Goal: Transaction & Acquisition: Purchase product/service

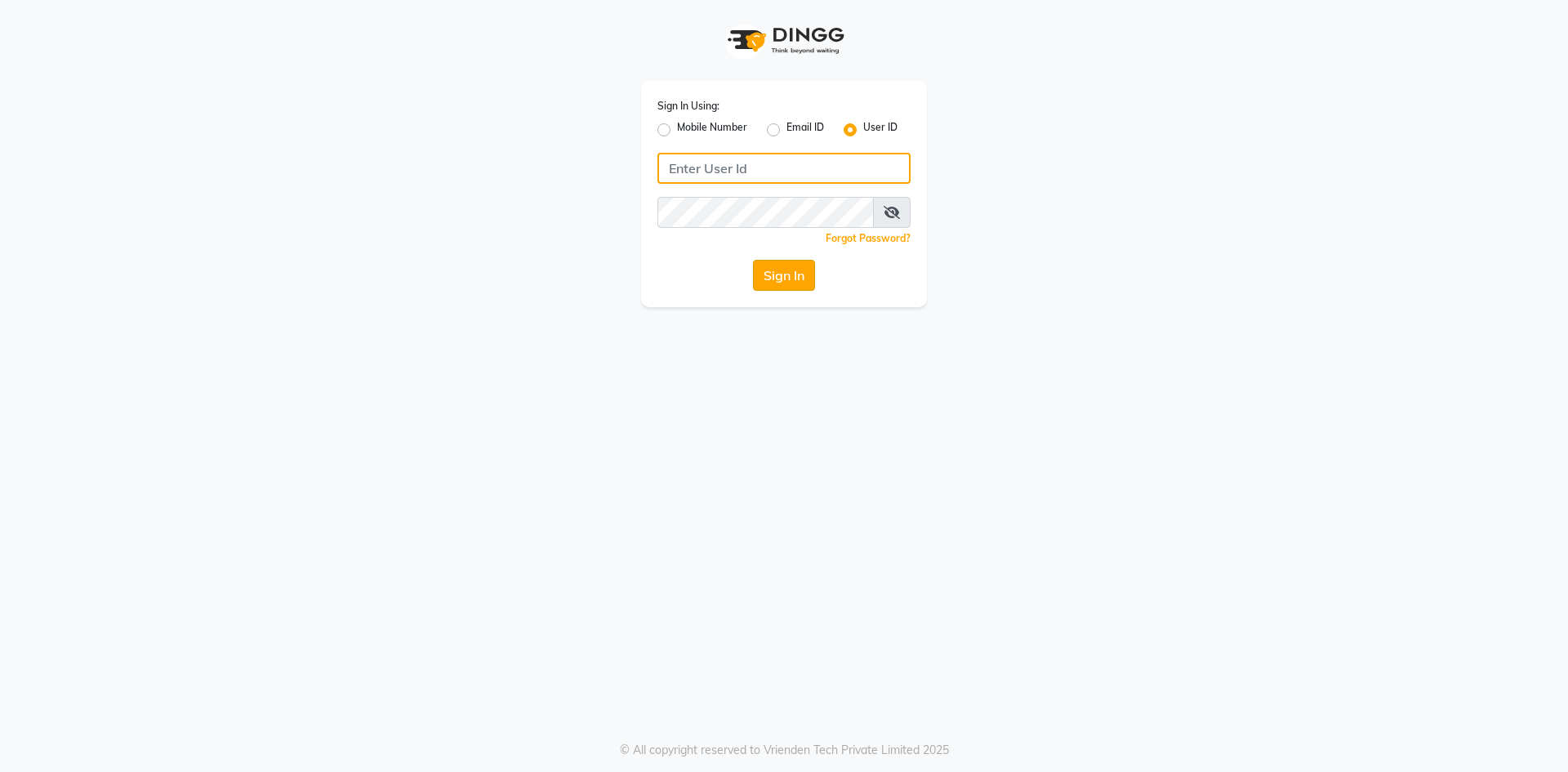
type input "e3750-01"
click at [774, 279] on button "Sign In" at bounding box center [784, 275] width 62 height 31
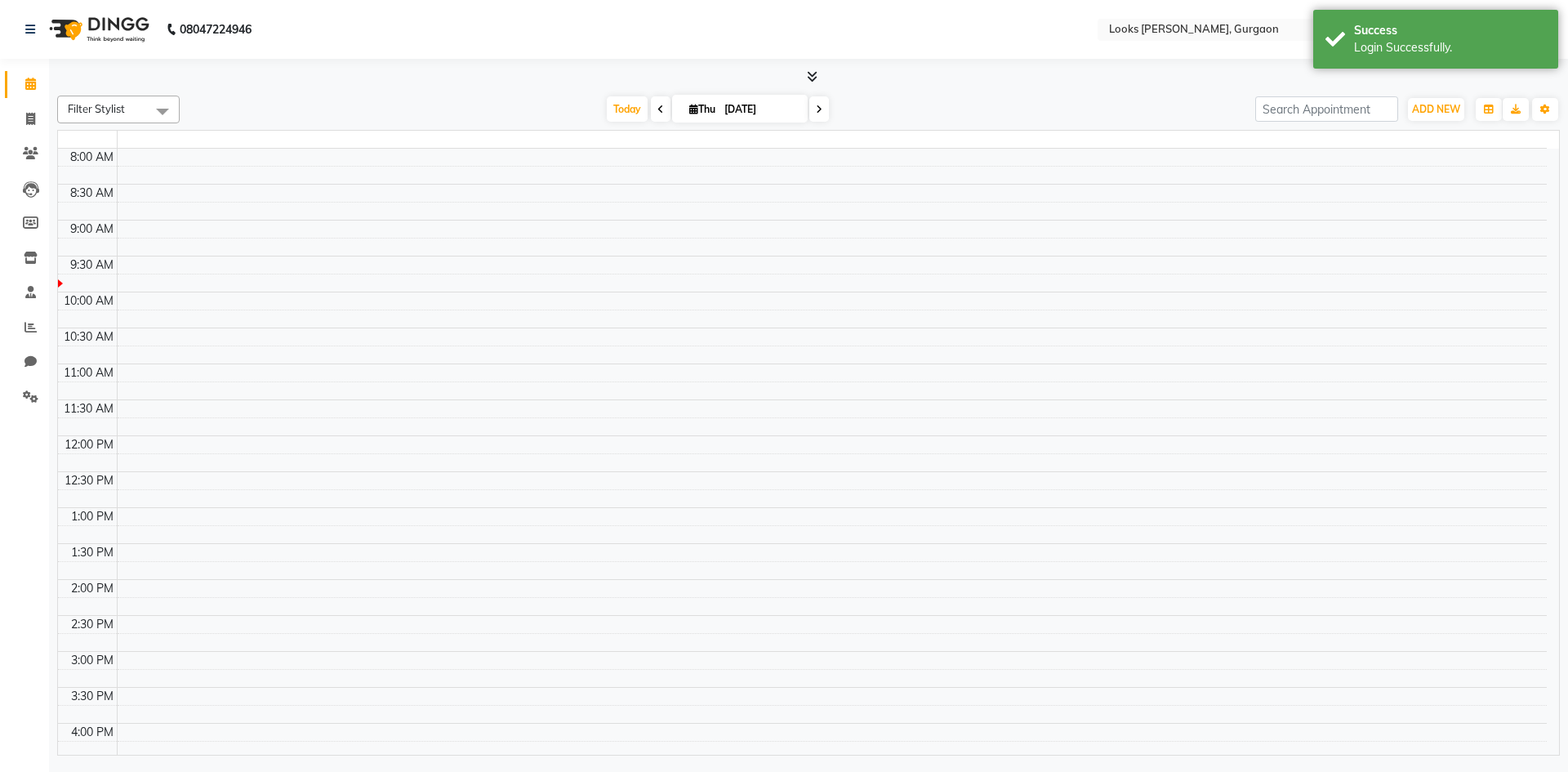
select select "en"
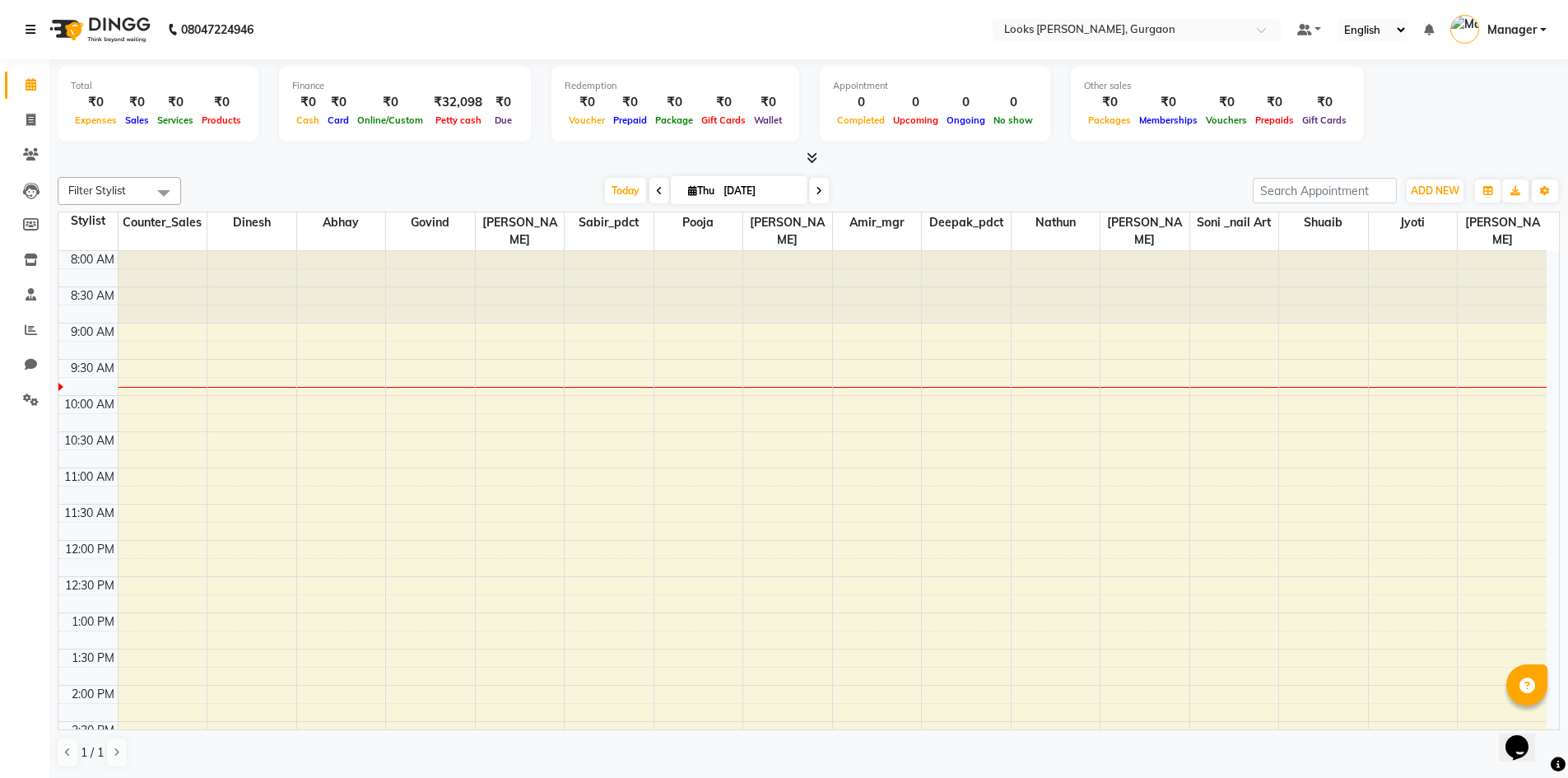
click at [30, 28] on icon at bounding box center [30, 29] width 9 height 11
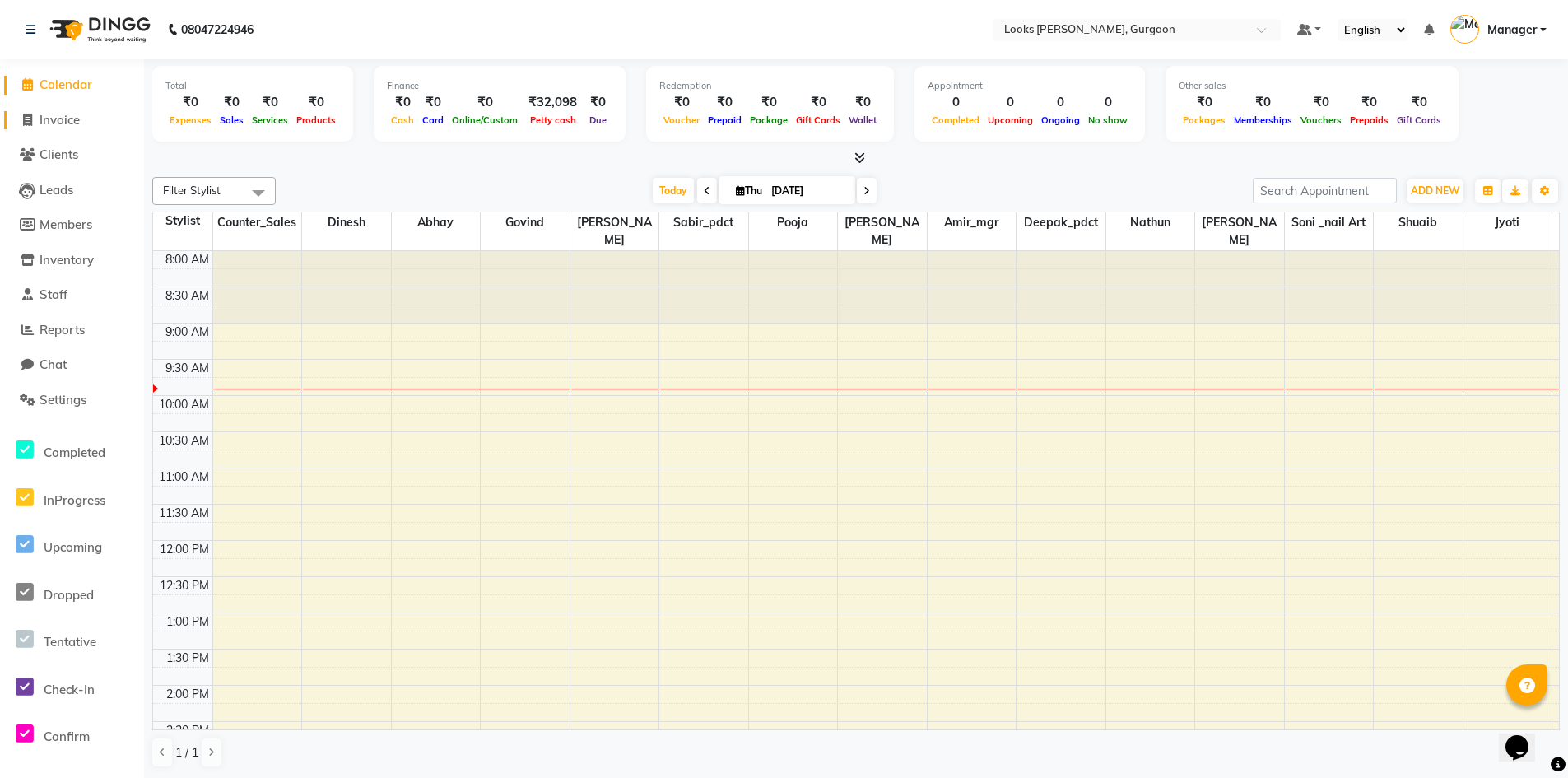
click at [68, 123] on span "Invoice" at bounding box center [59, 119] width 40 height 15
select select "service"
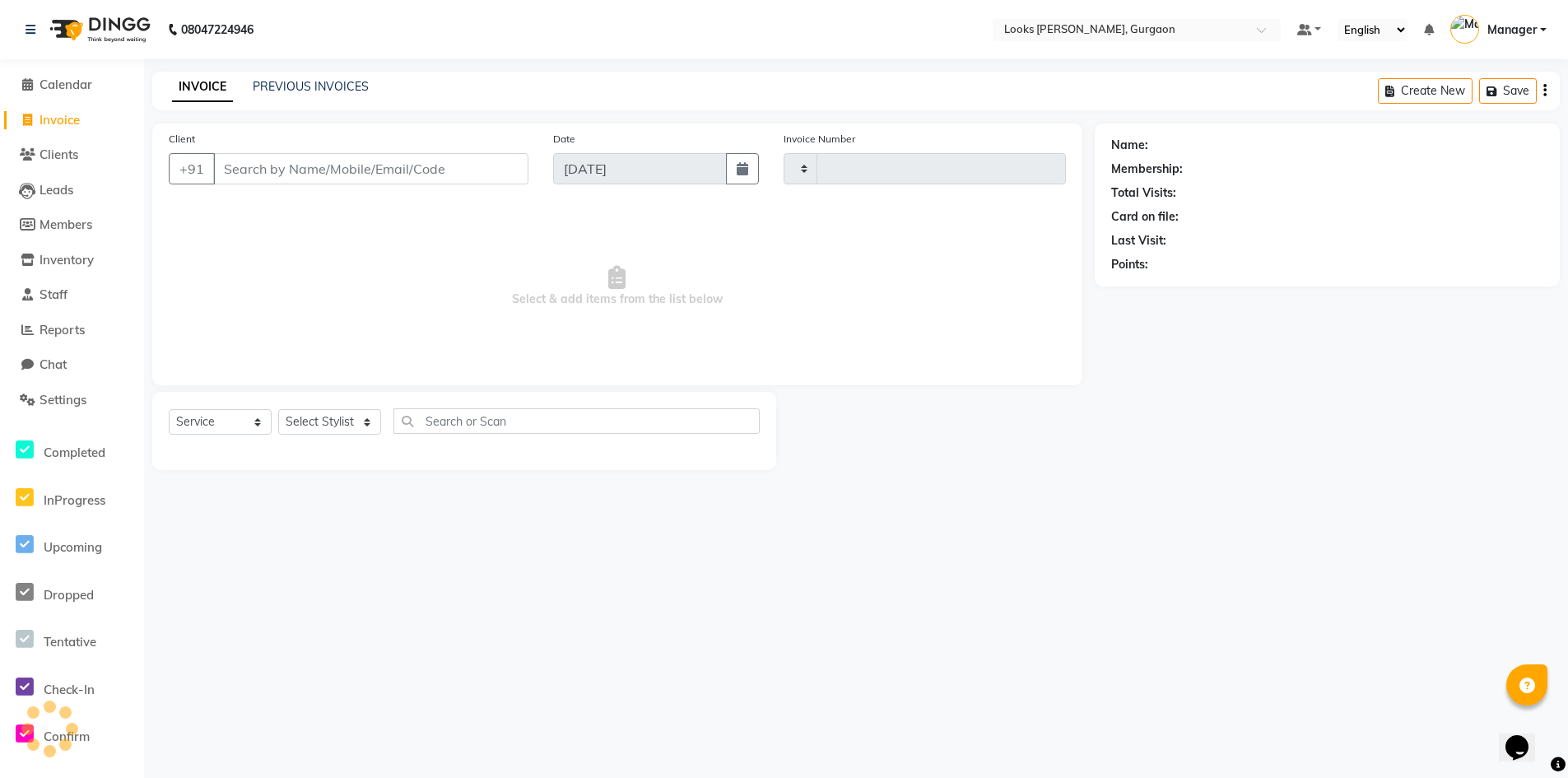
type input "1488"
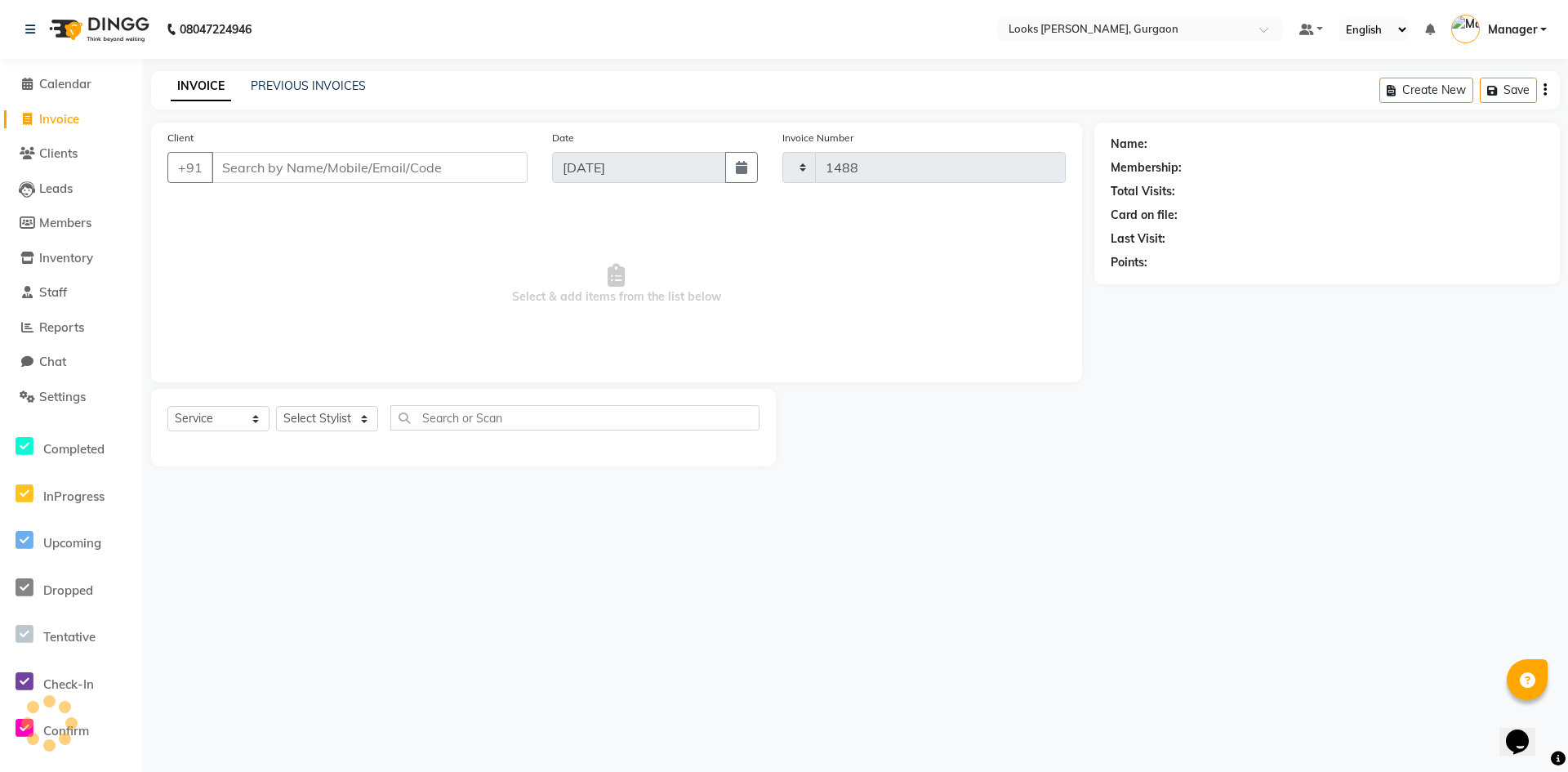
select select "8452"
click at [293, 85] on link "PREVIOUS INVOICES" at bounding box center [308, 85] width 115 height 15
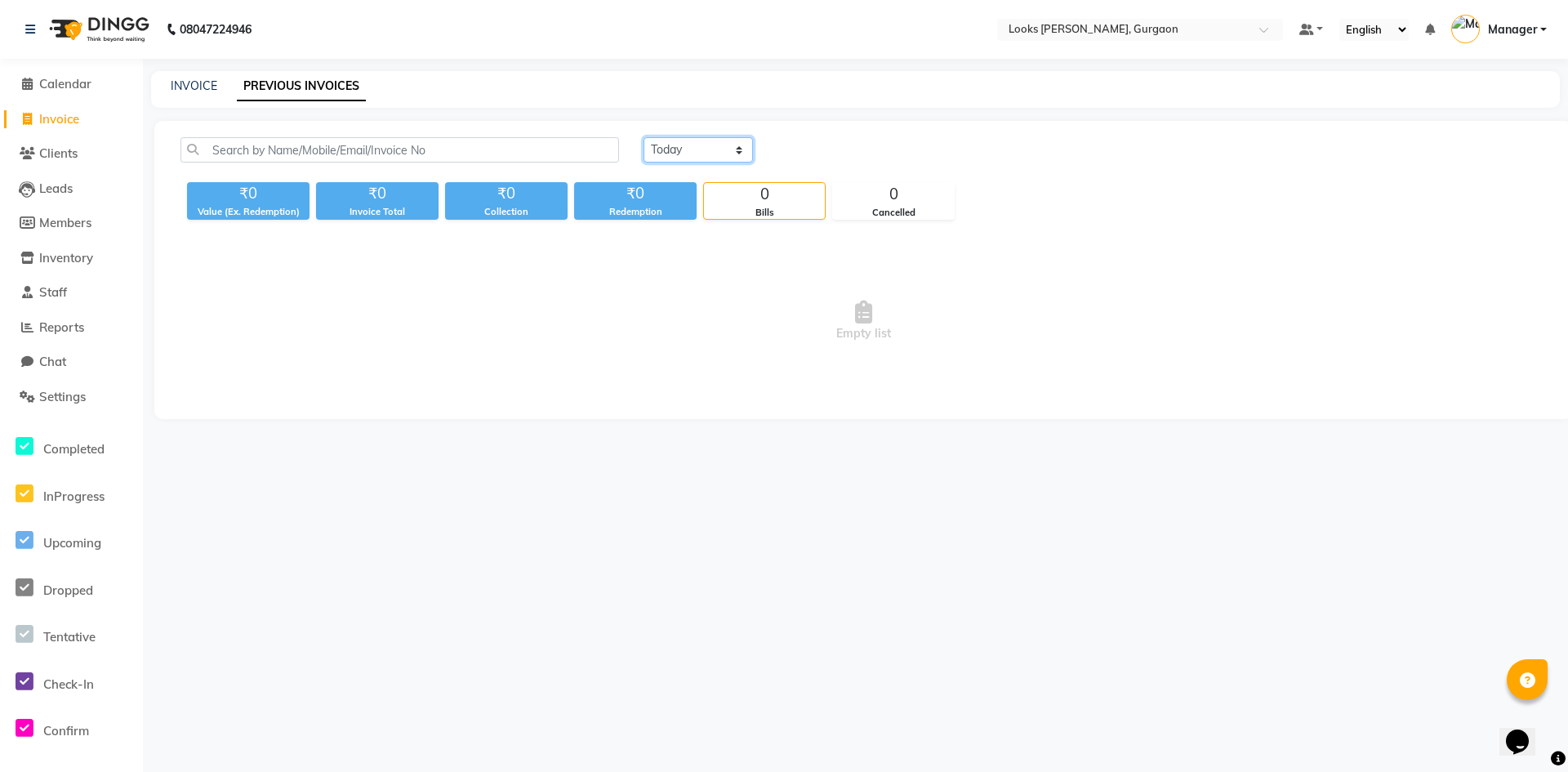
click at [735, 151] on select "[DATE] [DATE] Custom Range" at bounding box center [698, 150] width 109 height 26
select select "[DATE]"
click at [643, 137] on select "[DATE] [DATE] Custom Range" at bounding box center [698, 150] width 109 height 26
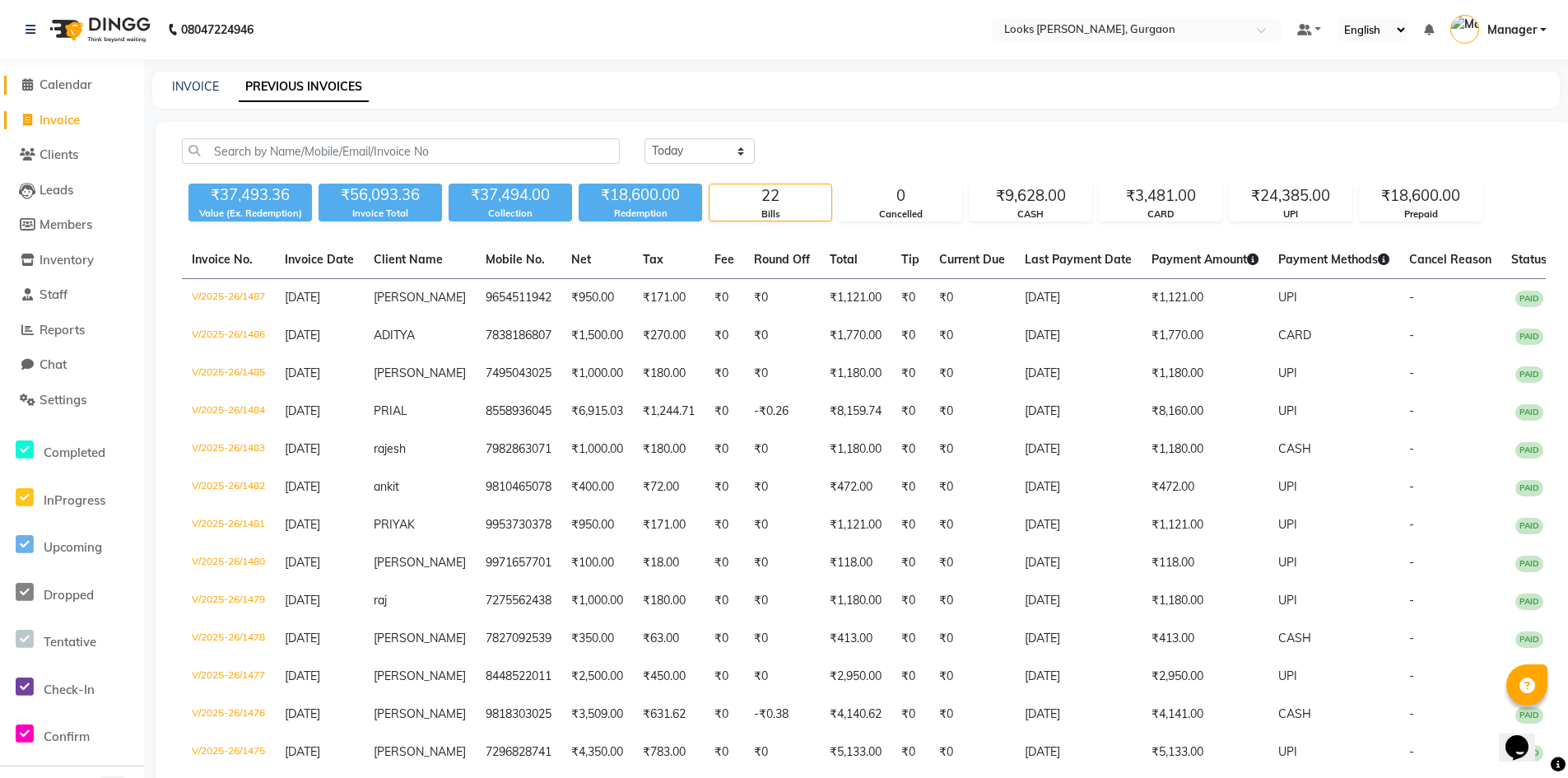
click at [64, 88] on span "Calendar" at bounding box center [65, 84] width 52 height 15
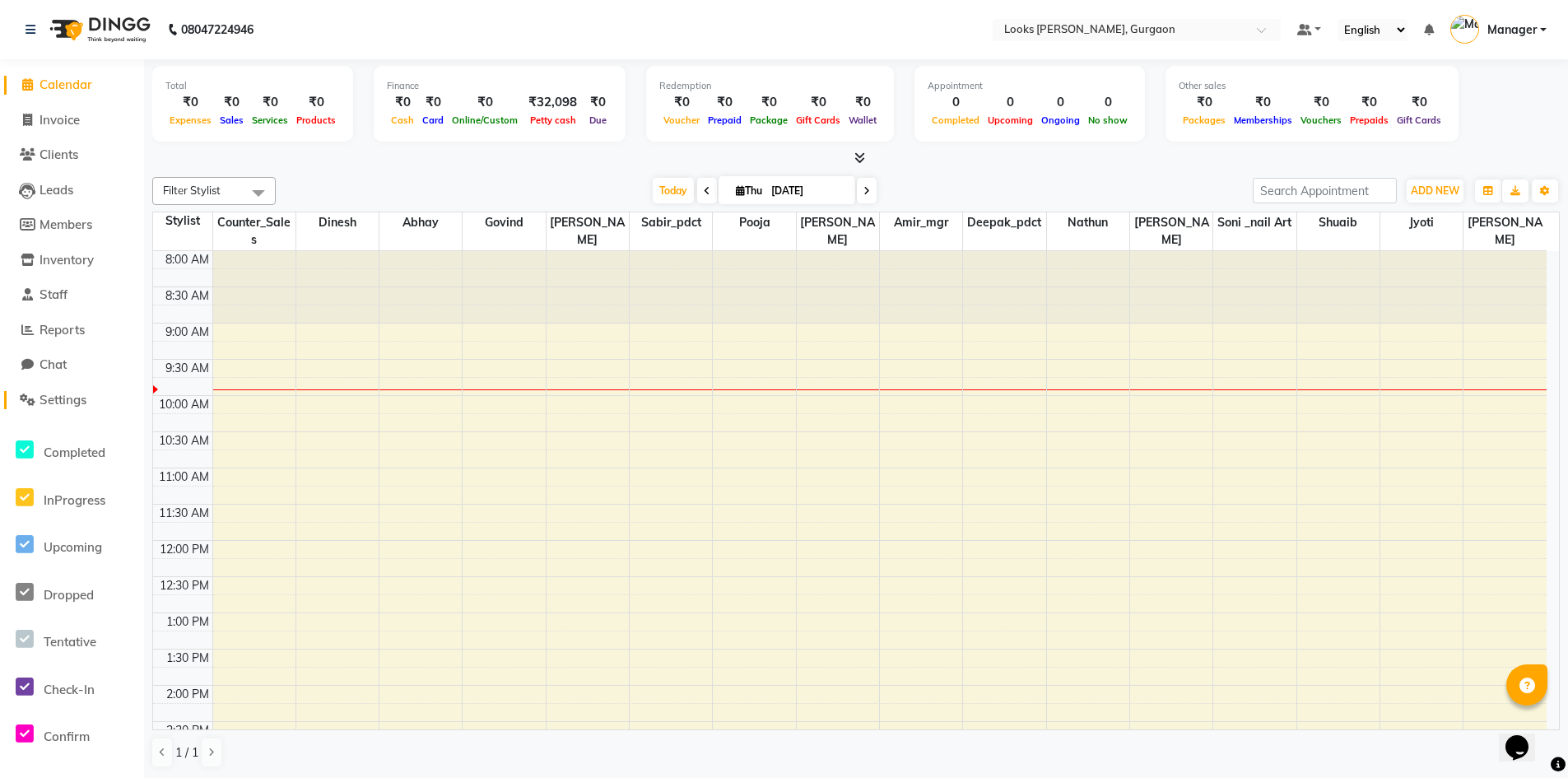
click at [61, 395] on span "Settings" at bounding box center [63, 400] width 47 height 15
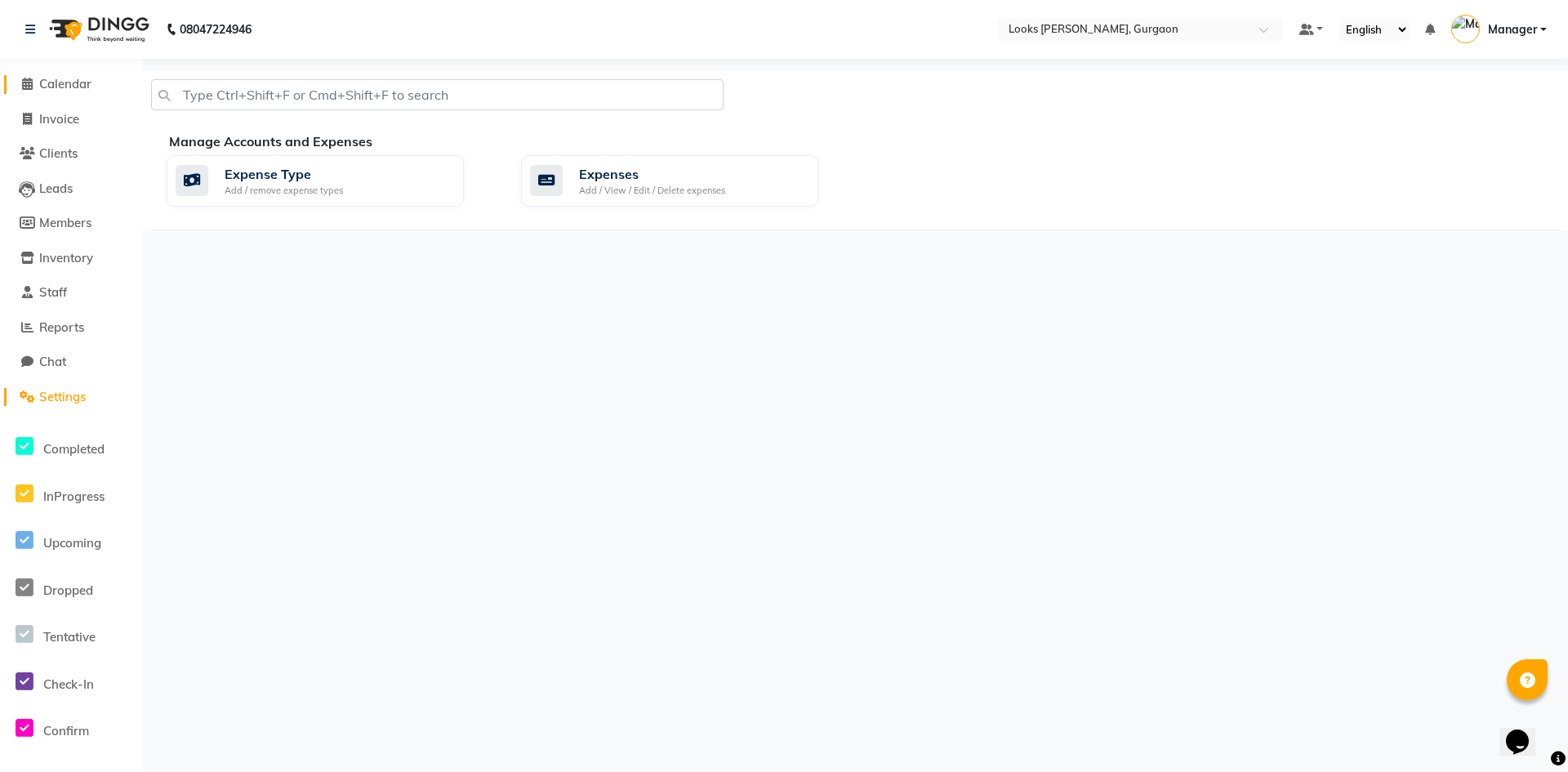
click at [75, 86] on span "Calendar" at bounding box center [65, 84] width 52 height 15
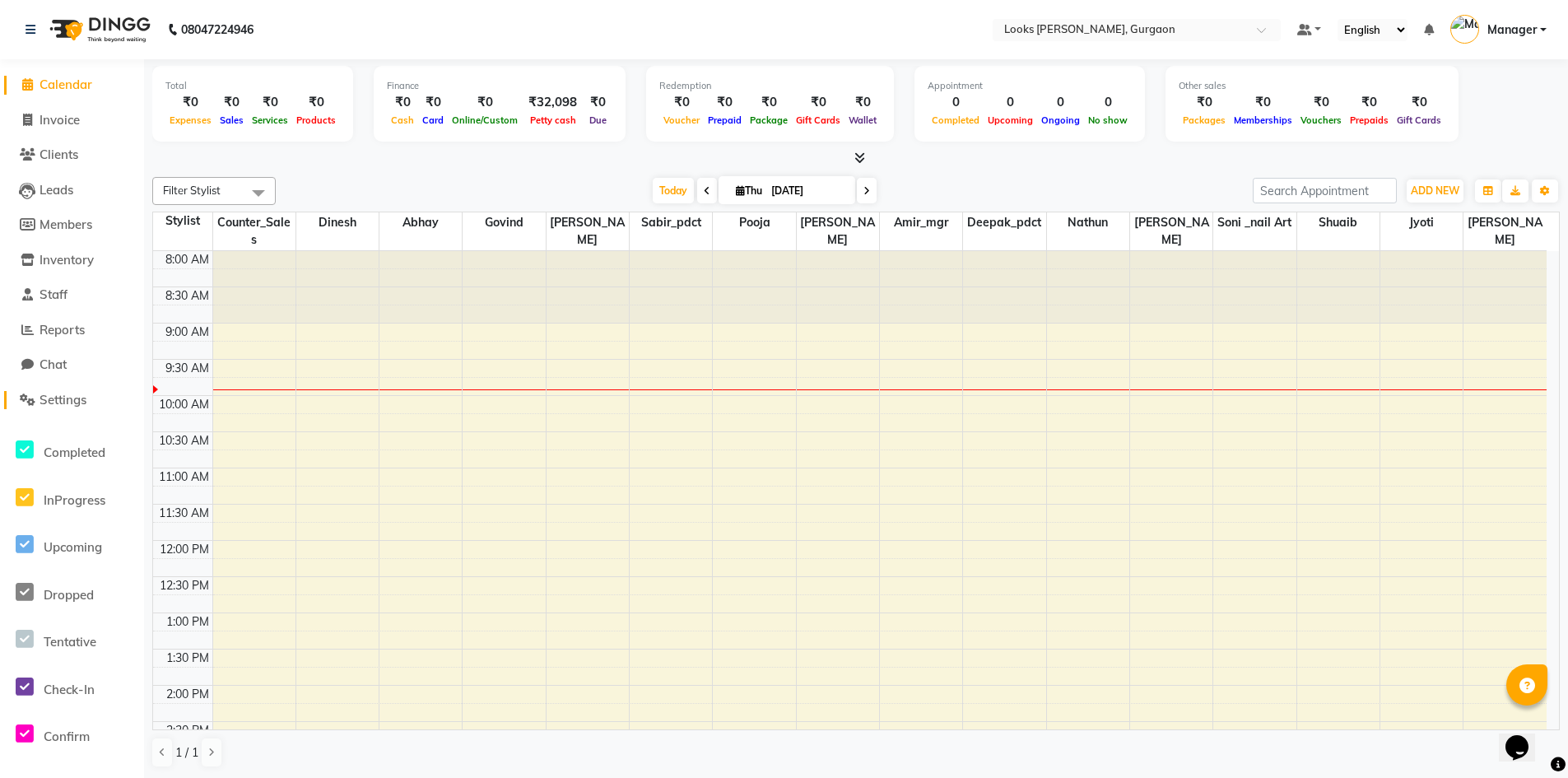
click at [67, 397] on span "Settings" at bounding box center [63, 400] width 47 height 15
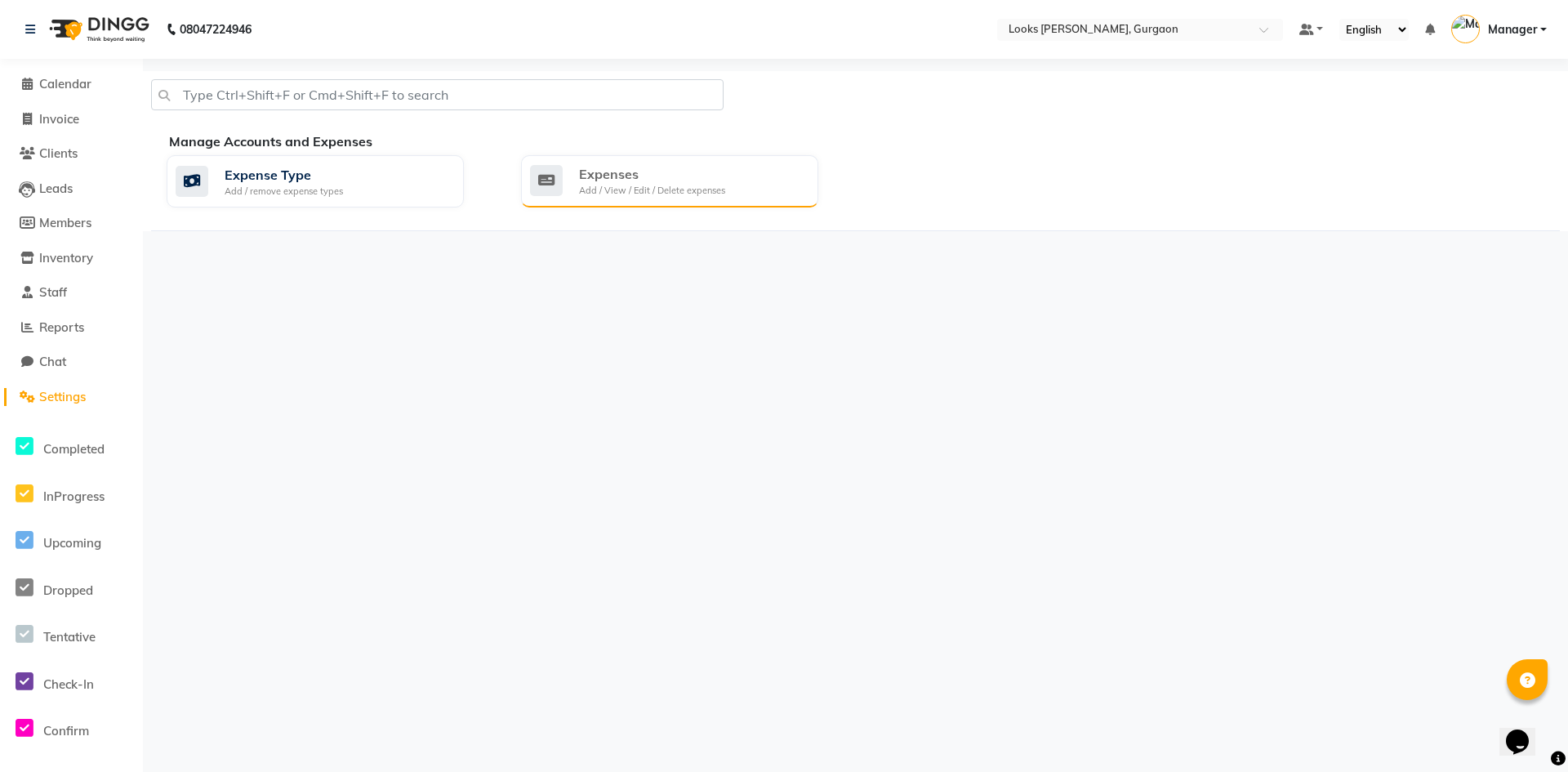
click at [613, 183] on div "Expenses" at bounding box center [652, 173] width 146 height 20
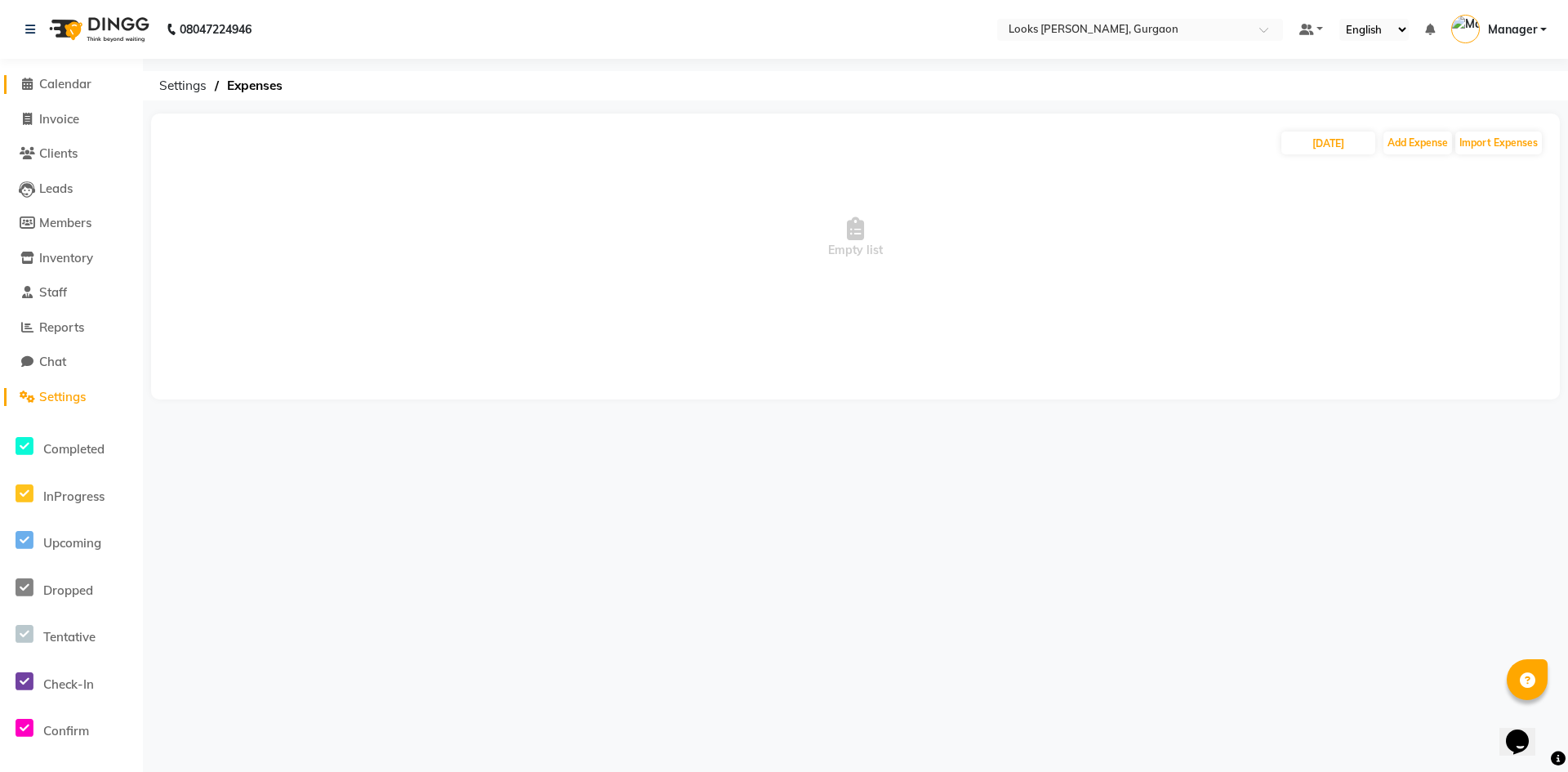
click at [79, 82] on span "Calendar" at bounding box center [65, 84] width 52 height 15
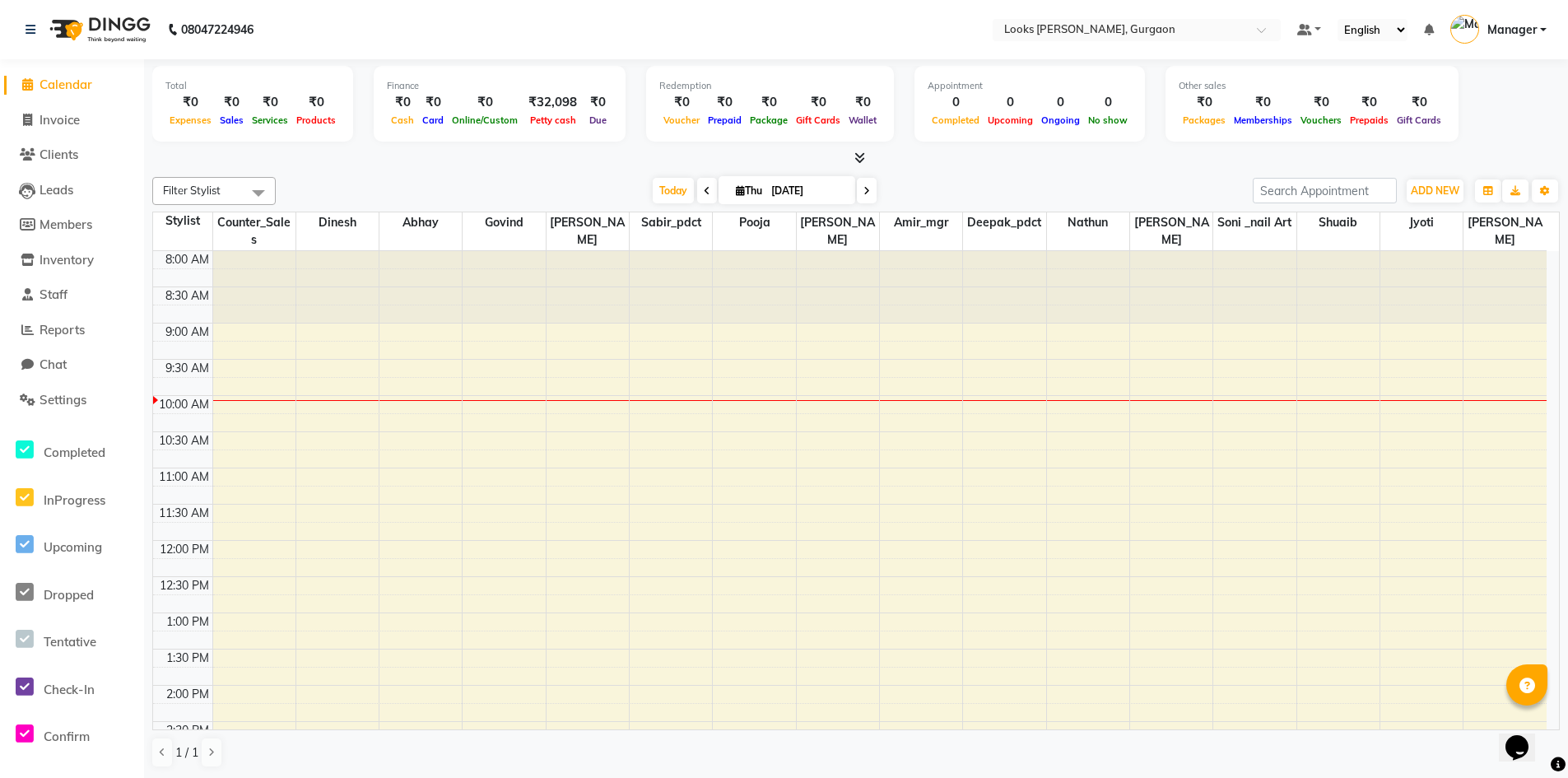
click at [65, 79] on span "Calendar" at bounding box center [65, 84] width 52 height 15
click at [1485, 100] on div "Total ₹0 Expenses ₹0 Sales ₹0 Services ₹0 Products Finance ₹0 Cash ₹0 Card ₹0 O…" at bounding box center [855, 107] width 1407 height 81
click at [53, 116] on span "Invoice" at bounding box center [59, 119] width 40 height 15
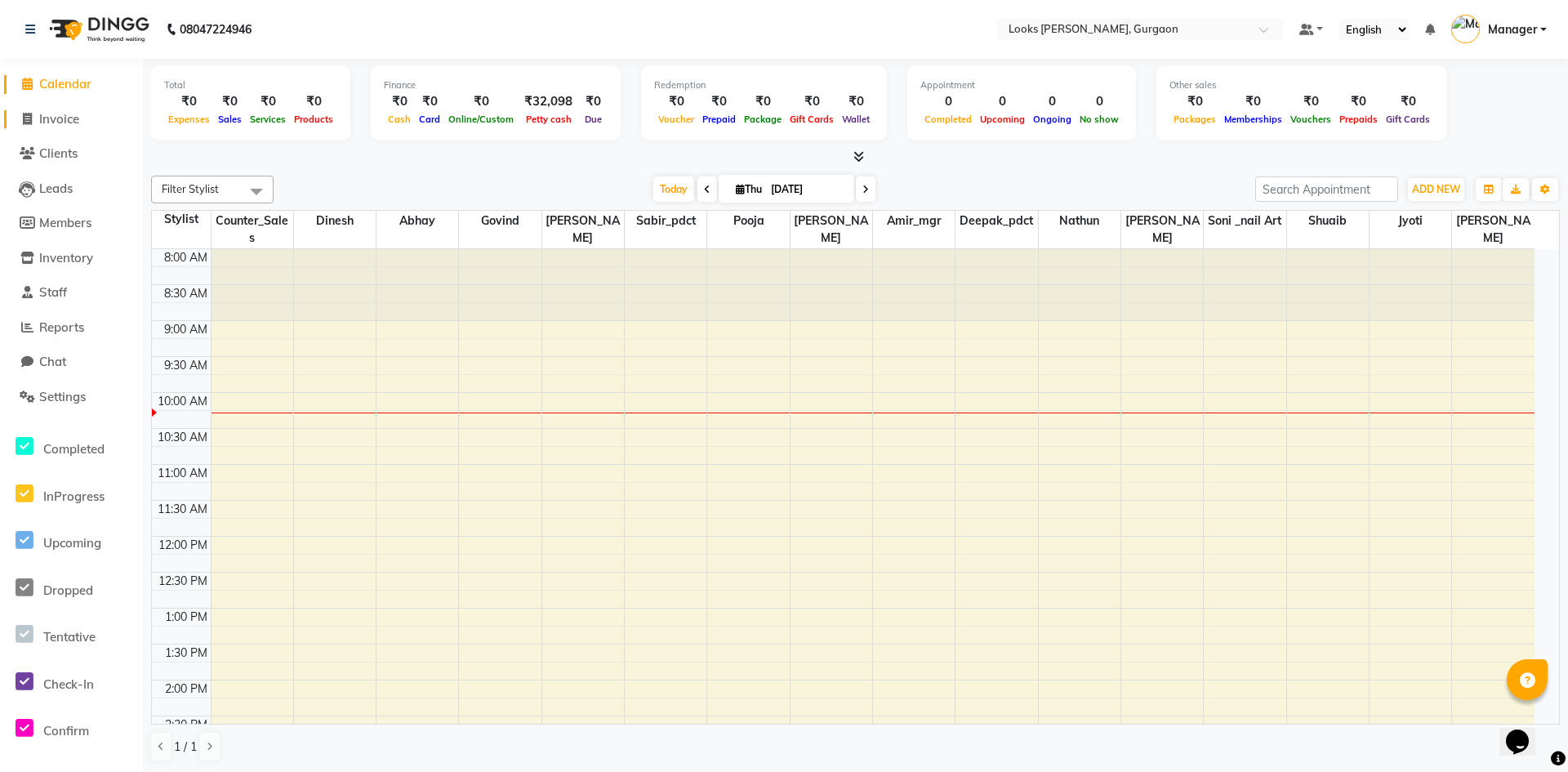
select select "8452"
select select "service"
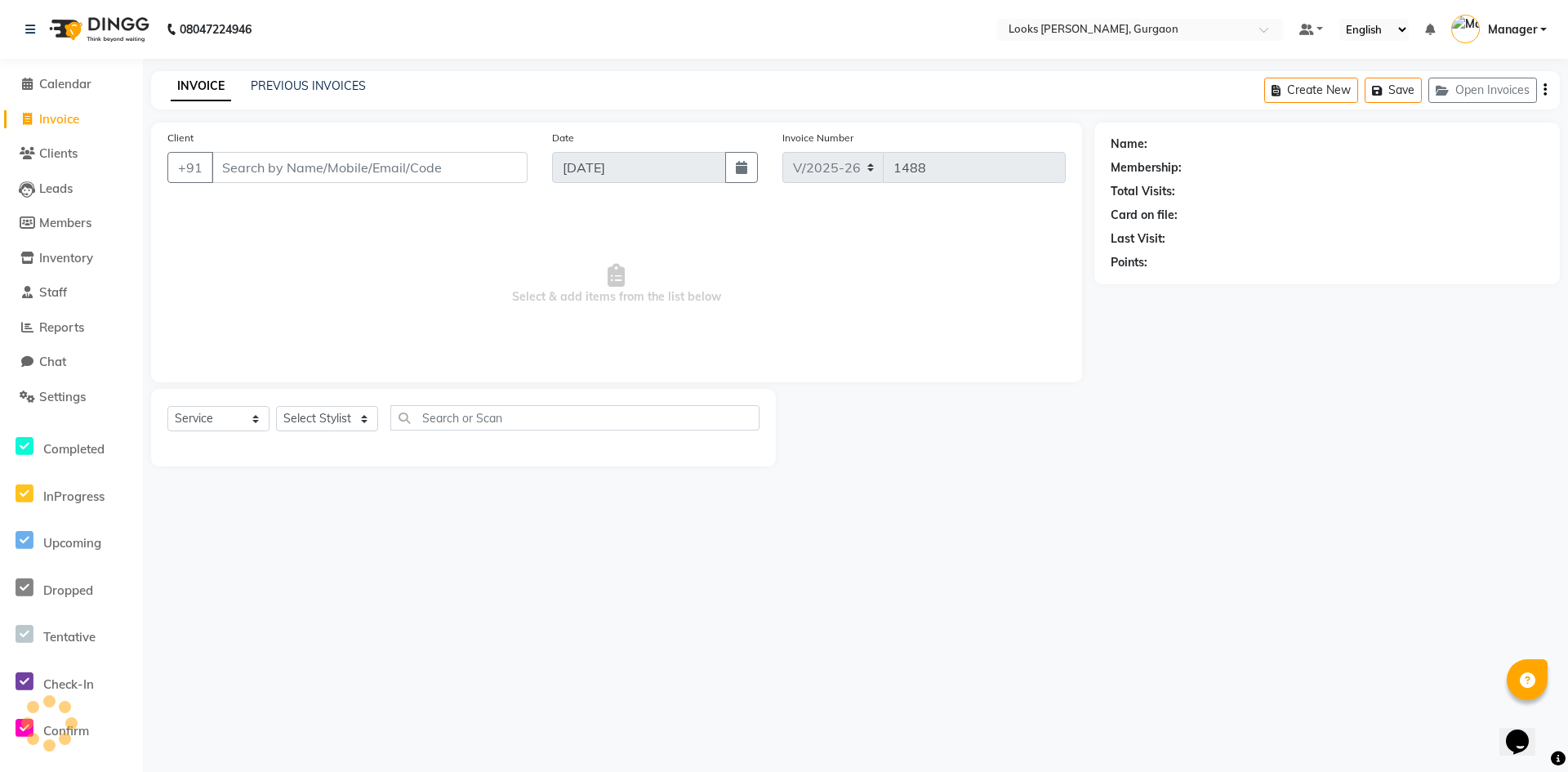
click at [353, 175] on input "Client" at bounding box center [369, 167] width 316 height 31
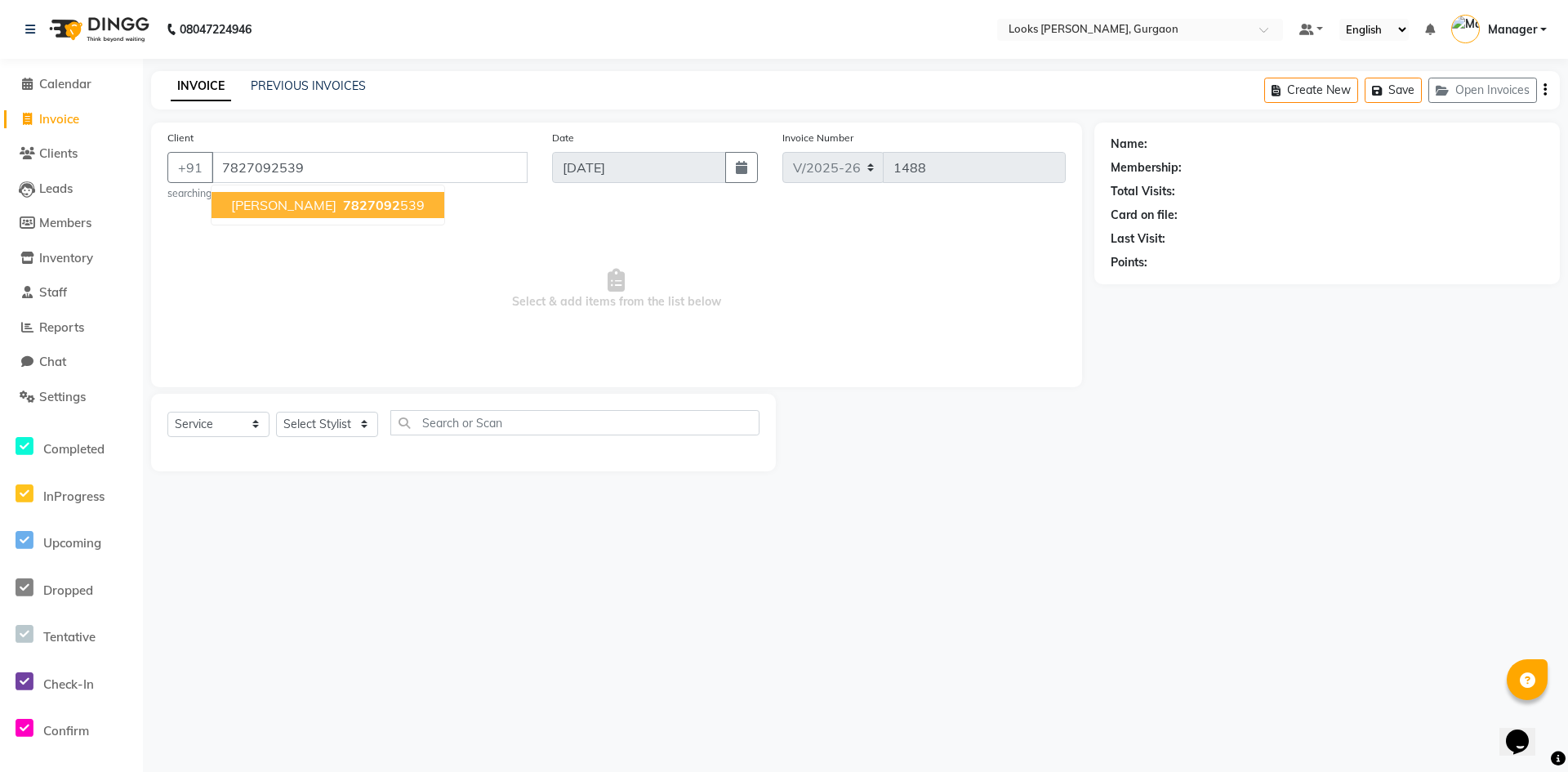
type input "7827092539"
select select "1: Object"
click at [283, 211] on button "[PERSON_NAME] 7827092 539" at bounding box center [328, 205] width 233 height 26
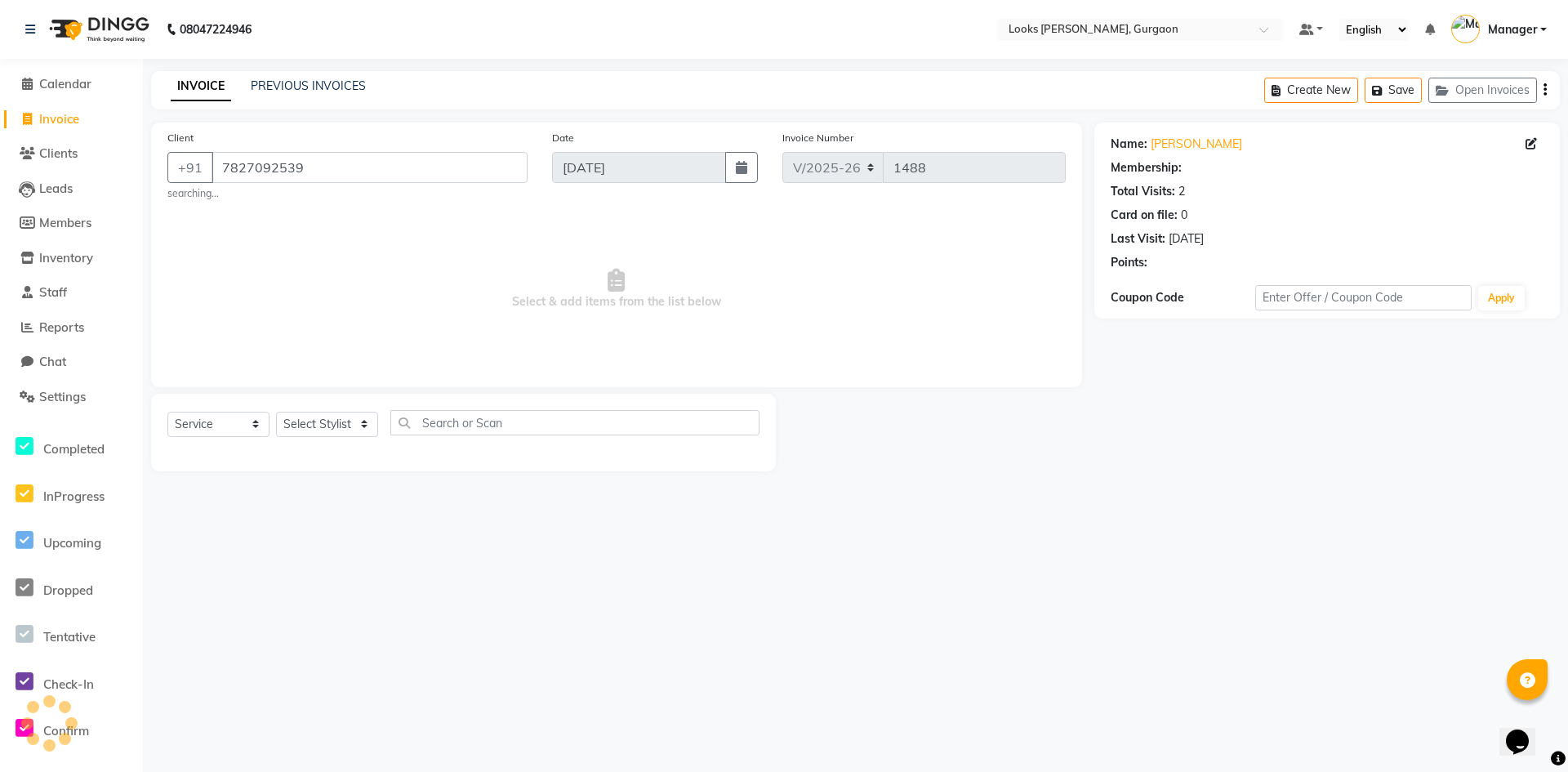
select select "1: Object"
click at [1184, 141] on link "[PERSON_NAME]" at bounding box center [1196, 144] width 91 height 17
click at [63, 73] on li "Calendar" at bounding box center [72, 84] width 143 height 35
click at [62, 83] on span "Calendar" at bounding box center [65, 84] width 52 height 15
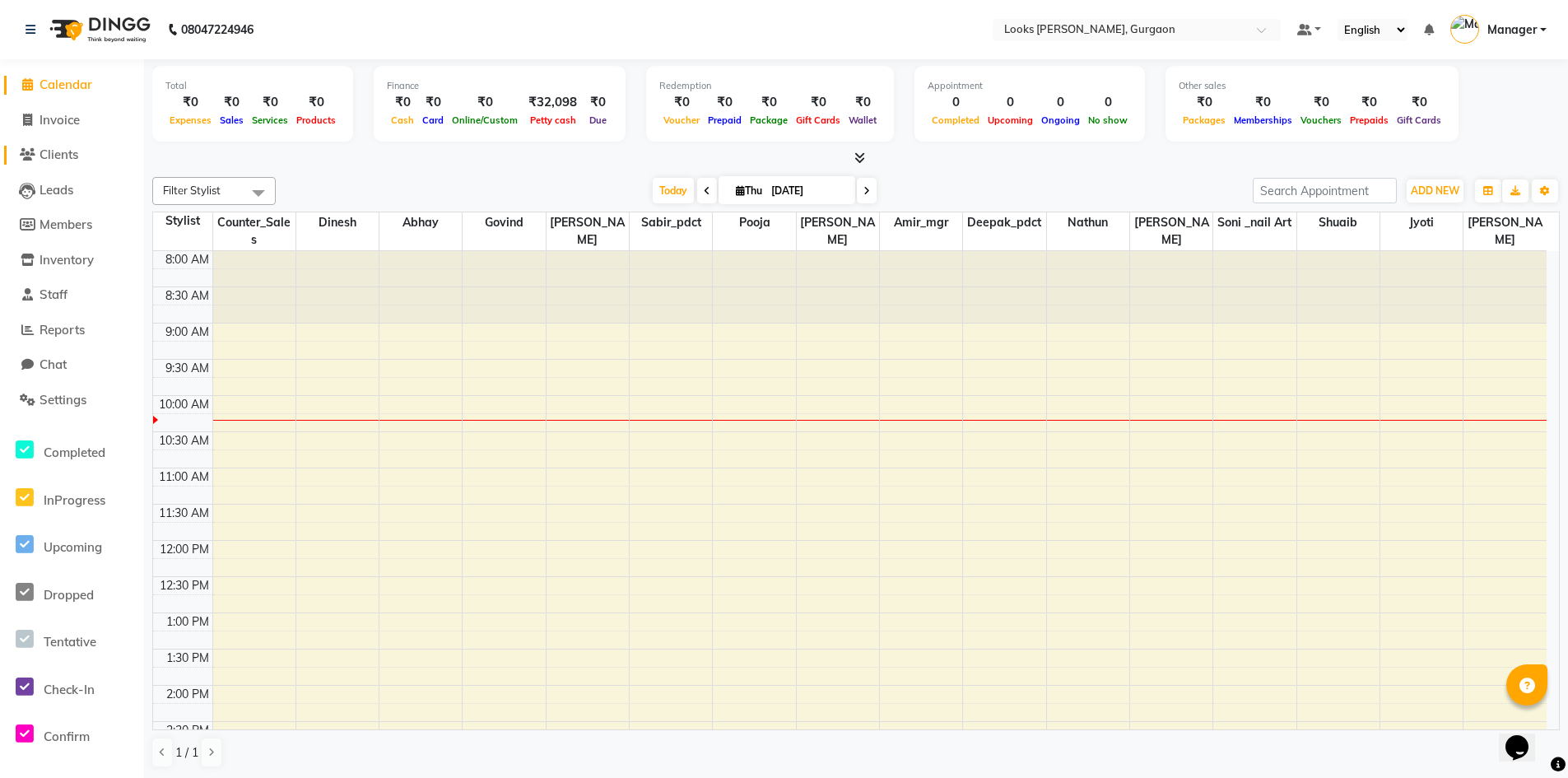
click at [62, 157] on span "Clients" at bounding box center [58, 154] width 39 height 15
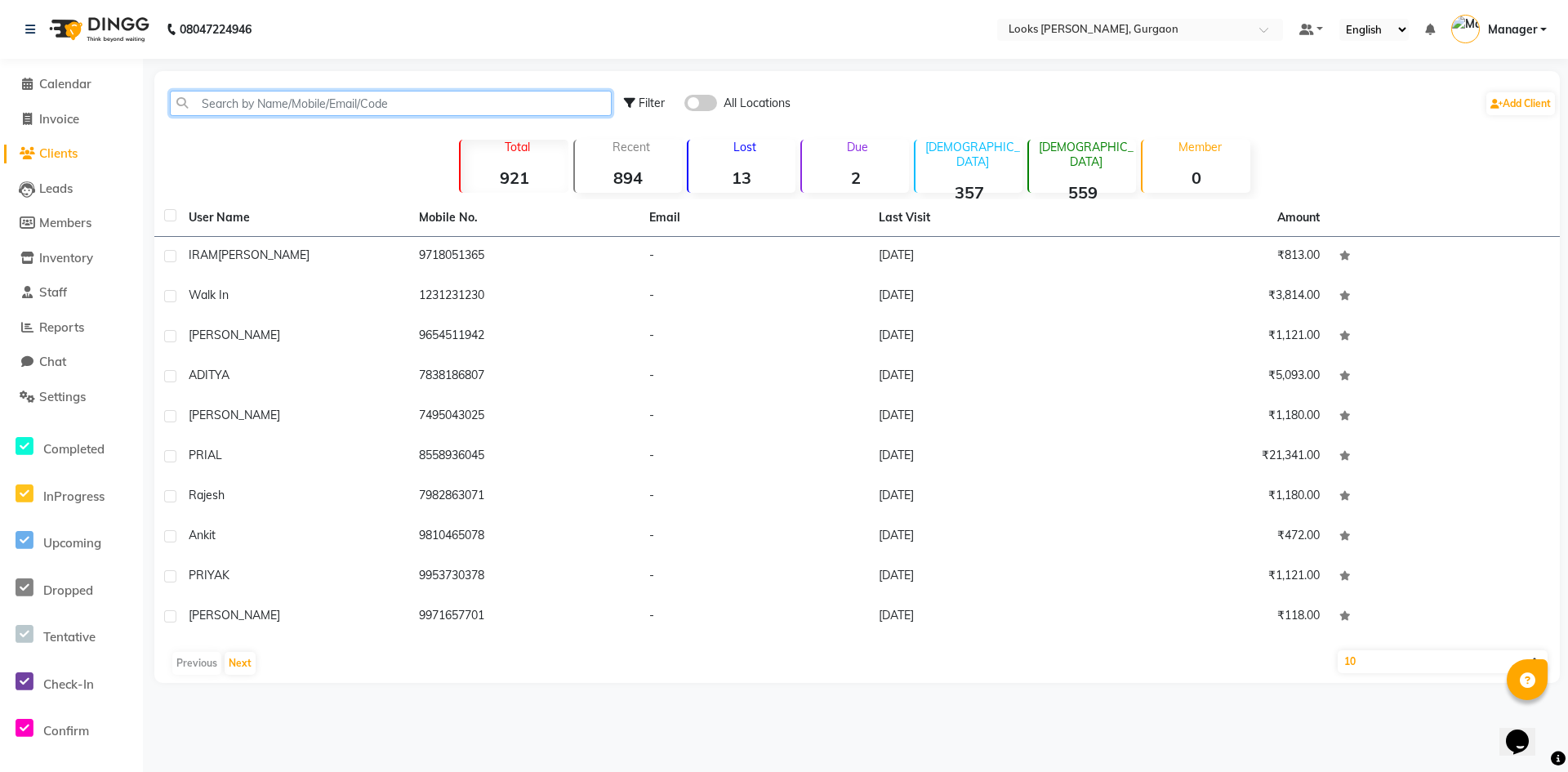
click at [254, 104] on input "text" at bounding box center [391, 103] width 442 height 26
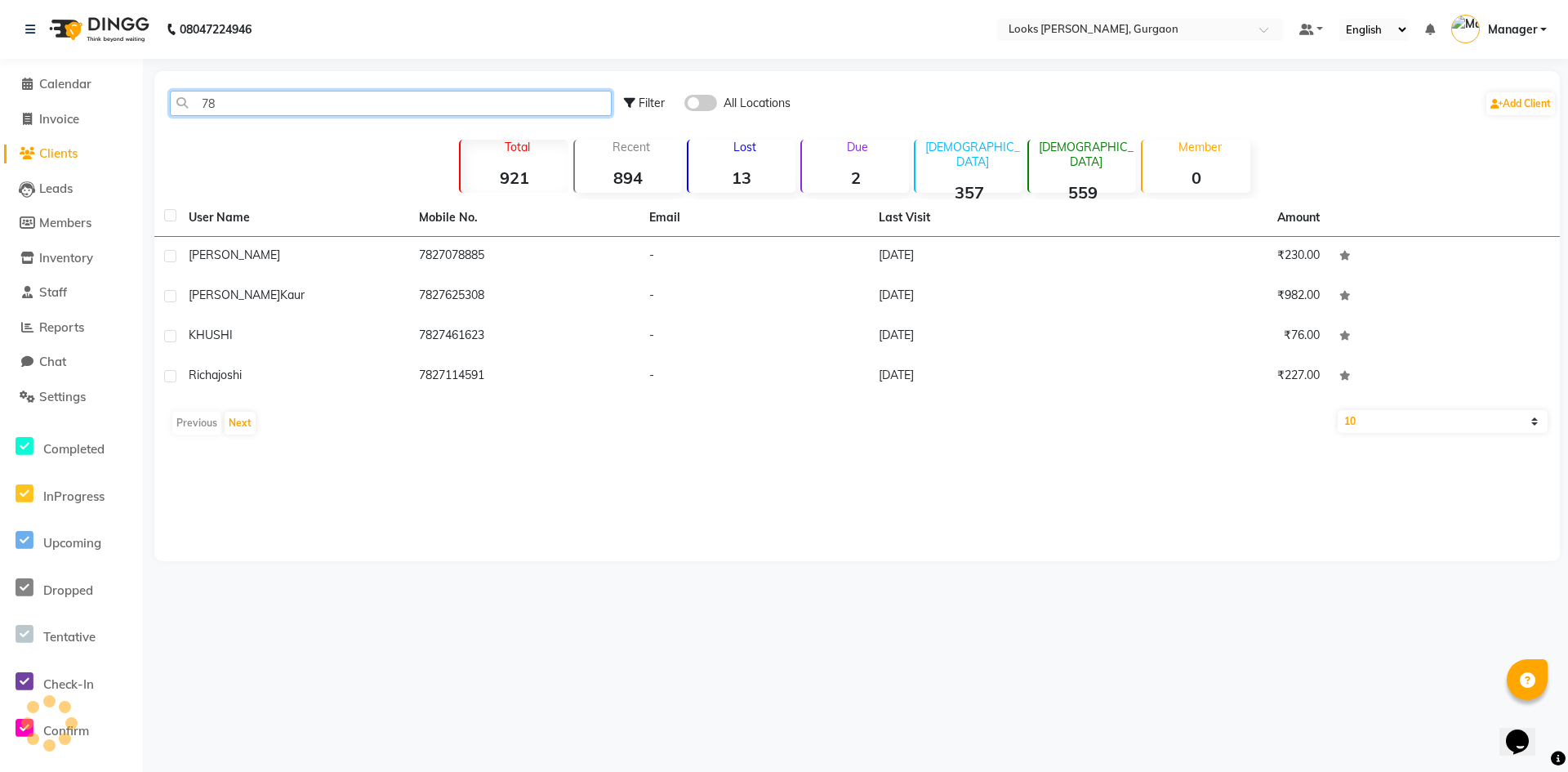
type input "7"
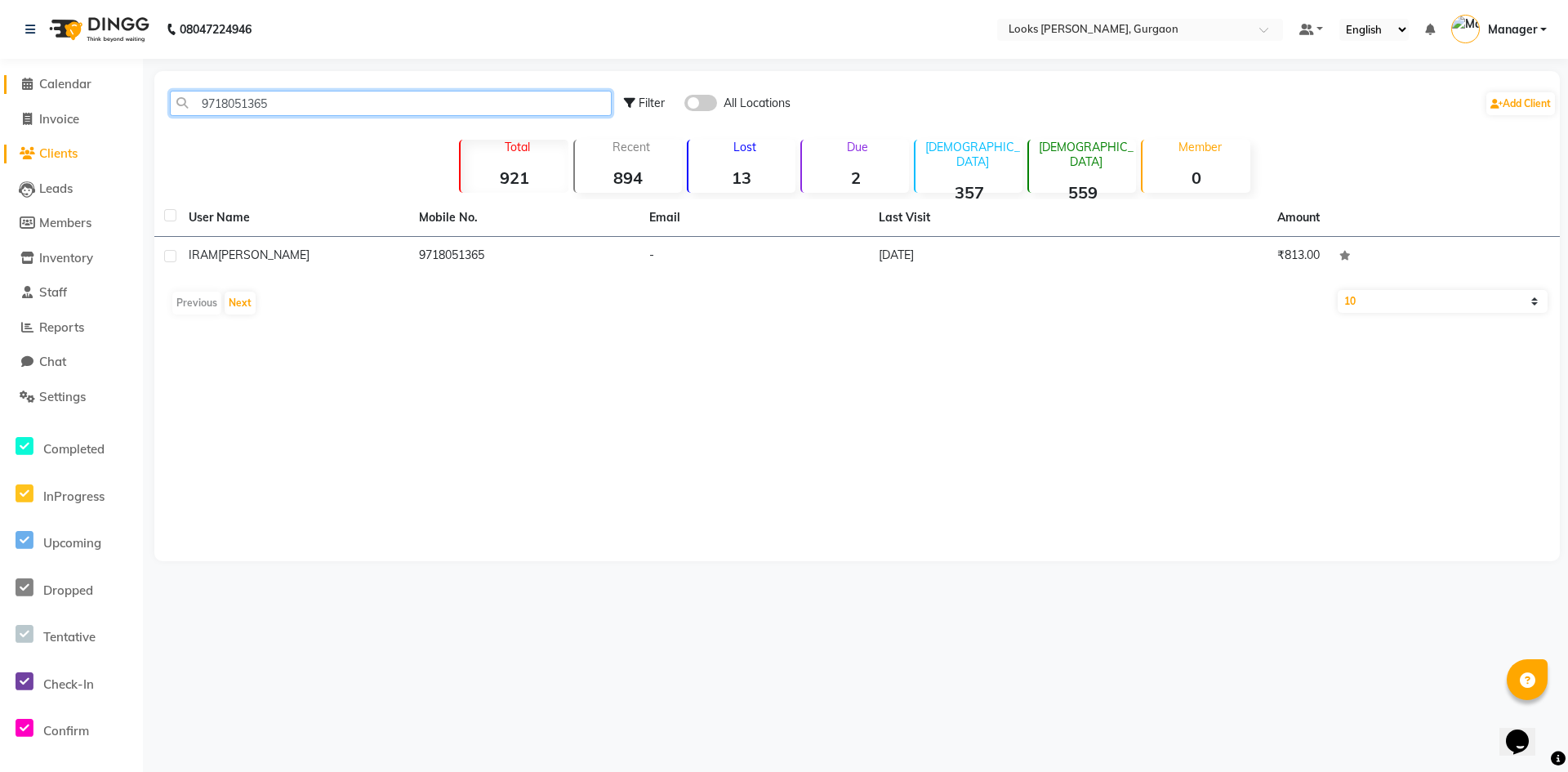
type input "9718051365"
click at [67, 83] on span "Calendar" at bounding box center [65, 84] width 52 height 15
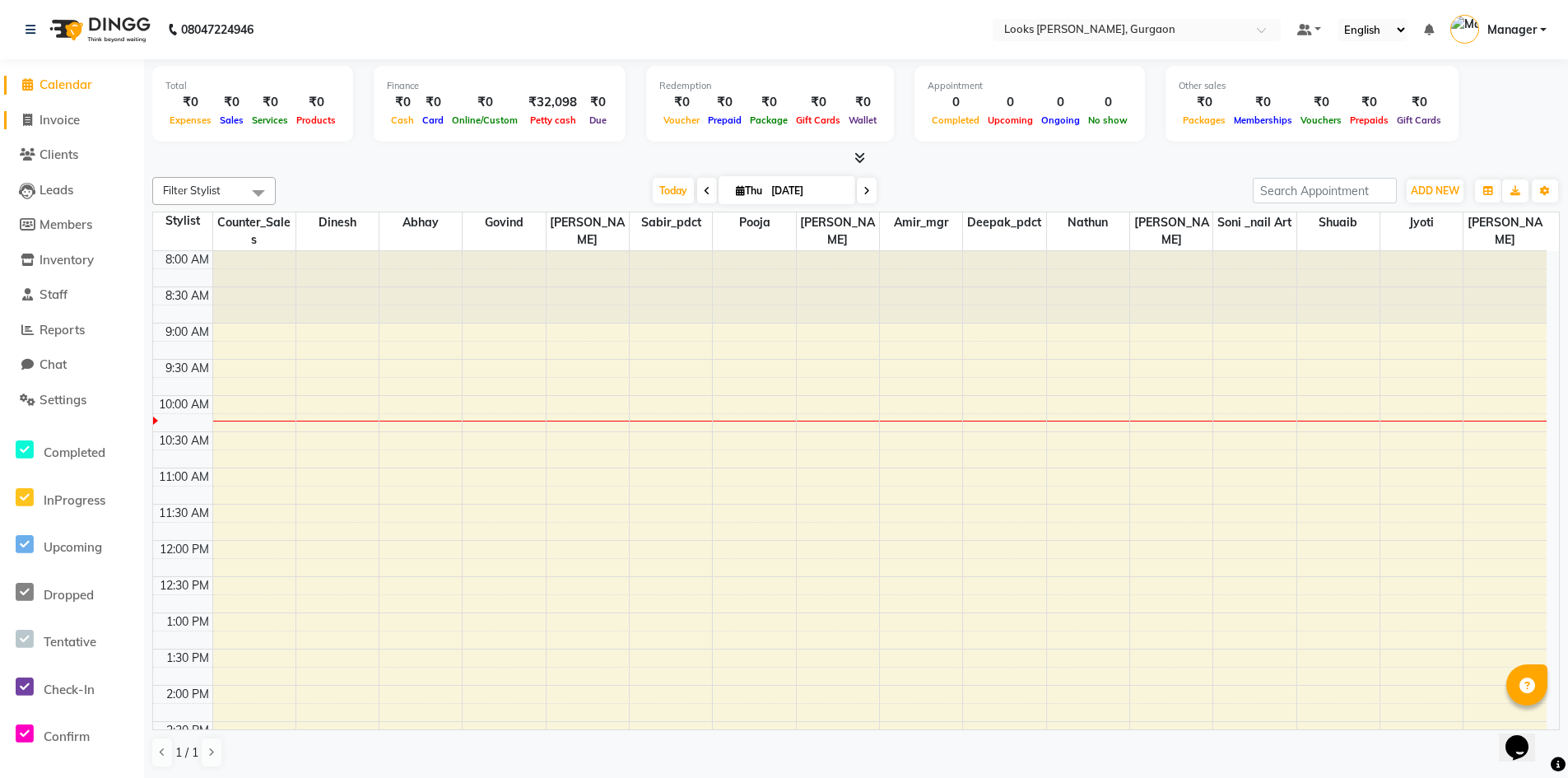
click at [77, 124] on span "Invoice" at bounding box center [59, 119] width 40 height 15
select select "service"
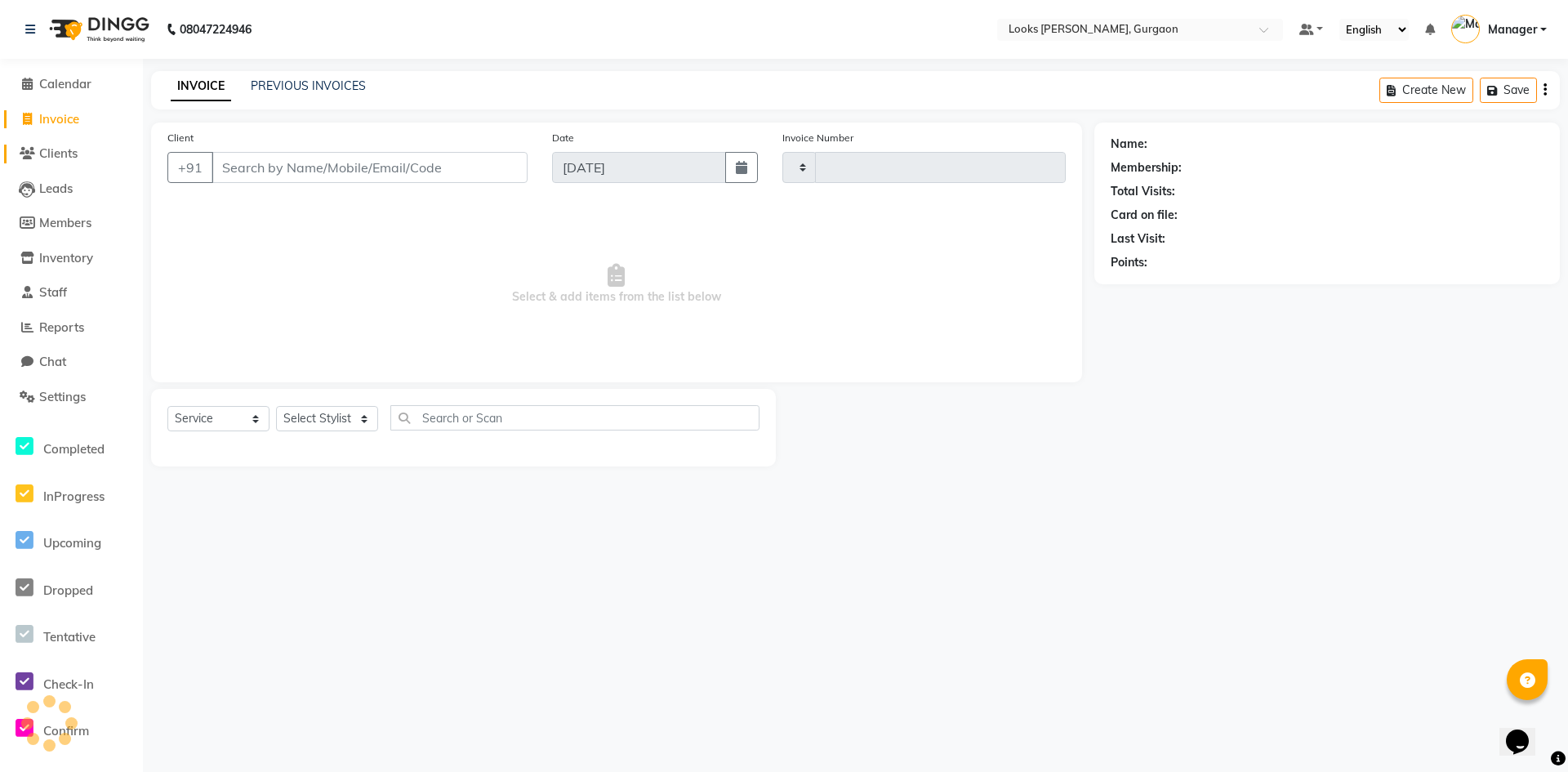
type input "1488"
select select "8452"
click at [276, 171] on input "Client" at bounding box center [369, 167] width 316 height 31
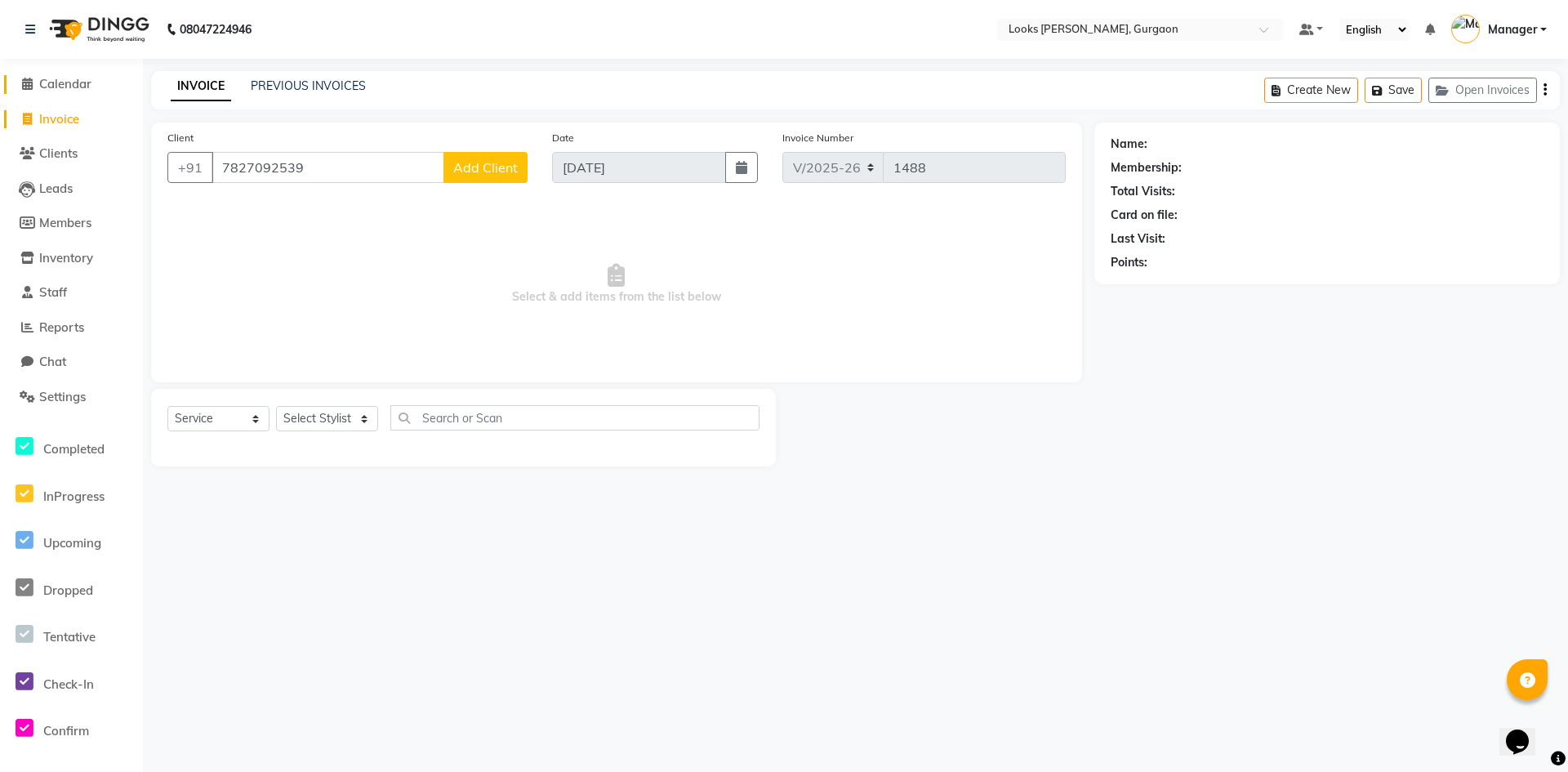
type input "7827092539"
click at [76, 78] on span "Calendar" at bounding box center [65, 84] width 52 height 15
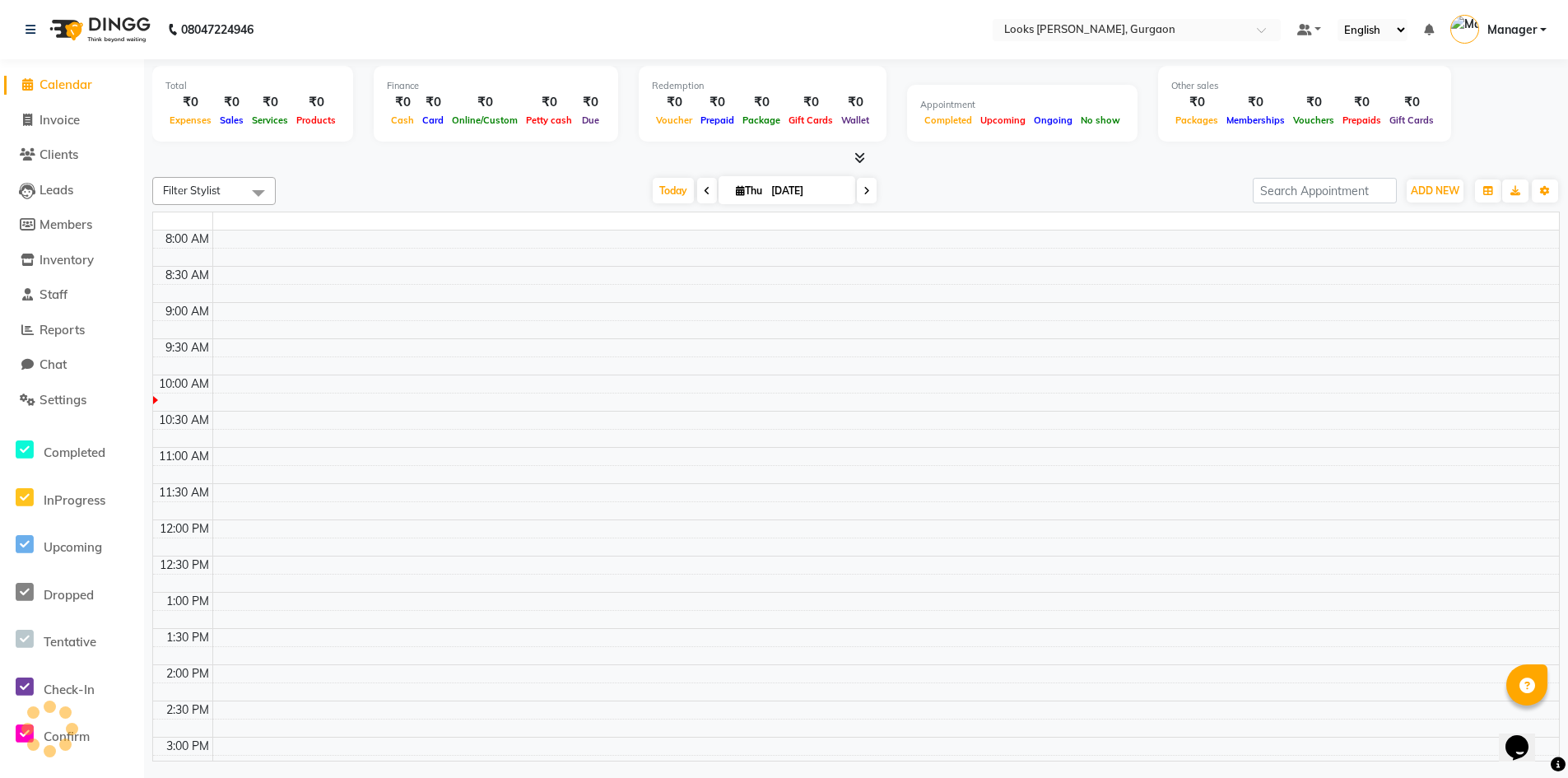
scroll to position [145, 0]
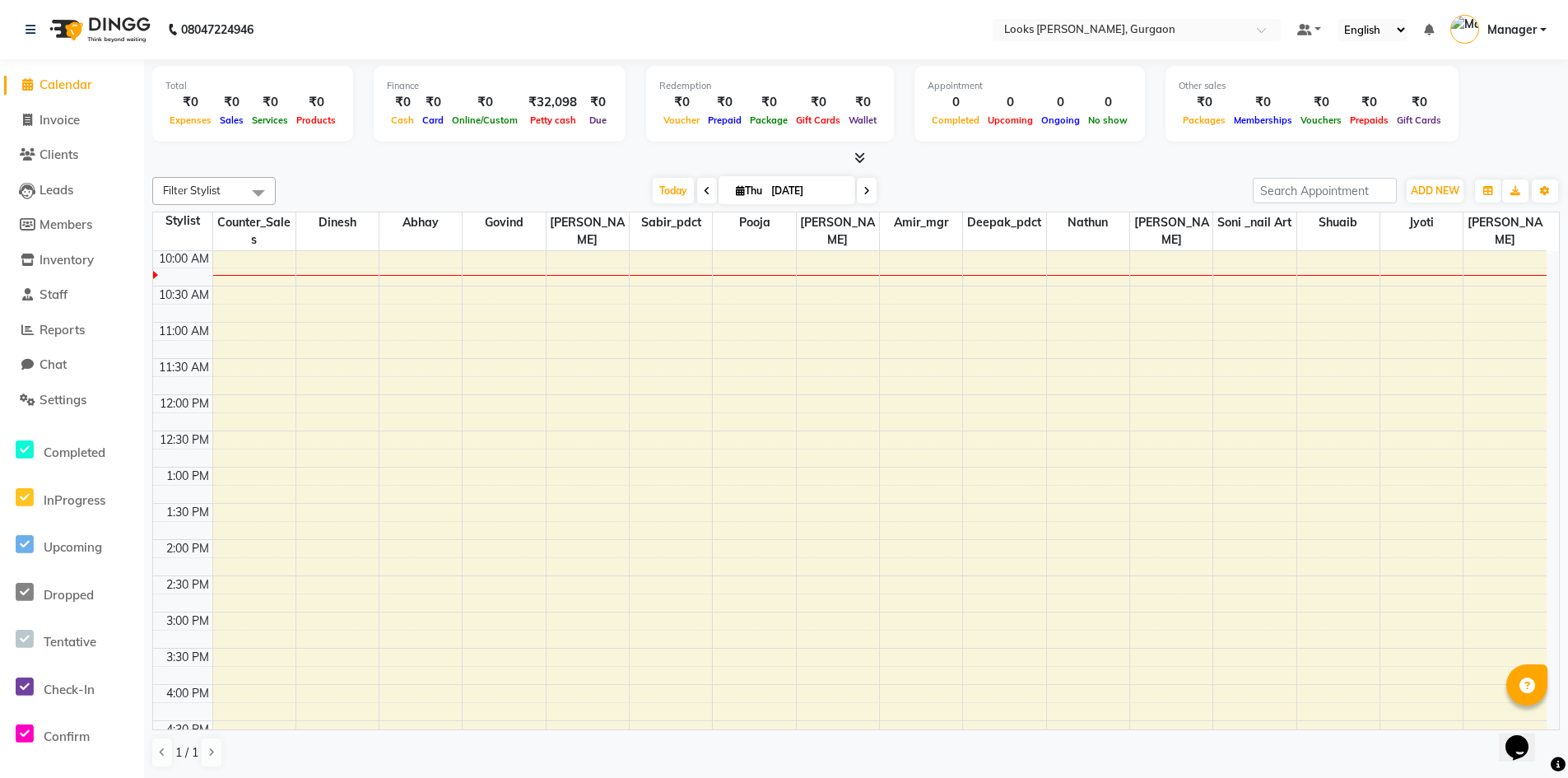
click at [79, 80] on span "Calendar" at bounding box center [65, 84] width 52 height 15
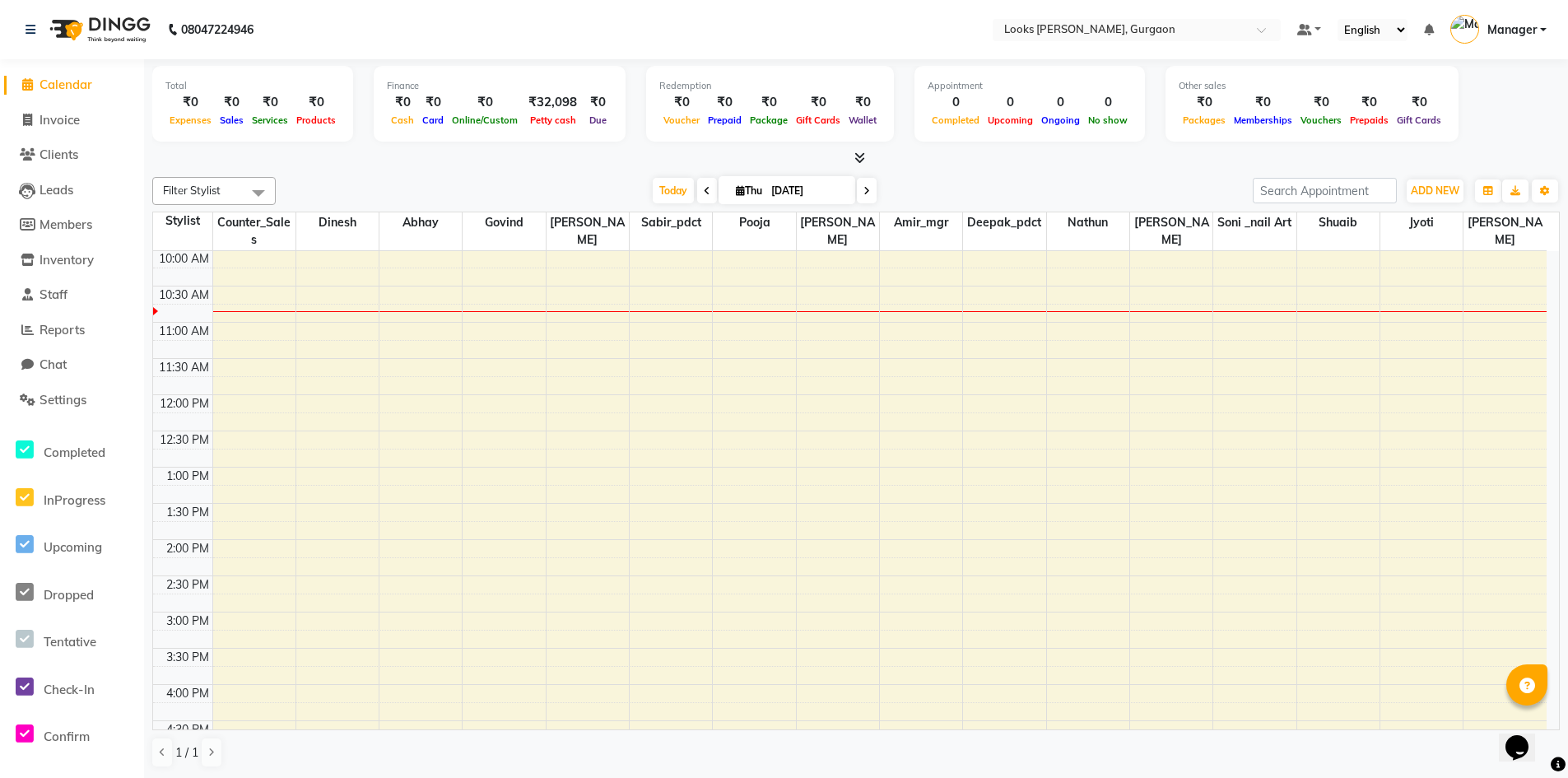
click at [78, 83] on span "Calendar" at bounding box center [65, 84] width 52 height 15
click at [72, 115] on span "Invoice" at bounding box center [59, 119] width 40 height 15
select select "service"
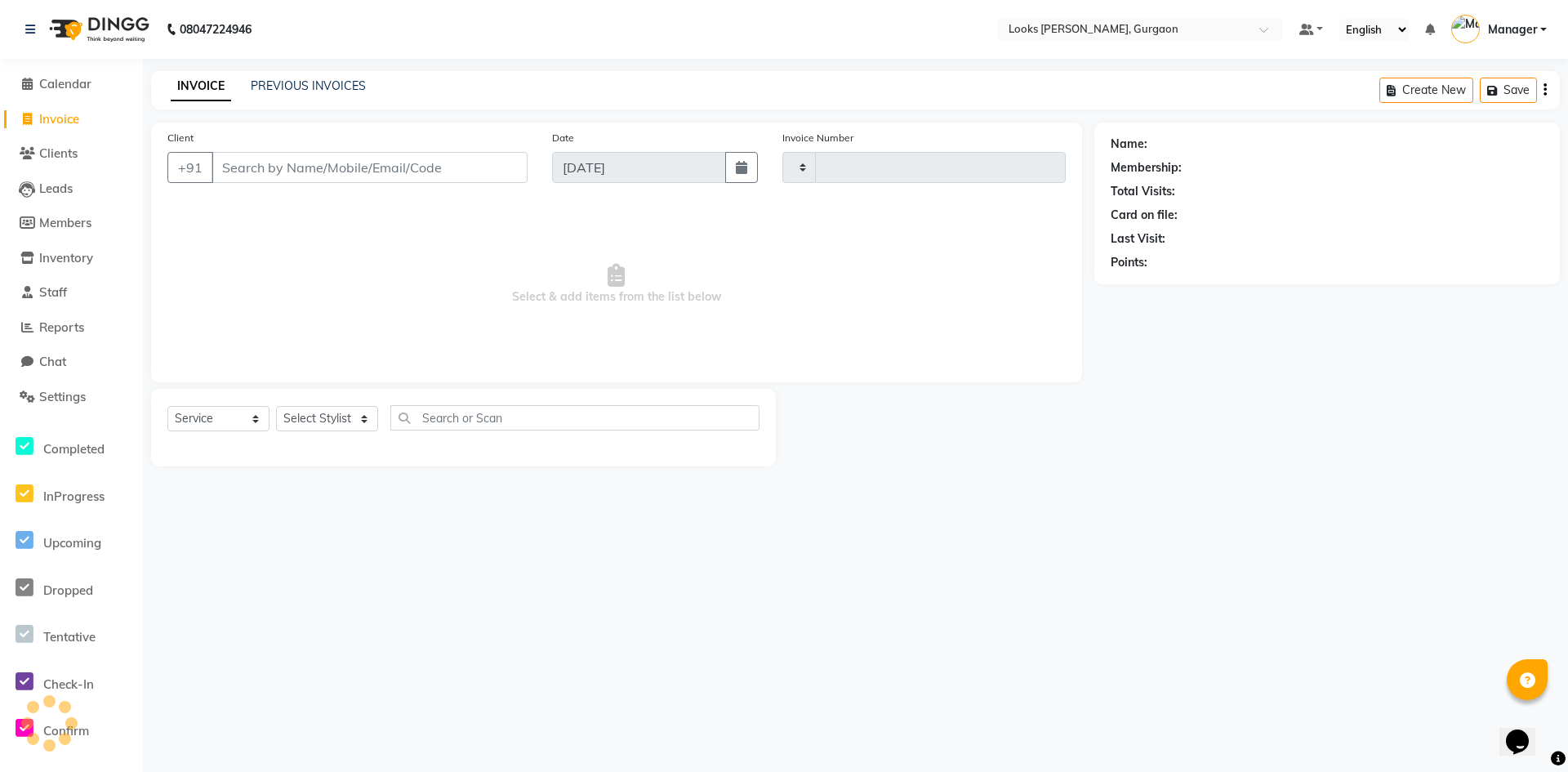
type input "1488"
select select "8452"
click at [311, 172] on input "Client" at bounding box center [369, 167] width 316 height 31
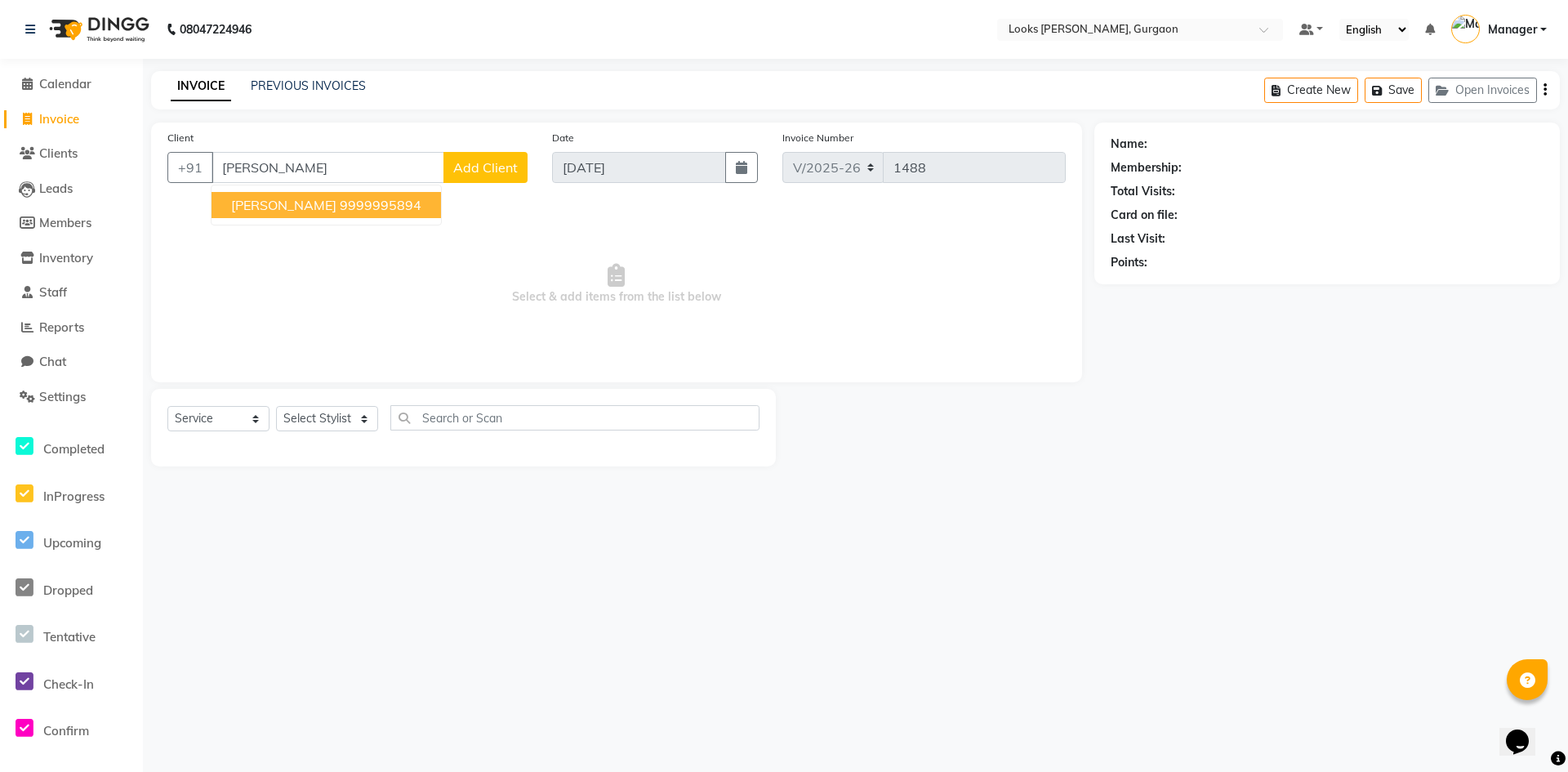
click at [391, 200] on ngb-highlight "9999995894" at bounding box center [380, 205] width 82 height 16
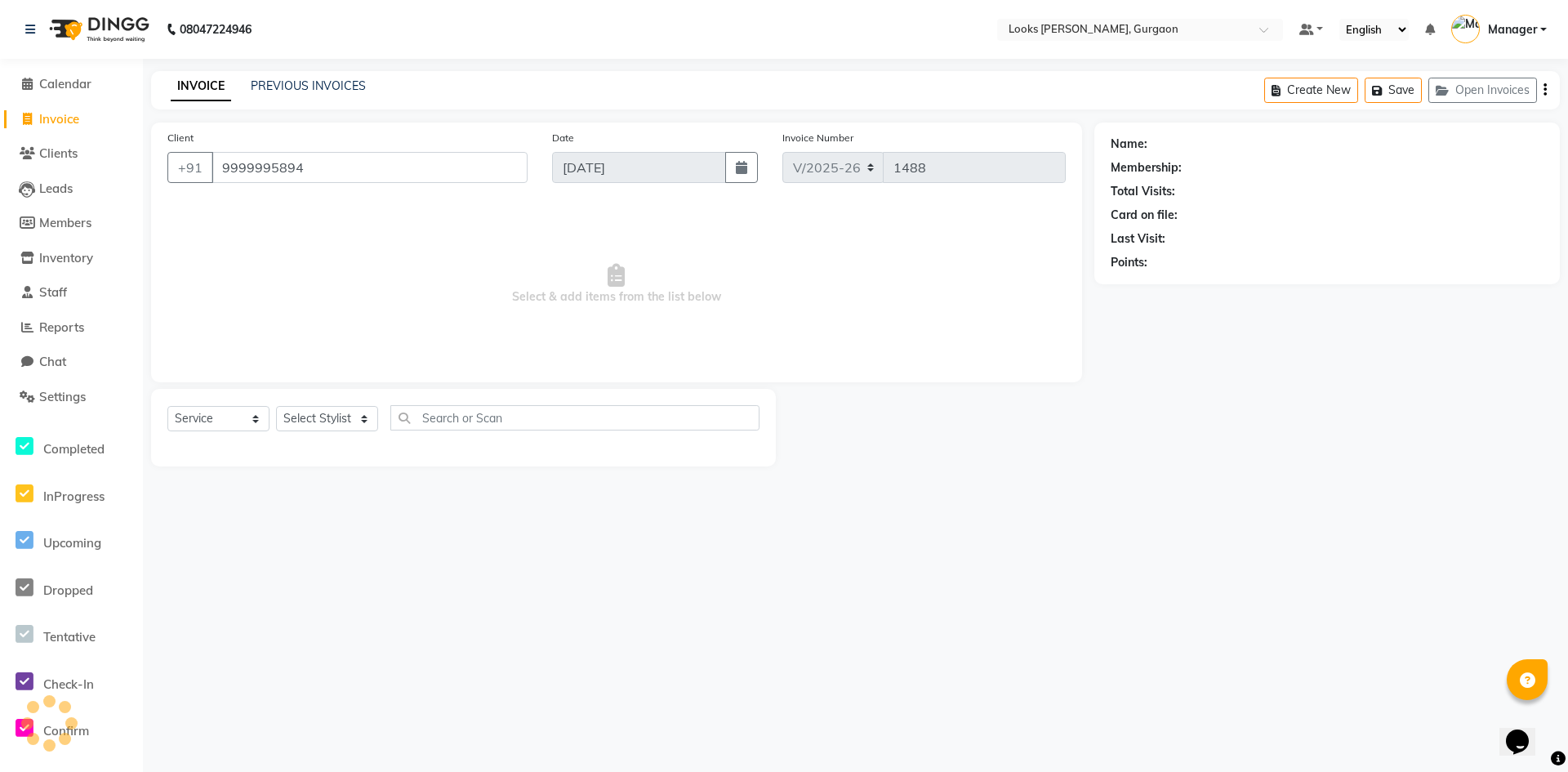
type input "9999995894"
select select "1: Object"
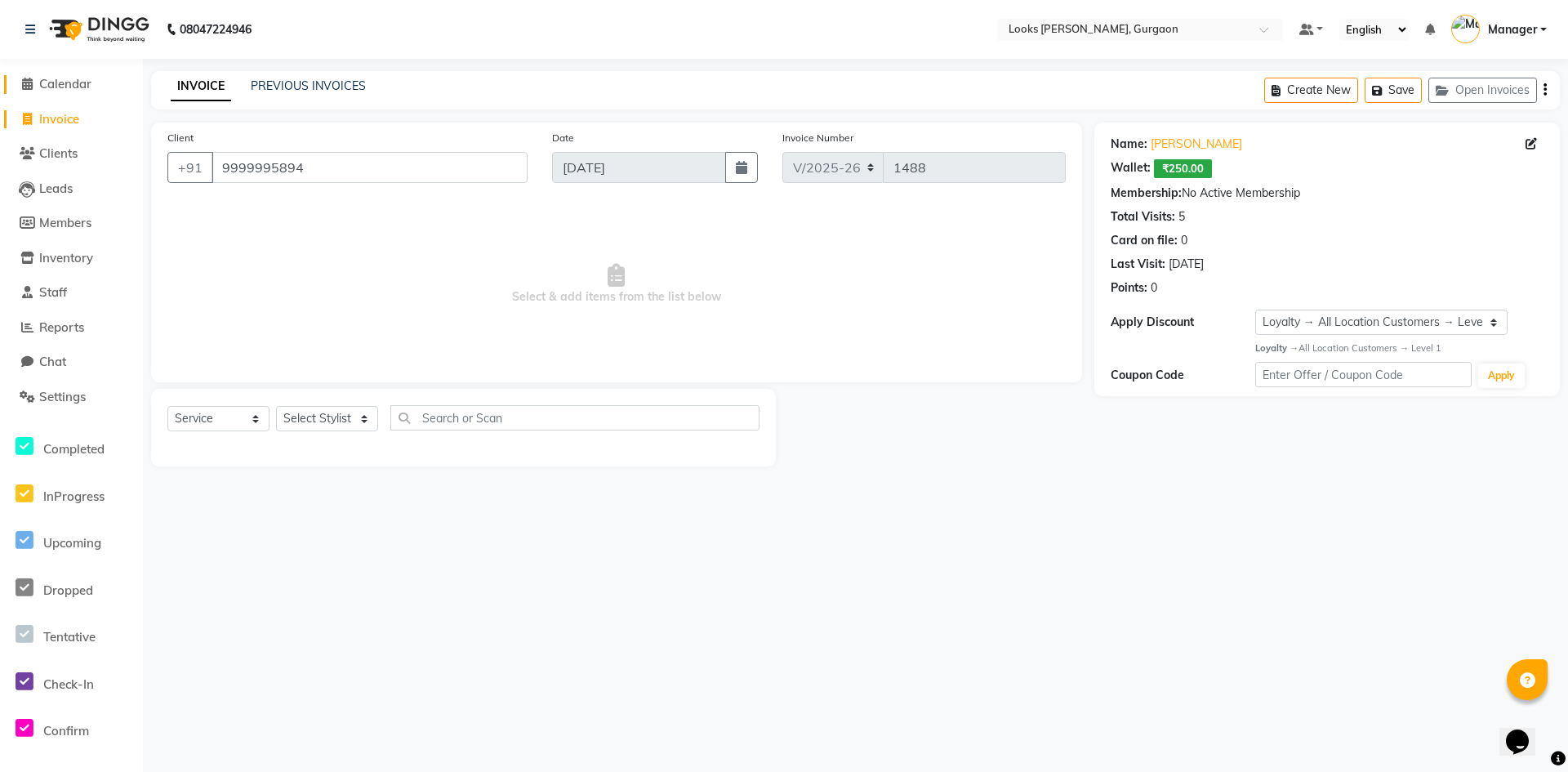
drag, startPoint x: 68, startPoint y: 83, endPoint x: 908, endPoint y: 113, distance: 840.5
click at [68, 83] on span "Calendar" at bounding box center [65, 84] width 52 height 15
click at [64, 83] on span "Calendar" at bounding box center [65, 84] width 52 height 15
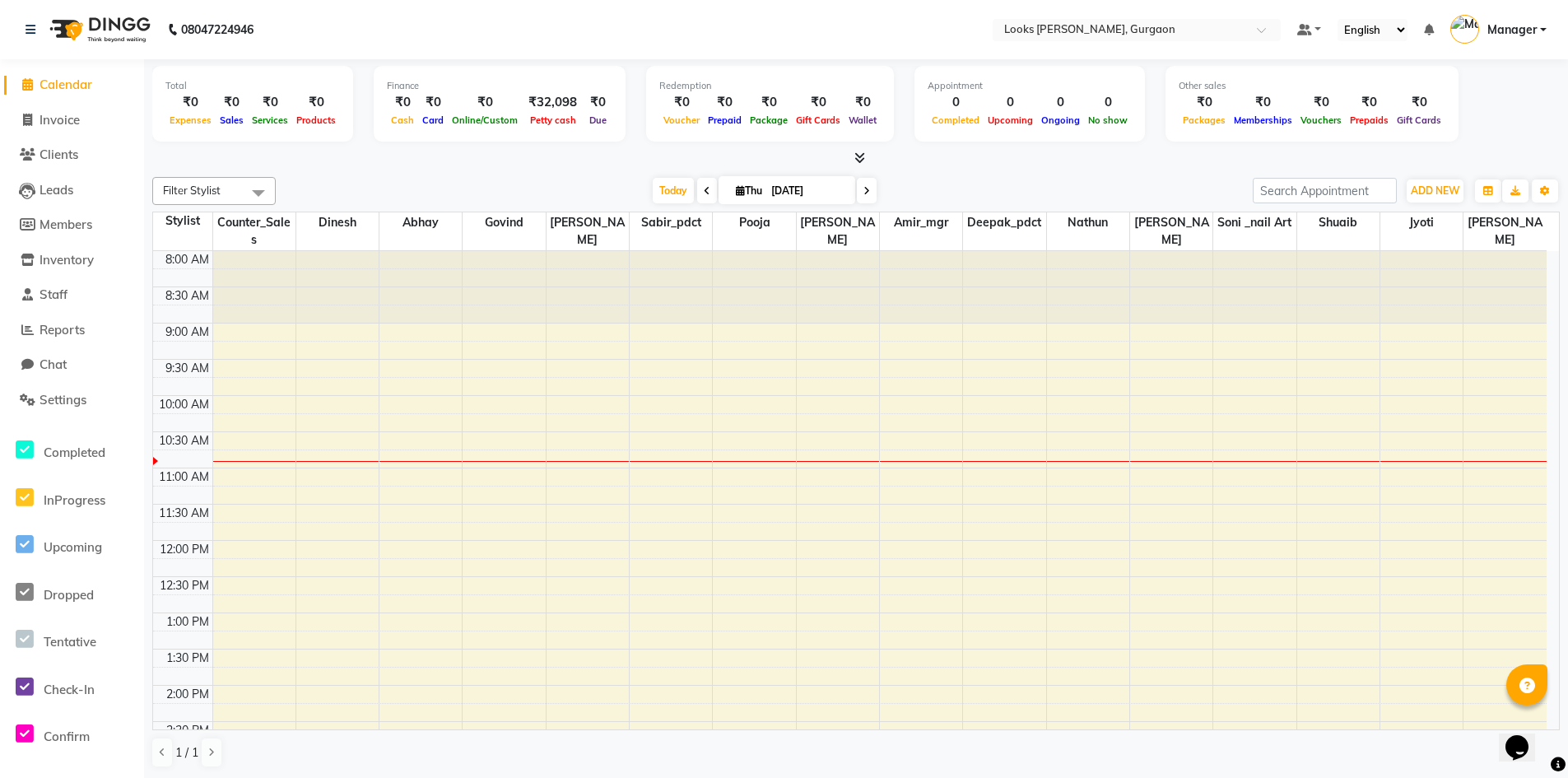
click at [70, 89] on span "Calendar" at bounding box center [65, 84] width 52 height 15
click at [81, 400] on span "Settings" at bounding box center [63, 400] width 47 height 15
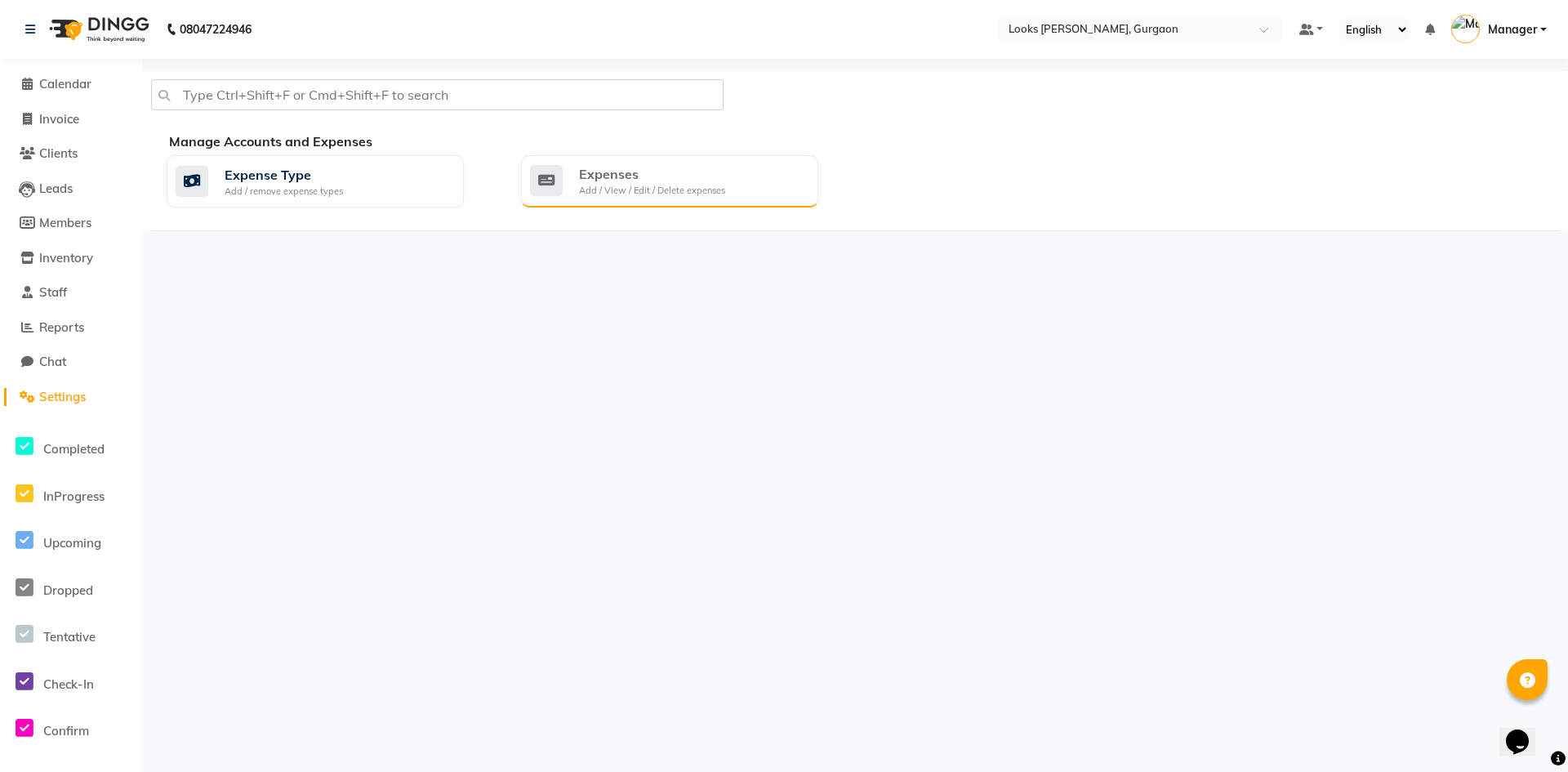
click at [763, 180] on div "Expenses Add / View / Edit / Delete expenses" at bounding box center [667, 180] width 276 height 33
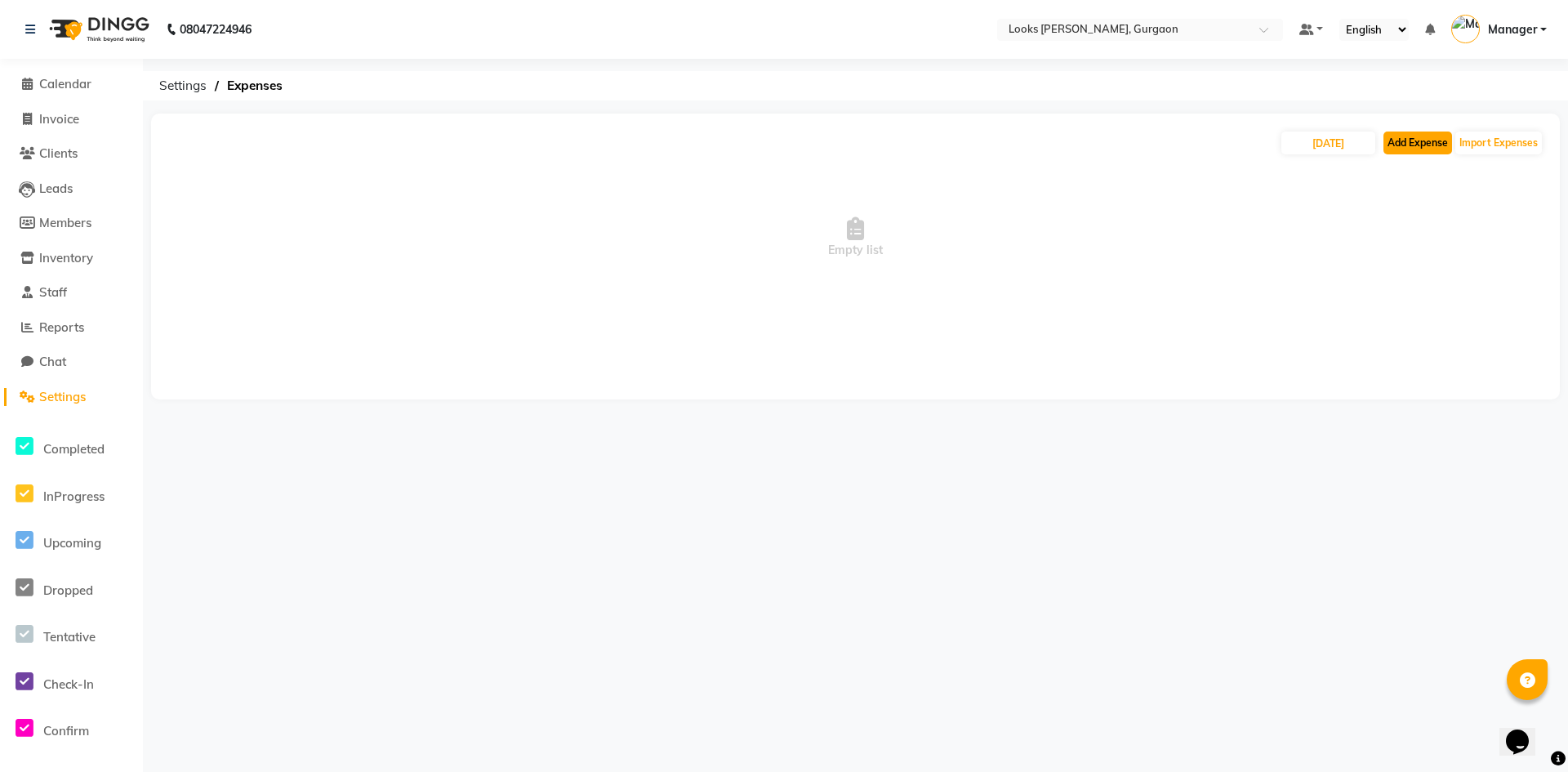
click at [1429, 148] on button "Add Expense" at bounding box center [1418, 142] width 68 height 23
select select "1"
select select "7576"
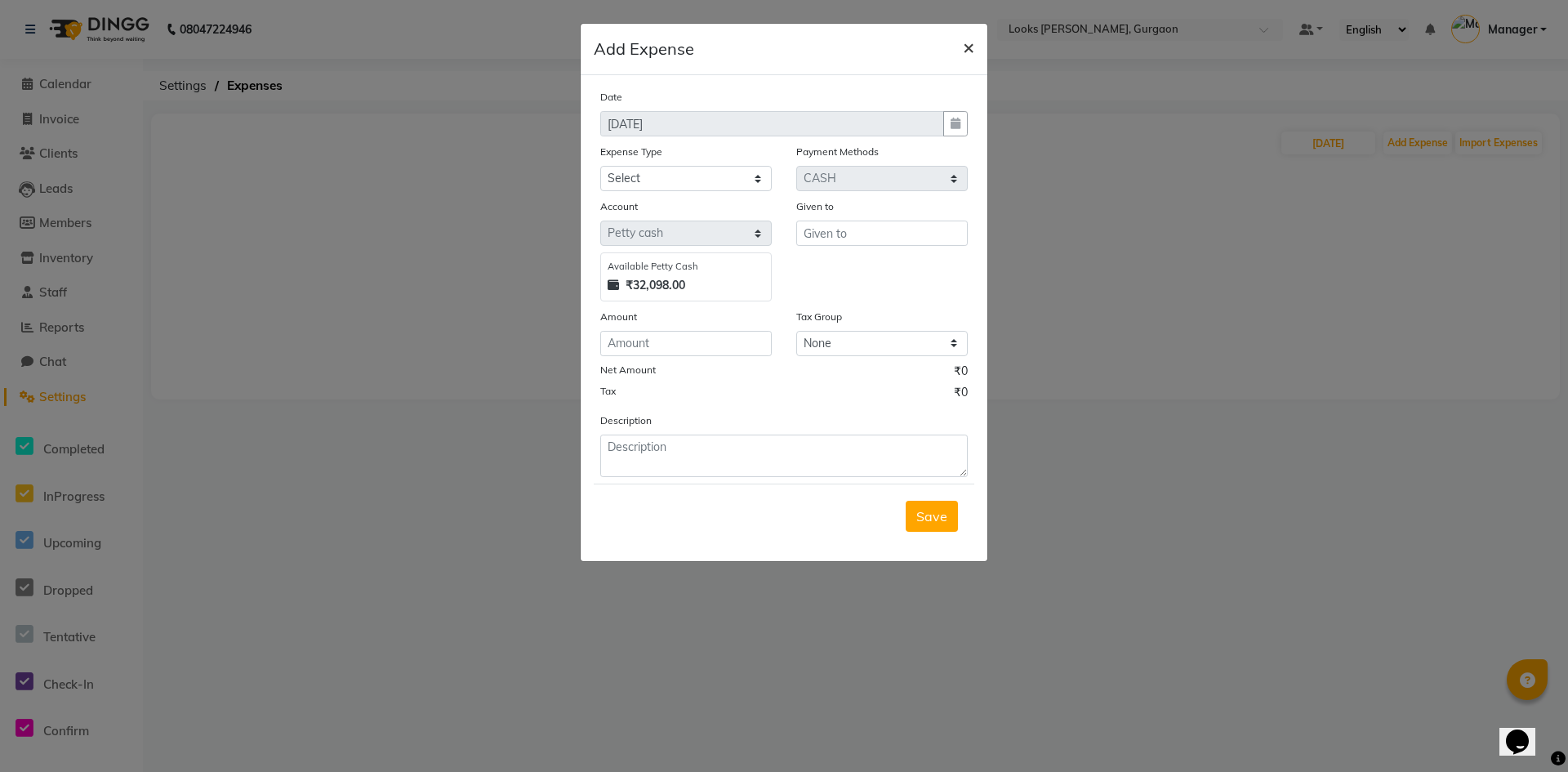
click at [970, 46] on span "×" at bounding box center [968, 46] width 11 height 25
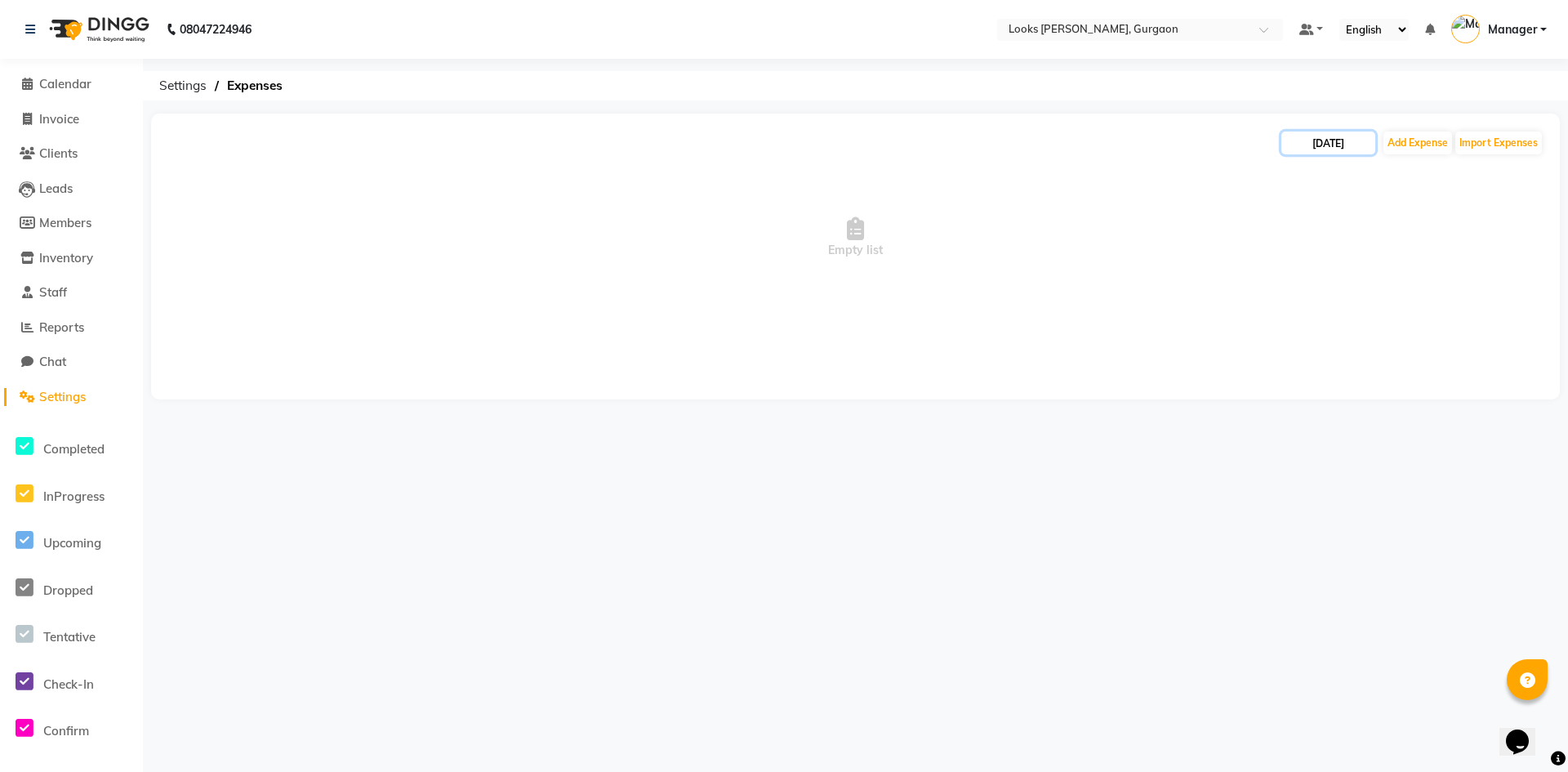
click at [1329, 142] on input "[DATE]" at bounding box center [1328, 142] width 94 height 23
select select "9"
select select "2025"
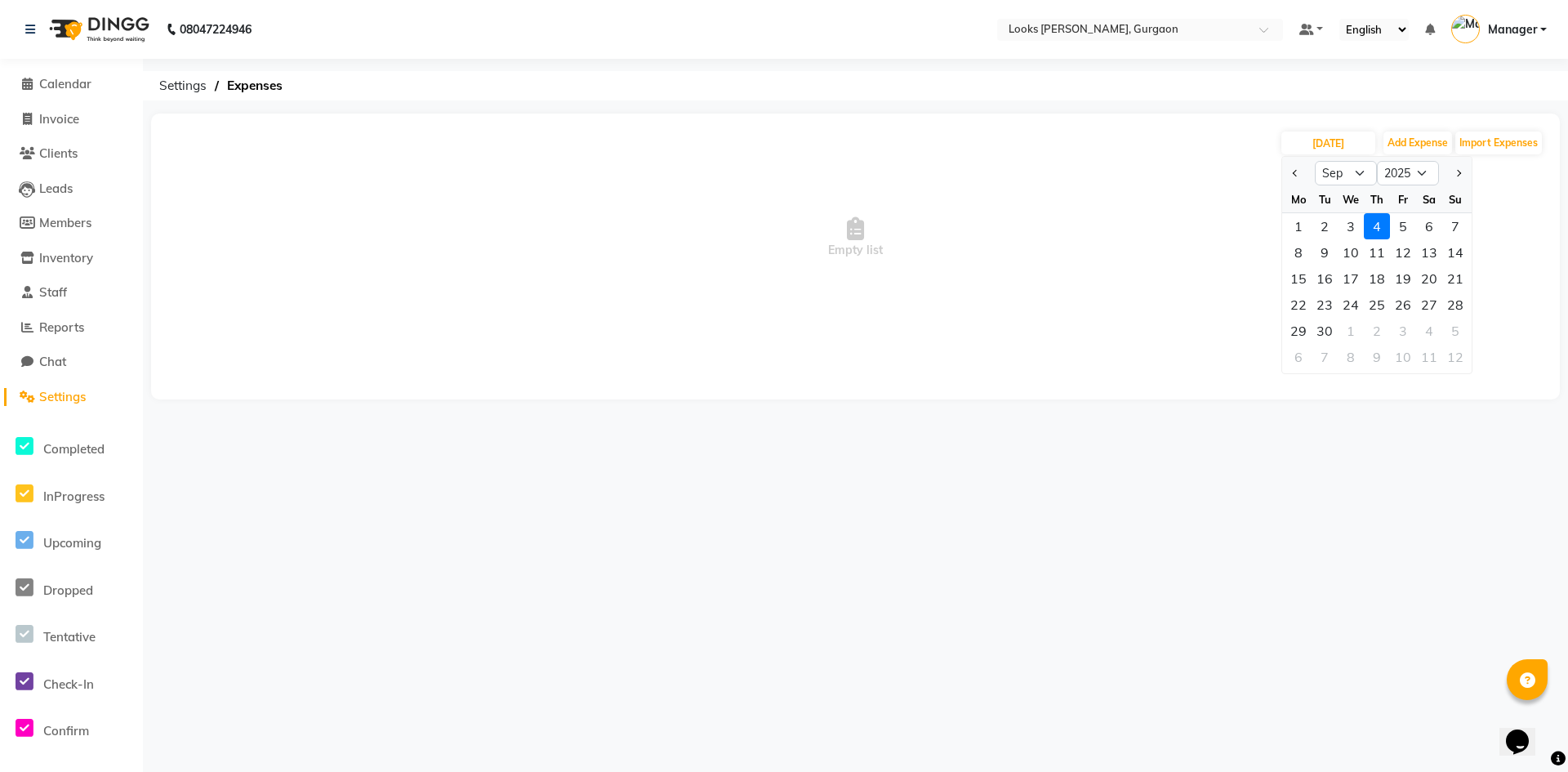
drag, startPoint x: 1341, startPoint y: 214, endPoint x: 1349, endPoint y: 219, distance: 9.4
click at [1344, 215] on div "3" at bounding box center [1350, 226] width 26 height 26
type input "[DATE]"
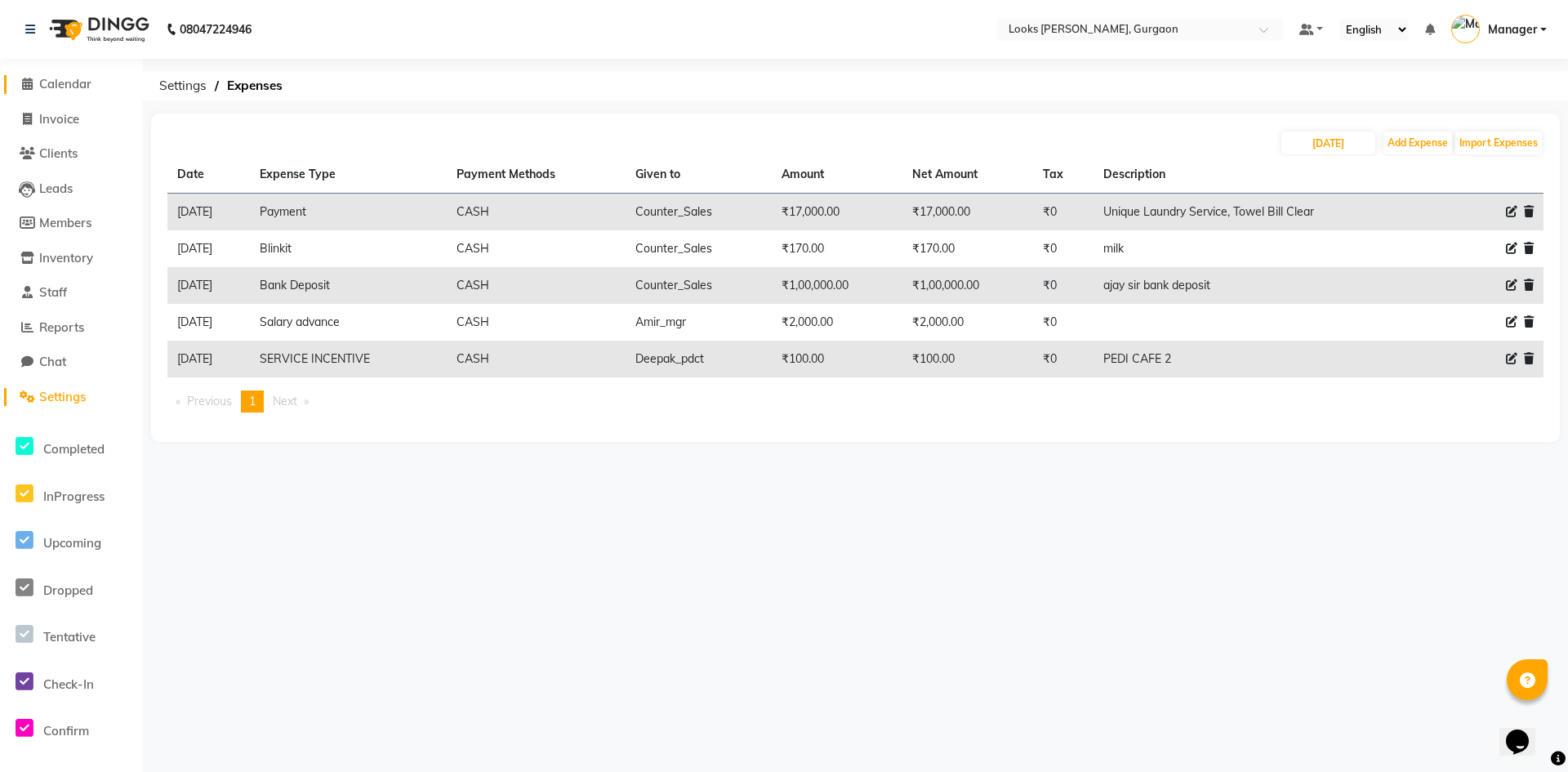
click at [54, 84] on span "Calendar" at bounding box center [65, 84] width 52 height 15
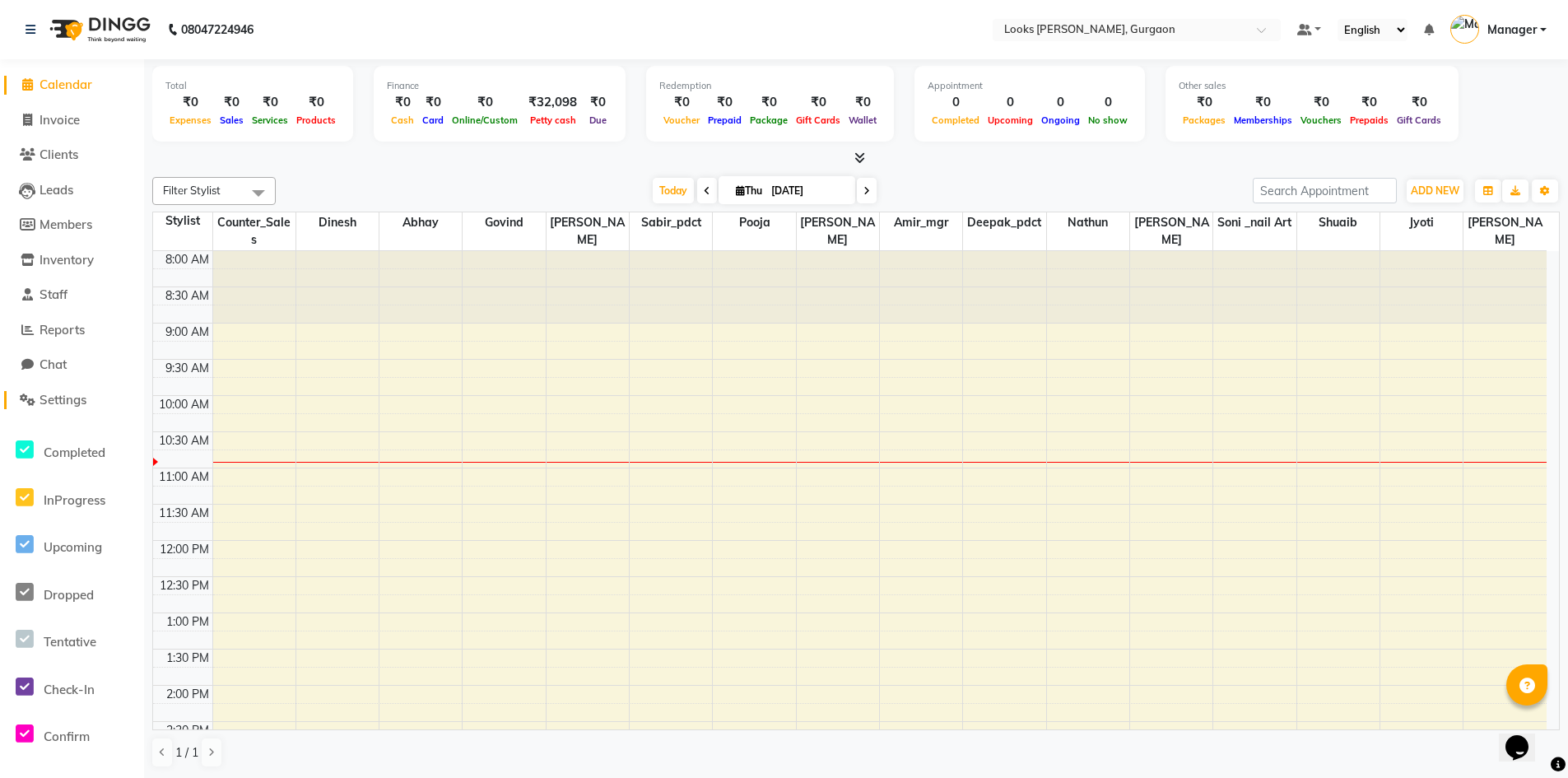
click at [58, 404] on span "Settings" at bounding box center [63, 400] width 47 height 15
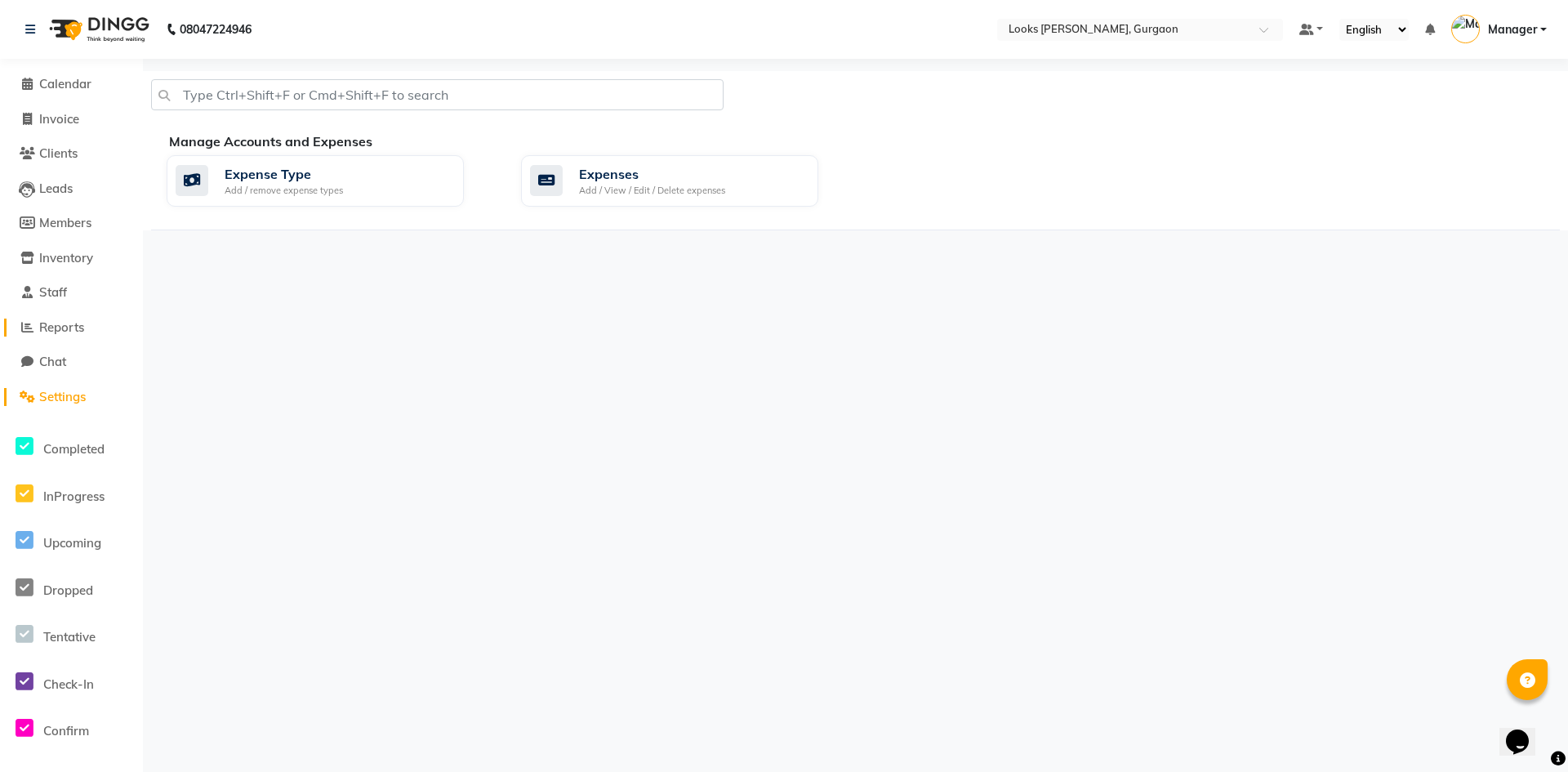
click at [72, 322] on span "Reports" at bounding box center [61, 327] width 45 height 15
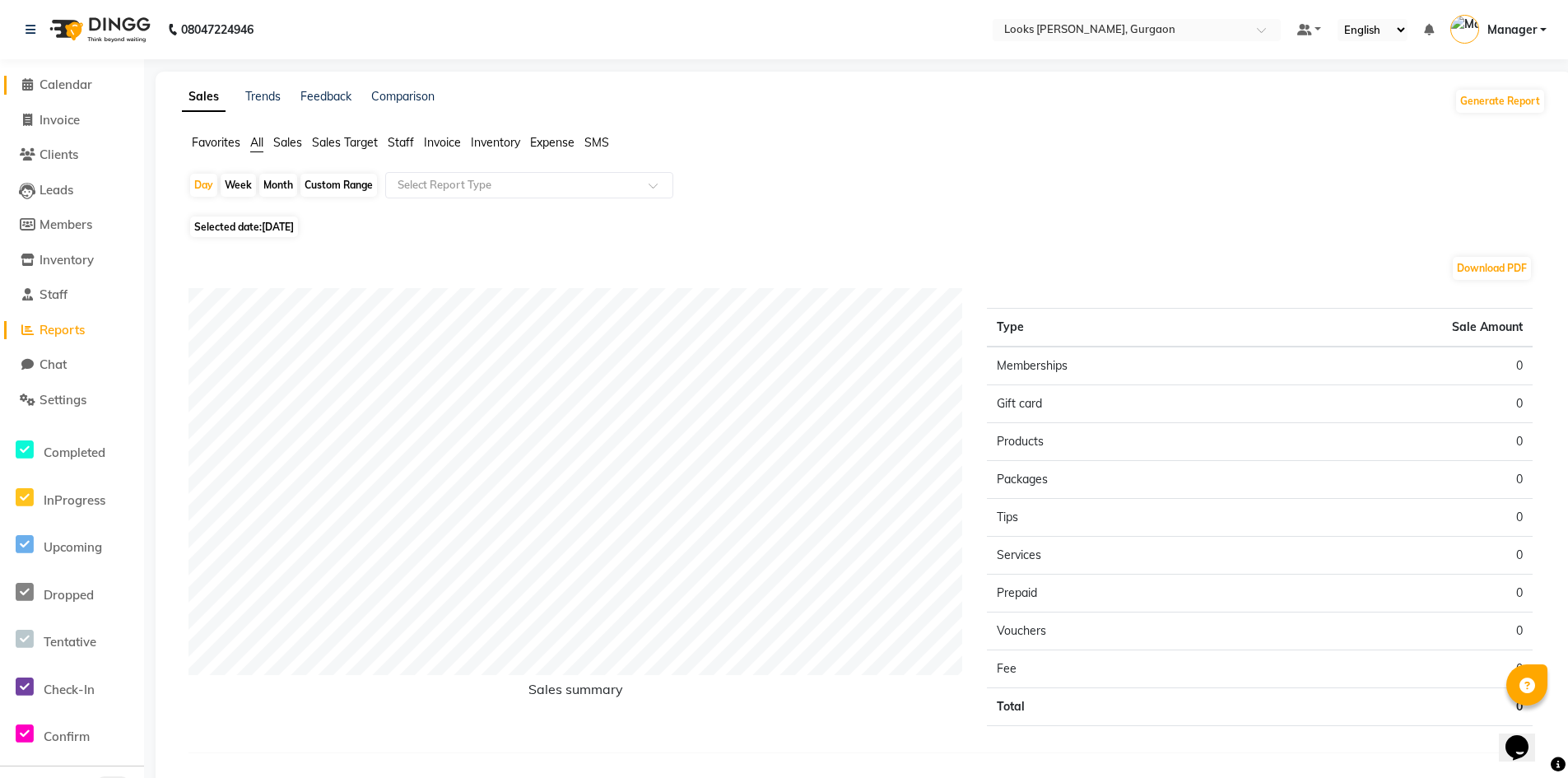
click at [72, 83] on span "Calendar" at bounding box center [65, 84] width 52 height 15
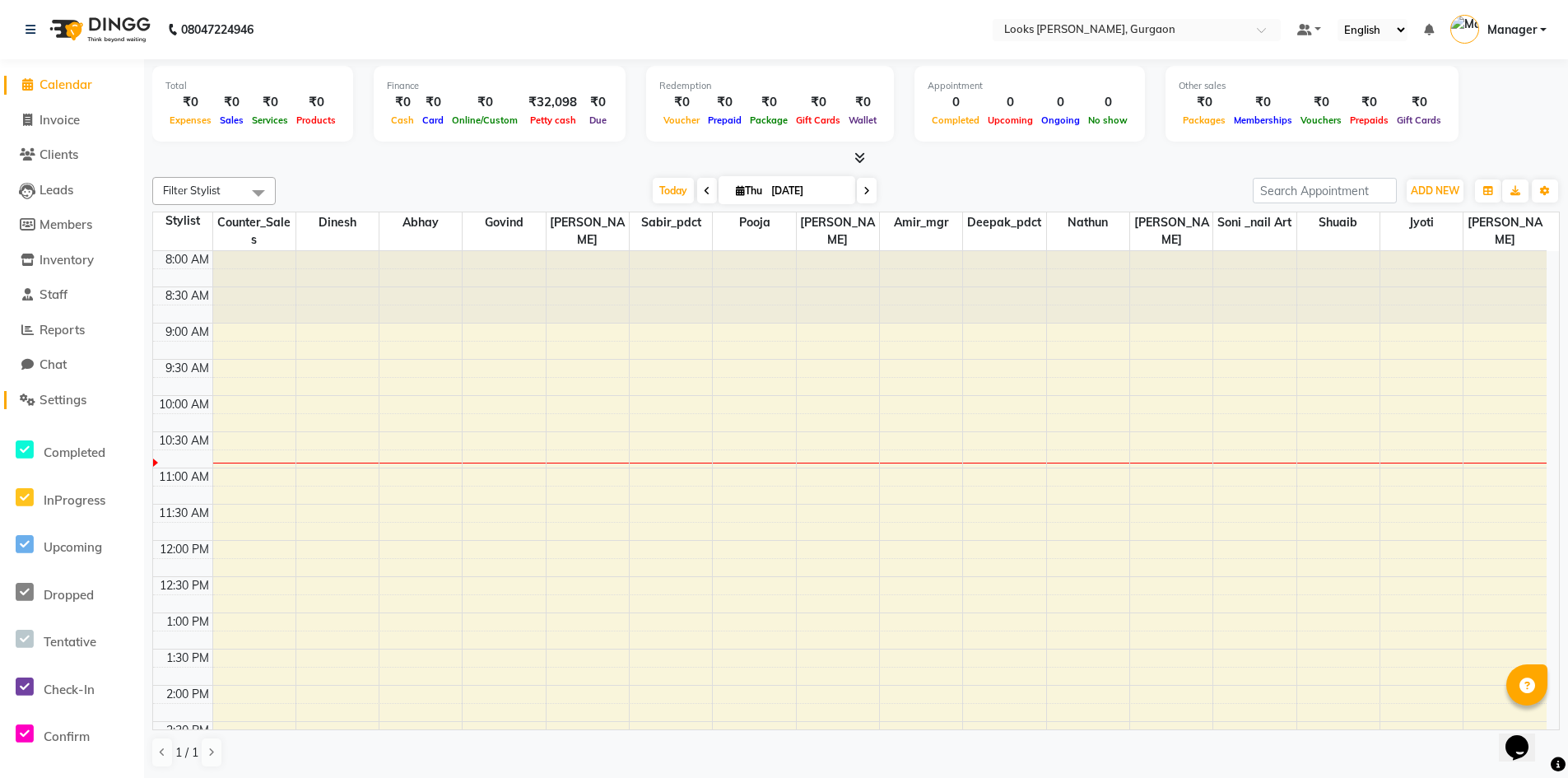
click at [54, 405] on span "Settings" at bounding box center [63, 400] width 47 height 15
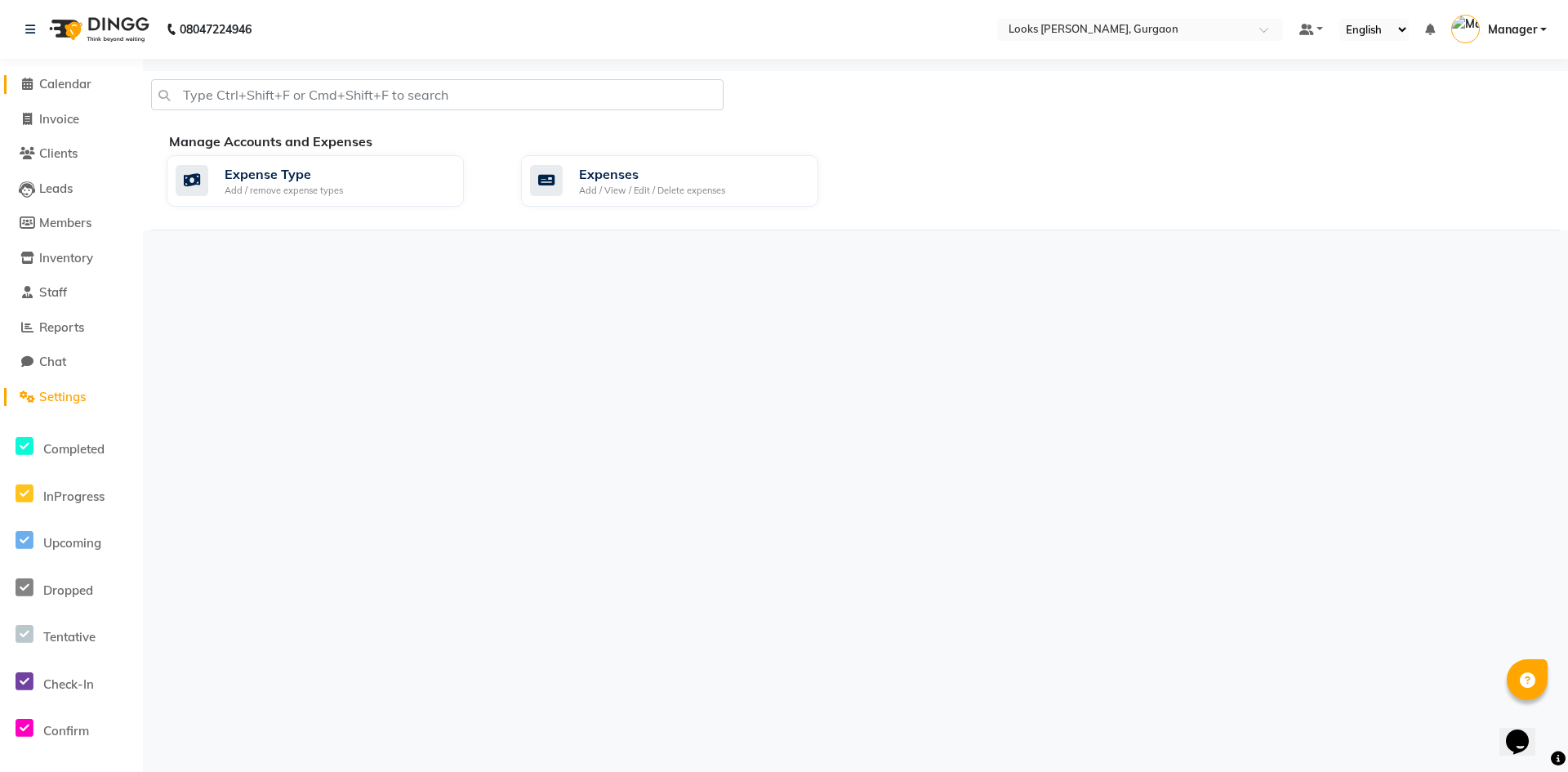
click at [55, 86] on span "Calendar" at bounding box center [65, 84] width 52 height 15
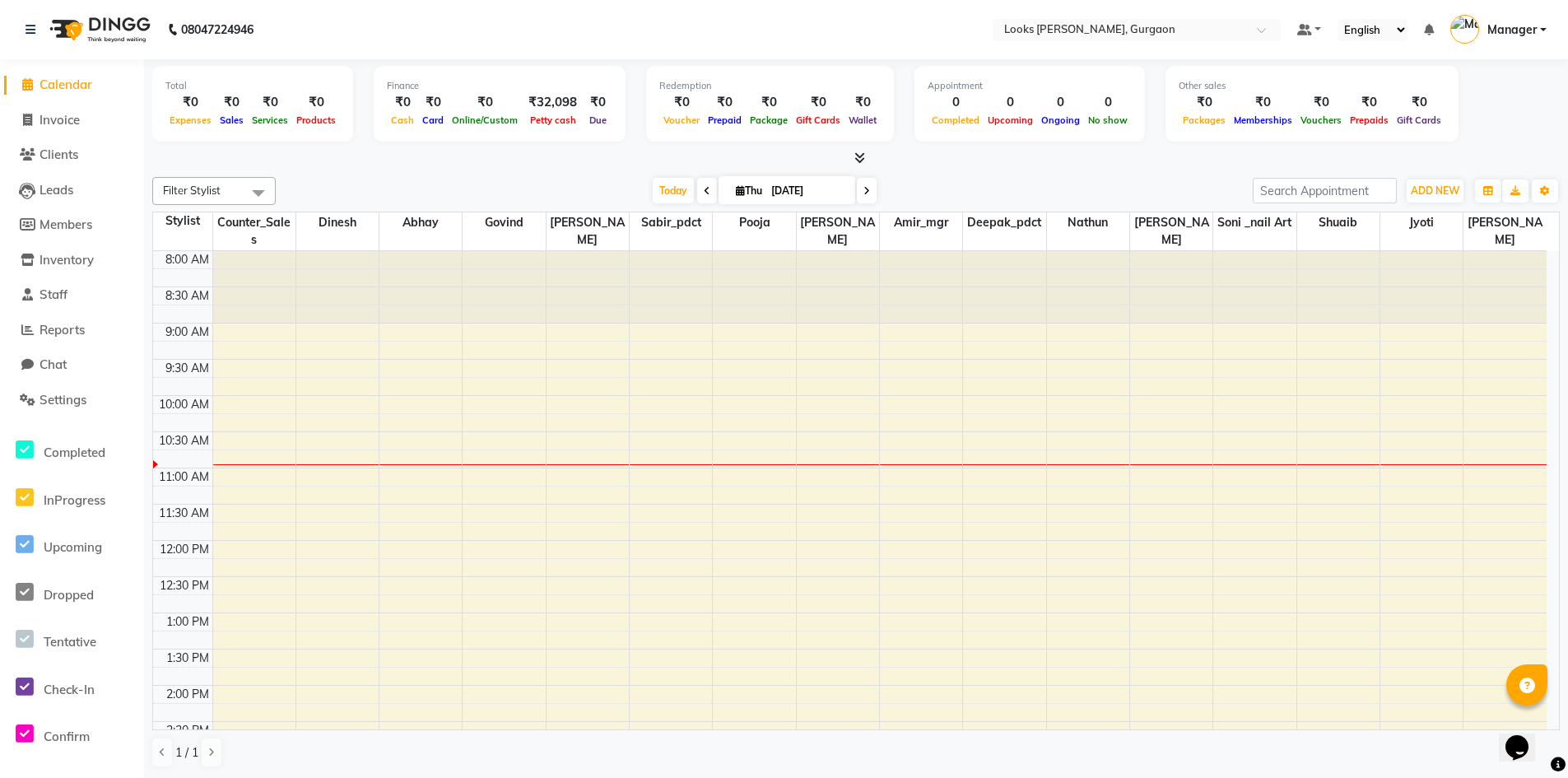
click at [859, 156] on icon at bounding box center [860, 157] width 10 height 12
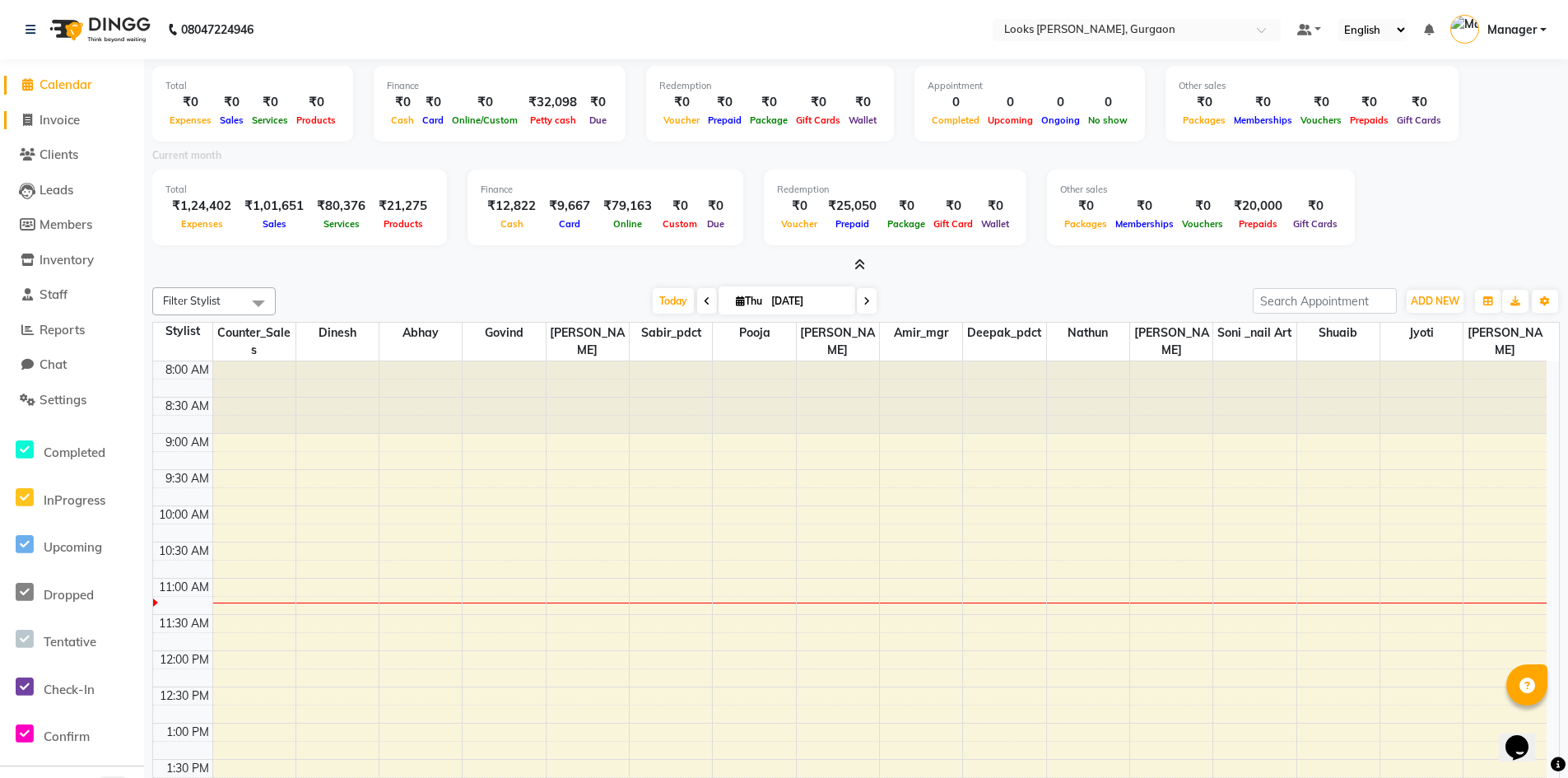
click at [56, 115] on span "Invoice" at bounding box center [59, 119] width 40 height 15
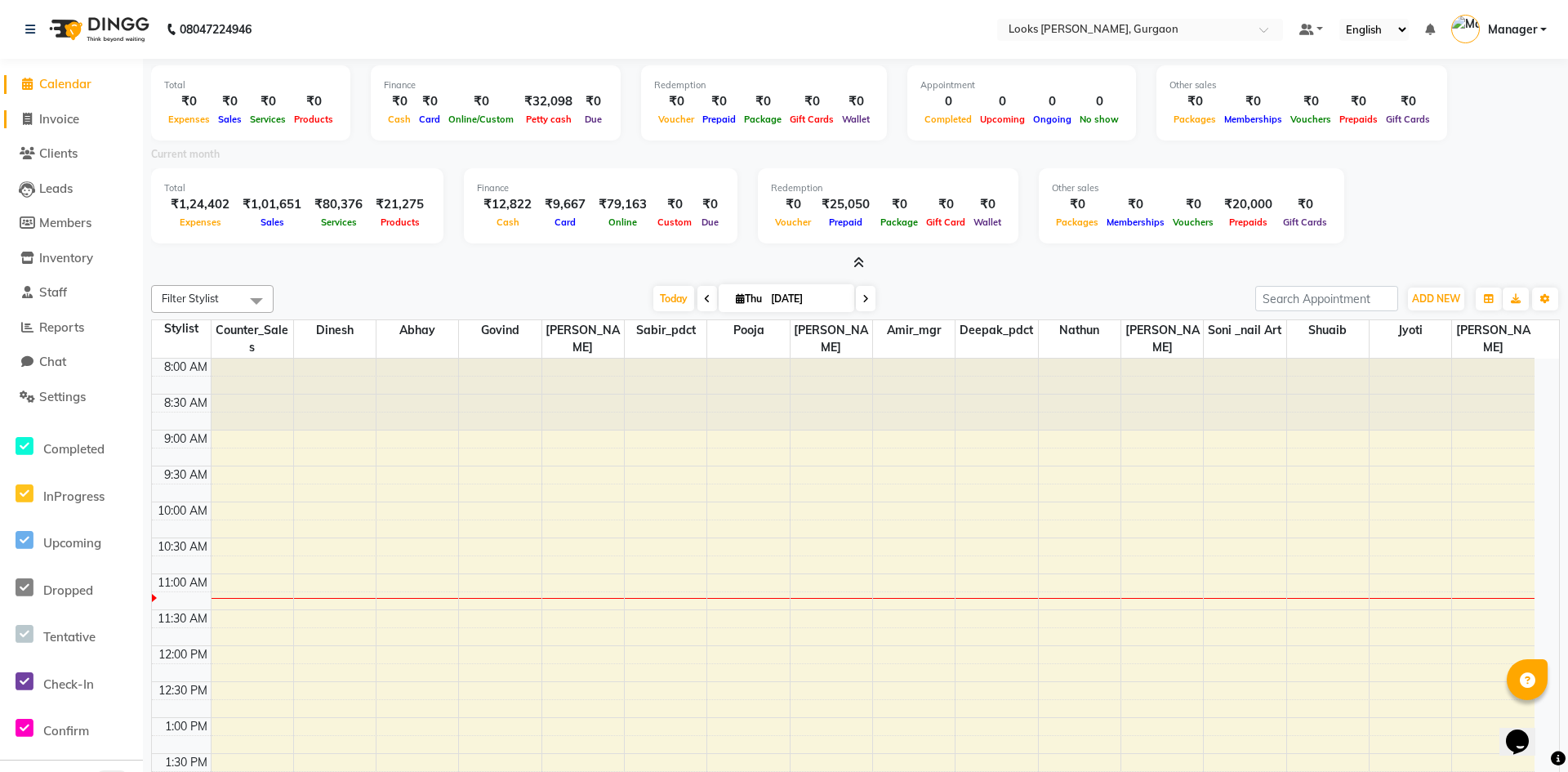
select select "8452"
select select "service"
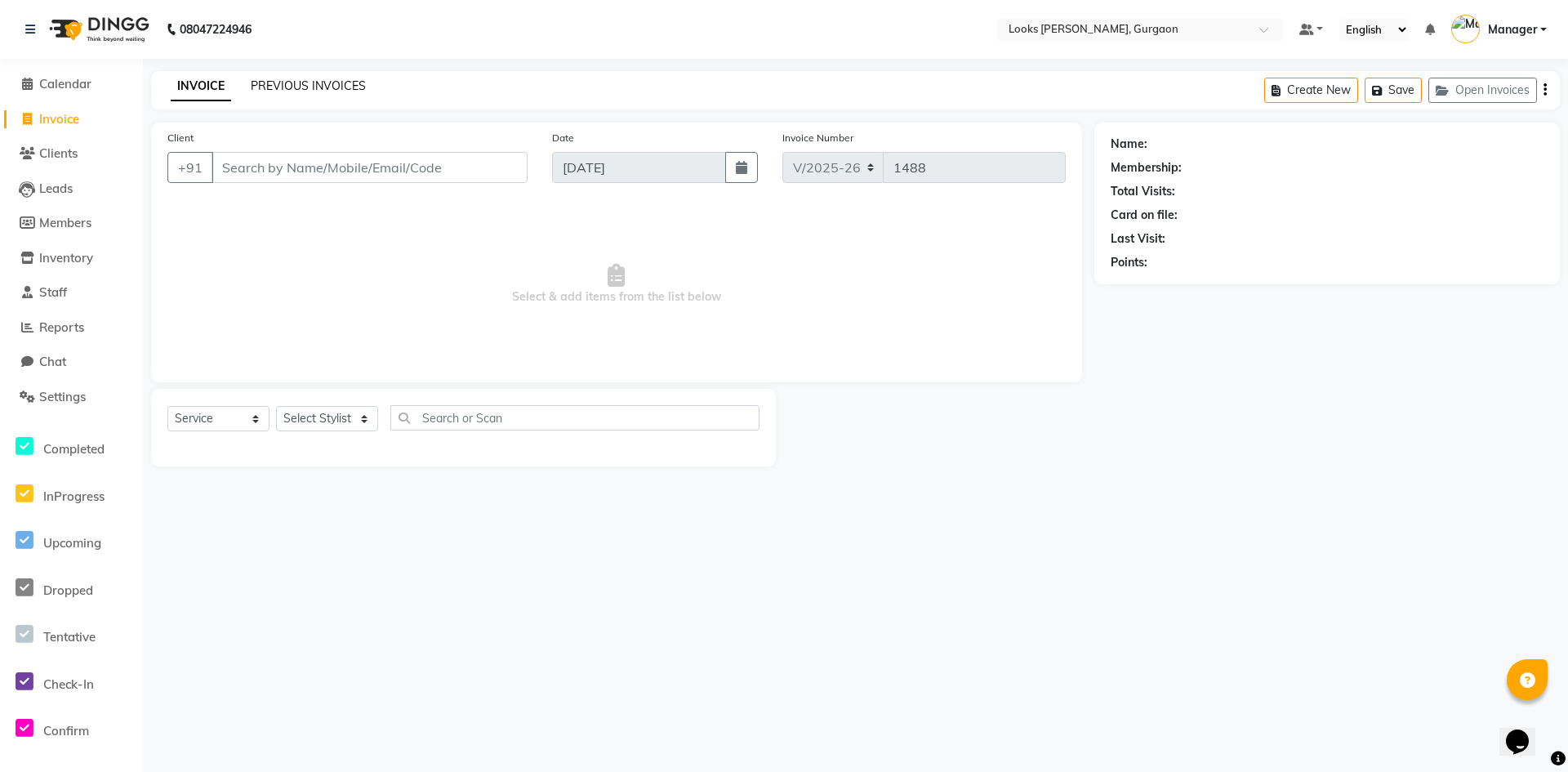
click at [310, 82] on link "PREVIOUS INVOICES" at bounding box center [308, 85] width 115 height 15
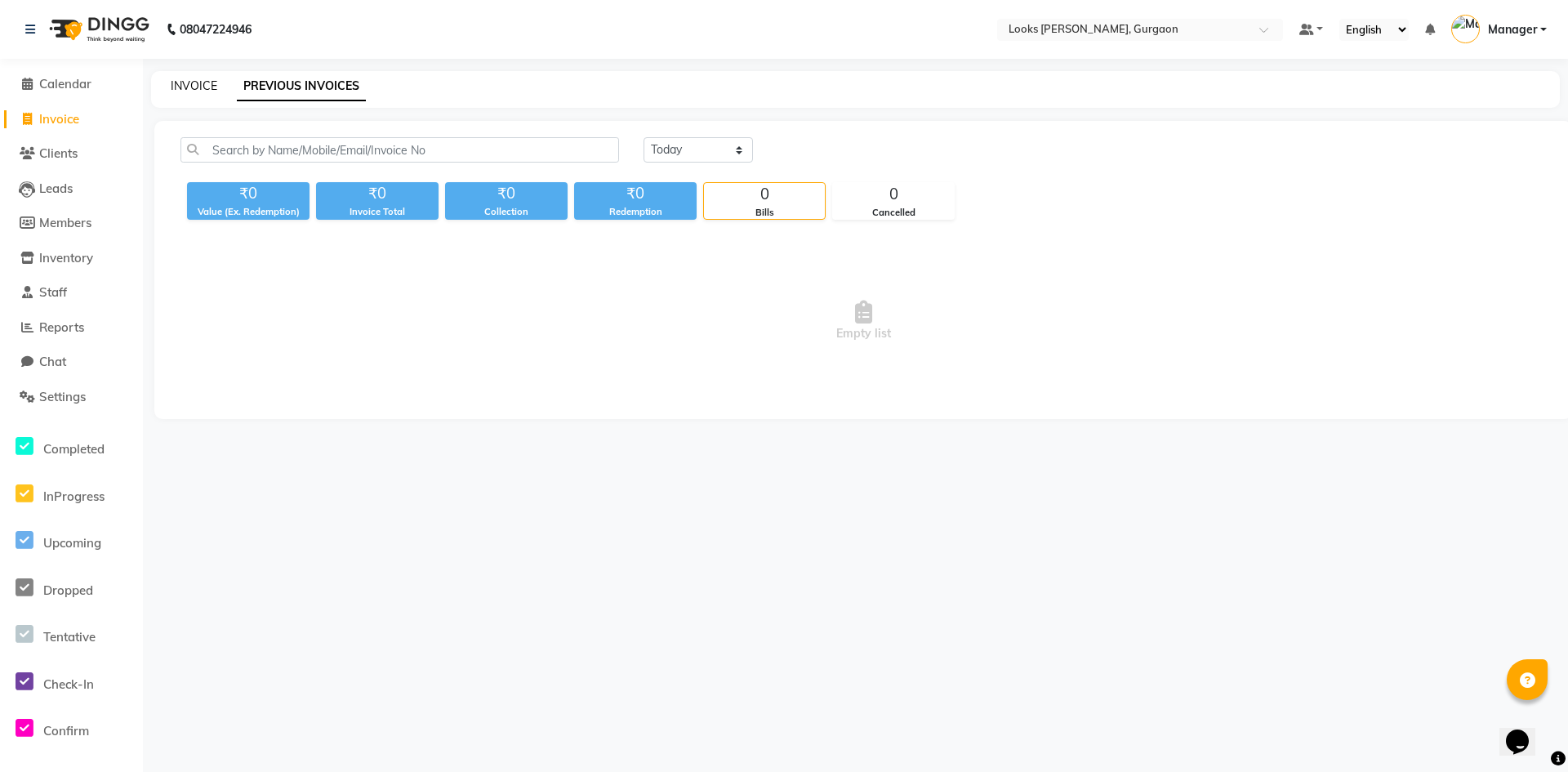
click at [192, 82] on link "INVOICE" at bounding box center [194, 85] width 47 height 15
select select "8452"
select select "service"
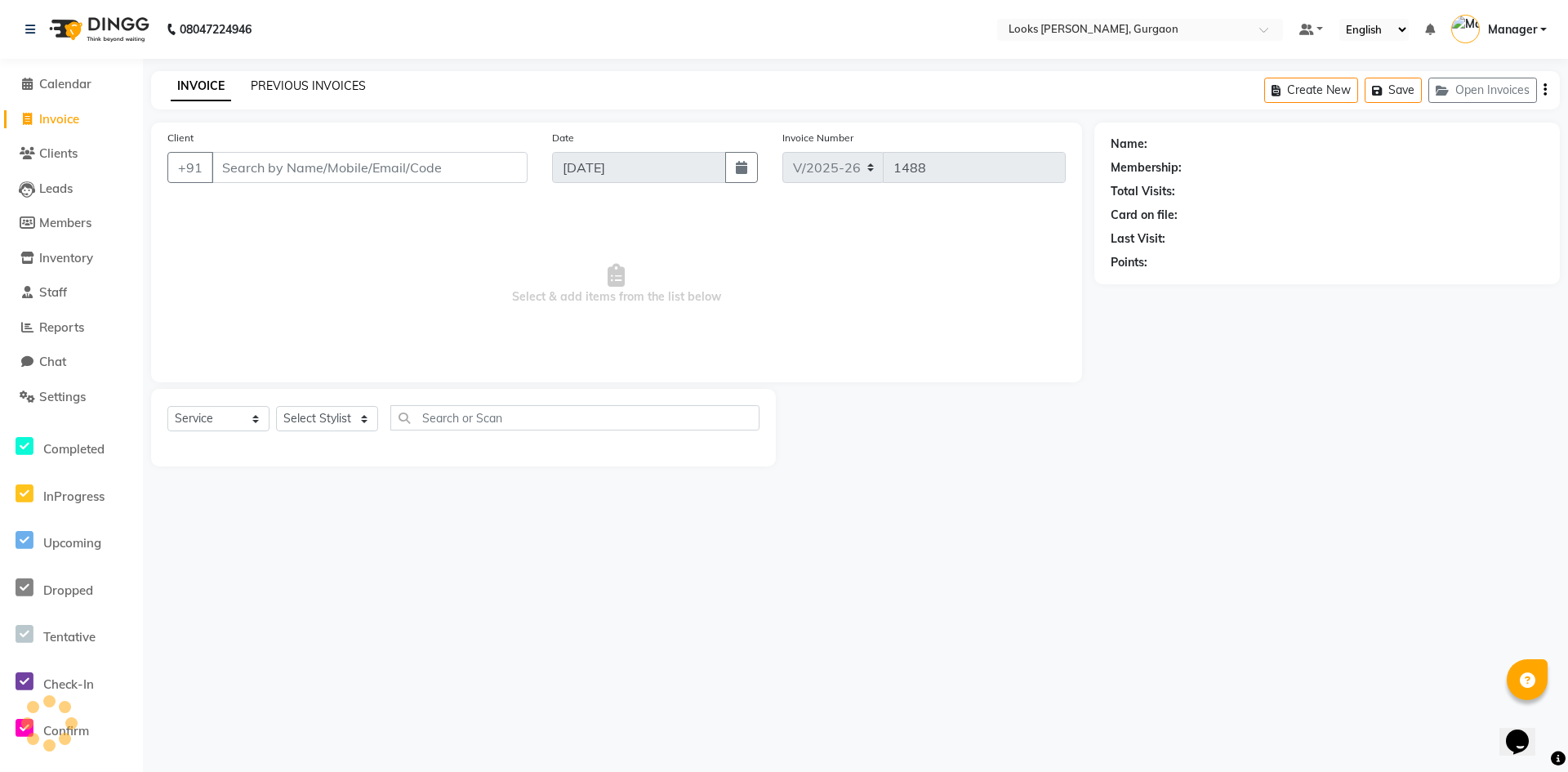
click at [298, 84] on link "PREVIOUS INVOICES" at bounding box center [308, 85] width 115 height 15
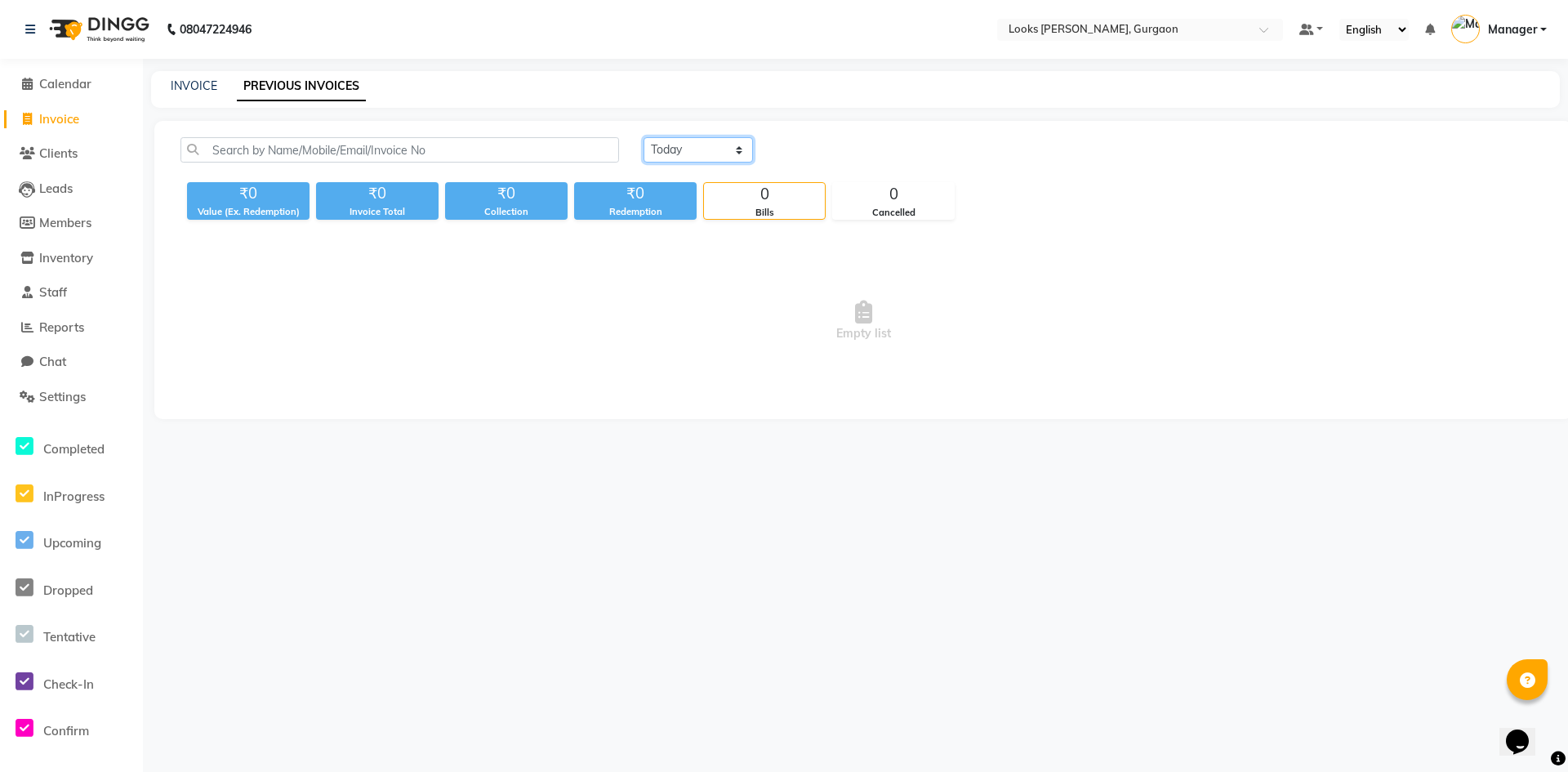
click at [735, 150] on select "[DATE] [DATE] Custom Range" at bounding box center [698, 150] width 109 height 26
select select "[DATE]"
click at [643, 137] on select "[DATE] [DATE] Custom Range" at bounding box center [698, 150] width 109 height 26
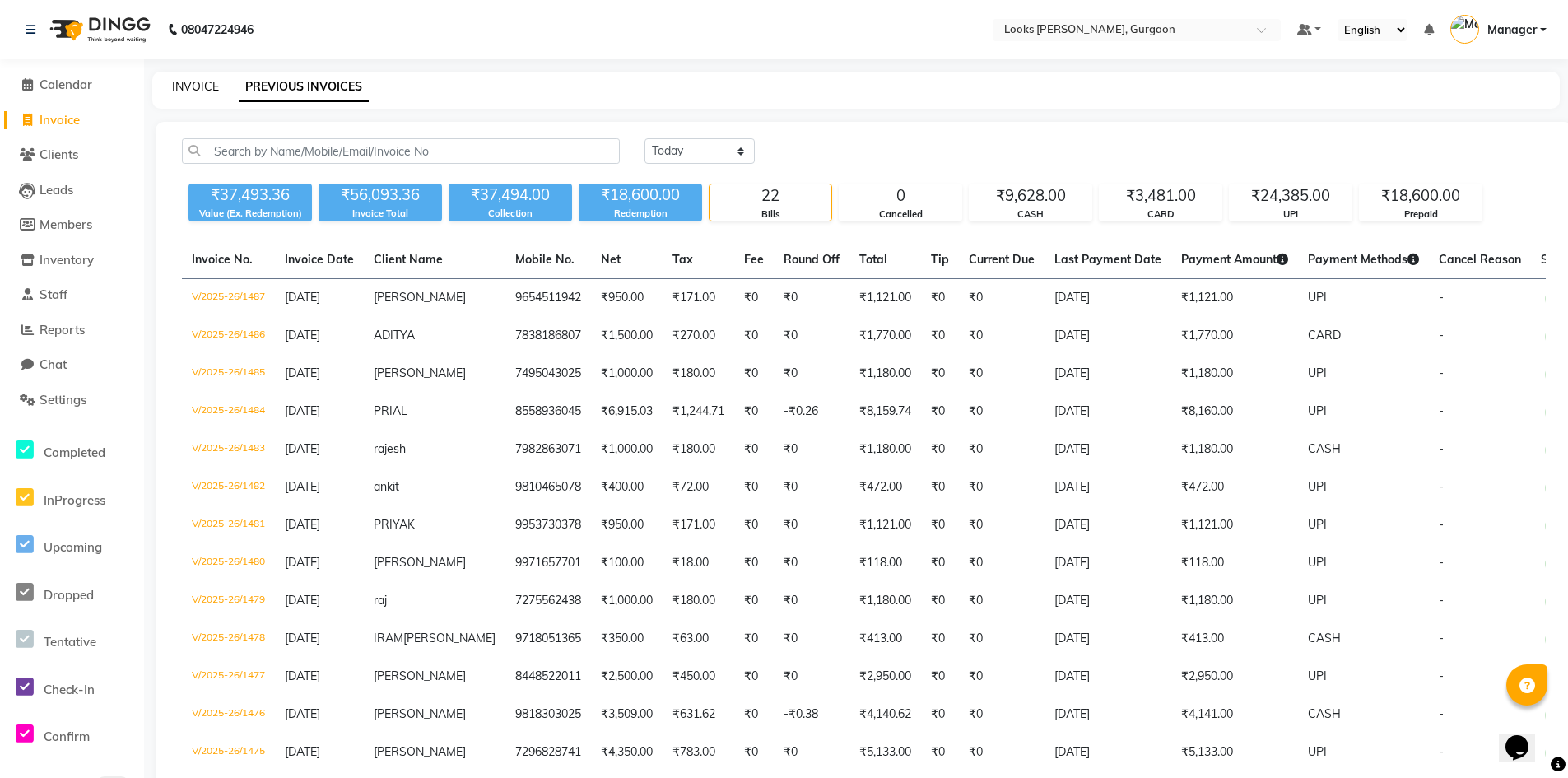
click at [182, 80] on link "INVOICE" at bounding box center [195, 86] width 47 height 15
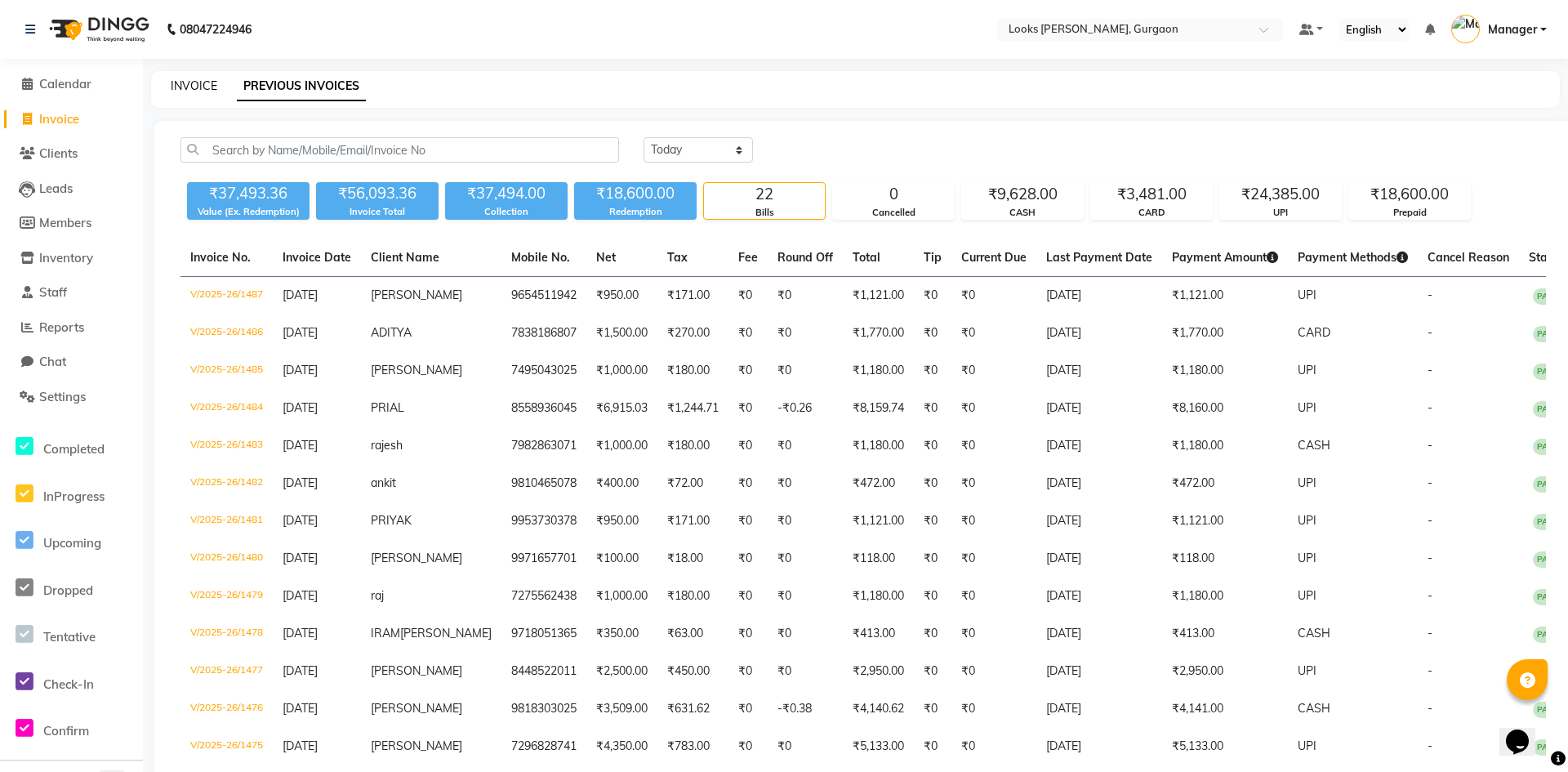
select select "8452"
select select "service"
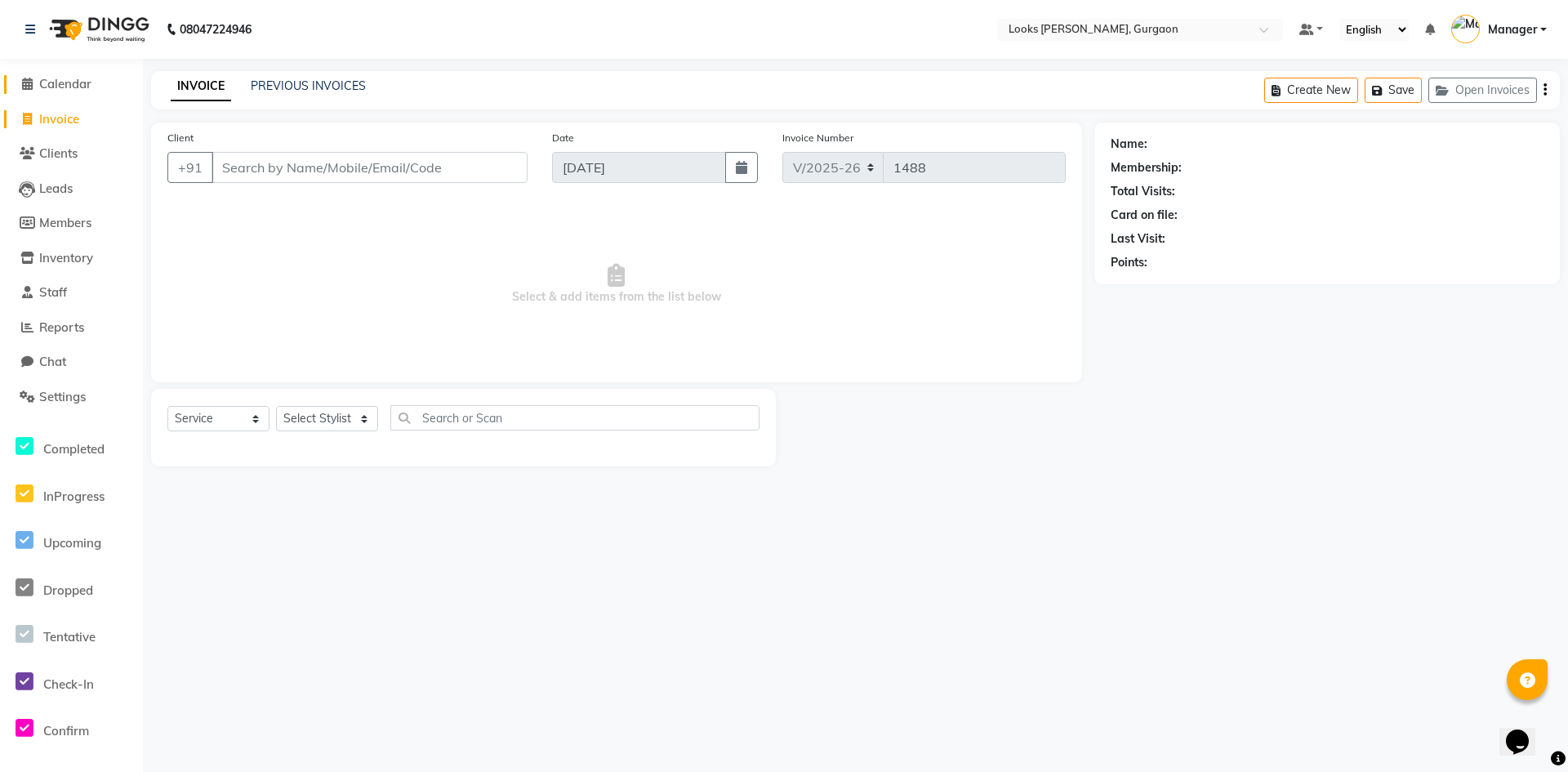
click at [48, 82] on span "Calendar" at bounding box center [65, 84] width 52 height 15
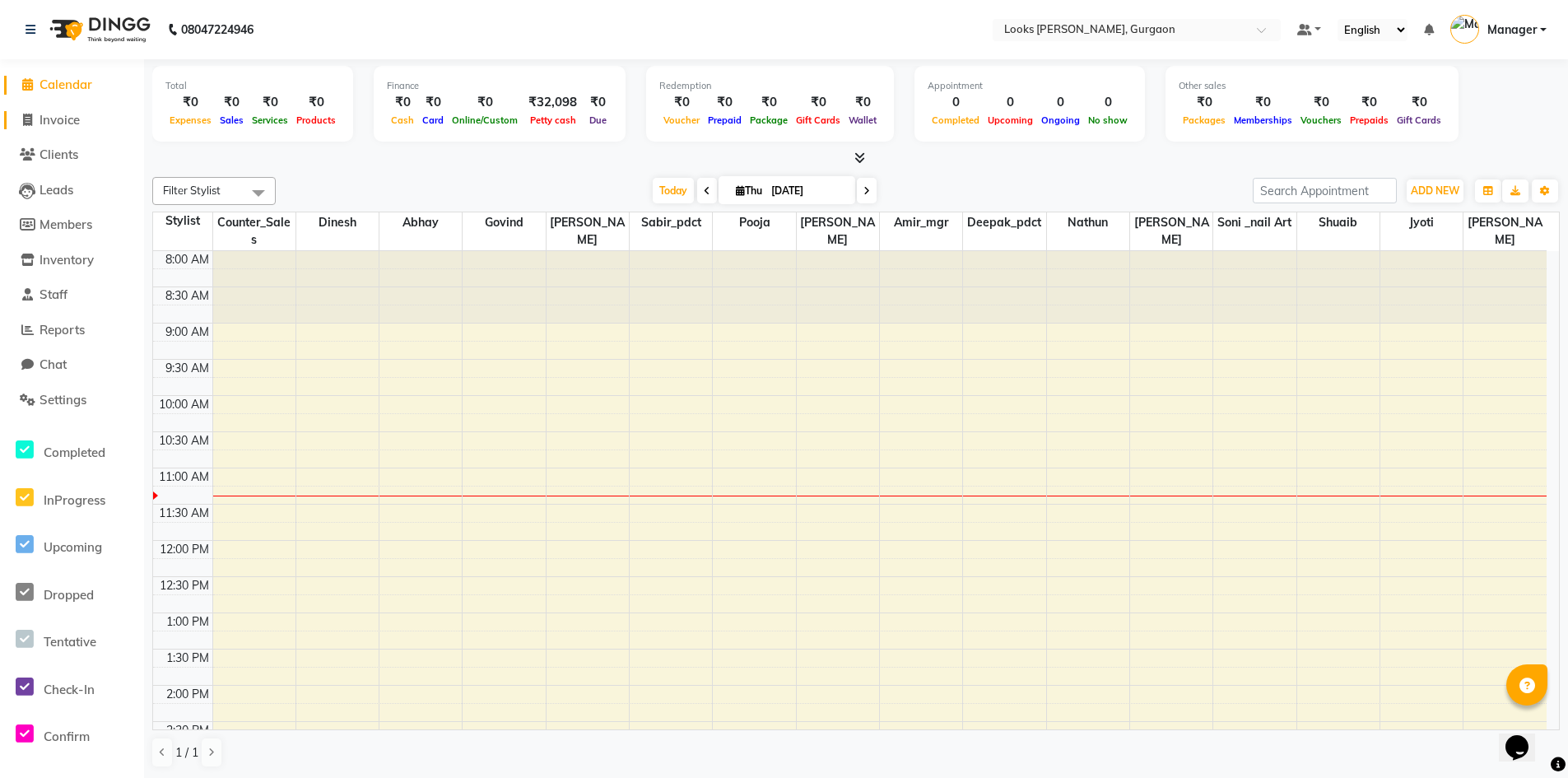
click at [63, 119] on span "Invoice" at bounding box center [59, 119] width 40 height 15
select select "service"
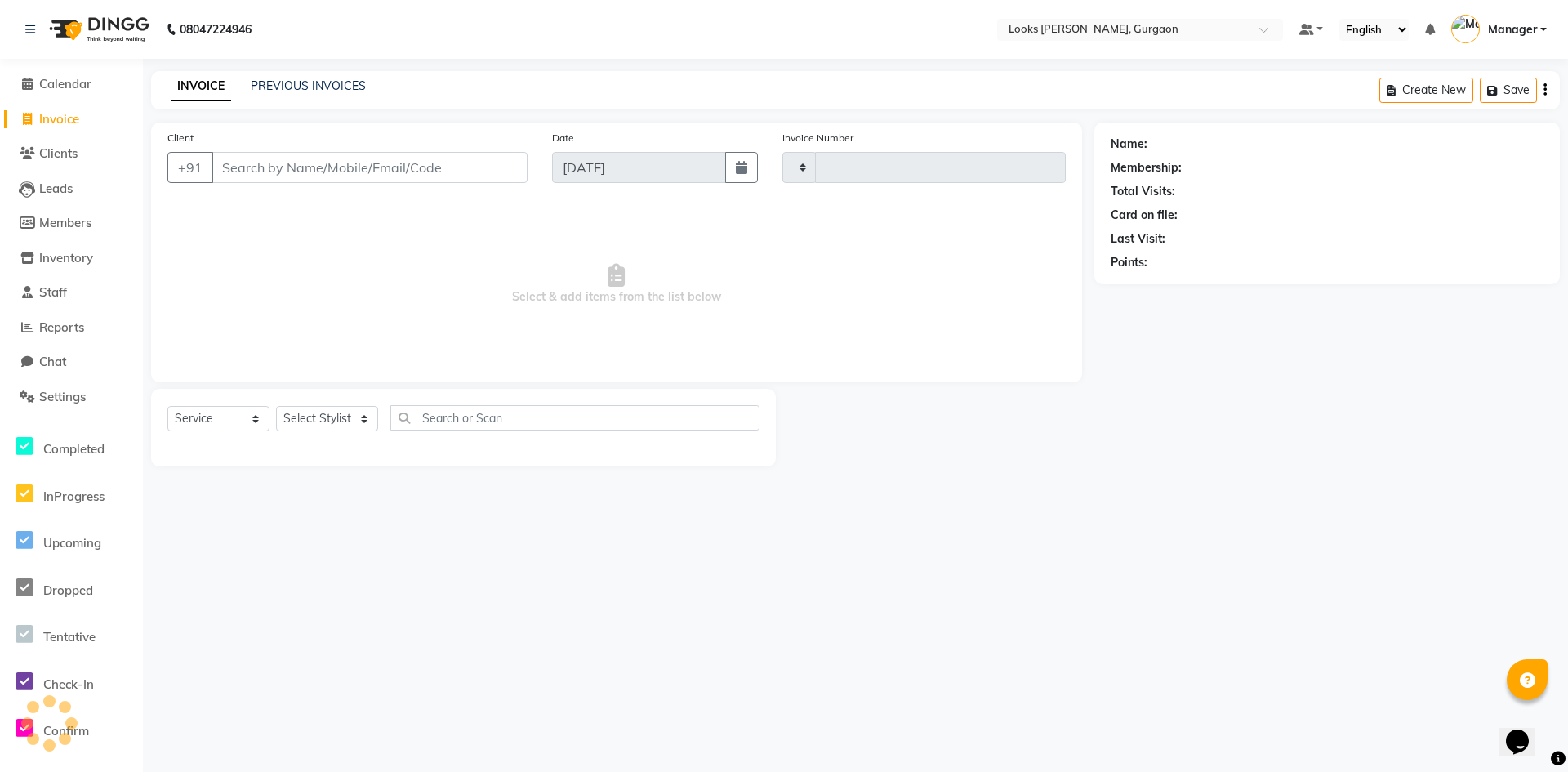
type input "1488"
select select "8452"
click at [354, 426] on select "Select Stylist [PERSON_NAME] abhay [PERSON_NAME] [PERSON_NAME] Counter_Sales De…" at bounding box center [328, 419] width 102 height 26
select select "84462"
click at [276, 406] on select "Select Stylist [PERSON_NAME] abhay [PERSON_NAME] [PERSON_NAME] Counter_Sales De…" at bounding box center [328, 419] width 102 height 26
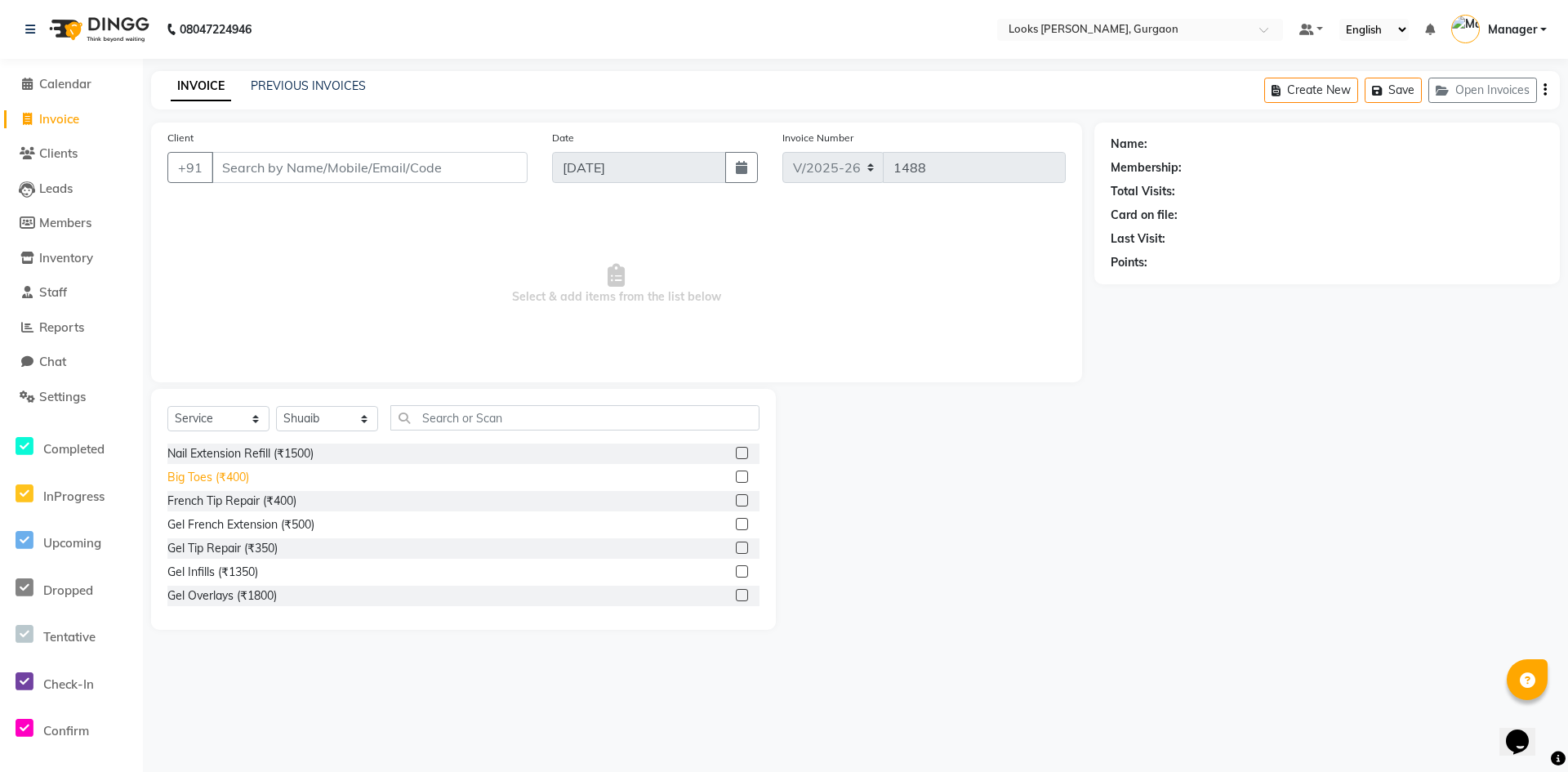
click at [229, 479] on div "Big Toes (₹400)" at bounding box center [208, 477] width 82 height 17
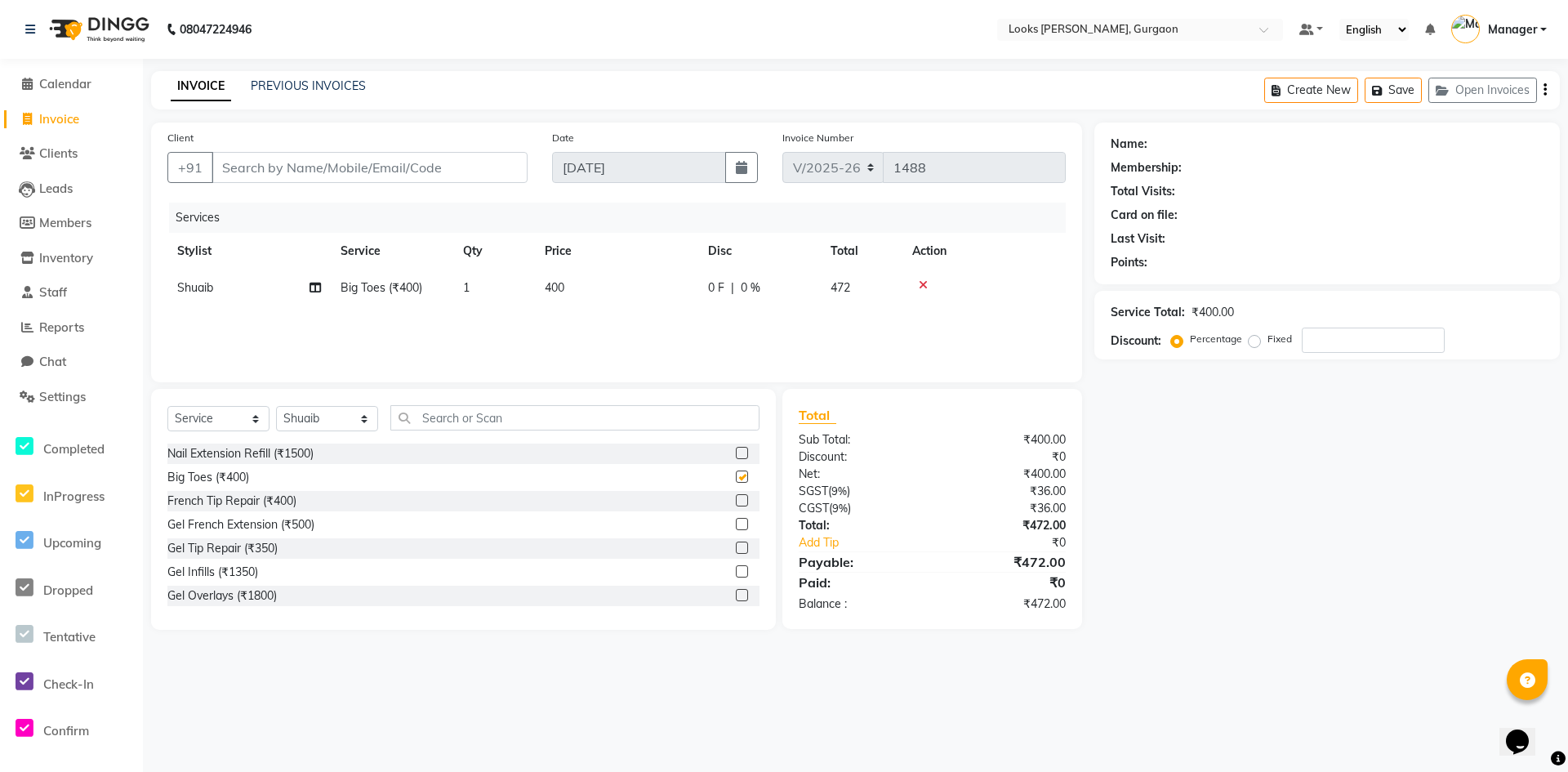
checkbox input "false"
click at [926, 285] on icon at bounding box center [923, 284] width 9 height 11
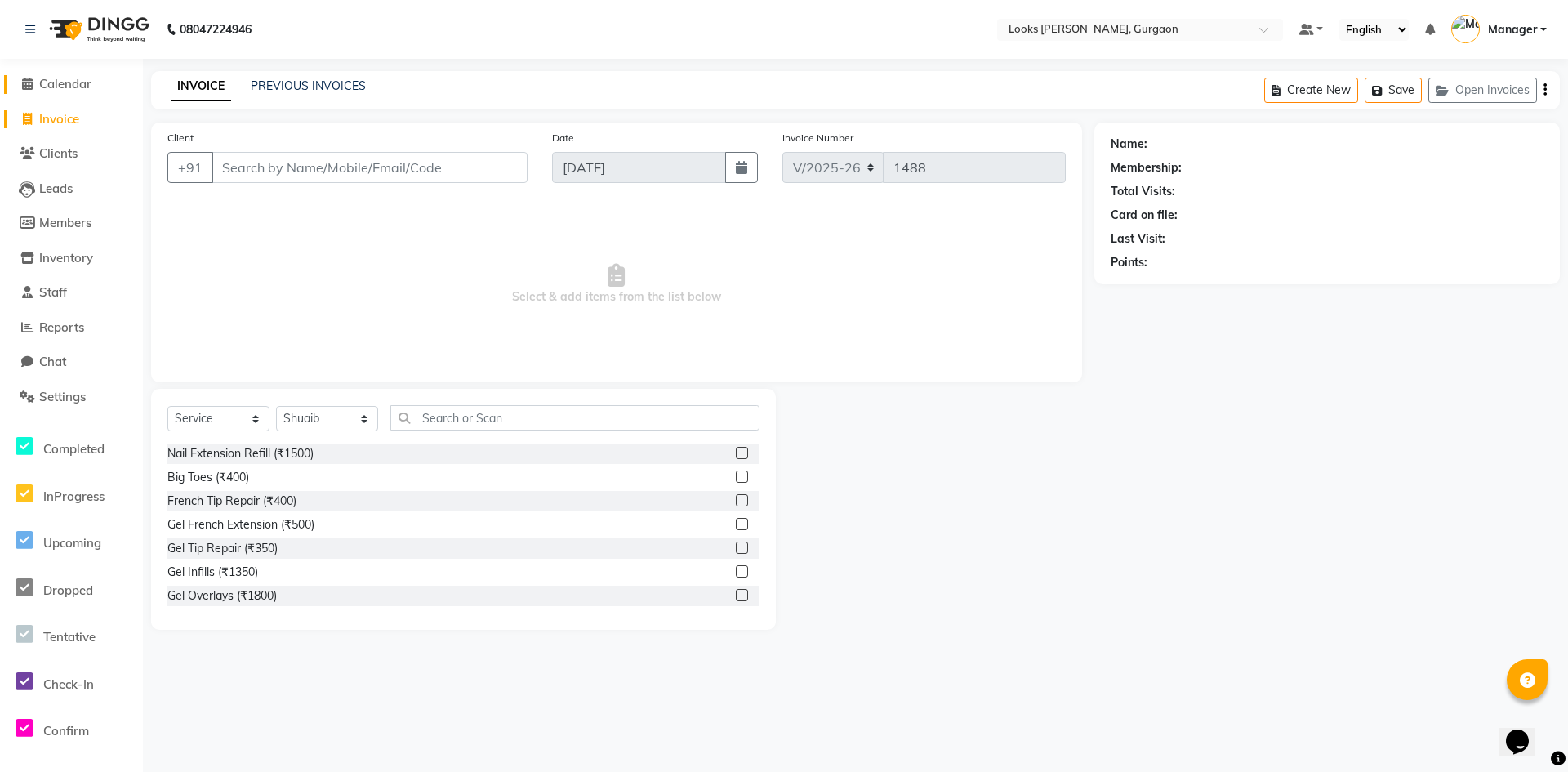
click at [66, 84] on span "Calendar" at bounding box center [65, 84] width 52 height 15
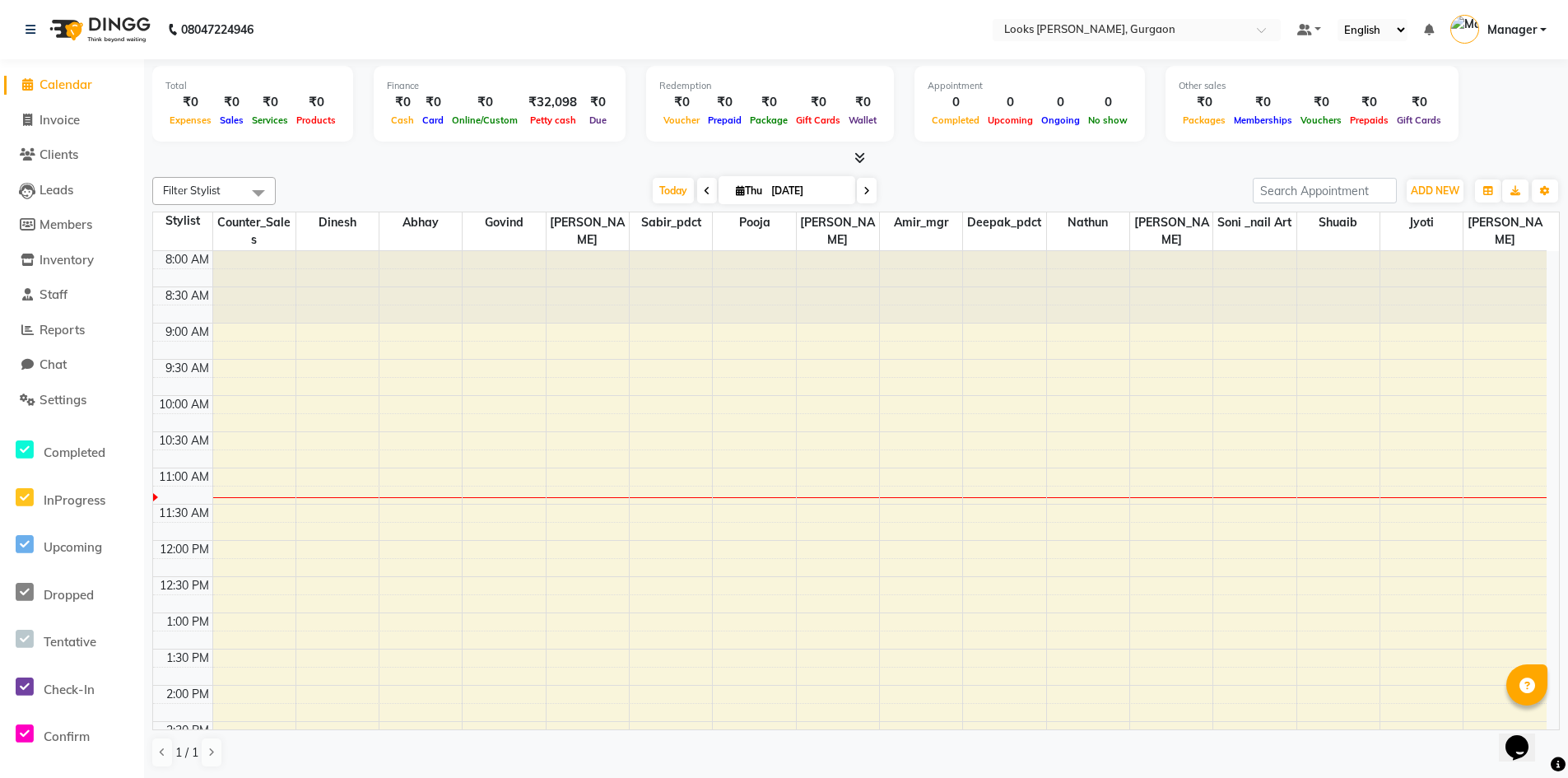
click at [74, 83] on span "Calendar" at bounding box center [65, 84] width 52 height 15
drag, startPoint x: 84, startPoint y: 258, endPoint x: 103, endPoint y: 262, distance: 19.4
click at [85, 258] on span "Inventory" at bounding box center [66, 260] width 54 height 15
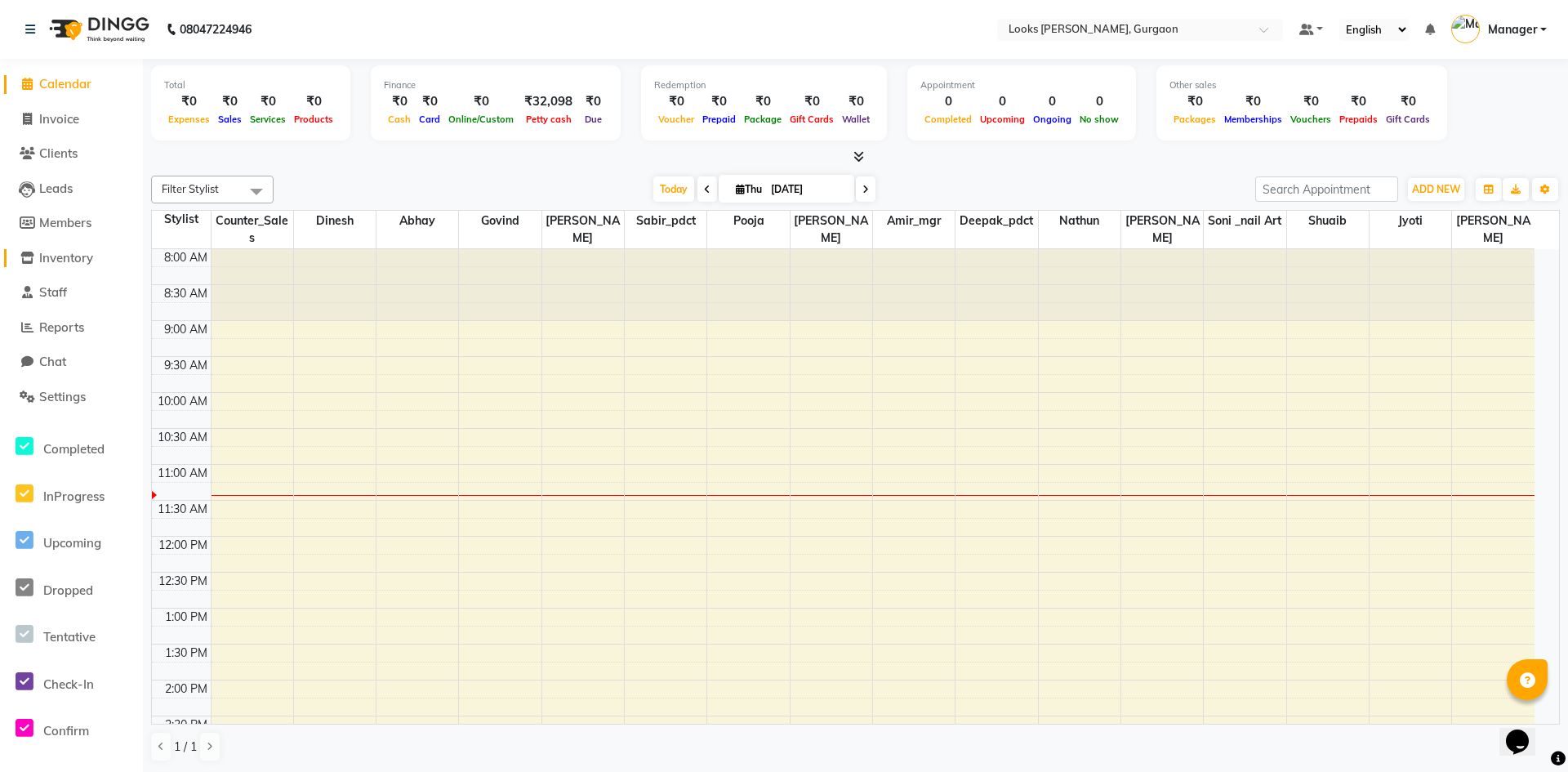
select select
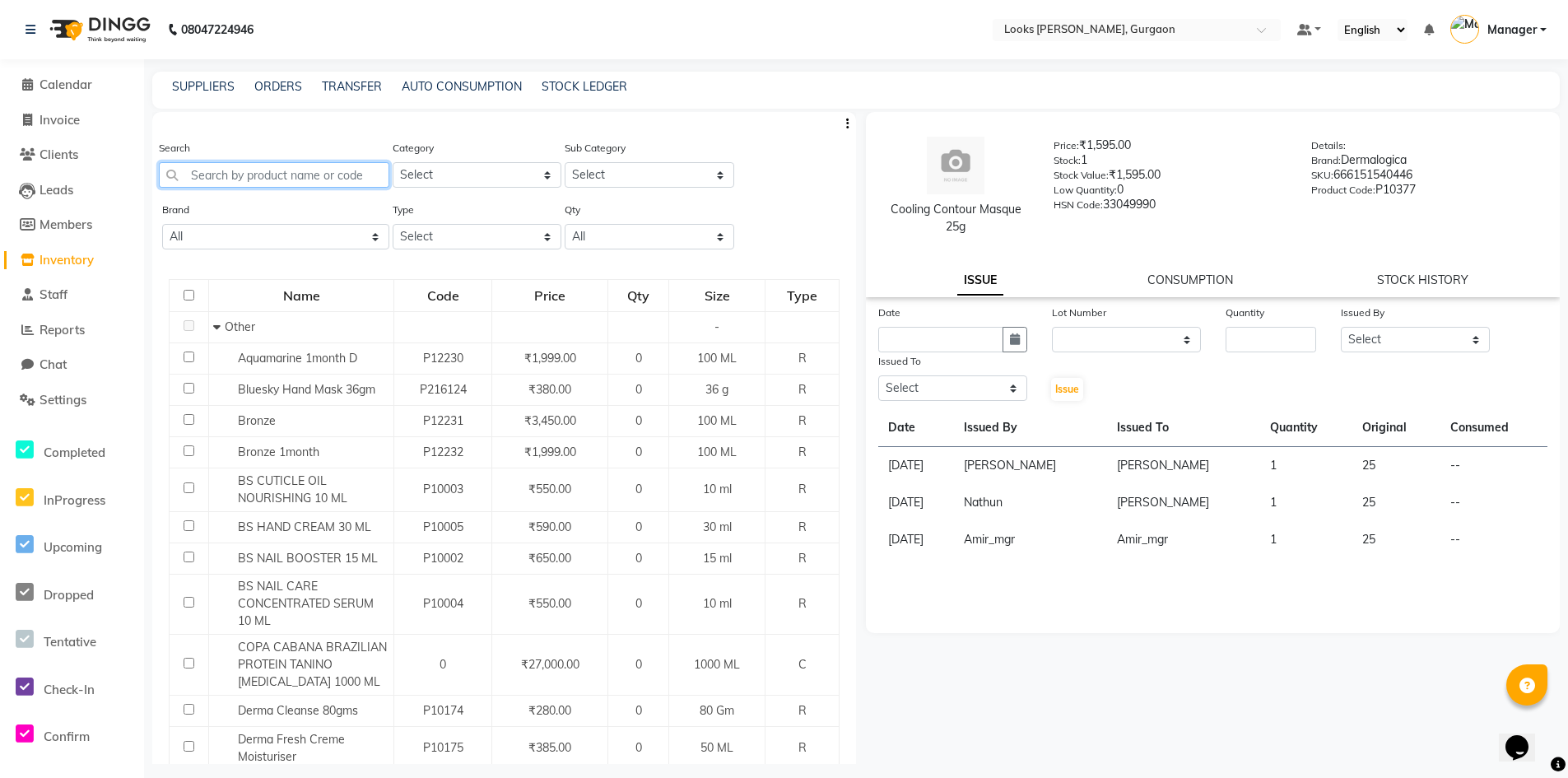
click at [296, 170] on input "text" at bounding box center [274, 175] width 230 height 26
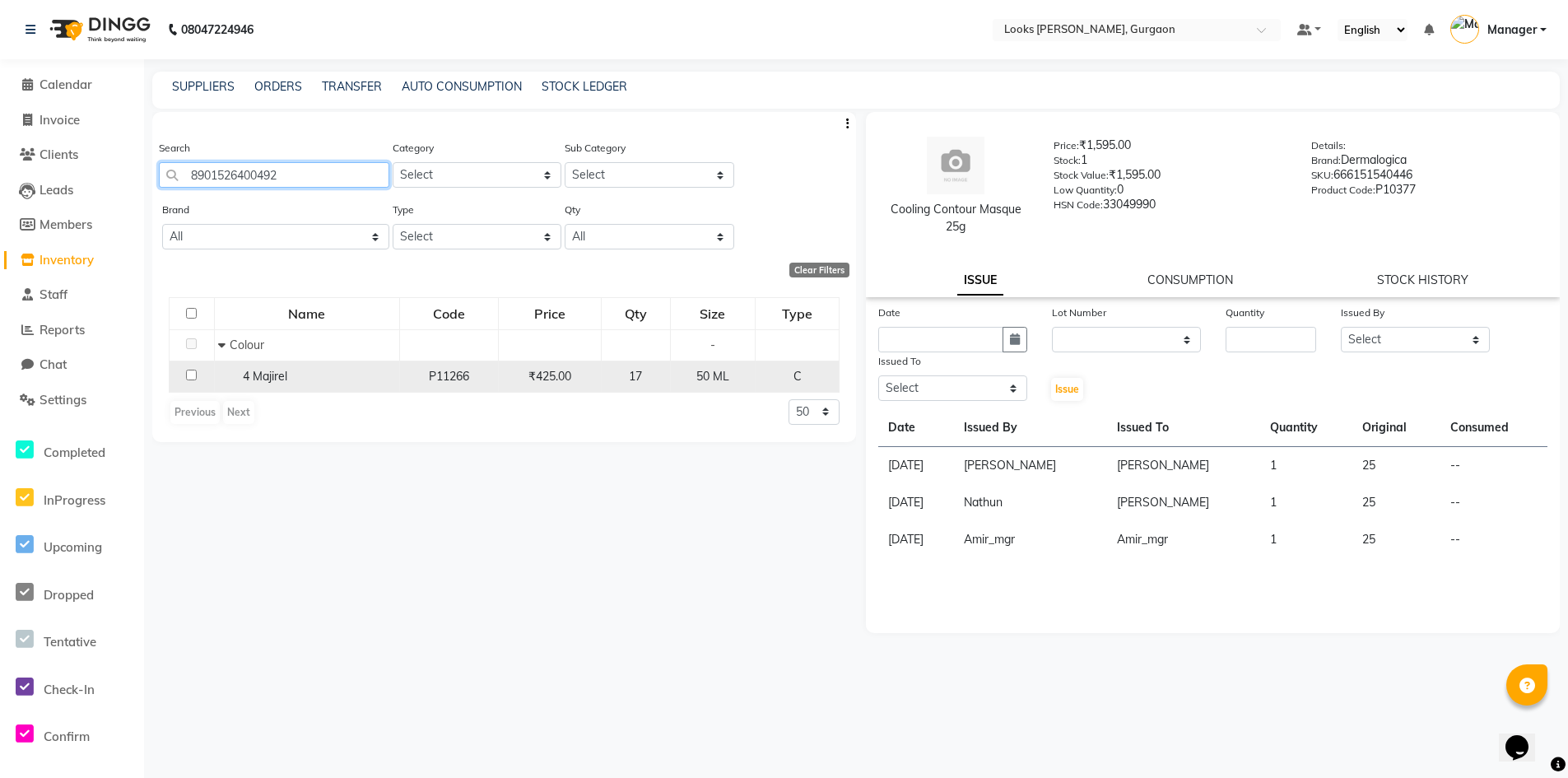
type input "8901526400492"
click at [185, 376] on td at bounding box center [192, 376] width 46 height 31
click at [187, 379] on input "checkbox" at bounding box center [191, 375] width 10 height 10
checkbox input "true"
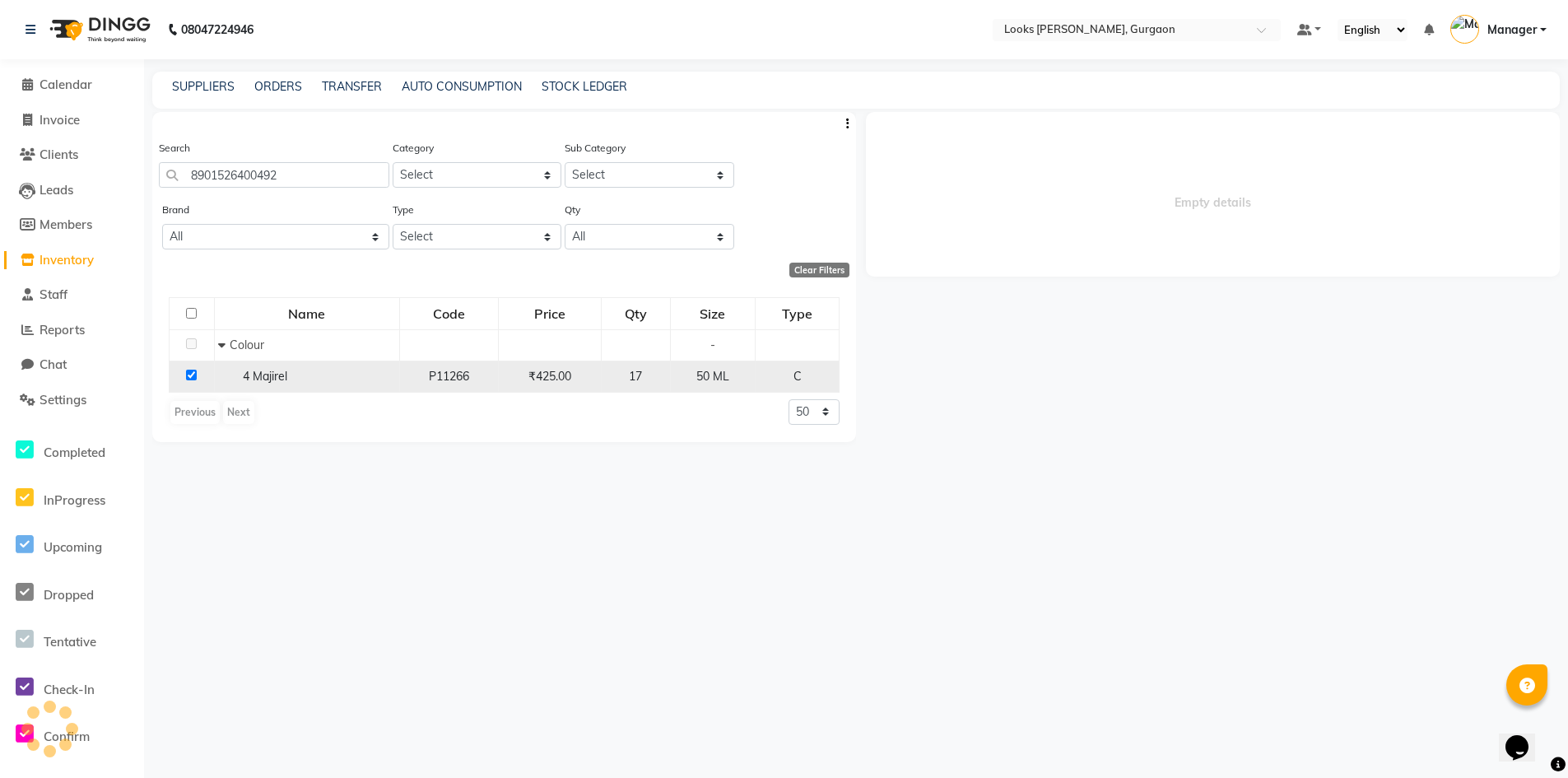
select select
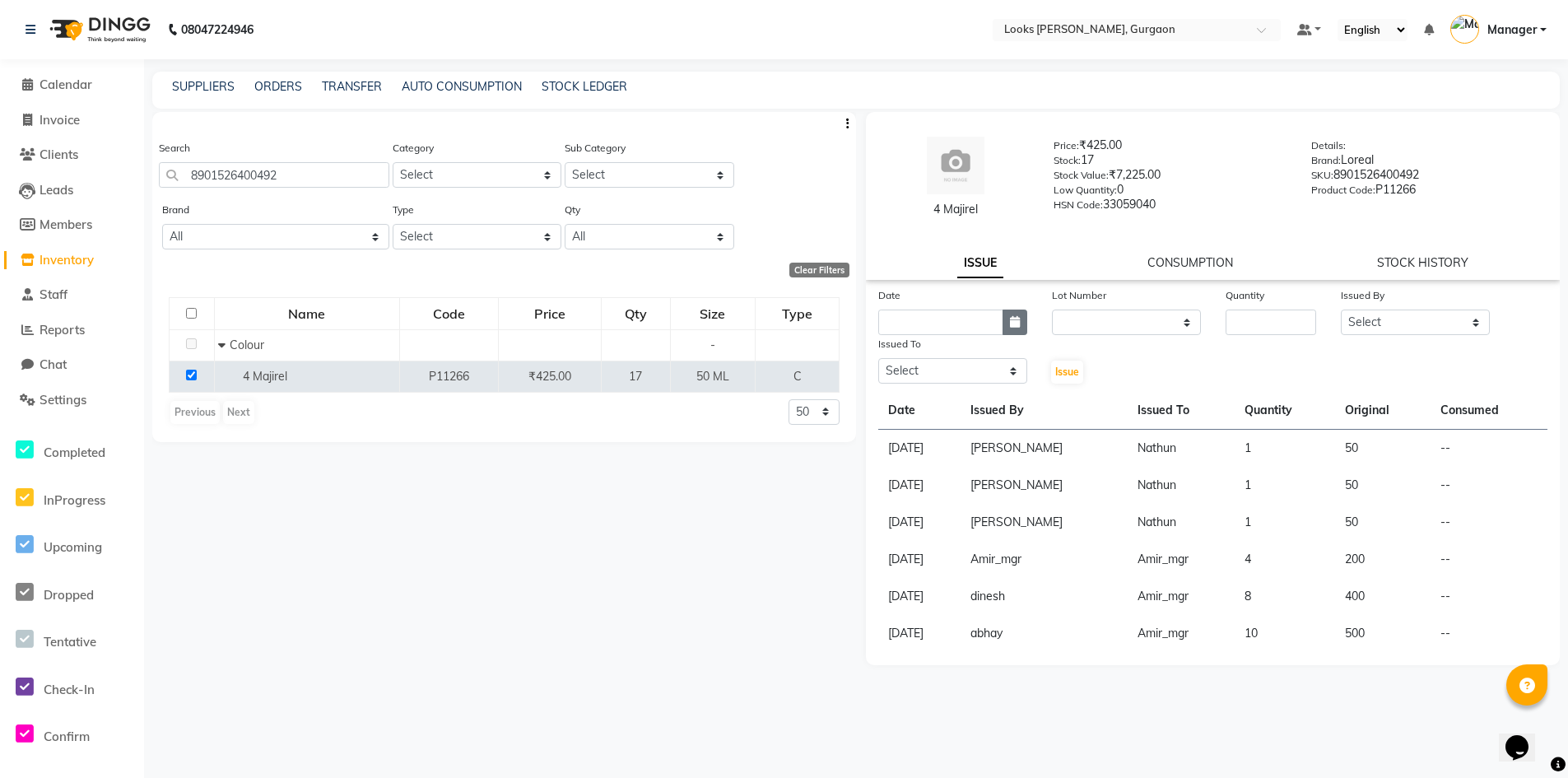
click at [1011, 330] on button "button" at bounding box center [1014, 322] width 25 height 26
select select "9"
select select "2025"
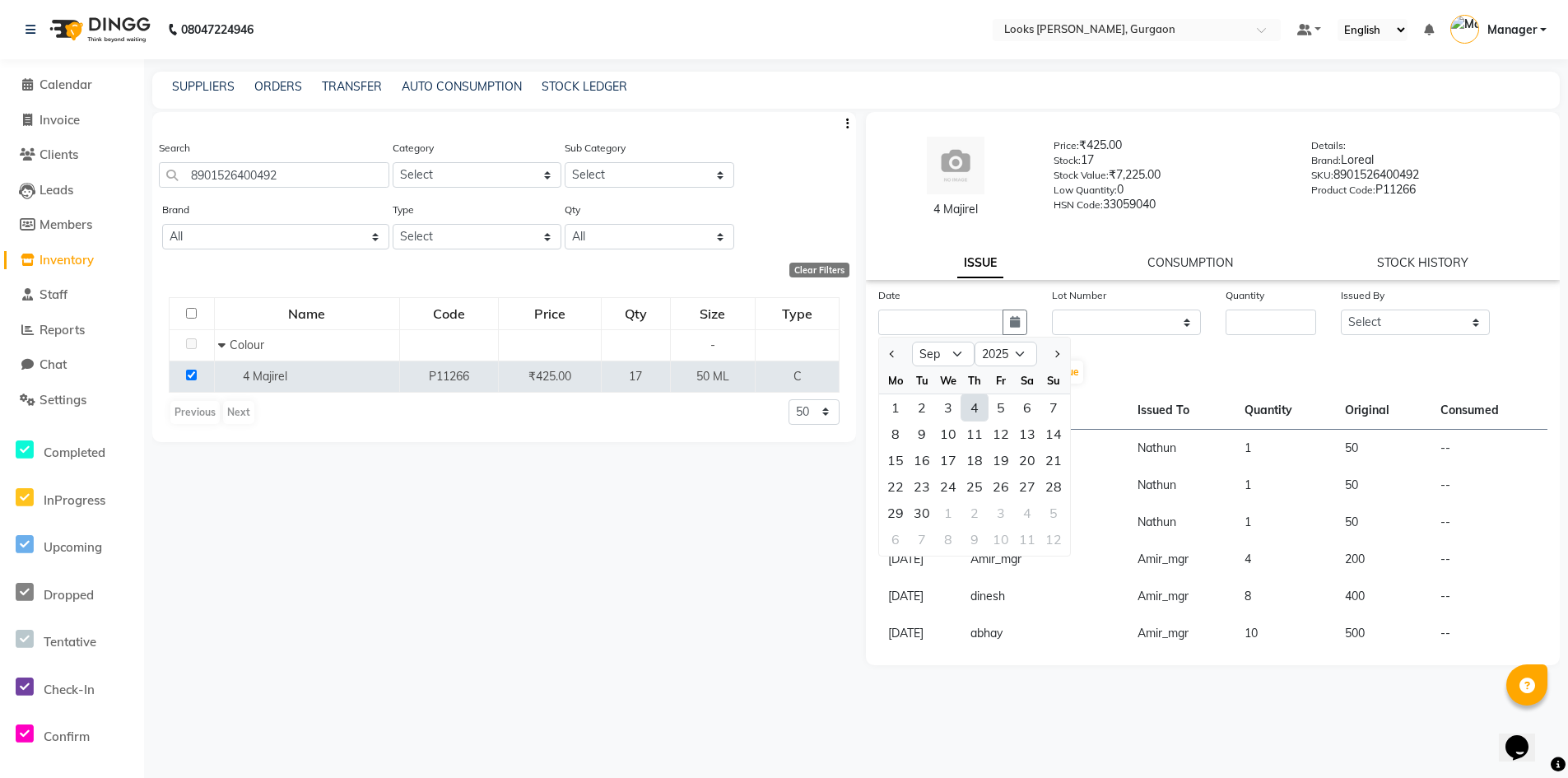
click at [970, 412] on div "4" at bounding box center [974, 407] width 27 height 27
type input "[DATE]"
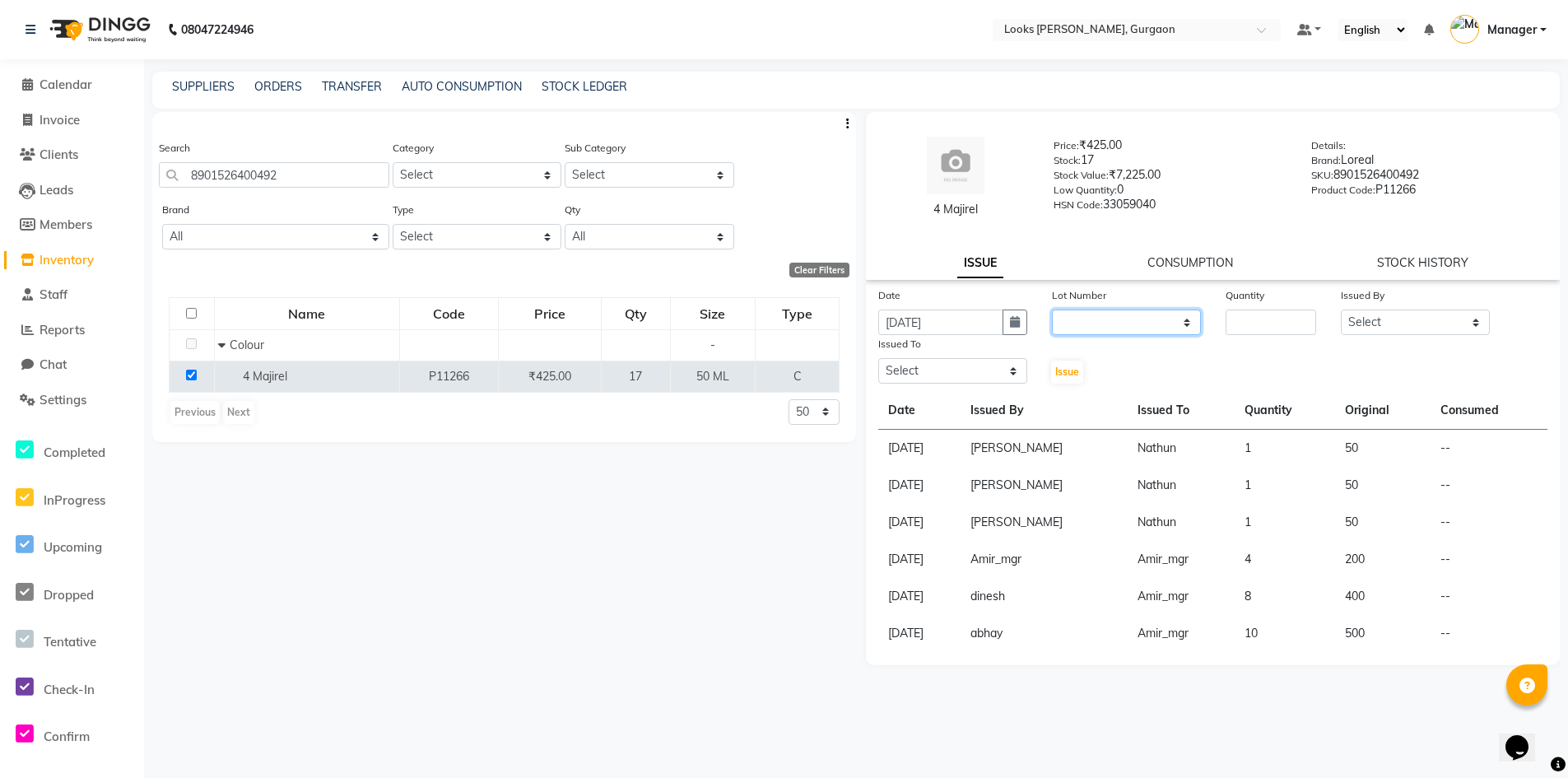
drag, startPoint x: 1192, startPoint y: 315, endPoint x: 1180, endPoint y: 319, distance: 12.6
click at [1192, 315] on select "None" at bounding box center [1125, 322] width 149 height 26
select select "0: null"
click at [1051, 309] on select "None" at bounding box center [1125, 322] width 149 height 26
click at [1260, 329] on input "number" at bounding box center [1271, 322] width 91 height 26
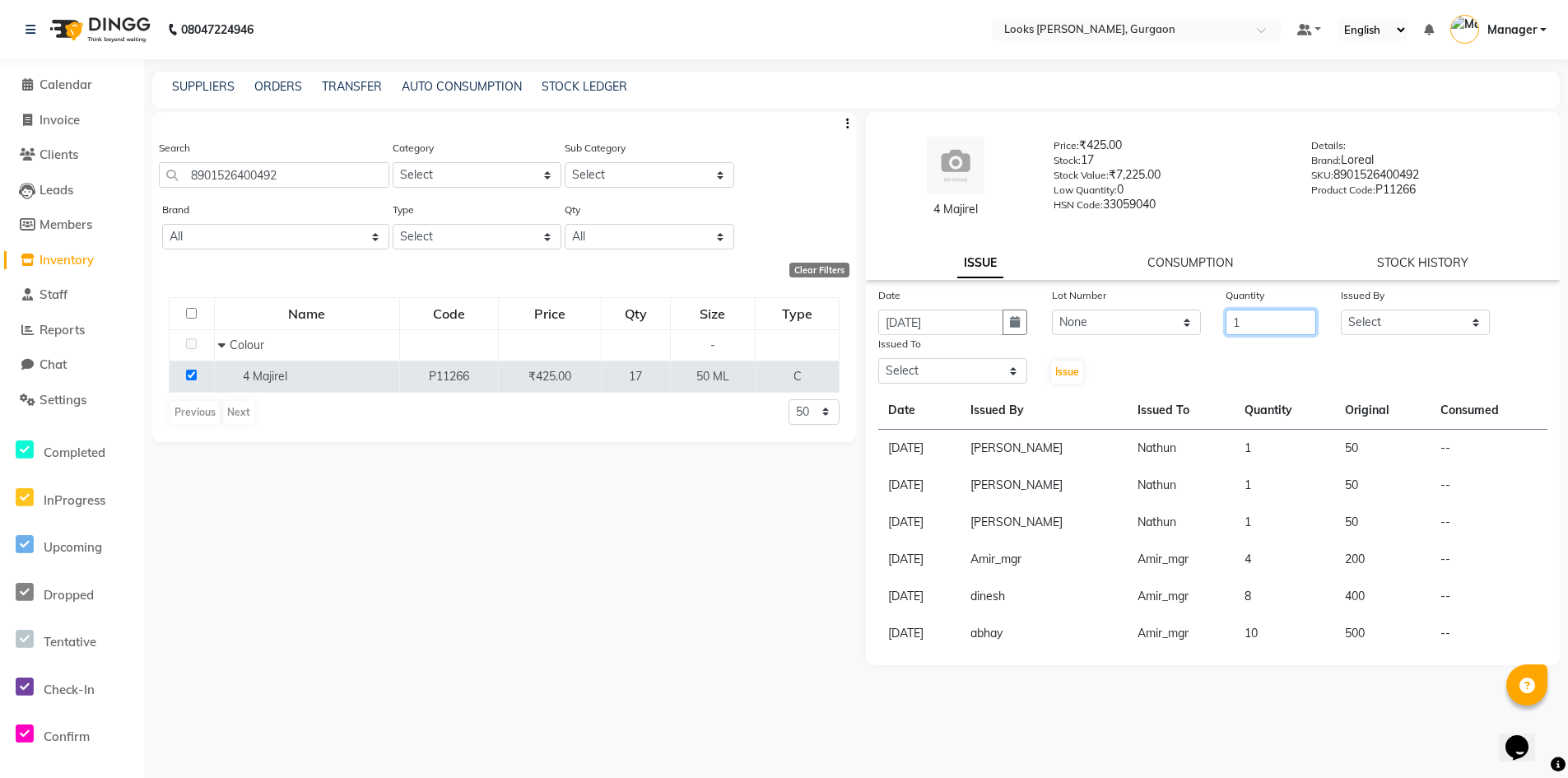
type input "1"
click at [1471, 315] on select "Select [PERSON_NAME] [PERSON_NAME] Counter_Sales Deepak_pdct [PERSON_NAME] Mana…" at bounding box center [1414, 322] width 149 height 26
select select "83623"
click at [1340, 309] on select "Select [PERSON_NAME] [PERSON_NAME] Counter_Sales Deepak_pdct [PERSON_NAME] Mana…" at bounding box center [1414, 322] width 149 height 26
click at [991, 367] on select "Select [PERSON_NAME] [PERSON_NAME] Counter_Sales Deepak_pdct [PERSON_NAME] Mana…" at bounding box center [952, 371] width 149 height 26
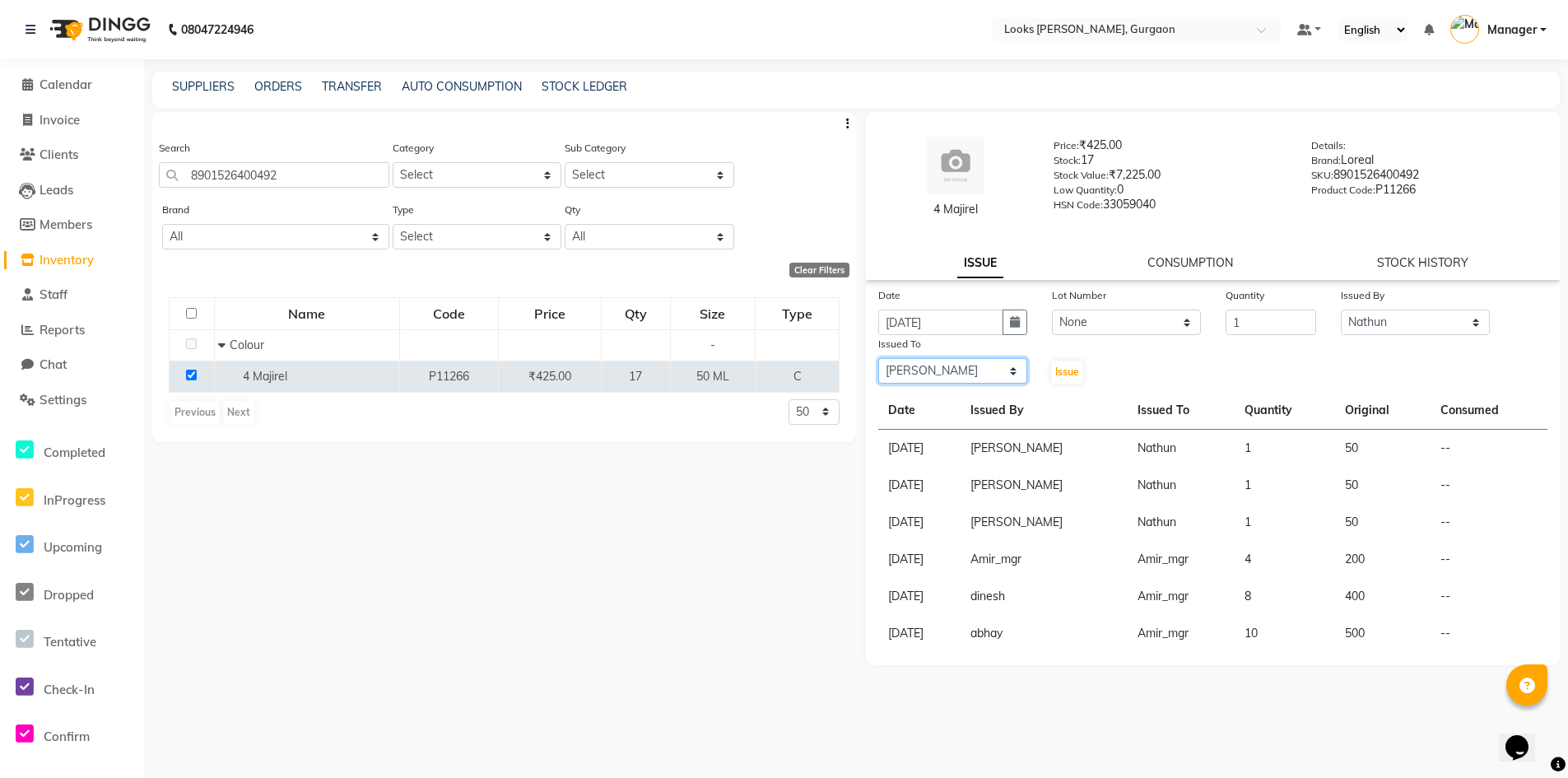
click at [878, 358] on select "Select [PERSON_NAME] [PERSON_NAME] Counter_Sales Deepak_pdct [PERSON_NAME] Mana…" at bounding box center [952, 371] width 149 height 26
click at [1007, 368] on select "Select [PERSON_NAME] [PERSON_NAME] Counter_Sales Deepak_pdct [PERSON_NAME] Mana…" at bounding box center [952, 371] width 149 height 26
select select "83623"
click at [878, 358] on select "Select [PERSON_NAME] [PERSON_NAME] Counter_Sales Deepak_pdct [PERSON_NAME] Mana…" at bounding box center [952, 371] width 149 height 26
drag, startPoint x: 1473, startPoint y: 319, endPoint x: 1448, endPoint y: 334, distance: 29.2
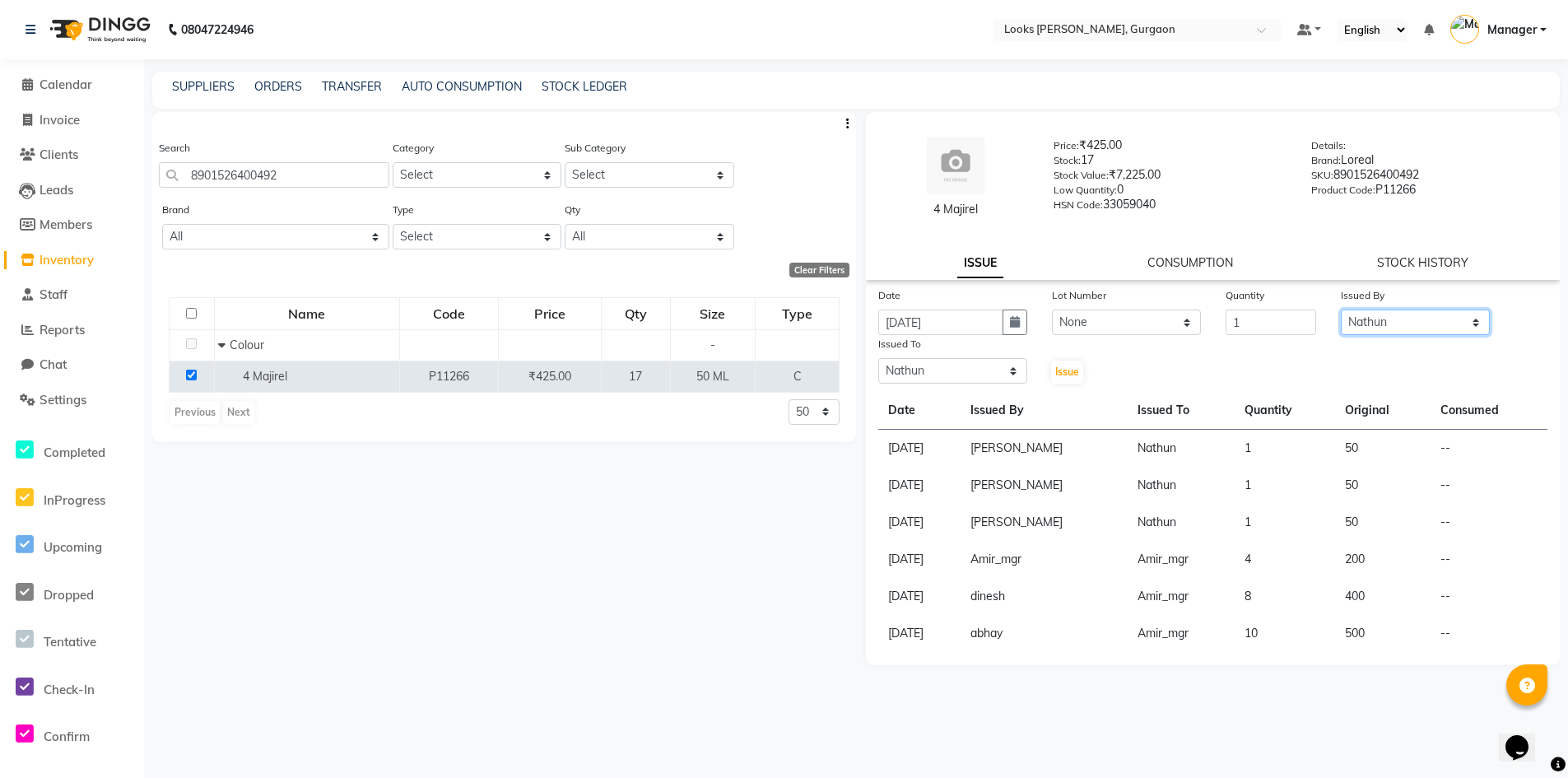
click at [1473, 319] on select "Select [PERSON_NAME] [PERSON_NAME] Counter_Sales Deepak_pdct [PERSON_NAME] Mana…" at bounding box center [1414, 322] width 149 height 26
select select "84460"
click at [1340, 309] on select "Select [PERSON_NAME] [PERSON_NAME] Counter_Sales Deepak_pdct [PERSON_NAME] Mana…" at bounding box center [1414, 322] width 149 height 26
click at [1075, 371] on span "Issue" at bounding box center [1067, 371] width 24 height 12
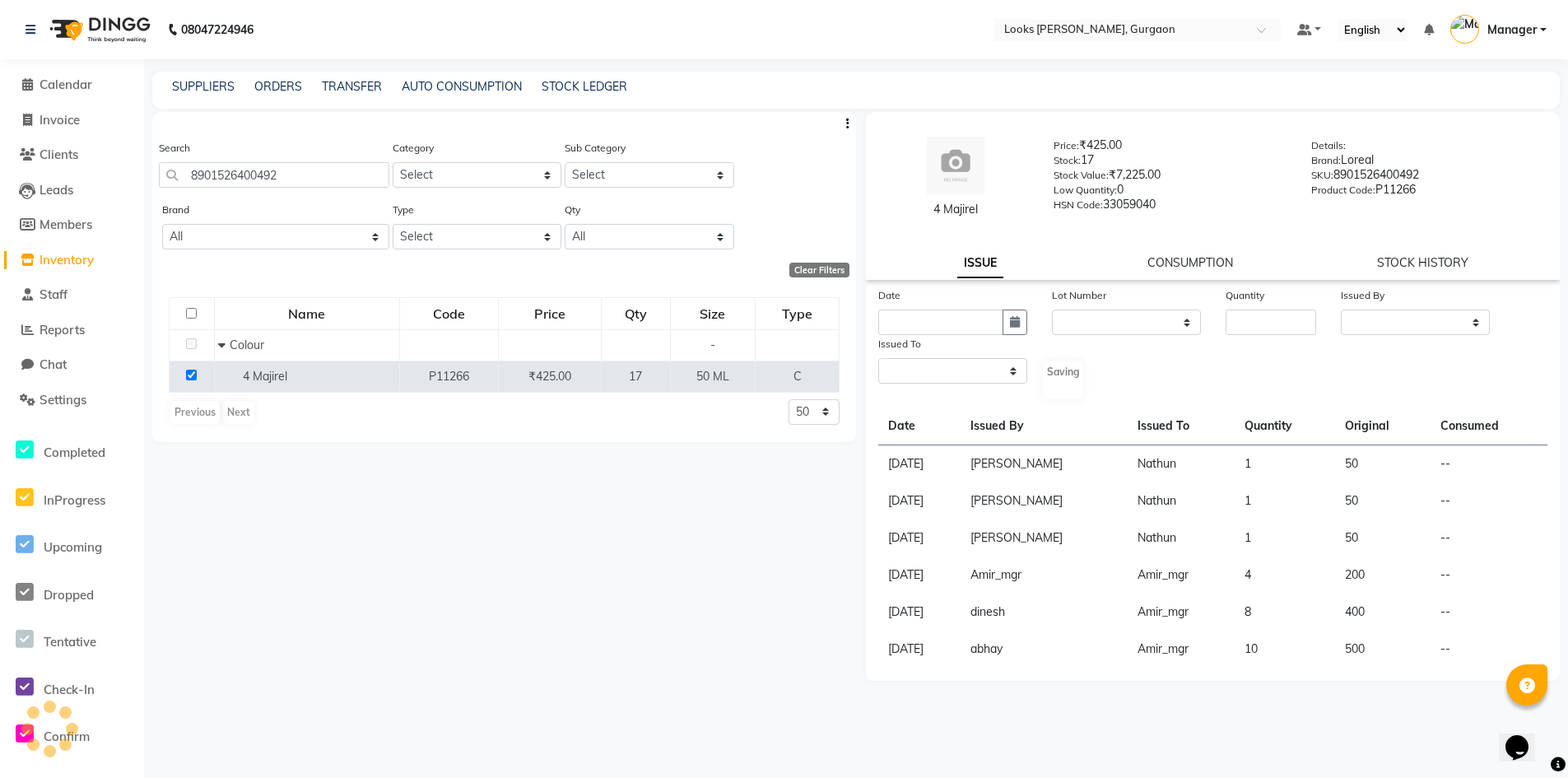
select select
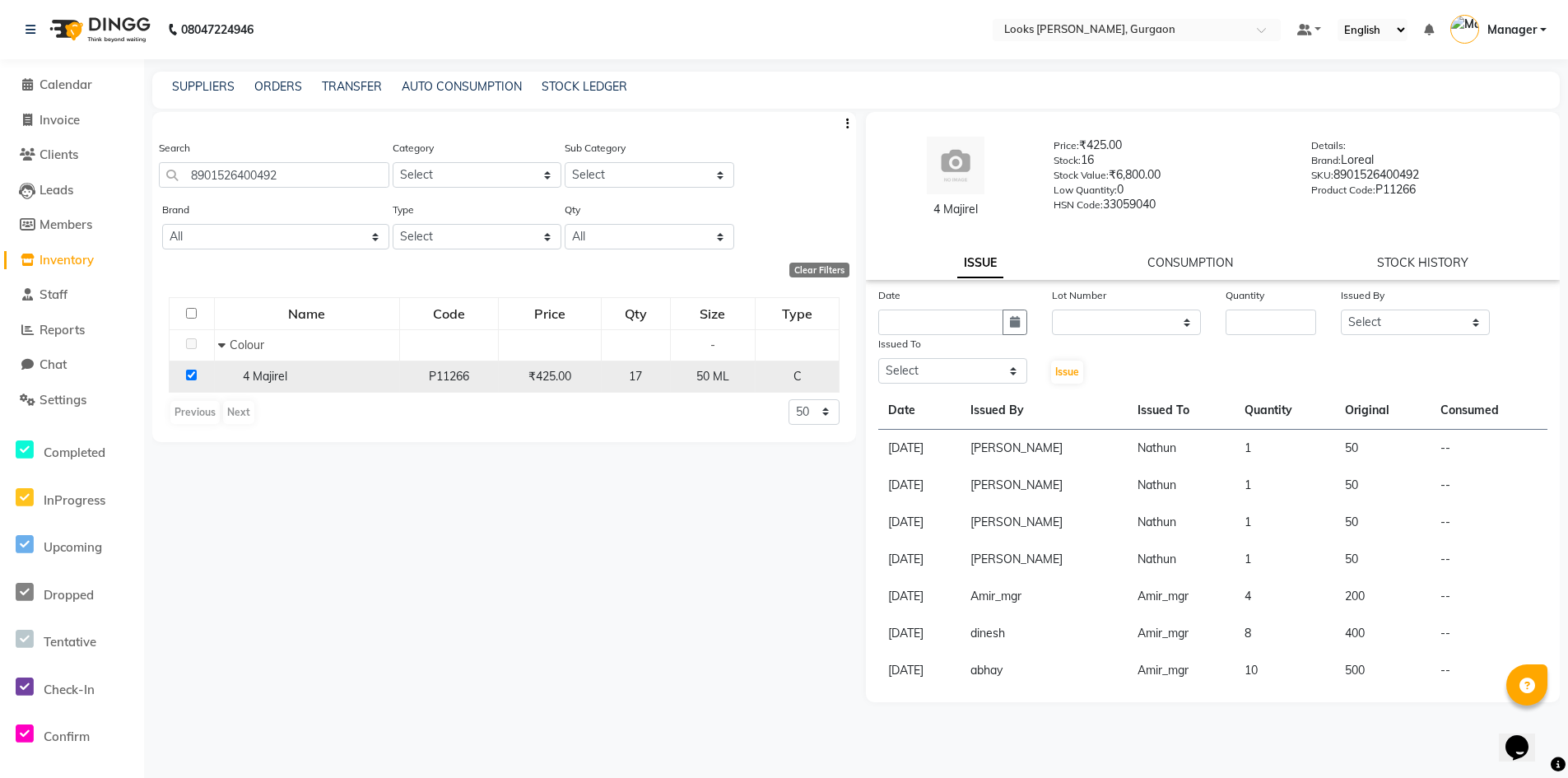
click at [189, 374] on input "checkbox" at bounding box center [191, 375] width 10 height 10
checkbox input "false"
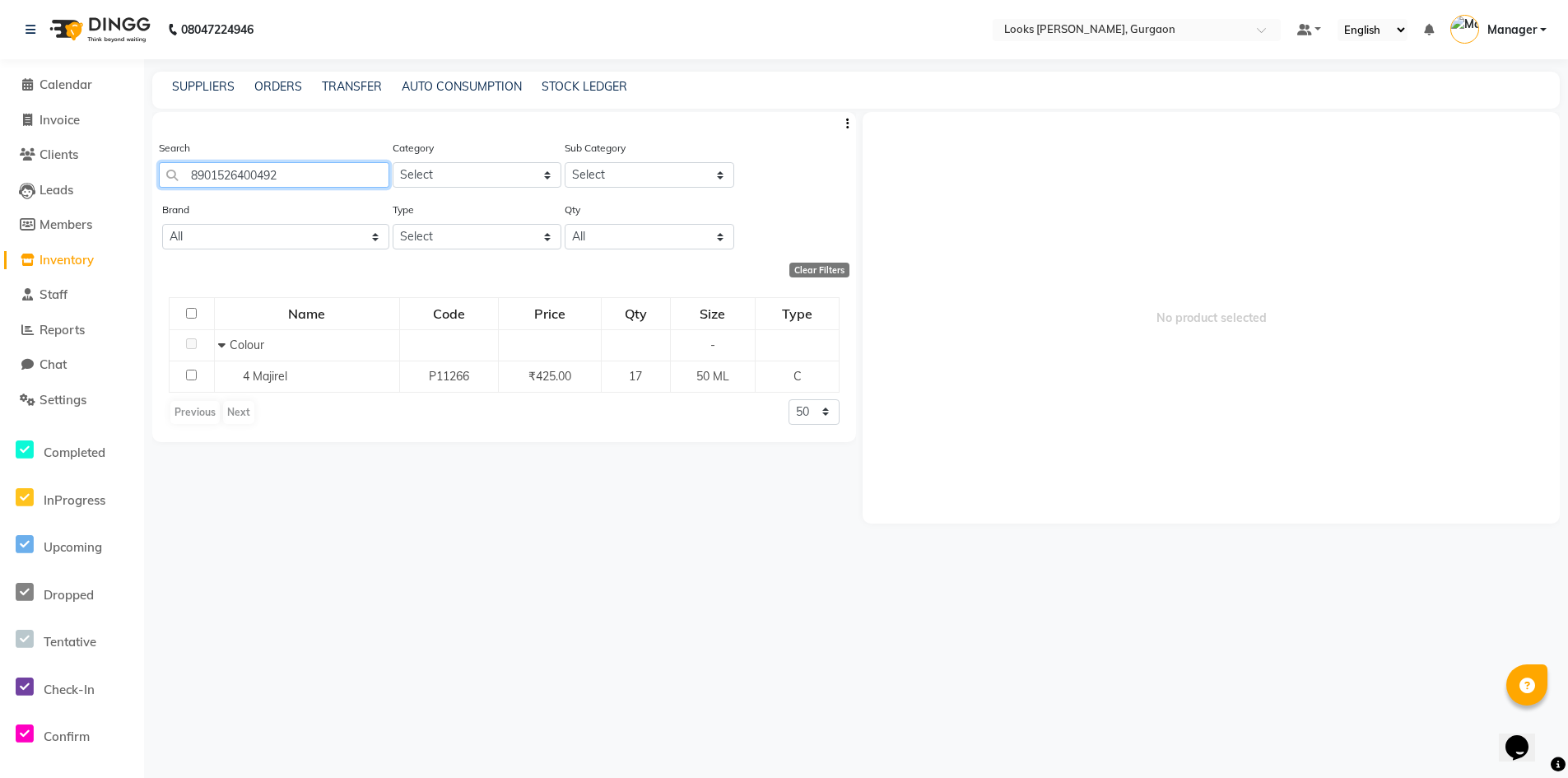
click at [285, 179] on input "8901526400492" at bounding box center [274, 175] width 230 height 26
drag, startPoint x: 273, startPoint y: 167, endPoint x: 260, endPoint y: 178, distance: 17.0
click at [240, 181] on input "8901526400492" at bounding box center [274, 175] width 230 height 26
click at [285, 180] on input "8901526400492" at bounding box center [274, 175] width 230 height 26
drag, startPoint x: 279, startPoint y: 172, endPoint x: 178, endPoint y: 178, distance: 101.2
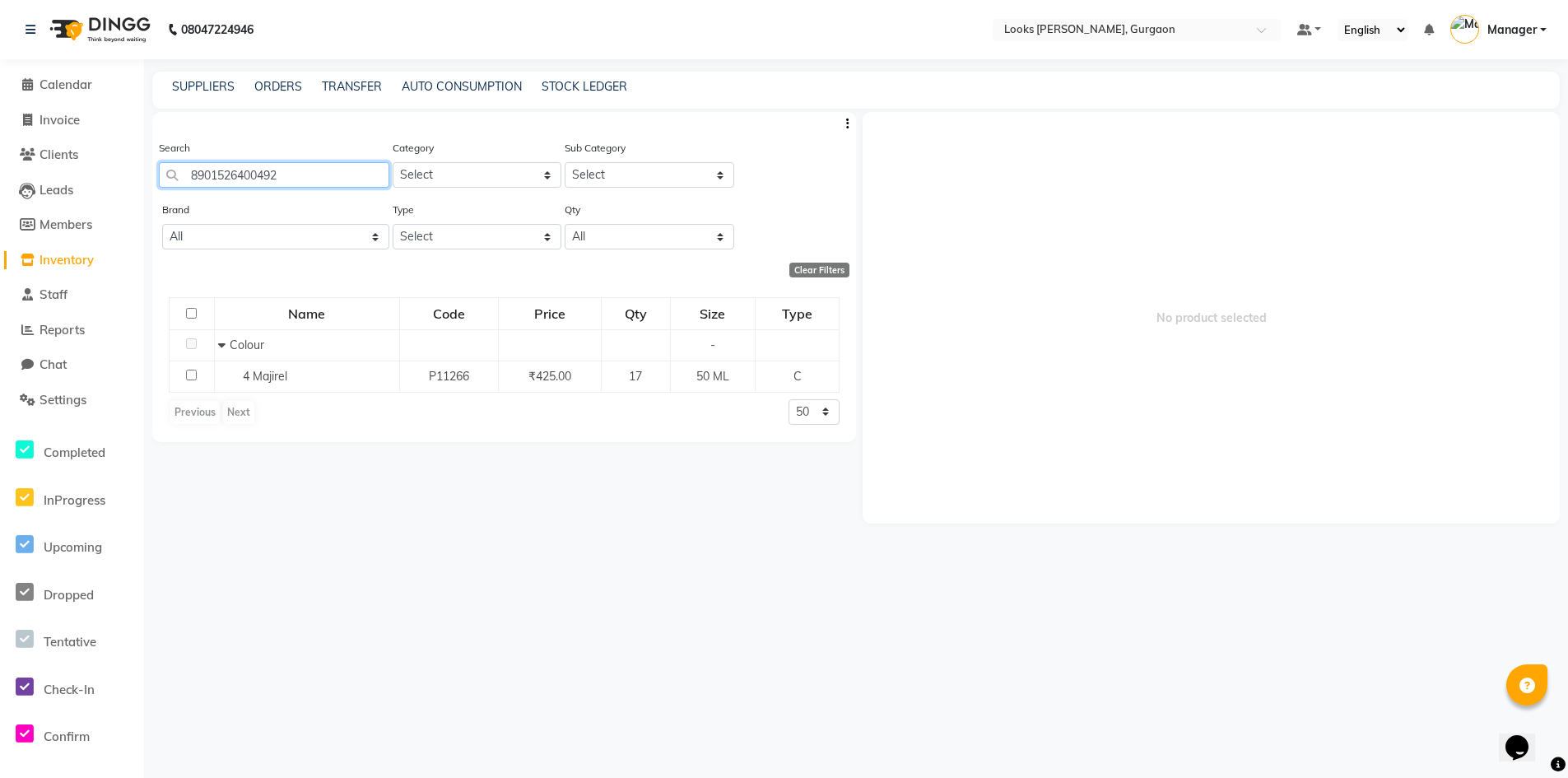
click at [178, 178] on input "8901526400492" at bounding box center [274, 175] width 230 height 26
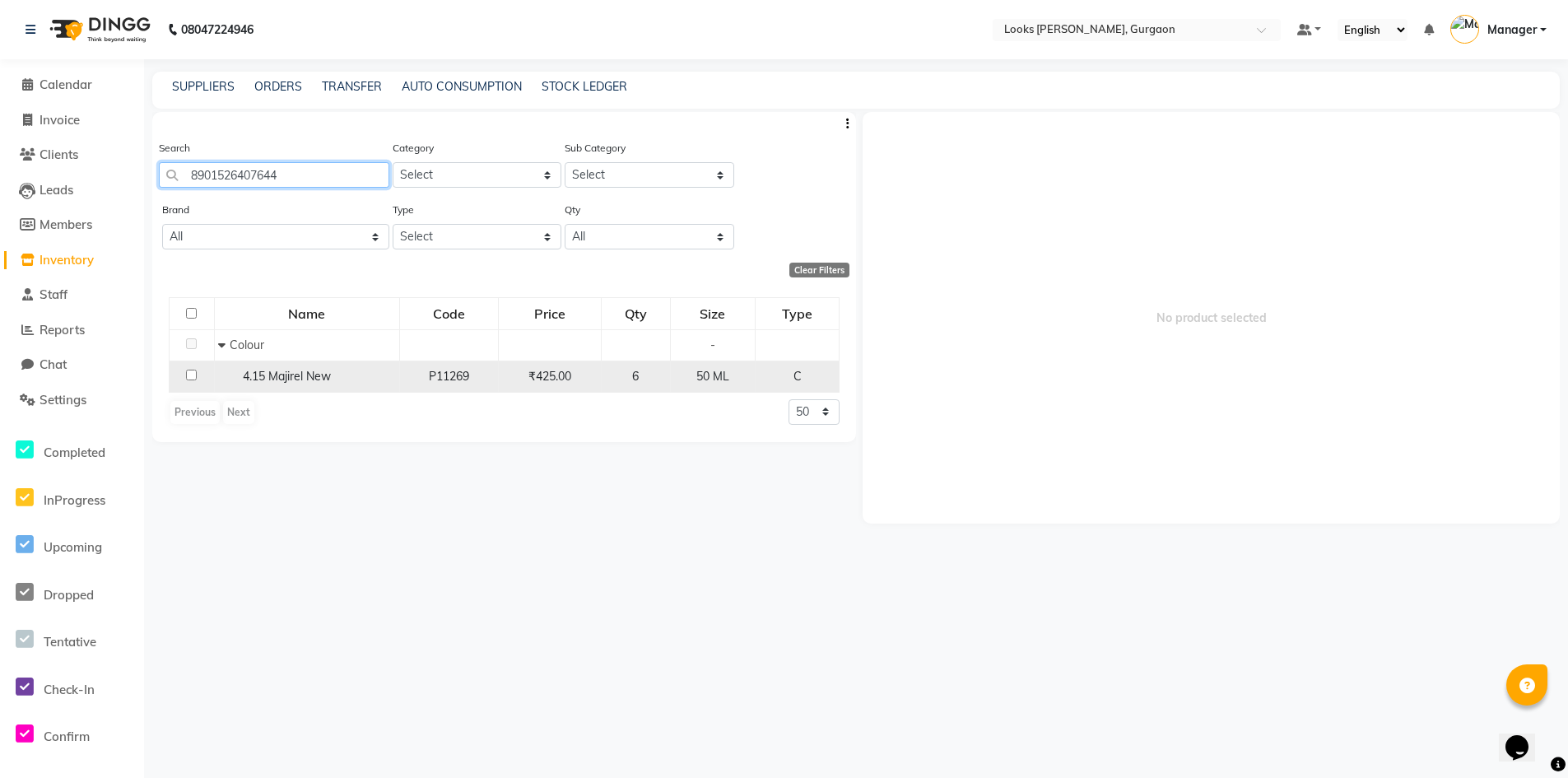
type input "8901526407644"
click at [193, 372] on input "checkbox" at bounding box center [191, 375] width 10 height 10
checkbox input "true"
select select
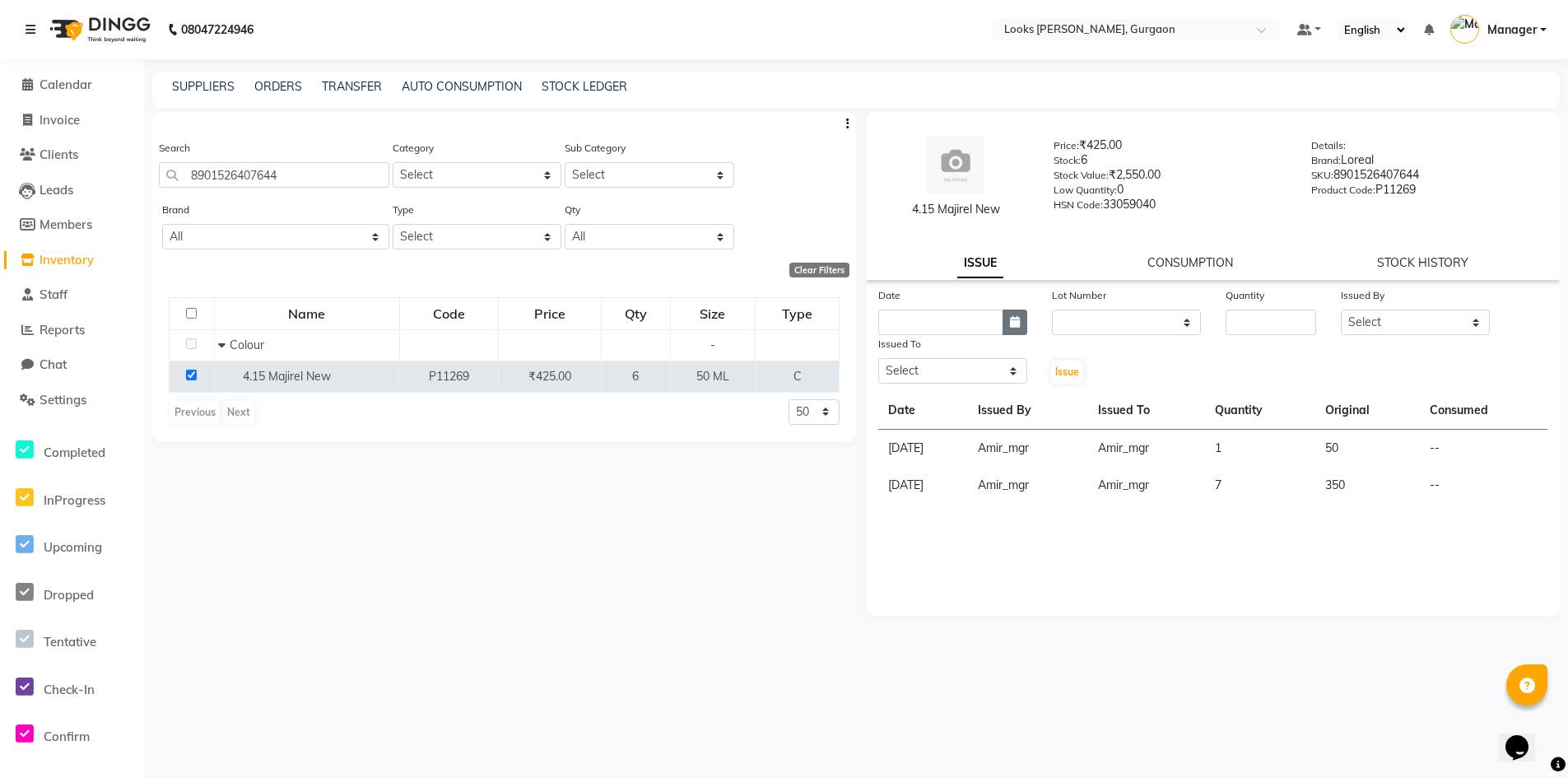
click at [1020, 322] on button "button" at bounding box center [1014, 322] width 25 height 26
select select "9"
select select "2025"
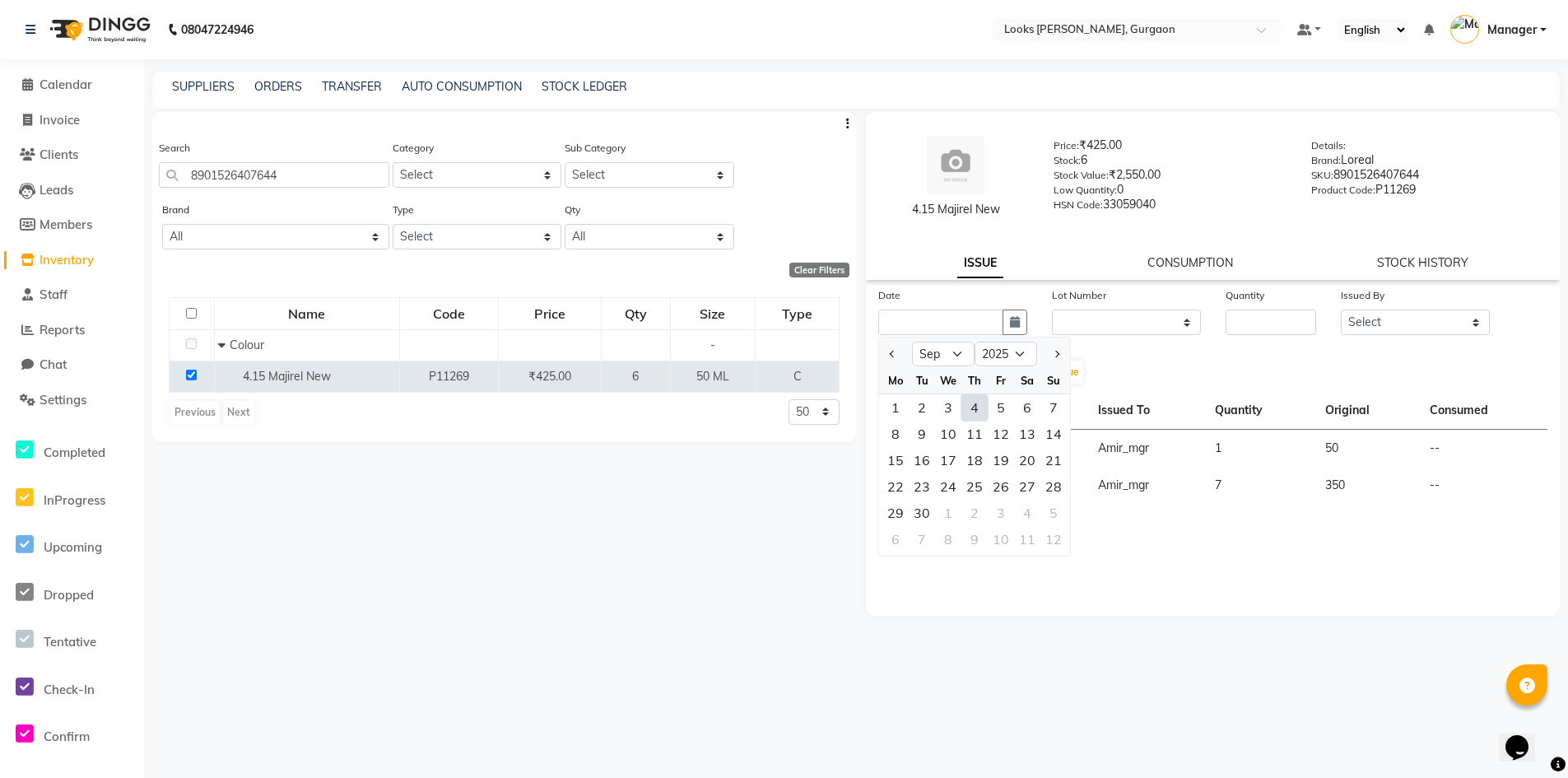
click at [973, 401] on div "4" at bounding box center [974, 407] width 27 height 27
type input "[DATE]"
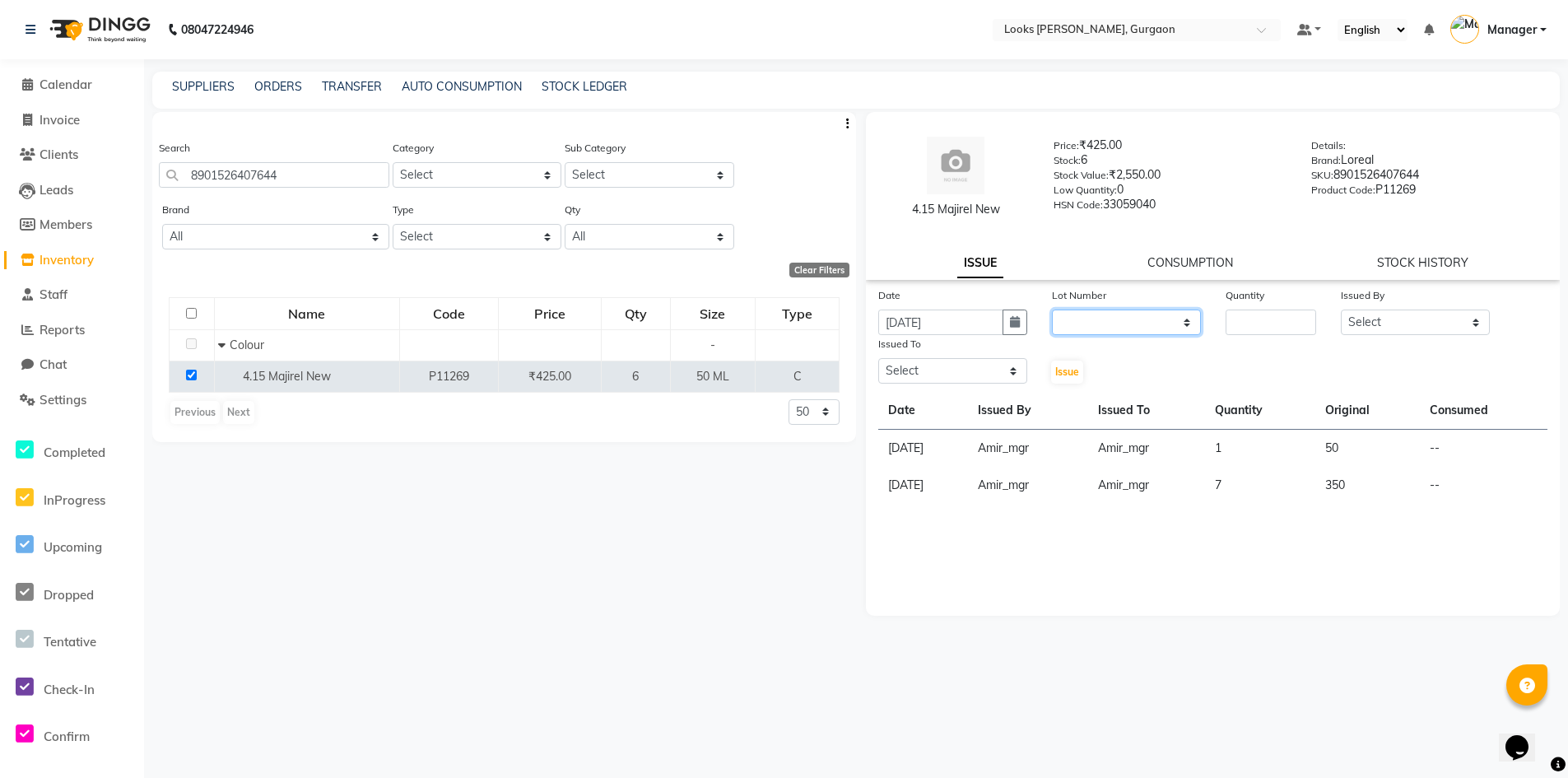
click at [1190, 322] on select "None" at bounding box center [1125, 322] width 149 height 26
select select "0: null"
click at [1051, 309] on select "None" at bounding box center [1125, 322] width 149 height 26
click at [1241, 326] on input "number" at bounding box center [1271, 322] width 91 height 26
type input "1"
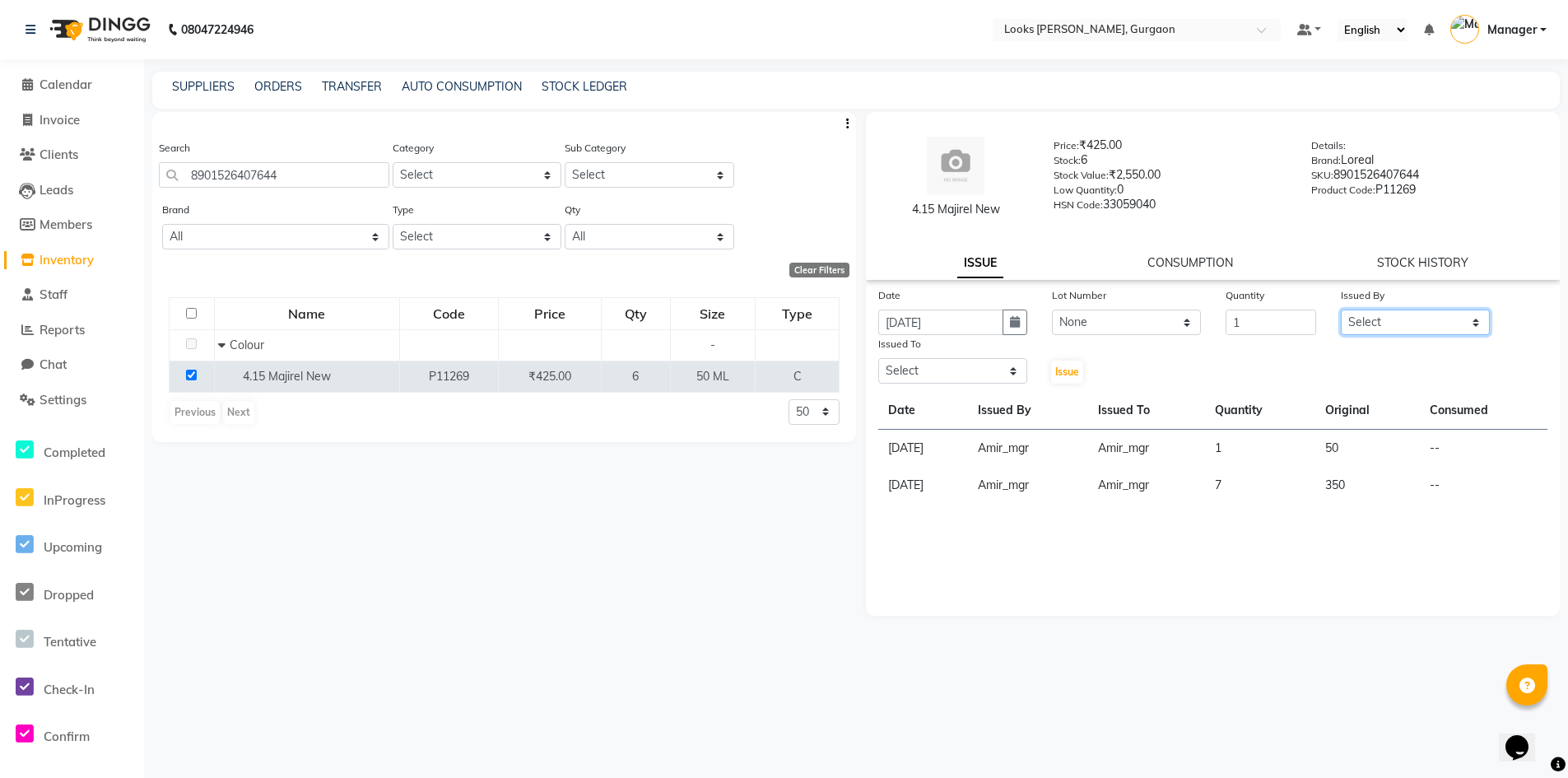
click at [1480, 319] on select "Select [PERSON_NAME] [PERSON_NAME] Counter_Sales Deepak_pdct [PERSON_NAME] Mana…" at bounding box center [1414, 322] width 149 height 26
select select "84460"
click at [1340, 309] on select "Select [PERSON_NAME] [PERSON_NAME] Counter_Sales Deepak_pdct [PERSON_NAME] Mana…" at bounding box center [1414, 322] width 149 height 26
drag, startPoint x: 1008, startPoint y: 366, endPoint x: 946, endPoint y: 346, distance: 65.1
click at [1008, 366] on select "Select [PERSON_NAME] [PERSON_NAME] Counter_Sales Deepak_pdct [PERSON_NAME] Mana…" at bounding box center [952, 371] width 149 height 26
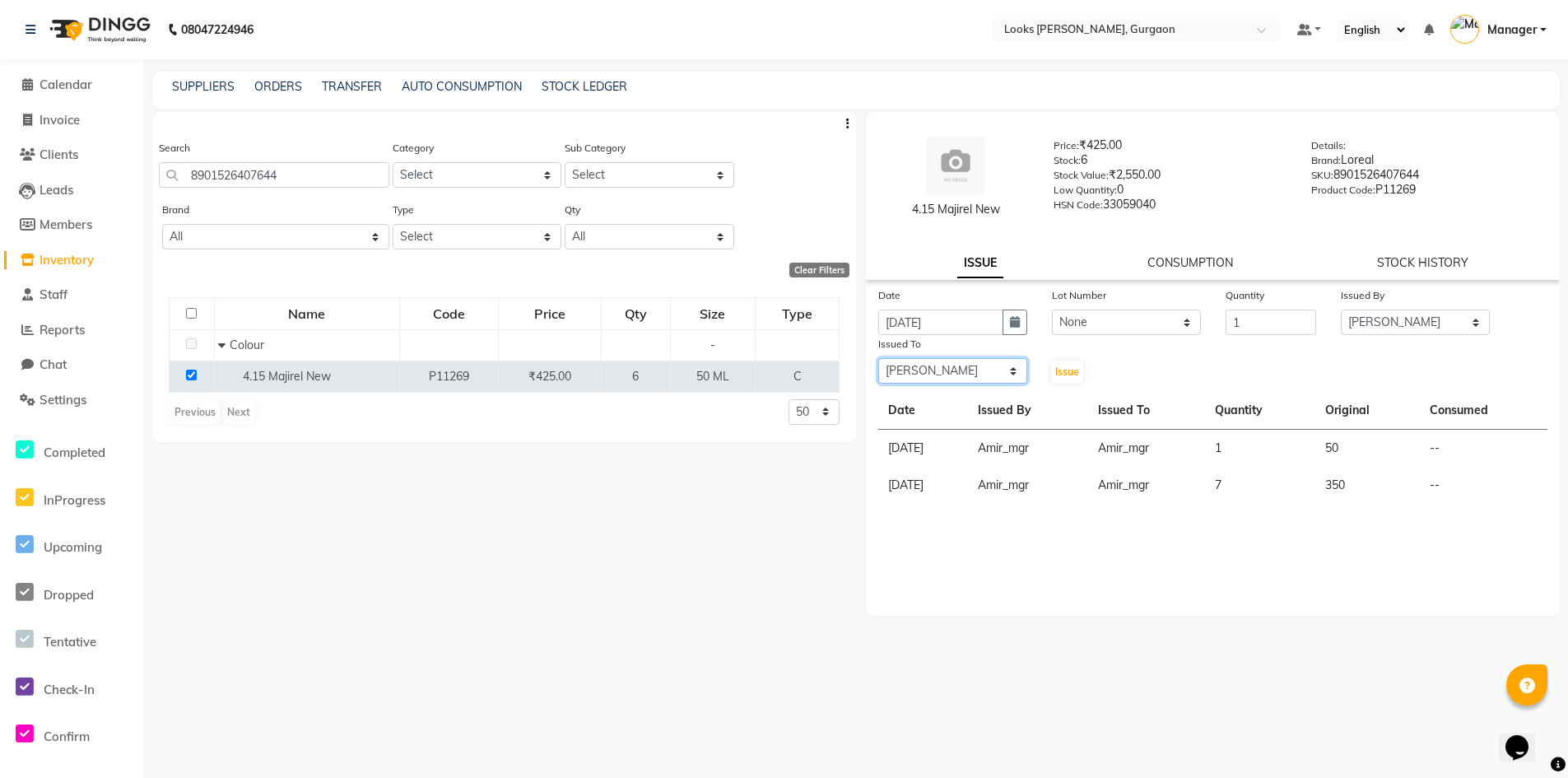
click at [878, 358] on select "Select [PERSON_NAME] [PERSON_NAME] Counter_Sales Deepak_pdct [PERSON_NAME] Mana…" at bounding box center [952, 371] width 149 height 26
click at [1017, 377] on select "Select [PERSON_NAME] [PERSON_NAME] Counter_Sales Deepak_pdct [PERSON_NAME] Mana…" at bounding box center [952, 371] width 149 height 26
select select "83623"
click at [878, 358] on select "Select [PERSON_NAME] [PERSON_NAME] Counter_Sales Deepak_pdct [PERSON_NAME] Mana…" at bounding box center [952, 371] width 149 height 26
click at [1063, 376] on span "Issue" at bounding box center [1067, 371] width 24 height 12
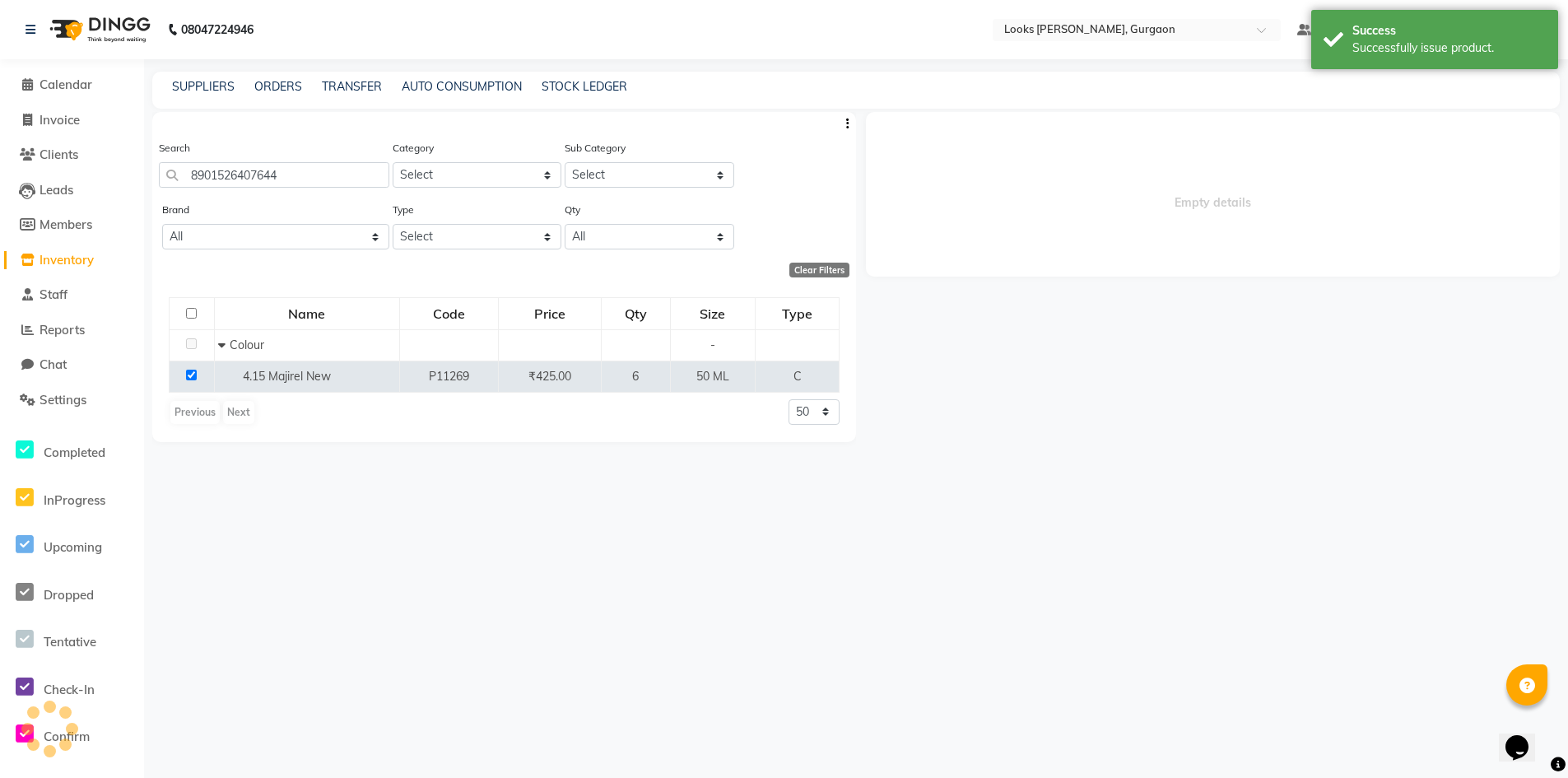
select select
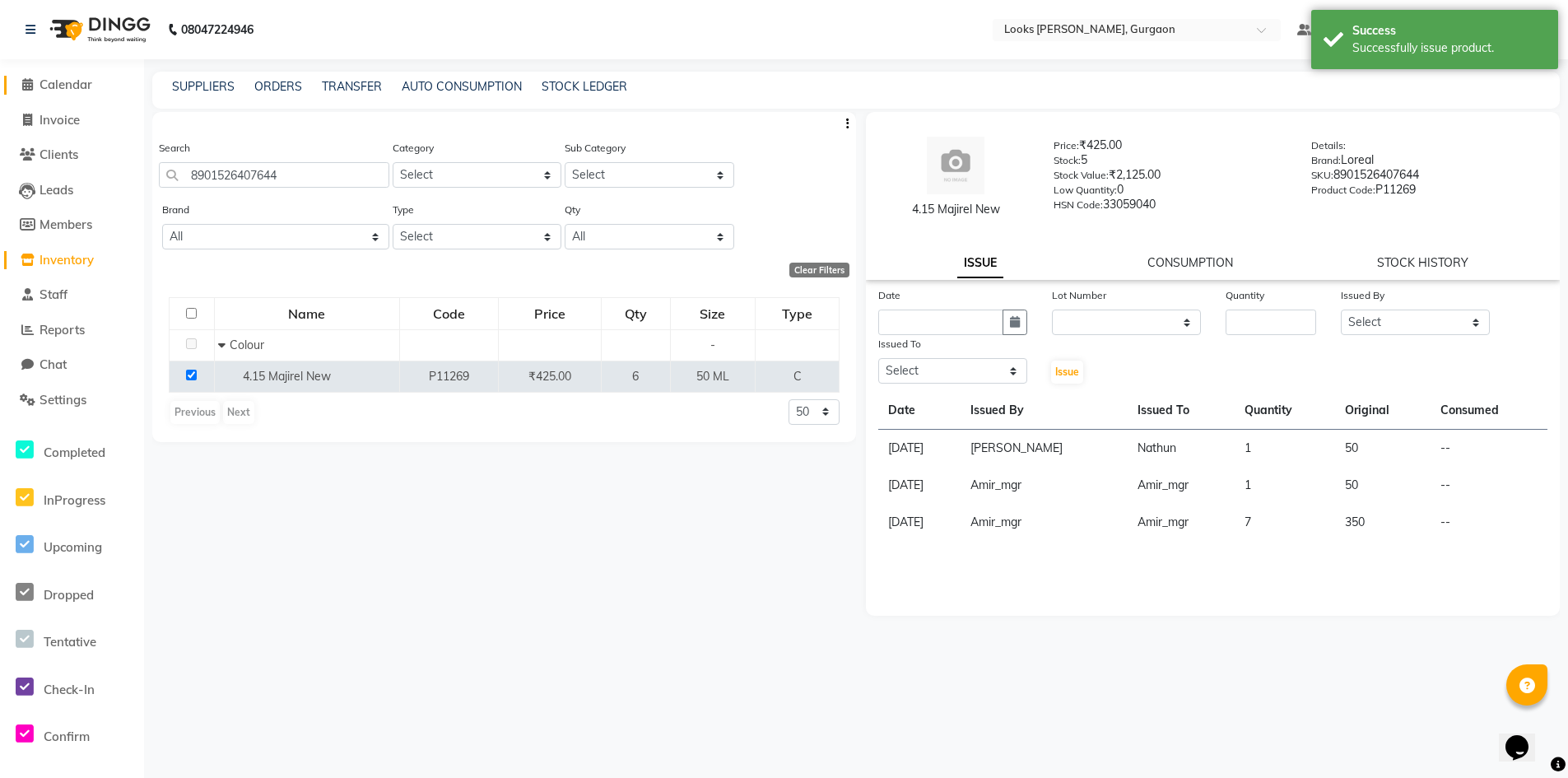
click at [69, 89] on span "Calendar" at bounding box center [65, 84] width 52 height 15
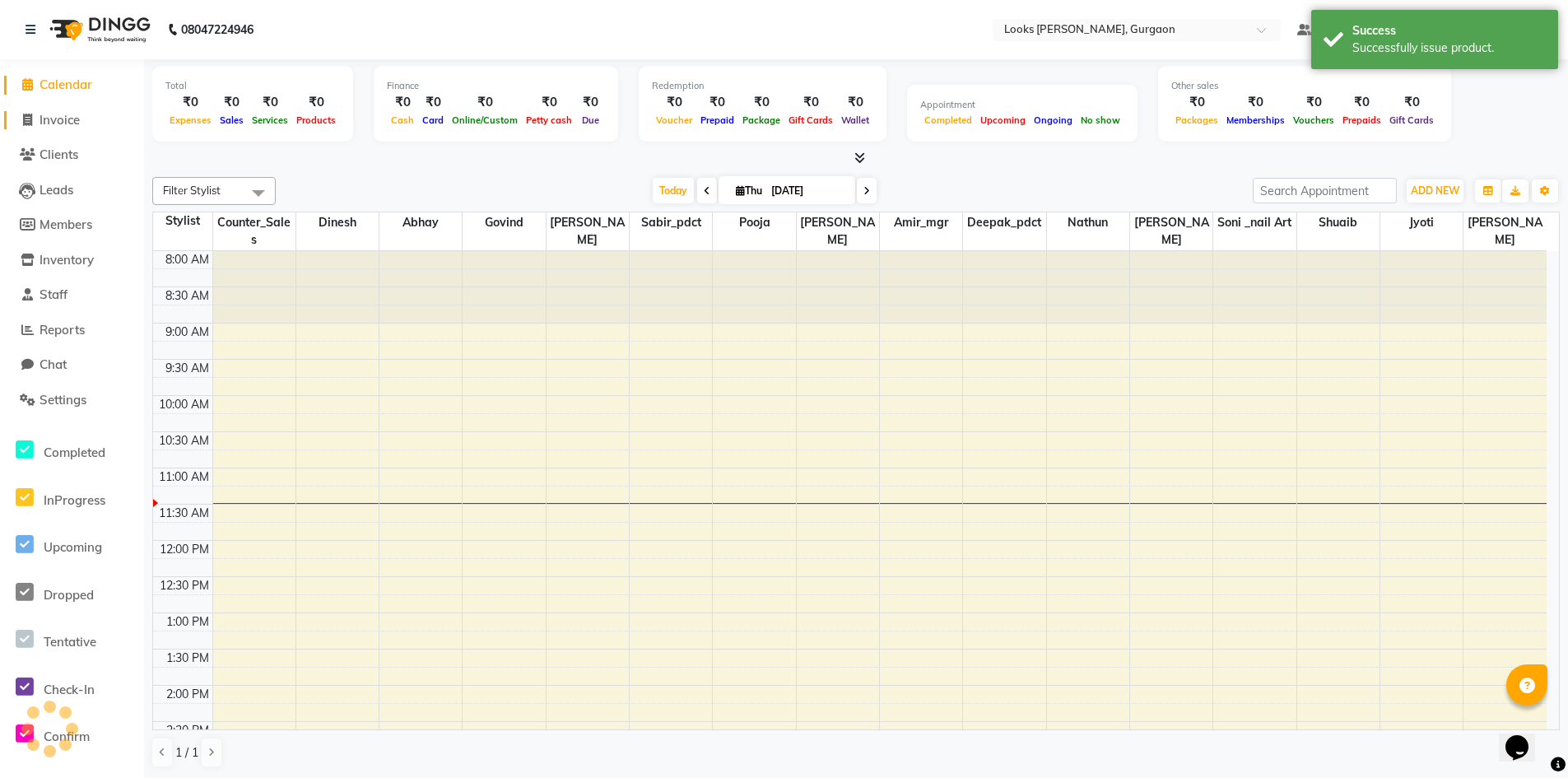
click at [55, 126] on span "Invoice" at bounding box center [59, 119] width 40 height 15
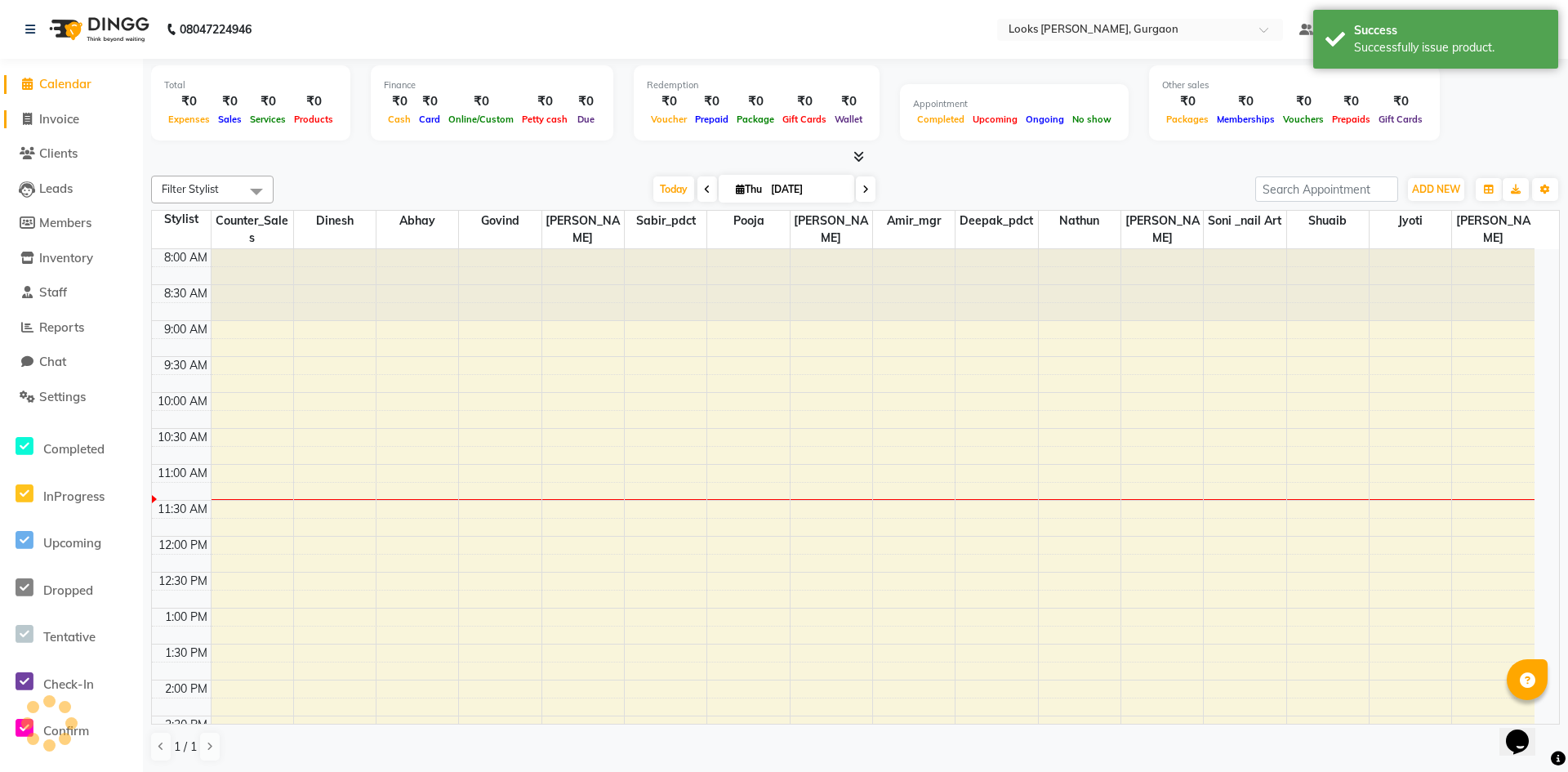
select select "8452"
select select "service"
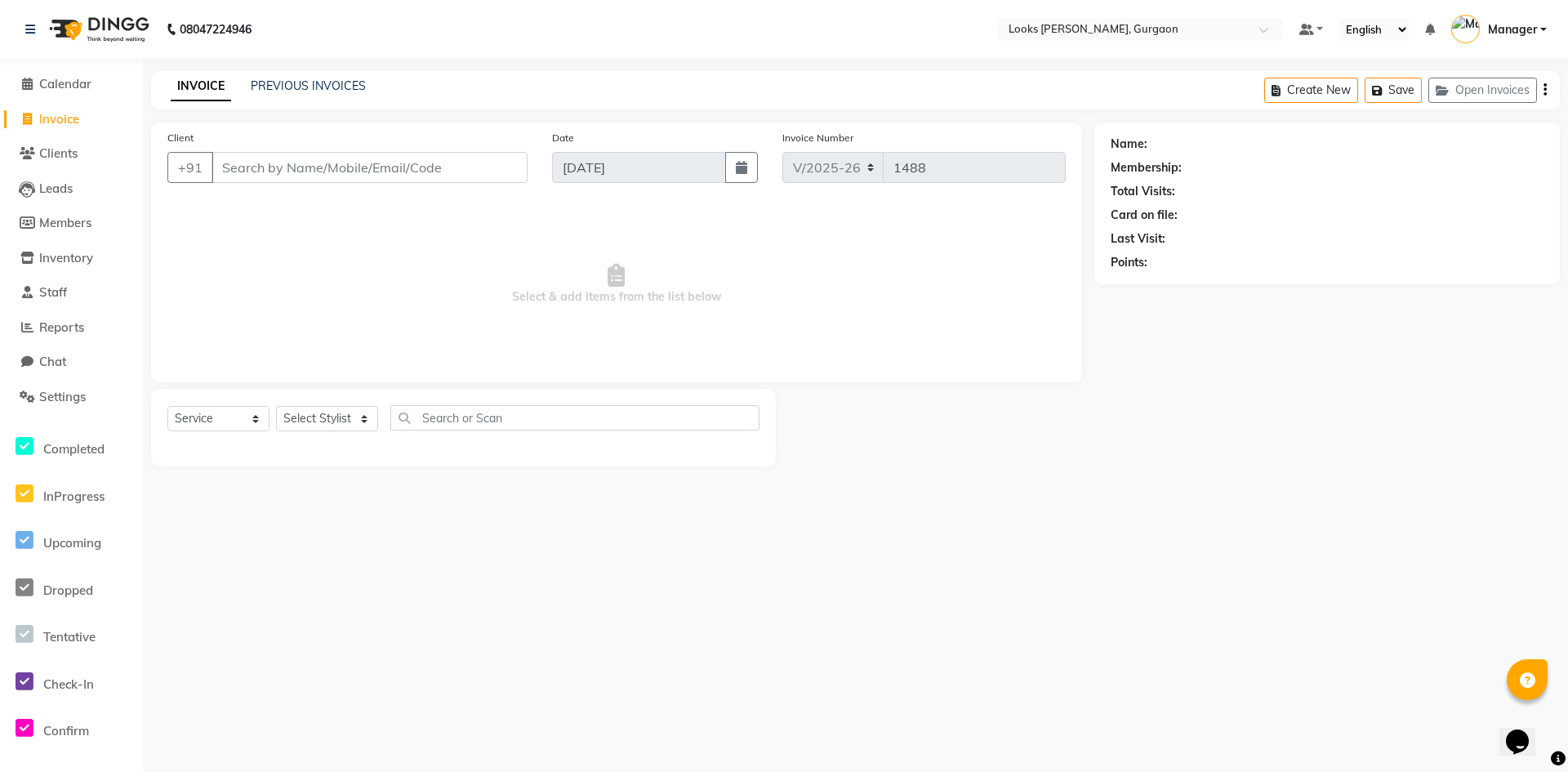
click at [295, 73] on div "INVOICE PREVIOUS INVOICES Create New Save Open Invoices" at bounding box center [855, 90] width 1408 height 38
click at [296, 84] on link "PREVIOUS INVOICES" at bounding box center [308, 85] width 115 height 15
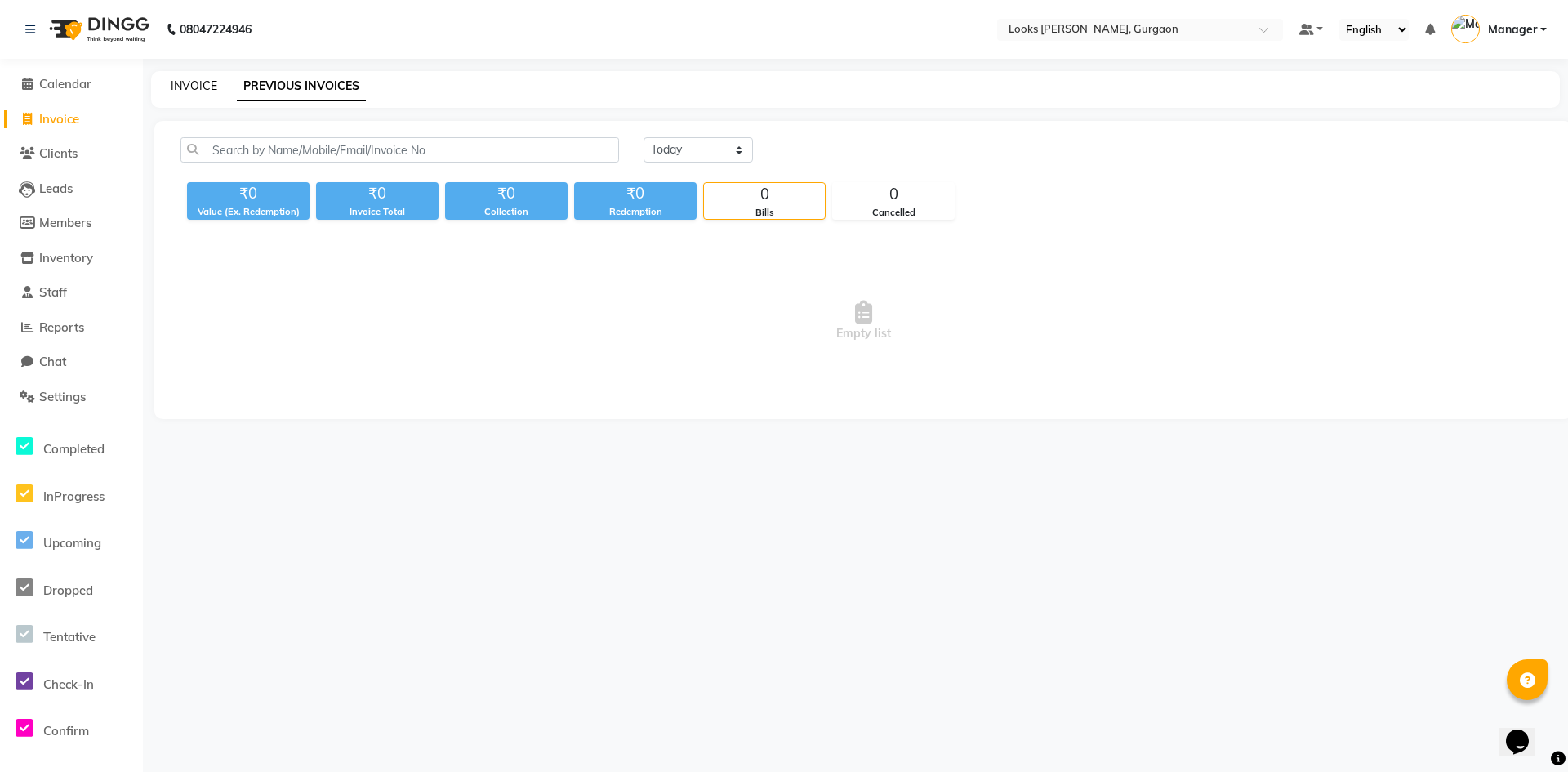
click at [190, 86] on link "INVOICE" at bounding box center [194, 85] width 47 height 15
select select "service"
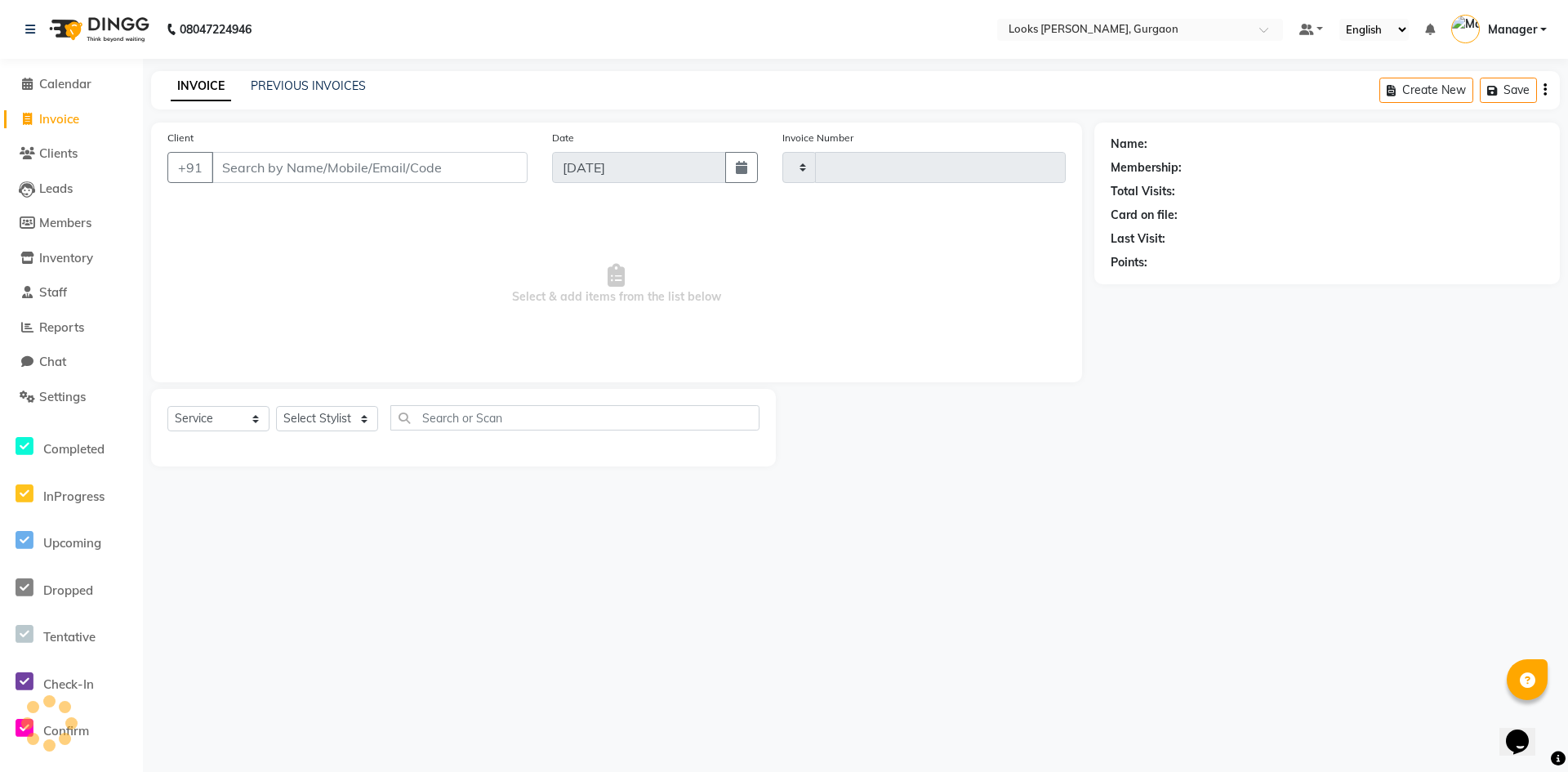
type input "1488"
select select "8452"
click at [52, 156] on span "Clients" at bounding box center [58, 153] width 38 height 15
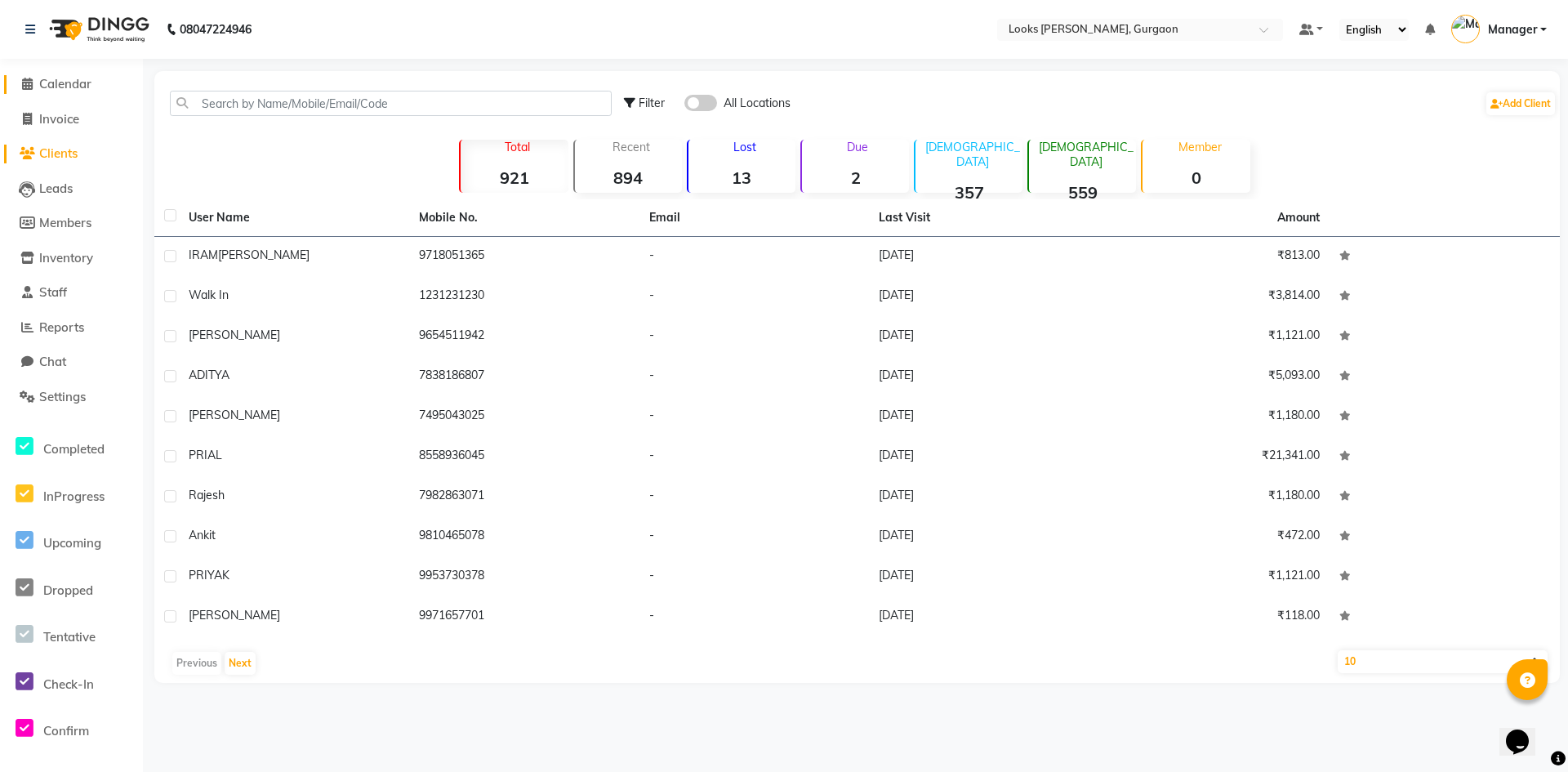
click at [67, 84] on span "Calendar" at bounding box center [65, 84] width 52 height 15
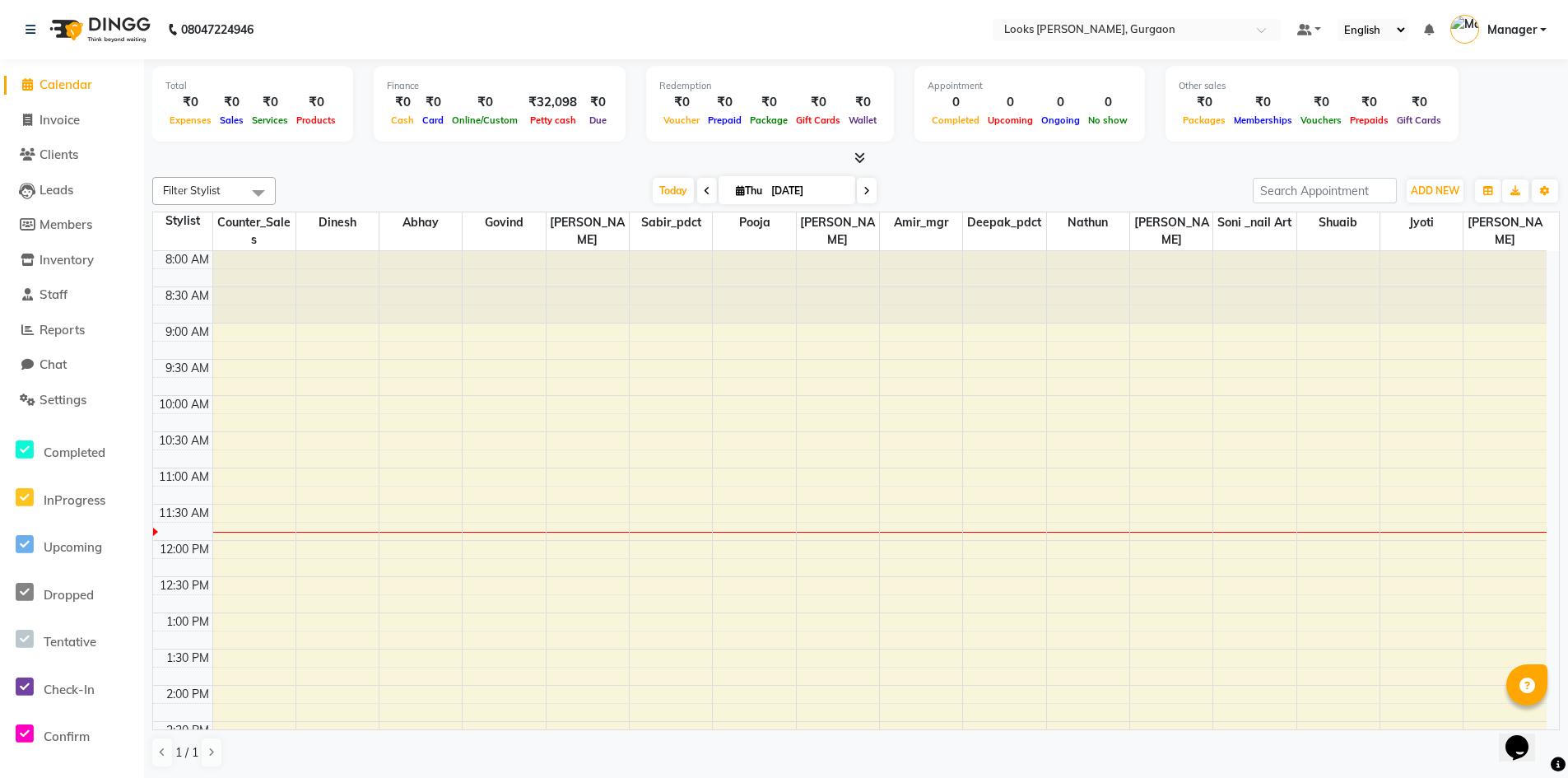
click at [57, 83] on span "Calendar" at bounding box center [65, 84] width 52 height 15
click at [69, 117] on span "Invoice" at bounding box center [59, 119] width 40 height 15
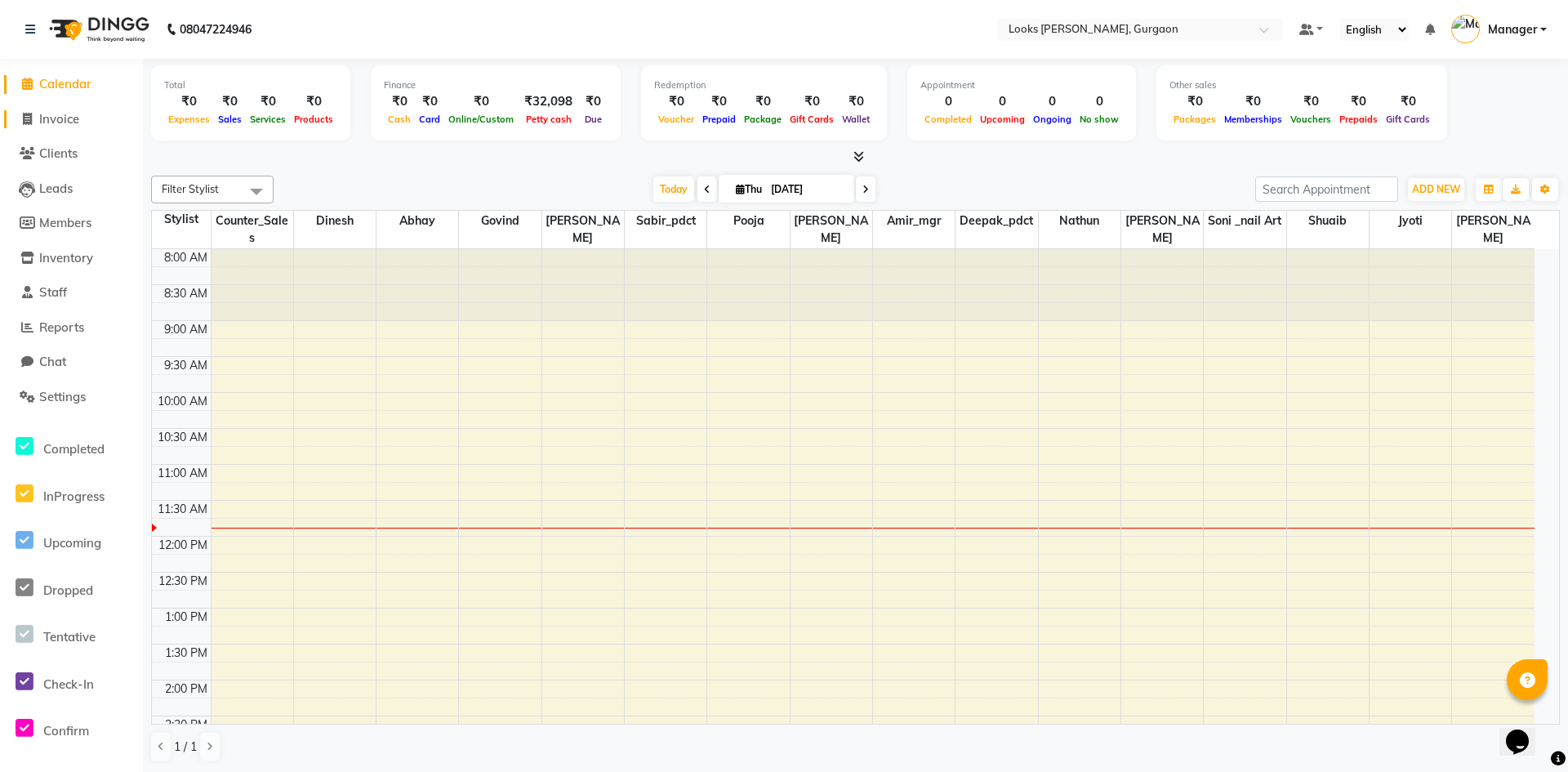
select select "8452"
select select "service"
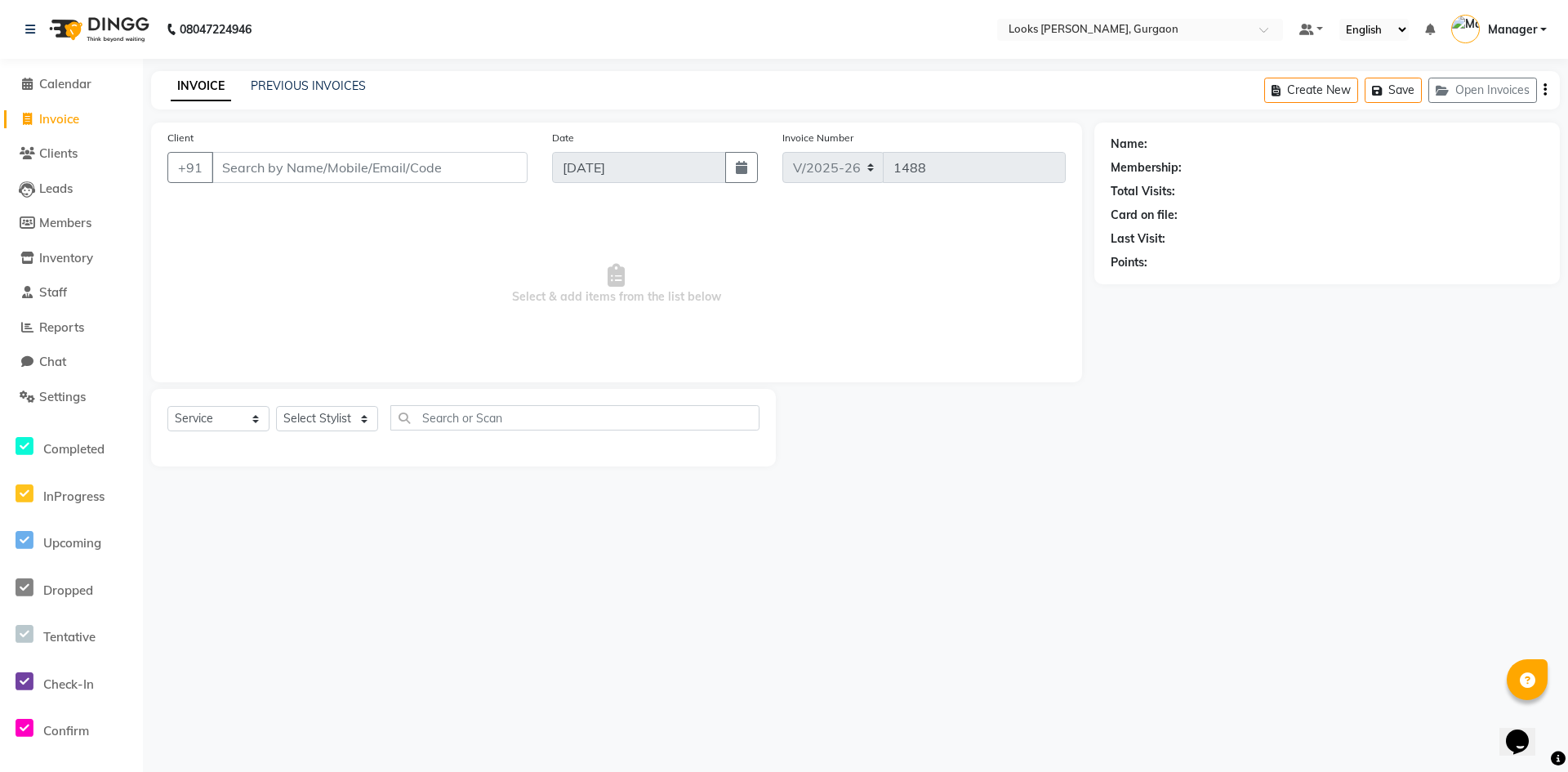
click at [272, 169] on input "Client" at bounding box center [369, 167] width 316 height 31
type input "8447813424"
click at [502, 177] on button "Add Client" at bounding box center [485, 167] width 84 height 31
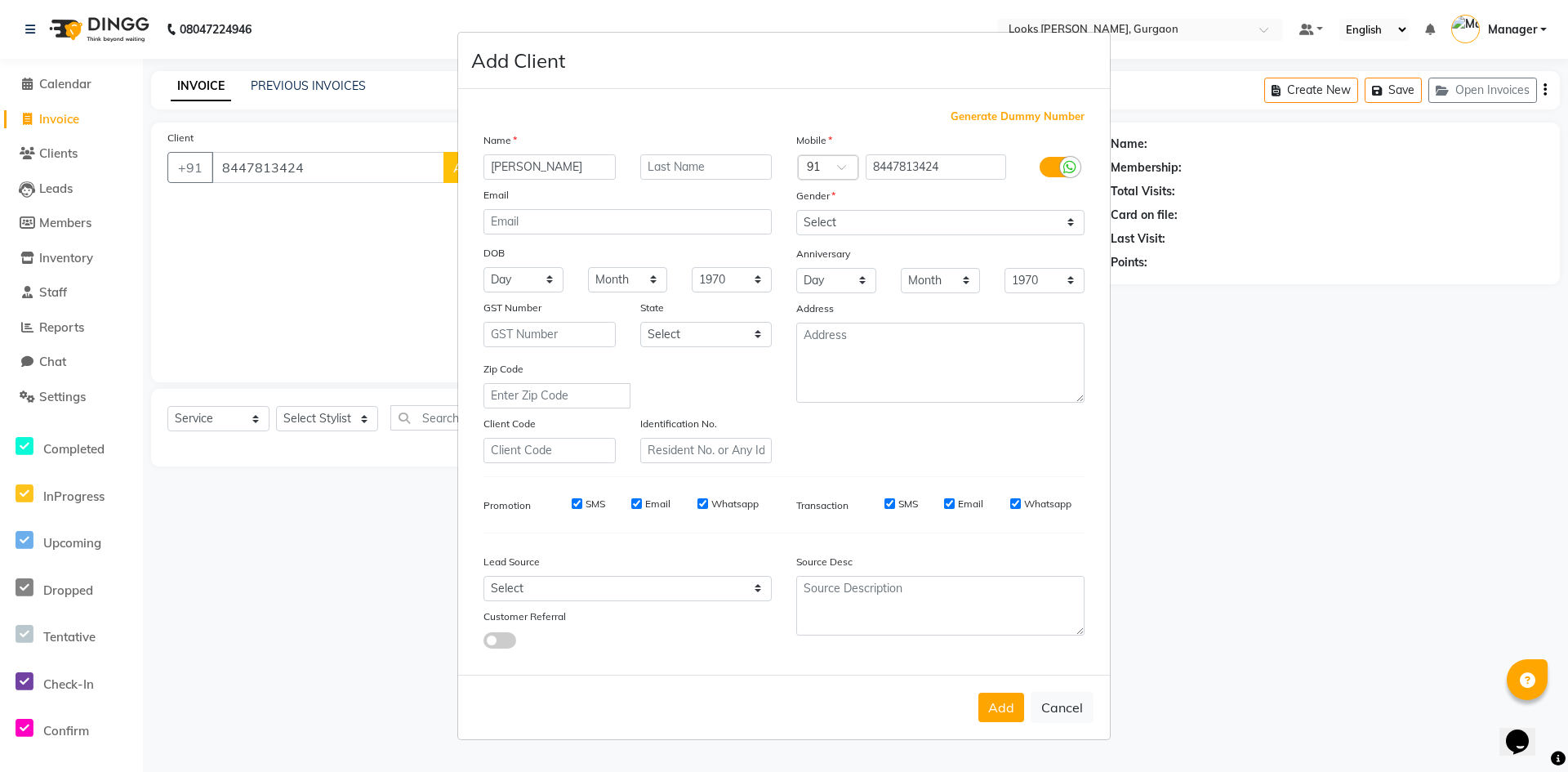
type input "[PERSON_NAME]"
click at [748, 168] on input "text" at bounding box center [706, 167] width 132 height 26
type input "[PERSON_NAME]"
click at [851, 222] on select "Select [DEMOGRAPHIC_DATA] [DEMOGRAPHIC_DATA] Other Prefer Not To Say" at bounding box center [940, 223] width 288 height 26
select select "[DEMOGRAPHIC_DATA]"
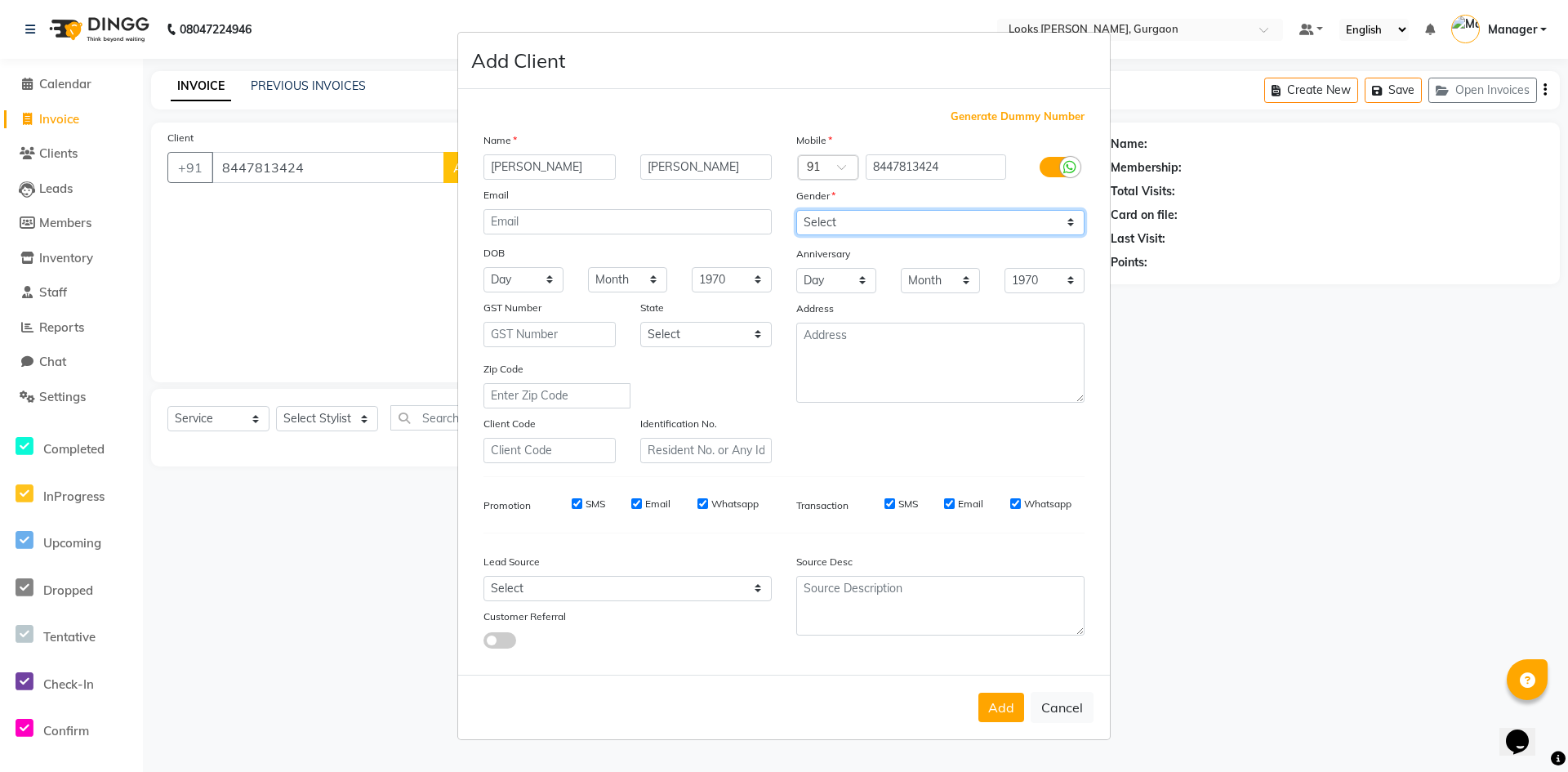
click at [796, 210] on select "Select [DEMOGRAPHIC_DATA] [DEMOGRAPHIC_DATA] Other Prefer Not To Say" at bounding box center [940, 223] width 288 height 26
click at [697, 335] on select "Select [GEOGRAPHIC_DATA] [GEOGRAPHIC_DATA] [GEOGRAPHIC_DATA] [GEOGRAPHIC_DATA] …" at bounding box center [706, 334] width 132 height 26
select select "13"
click at [640, 322] on select "Select [GEOGRAPHIC_DATA] [GEOGRAPHIC_DATA] [GEOGRAPHIC_DATA] [GEOGRAPHIC_DATA] …" at bounding box center [706, 334] width 132 height 26
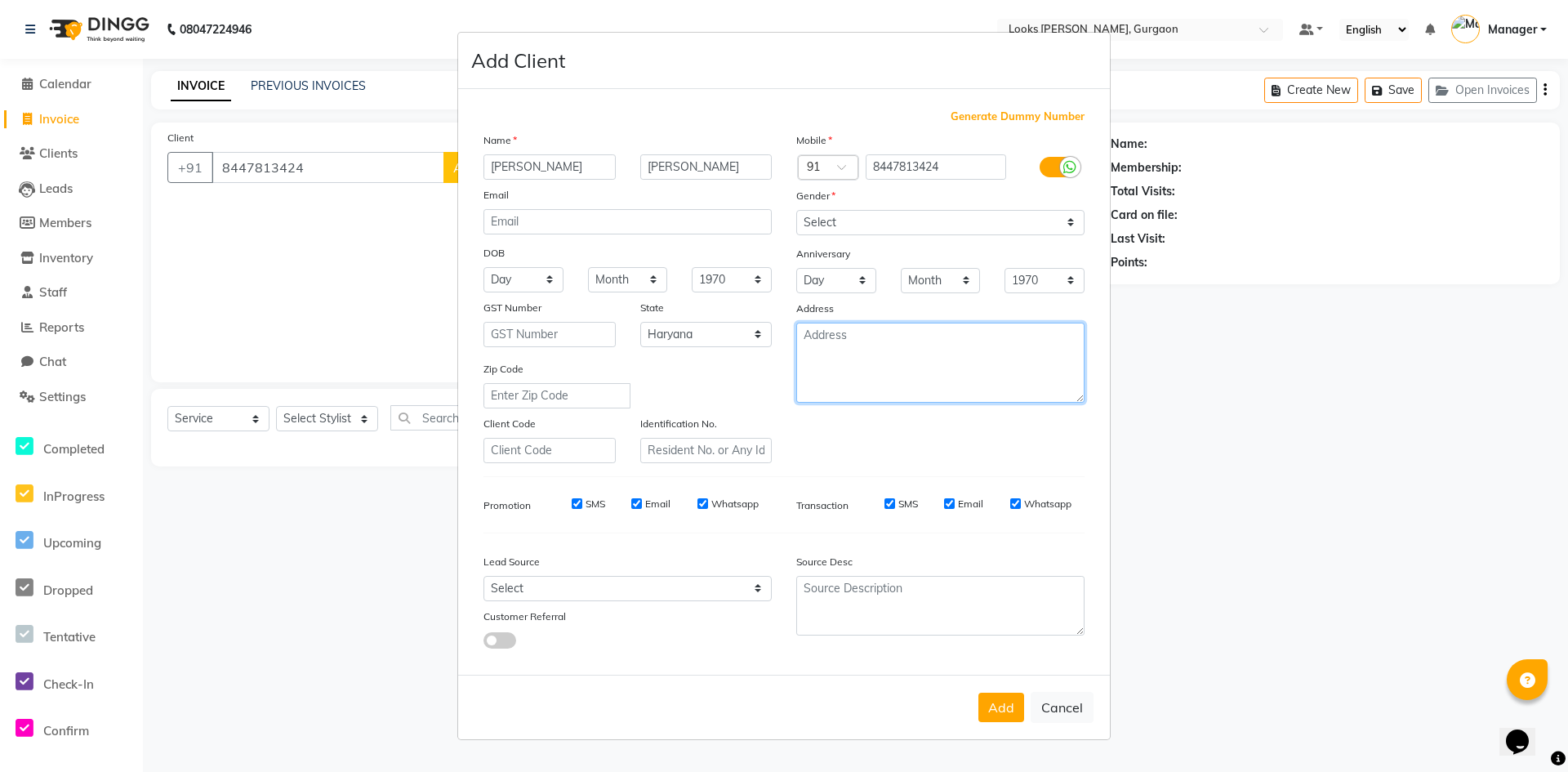
click at [891, 346] on textarea at bounding box center [940, 363] width 288 height 80
type textarea "looks elan 84"
click at [996, 707] on button "Add" at bounding box center [1002, 707] width 46 height 29
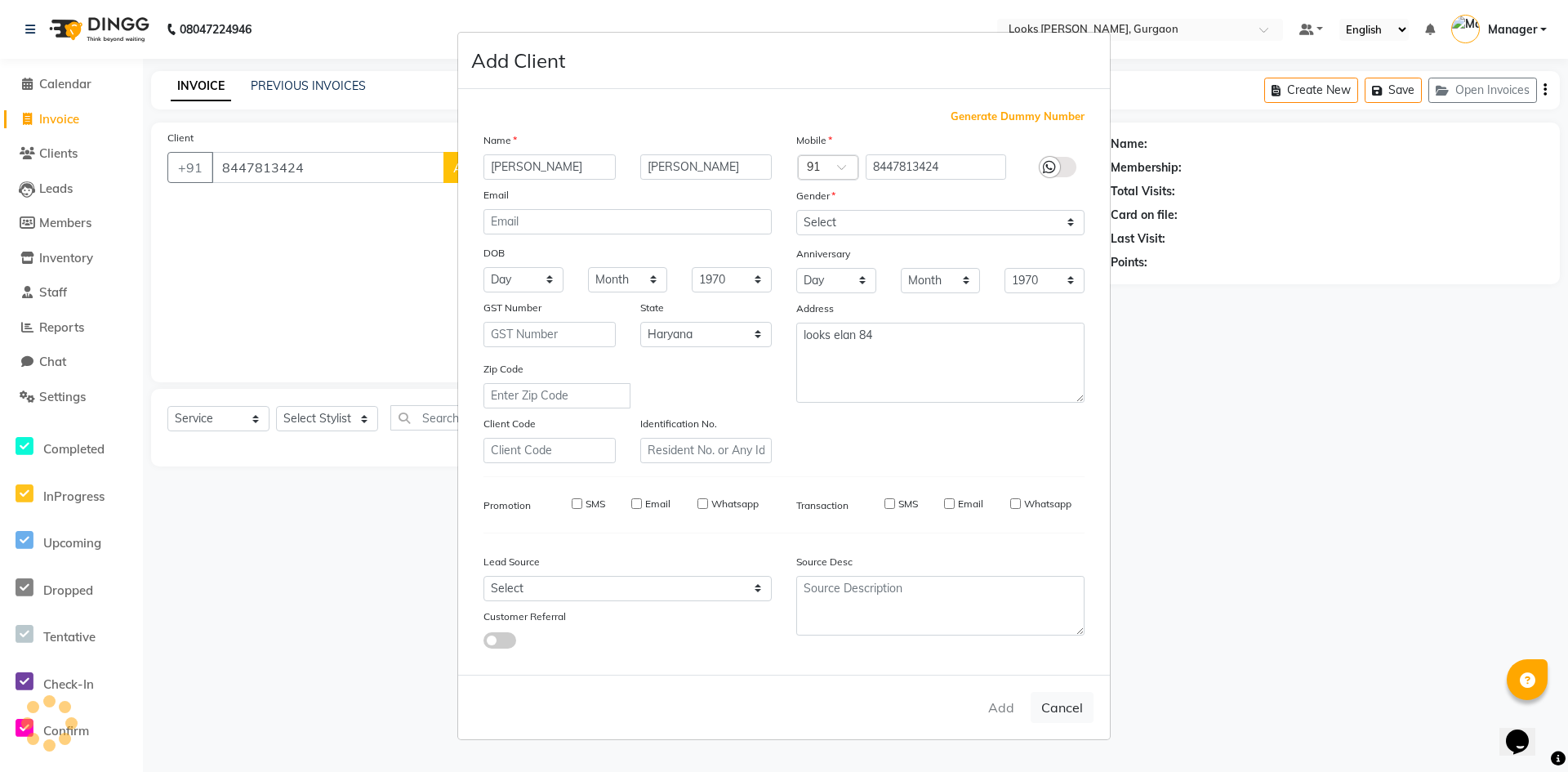
select select
select select "null"
select select
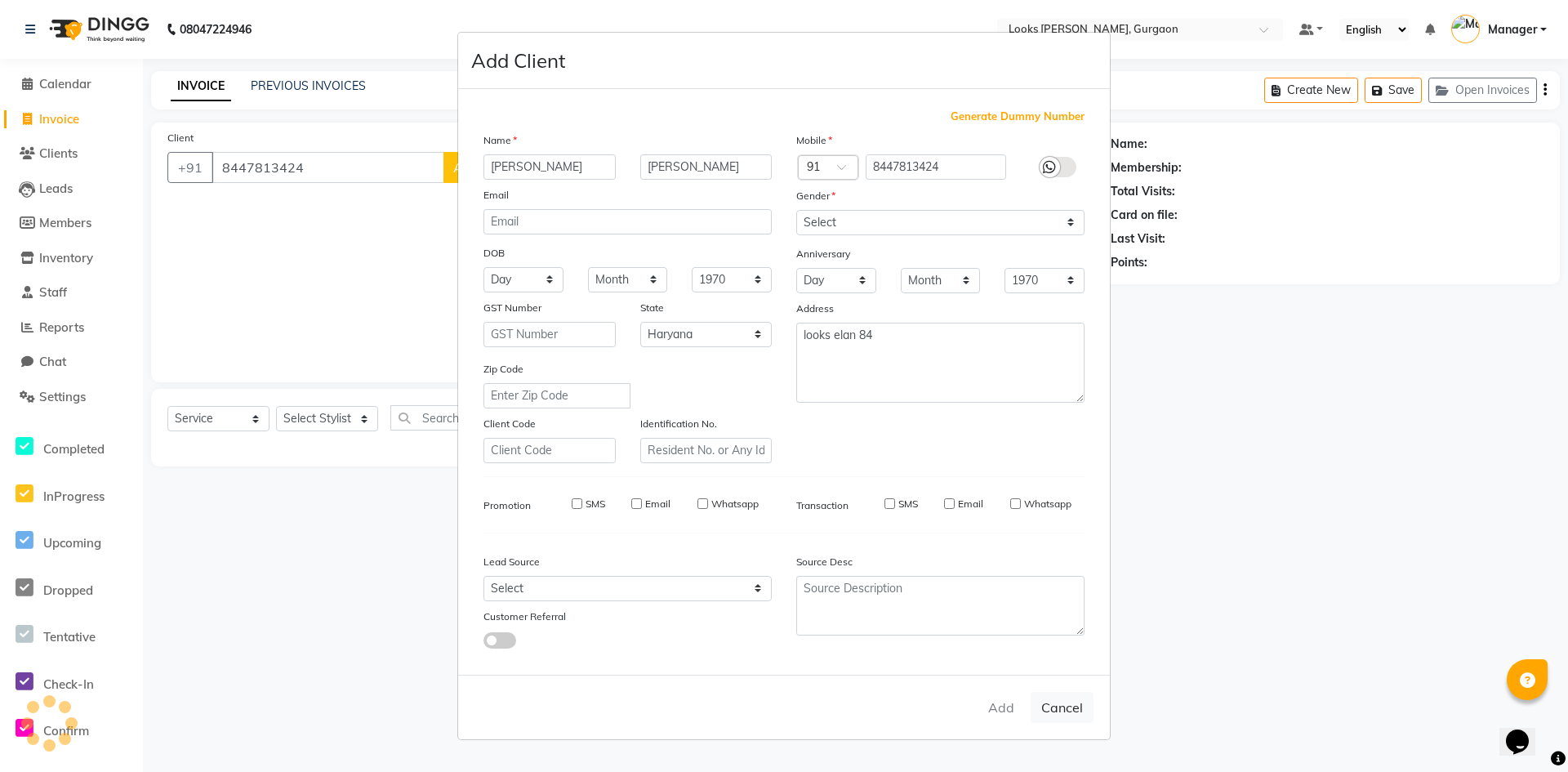
select select
checkbox input "false"
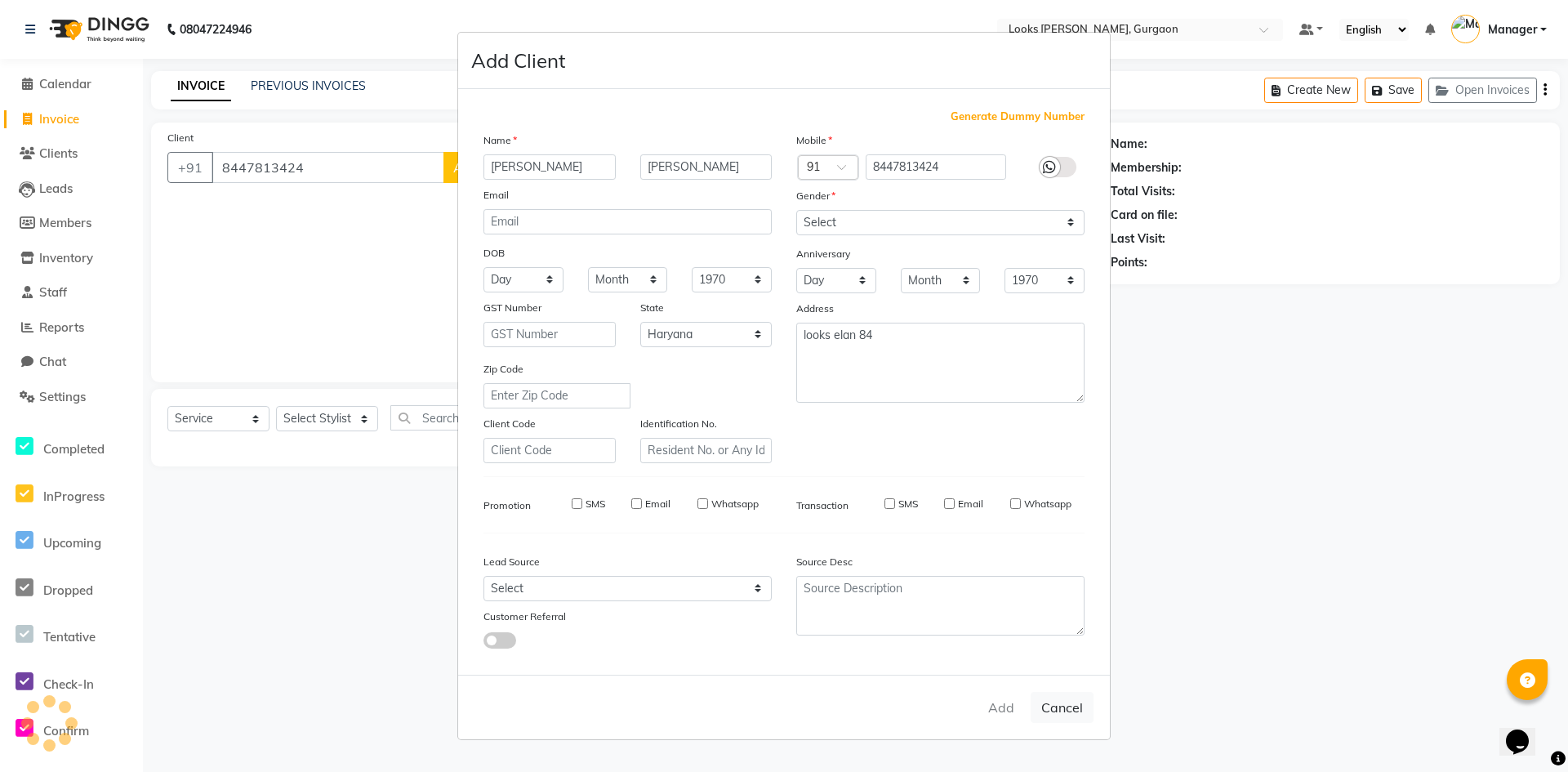
checkbox input "false"
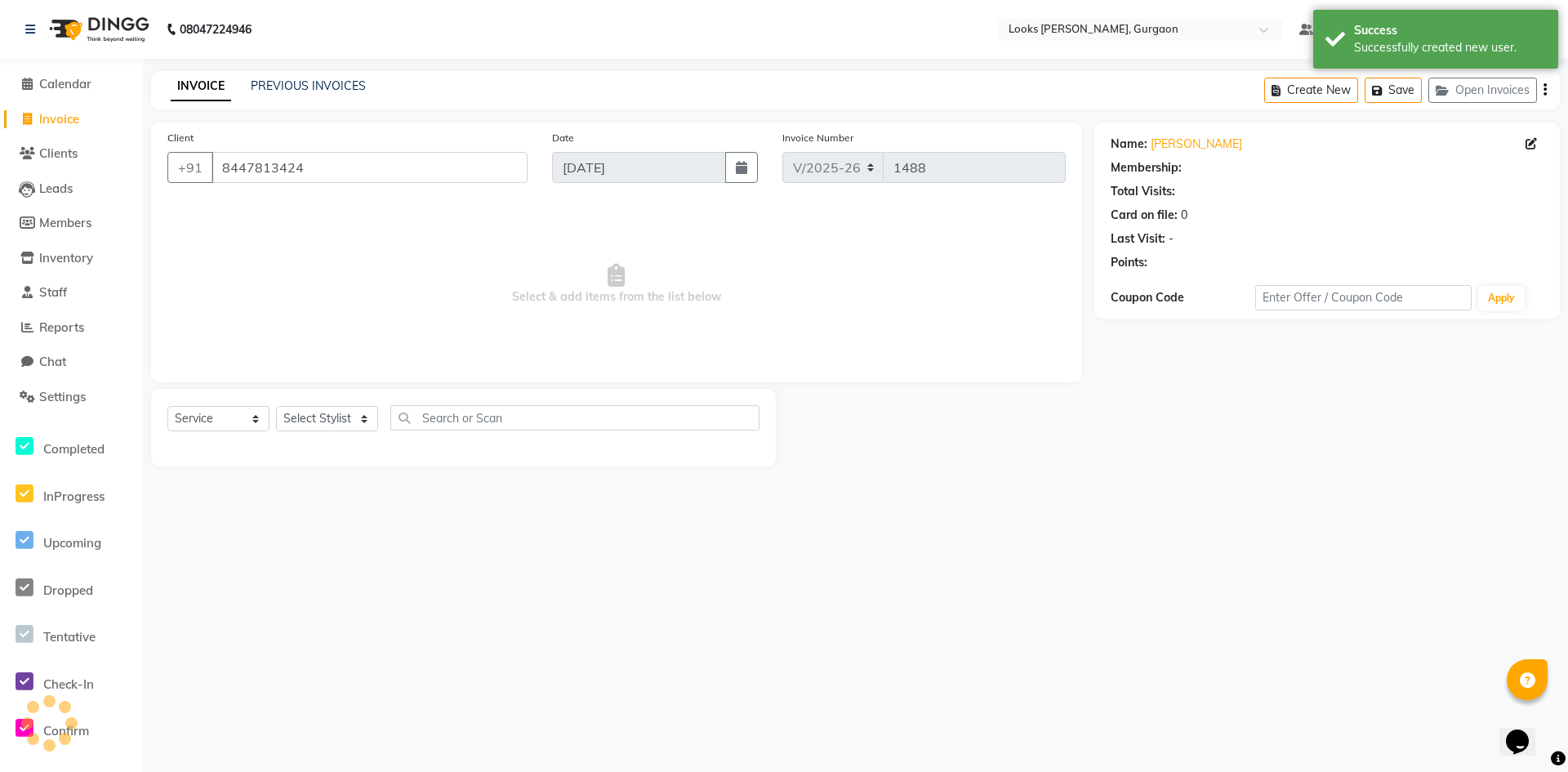
select select "1: Object"
click at [304, 415] on select "Select Stylist [PERSON_NAME] abhay [PERSON_NAME] [PERSON_NAME] Counter_Sales De…" at bounding box center [328, 419] width 102 height 26
select select "82371"
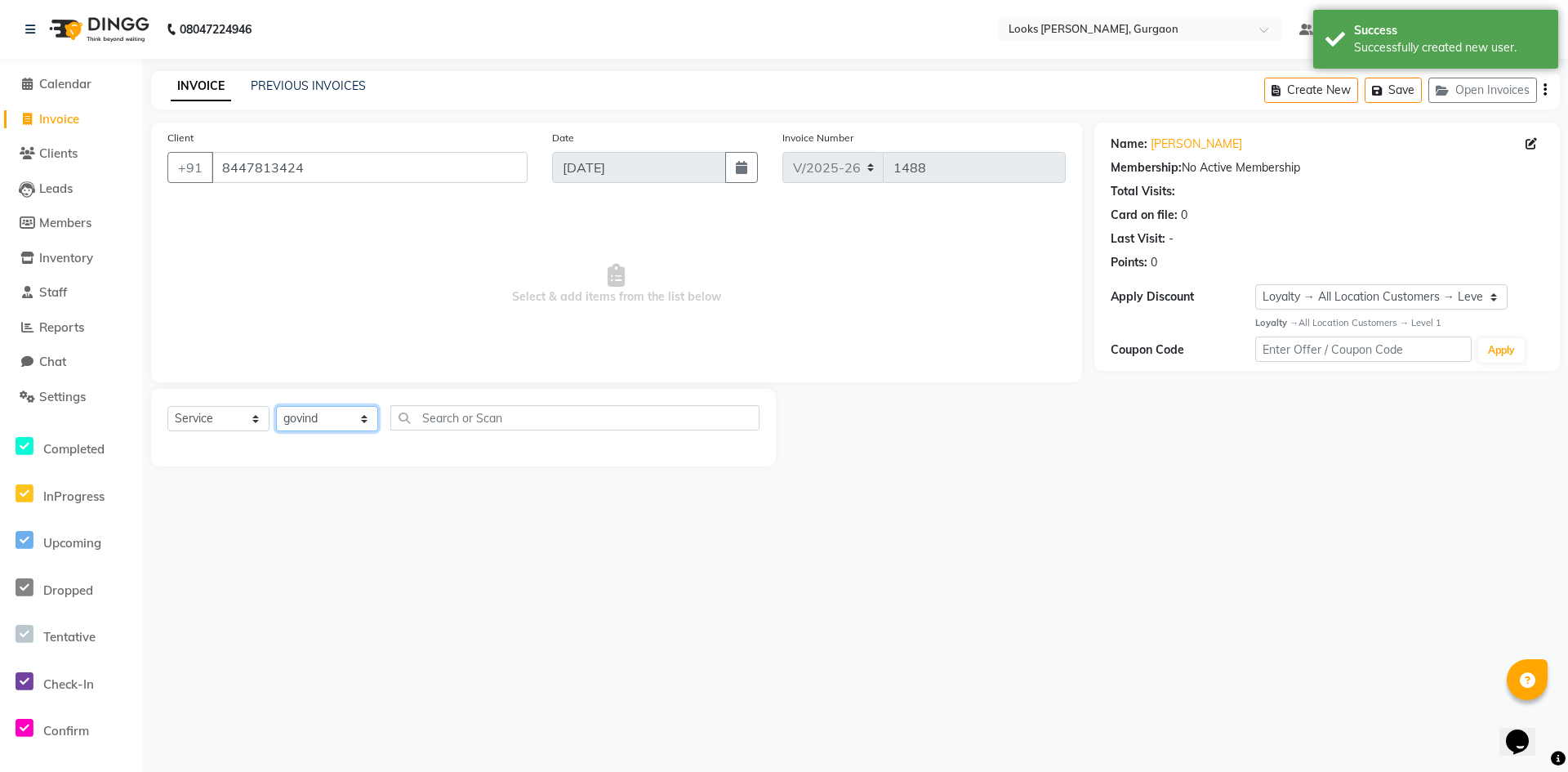
click at [276, 406] on select "Select Stylist [PERSON_NAME] abhay [PERSON_NAME] [PERSON_NAME] Counter_Sales De…" at bounding box center [328, 419] width 102 height 26
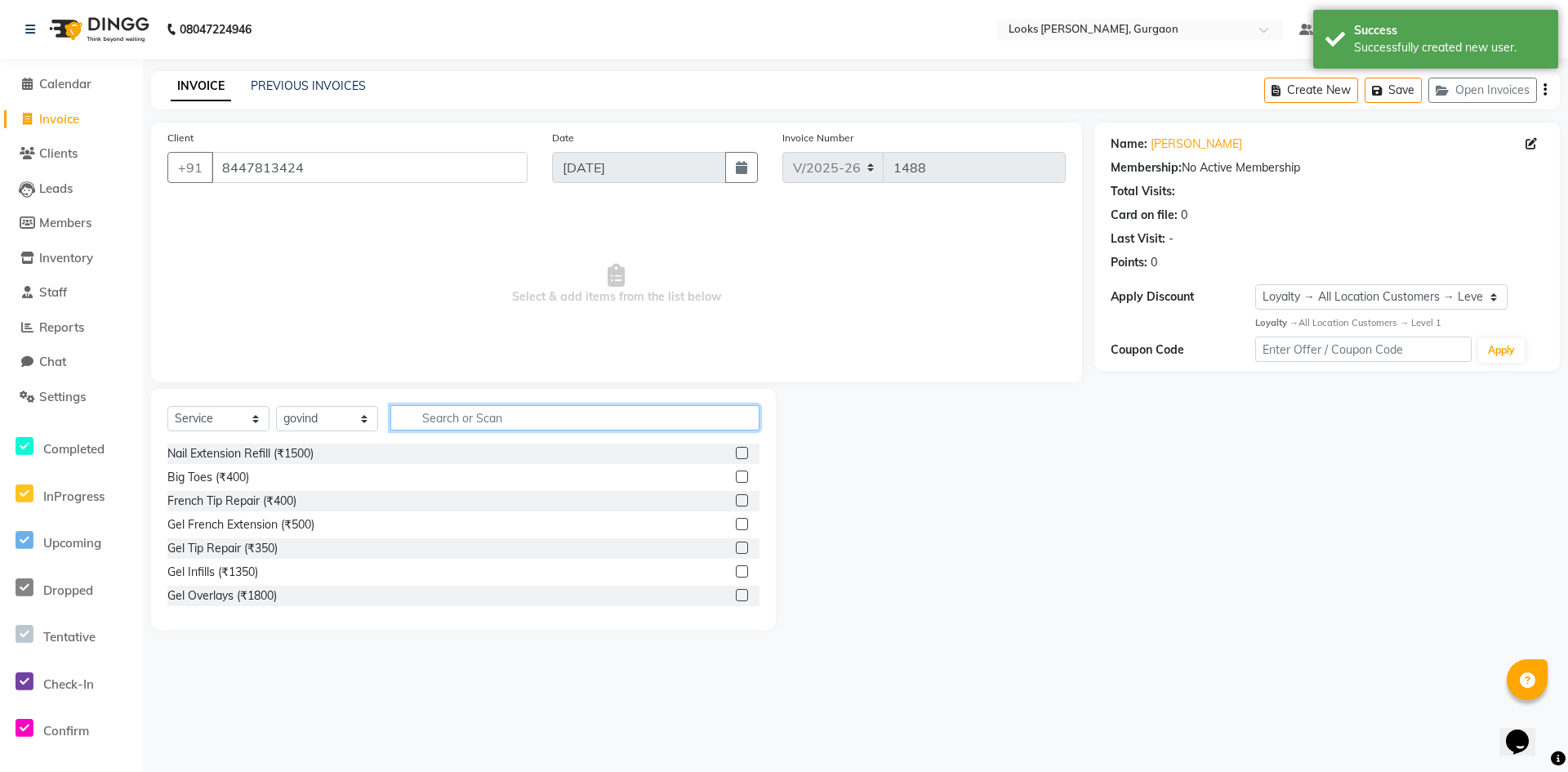
click at [481, 410] on input "text" at bounding box center [575, 418] width 369 height 26
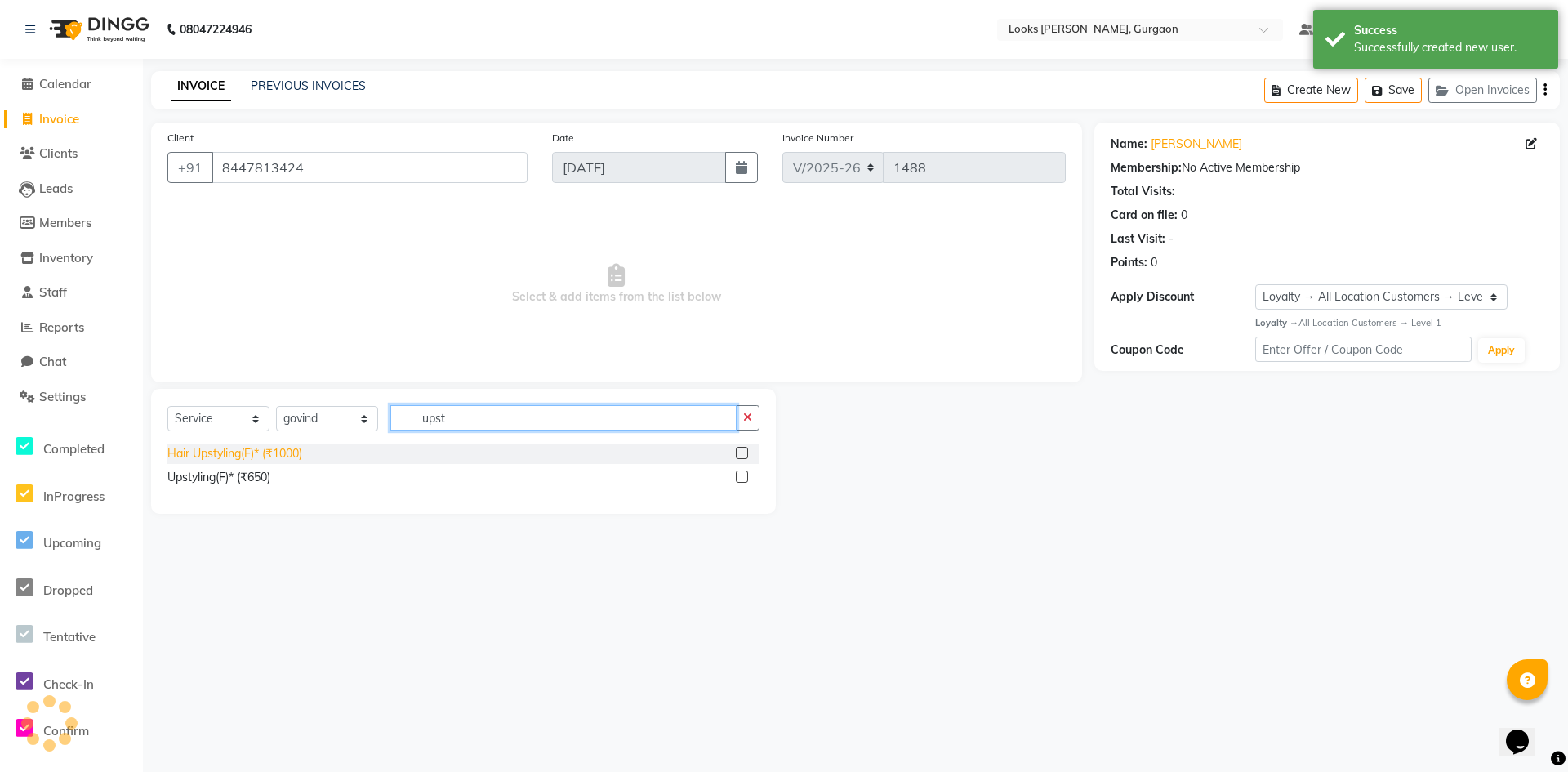
type input "upst"
click at [241, 450] on div "Hair Upstyling(F)* (₹1000)" at bounding box center [235, 454] width 135 height 17
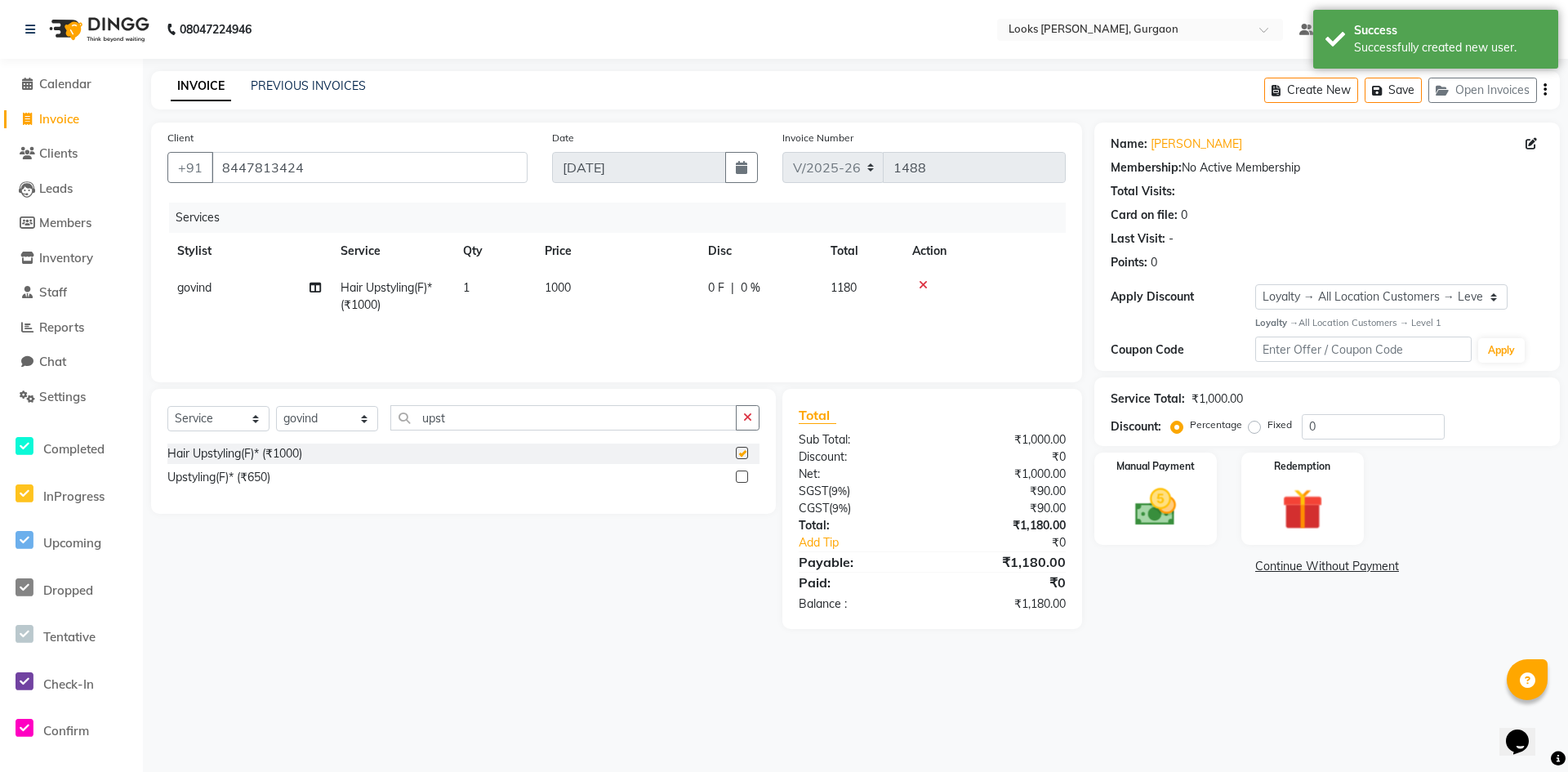
checkbox input "false"
click at [606, 277] on td "1000" at bounding box center [616, 296] width 163 height 54
select select "82371"
drag, startPoint x: 678, startPoint y: 287, endPoint x: 463, endPoint y: 265, distance: 216.1
click at [463, 265] on table "Stylist Service Qty Price Disc Total Action [PERSON_NAME] abhay [PERSON_NAME] […" at bounding box center [616, 286] width 898 height 106
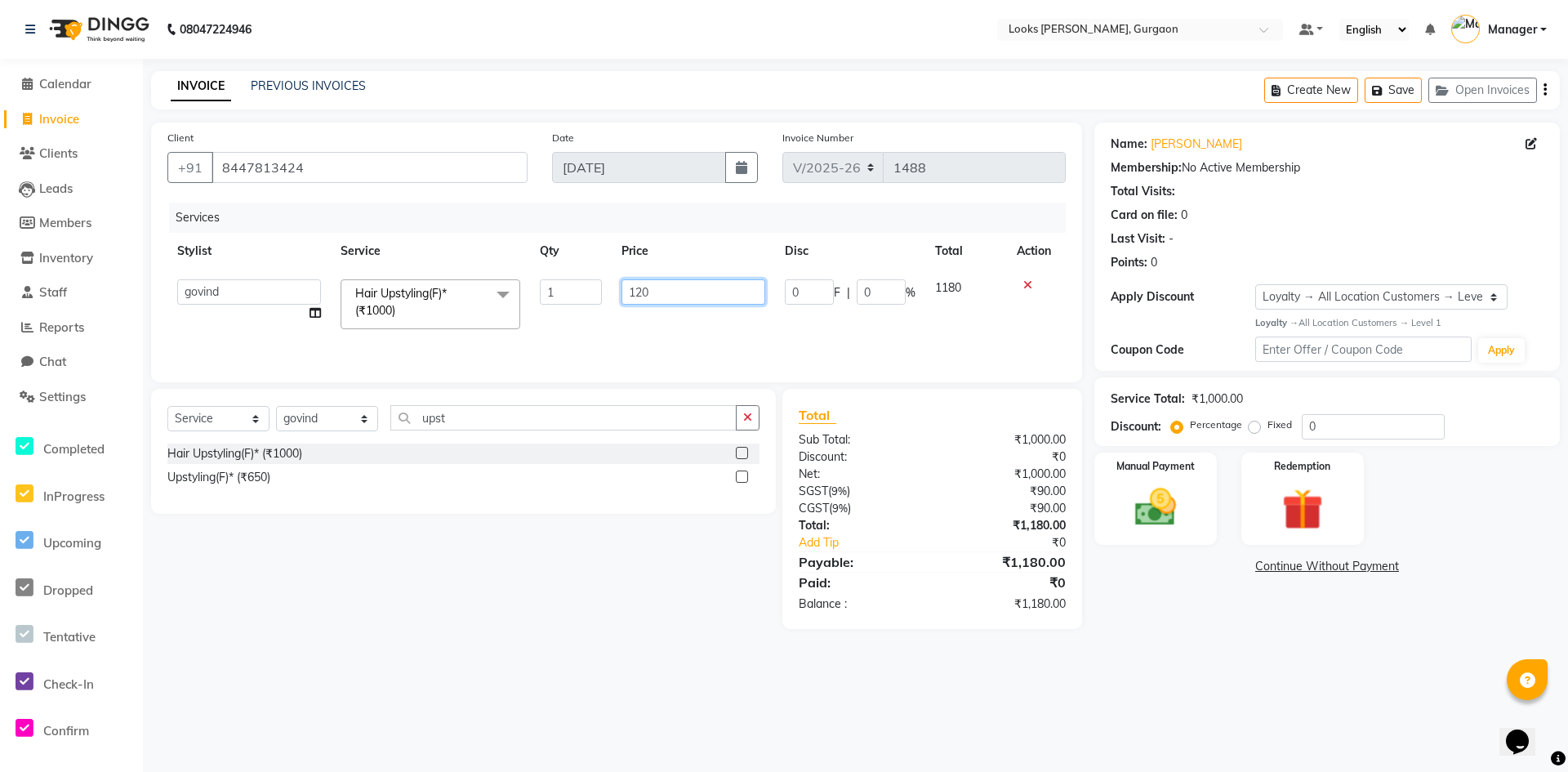
type input "1200"
click at [1175, 642] on main "INVOICE PREVIOUS INVOICES Create New Save Open Invoices Client [PHONE_NUMBER] D…" at bounding box center [856, 362] width 1425 height 583
click at [571, 290] on span "1200" at bounding box center [557, 287] width 26 height 15
select select "82371"
click at [682, 295] on input "1200" at bounding box center [693, 292] width 143 height 26
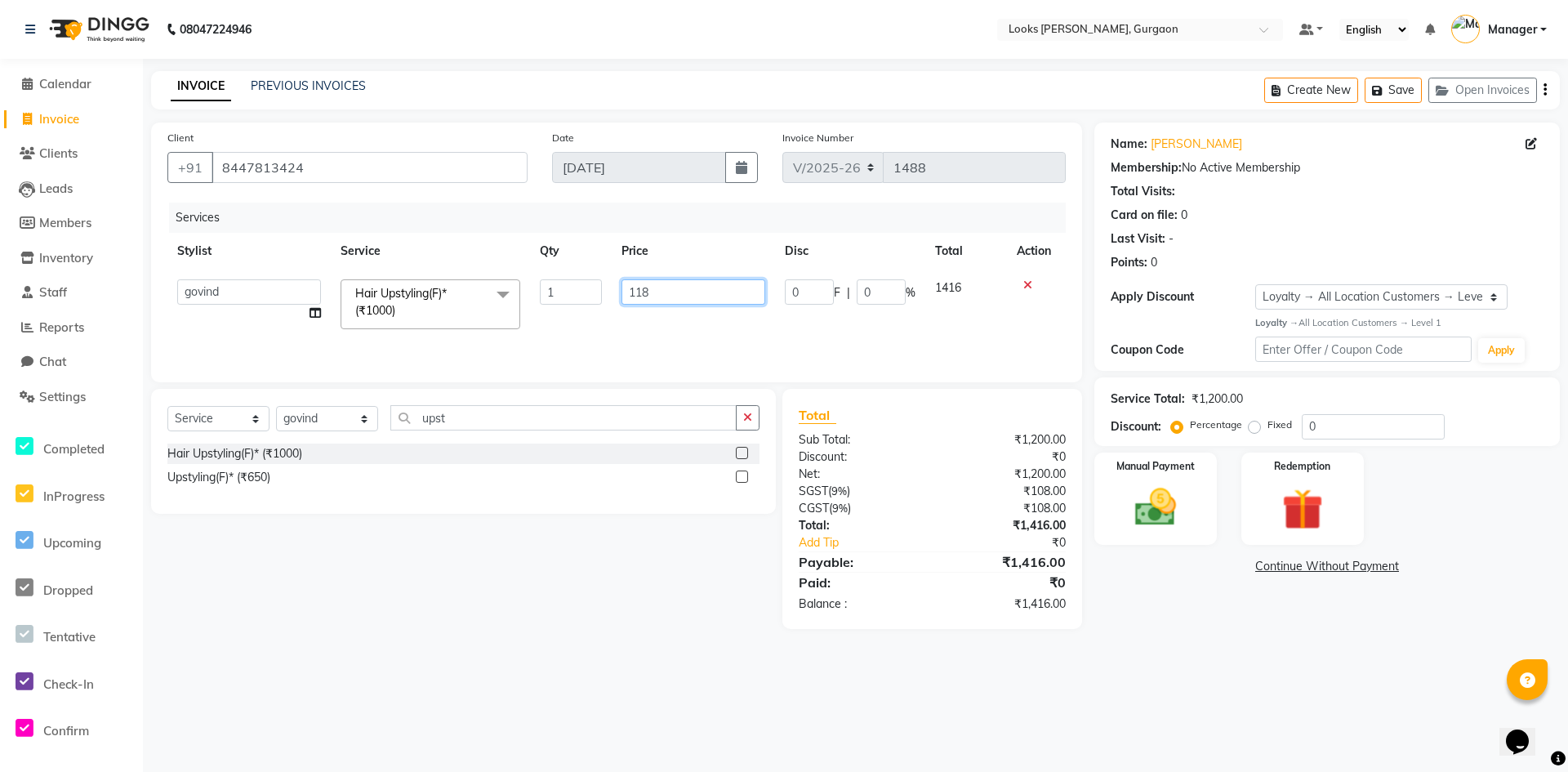
type input "1180"
click at [1280, 675] on div "08047224946 Select Location × Looks Elan Miracle, Gurgaon Default Panel My Pane…" at bounding box center [784, 386] width 1568 height 772
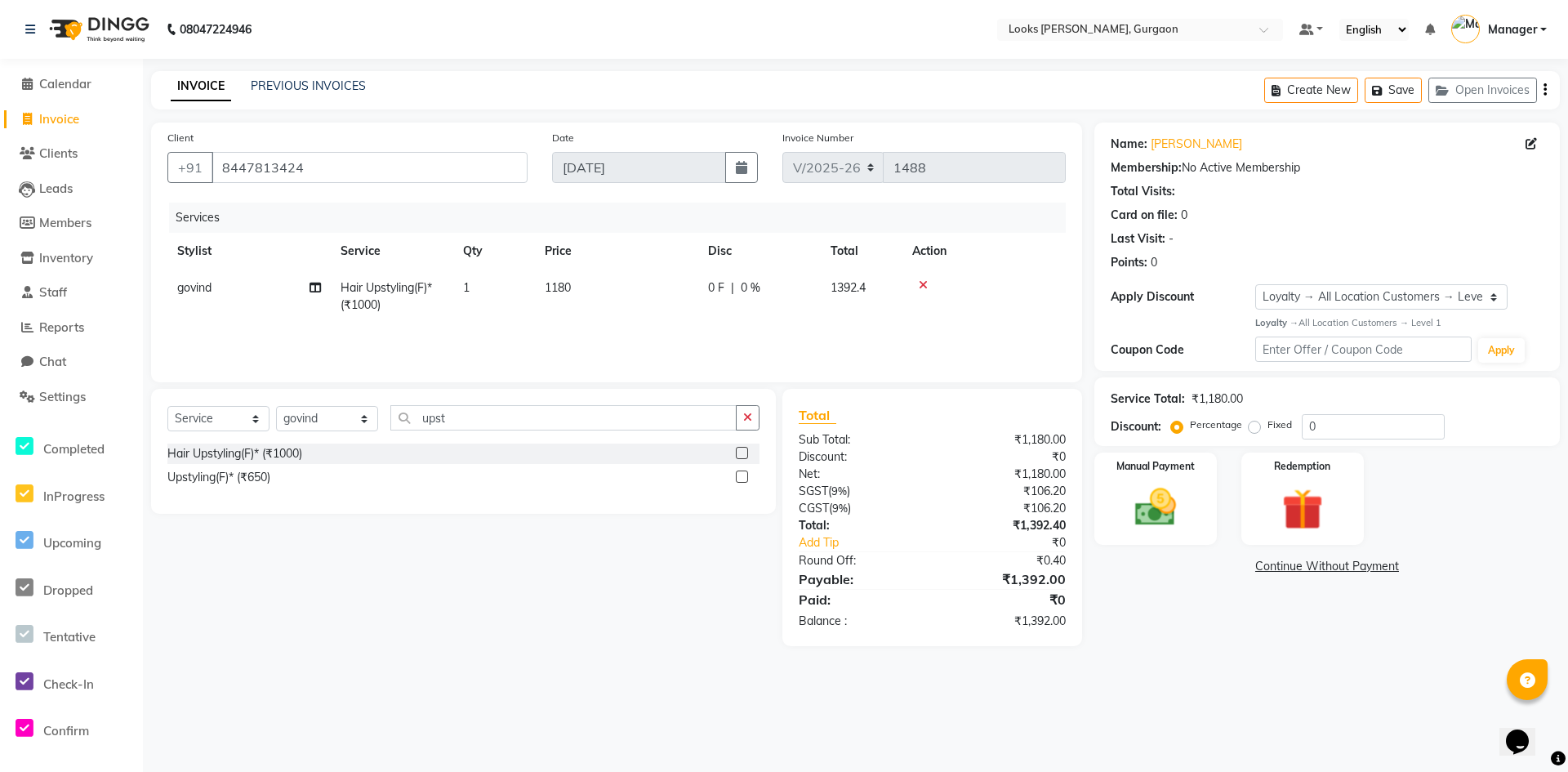
click at [642, 298] on td "1180" at bounding box center [616, 296] width 163 height 54
select select "82371"
click at [684, 292] on input "1180" at bounding box center [693, 292] width 143 height 26
type input "1188"
click at [1419, 663] on main "INVOICE PREVIOUS INVOICES Create New Save Open Invoices Client [PHONE_NUMBER] D…" at bounding box center [856, 370] width 1425 height 600
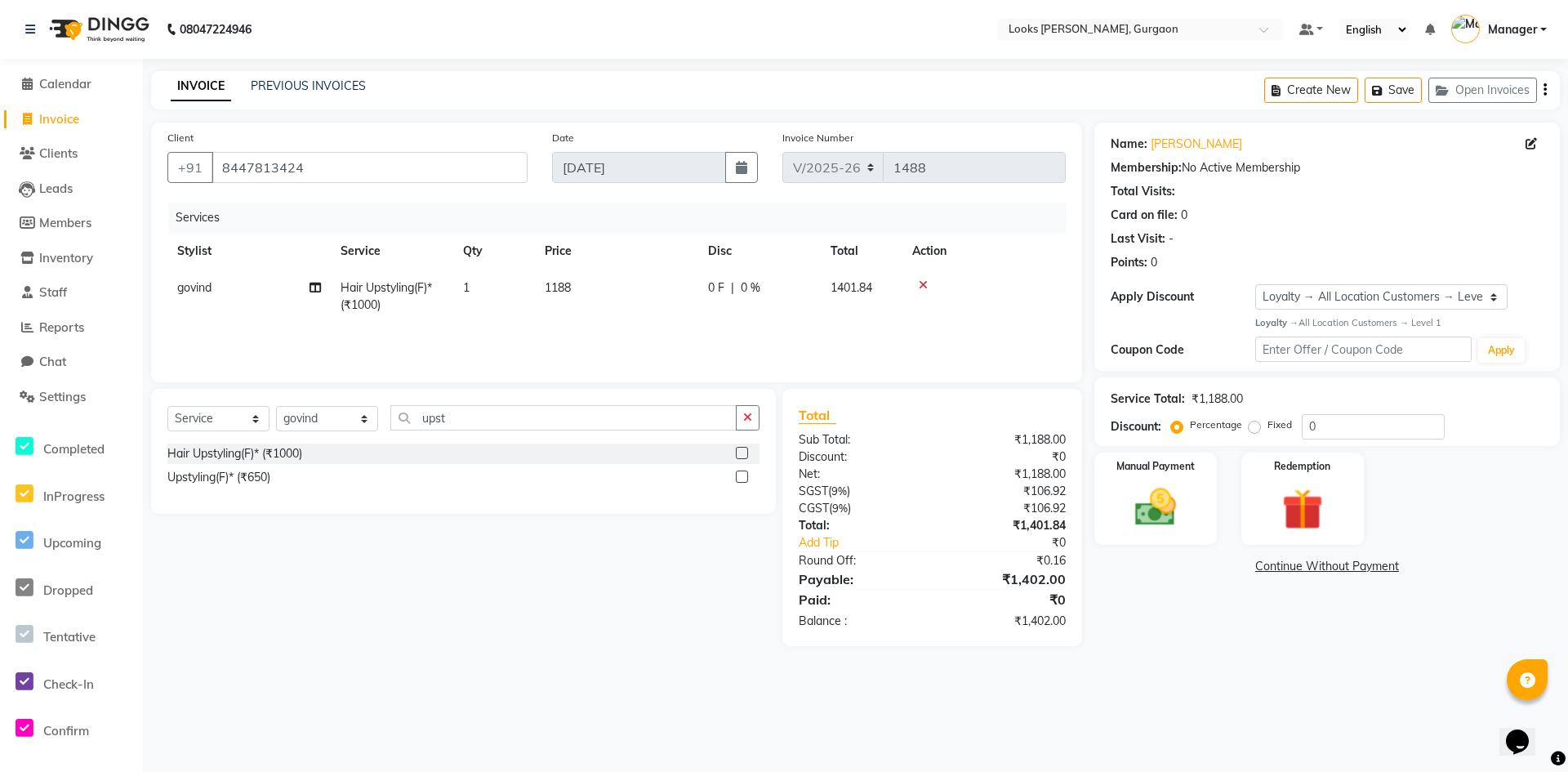
click at [600, 295] on td "1188" at bounding box center [616, 296] width 163 height 54
select select "82371"
click at [651, 291] on input "1188" at bounding box center [693, 292] width 143 height 26
click at [696, 295] on input "1188" at bounding box center [693, 292] width 143 height 26
type input "1186"
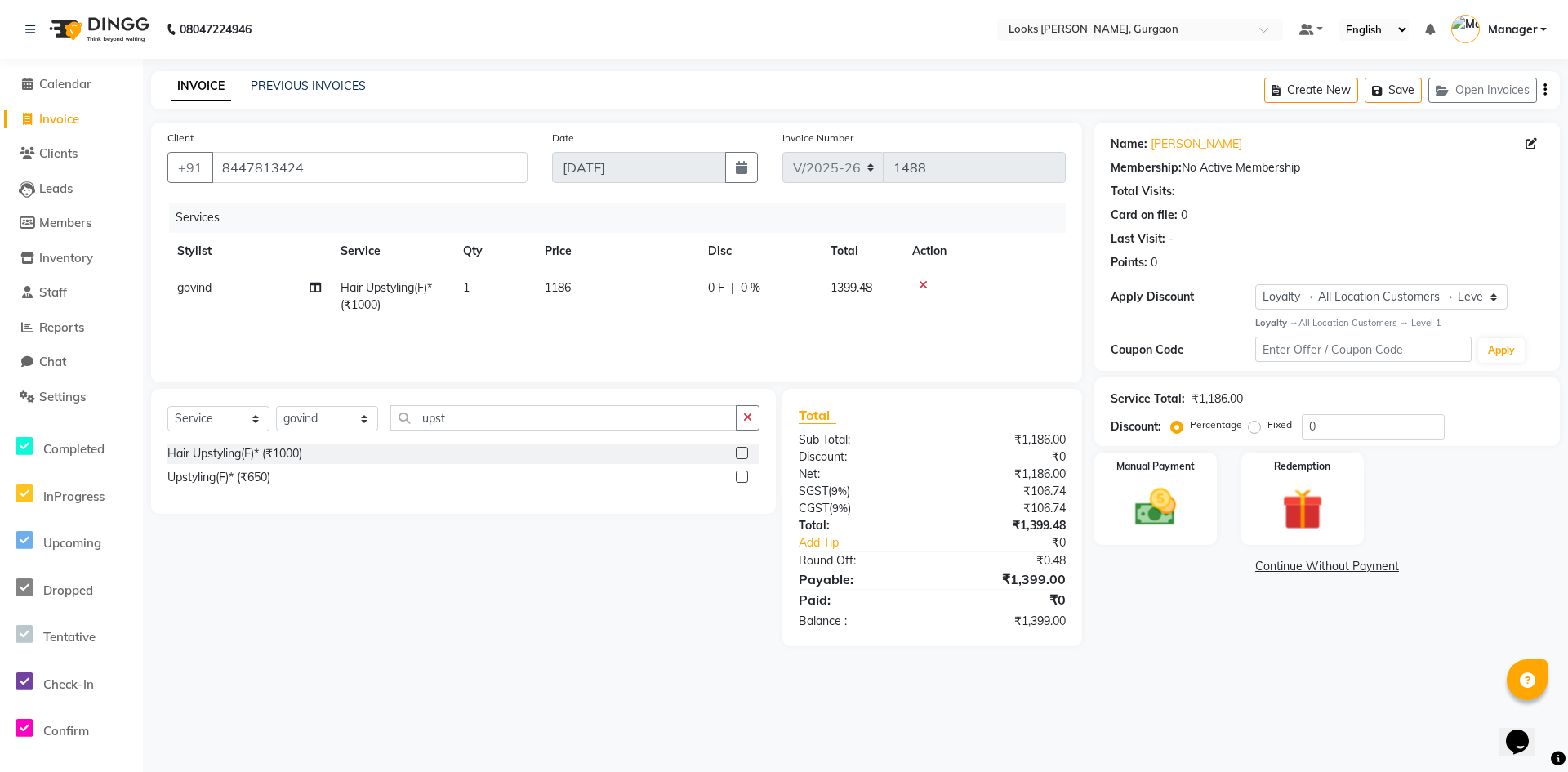
click at [1264, 604] on div "Name: [PERSON_NAME] Membership: No Active Membership Total Visits: Card on file…" at bounding box center [1333, 385] width 478 height 524
click at [591, 278] on td "1186" at bounding box center [616, 296] width 163 height 54
select select "82371"
click at [697, 279] on input "1186" at bounding box center [693, 292] width 143 height 26
type input "1187"
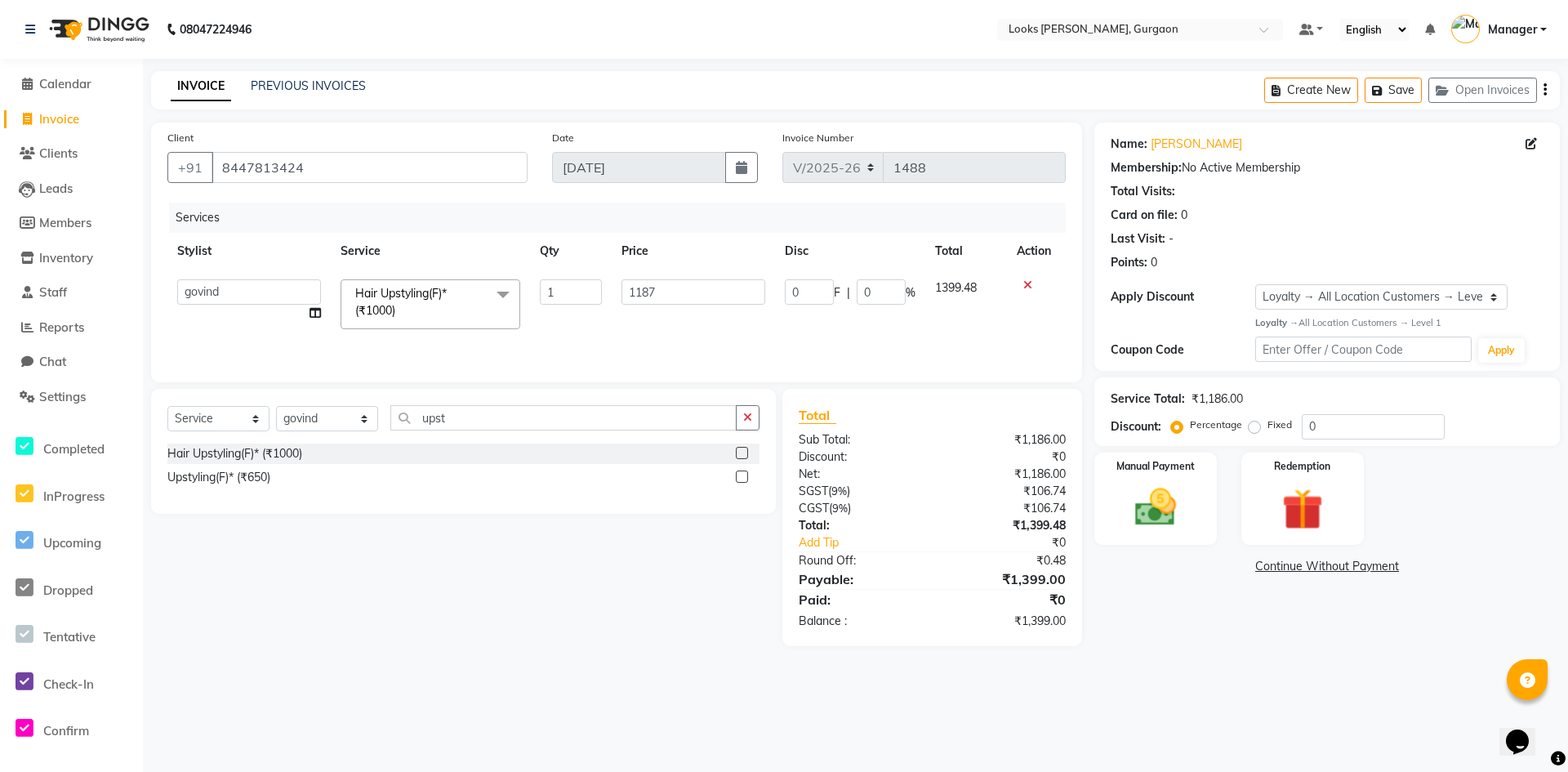
click at [1169, 669] on main "INVOICE PREVIOUS INVOICES Create New Save Open Invoices Client [PHONE_NUMBER] D…" at bounding box center [856, 370] width 1425 height 600
click at [593, 299] on td "1187" at bounding box center [616, 296] width 163 height 54
select select "82371"
click at [670, 295] on input "1187" at bounding box center [693, 292] width 143 height 26
type input "1186.5"
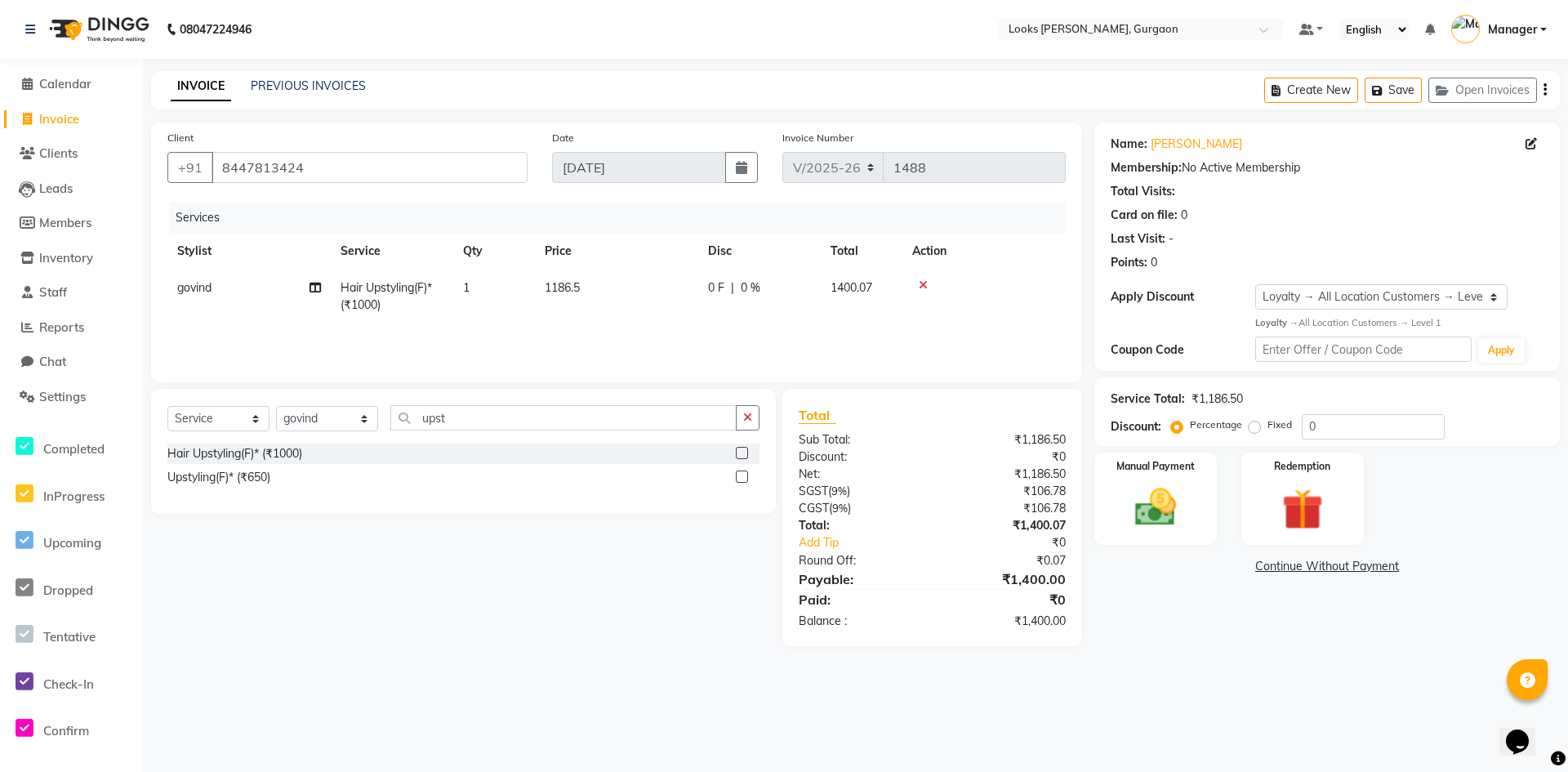
click at [1262, 705] on div "08047224946 Select Location × Looks Elan Miracle, Gurgaon Default Panel My Pane…" at bounding box center [784, 386] width 1568 height 772
click at [1180, 502] on img at bounding box center [1155, 508] width 70 height 49
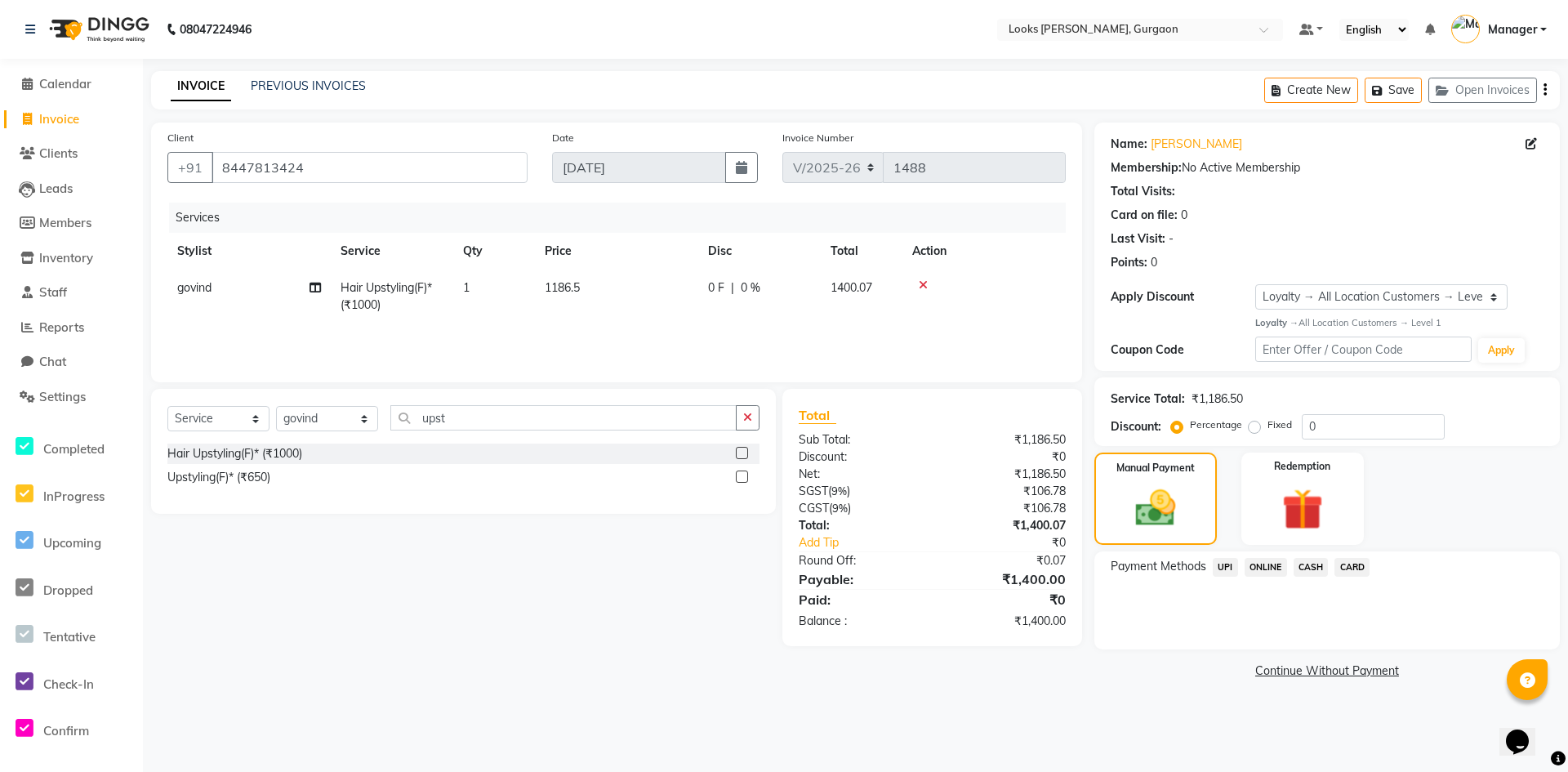
click at [1315, 565] on span "CASH" at bounding box center [1310, 567] width 35 height 19
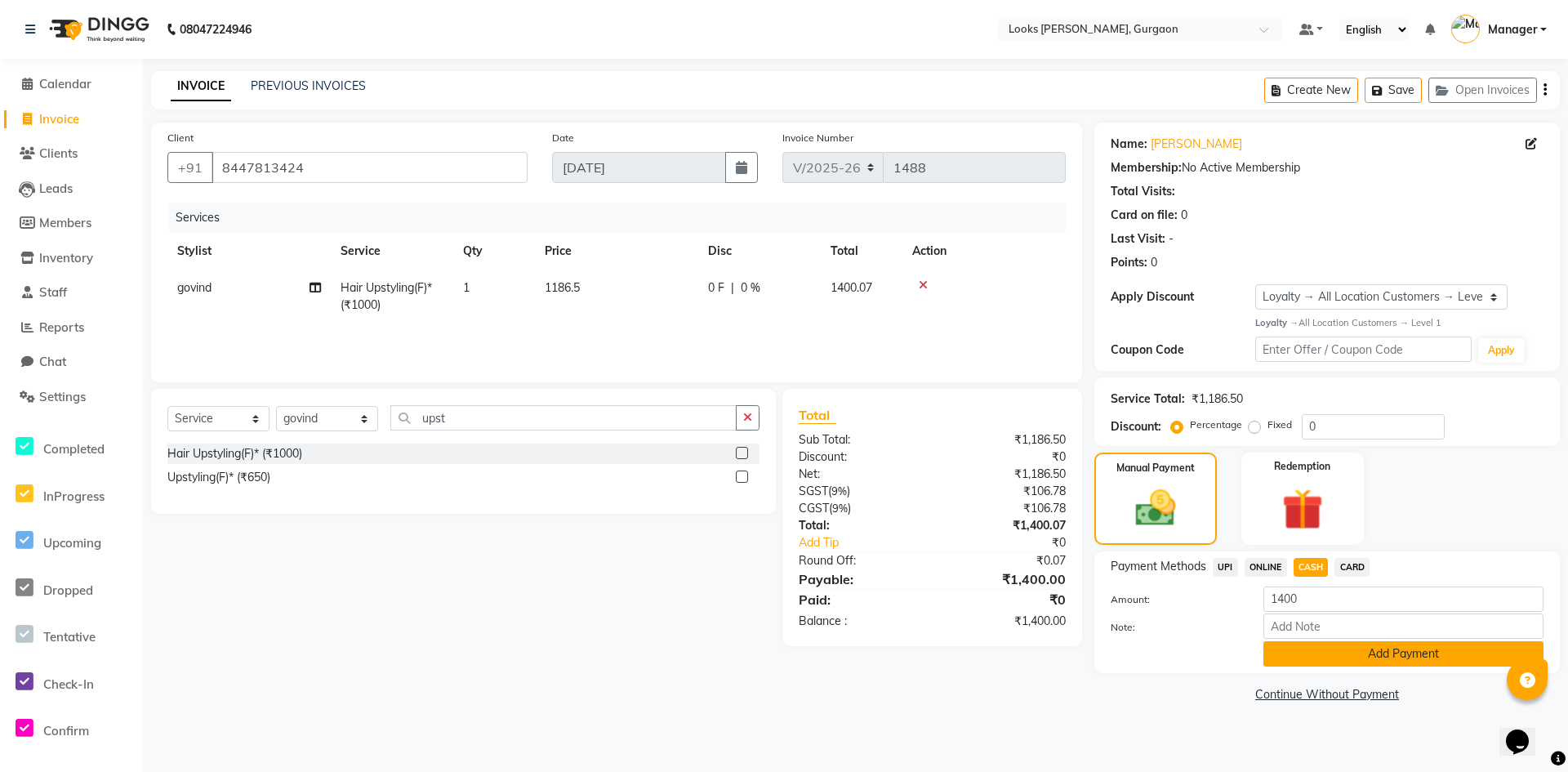
click at [1322, 654] on button "Add Payment" at bounding box center [1403, 653] width 280 height 26
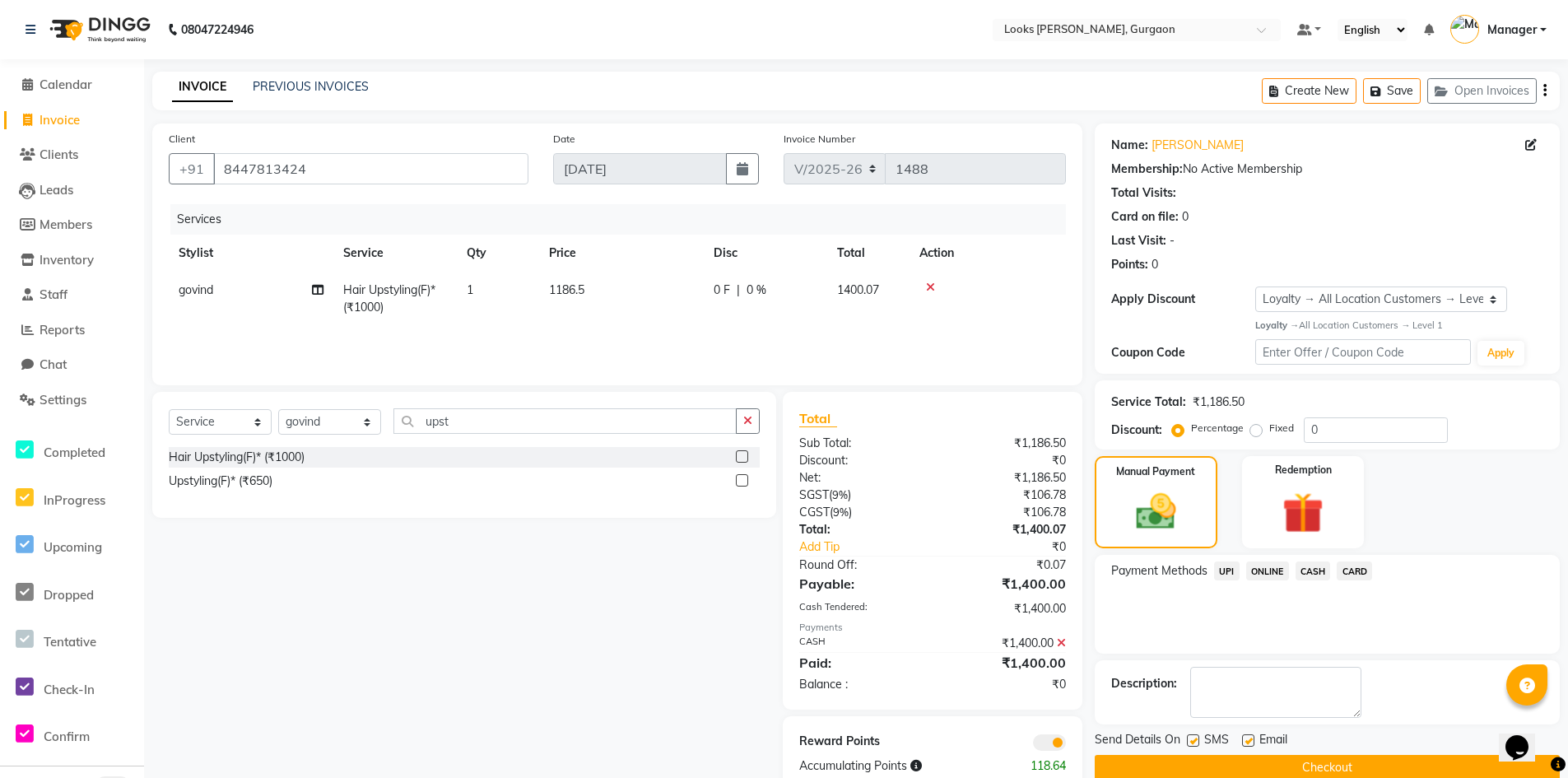
scroll to position [38, 0]
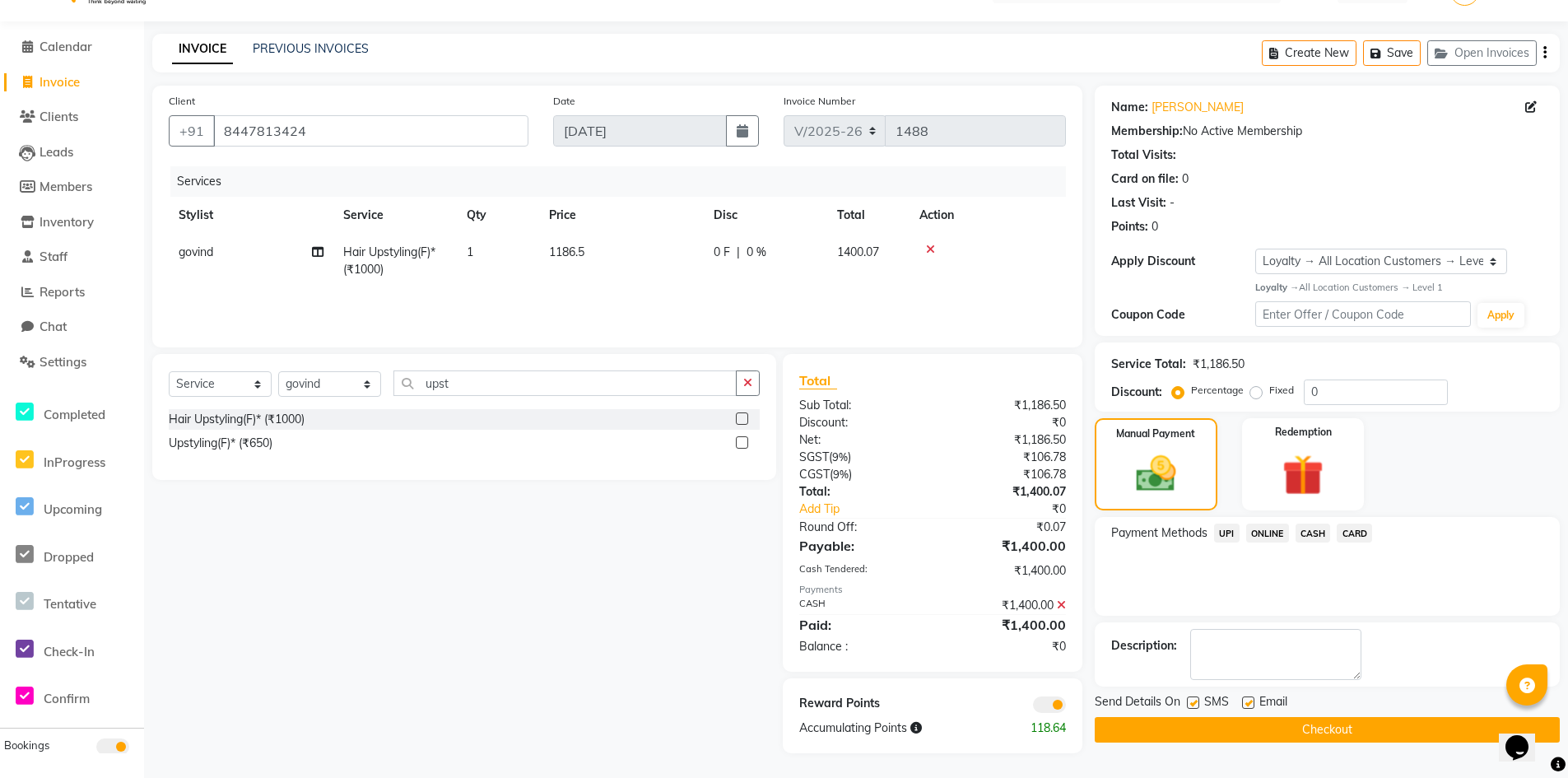
click at [1243, 733] on button "Checkout" at bounding box center [1326, 730] width 465 height 26
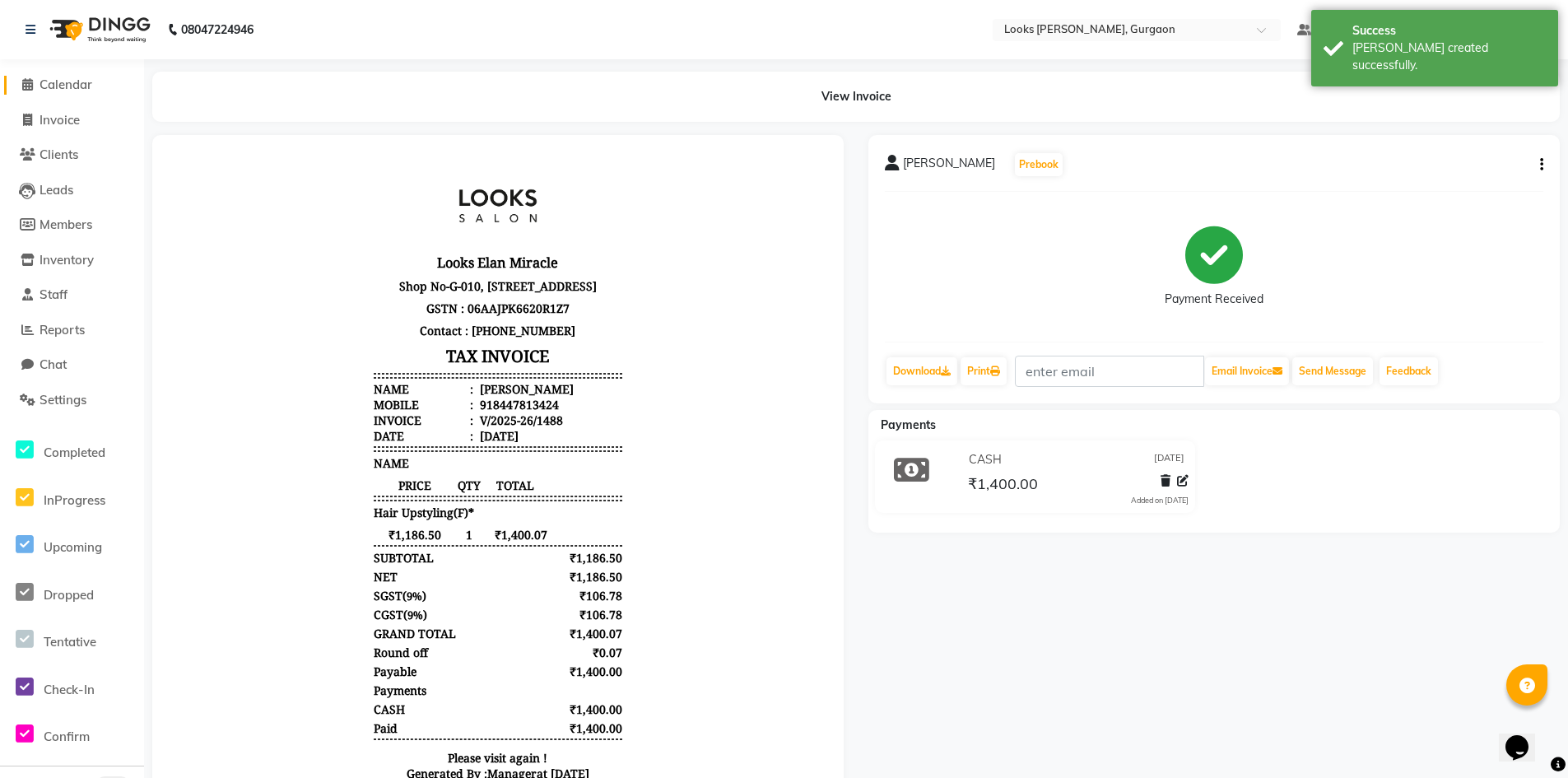
click at [74, 82] on span "Calendar" at bounding box center [65, 84] width 52 height 15
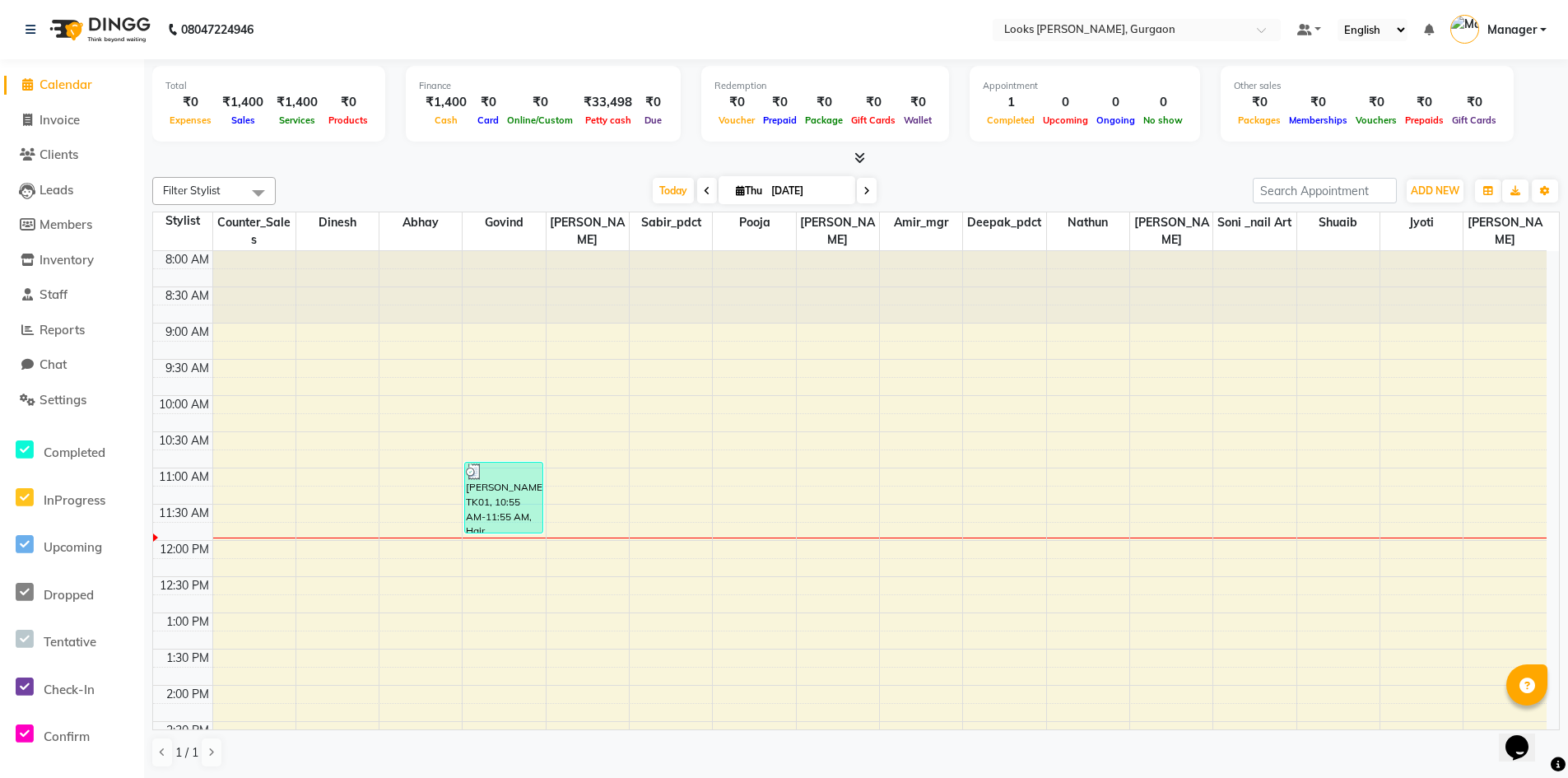
click at [71, 83] on span "Calendar" at bounding box center [65, 84] width 52 height 15
click at [60, 119] on span "Invoice" at bounding box center [59, 119] width 40 height 15
select select "service"
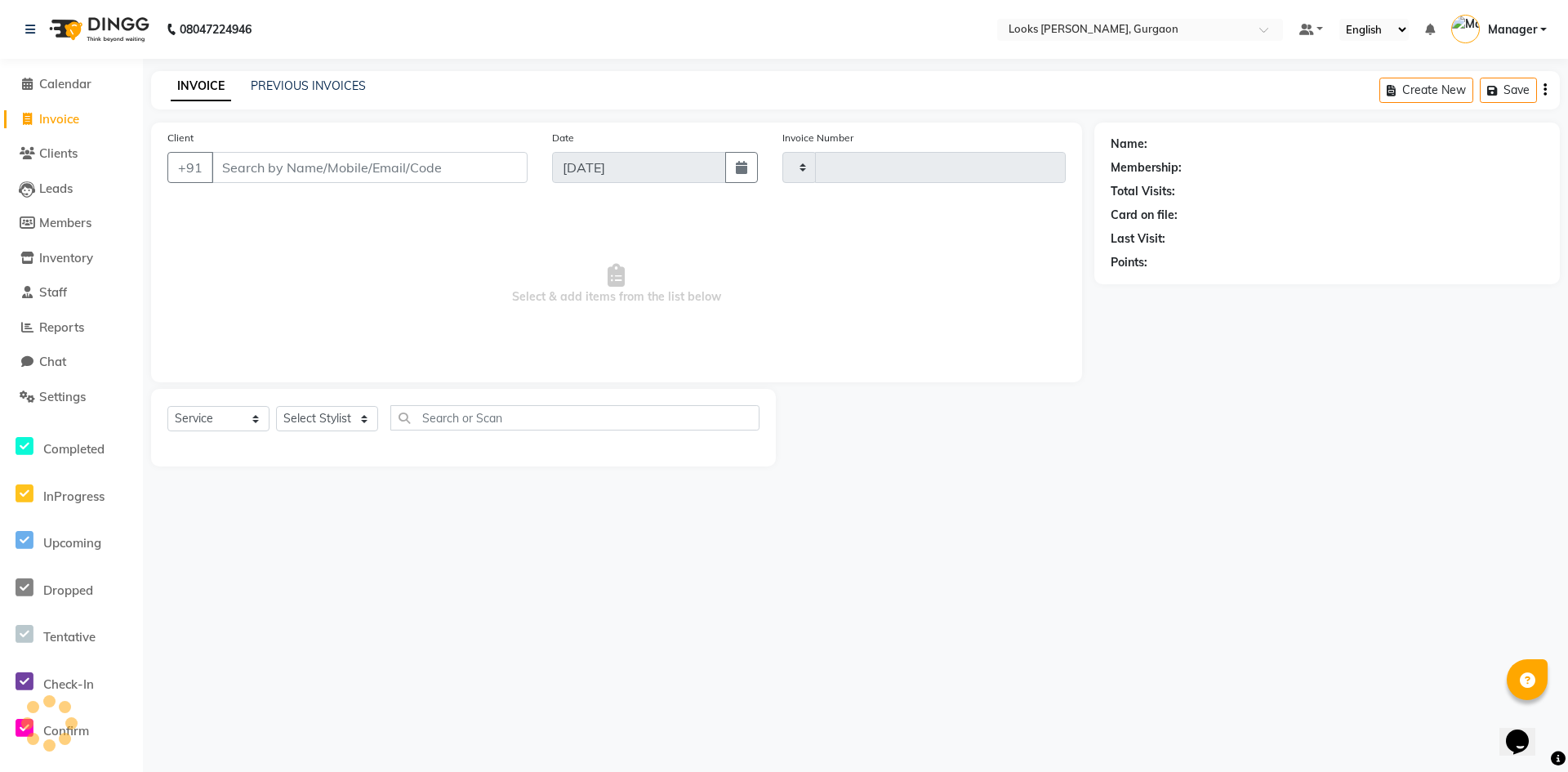
type input "1489"
select select "8452"
click at [289, 80] on link "PREVIOUS INVOICES" at bounding box center [308, 85] width 115 height 15
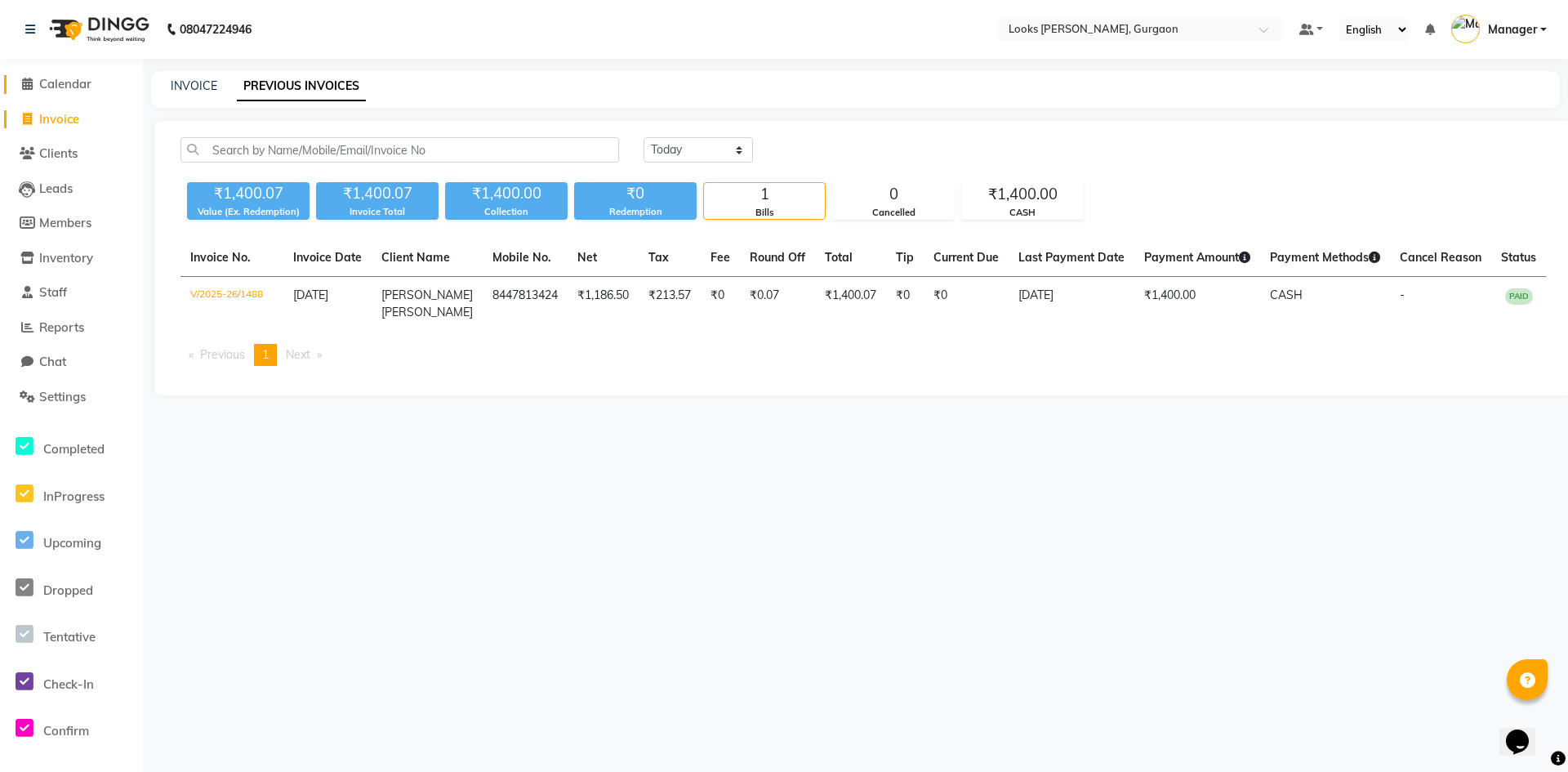
click at [74, 81] on span "Calendar" at bounding box center [65, 84] width 52 height 15
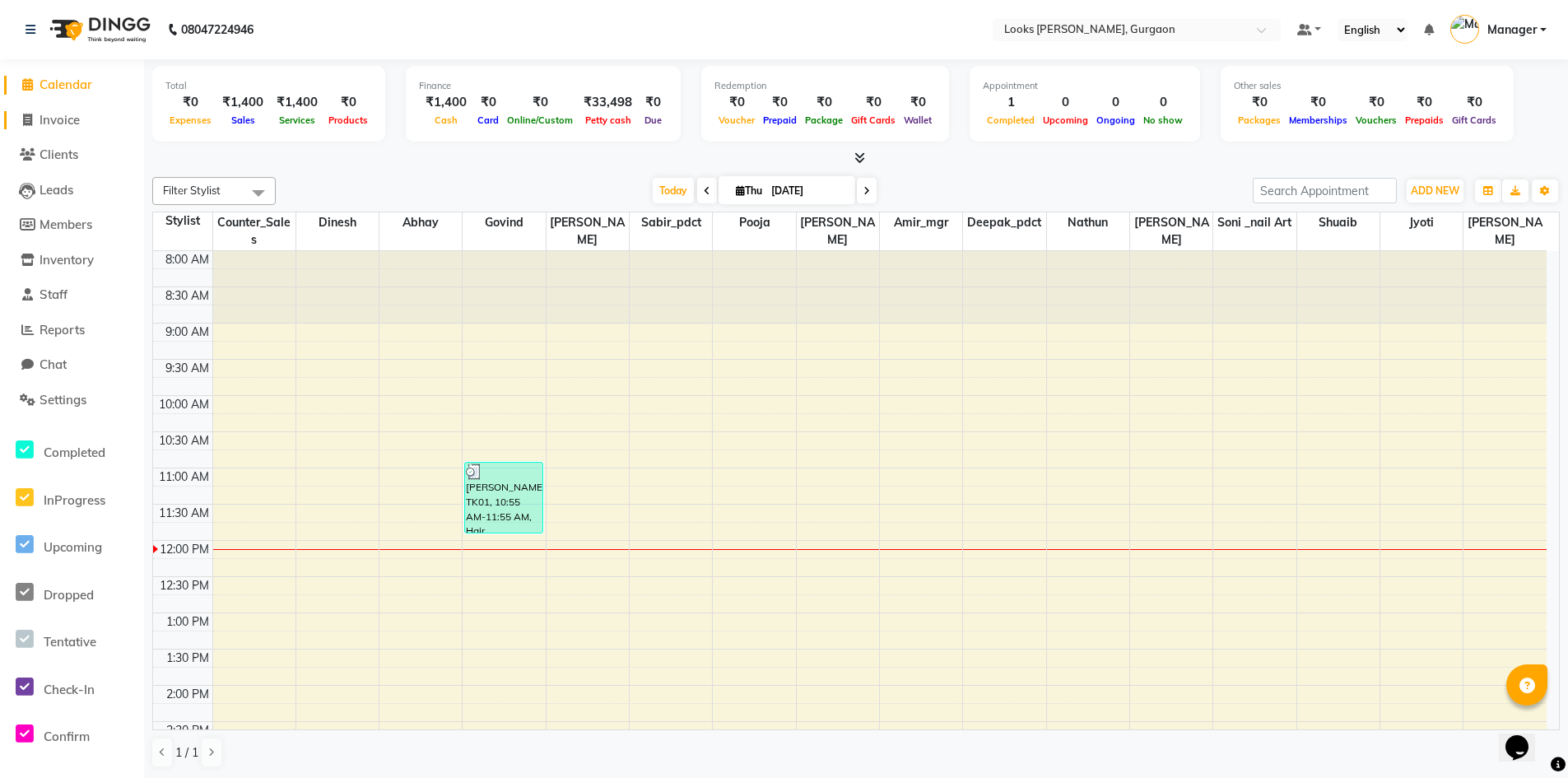
click at [70, 117] on span "Invoice" at bounding box center [59, 119] width 40 height 15
select select "service"
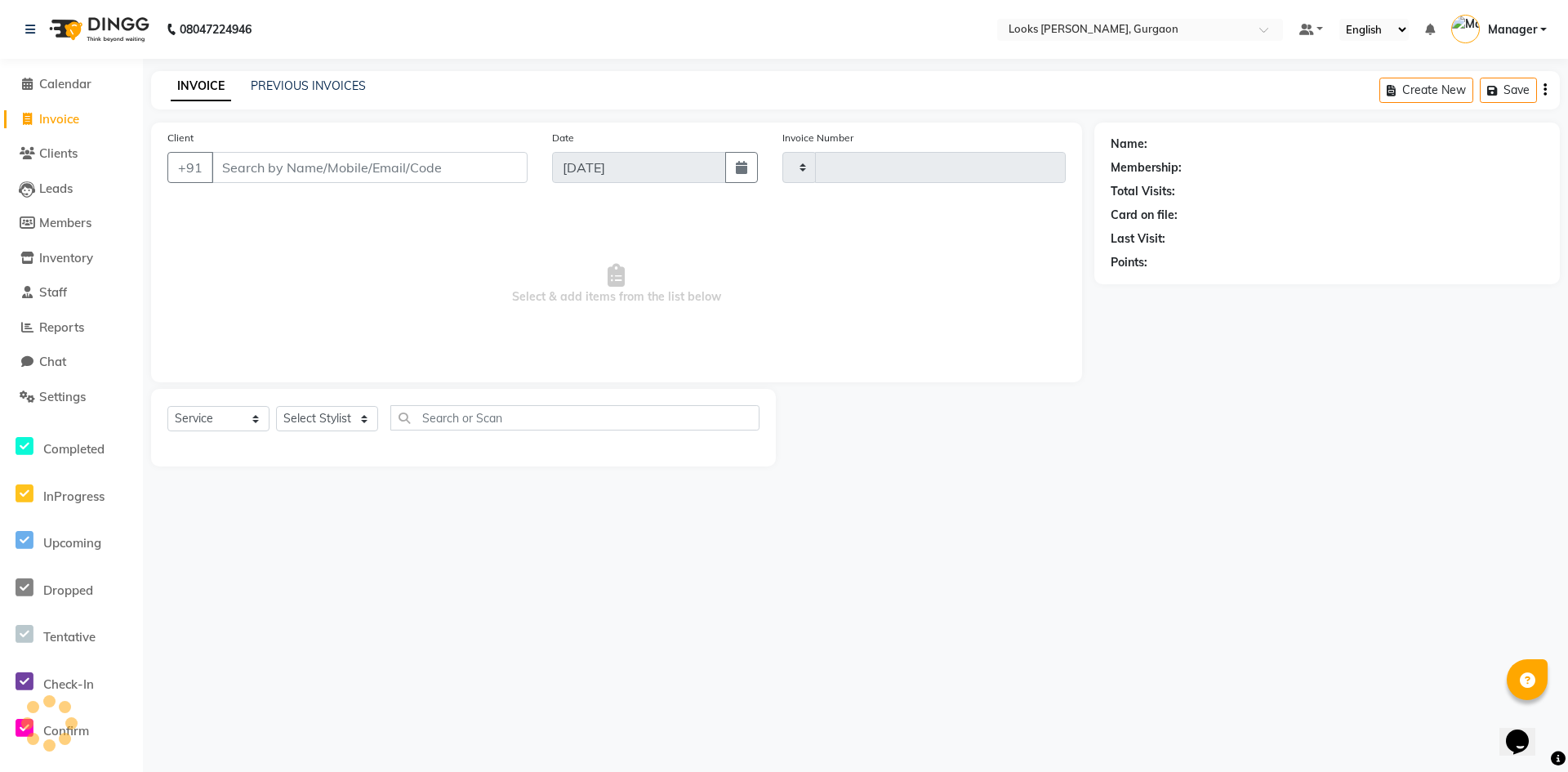
type input "1489"
select select "8452"
click at [293, 82] on link "PREVIOUS INVOICES" at bounding box center [308, 85] width 115 height 15
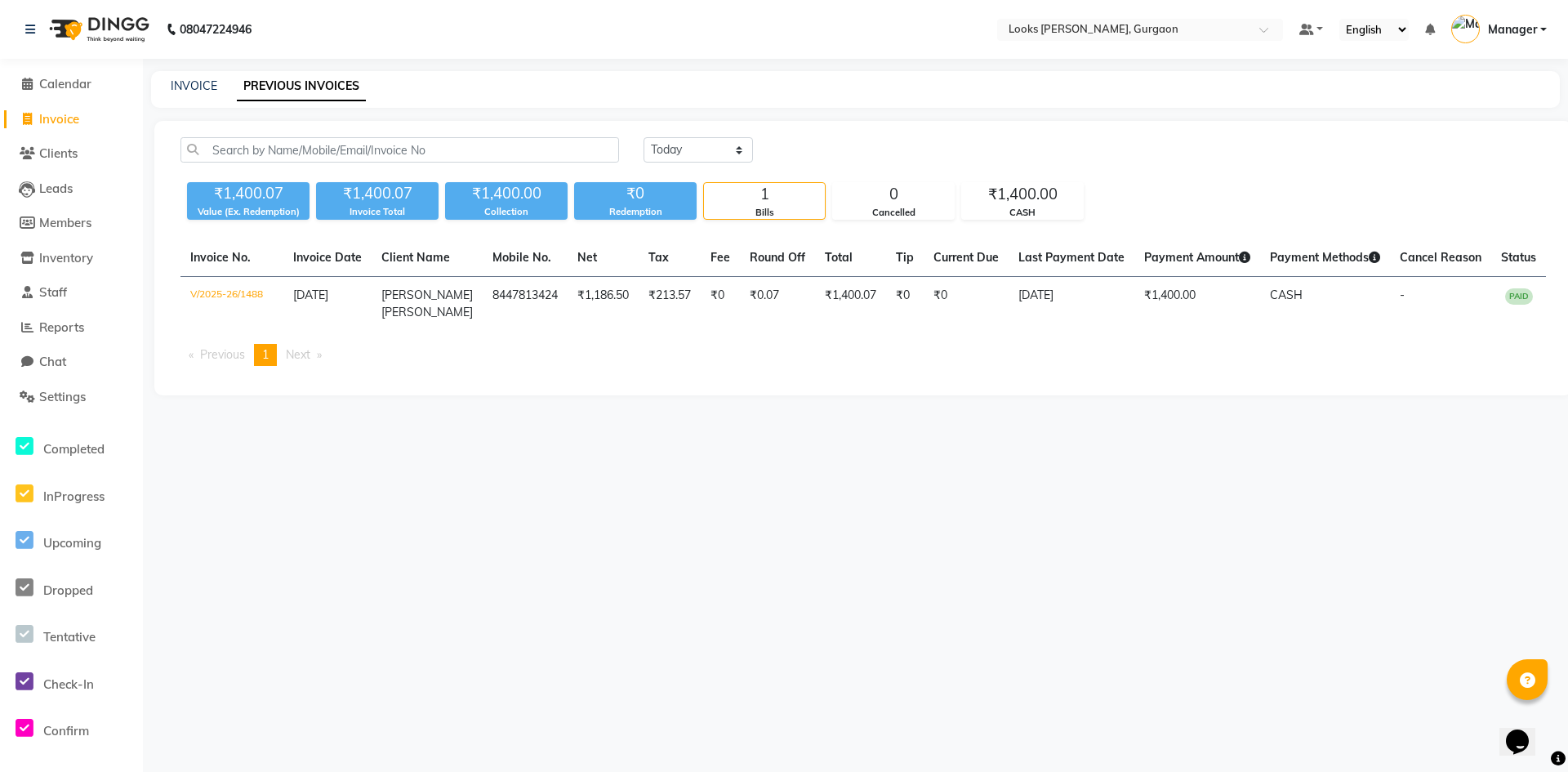
click at [183, 94] on div "INVOICE" at bounding box center [194, 86] width 47 height 17
click at [190, 79] on link "INVOICE" at bounding box center [194, 85] width 47 height 15
select select "8452"
select select "service"
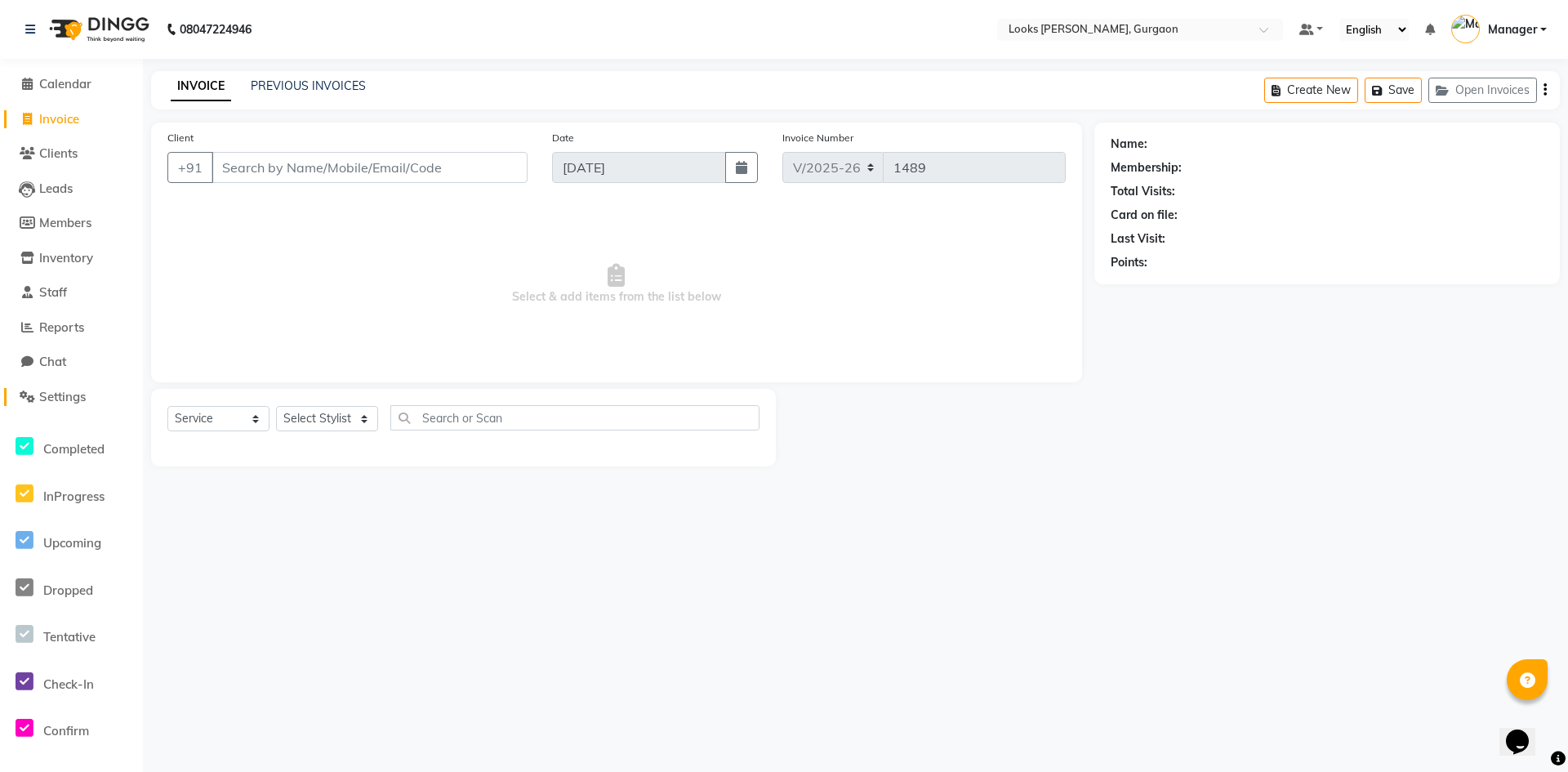
click at [27, 395] on icon at bounding box center [27, 397] width 15 height 12
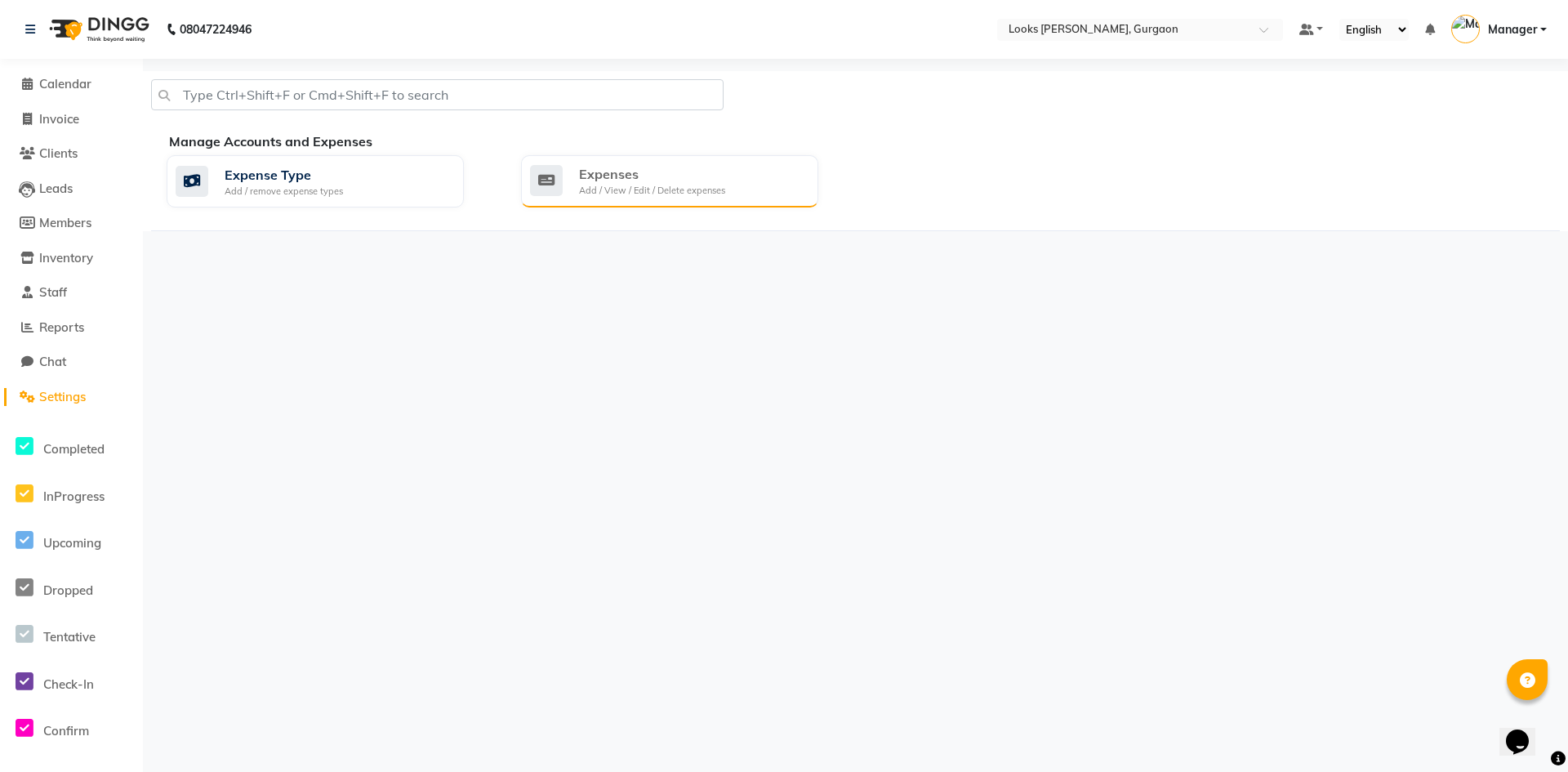
click at [749, 186] on div "Expenses Add / View / Edit / Delete expenses" at bounding box center [667, 180] width 276 height 33
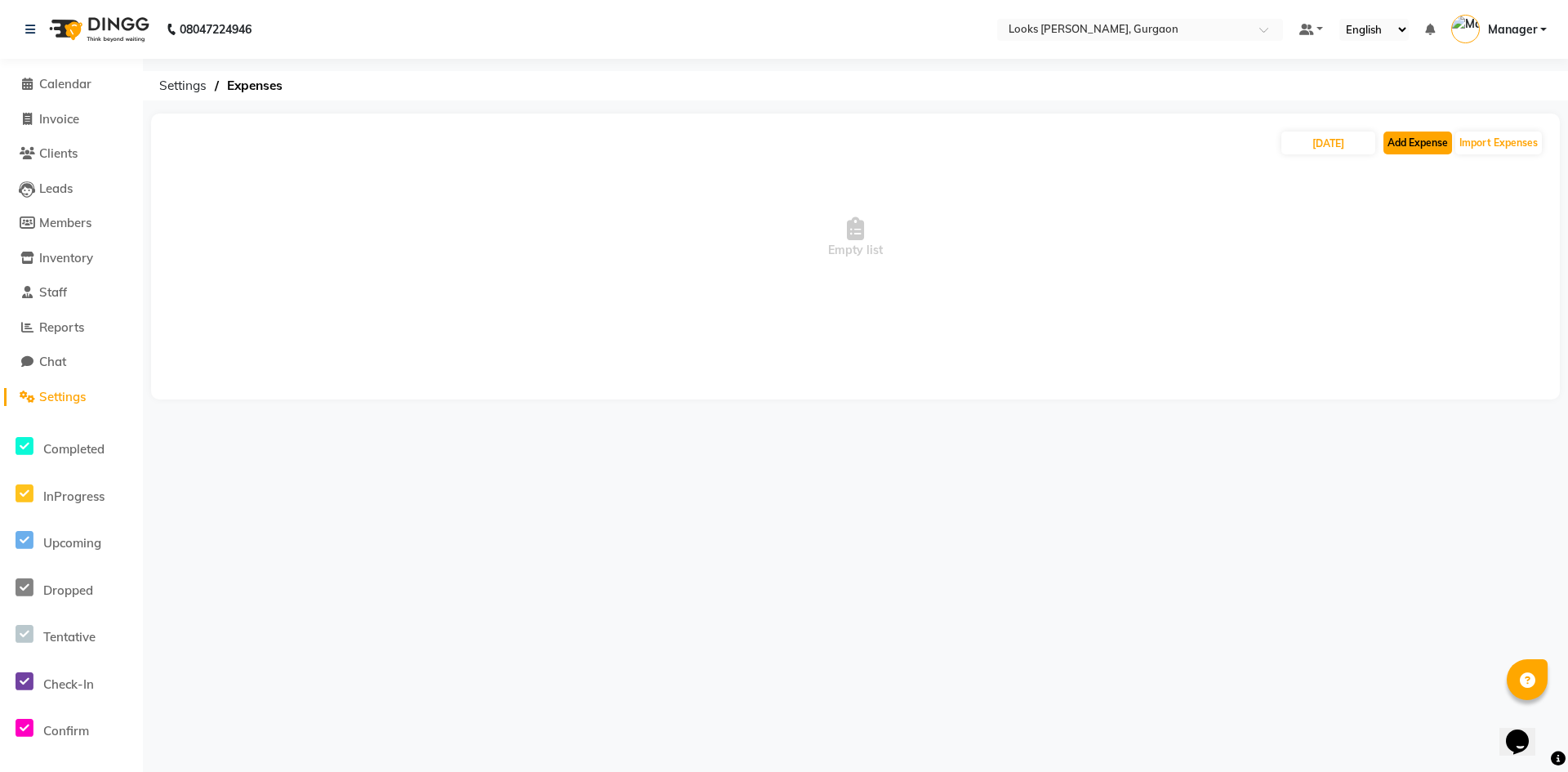
click at [1427, 145] on button "Add Expense" at bounding box center [1418, 142] width 68 height 23
select select "1"
select select "7576"
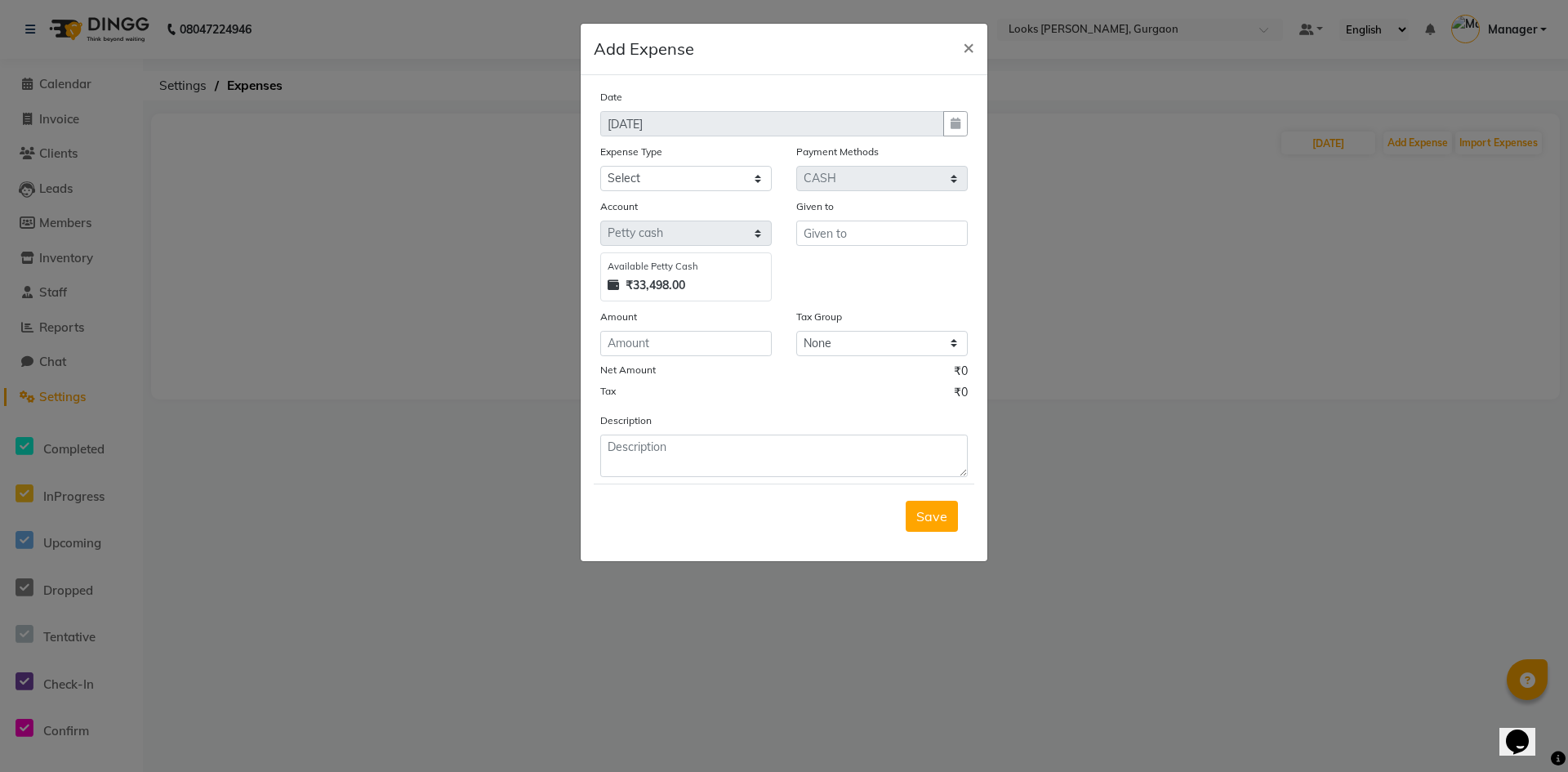
drag, startPoint x: 1434, startPoint y: 309, endPoint x: 1378, endPoint y: 130, distance: 187.6
click at [1418, 298] on ngb-modal-window "Add Expense × Date [DATE] Expense Type Select Bank Deposit Blinkit Cash Handove…" at bounding box center [784, 386] width 1568 height 772
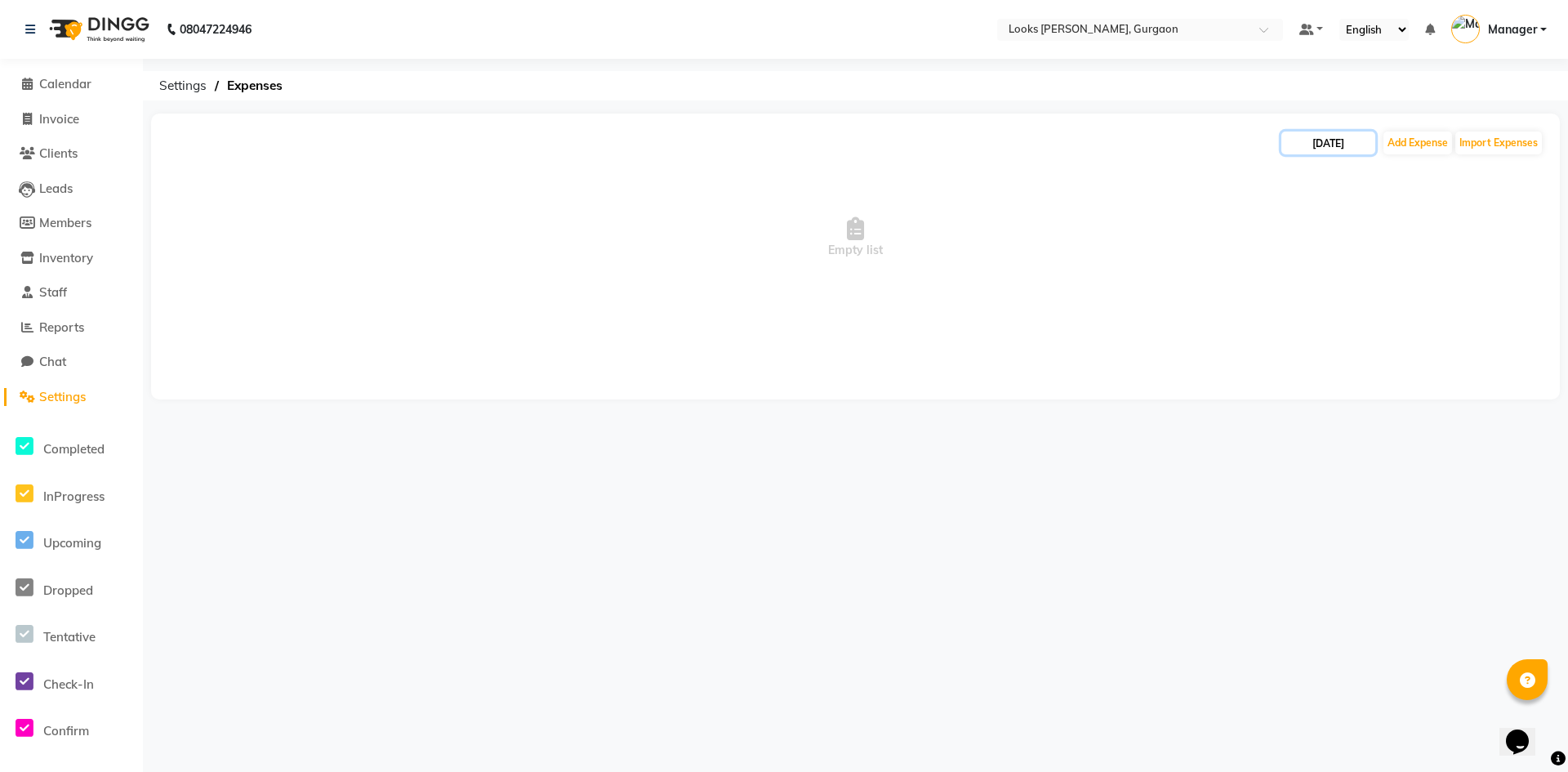
click at [1303, 148] on input "[DATE]" at bounding box center [1328, 142] width 94 height 23
select select "9"
select select "2025"
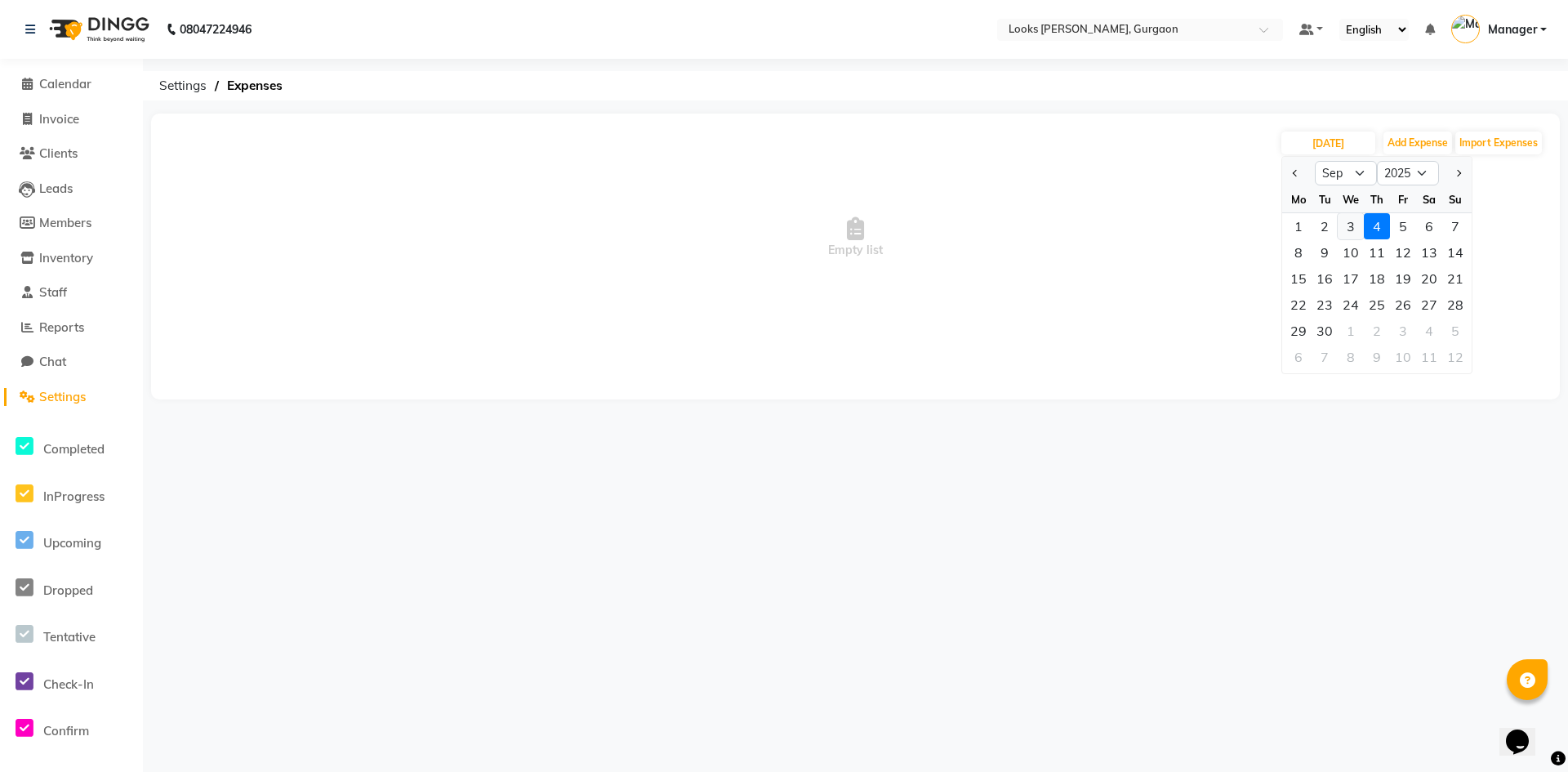
click at [1344, 225] on div "3" at bounding box center [1350, 226] width 26 height 26
type input "[DATE]"
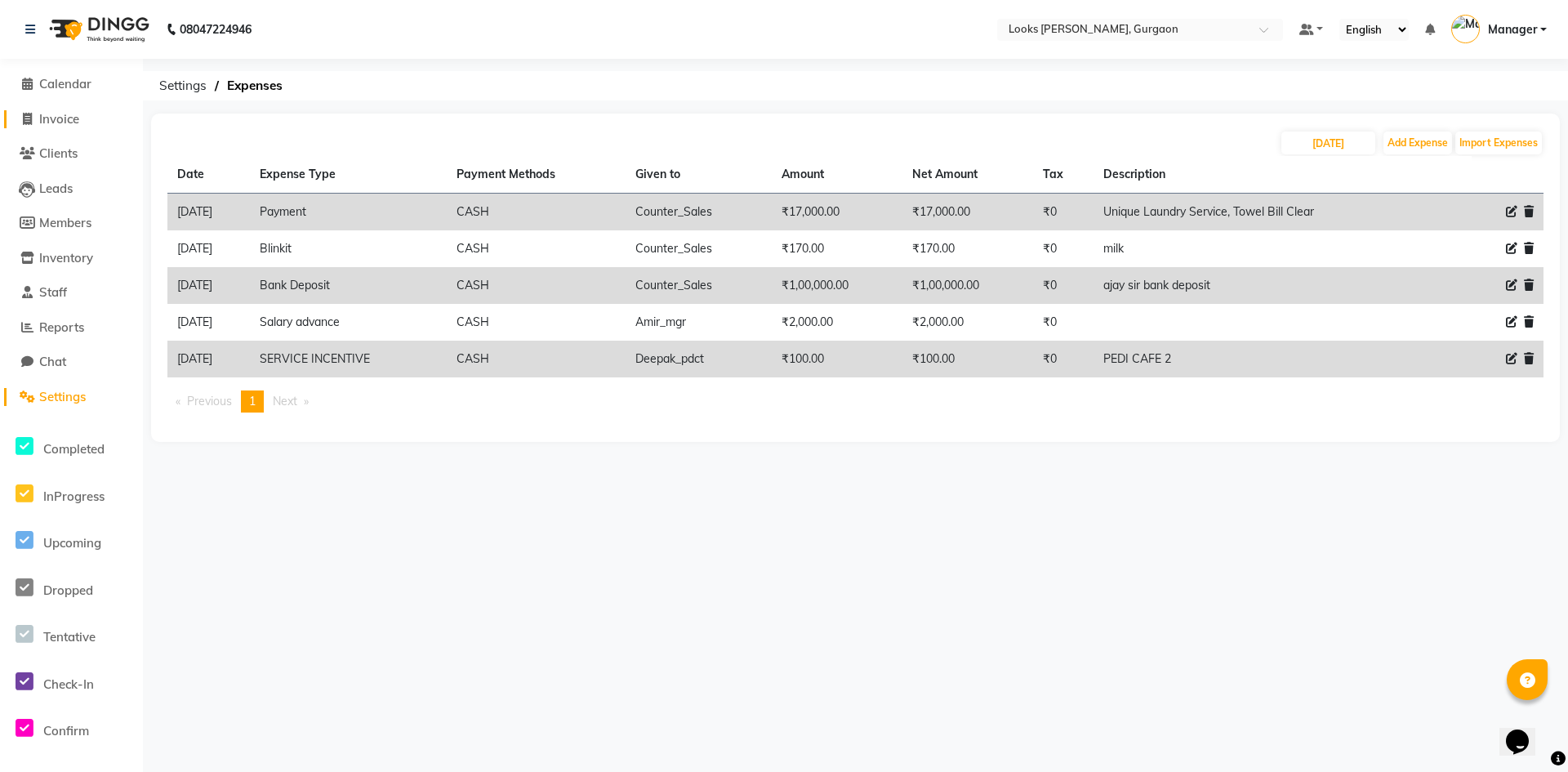
click at [26, 119] on icon at bounding box center [27, 119] width 9 height 12
select select "8452"
select select "service"
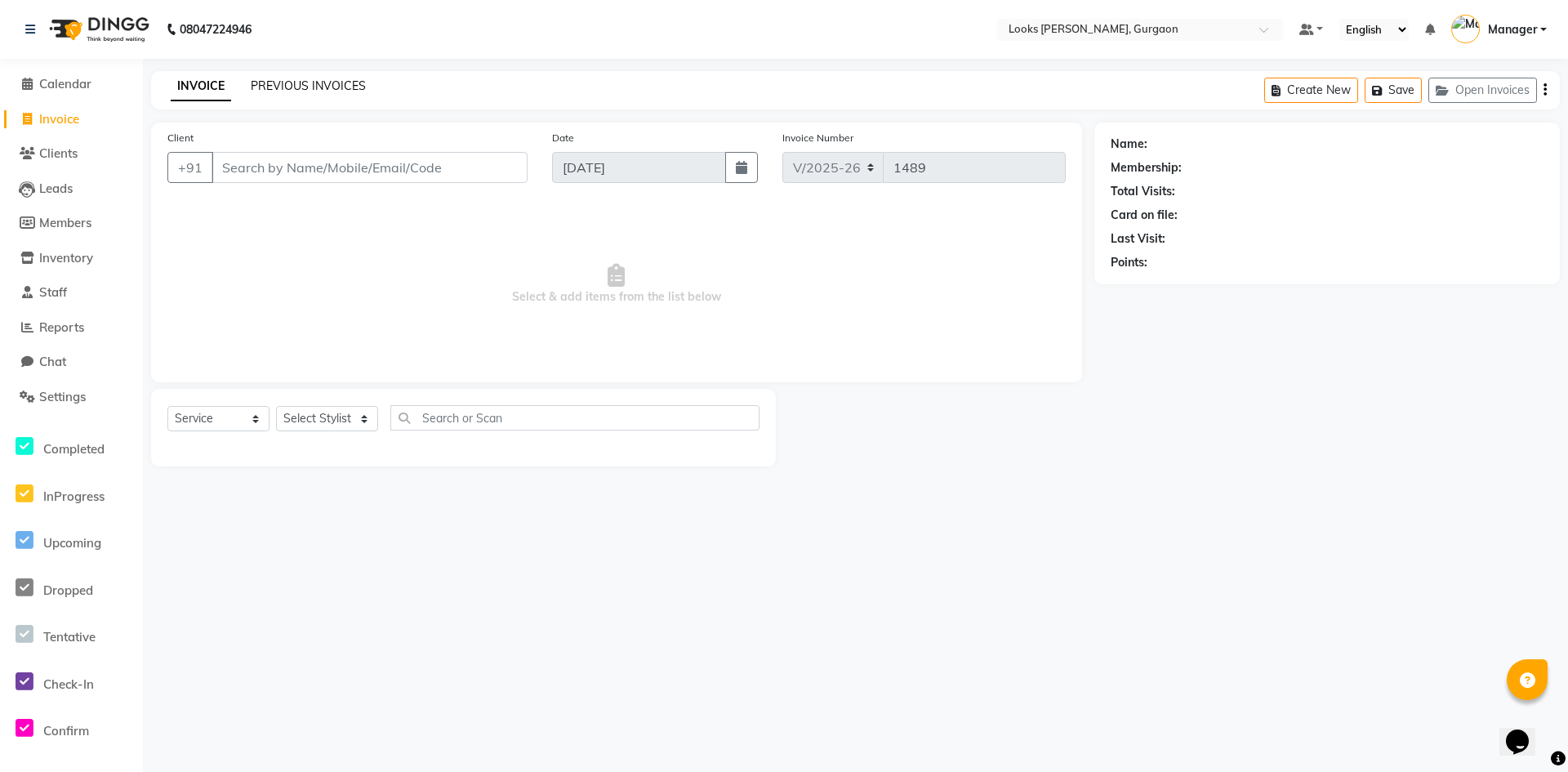
click at [313, 84] on link "PREVIOUS INVOICES" at bounding box center [308, 85] width 115 height 15
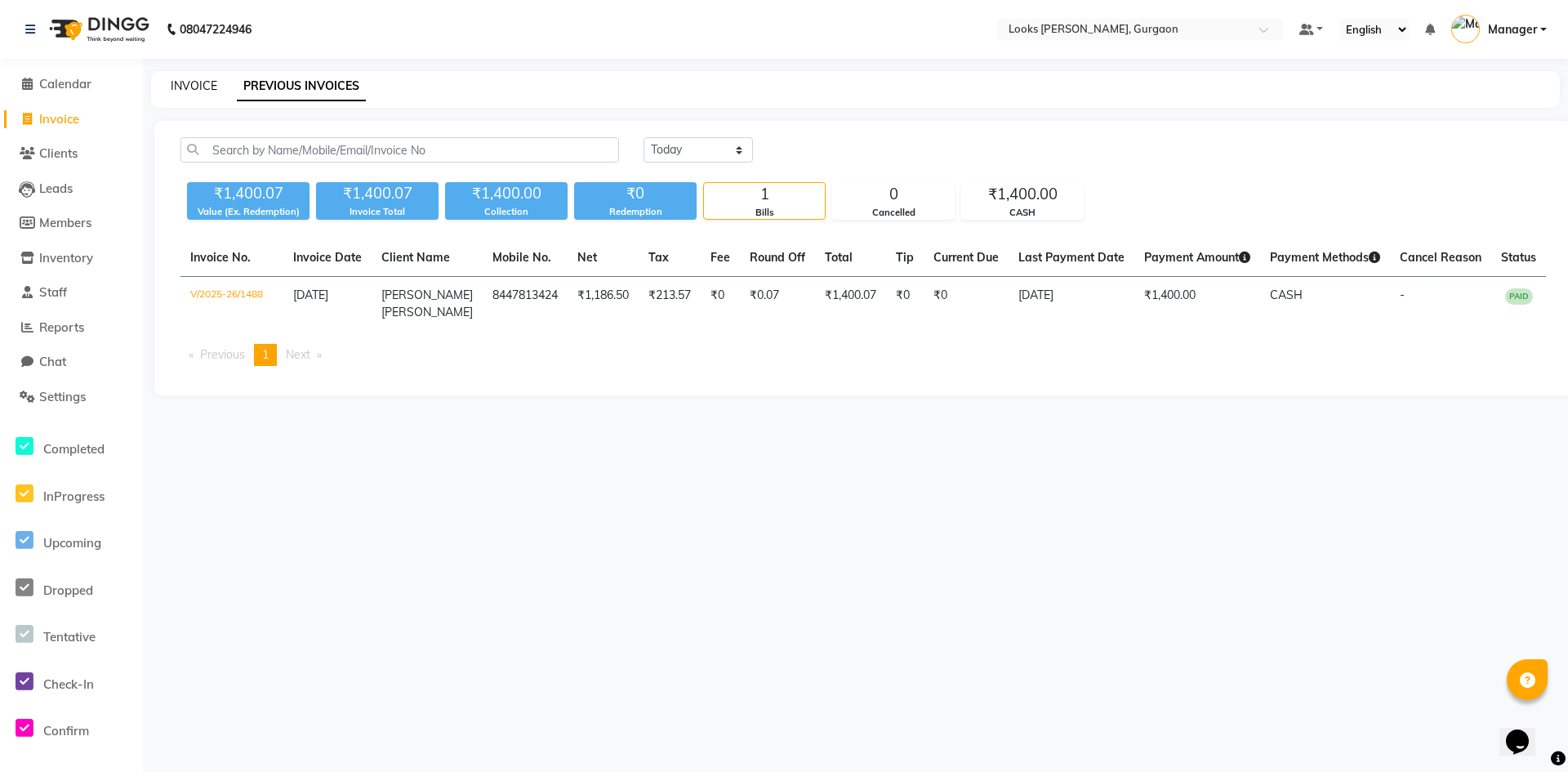
click at [203, 83] on link "INVOICE" at bounding box center [194, 85] width 47 height 15
select select "service"
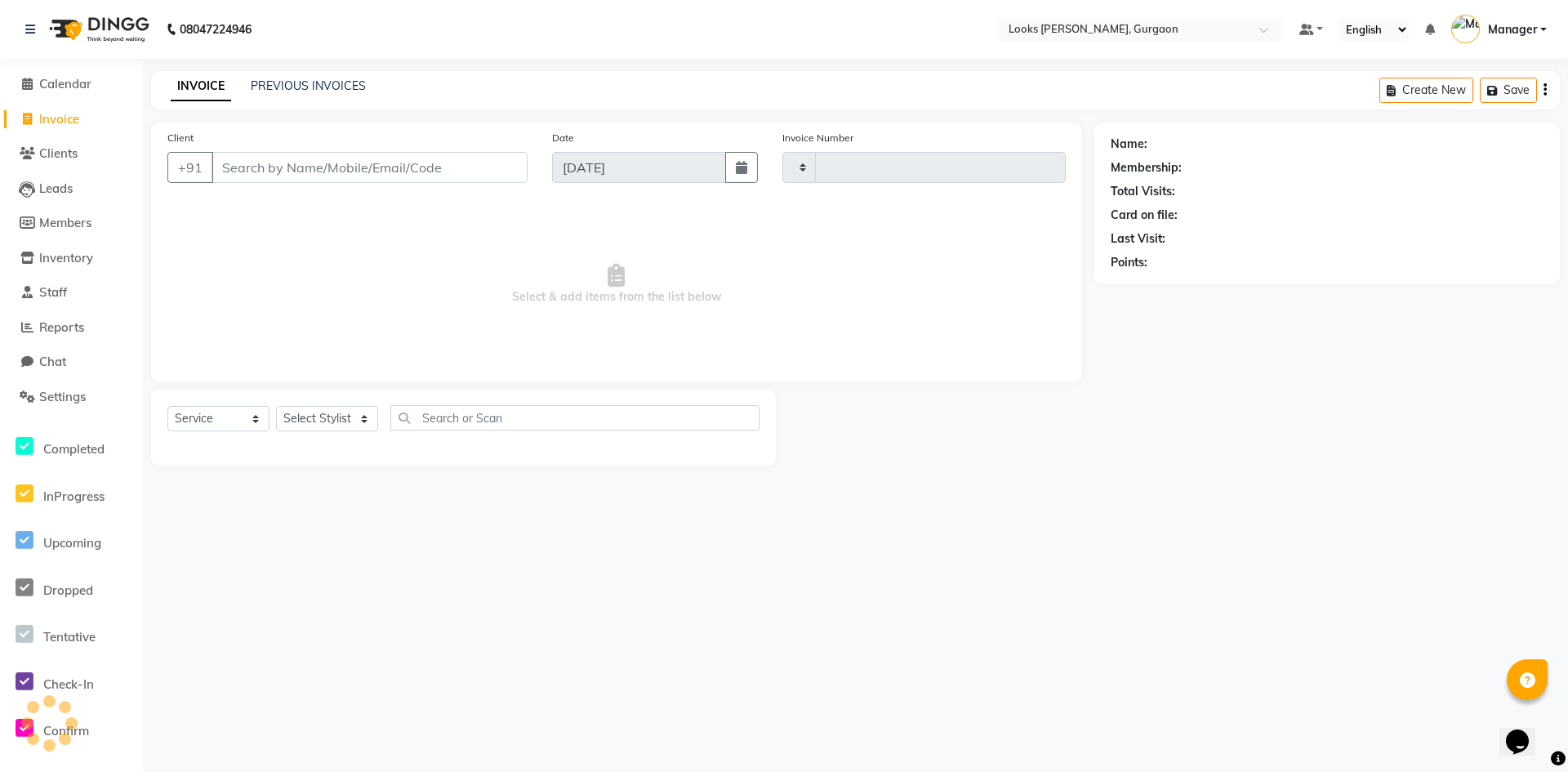
type input "1489"
select select "8452"
click at [87, 84] on span "Calendar" at bounding box center [65, 84] width 52 height 15
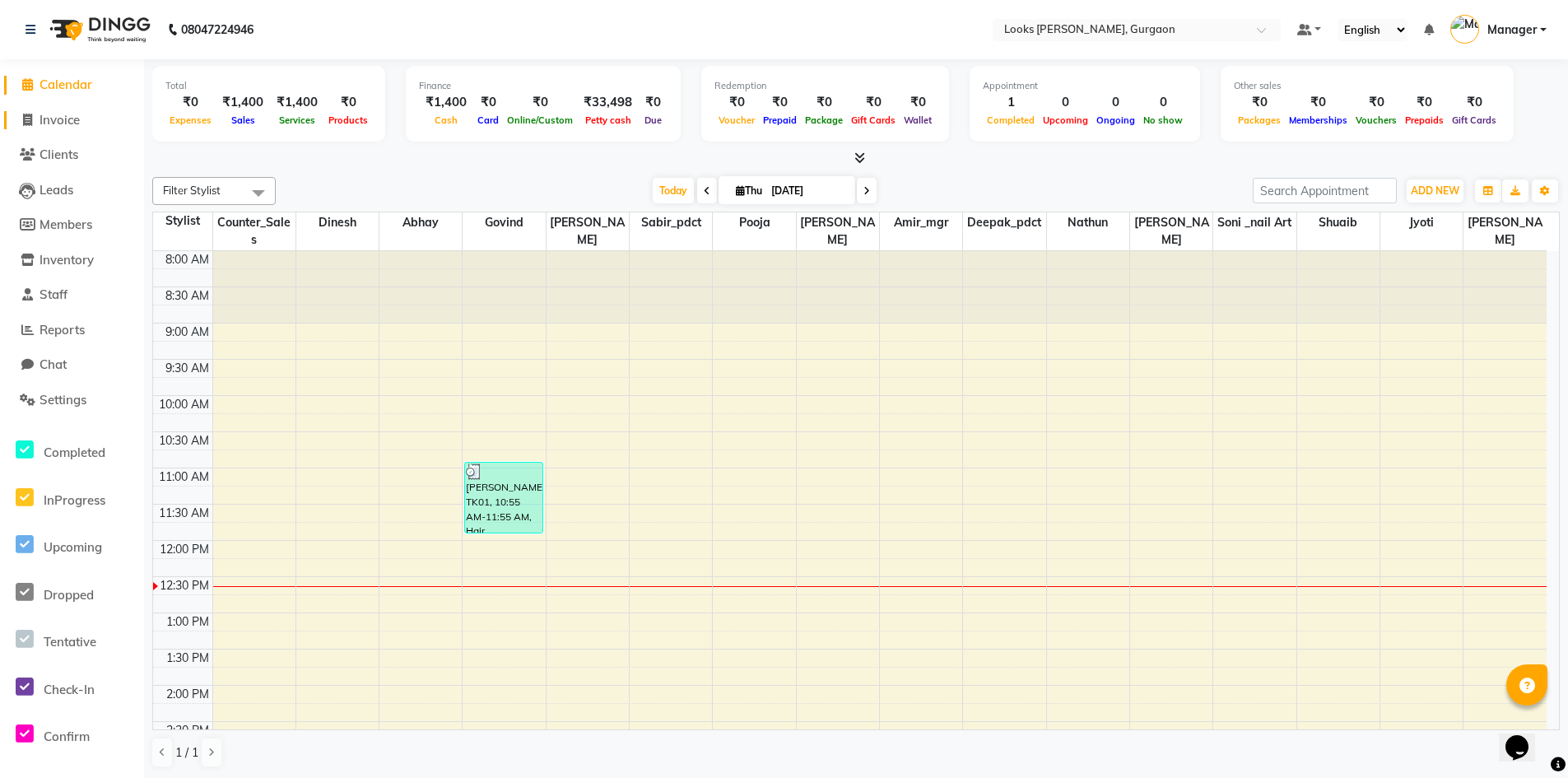
click at [62, 120] on span "Invoice" at bounding box center [59, 119] width 40 height 15
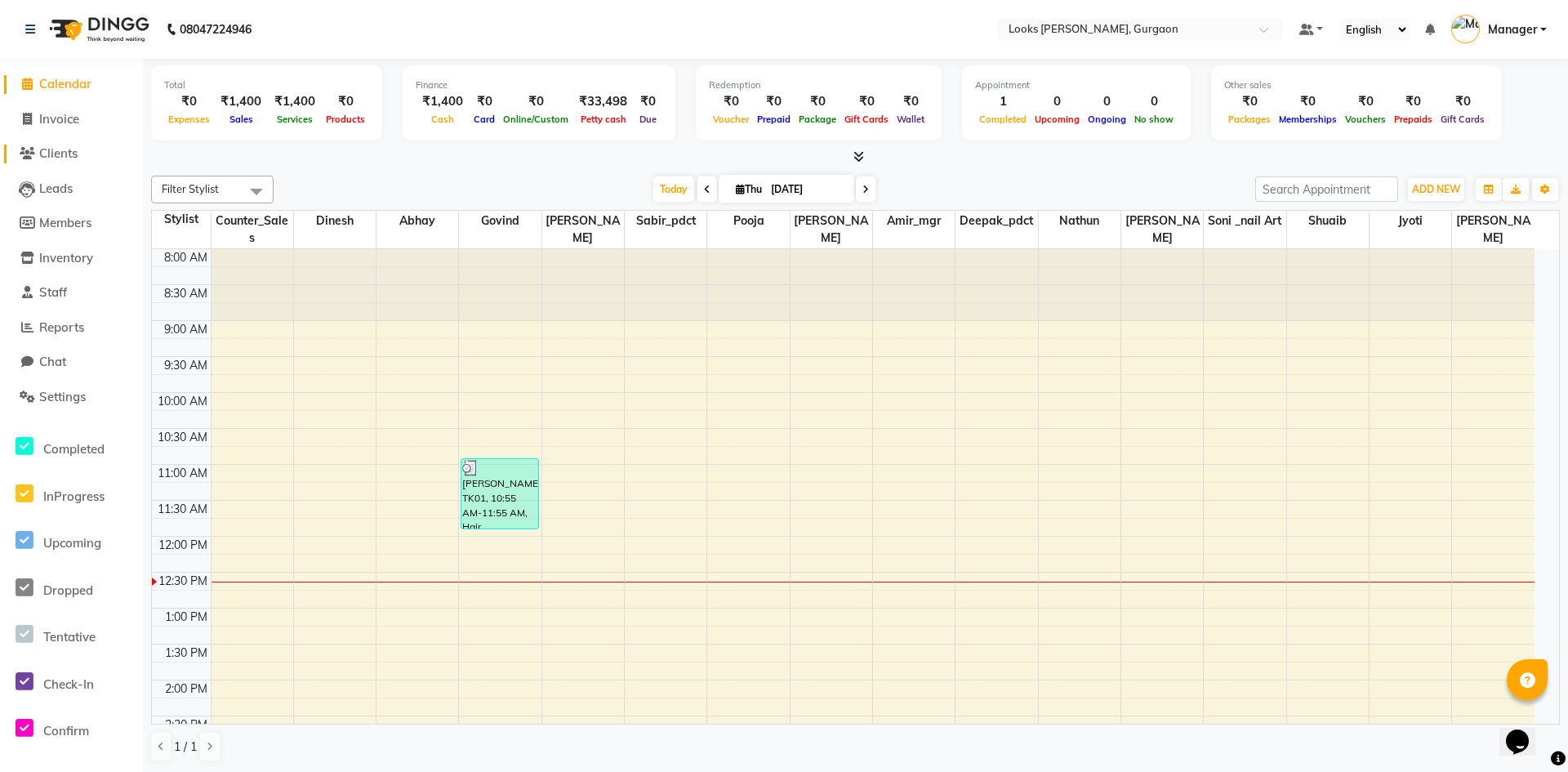
select select "8452"
select select "service"
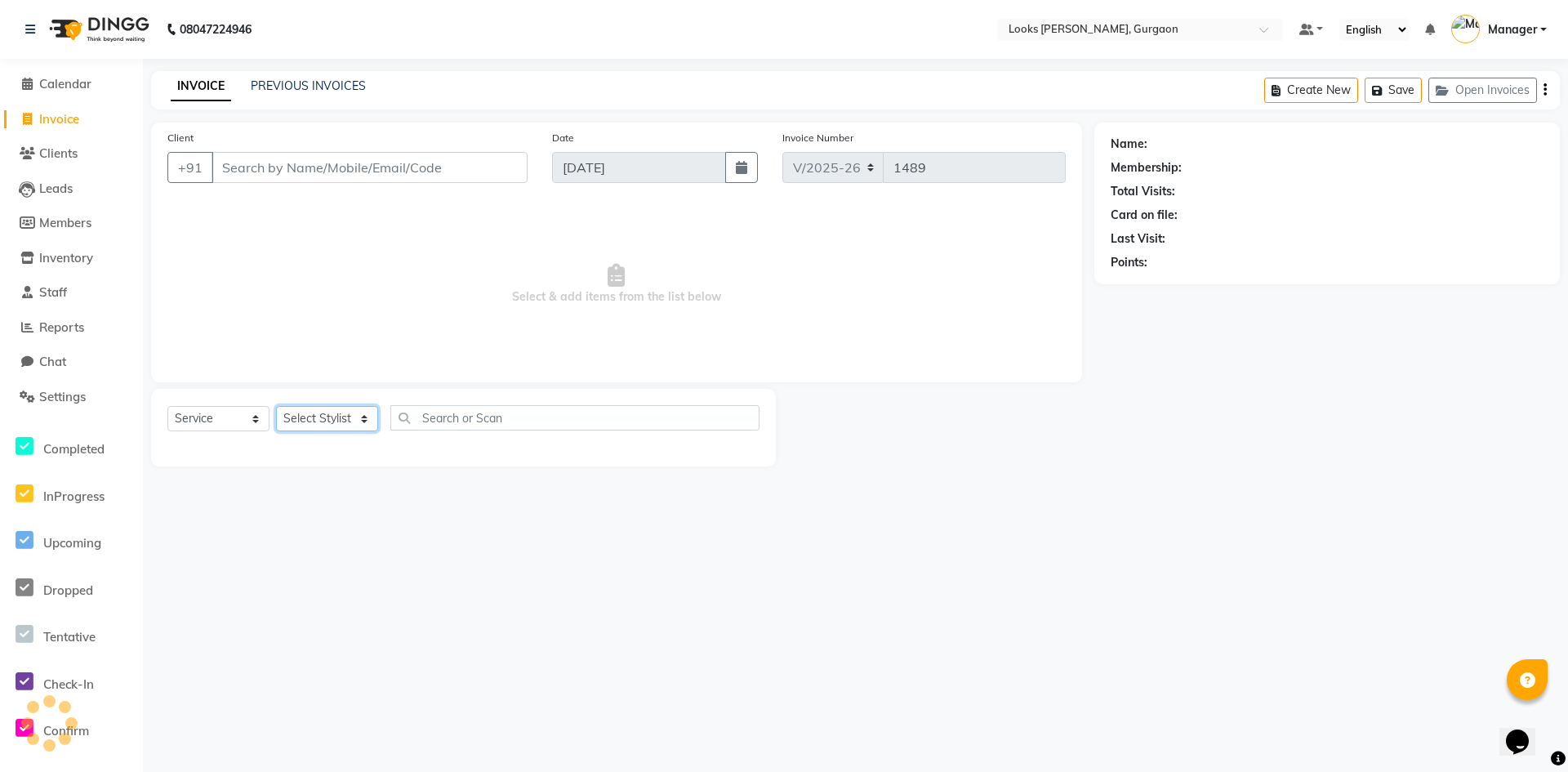
click at [372, 411] on select "Select Stylist [PERSON_NAME] abhay [PERSON_NAME] [PERSON_NAME] Counter_Sales De…" at bounding box center [328, 419] width 102 height 26
select select "83623"
click at [276, 406] on select "Select Stylist [PERSON_NAME] abhay [PERSON_NAME] [PERSON_NAME] Counter_Sales De…" at bounding box center [328, 419] width 102 height 26
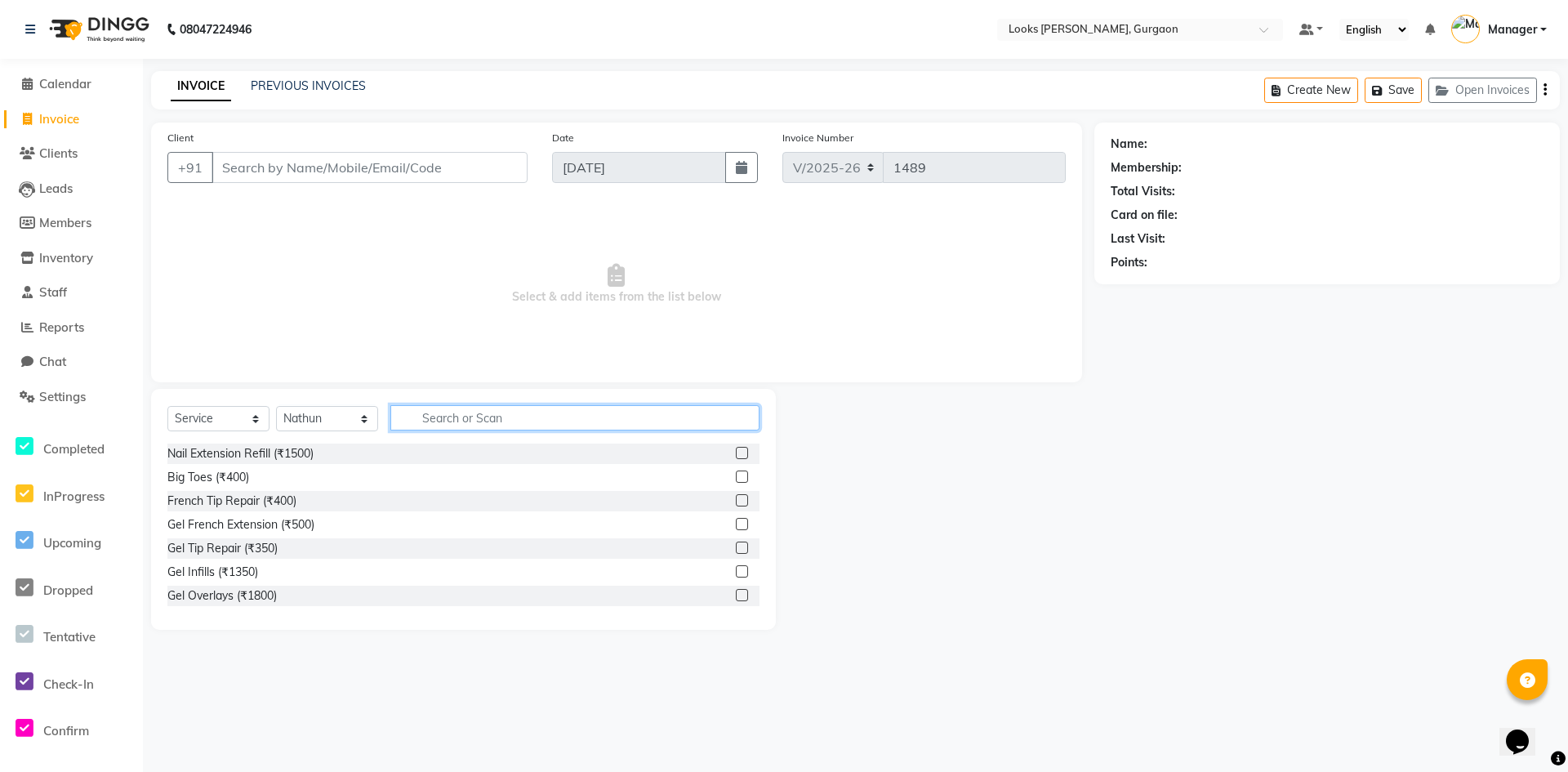
click at [441, 425] on input "text" at bounding box center [575, 418] width 369 height 26
type input "touch"
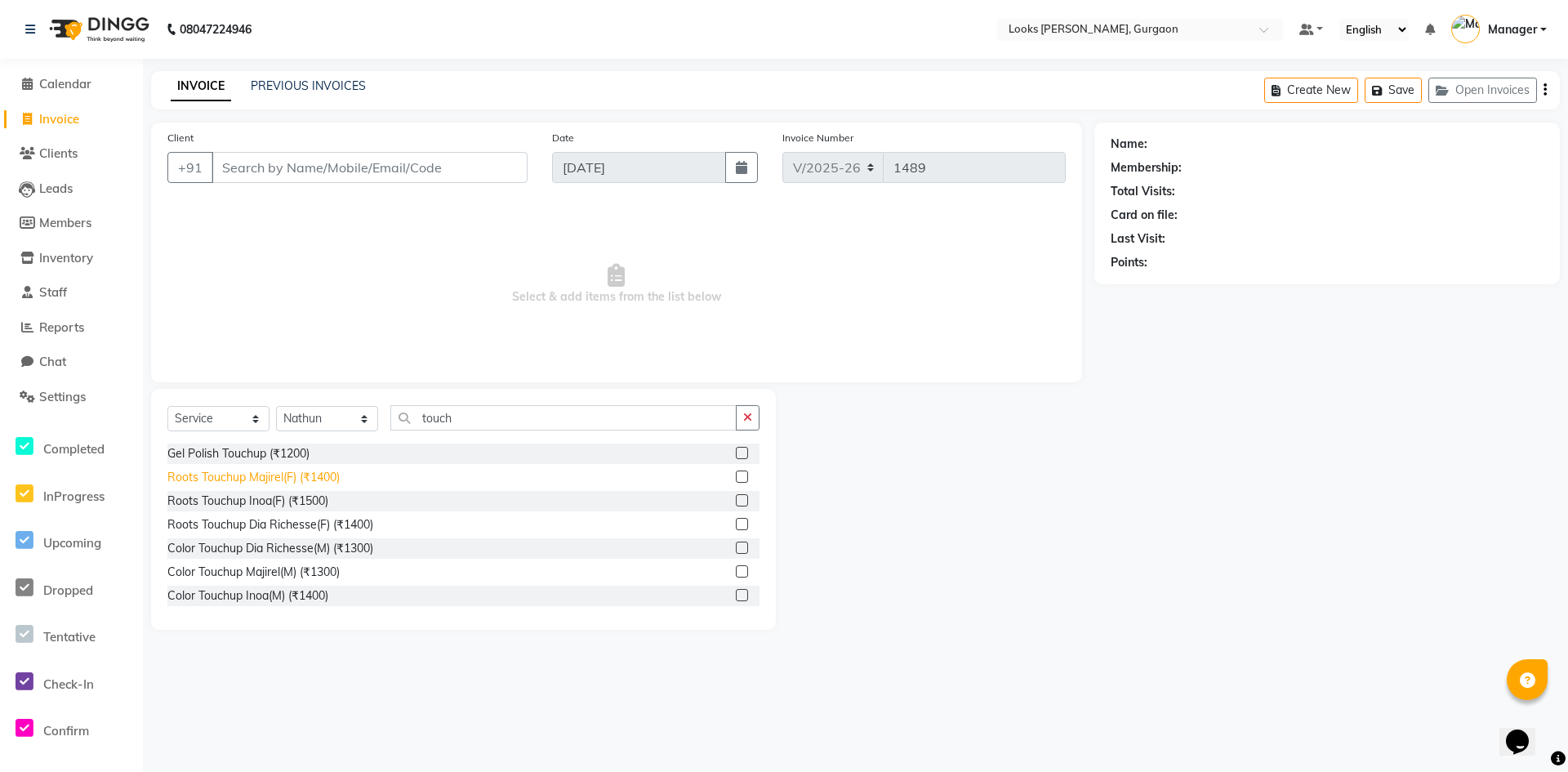
click at [275, 477] on div "Roots Touchup Majirel(F) (₹1400)" at bounding box center [253, 477] width 172 height 17
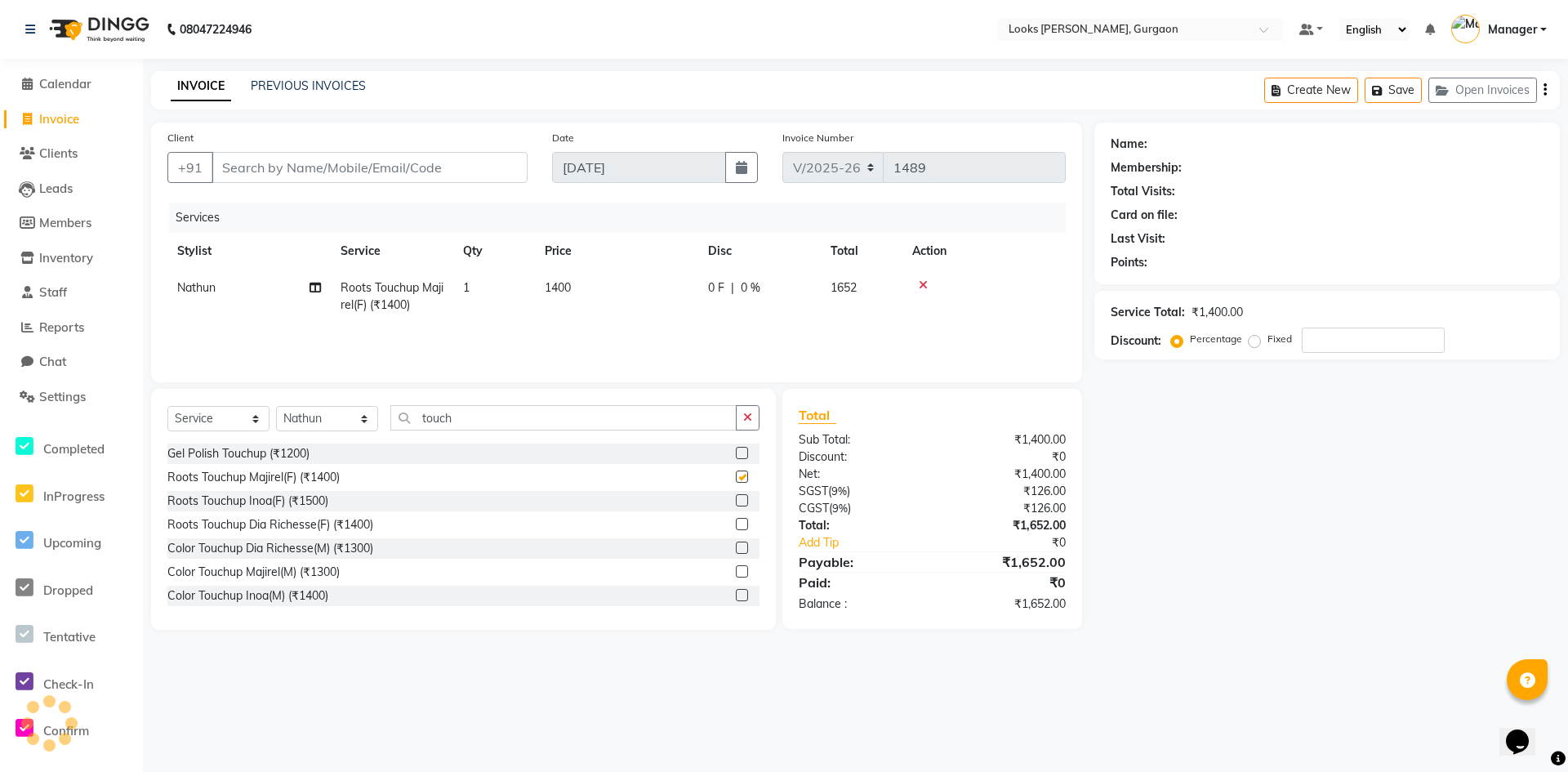
checkbox input "false"
click at [565, 289] on span "1400" at bounding box center [557, 287] width 26 height 15
select select "83623"
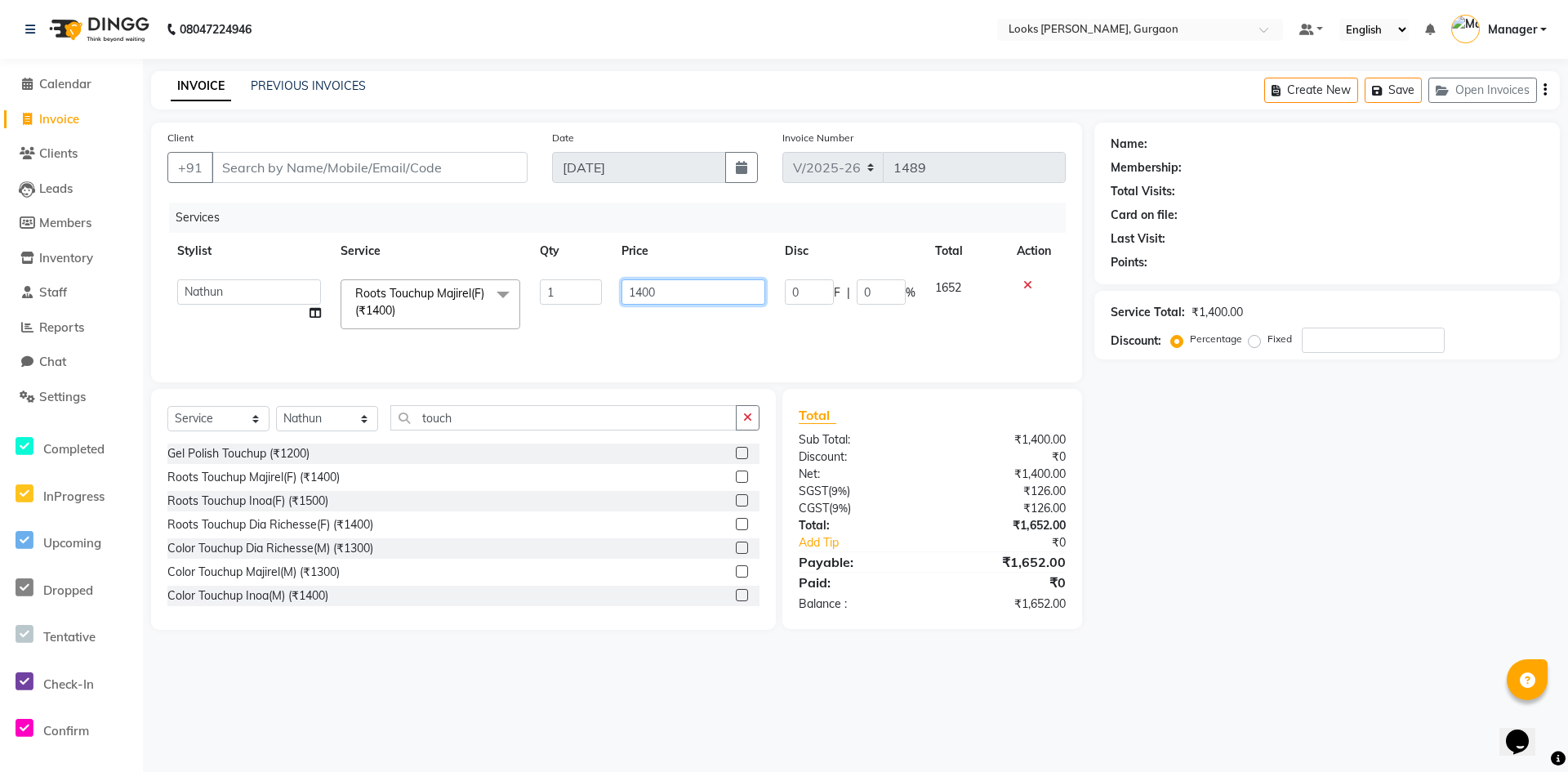
drag, startPoint x: 659, startPoint y: 284, endPoint x: 600, endPoint y: 292, distance: 59.5
click at [600, 292] on tr "[PERSON_NAME] [PERSON_NAME] Counter_Sales Deepak_pdct [PERSON_NAME] Manager Nat…" at bounding box center [616, 304] width 898 height 69
type input "1600"
click at [612, 320] on td "1600" at bounding box center [616, 296] width 163 height 54
select select "83623"
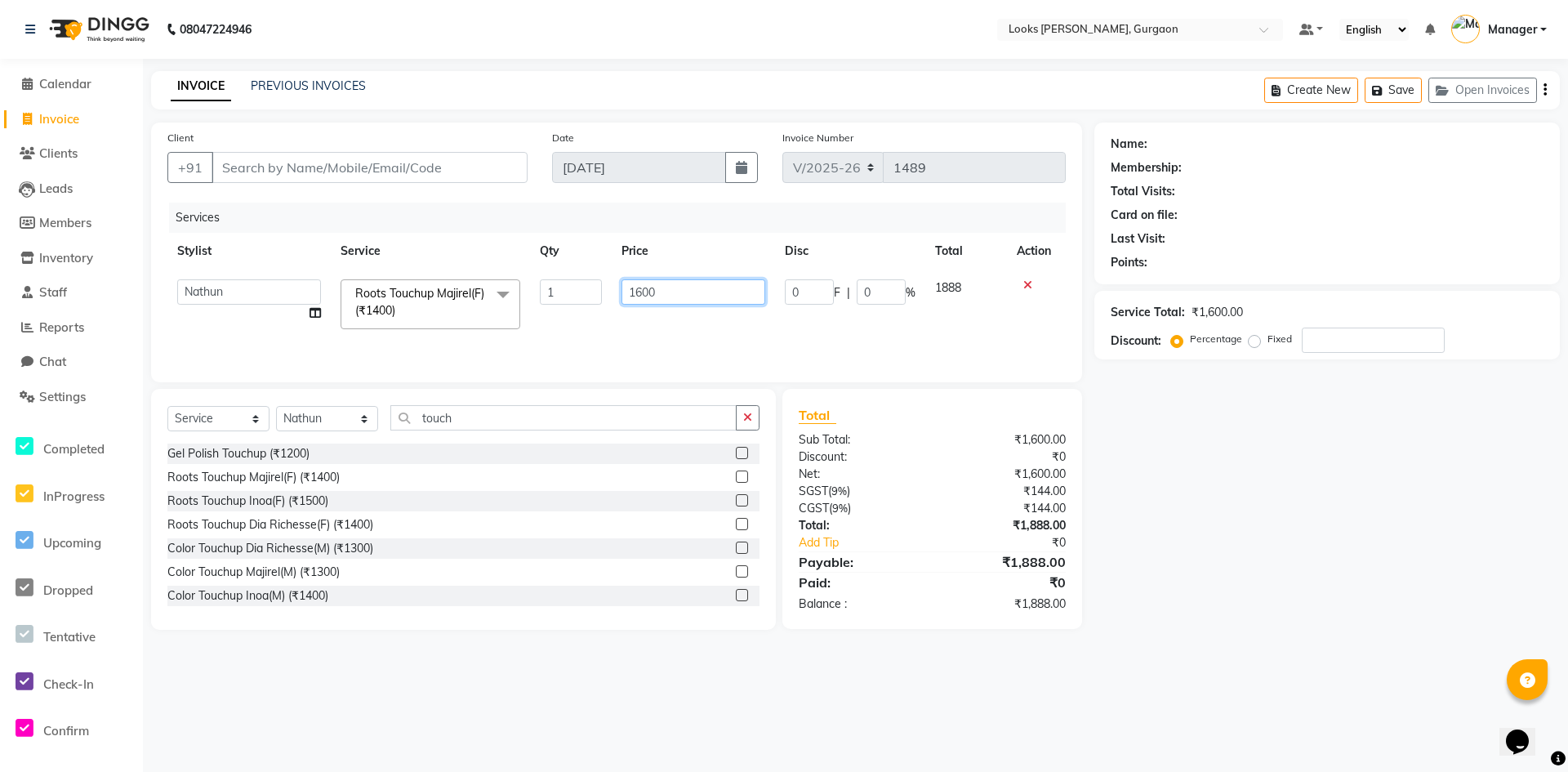
click at [647, 288] on input "1600" at bounding box center [693, 292] width 143 height 26
click at [662, 333] on div "Services Stylist Service Qty Price Disc Total Action [PERSON_NAME] abhay [PERSO…" at bounding box center [616, 283] width 898 height 163
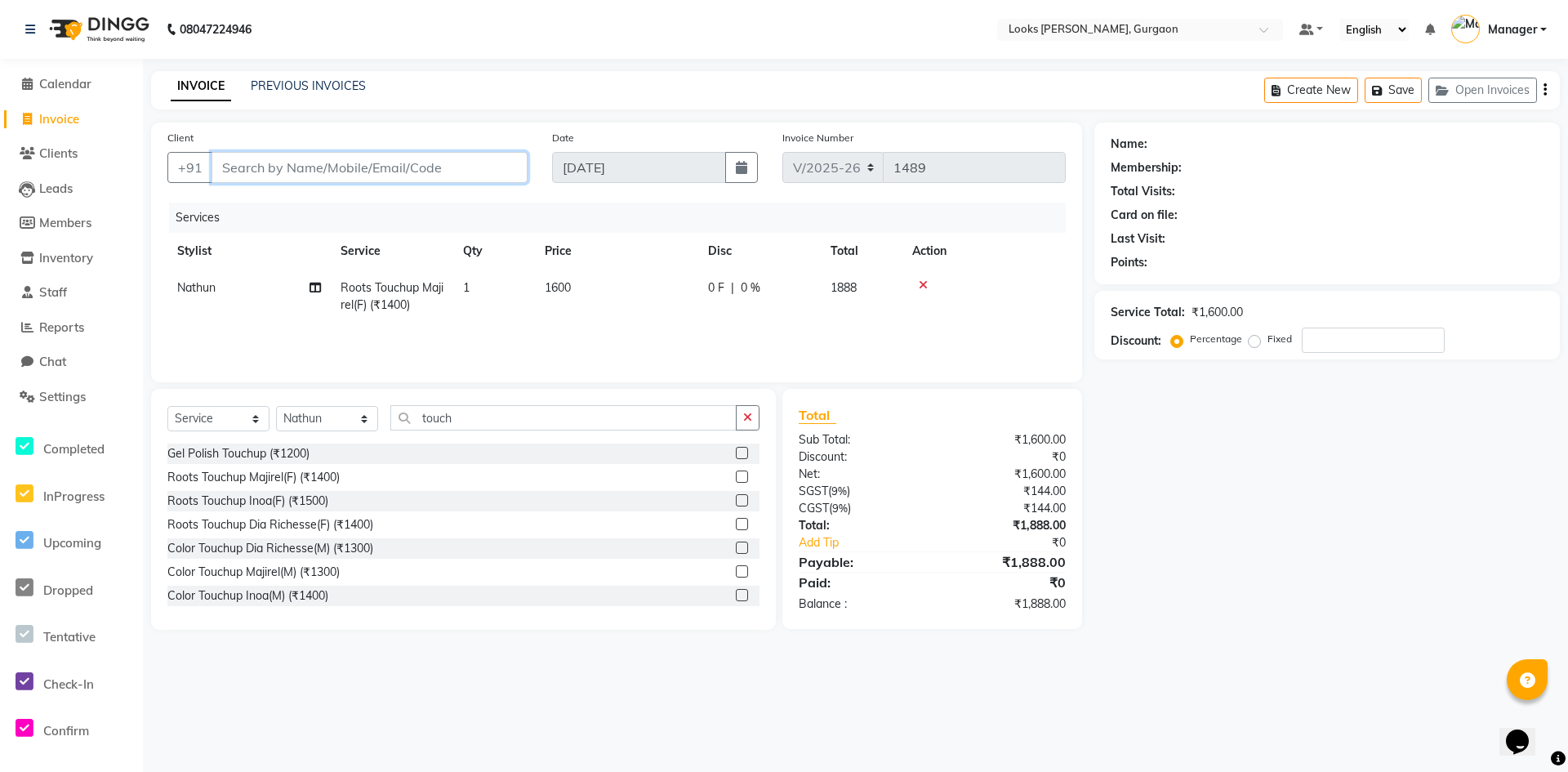
click at [399, 182] on input "Client" at bounding box center [369, 167] width 316 height 31
type input "9"
type input "0"
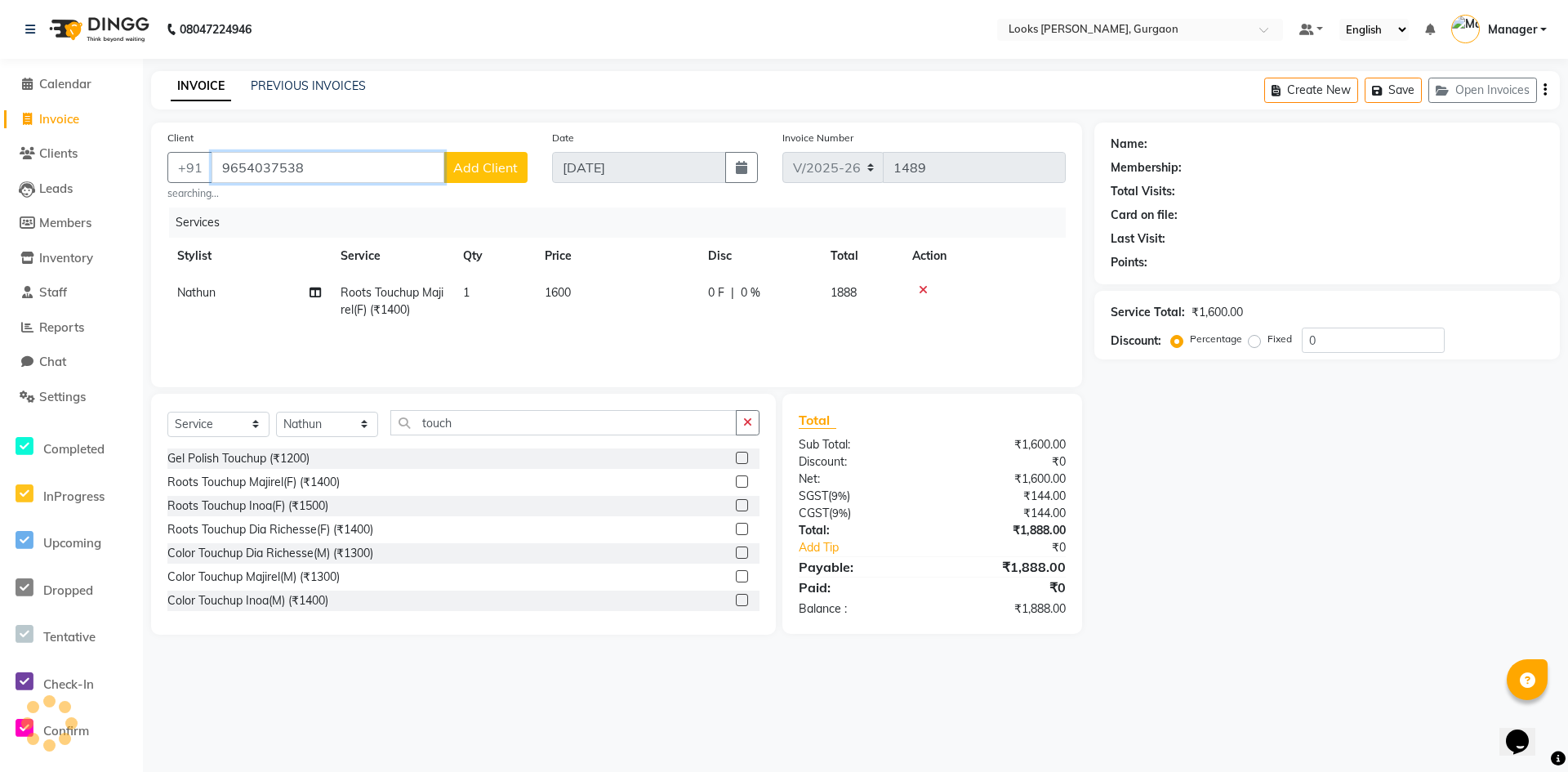
type input "9654037538"
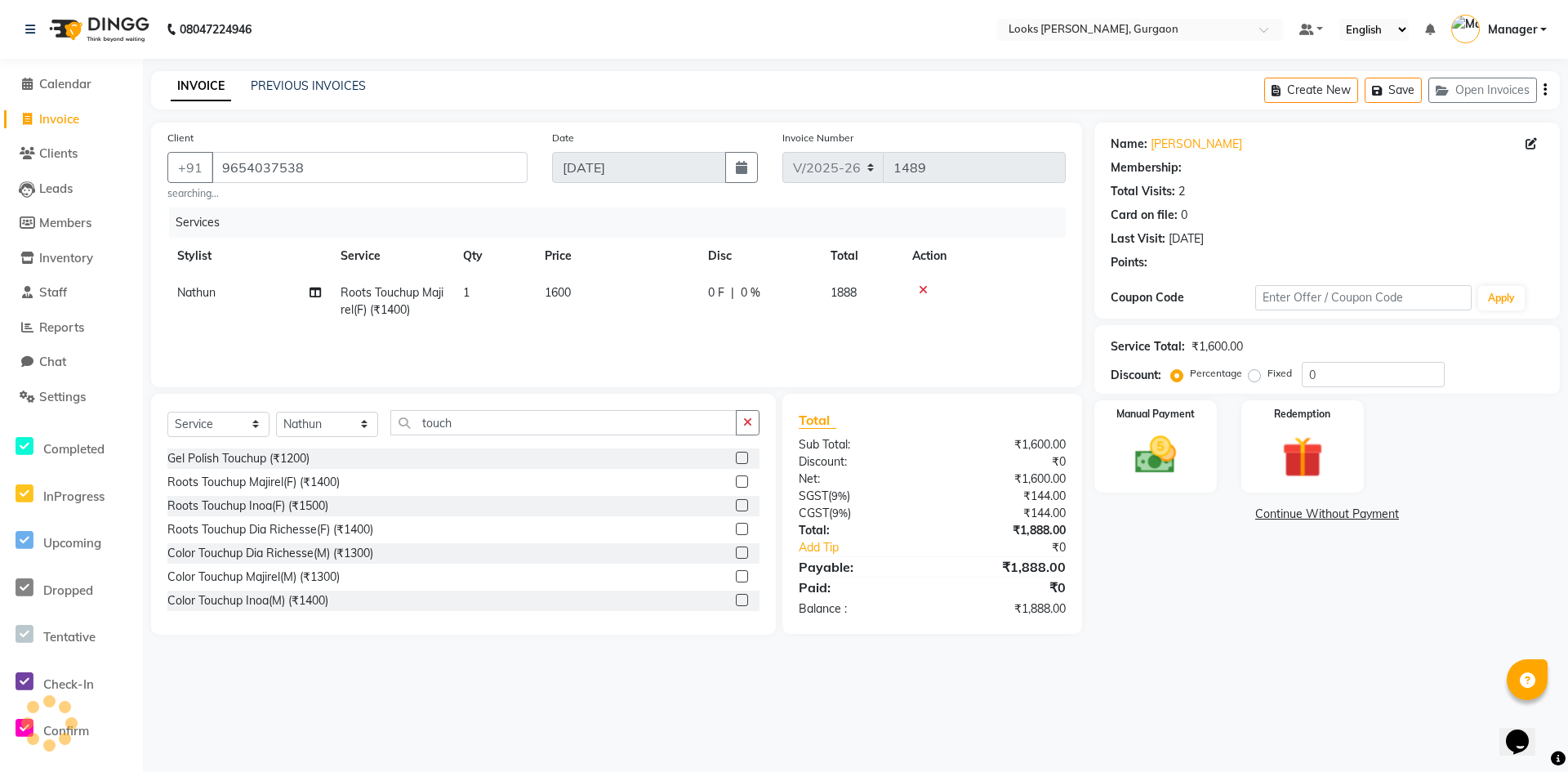
select select "1: Object"
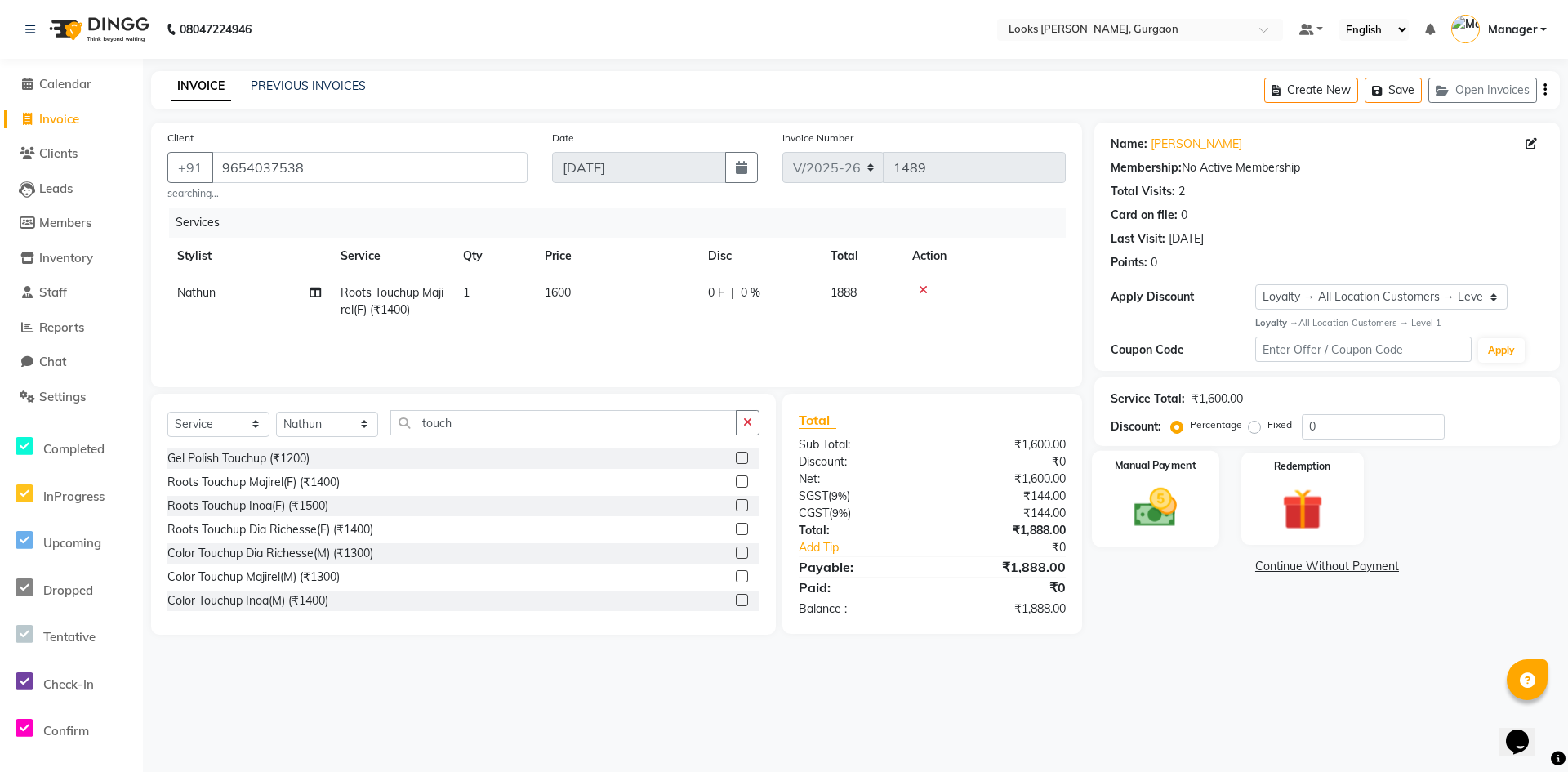
click at [1194, 525] on div "Manual Payment" at bounding box center [1155, 498] width 127 height 96
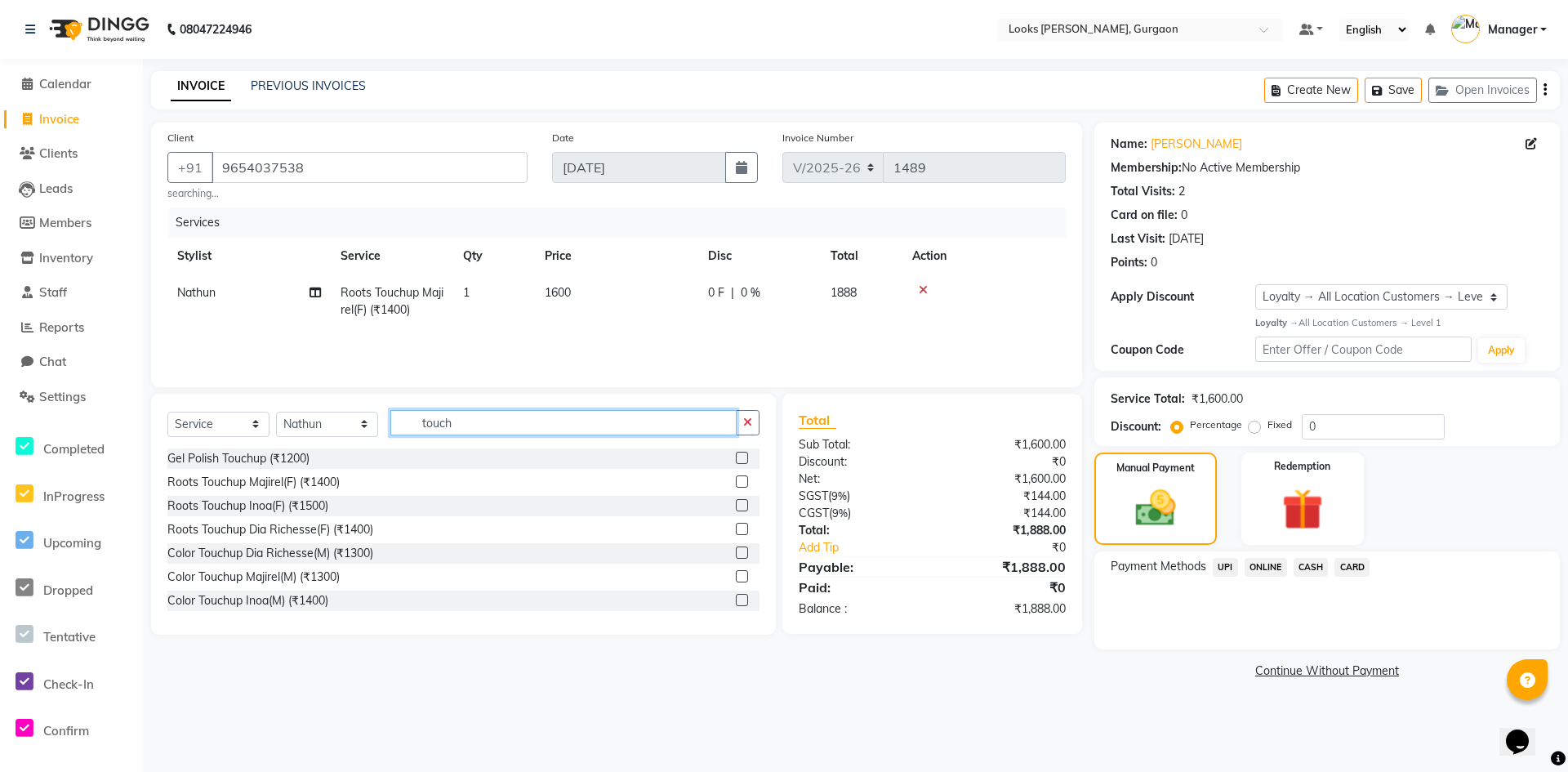
drag, startPoint x: 468, startPoint y: 422, endPoint x: 358, endPoint y: 430, distance: 110.3
click at [358, 430] on div "Select Service Product Membership Package Voucher Prepaid Gift Card Select Styl…" at bounding box center [463, 429] width 592 height 38
type input "eye"
click at [298, 480] on div "Eyebrows & Upperlips (₹200)" at bounding box center [242, 482] width 151 height 17
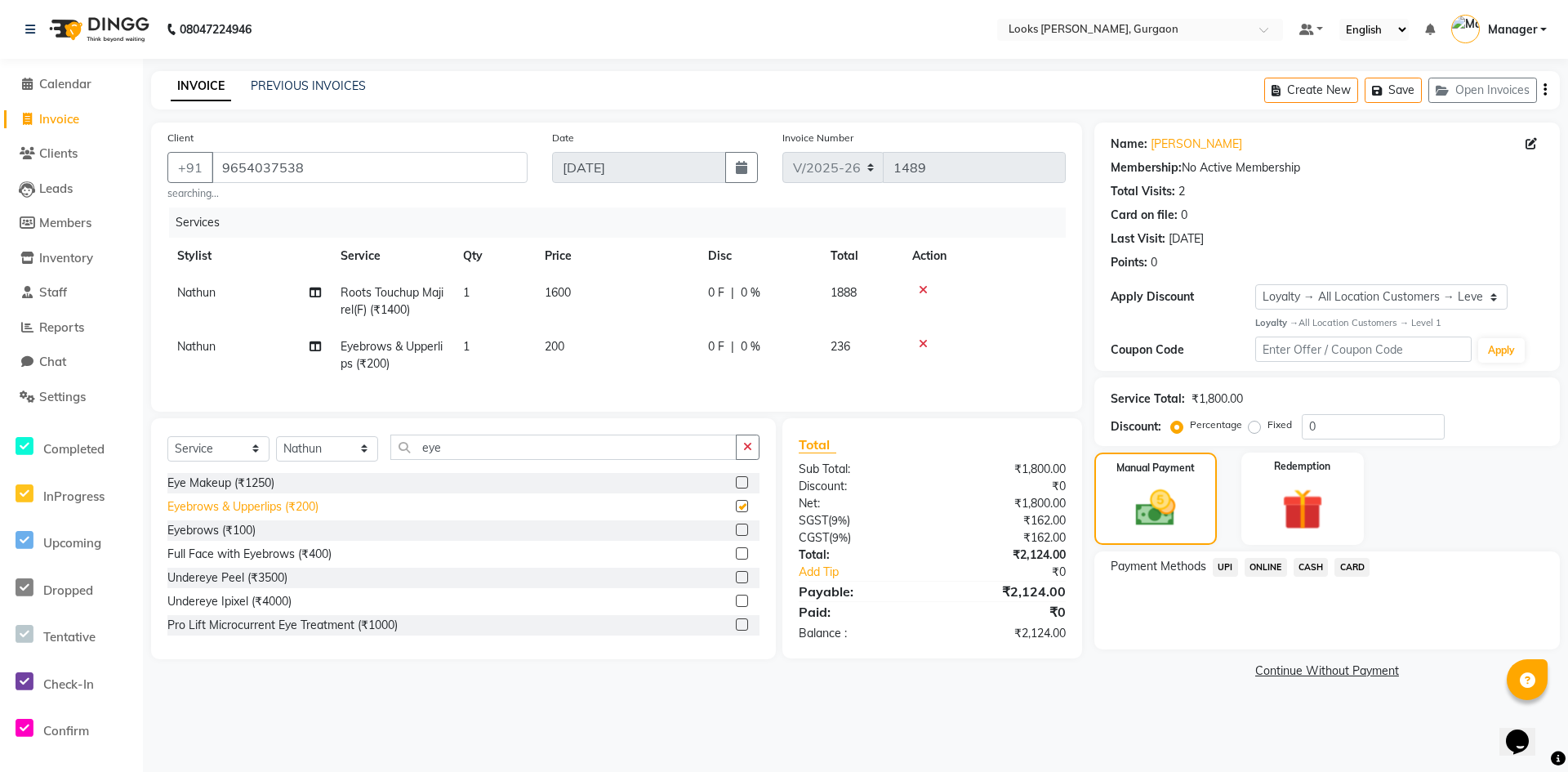
checkbox input "false"
drag, startPoint x: 449, startPoint y: 465, endPoint x: 390, endPoint y: 456, distance: 59.7
click at [390, 456] on div "Select Service Product Membership Package Voucher Prepaid Gift Card Select Styl…" at bounding box center [463, 453] width 592 height 38
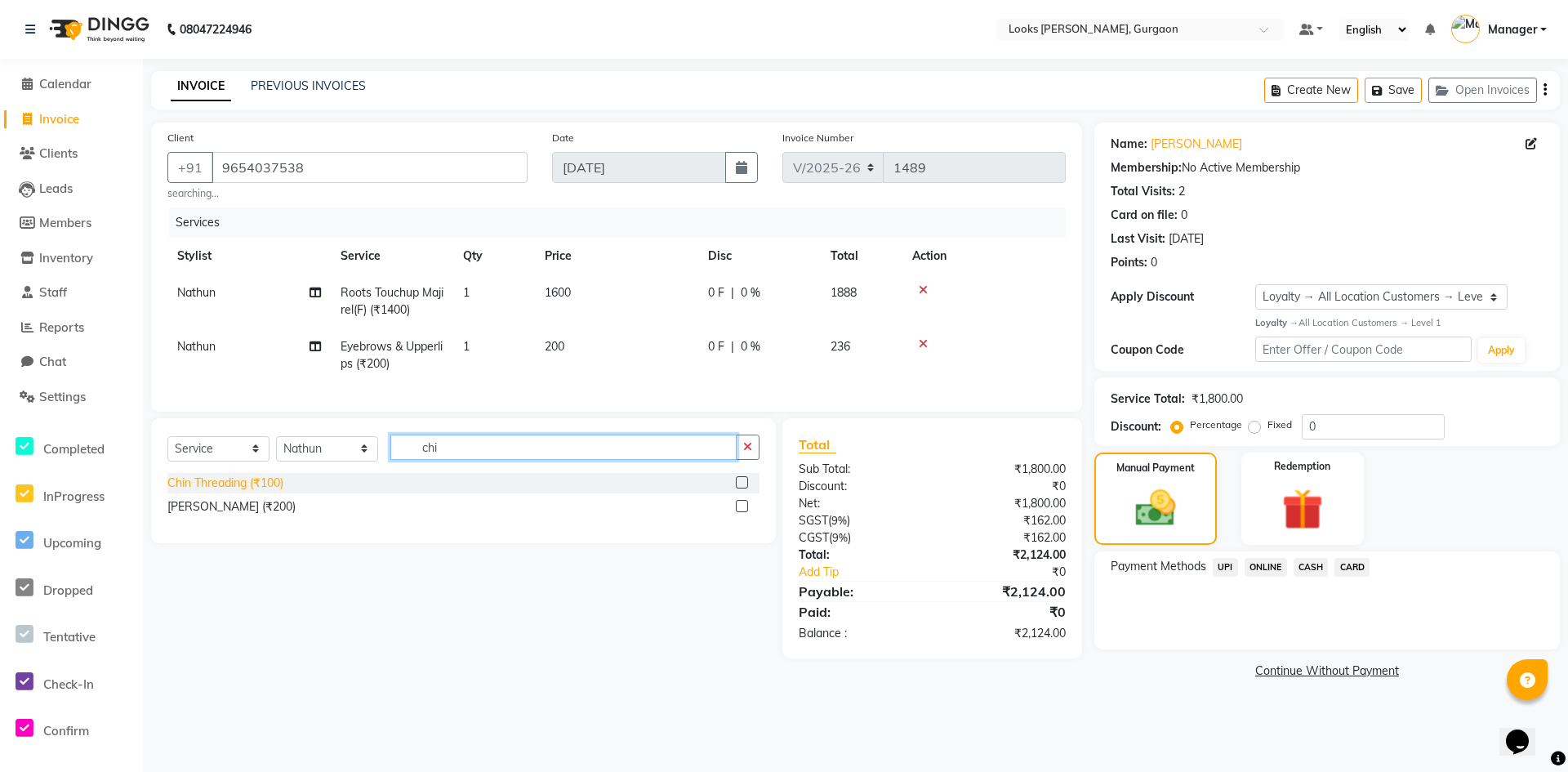
type input "chi"
click at [205, 491] on div "Chin Threading (₹100)" at bounding box center [225, 483] width 116 height 17
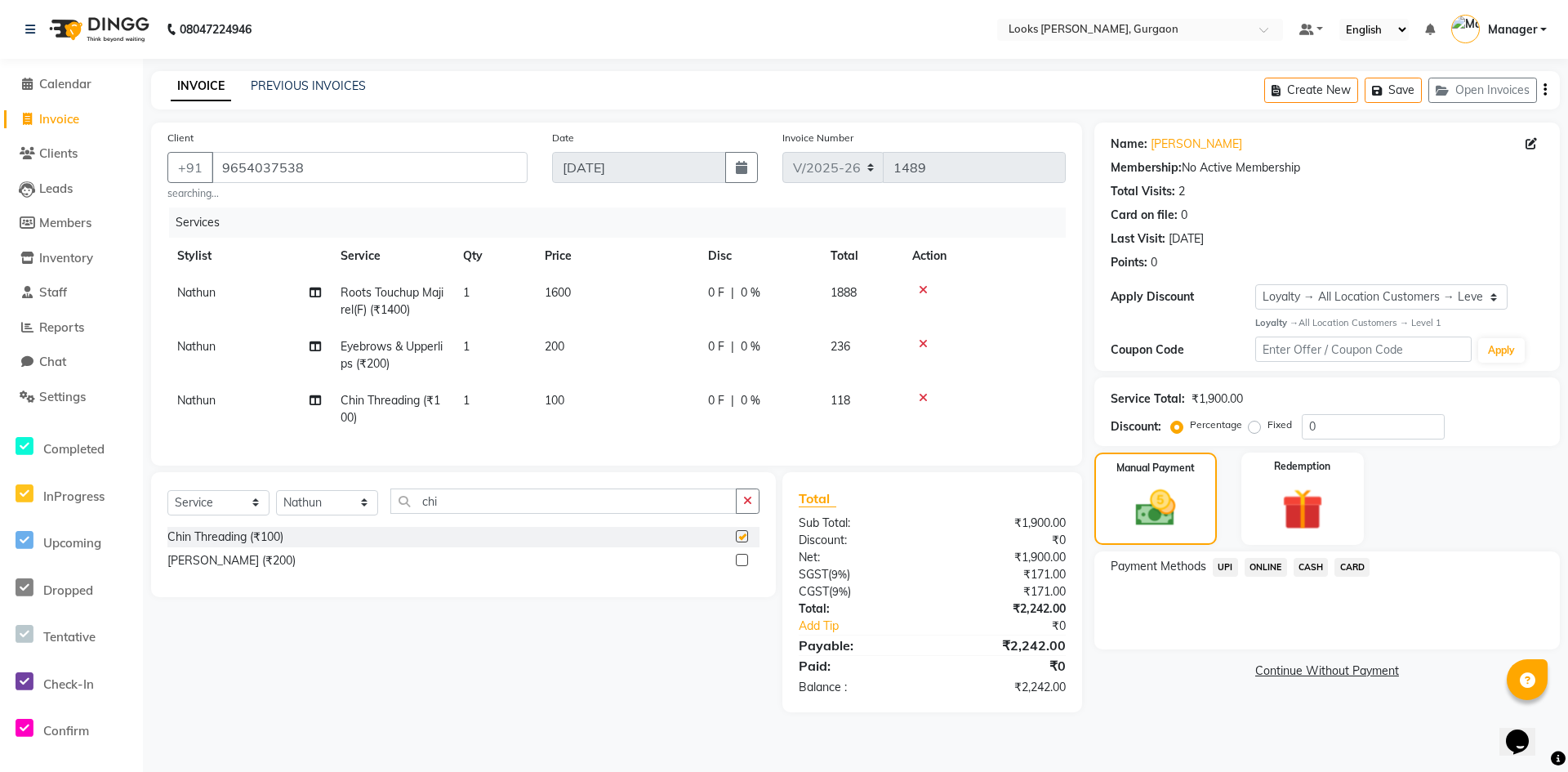
checkbox input "false"
click at [187, 353] on span "Nathun" at bounding box center [196, 345] width 38 height 15
select select "83623"
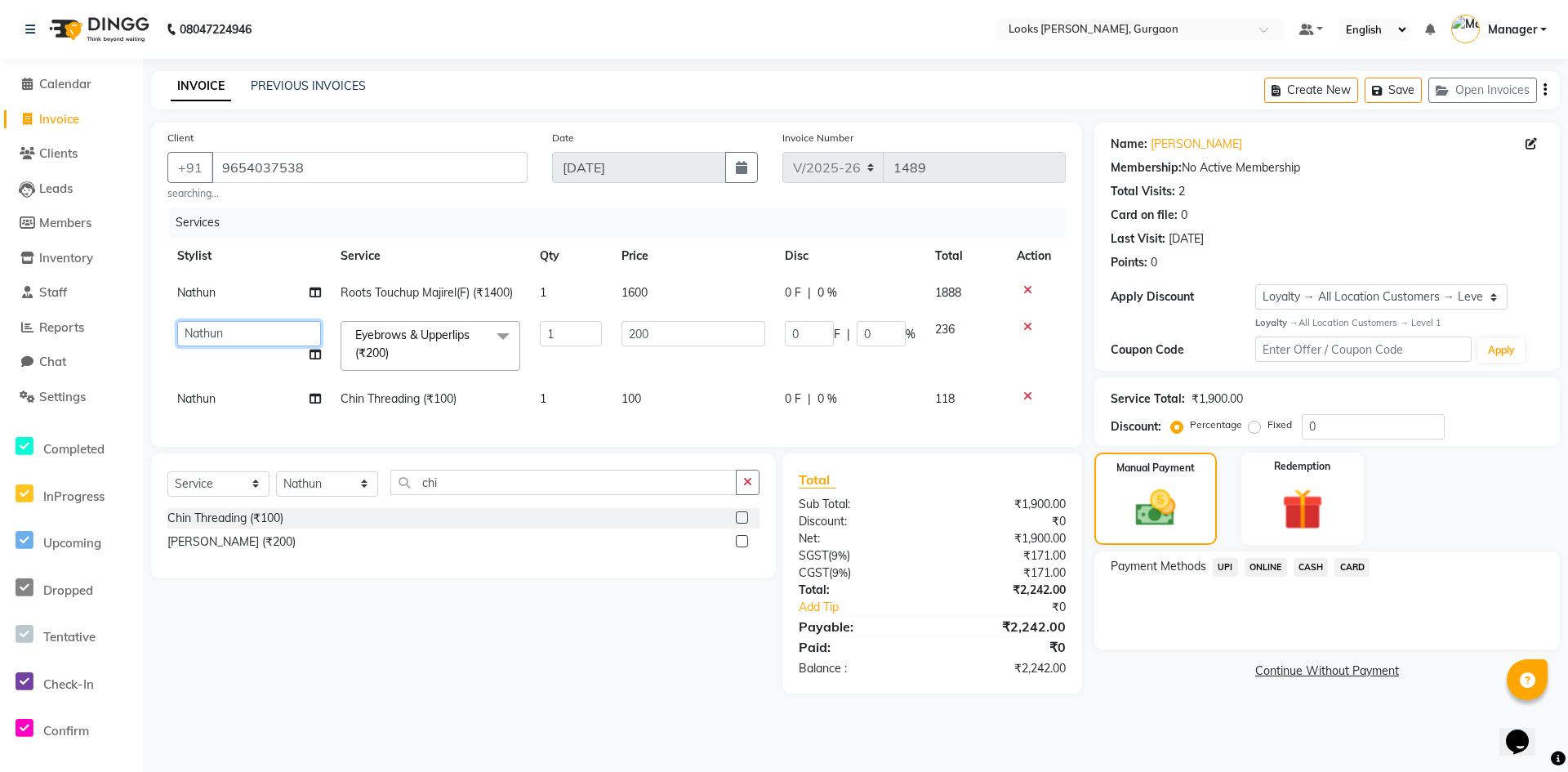
click at [282, 342] on select "[PERSON_NAME] [PERSON_NAME] Counter_Sales Deepak_pdct [PERSON_NAME] Manager Nat…" at bounding box center [249, 334] width 143 height 26
click at [276, 717] on main "INVOICE PREVIOUS INVOICES Create New Save Open Invoices Client [PHONE_NUMBER] s…" at bounding box center [856, 394] width 1425 height 647
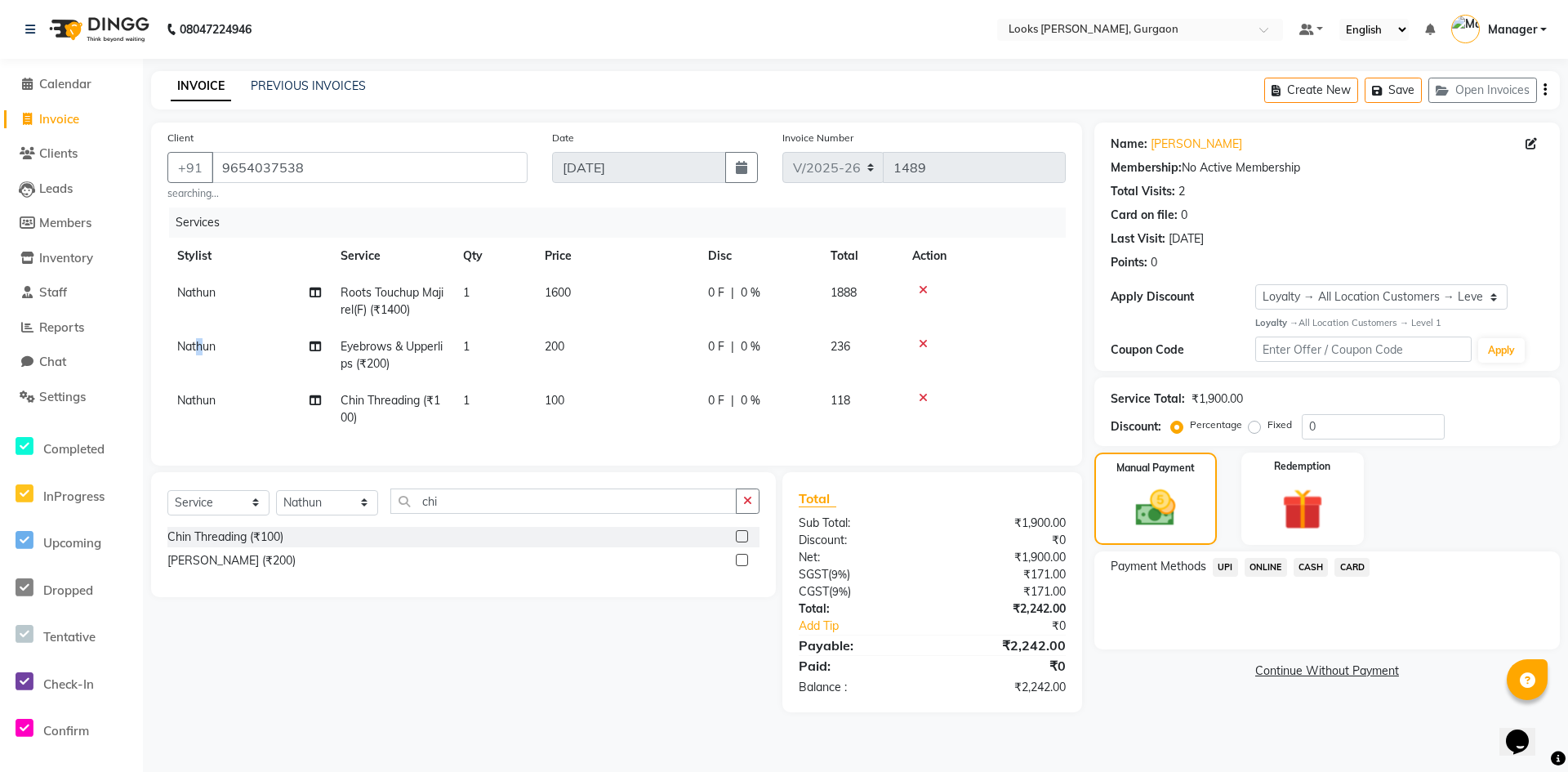
drag, startPoint x: 196, startPoint y: 341, endPoint x: 217, endPoint y: 465, distance: 125.8
click at [200, 377] on td "Nathun" at bounding box center [248, 355] width 163 height 54
select select "83623"
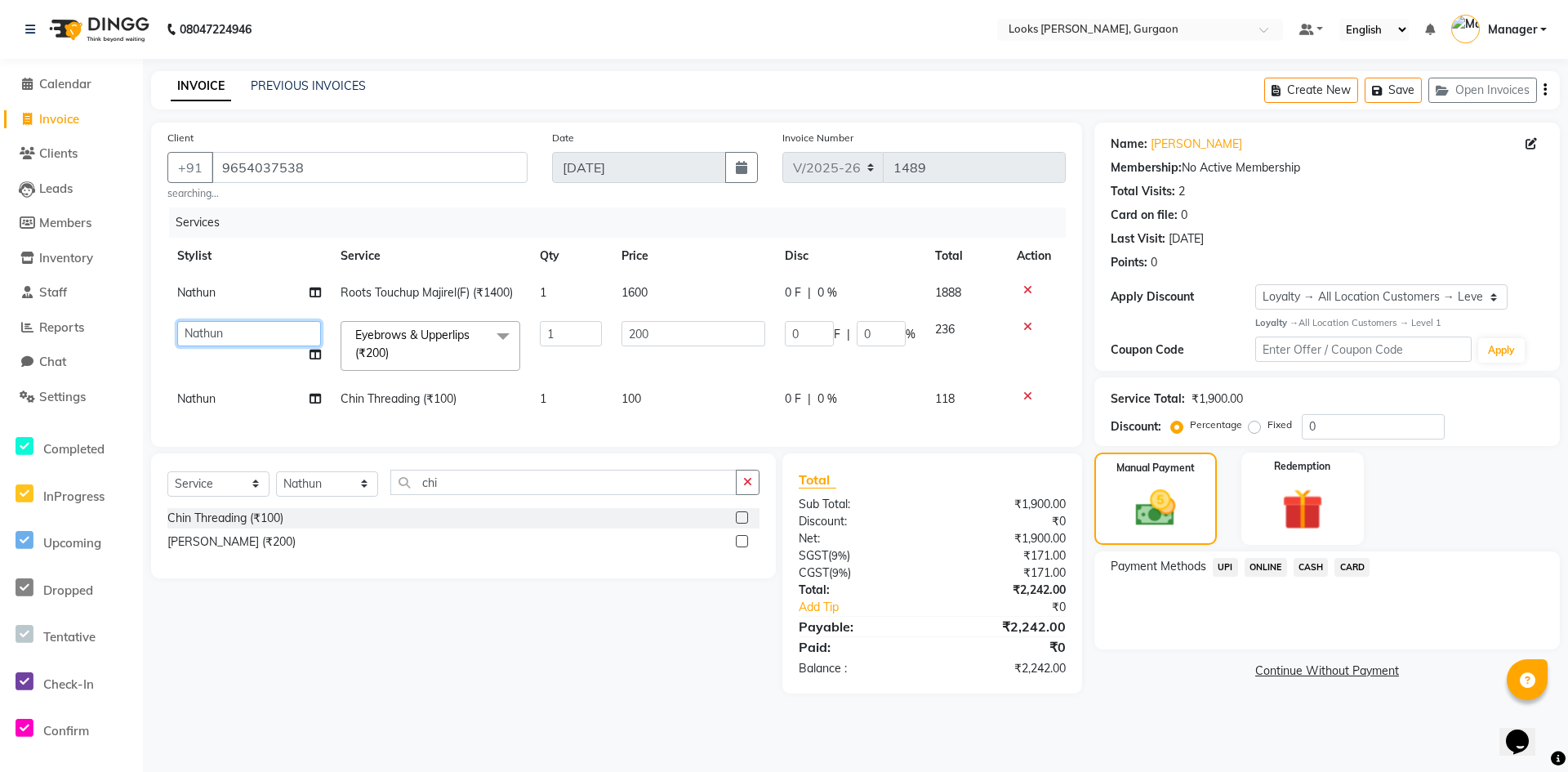
drag, startPoint x: 273, startPoint y: 325, endPoint x: 275, endPoint y: 339, distance: 14.1
click at [275, 332] on select "[PERSON_NAME] [PERSON_NAME] Counter_Sales Deepak_pdct [PERSON_NAME] Manager Nat…" at bounding box center [249, 334] width 143 height 26
select select "84461"
click at [198, 402] on span "Nathun" at bounding box center [196, 398] width 38 height 15
select select "83623"
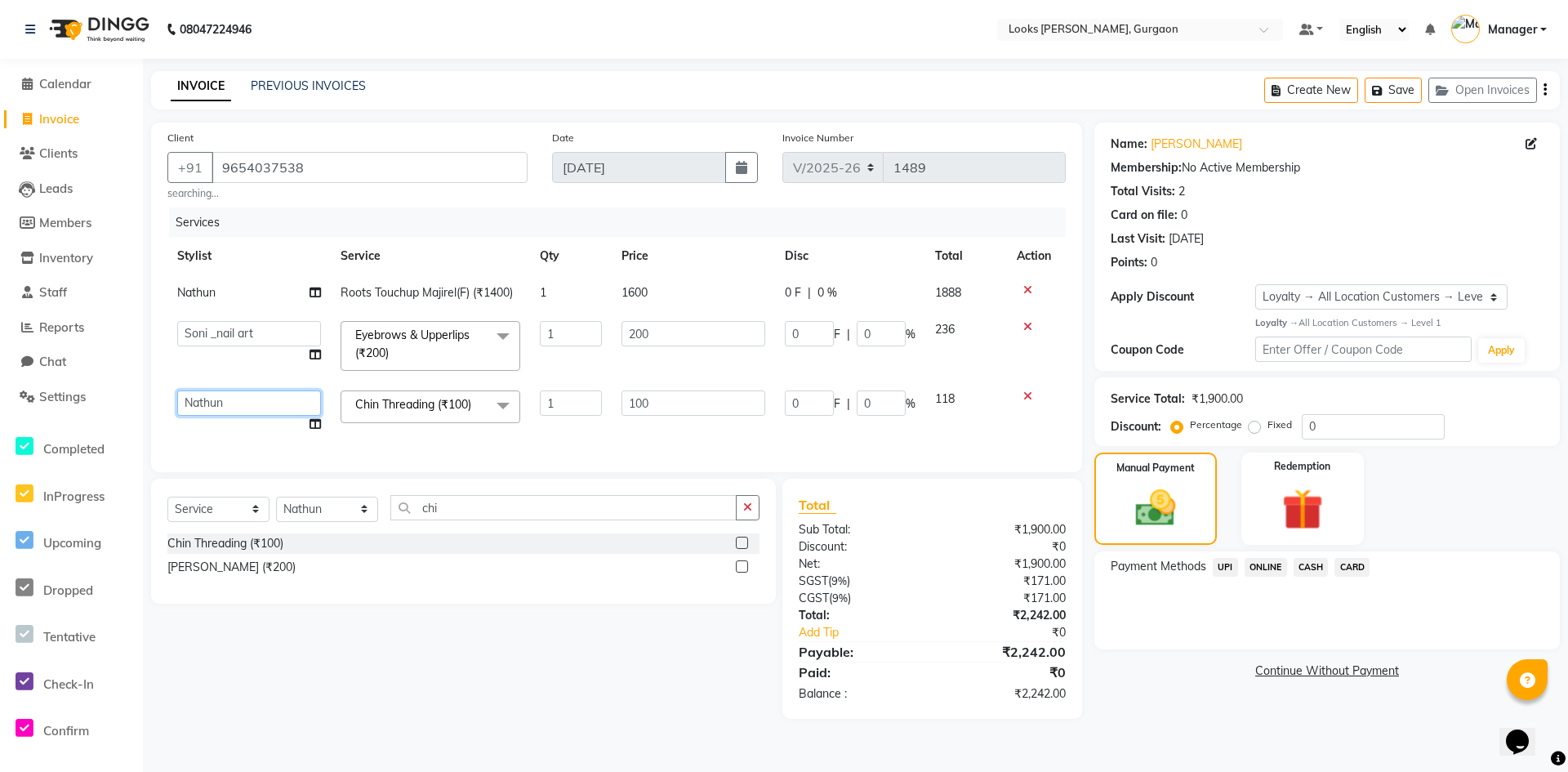
click at [253, 412] on select "[PERSON_NAME] [PERSON_NAME] Counter_Sales Deepak_pdct [PERSON_NAME] Manager Nat…" at bounding box center [249, 403] width 143 height 26
select select "84461"
drag, startPoint x: 656, startPoint y: 408, endPoint x: 685, endPoint y: 428, distance: 35.2
click at [667, 418] on td "100" at bounding box center [693, 411] width 163 height 62
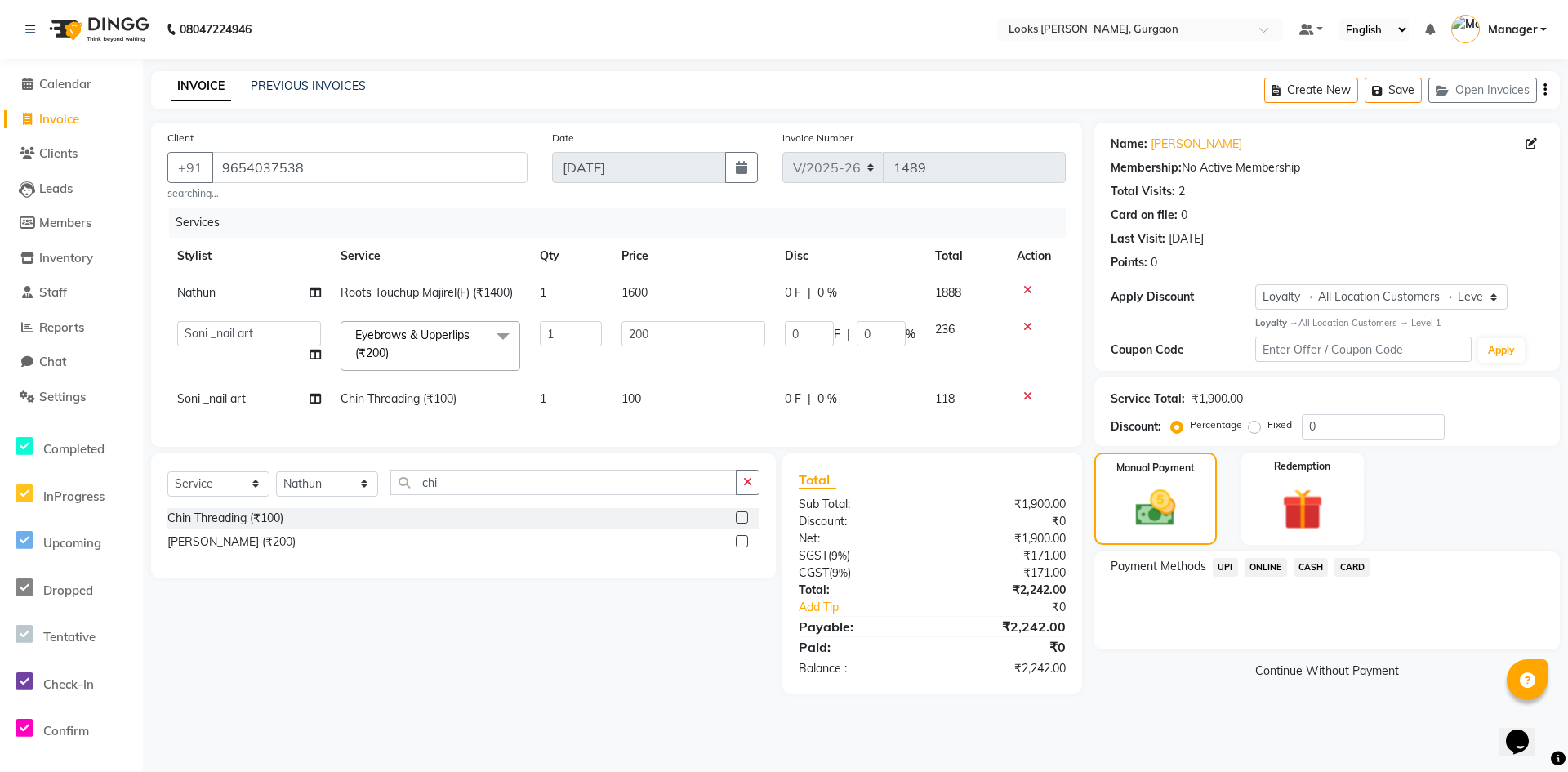
click at [691, 430] on div "Services Stylist Service Qty Price Disc Total Action Nathun Roots Touchup Majir…" at bounding box center [616, 318] width 898 height 223
click at [678, 334] on input "200" at bounding box center [693, 334] width 143 height 26
click at [730, 405] on tr "Soni _nail art Chin Threading (₹100) 1 100 0 F | 0 % 118" at bounding box center [616, 398] width 898 height 37
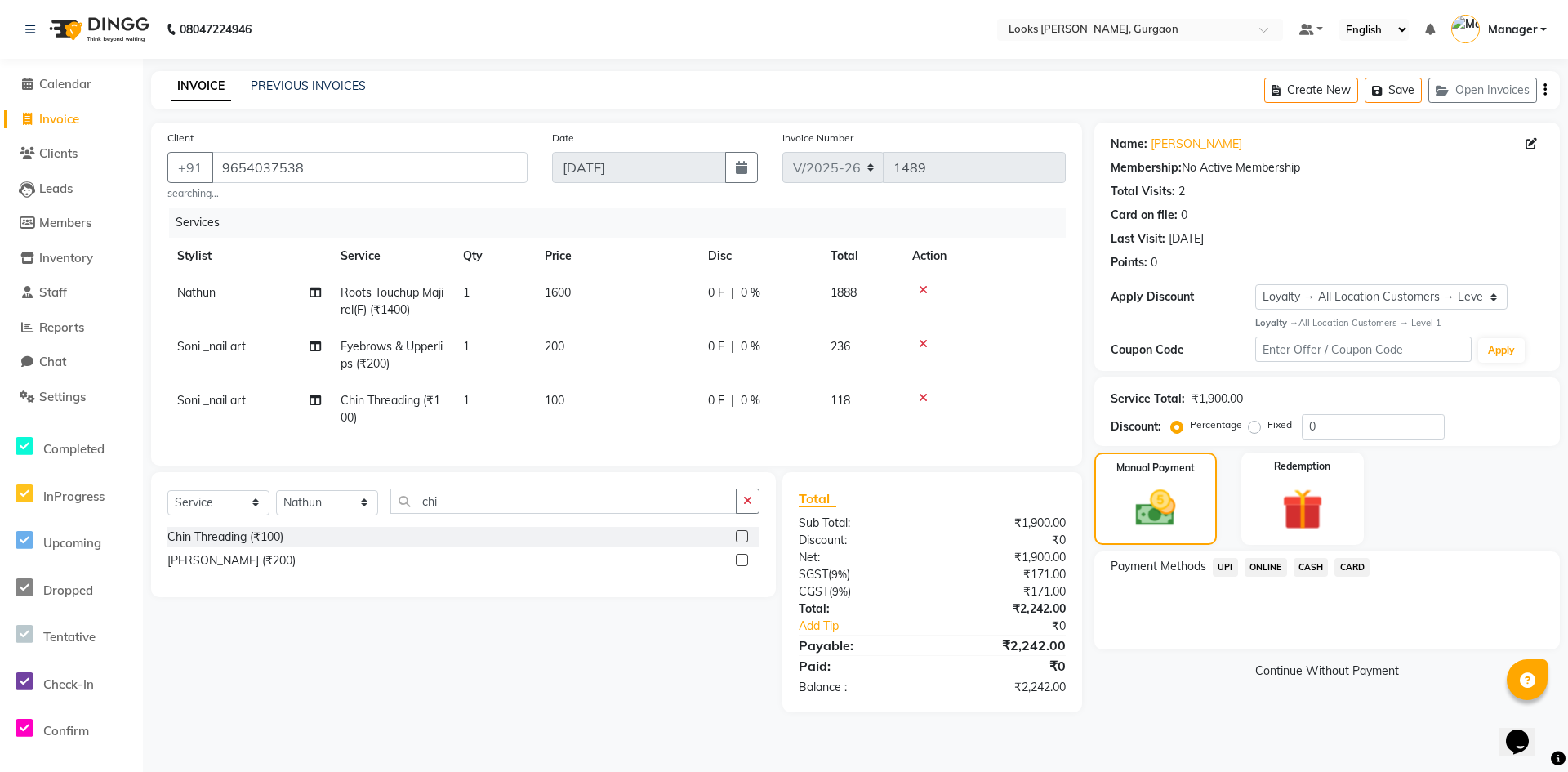
click at [1228, 566] on span "UPI" at bounding box center [1226, 567] width 26 height 19
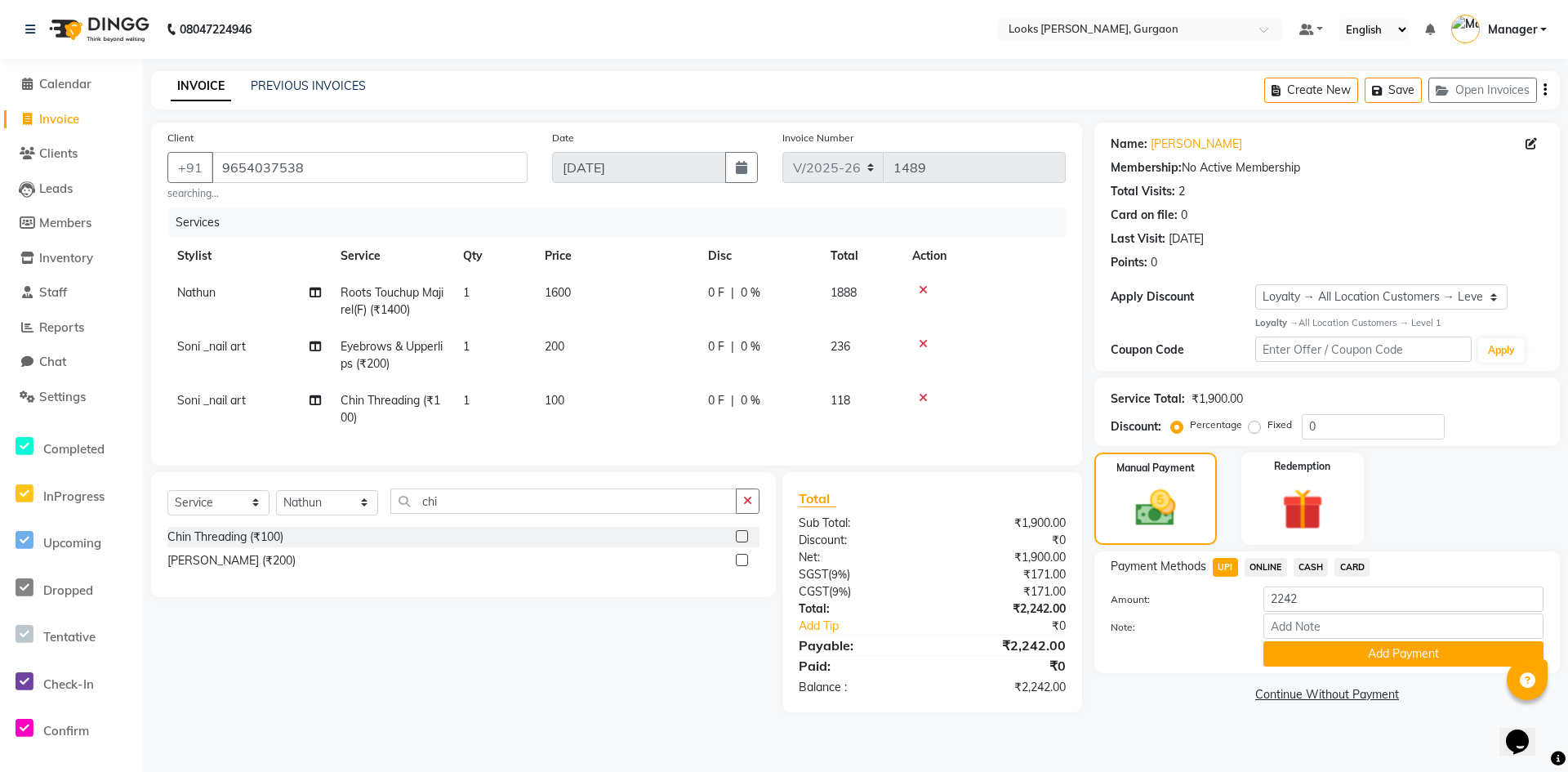
click at [1359, 666] on div "Payment Methods UPI ONLINE CASH CARD Amount: 2242 Note: Add Payment" at bounding box center [1327, 612] width 466 height 122
click at [1354, 659] on button "Add Payment" at bounding box center [1403, 653] width 280 height 26
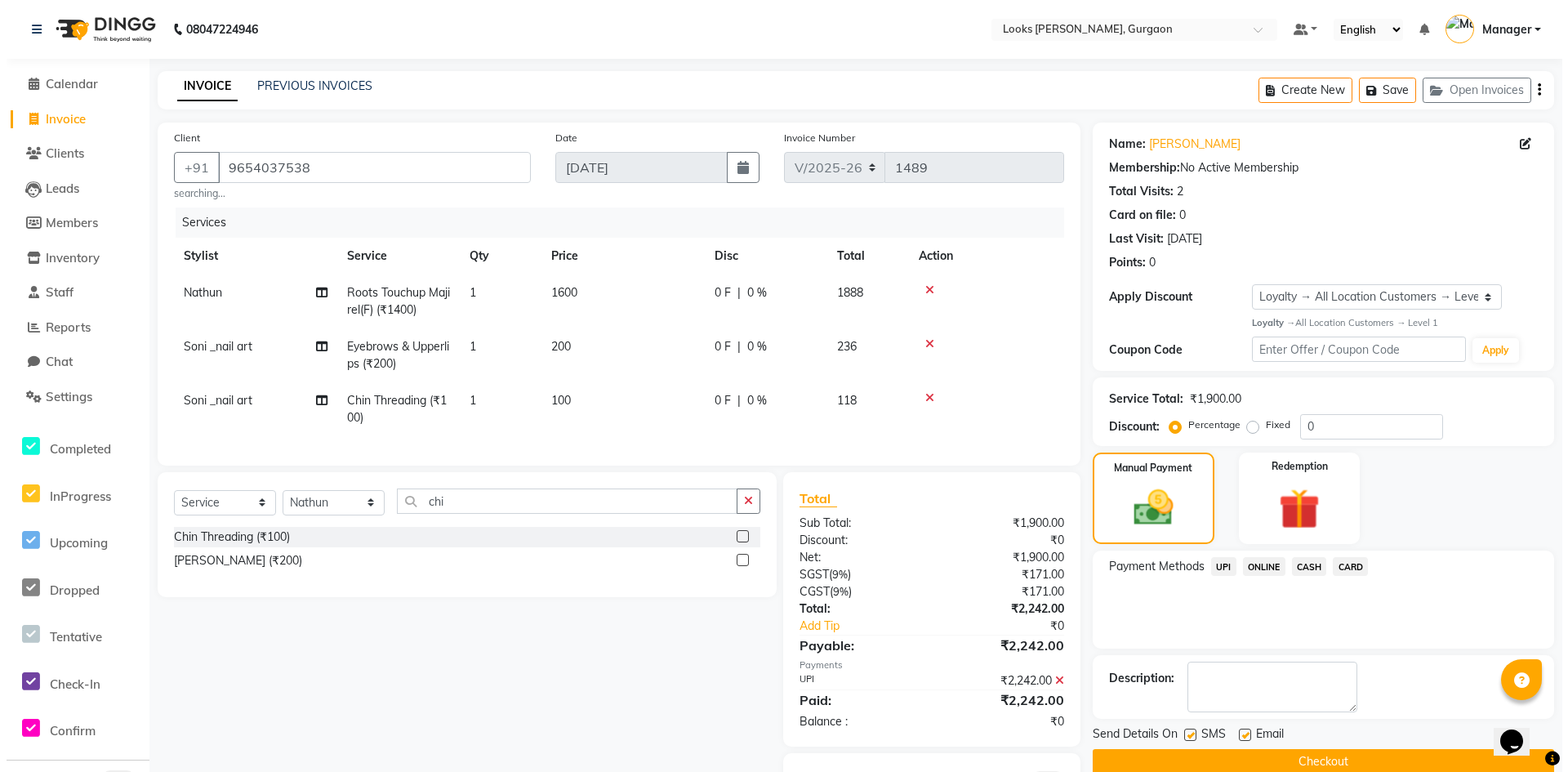
scroll to position [92, 0]
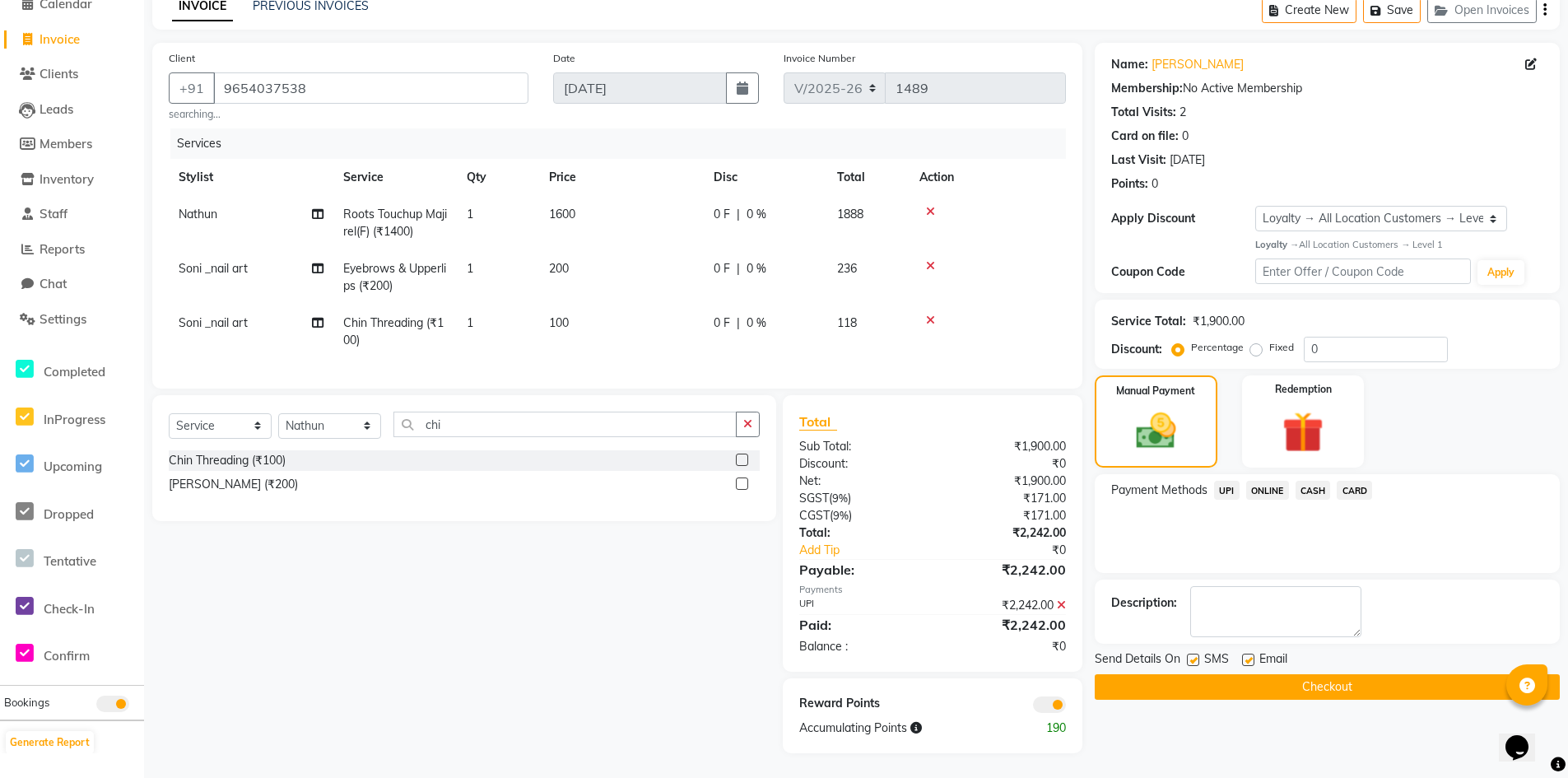
click at [1043, 708] on span at bounding box center [1049, 704] width 33 height 16
click at [1066, 707] on input "checkbox" at bounding box center [1066, 707] width 0 height 0
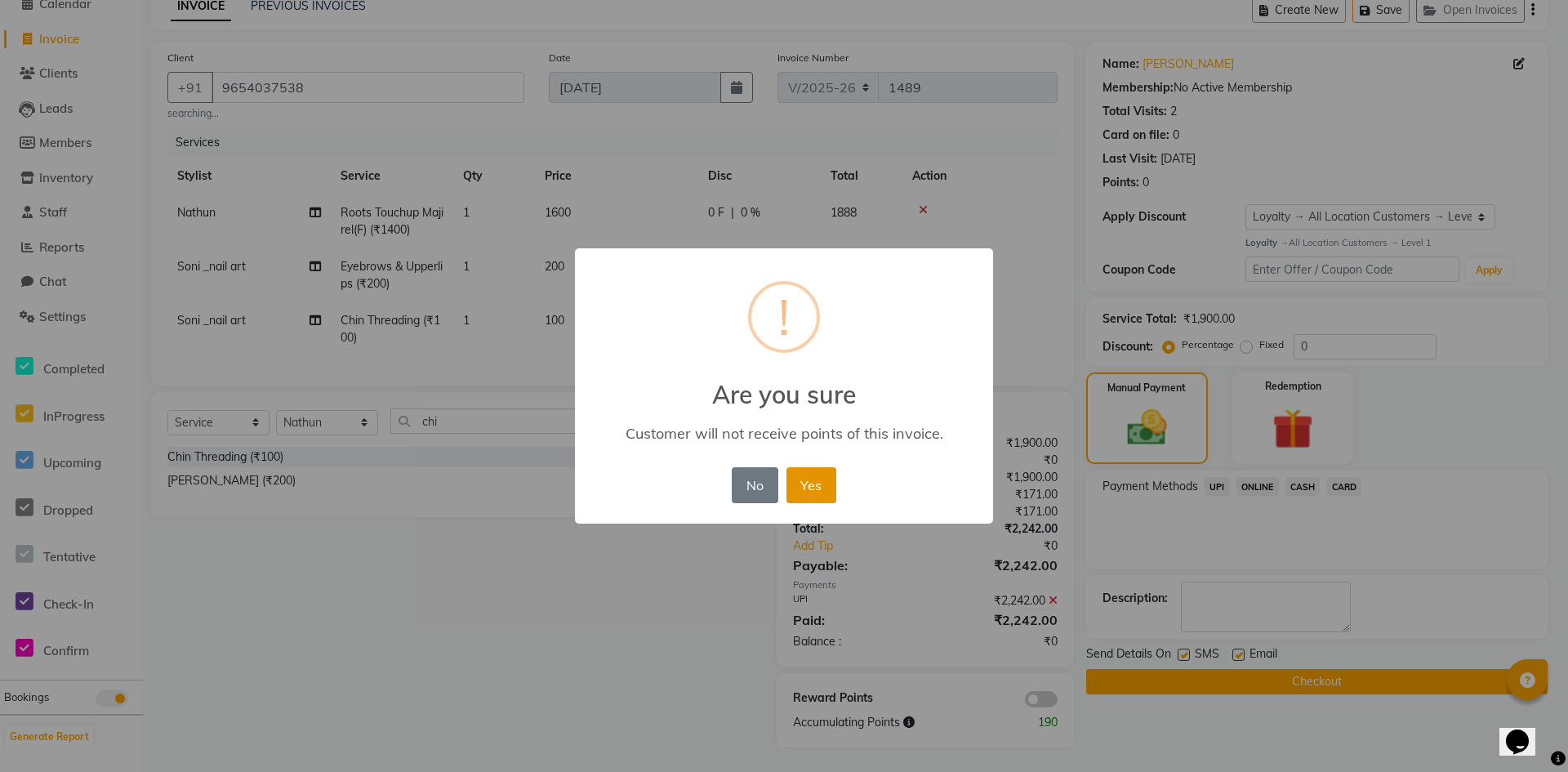
click at [807, 486] on button "Yes" at bounding box center [811, 485] width 49 height 36
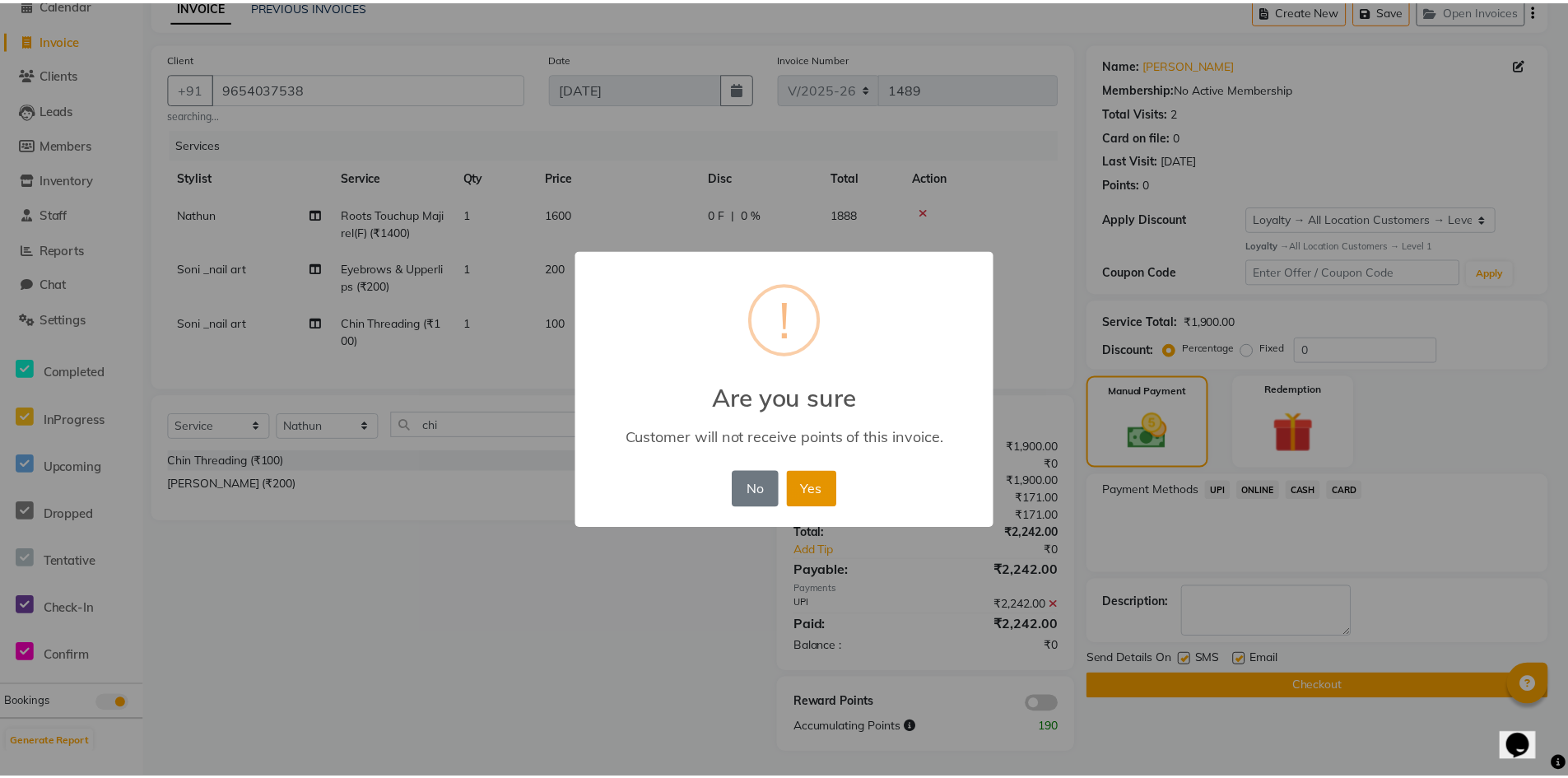
scroll to position [69, 0]
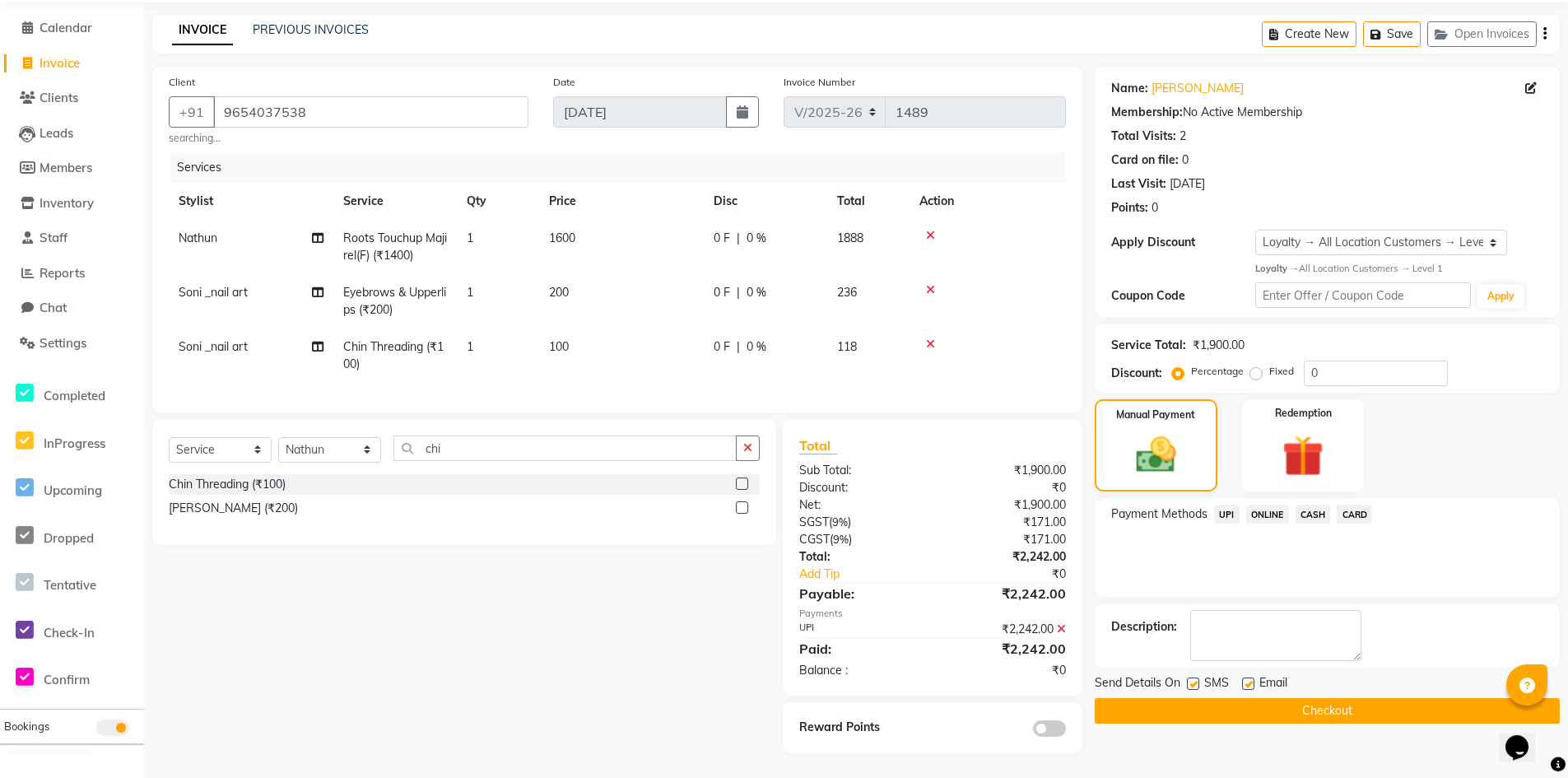
click at [1349, 698] on button "Checkout" at bounding box center [1326, 711] width 465 height 26
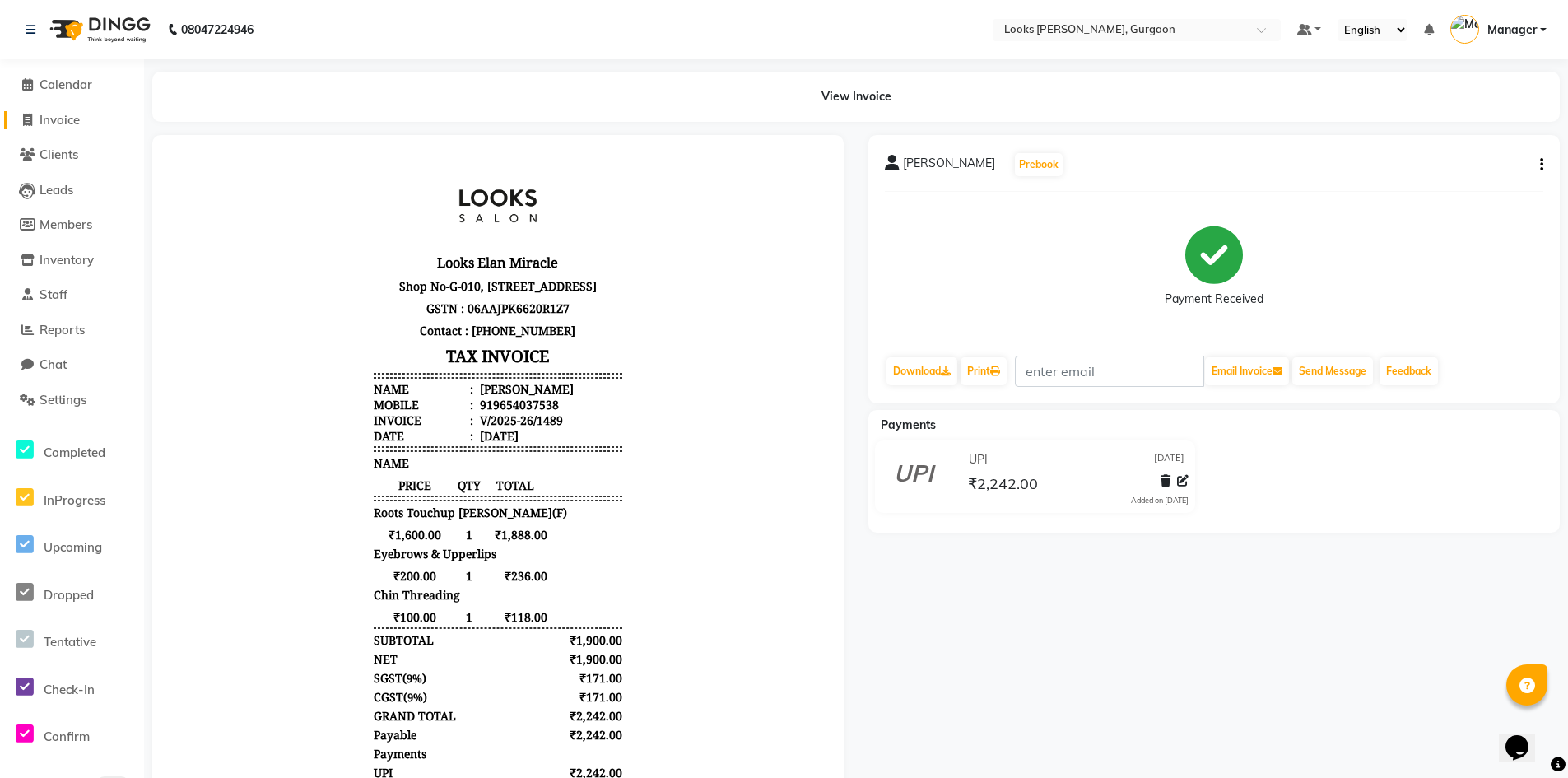
click at [64, 125] on span "Invoice" at bounding box center [59, 119] width 40 height 15
select select "service"
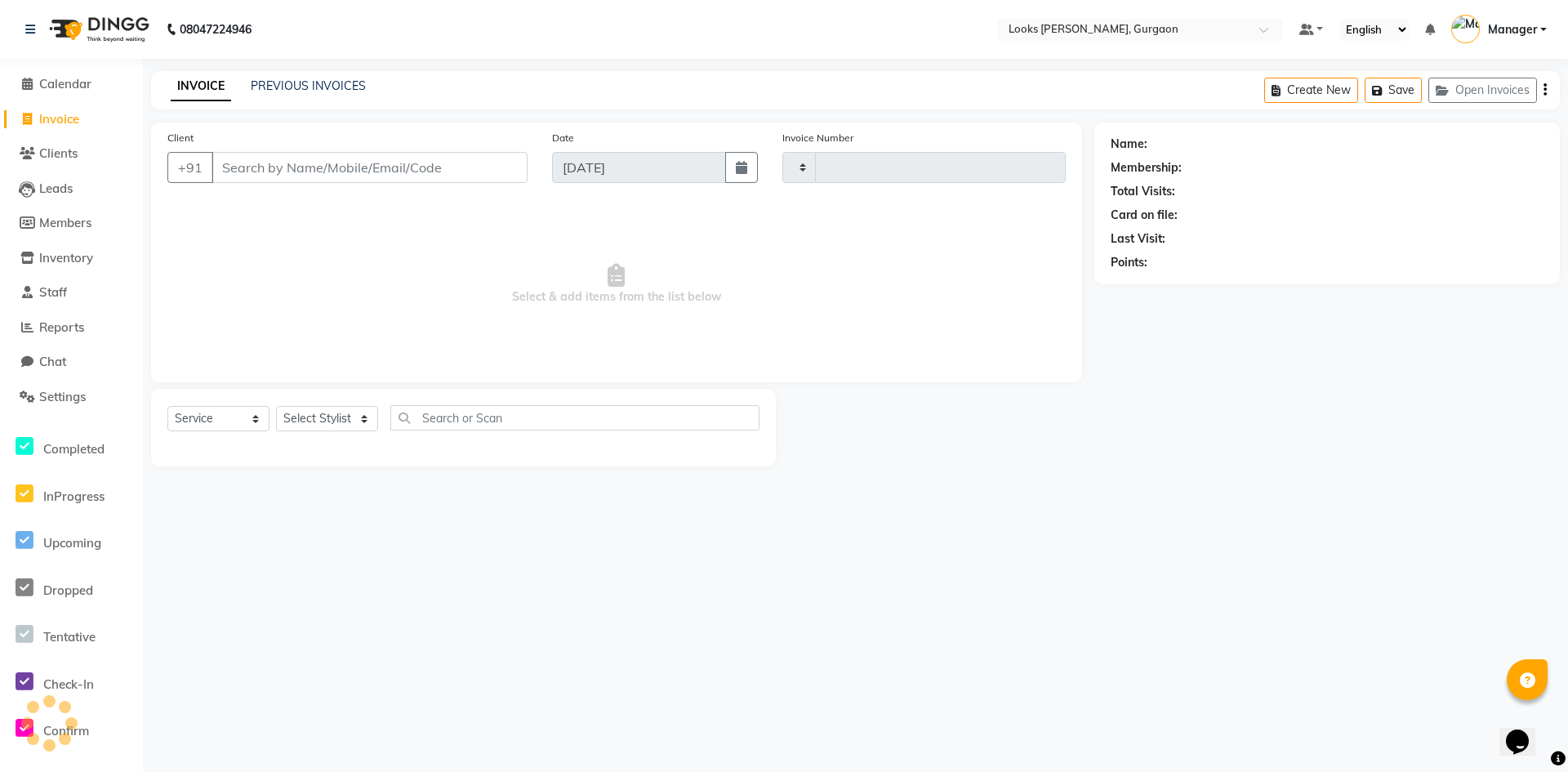
type input "1490"
select select "8452"
click at [319, 82] on link "PREVIOUS INVOICES" at bounding box center [308, 85] width 115 height 15
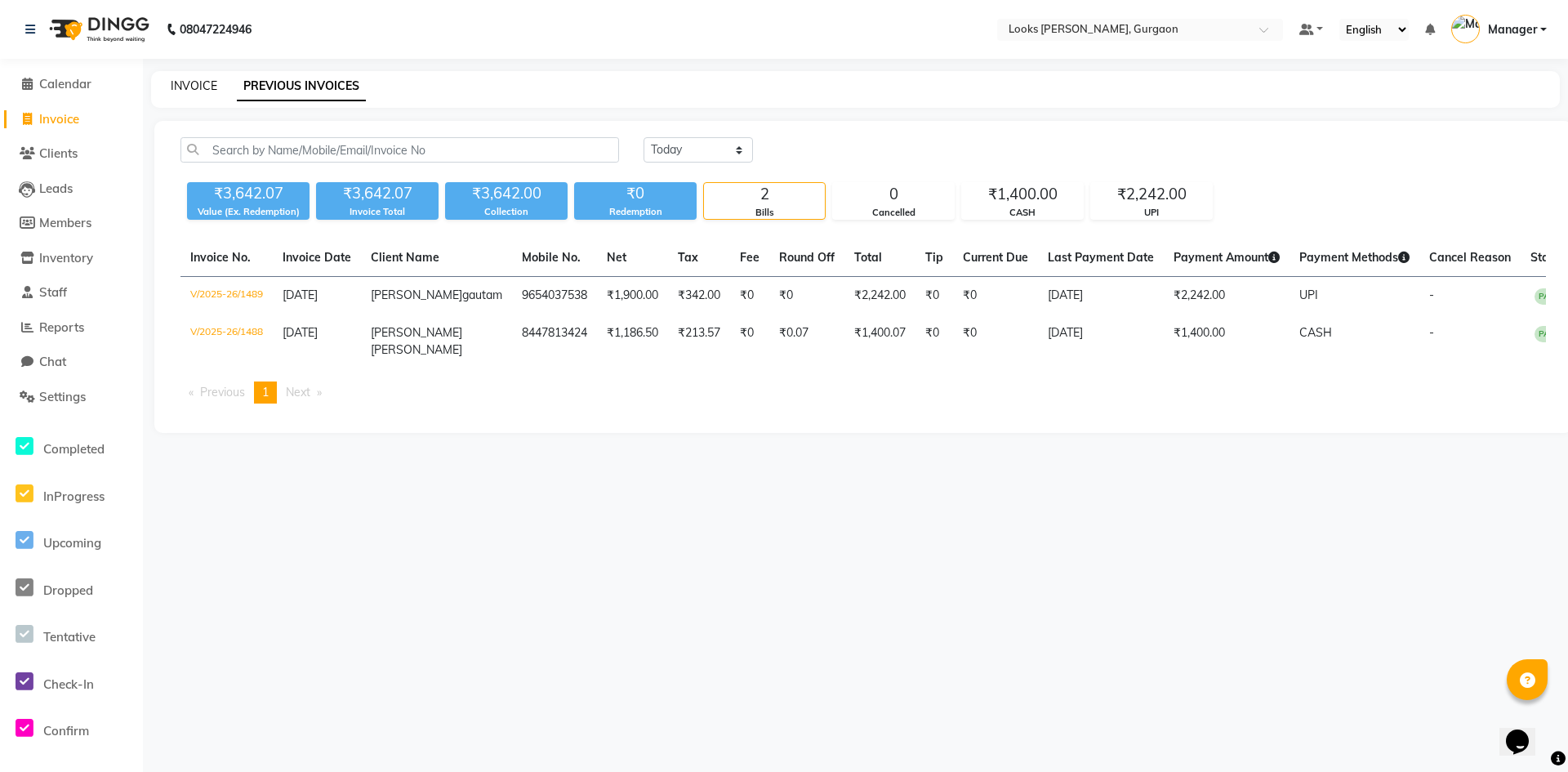
click at [188, 84] on link "INVOICE" at bounding box center [194, 85] width 47 height 15
select select "8452"
select select "service"
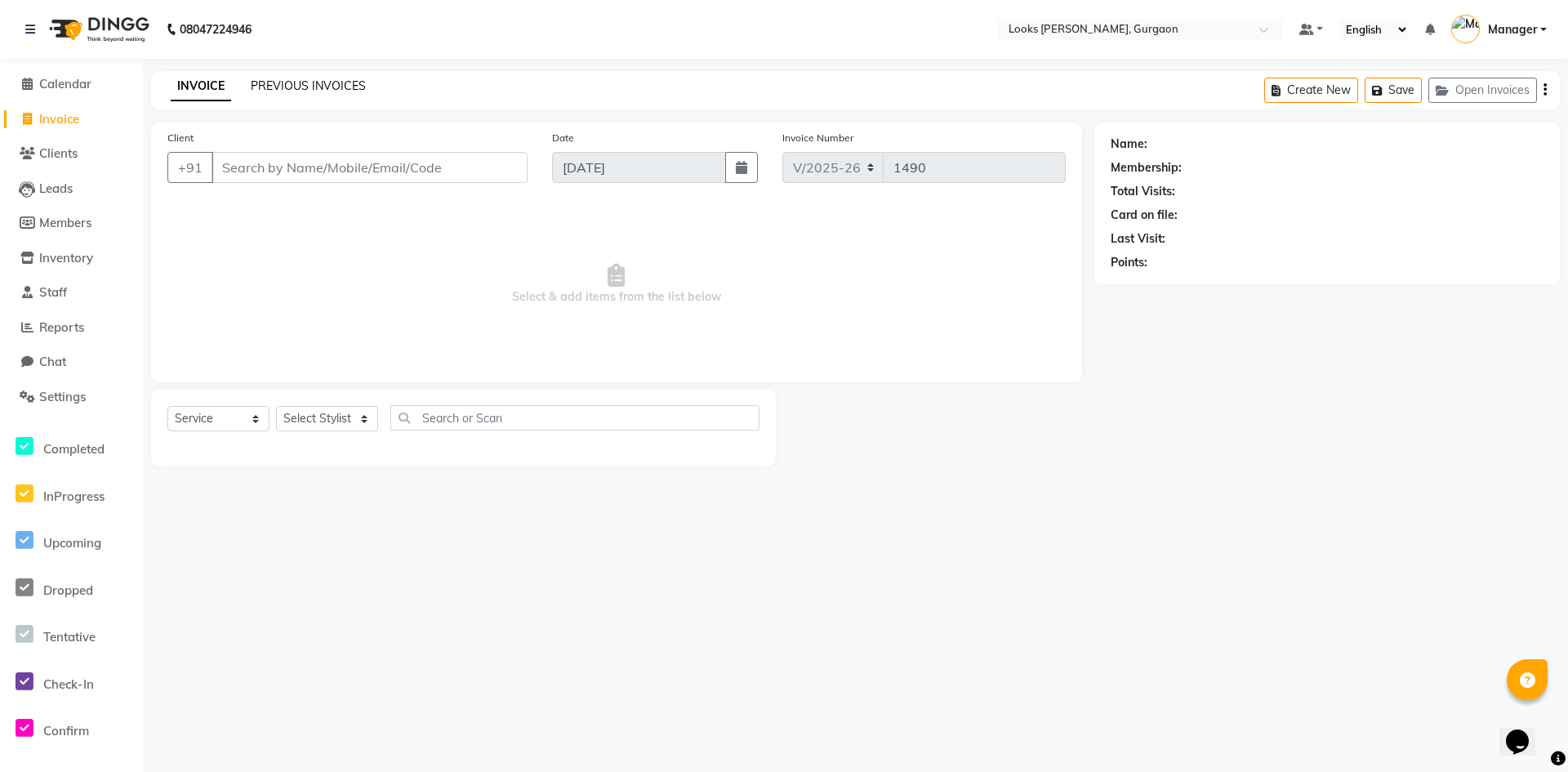
click at [264, 80] on link "PREVIOUS INVOICES" at bounding box center [308, 85] width 115 height 15
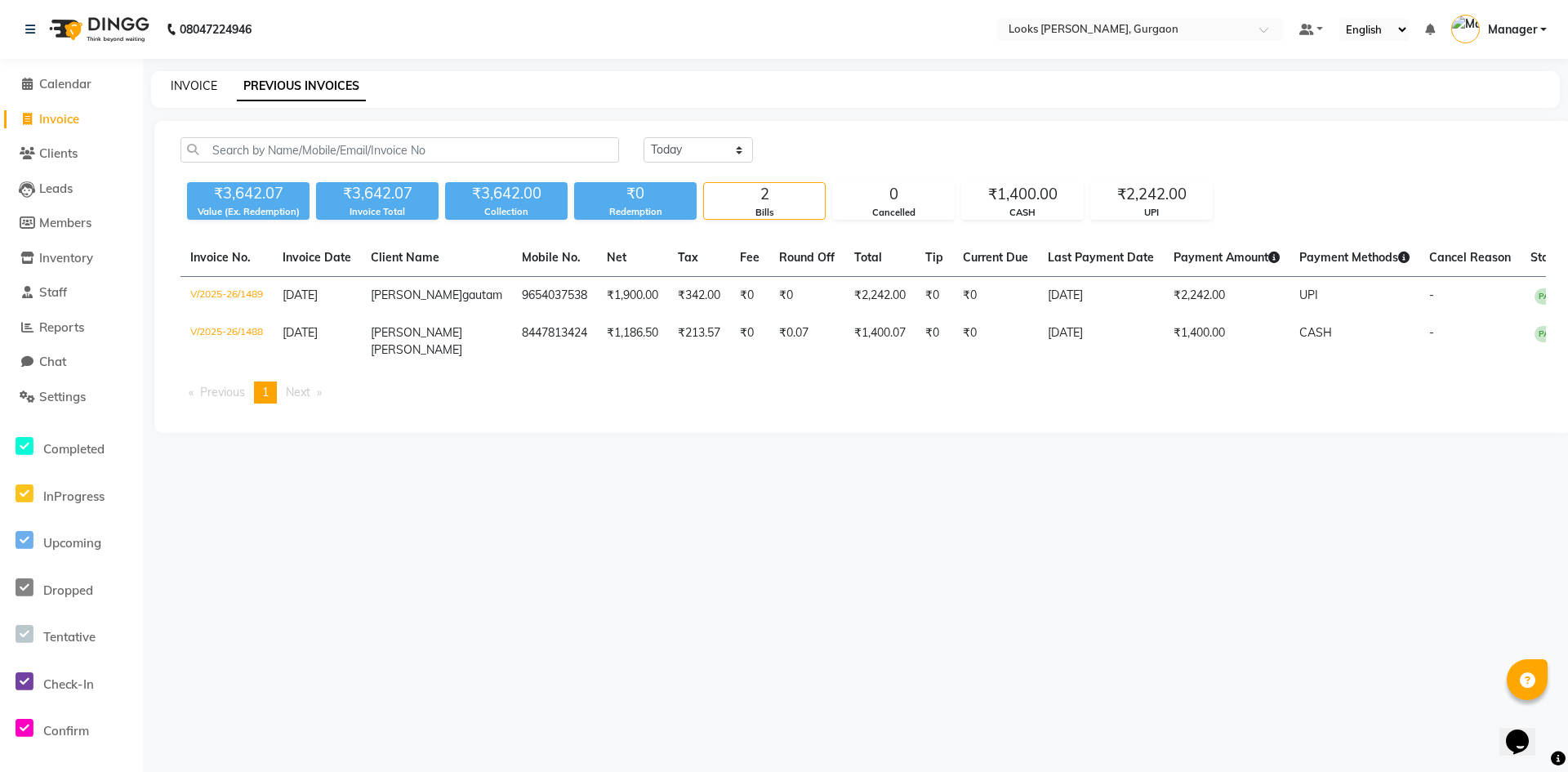
click at [186, 85] on link "INVOICE" at bounding box center [194, 85] width 47 height 15
select select "8452"
select select "service"
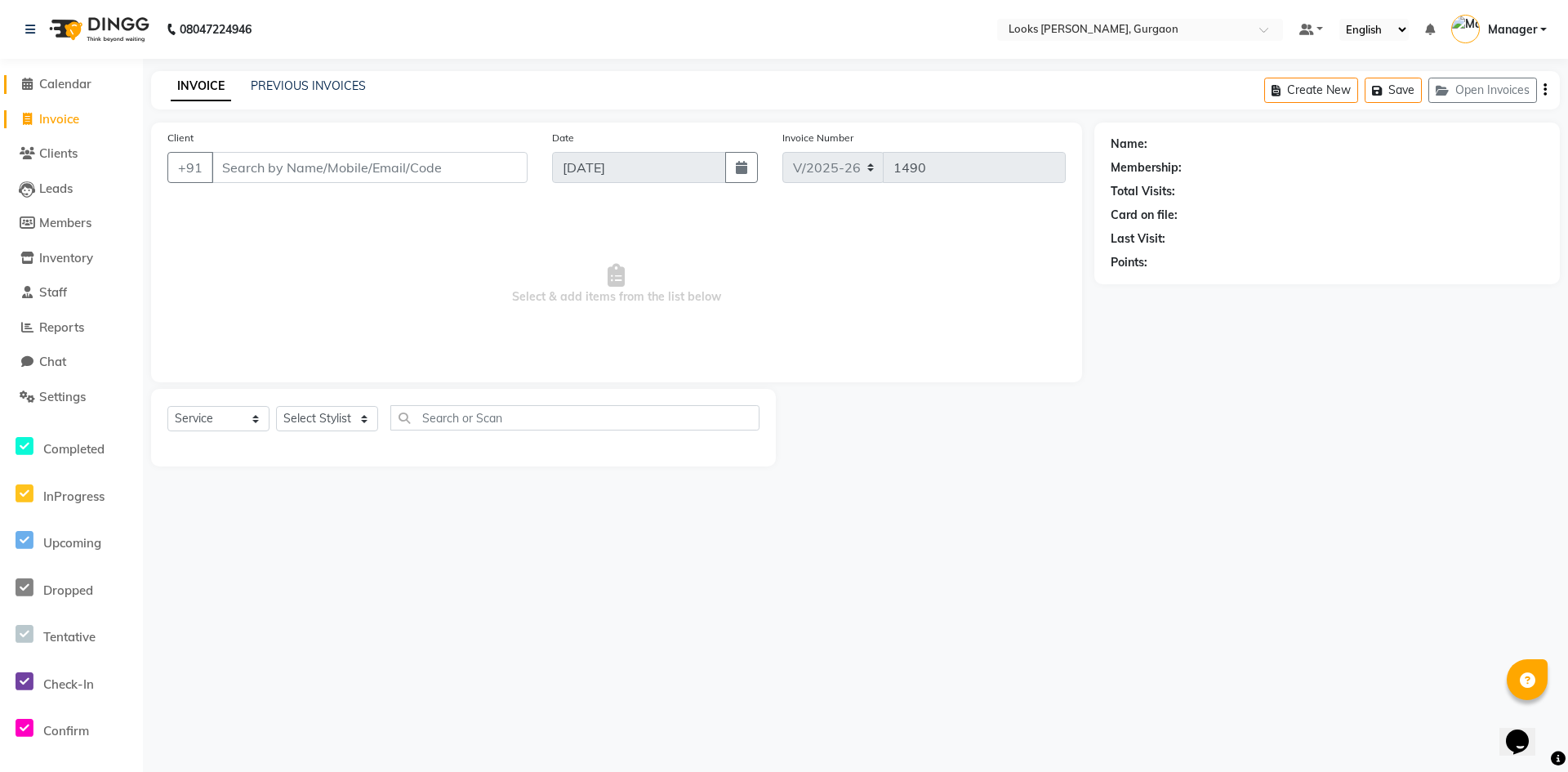
click at [45, 84] on span "Calendar" at bounding box center [65, 84] width 52 height 15
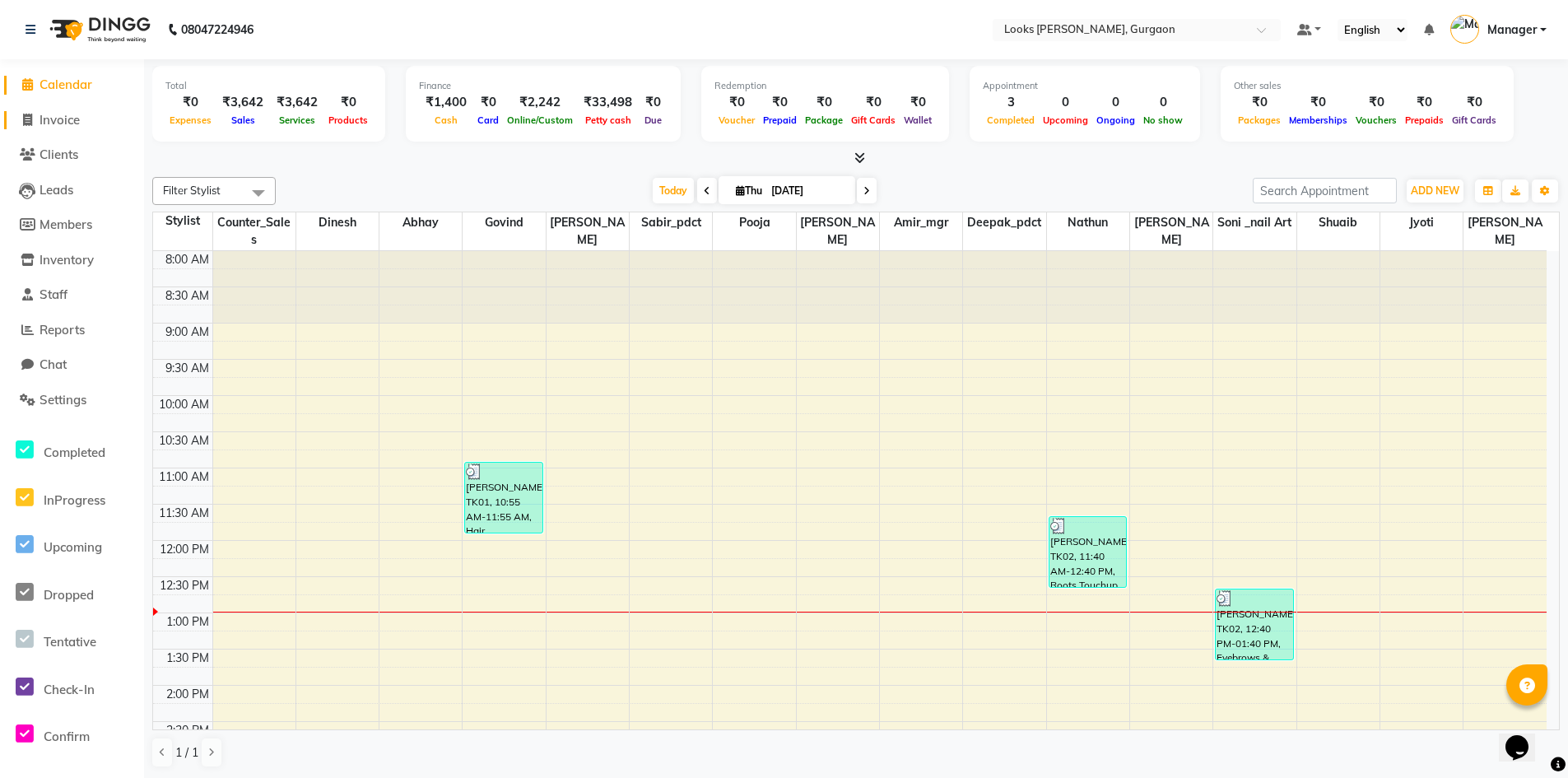
drag, startPoint x: 64, startPoint y: 124, endPoint x: 52, endPoint y: 124, distance: 12.0
click at [63, 124] on span "Invoice" at bounding box center [59, 119] width 40 height 15
select select "service"
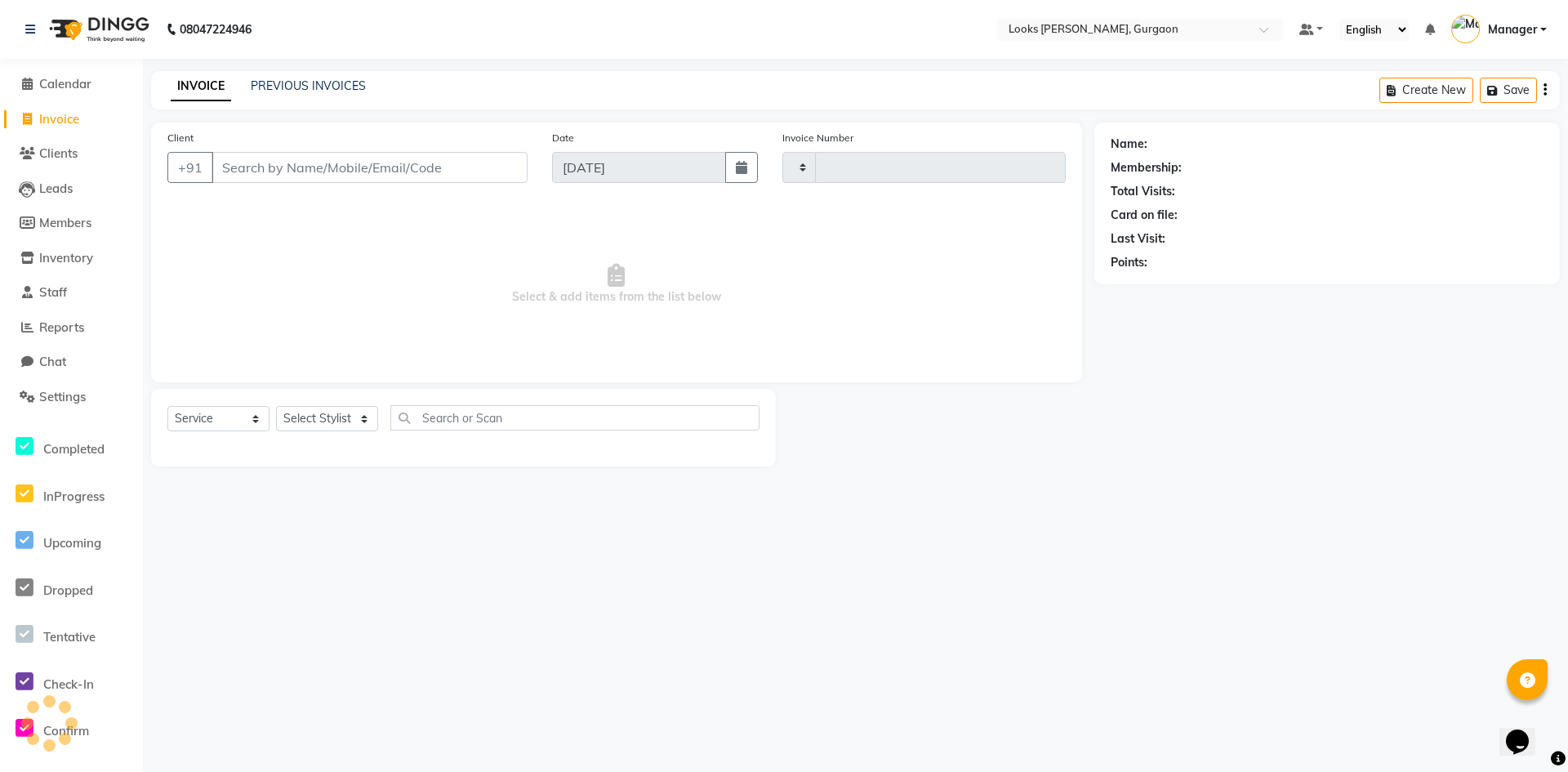
type input "1490"
select select "8452"
click at [55, 82] on span "Calendar" at bounding box center [65, 84] width 52 height 15
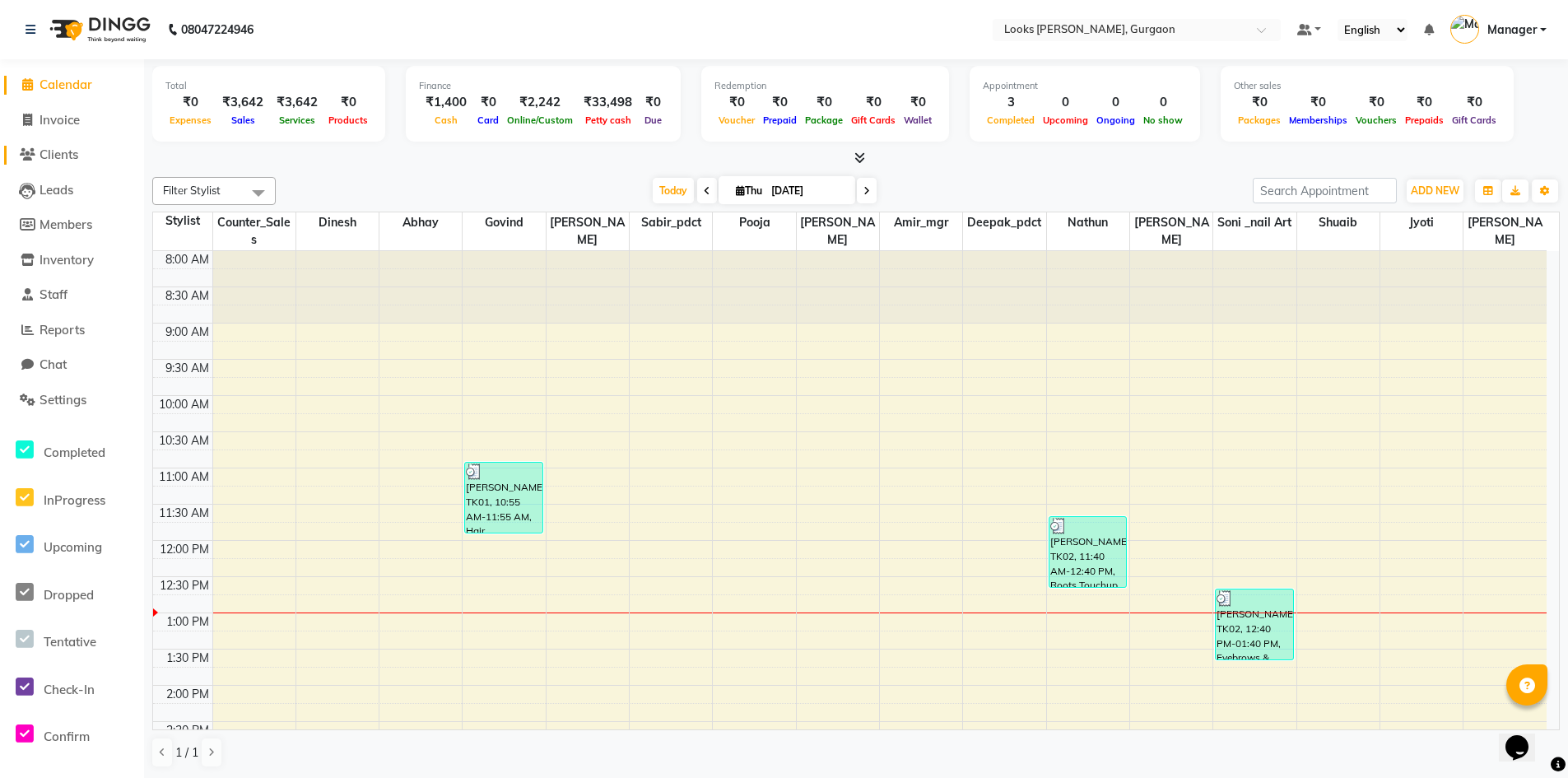
click at [64, 153] on span "Clients" at bounding box center [58, 154] width 39 height 15
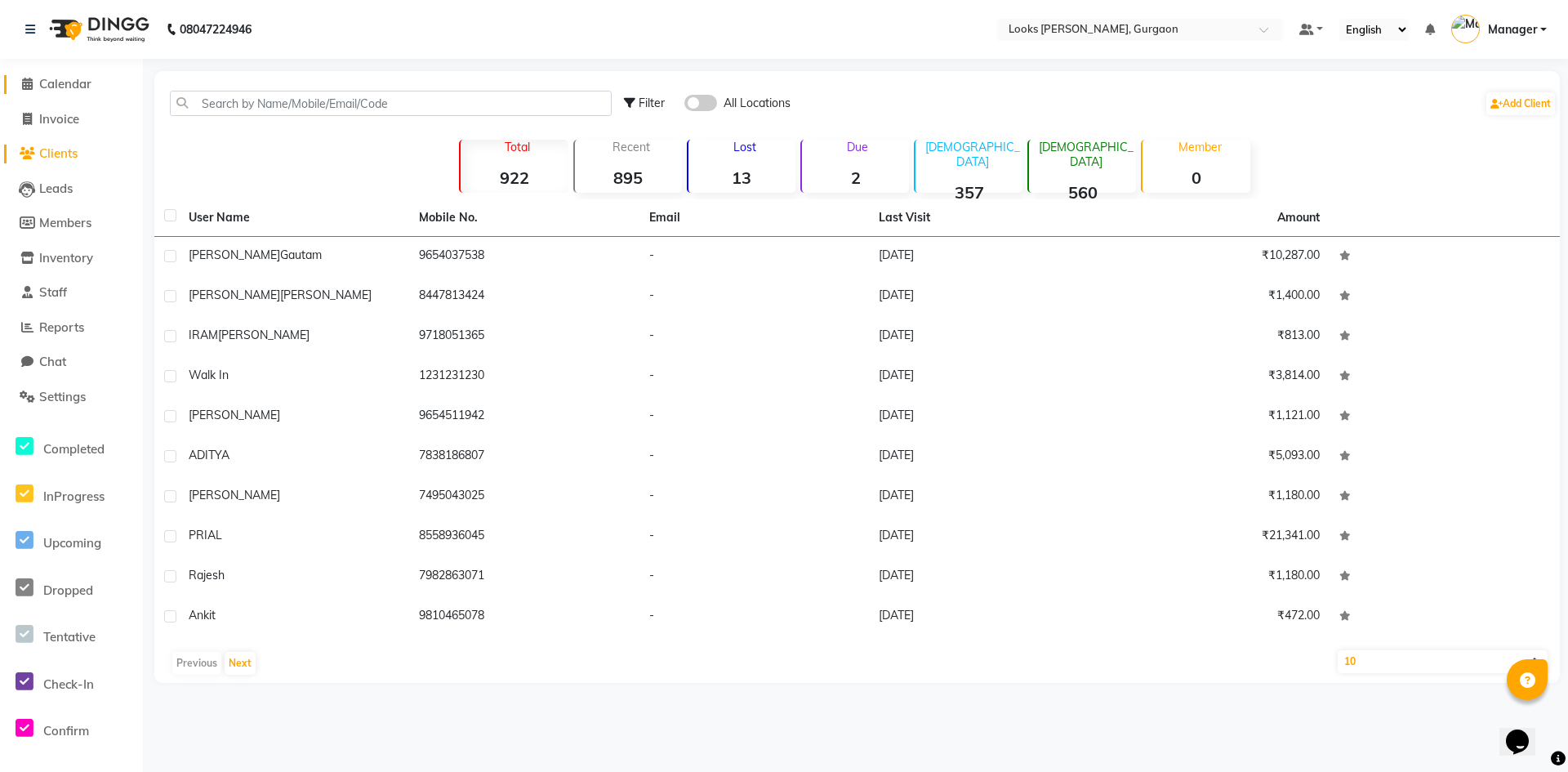
click at [67, 78] on span "Calendar" at bounding box center [65, 84] width 52 height 15
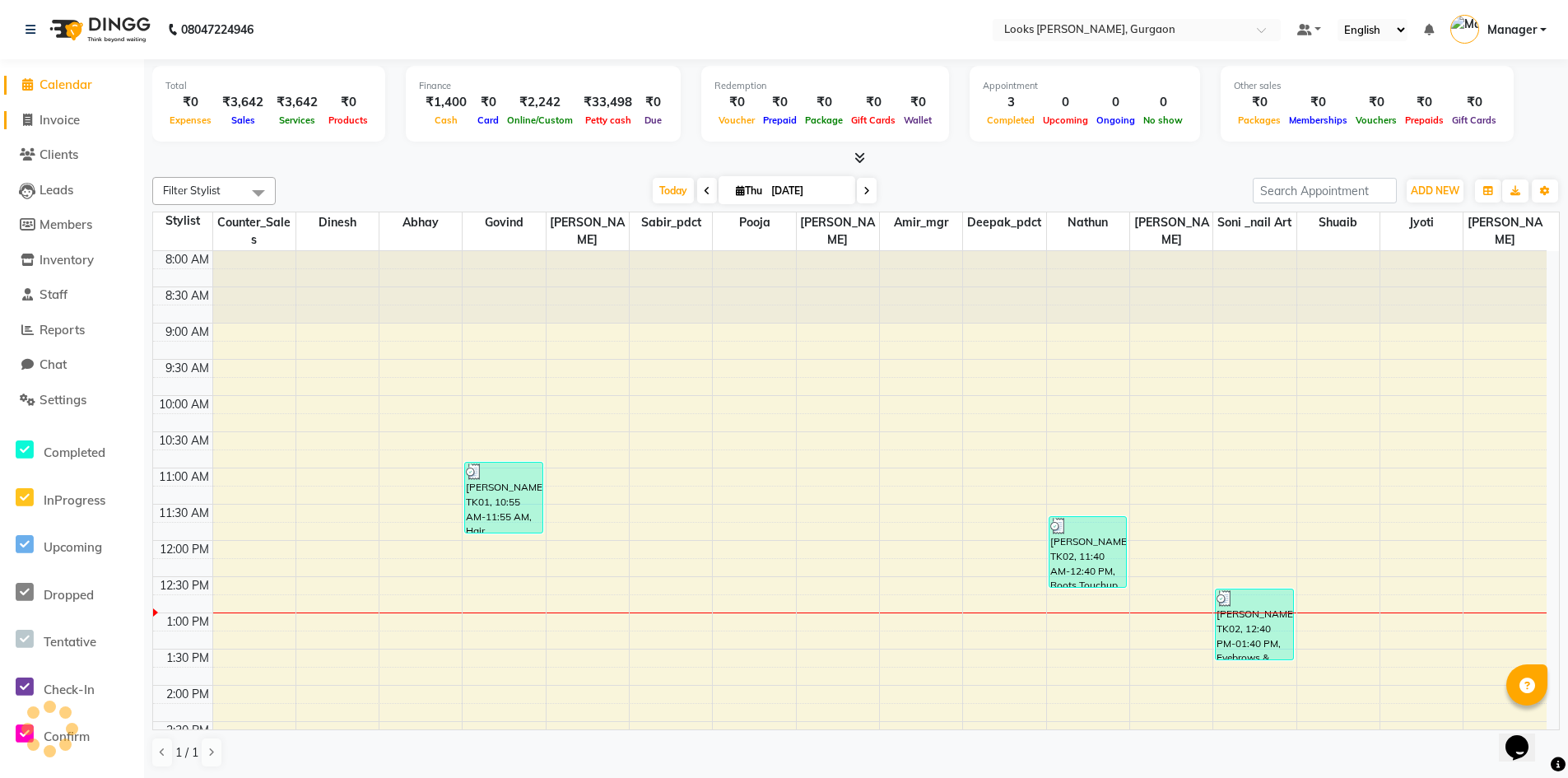
scroll to position [363, 0]
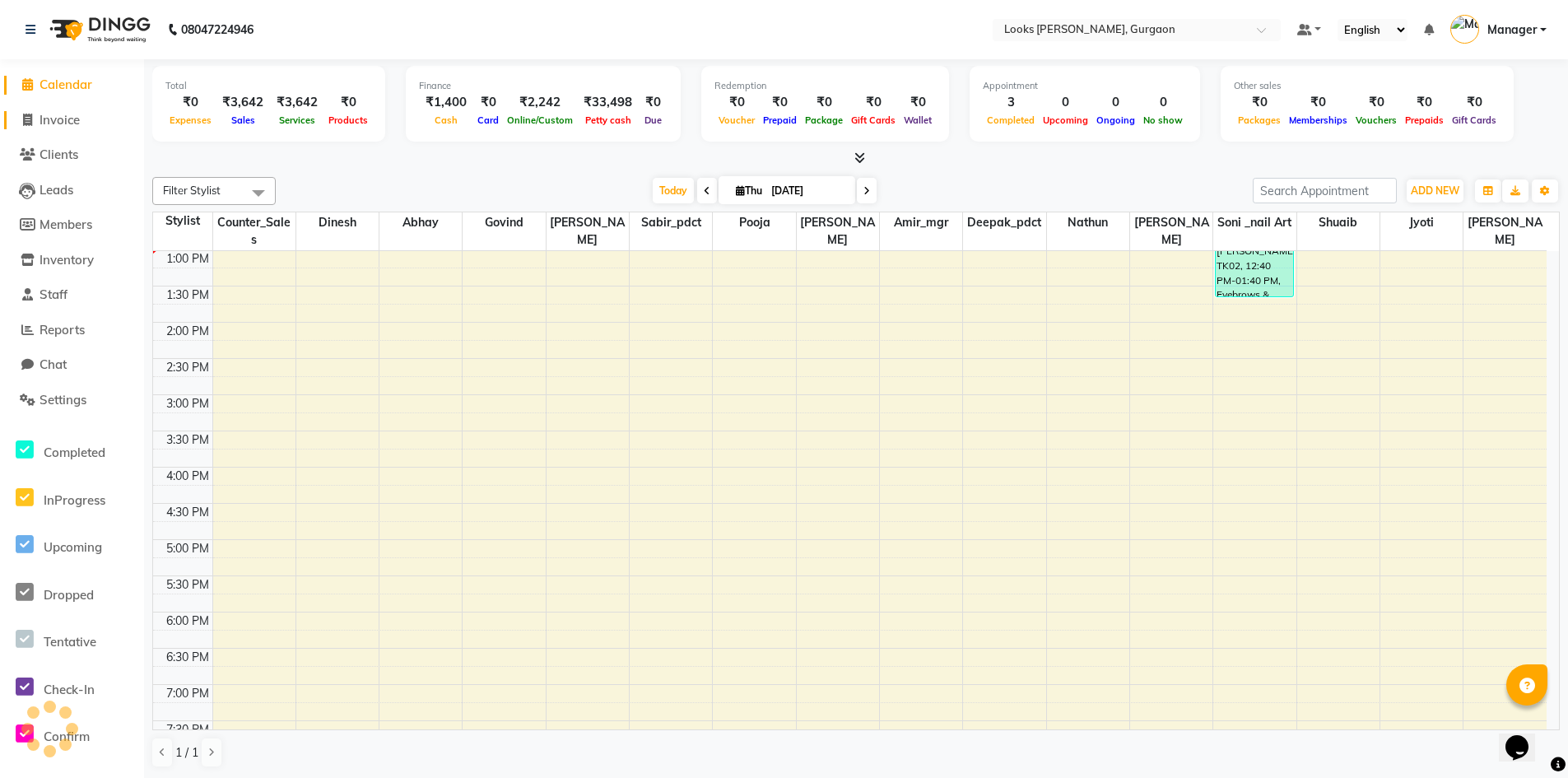
click at [72, 119] on span "Invoice" at bounding box center [59, 119] width 40 height 15
select select "service"
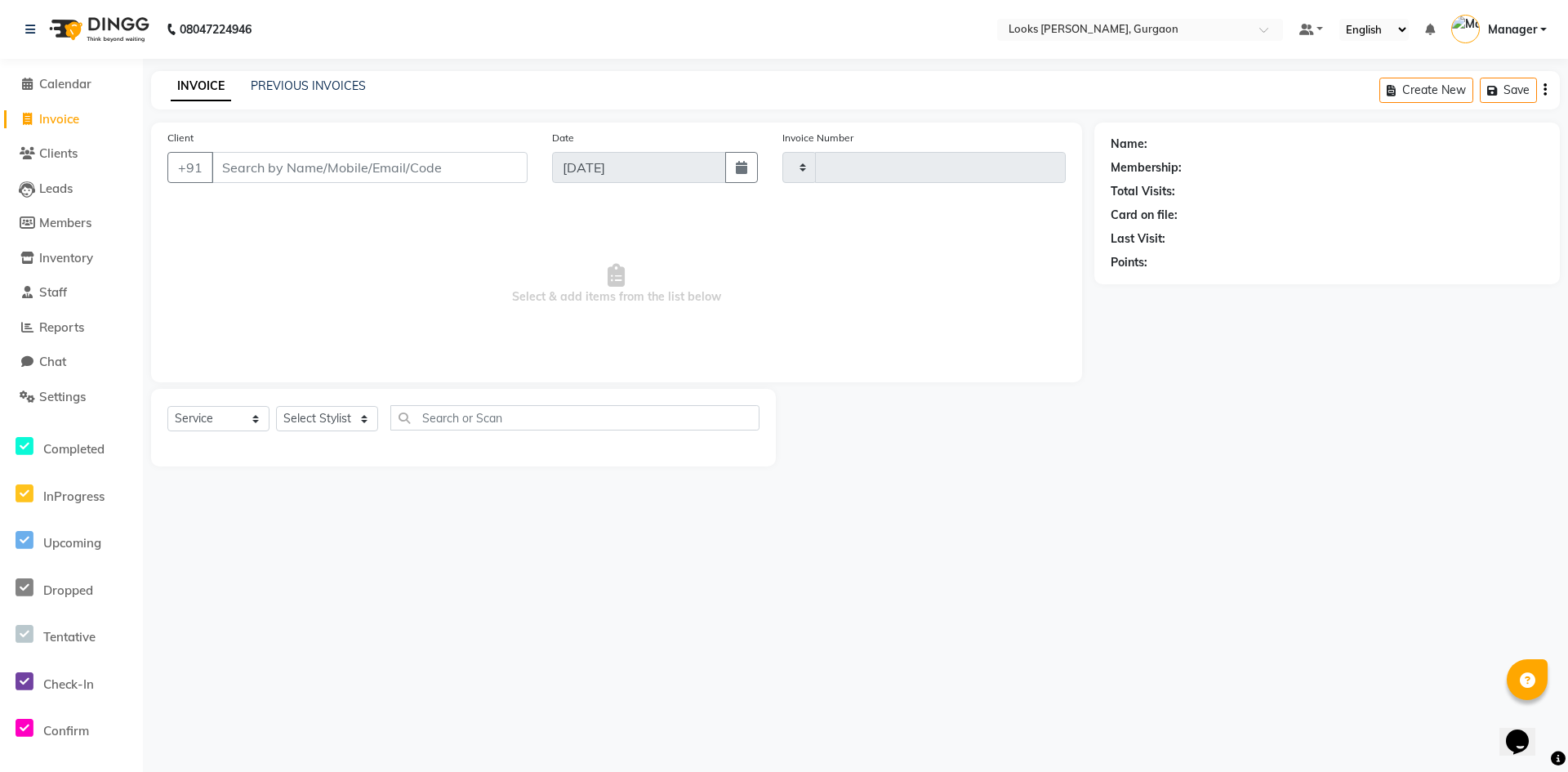
type input "1490"
select select "8452"
click at [49, 84] on span "Calendar" at bounding box center [65, 84] width 52 height 15
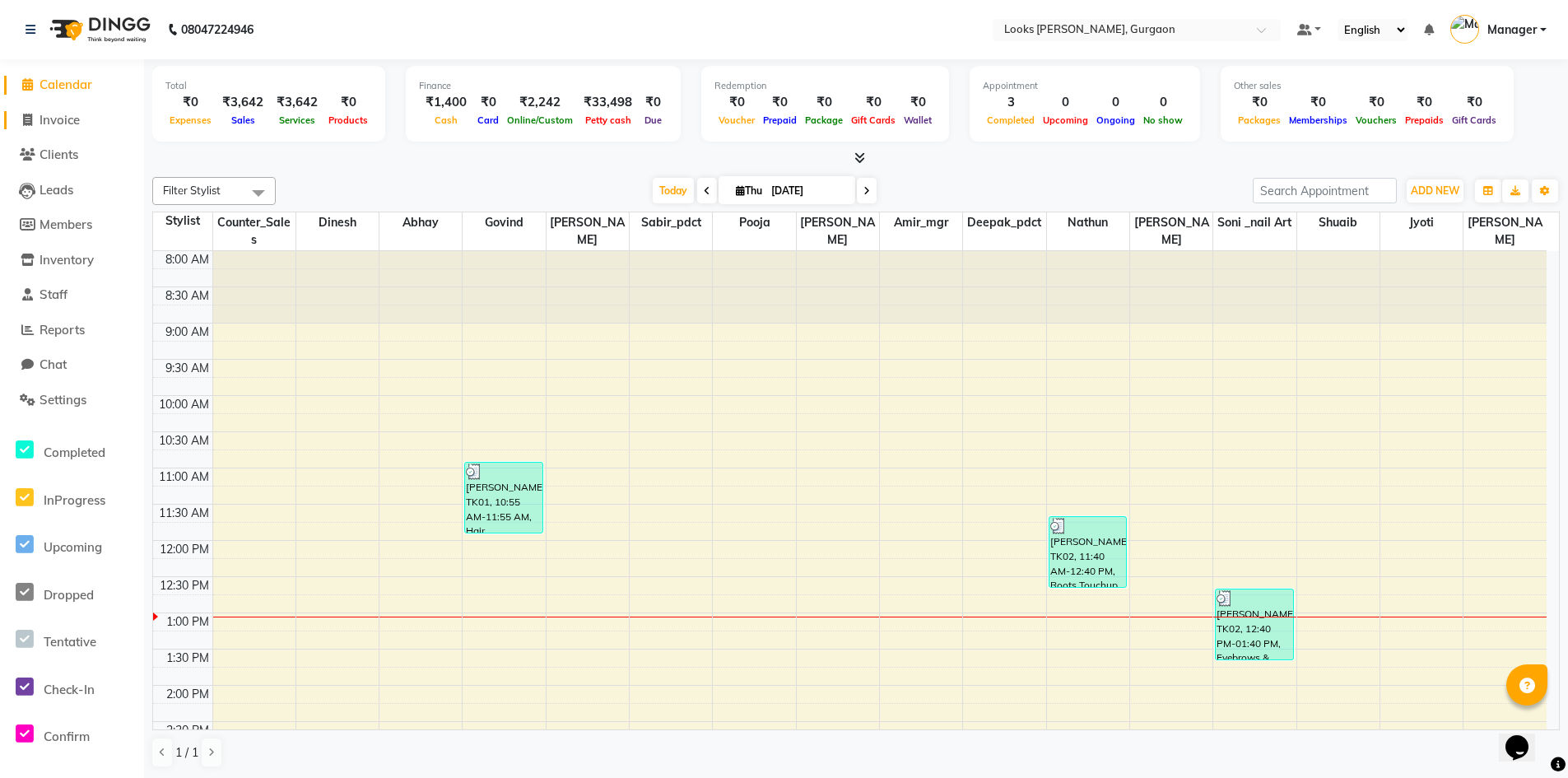
click at [45, 121] on span "Invoice" at bounding box center [59, 119] width 40 height 15
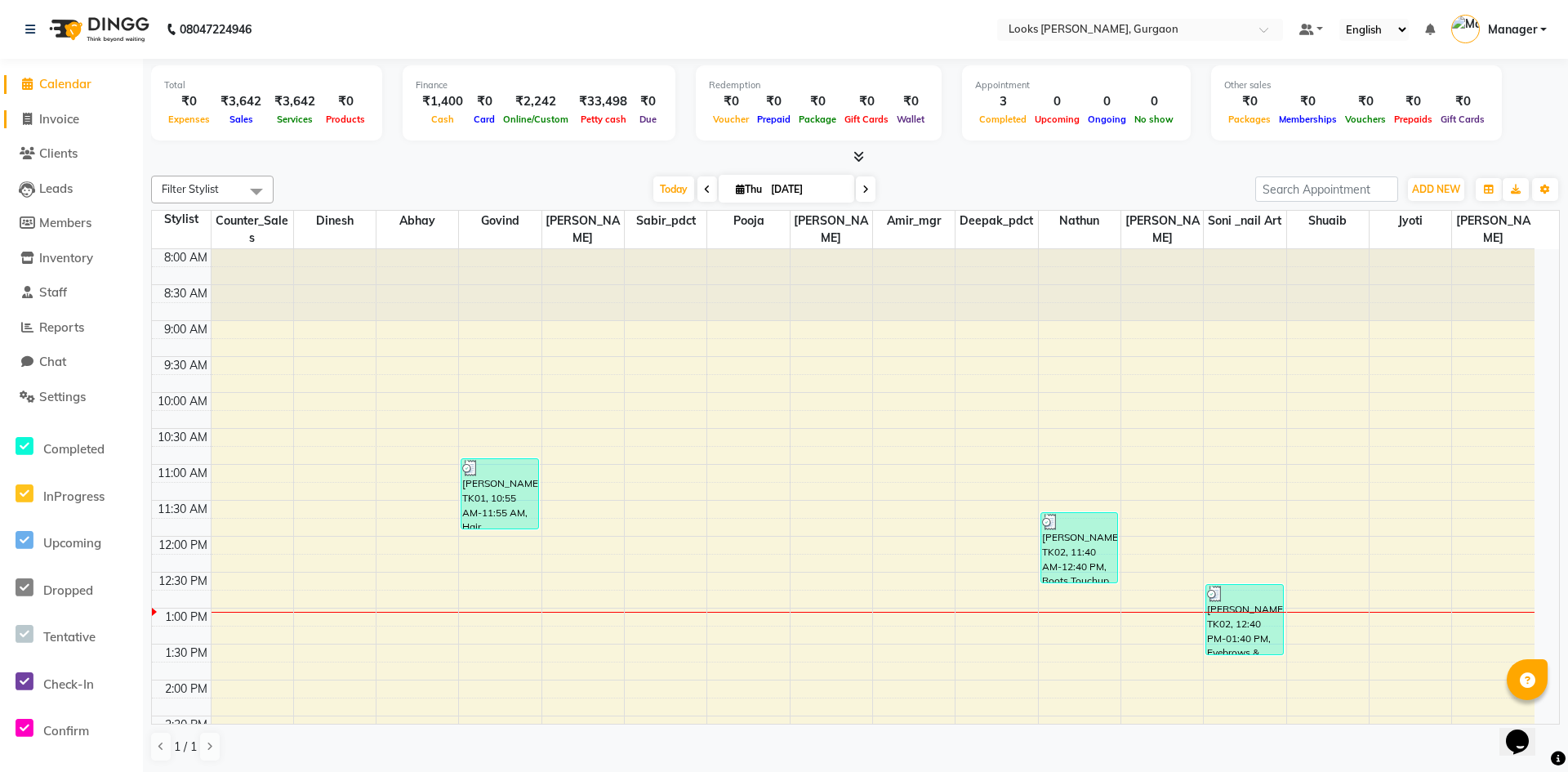
select select "8452"
select select "service"
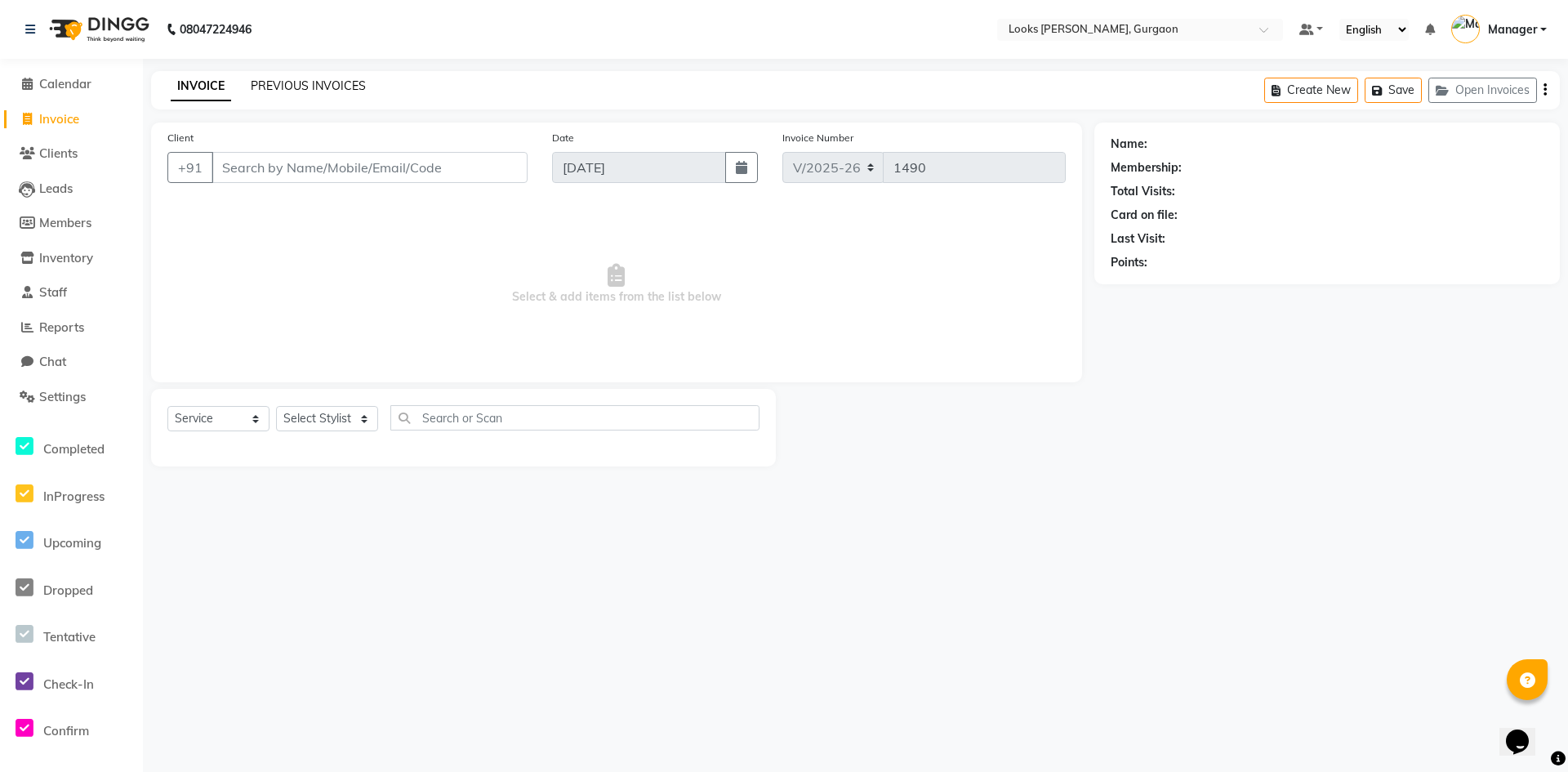
click at [305, 84] on link "PREVIOUS INVOICES" at bounding box center [308, 85] width 115 height 15
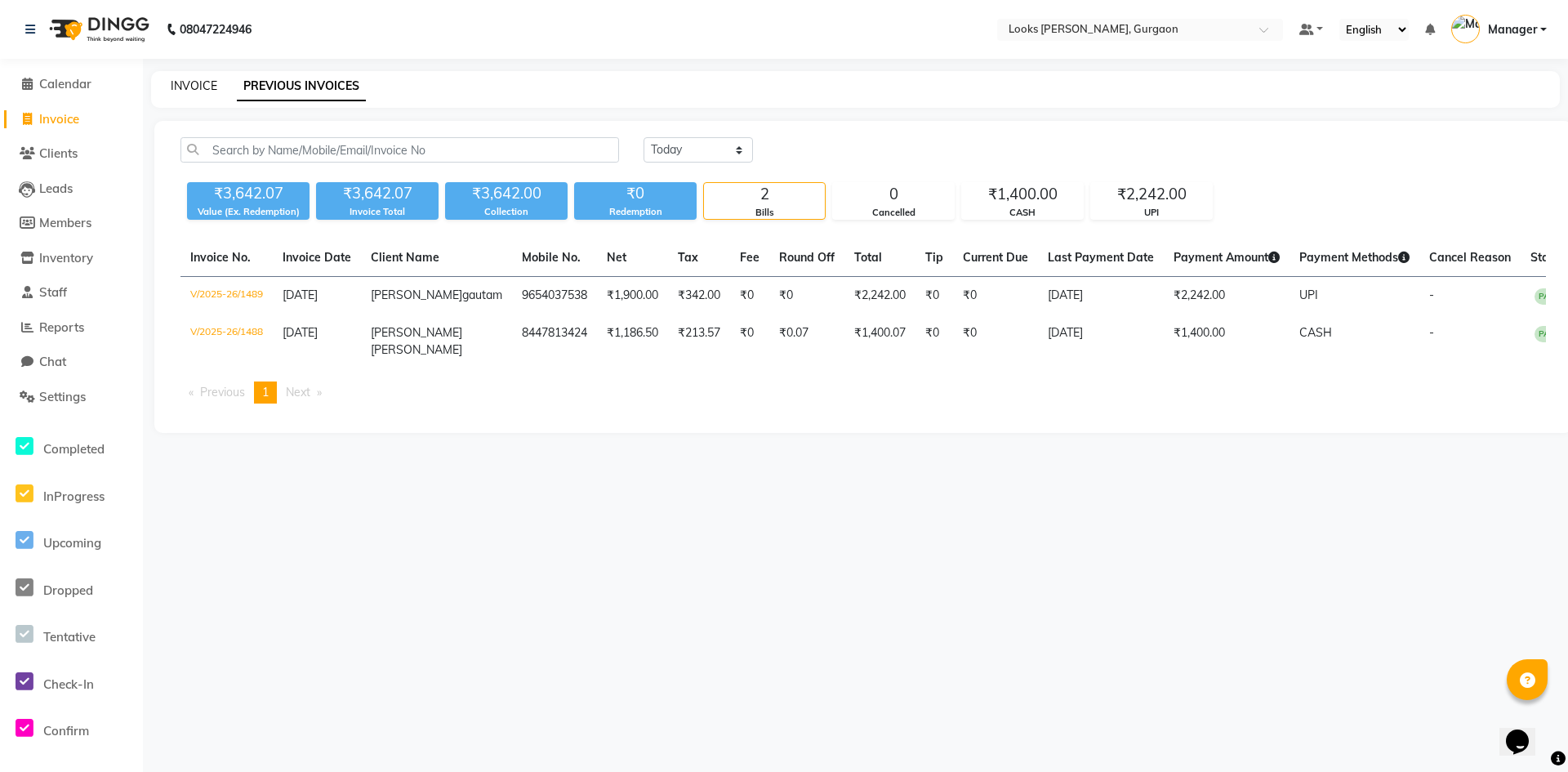
click at [194, 82] on link "INVOICE" at bounding box center [194, 85] width 47 height 15
select select "8452"
select select "service"
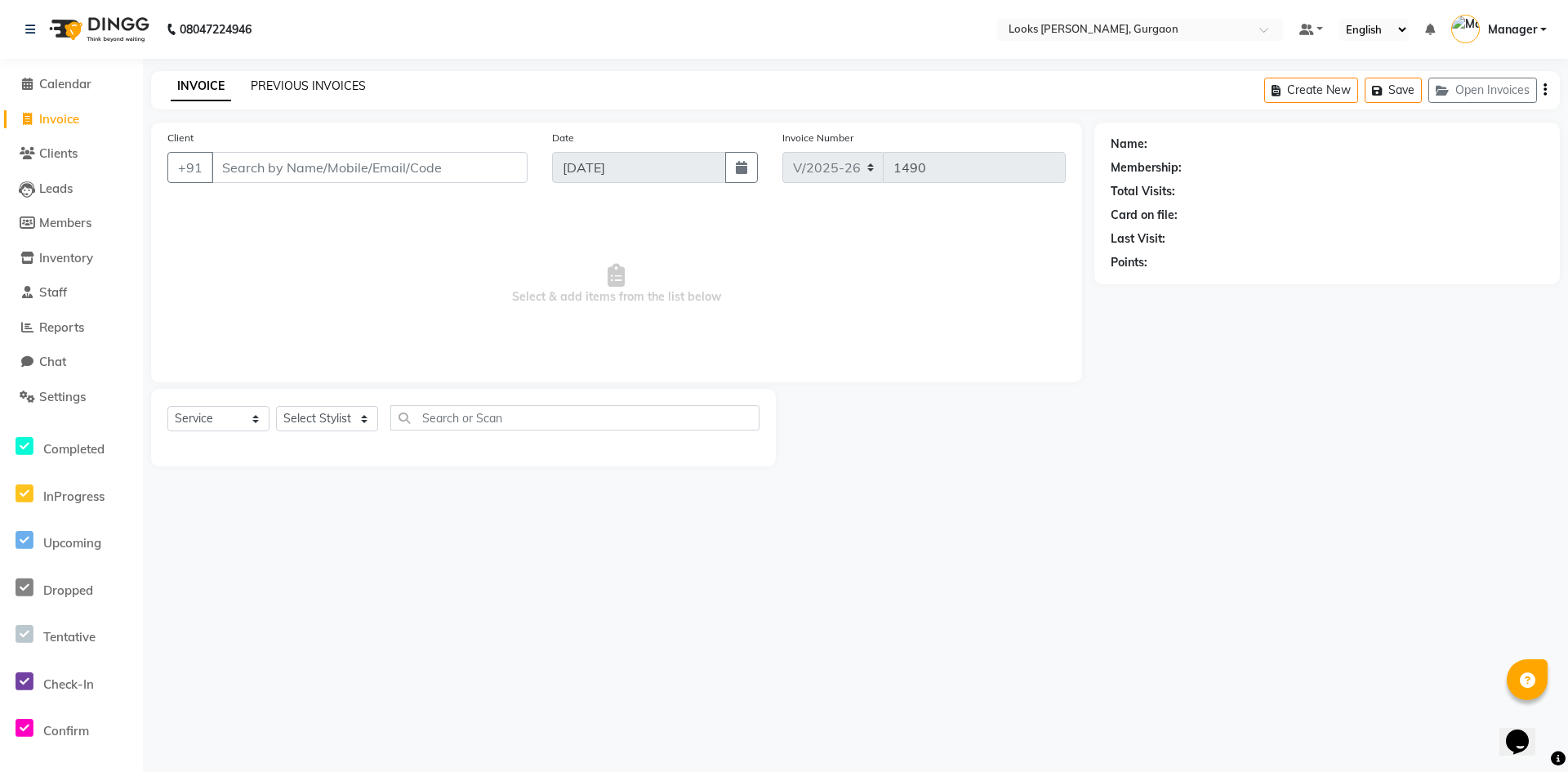
click at [305, 87] on link "PREVIOUS INVOICES" at bounding box center [308, 85] width 115 height 15
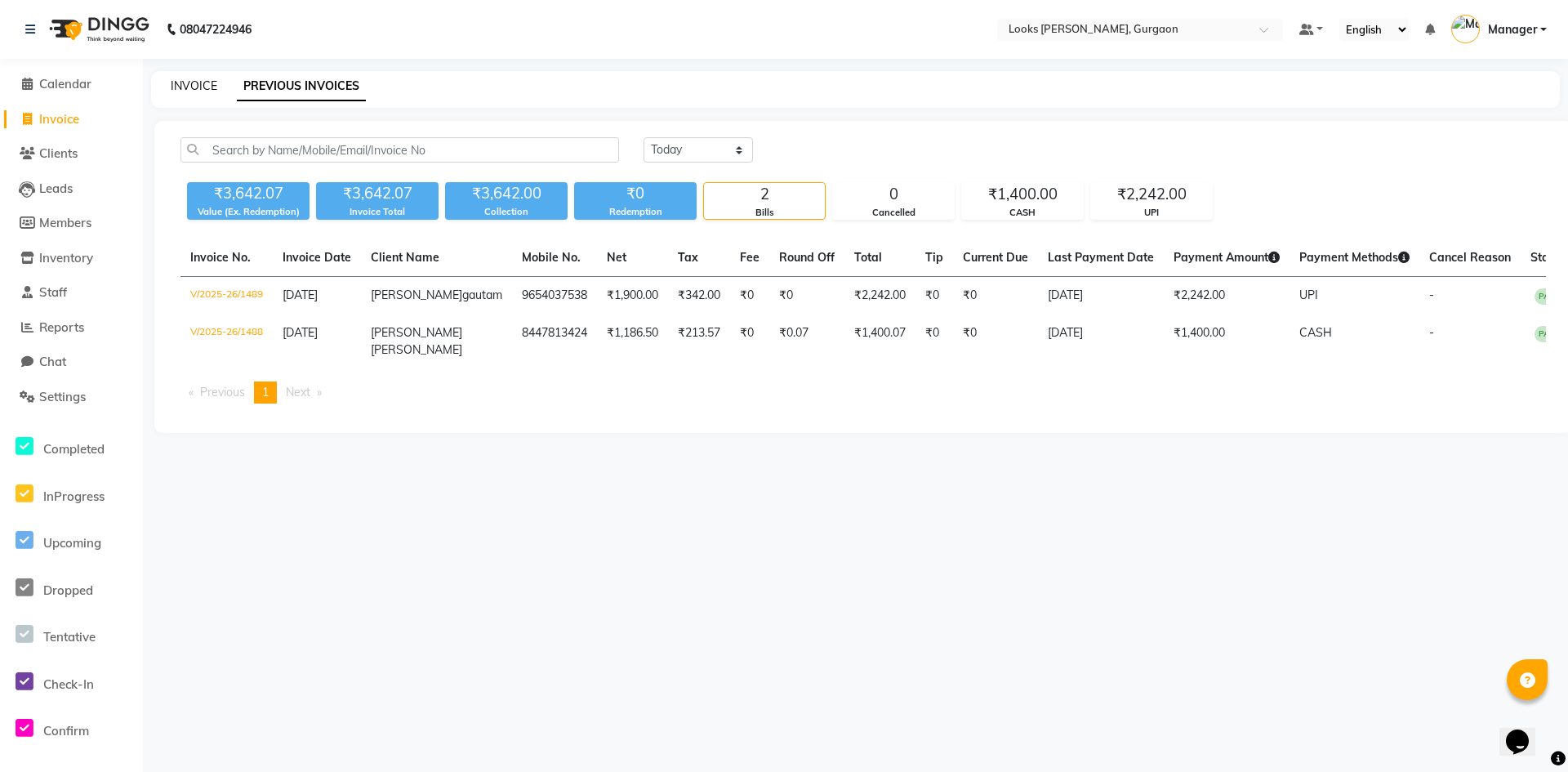
click at [186, 89] on link "INVOICE" at bounding box center [194, 85] width 47 height 15
select select "service"
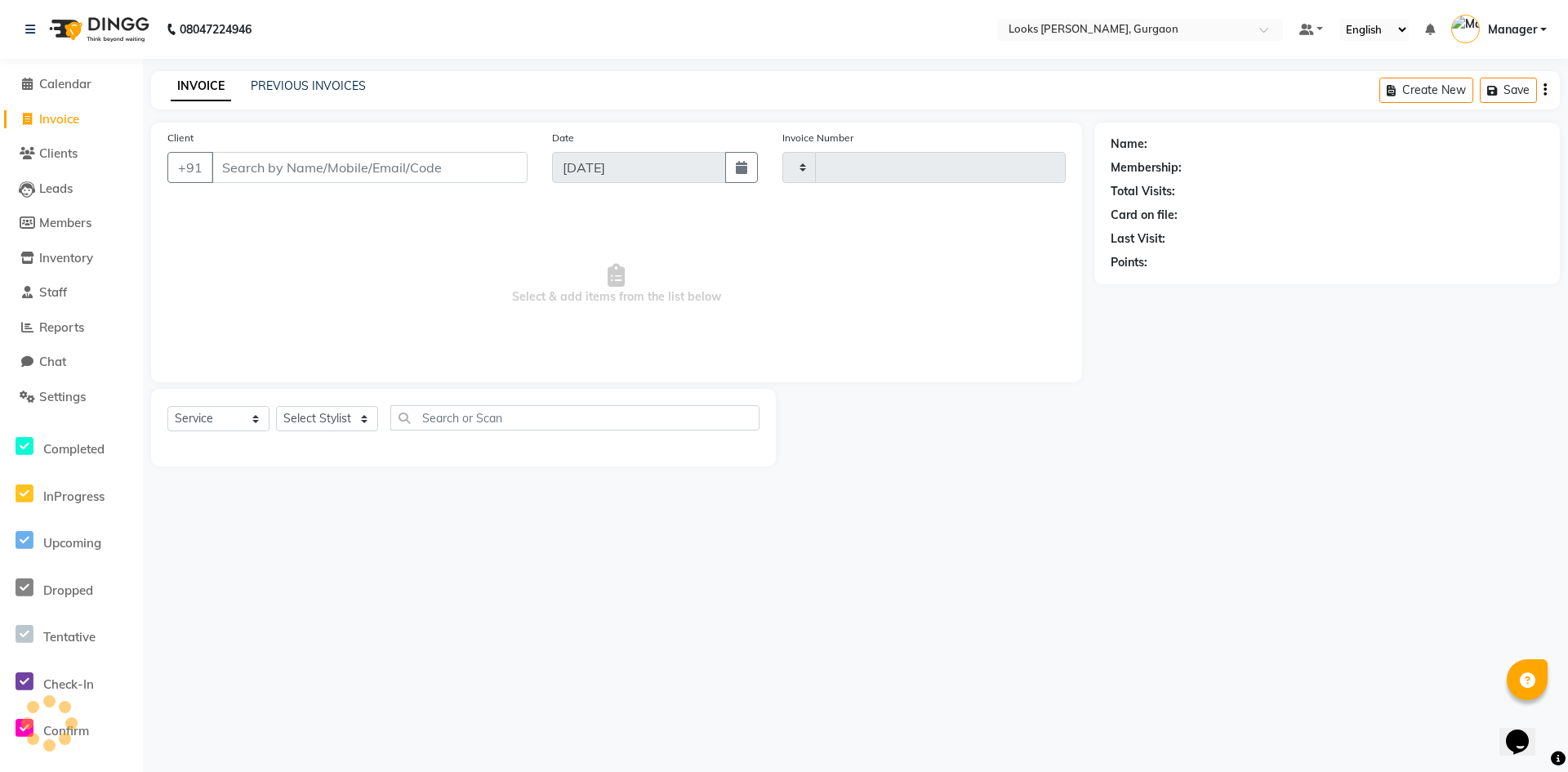
type input "1490"
select select "8452"
click at [53, 80] on span "Calendar" at bounding box center [65, 84] width 52 height 15
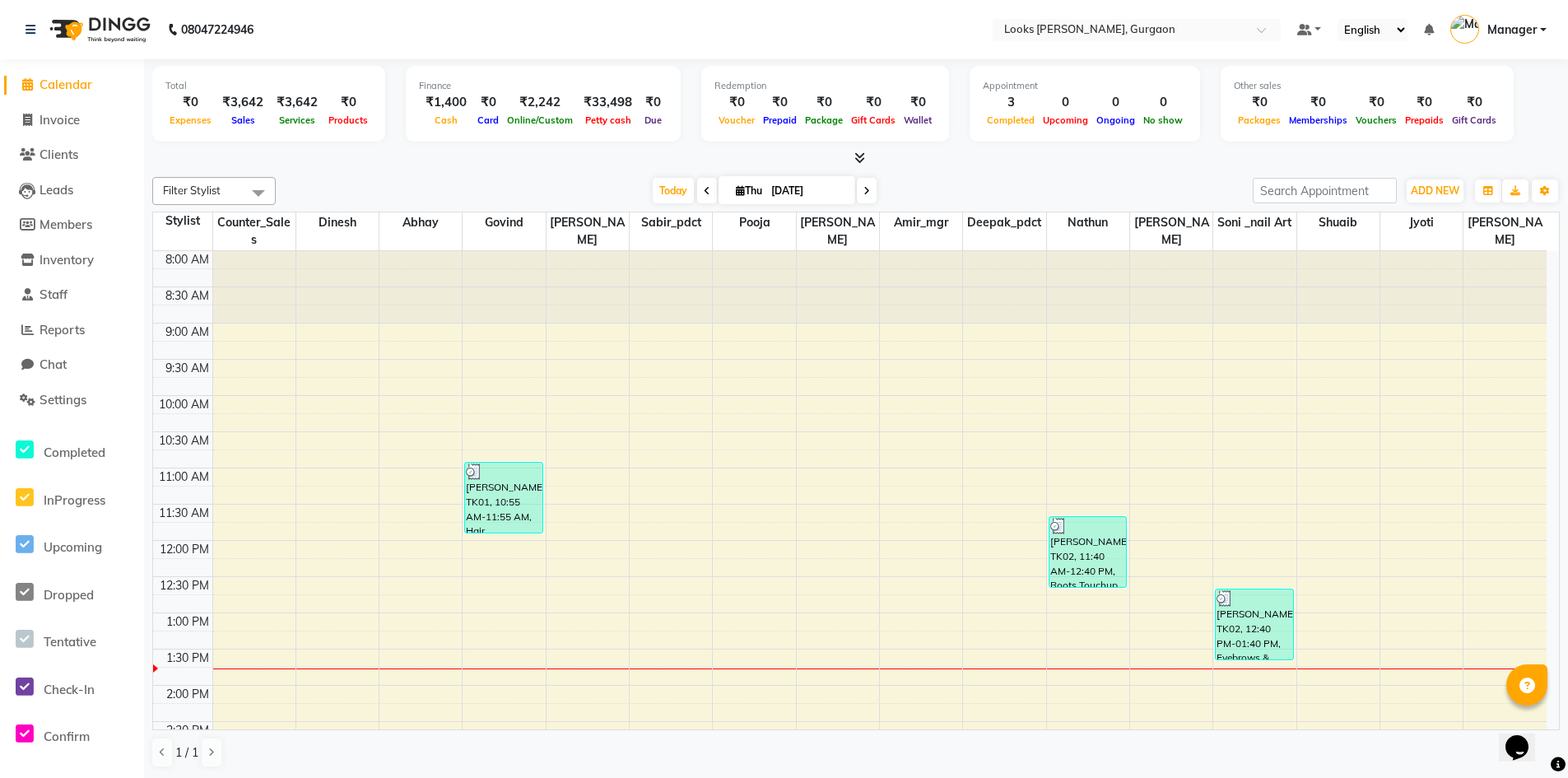
click at [72, 84] on span "Calendar" at bounding box center [65, 84] width 52 height 15
click at [860, 152] on icon at bounding box center [860, 157] width 10 height 12
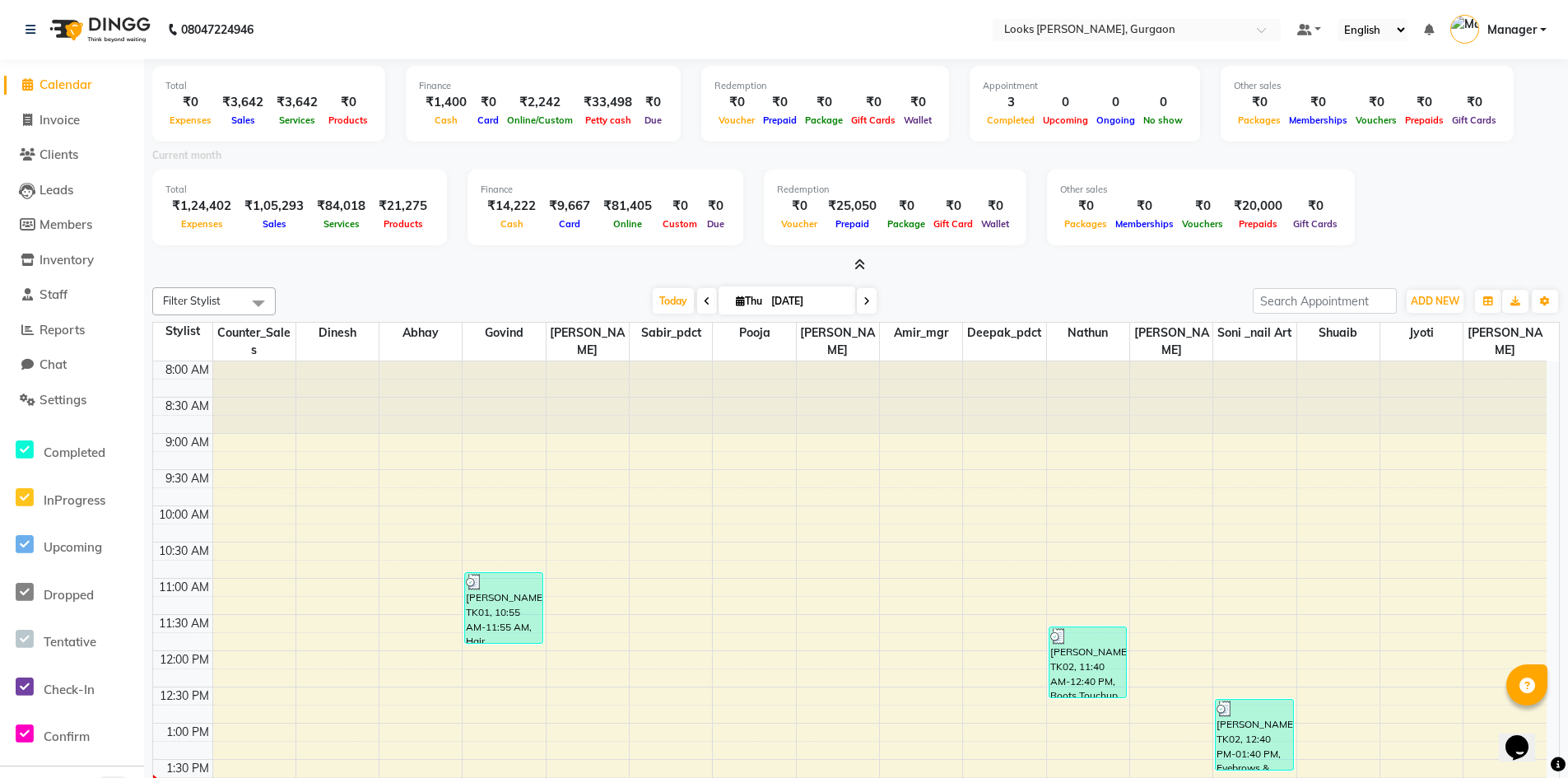
click at [861, 260] on icon at bounding box center [860, 265] width 10 height 12
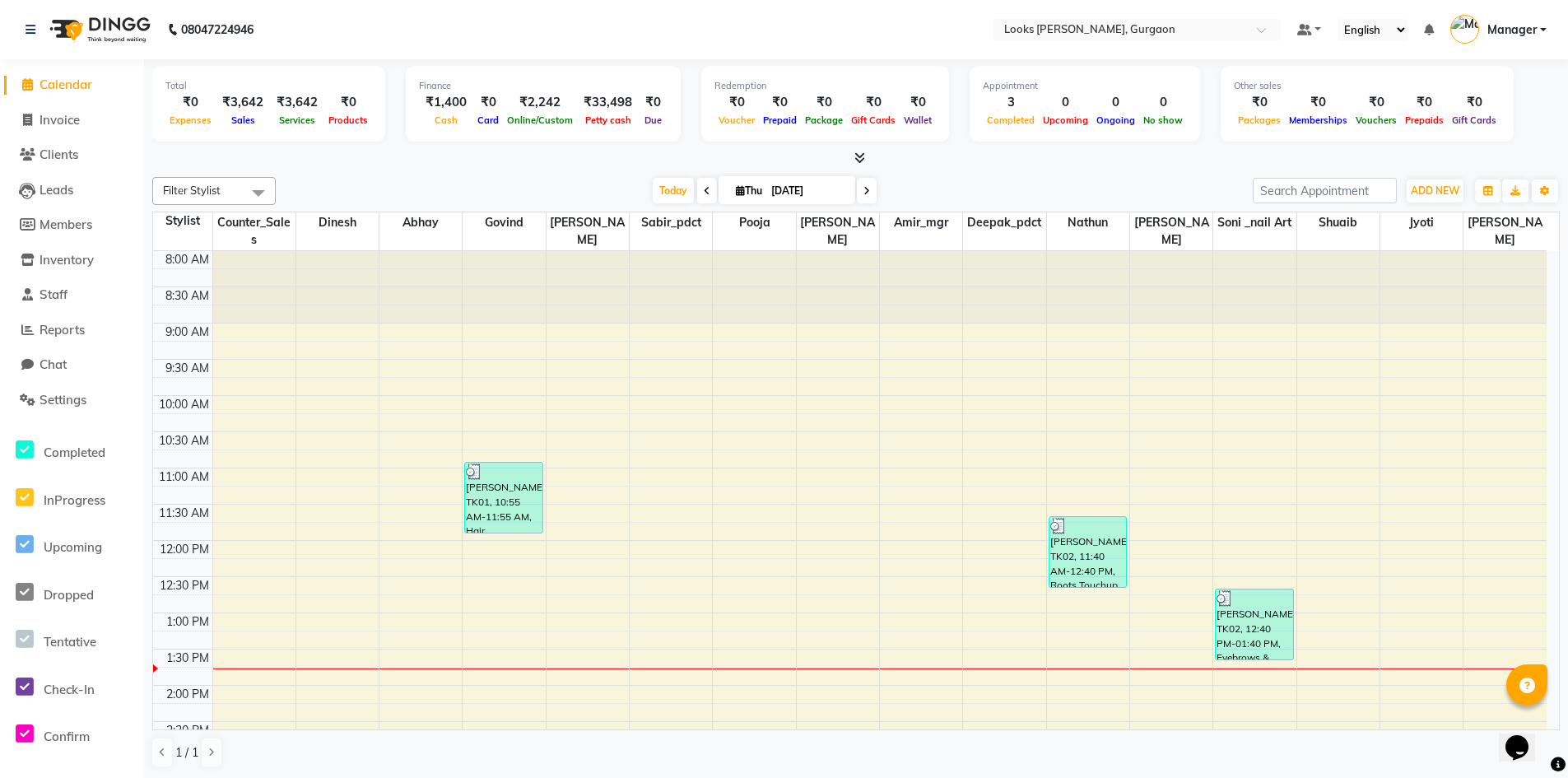
click at [70, 81] on span "Calendar" at bounding box center [65, 84] width 52 height 15
click at [66, 89] on span "Calendar" at bounding box center [65, 84] width 52 height 15
click at [68, 85] on span "Calendar" at bounding box center [65, 84] width 52 height 15
click at [64, 86] on span "Calendar" at bounding box center [65, 84] width 52 height 15
click at [76, 86] on span "Calendar" at bounding box center [65, 84] width 52 height 15
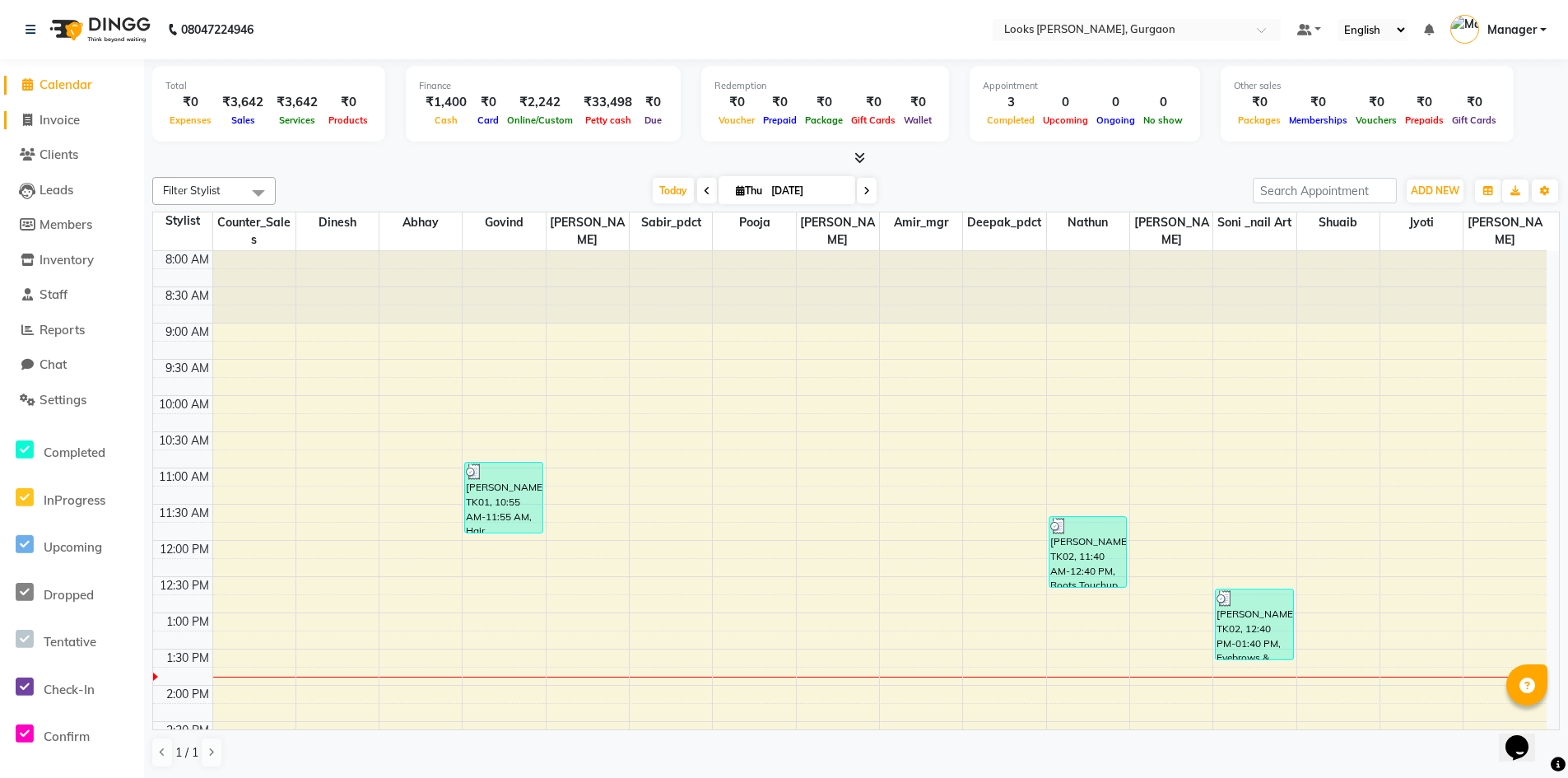
click at [59, 122] on span "Invoice" at bounding box center [59, 119] width 40 height 15
select select "service"
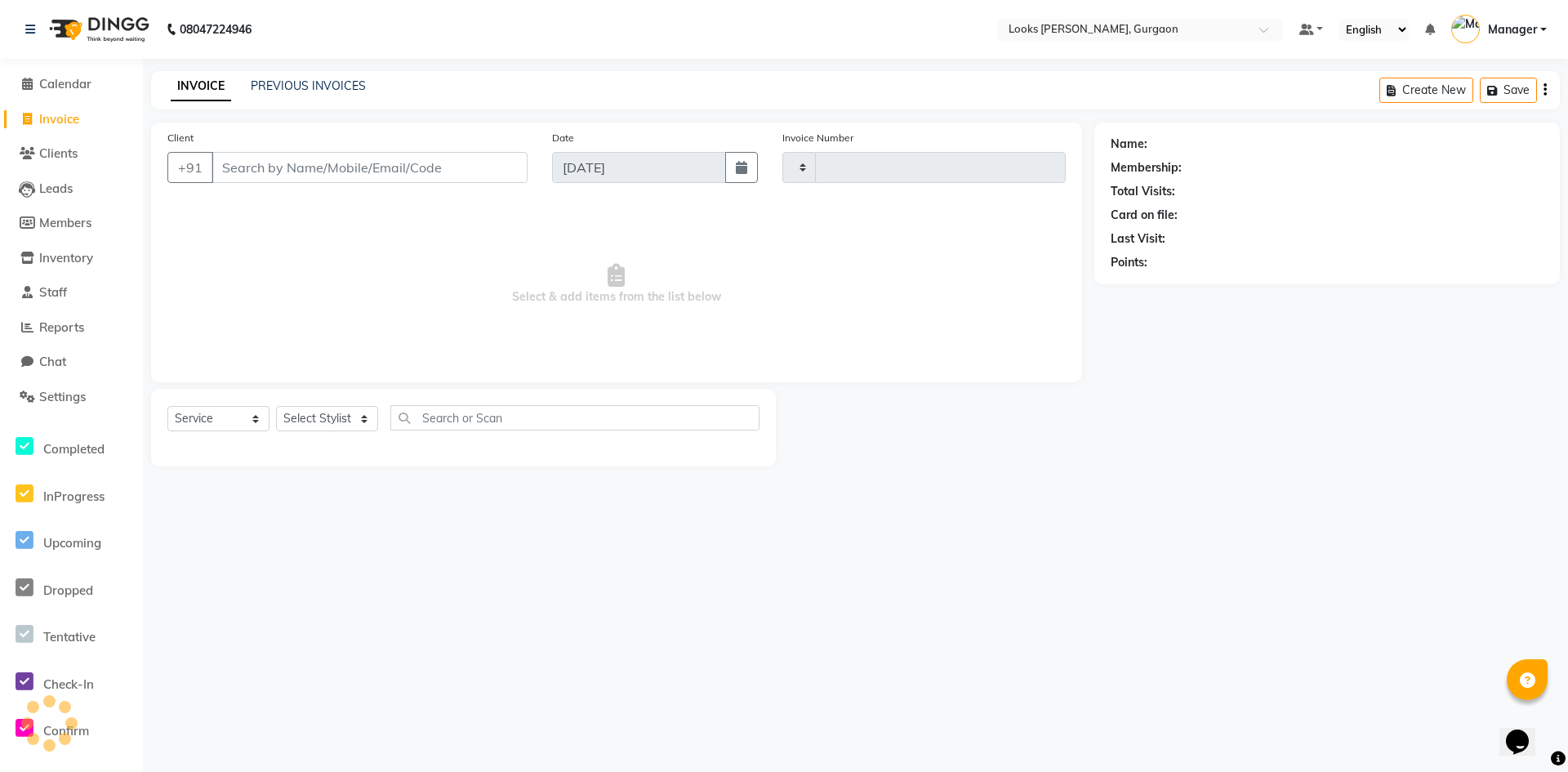
type input "1490"
select select "8452"
click at [49, 83] on span "Calendar" at bounding box center [65, 84] width 52 height 15
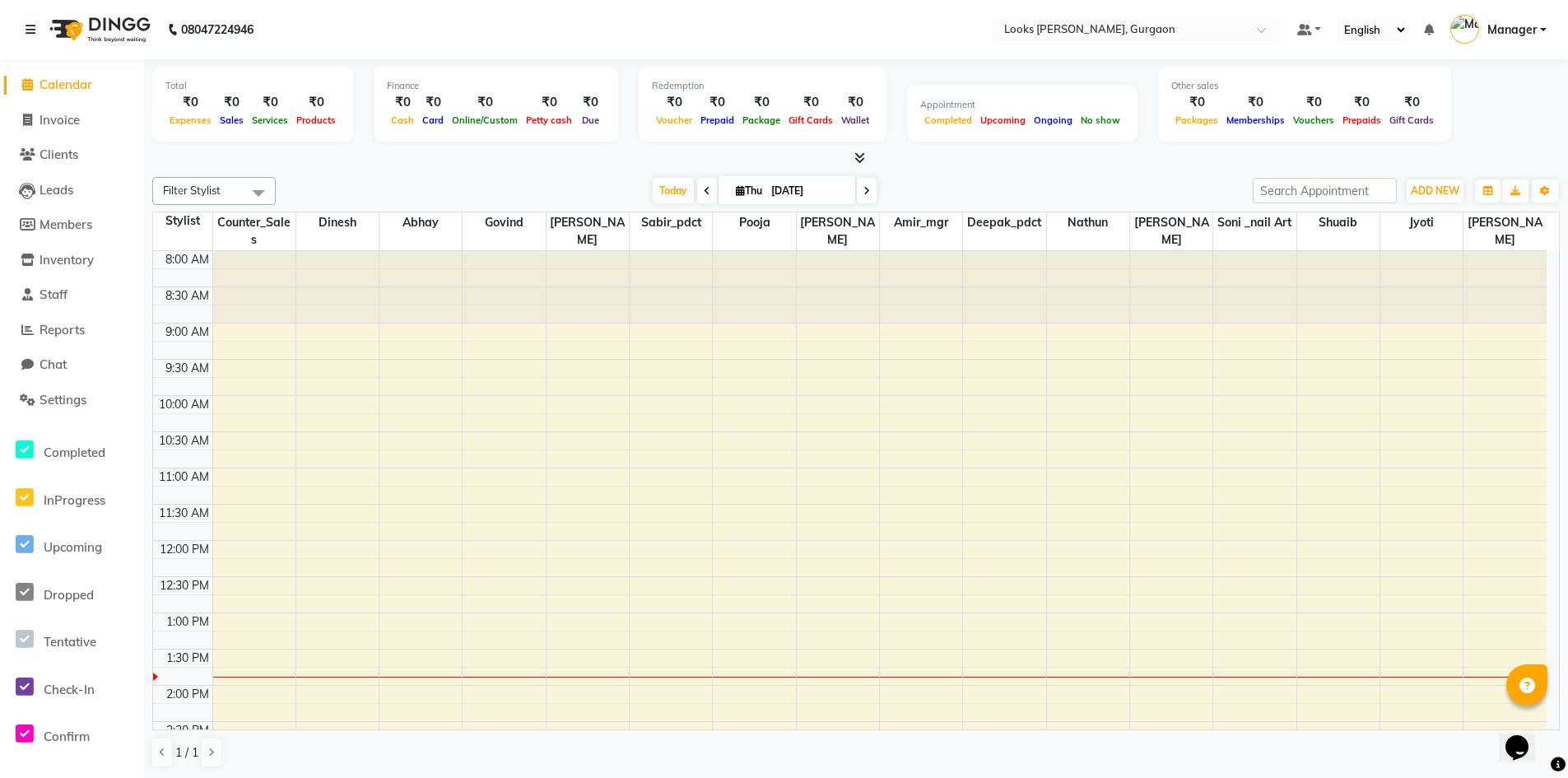
scroll to position [363, 0]
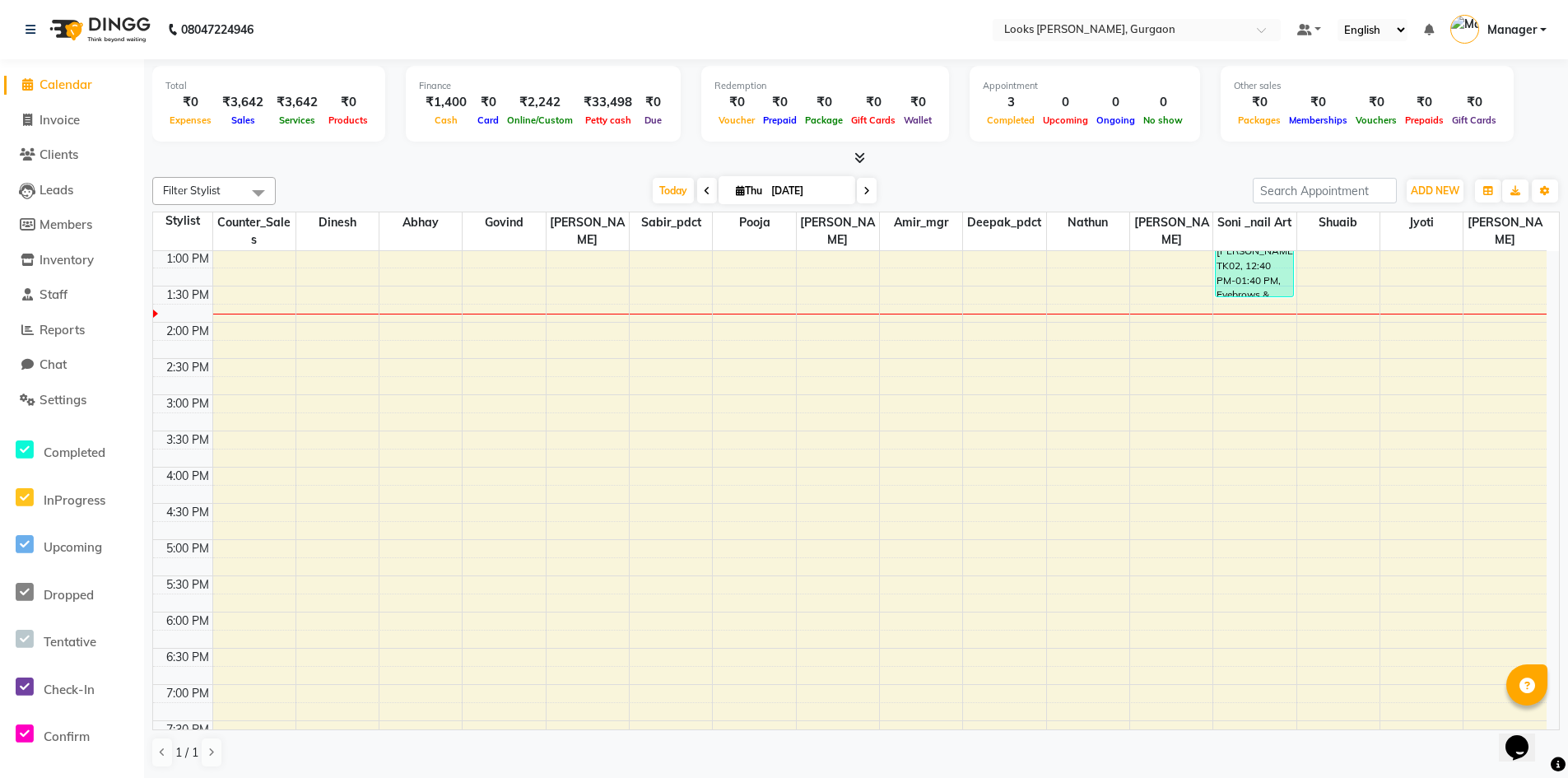
click at [857, 158] on icon at bounding box center [860, 157] width 10 height 12
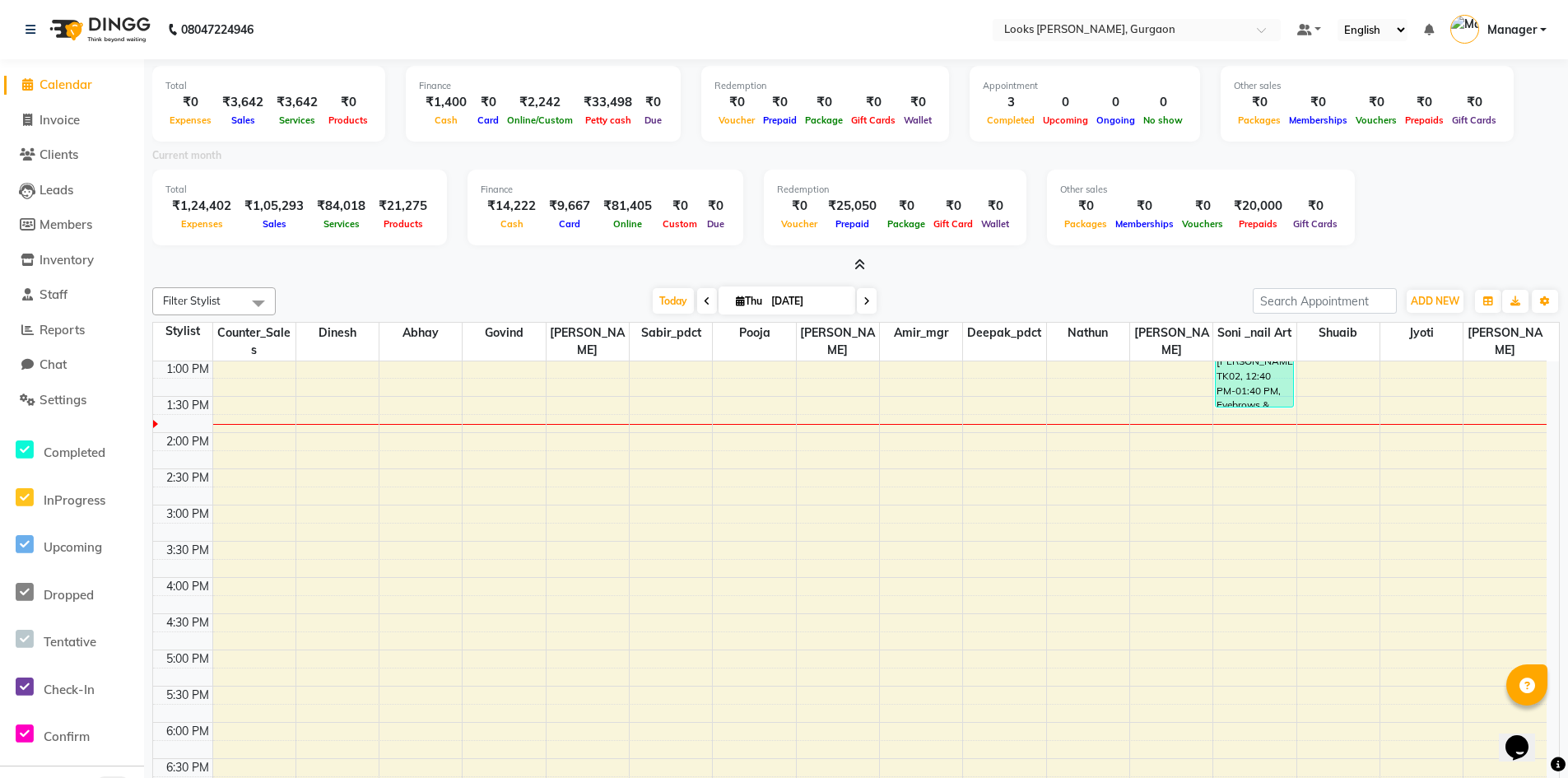
click at [854, 266] on icon at bounding box center [860, 265] width 10 height 12
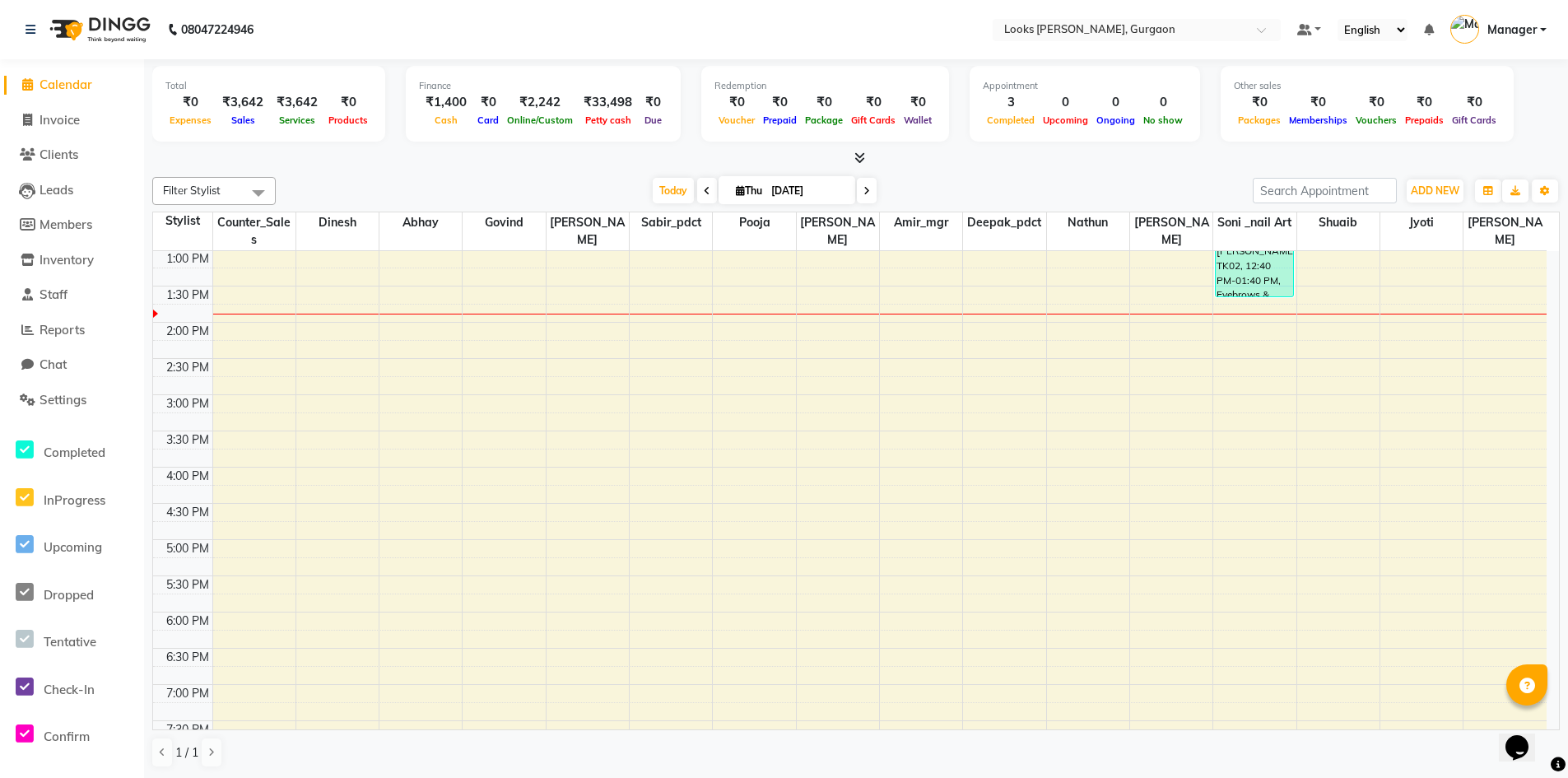
click at [76, 86] on span "Calendar" at bounding box center [65, 84] width 52 height 15
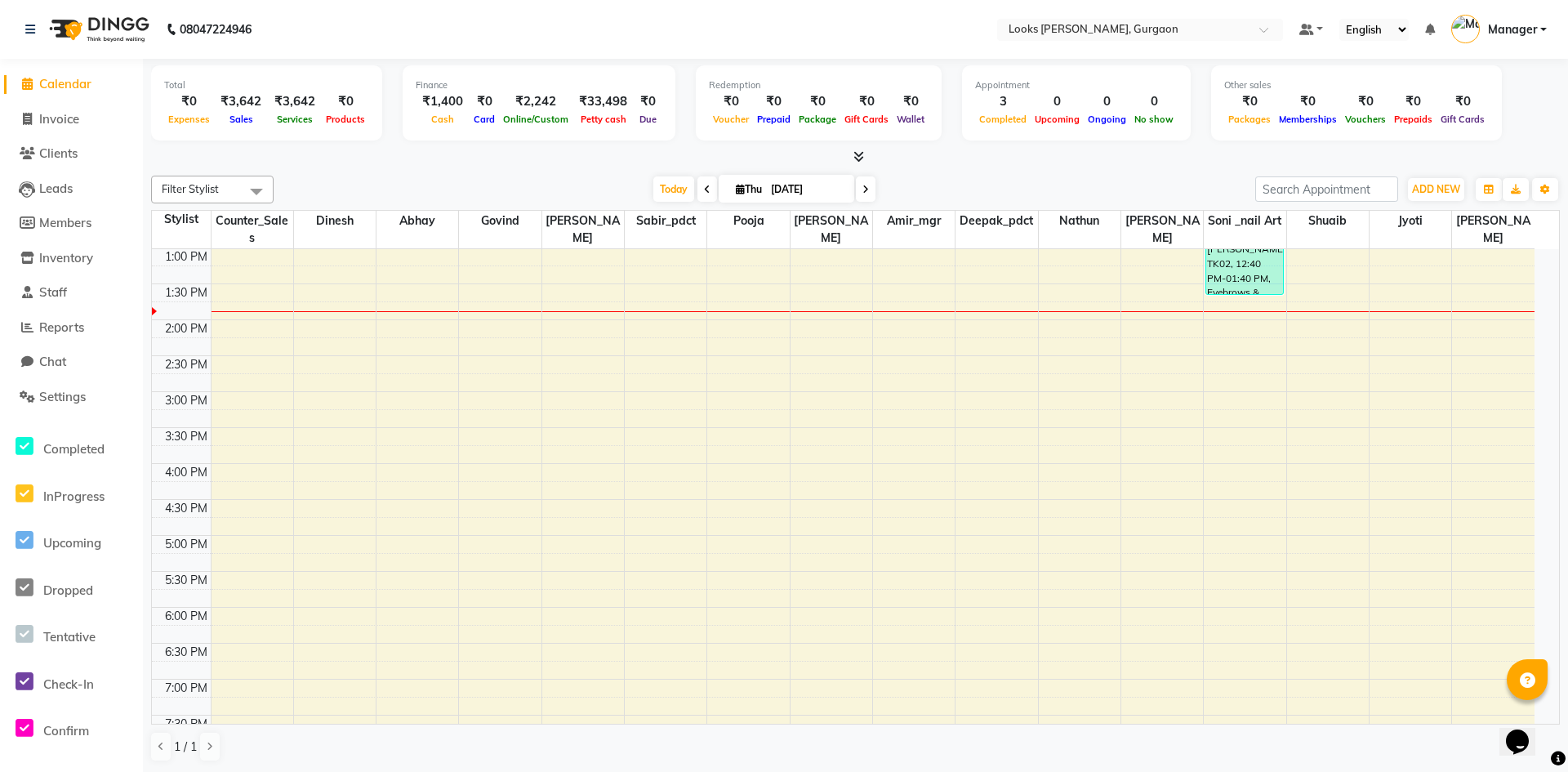
select select "8452"
select select "service"
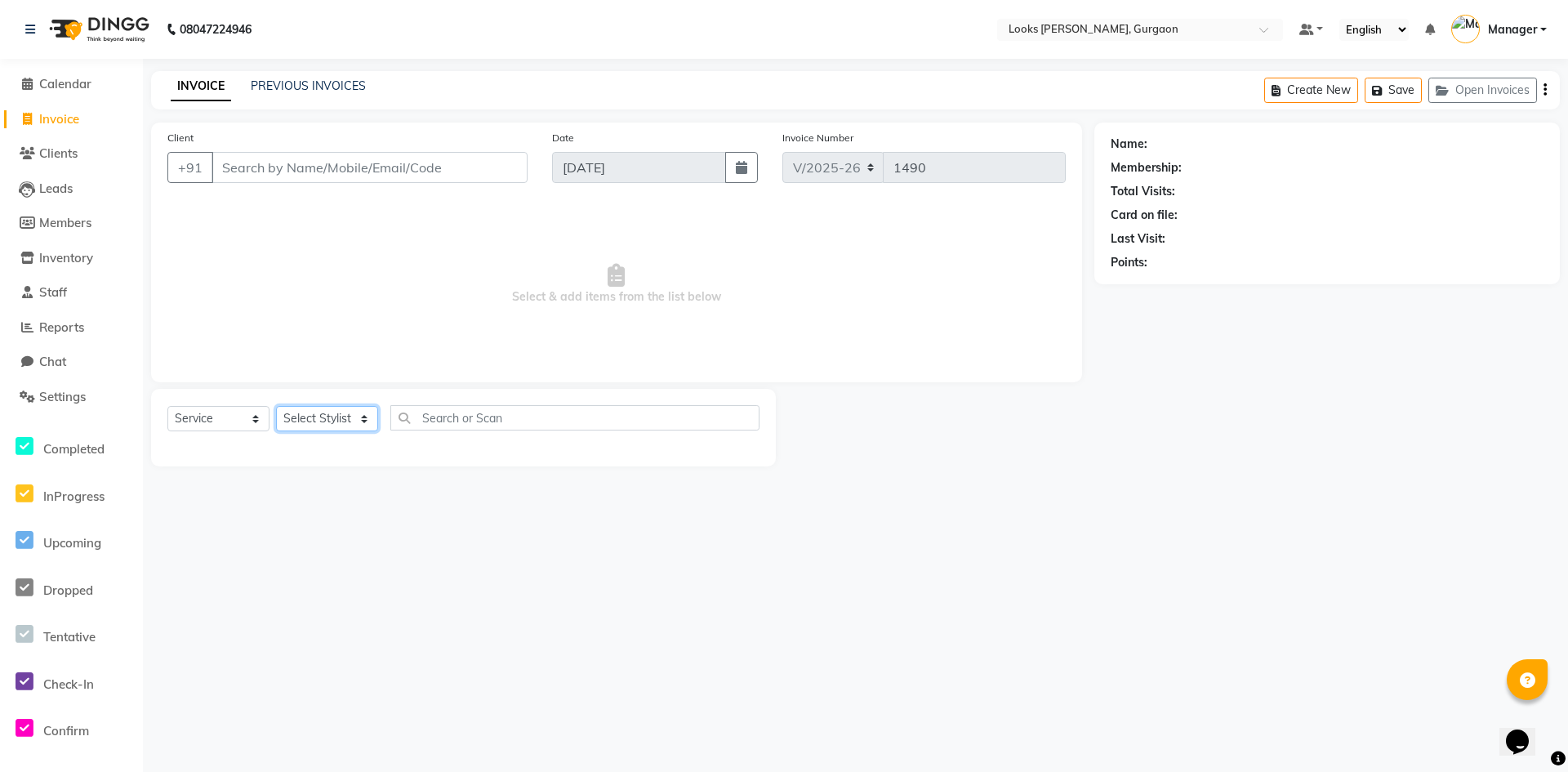
click at [340, 422] on select "Select Stylist [PERSON_NAME] abhay [PERSON_NAME] [PERSON_NAME] Counter_Sales De…" at bounding box center [328, 419] width 102 height 26
click at [57, 324] on span "Reports" at bounding box center [61, 327] width 45 height 15
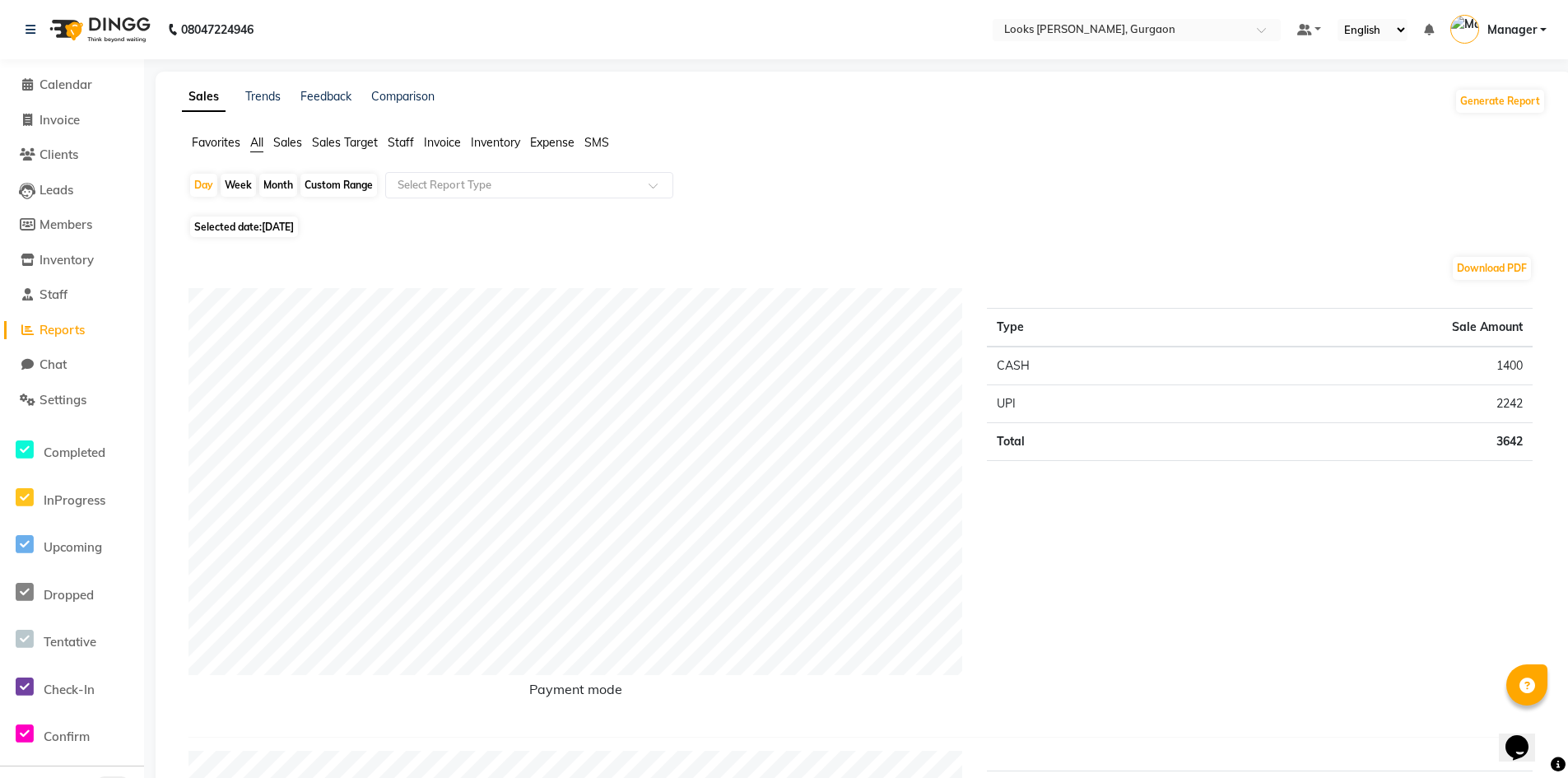
click at [401, 142] on span "Staff" at bounding box center [401, 142] width 27 height 15
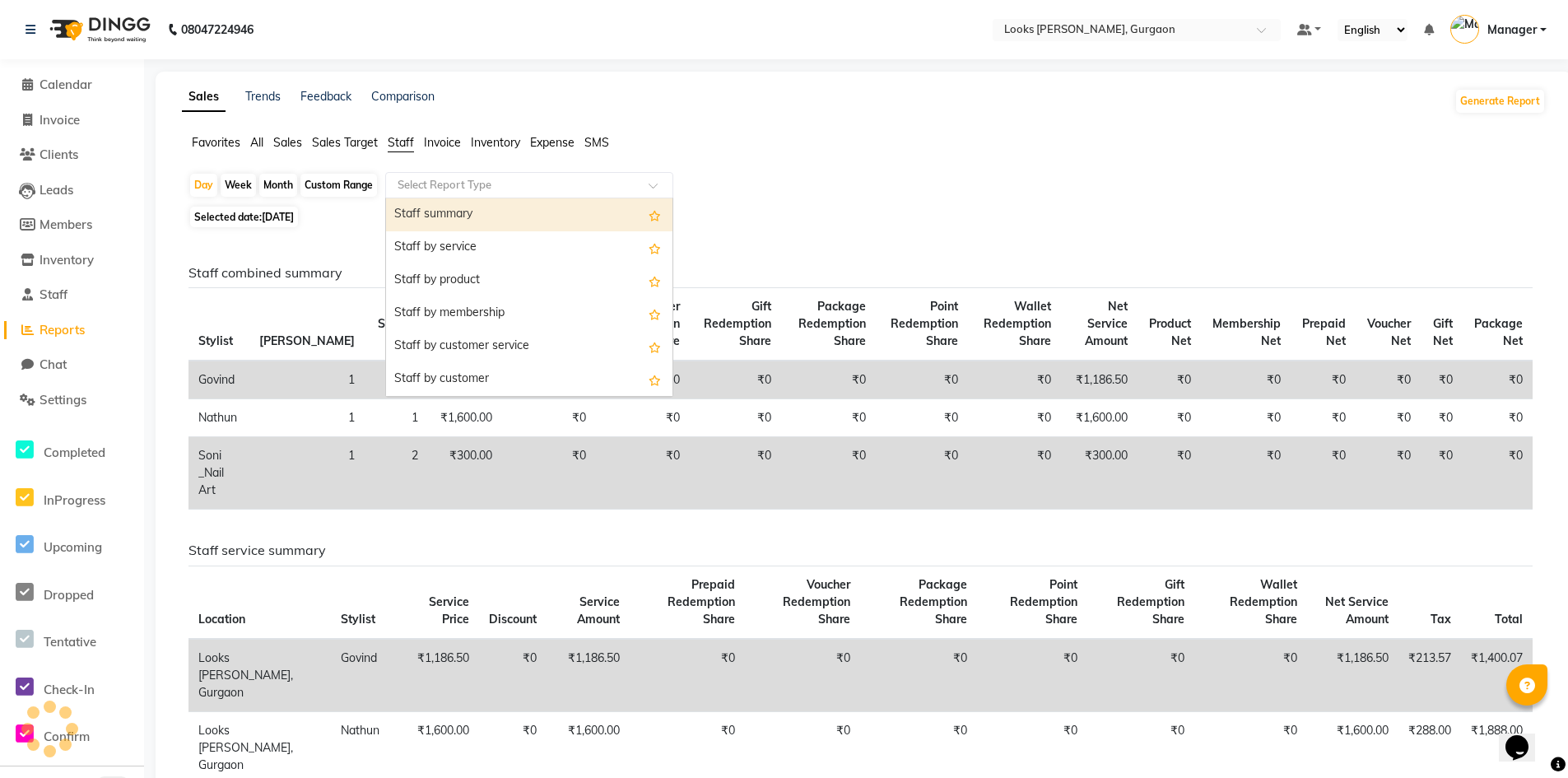
click at [412, 181] on input "text" at bounding box center [513, 185] width 237 height 16
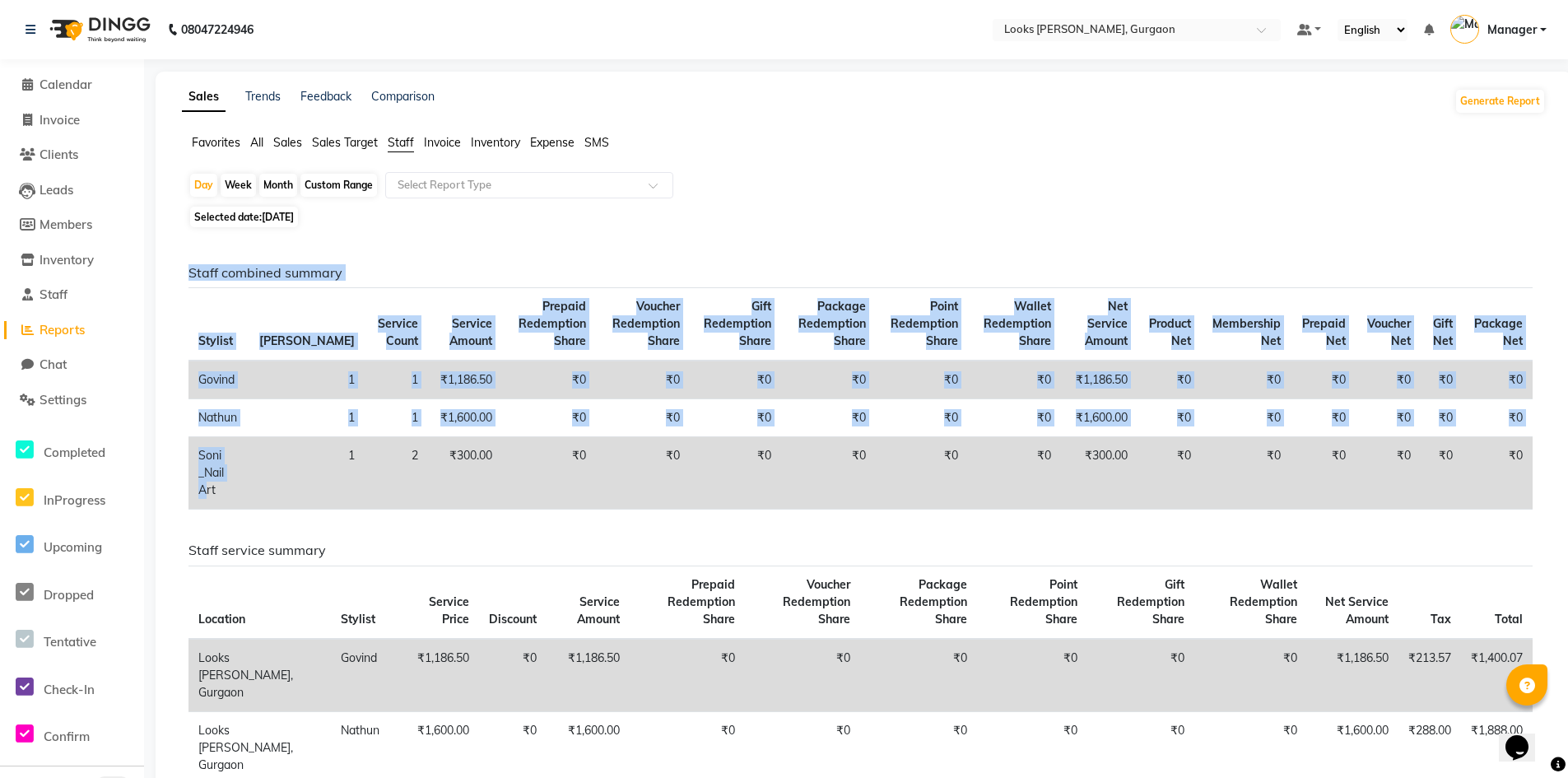
drag, startPoint x: 134, startPoint y: 447, endPoint x: 208, endPoint y: 508, distance: 95.9
click at [199, 516] on div "Staff combined summary Stylist Bill Count Service Count Service Amount Prepaid …" at bounding box center [861, 394] width 1369 height 258
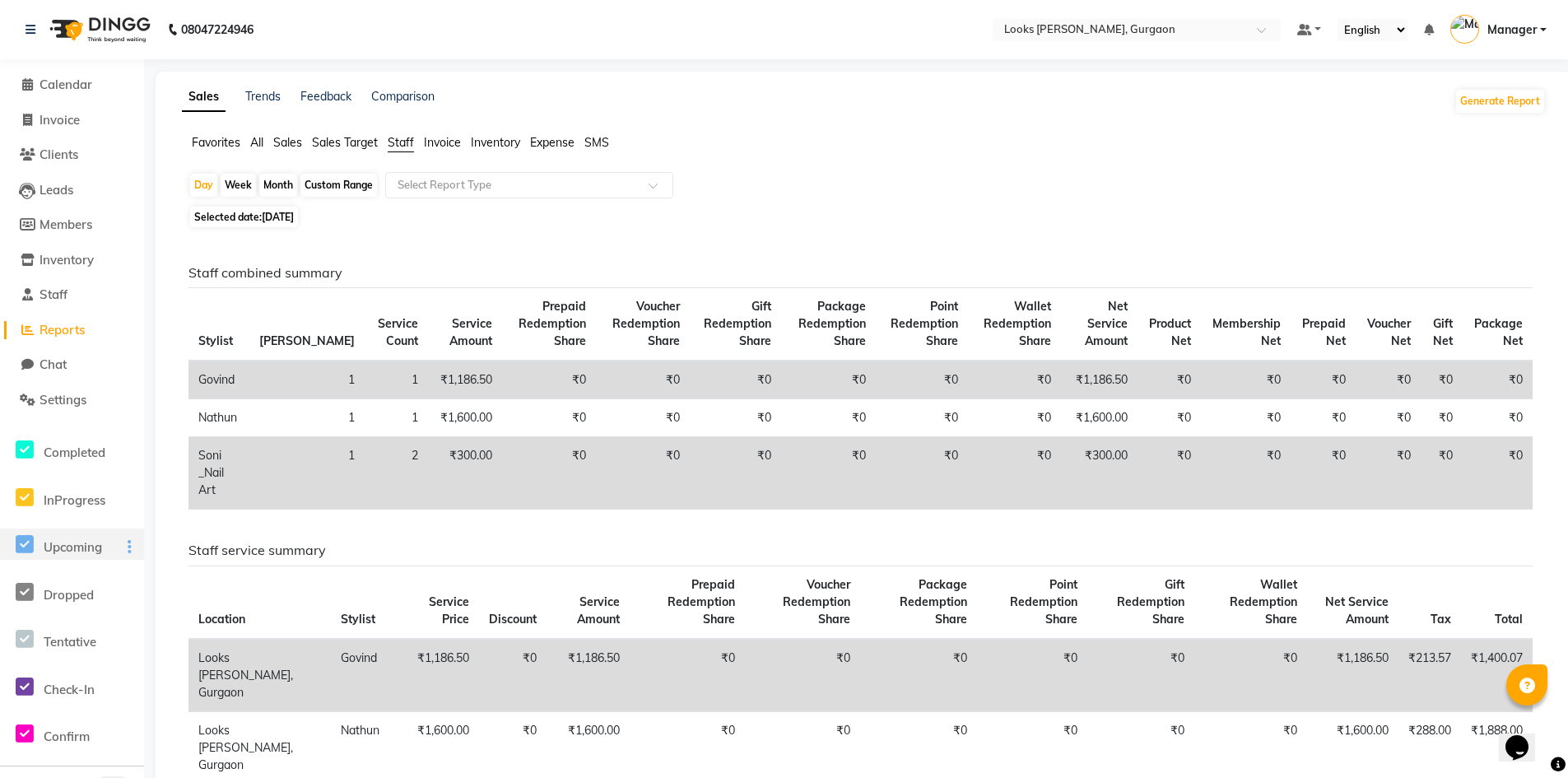
click at [131, 529] on div "Upcoming" at bounding box center [72, 544] width 144 height 31
drag, startPoint x: 395, startPoint y: 138, endPoint x: 396, endPoint y: 154, distance: 16.0
click at [394, 142] on span "Staff" at bounding box center [401, 142] width 27 height 15
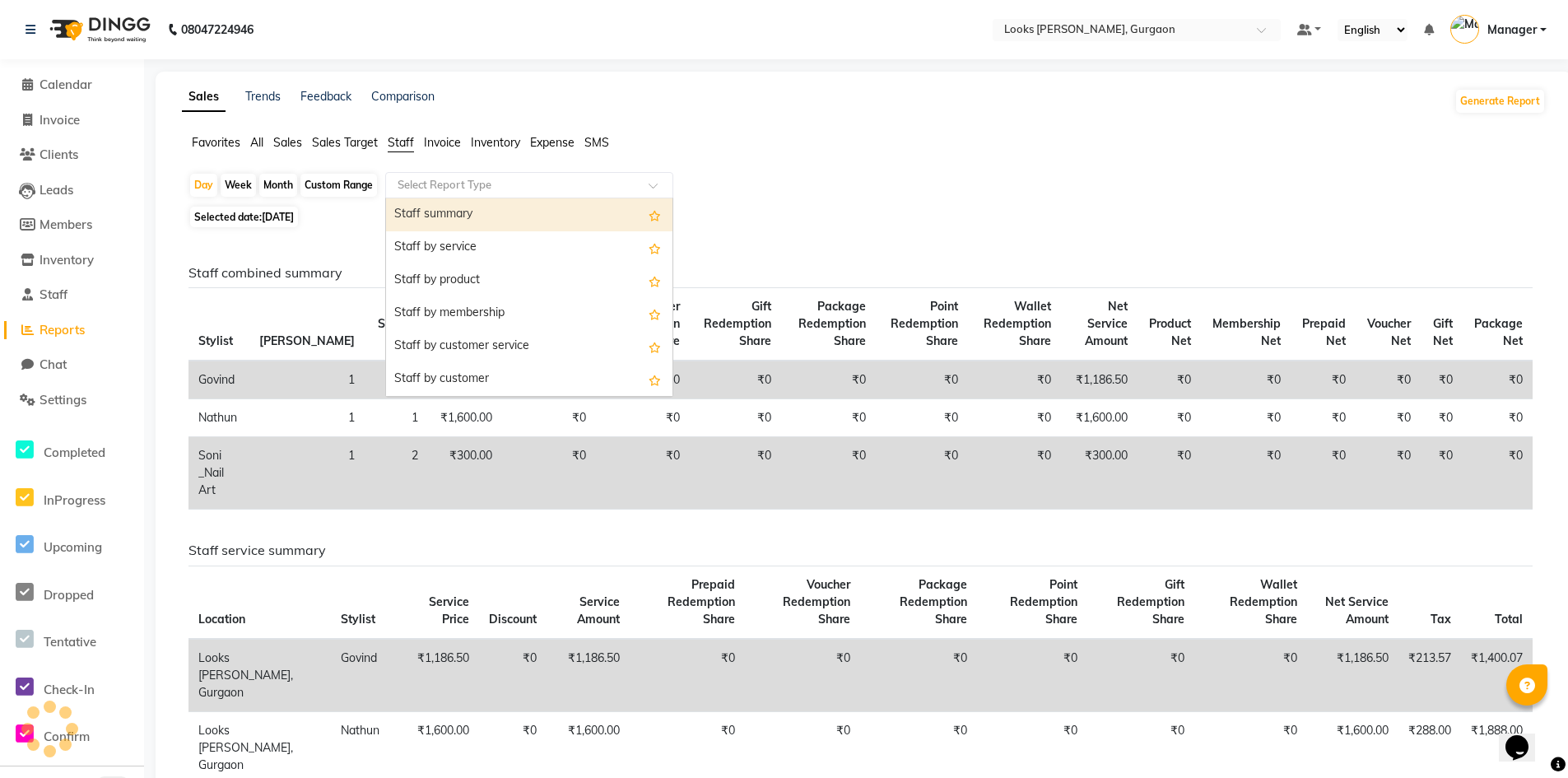
click at [428, 185] on input "text" at bounding box center [513, 185] width 237 height 16
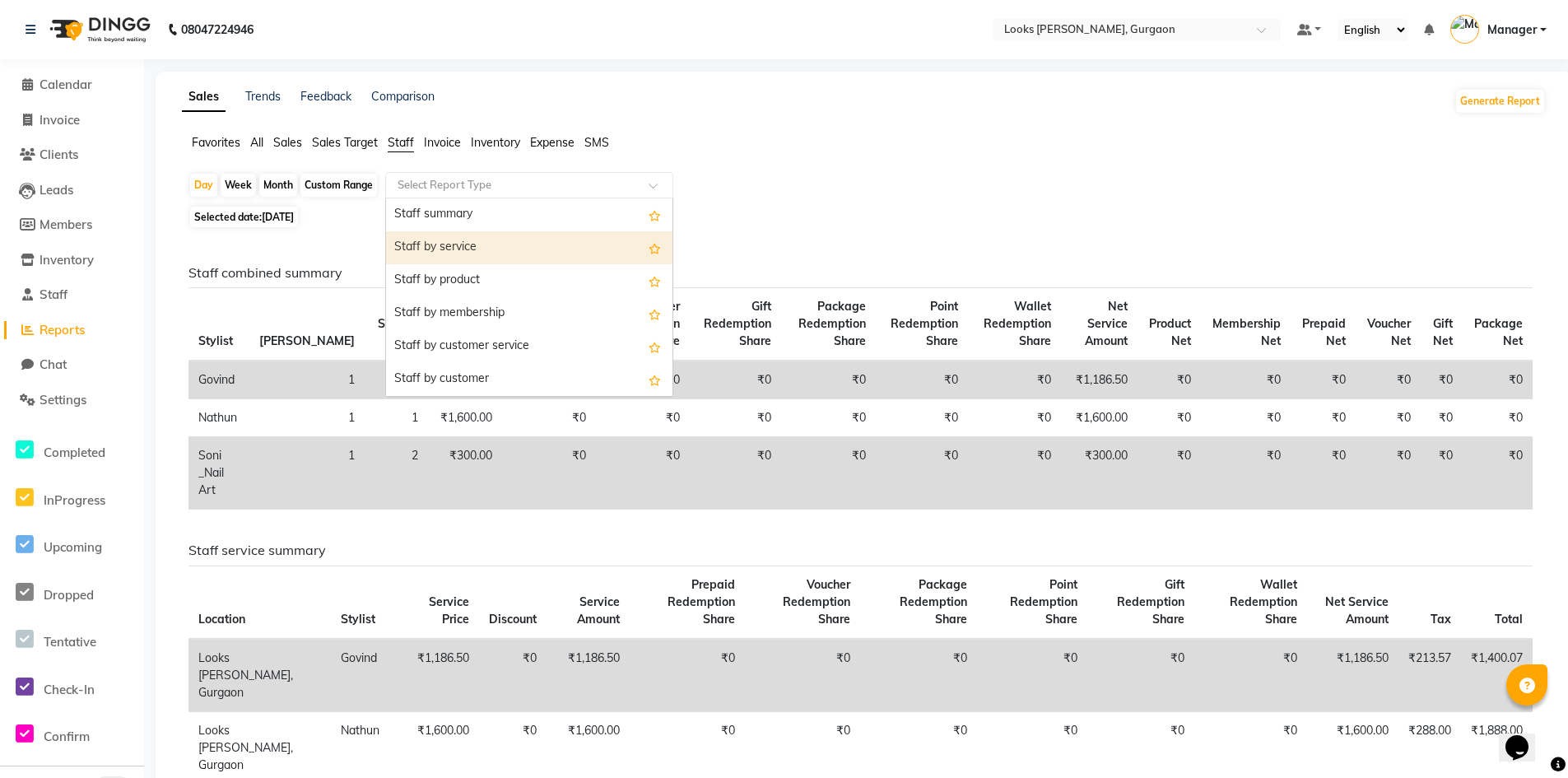
click at [450, 244] on div "Staff by service" at bounding box center [529, 248] width 286 height 33
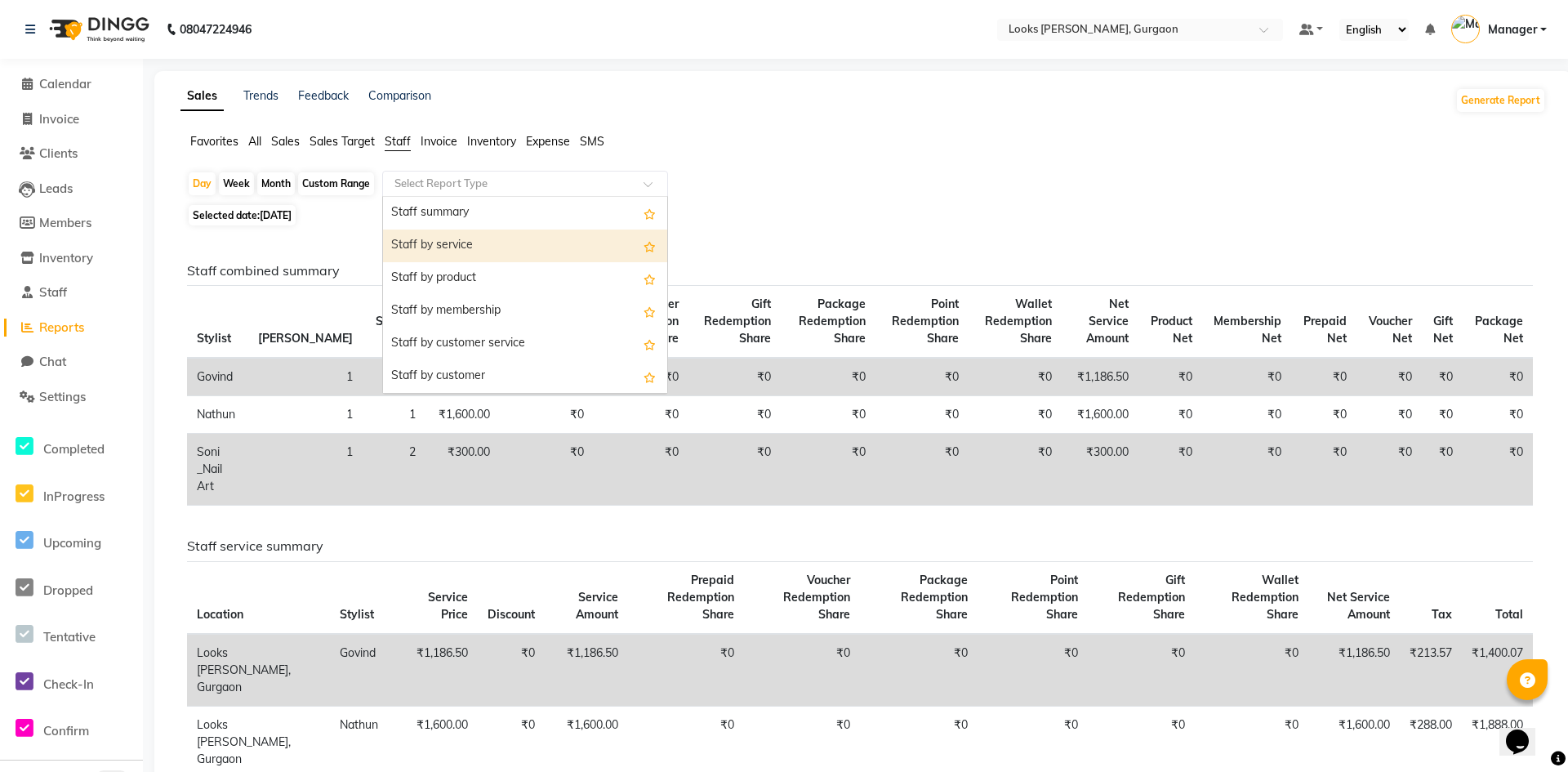
select select "full_report"
select select "pdf"
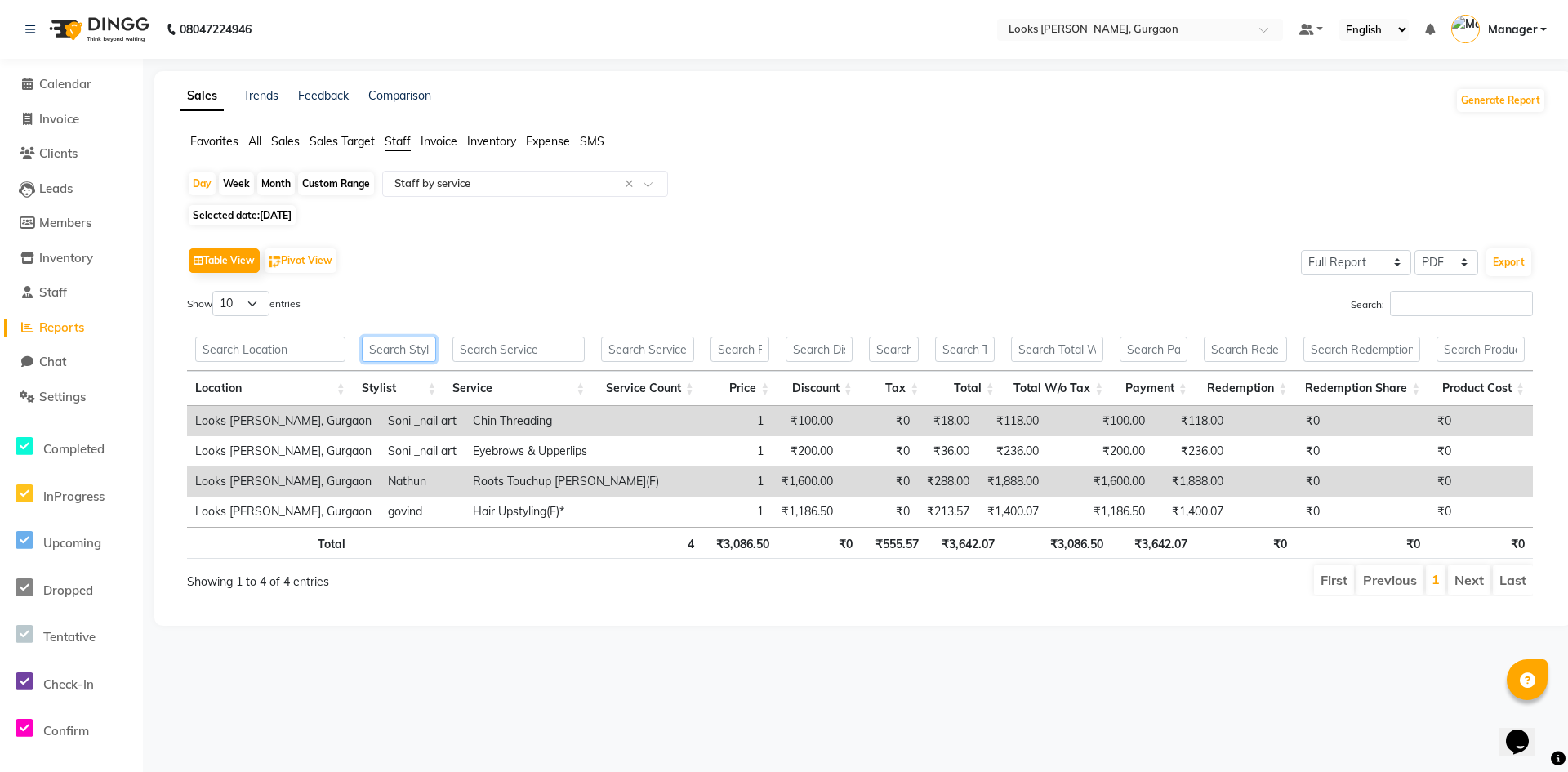
click at [385, 351] on input "text" at bounding box center [399, 349] width 75 height 26
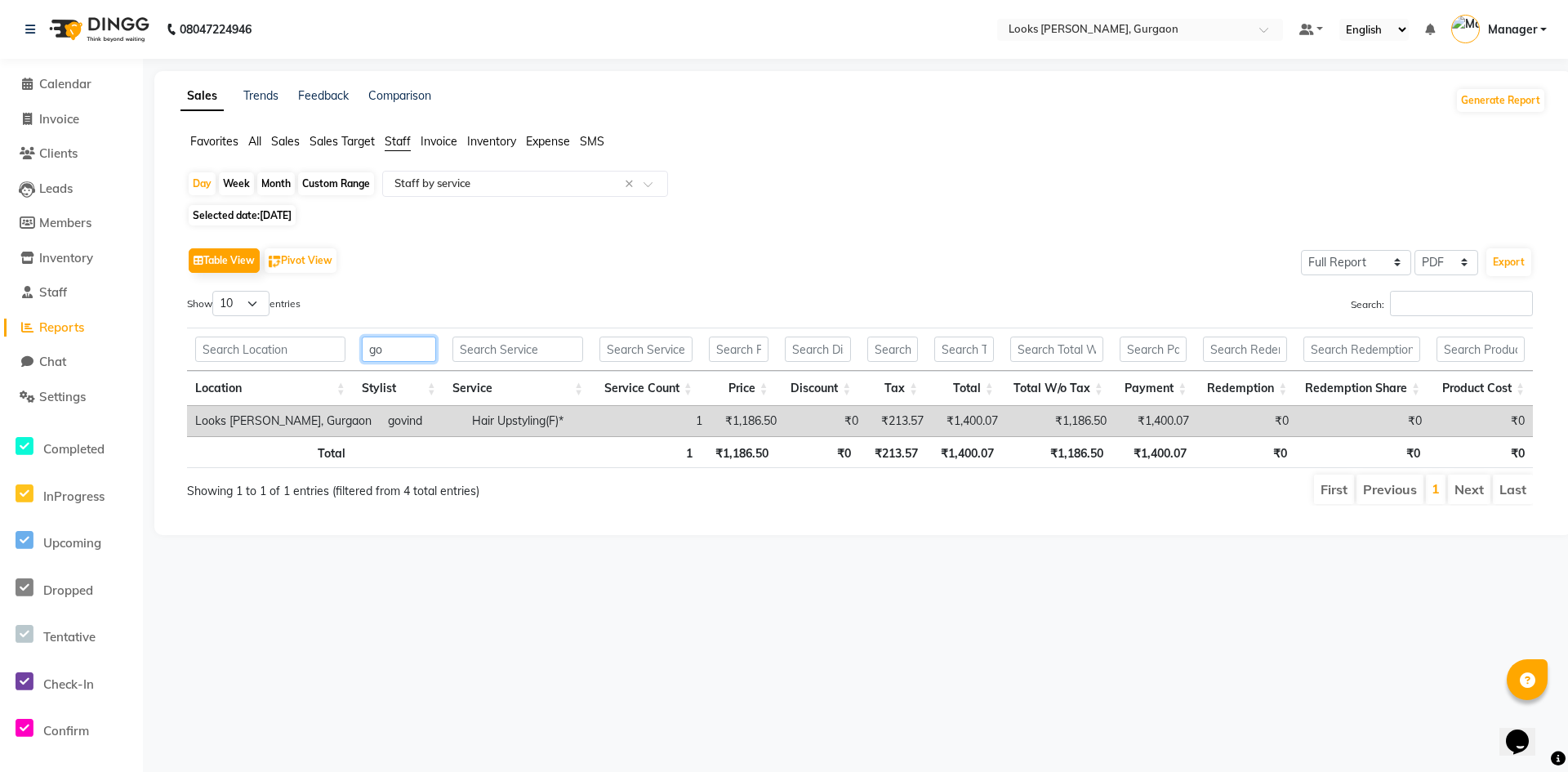
drag, startPoint x: 385, startPoint y: 351, endPoint x: 388, endPoint y: 369, distance: 18.2
click at [388, 369] on th "go" at bounding box center [398, 349] width 90 height 44
type input "g"
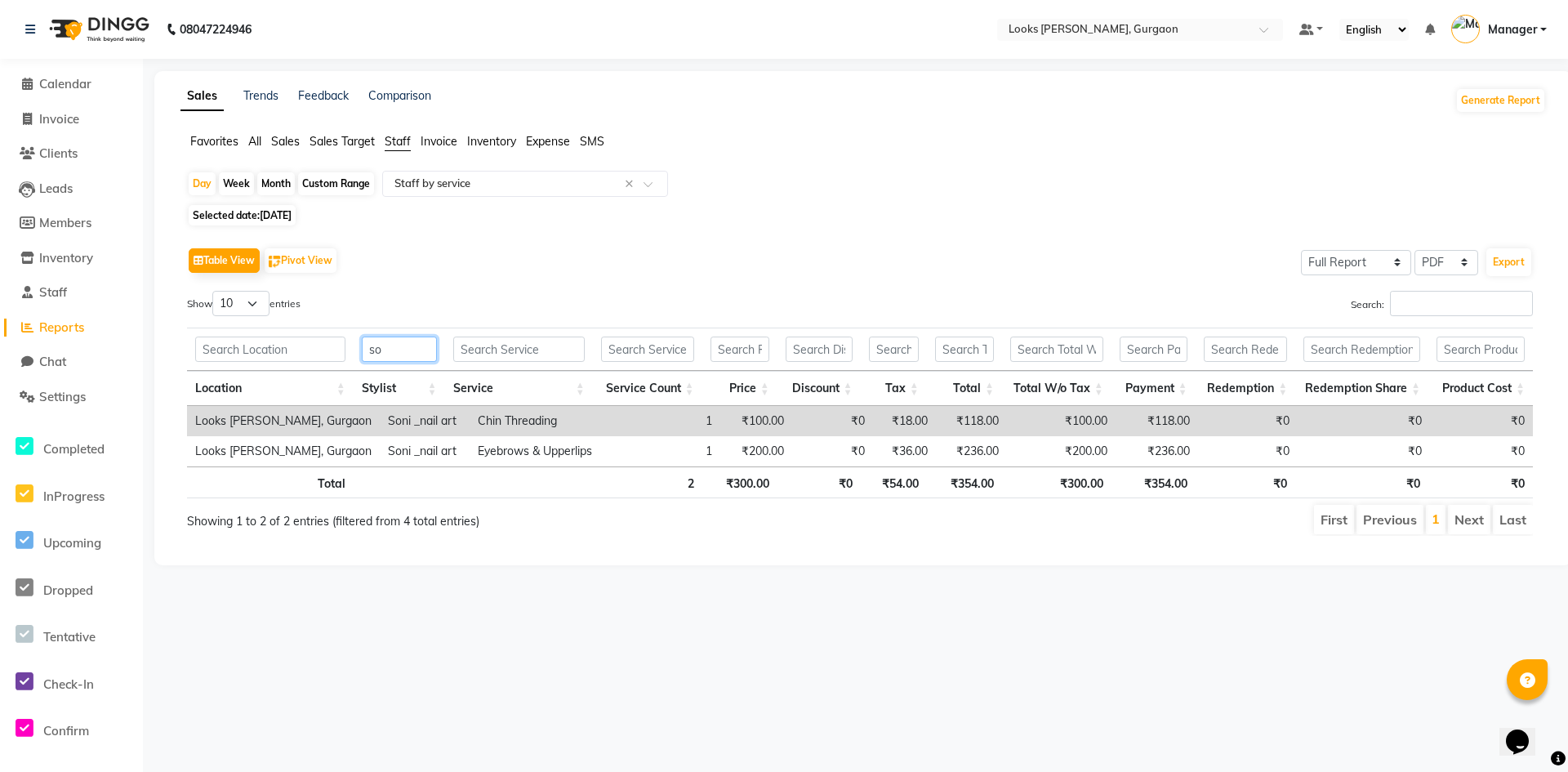
click at [389, 338] on input "so" at bounding box center [399, 349] width 75 height 26
type input "s"
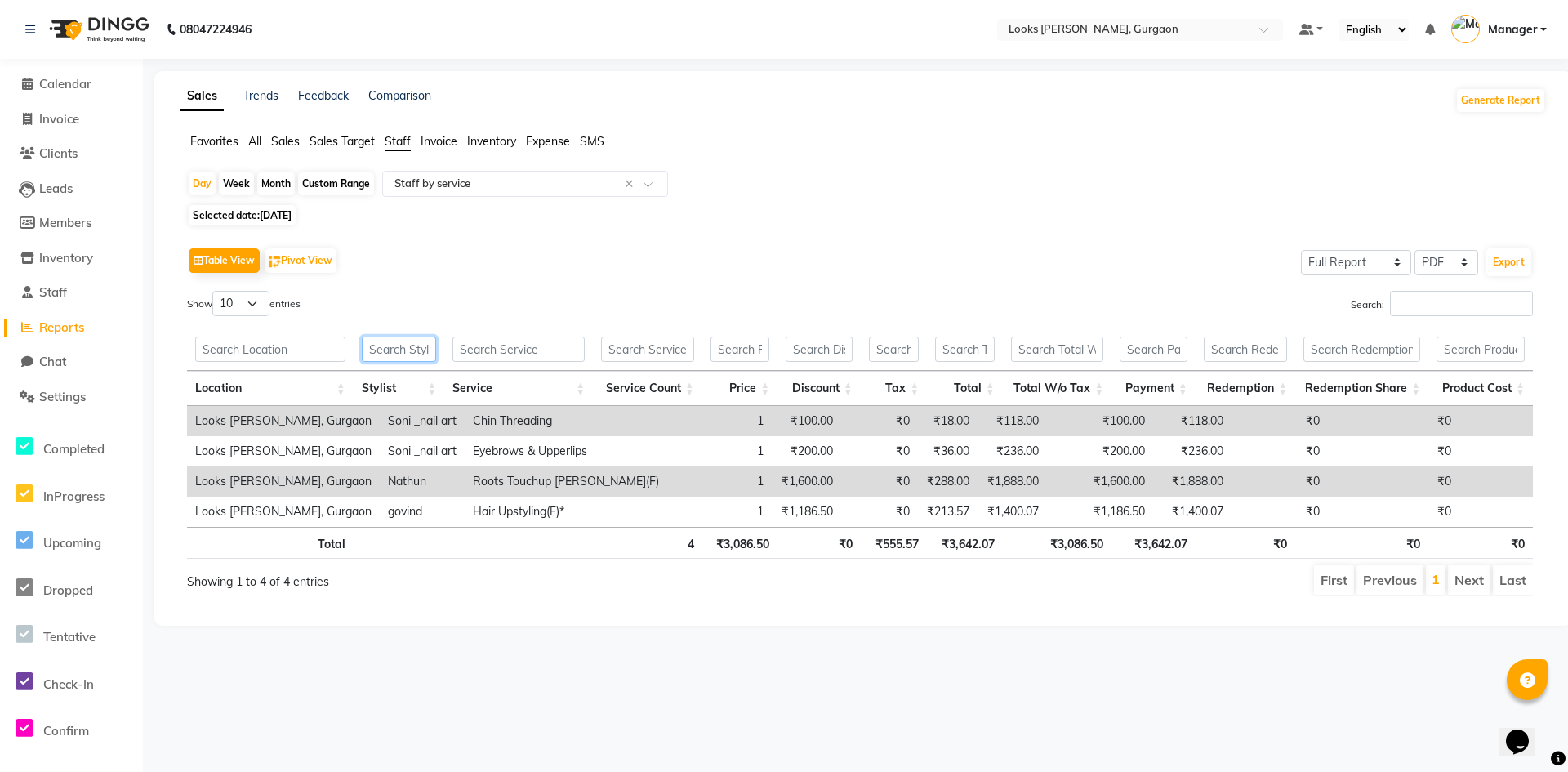
click at [406, 345] on input "text" at bounding box center [399, 349] width 75 height 26
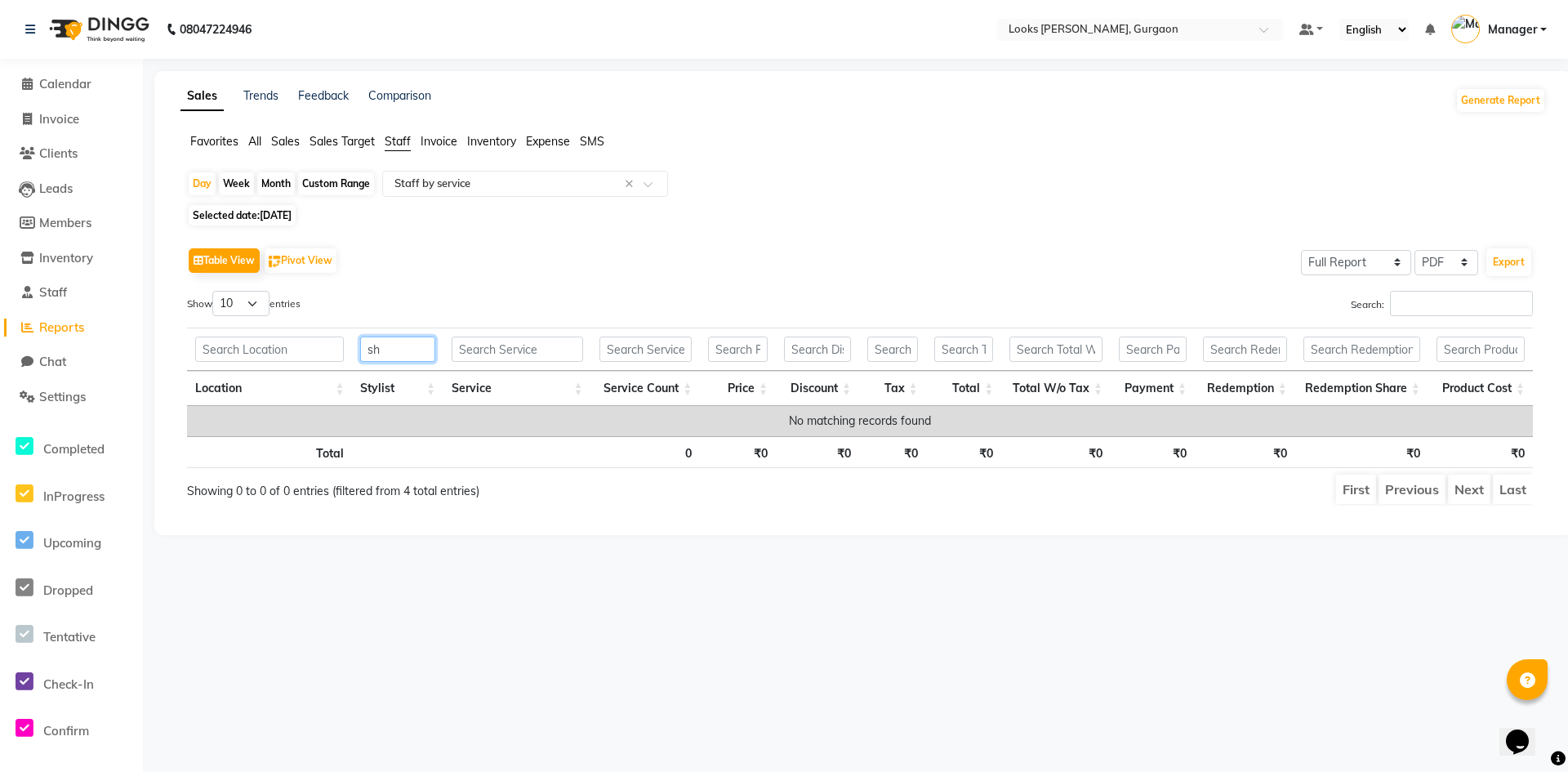
type input "s"
click at [406, 350] on input "[PERSON_NAME]" at bounding box center [398, 349] width 75 height 26
type input "a"
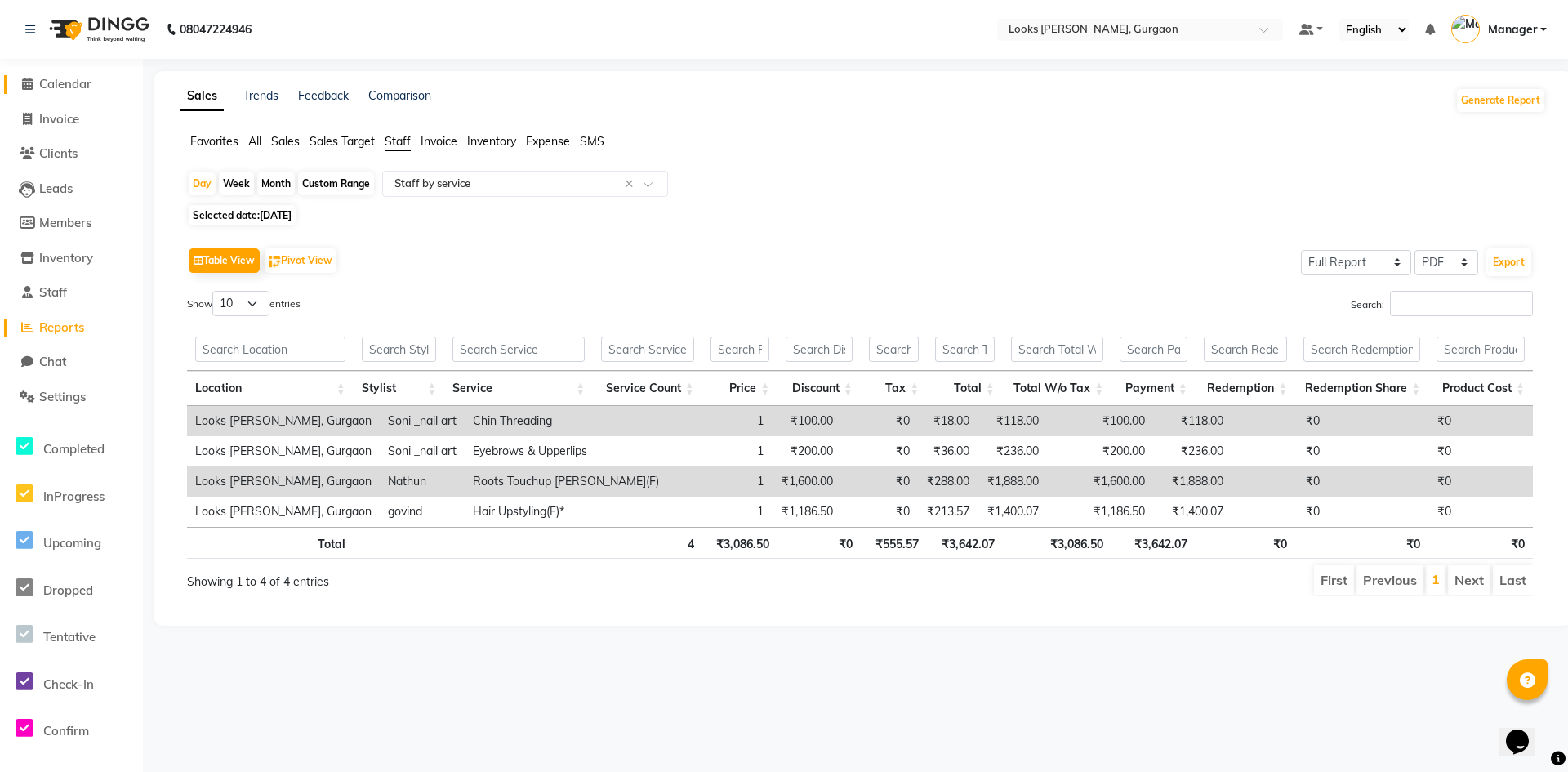
click at [60, 83] on span "Calendar" at bounding box center [65, 84] width 52 height 15
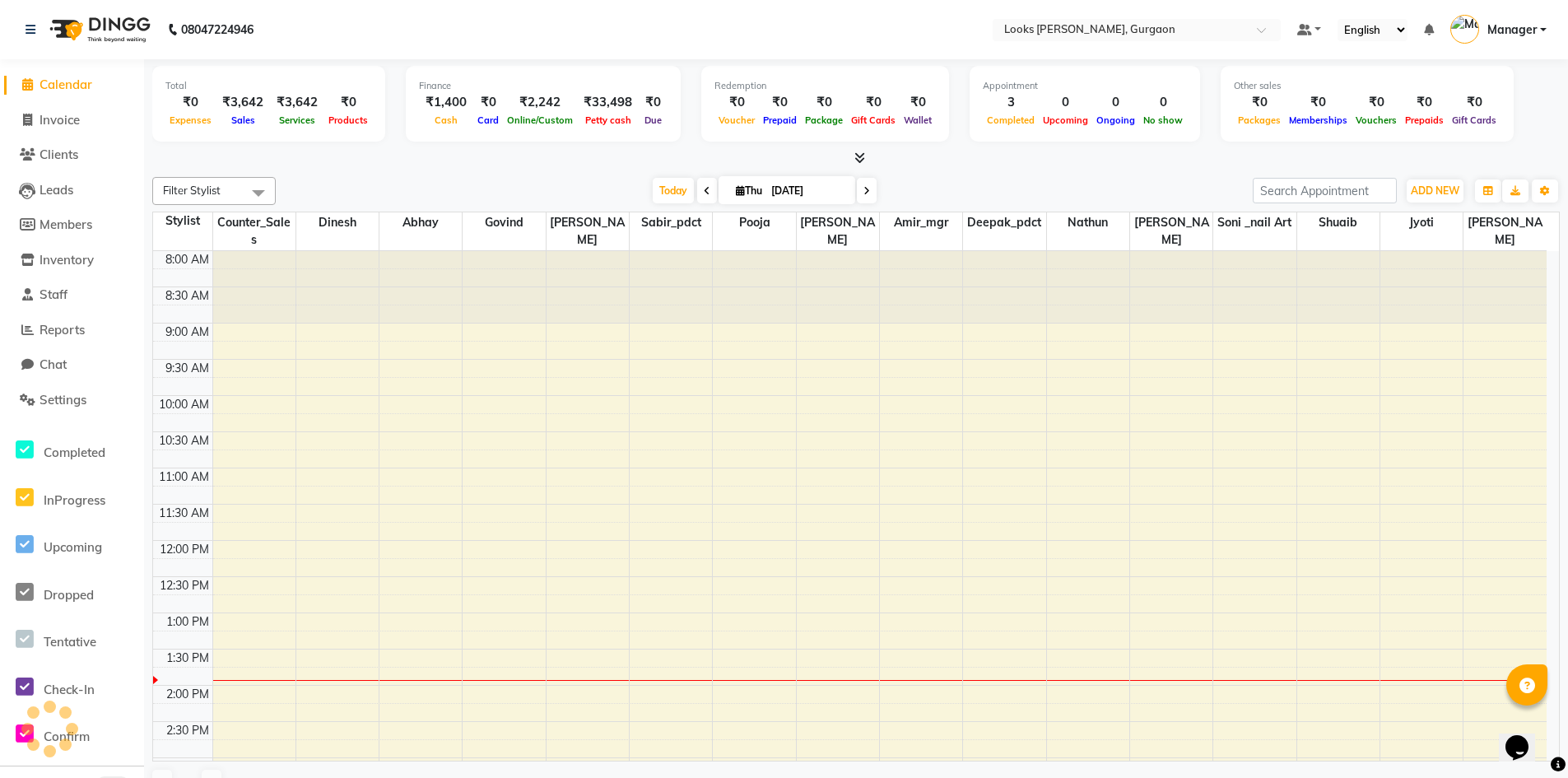
scroll to position [363, 0]
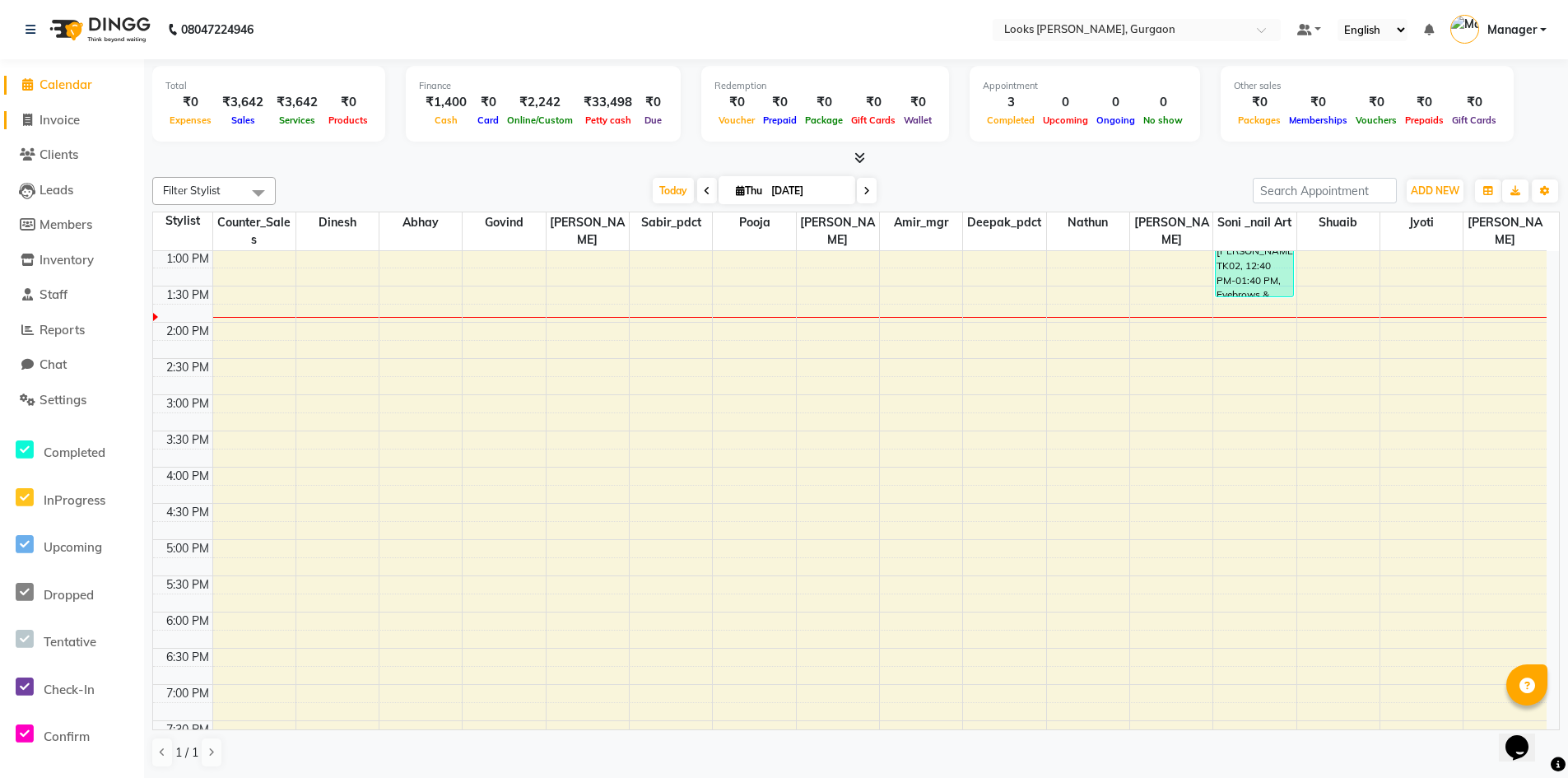
click at [68, 124] on span "Invoice" at bounding box center [59, 119] width 40 height 15
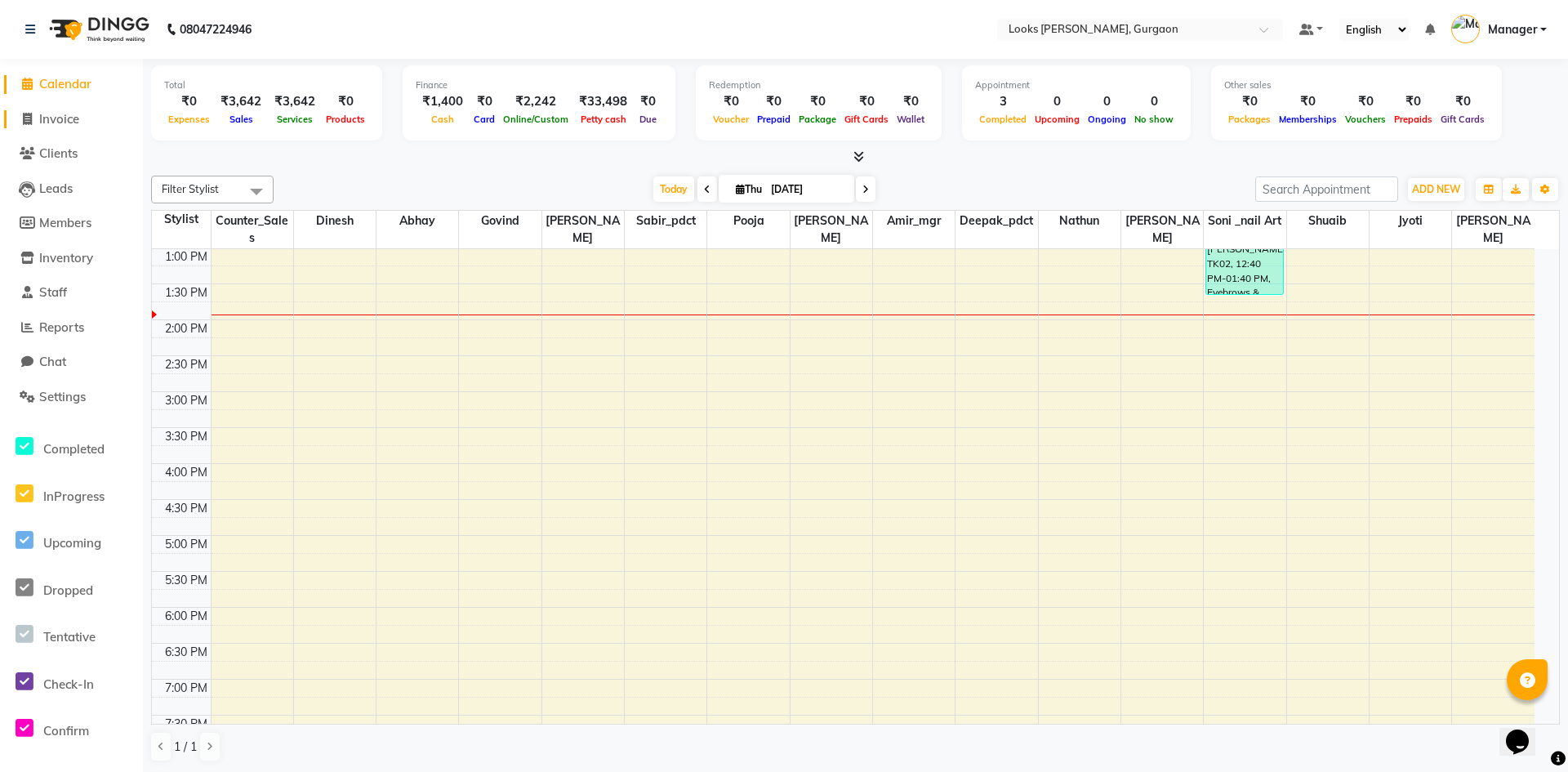
select select "service"
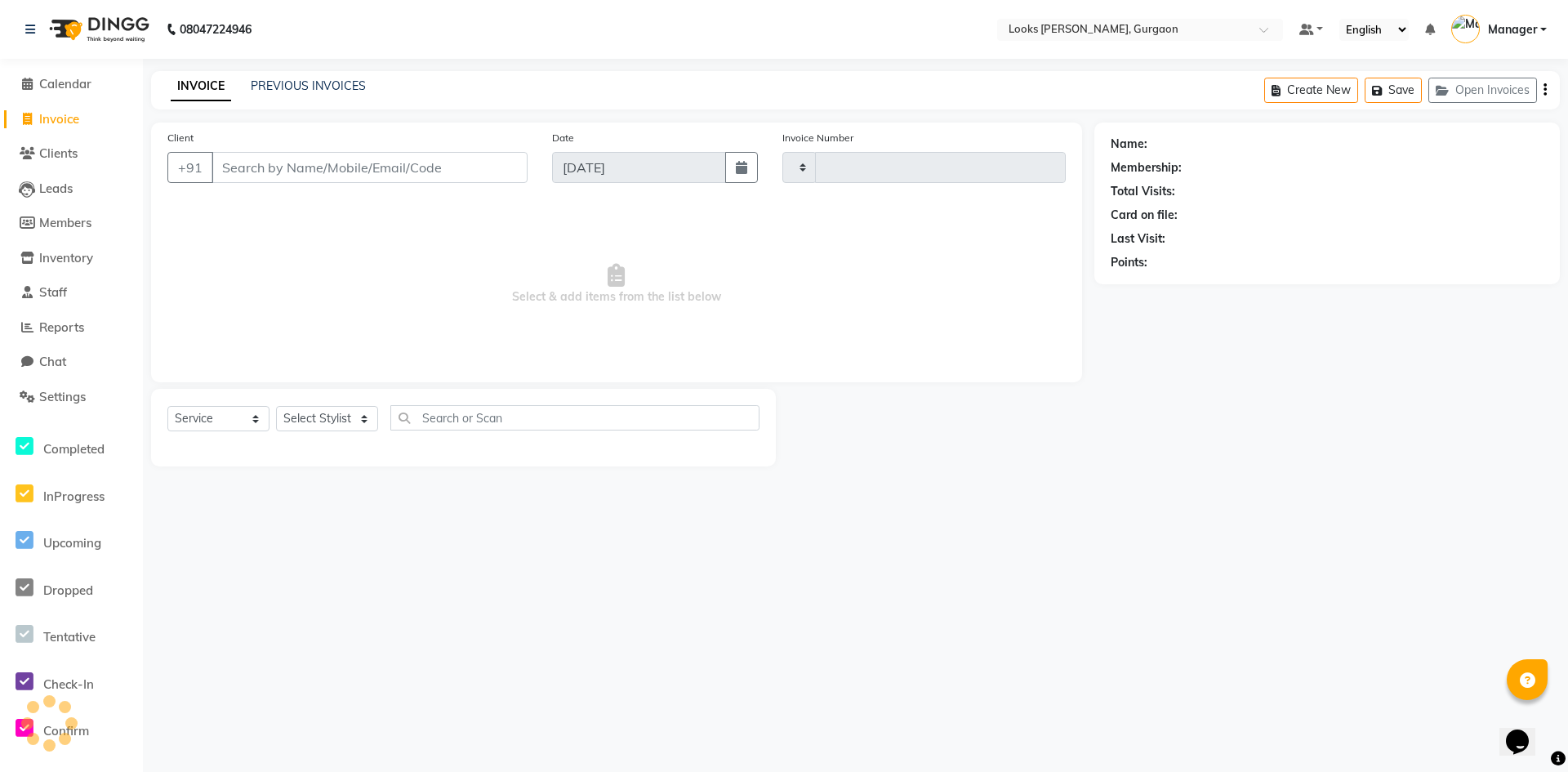
type input "1490"
select select "8452"
click at [70, 88] on span "Calendar" at bounding box center [65, 84] width 52 height 15
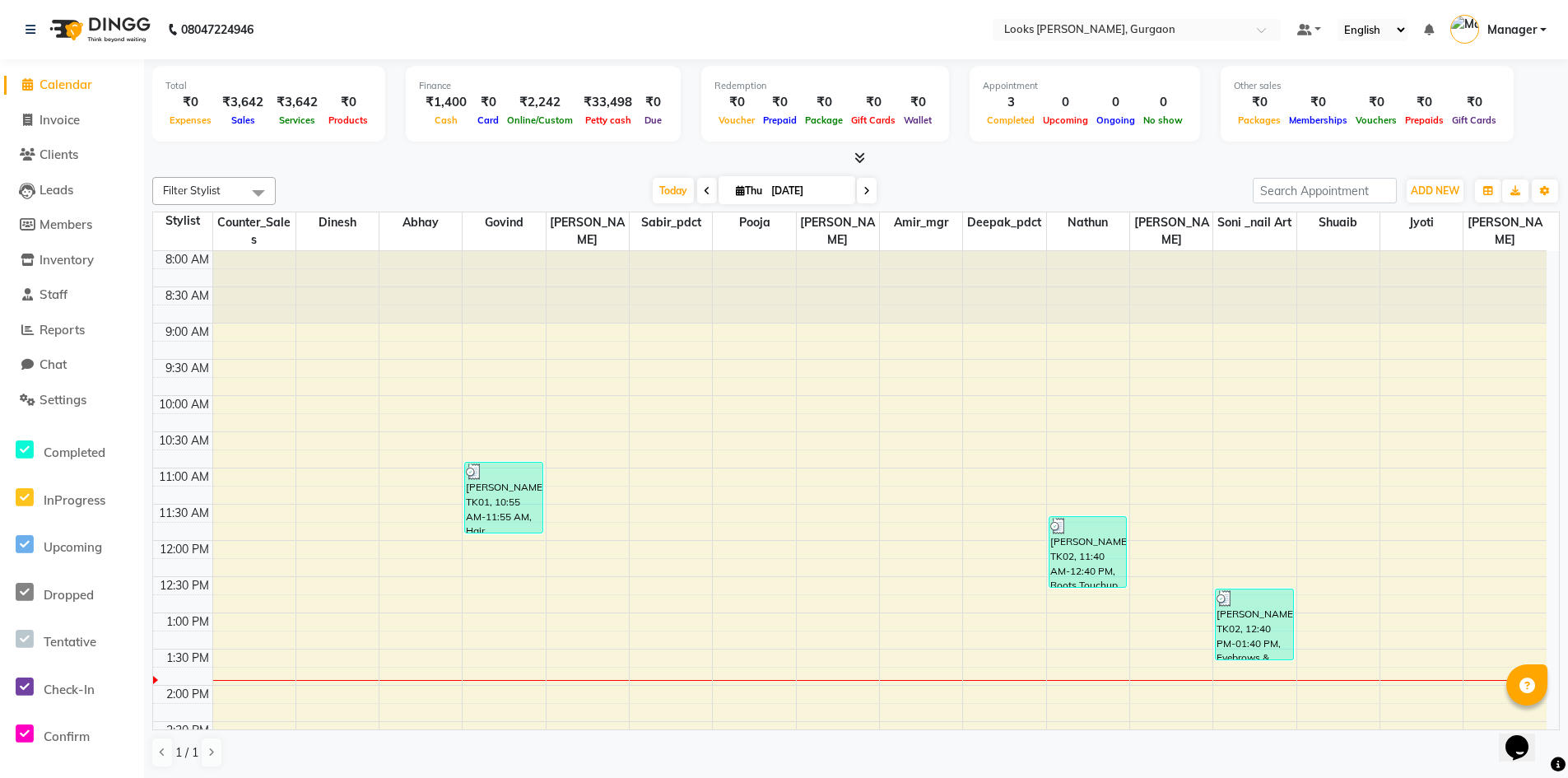
click at [860, 156] on icon at bounding box center [860, 157] width 10 height 12
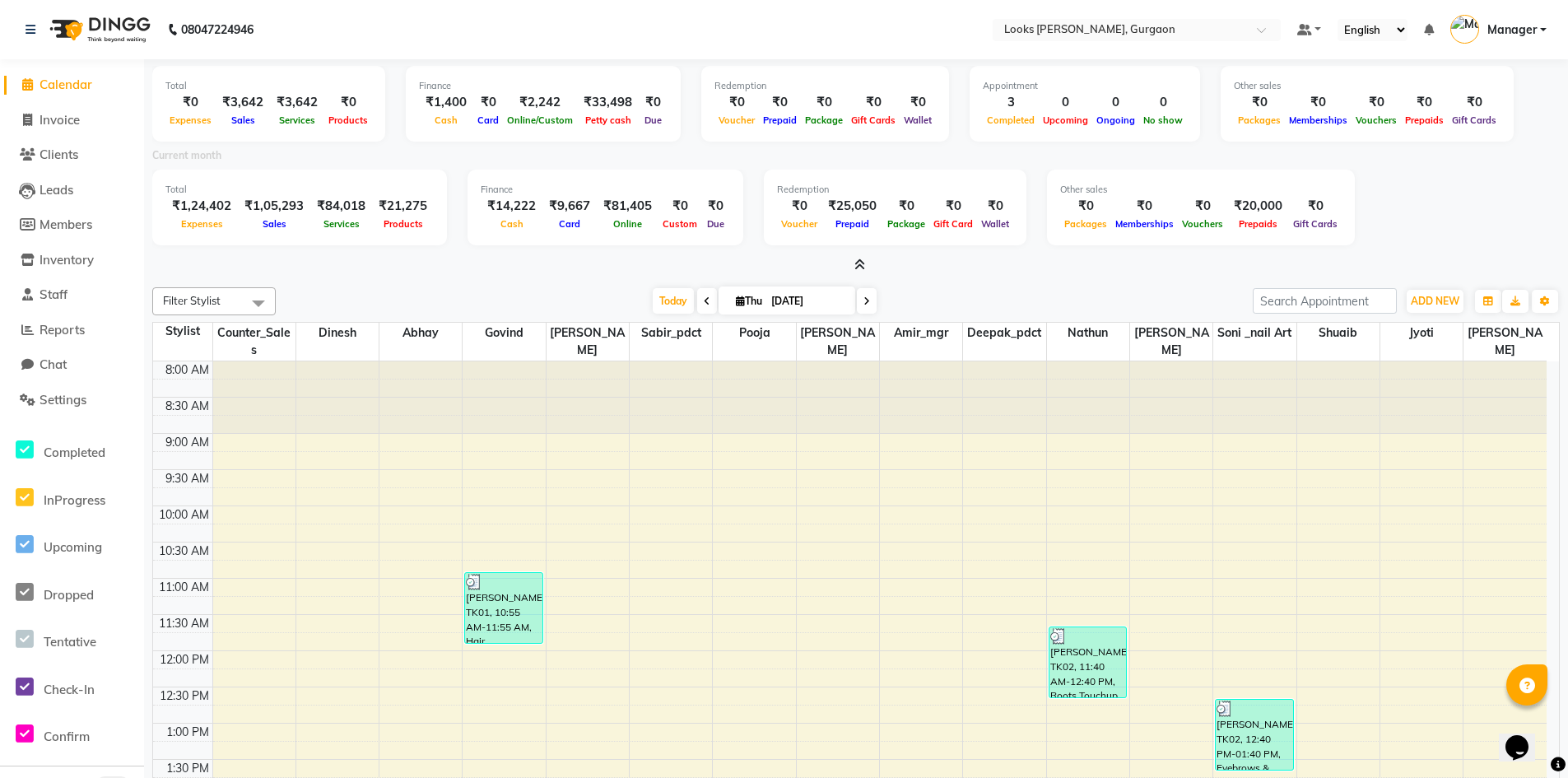
click at [703, 300] on icon at bounding box center [707, 301] width 7 height 9
type input "[DATE]"
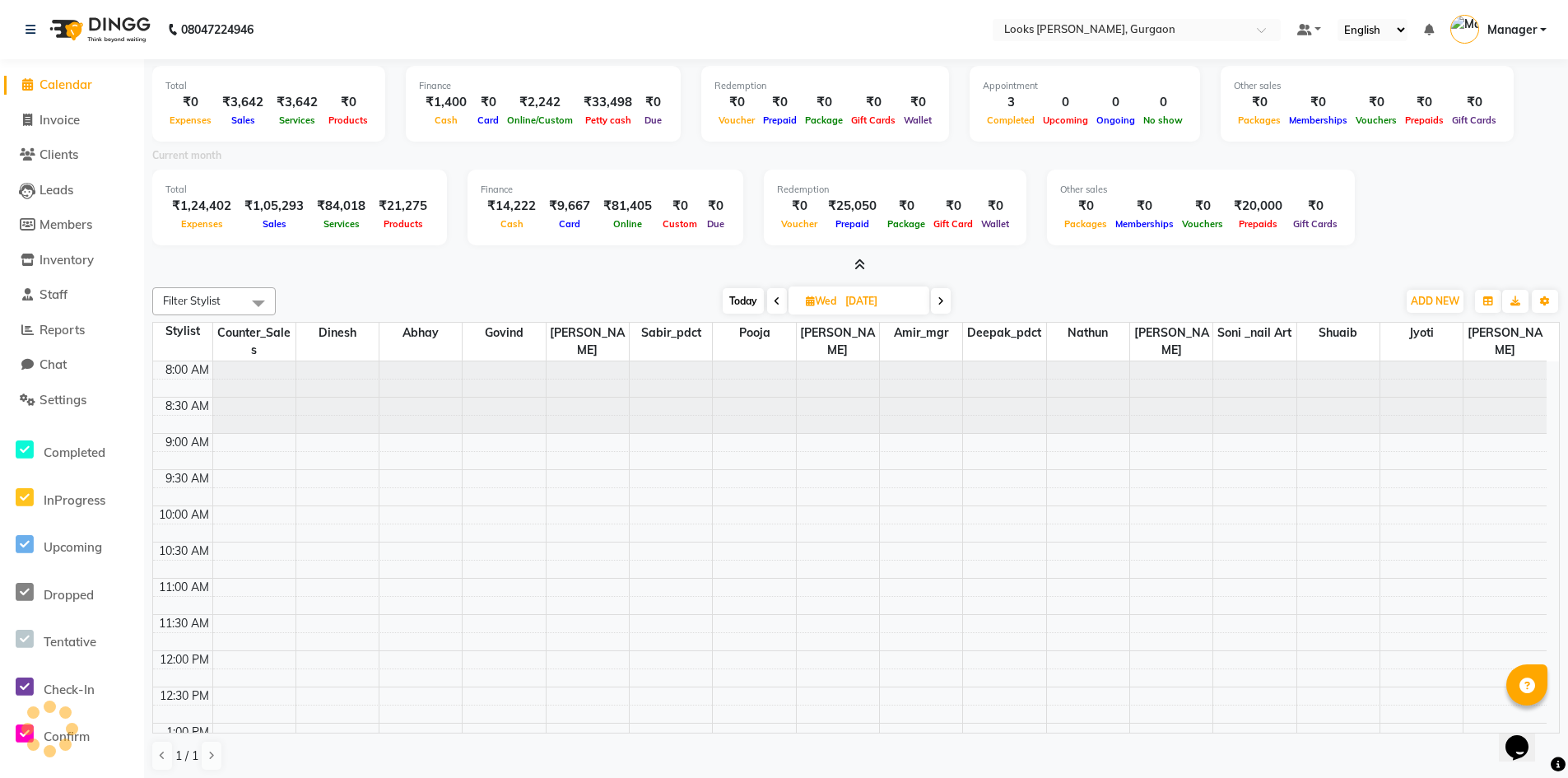
scroll to position [363, 0]
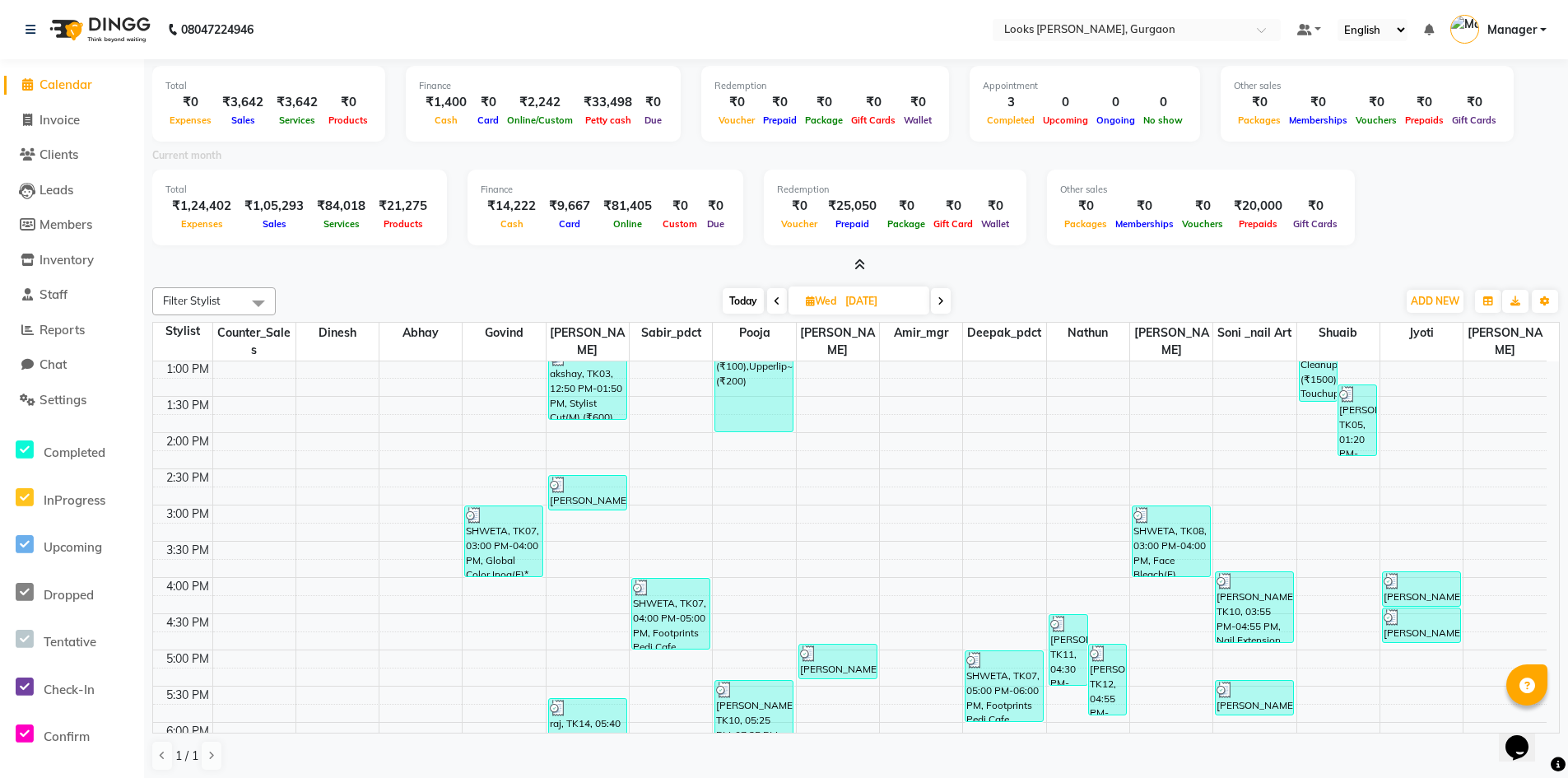
click at [861, 260] on icon at bounding box center [860, 265] width 10 height 12
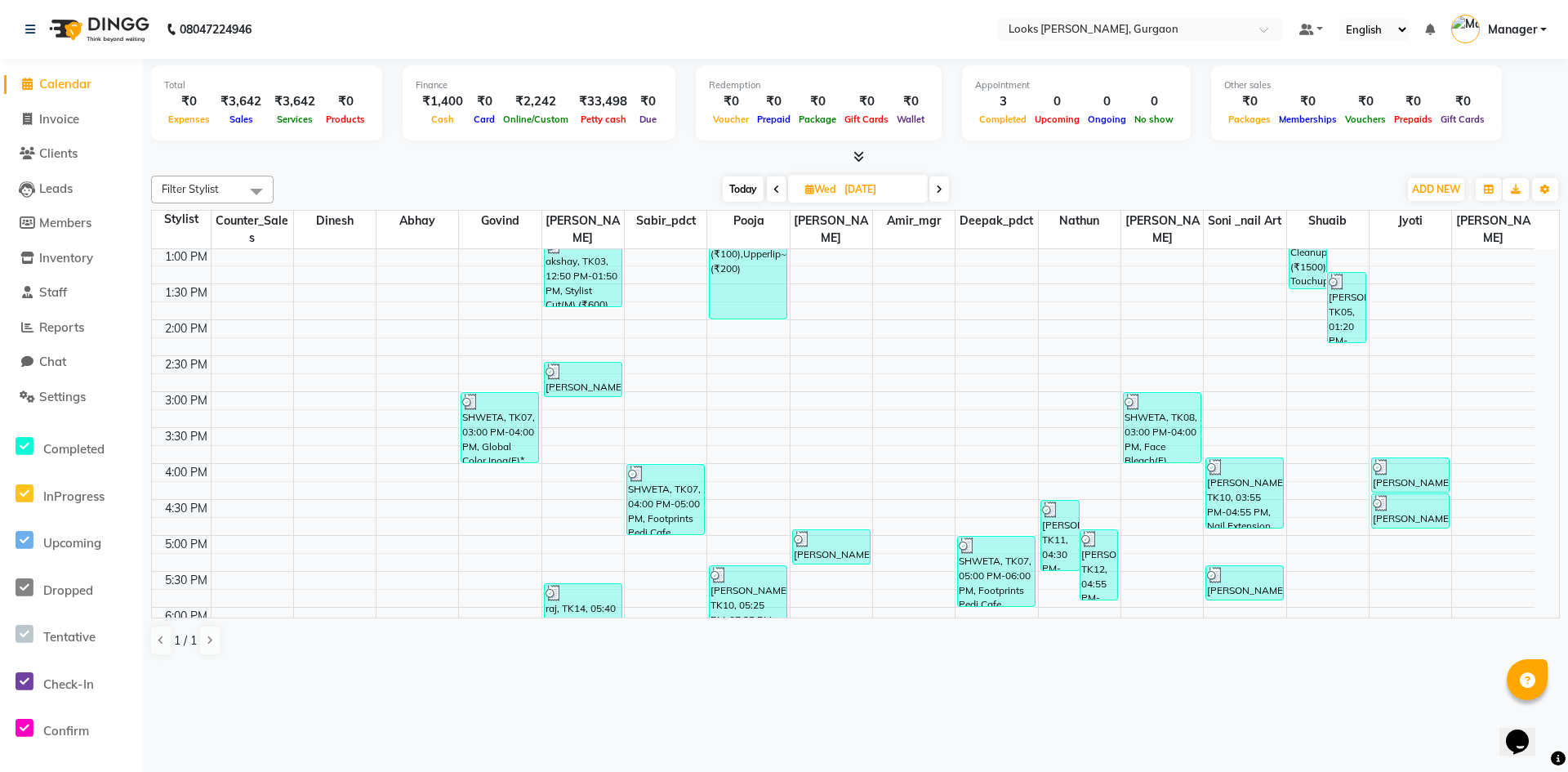
click at [858, 161] on icon at bounding box center [858, 156] width 10 height 12
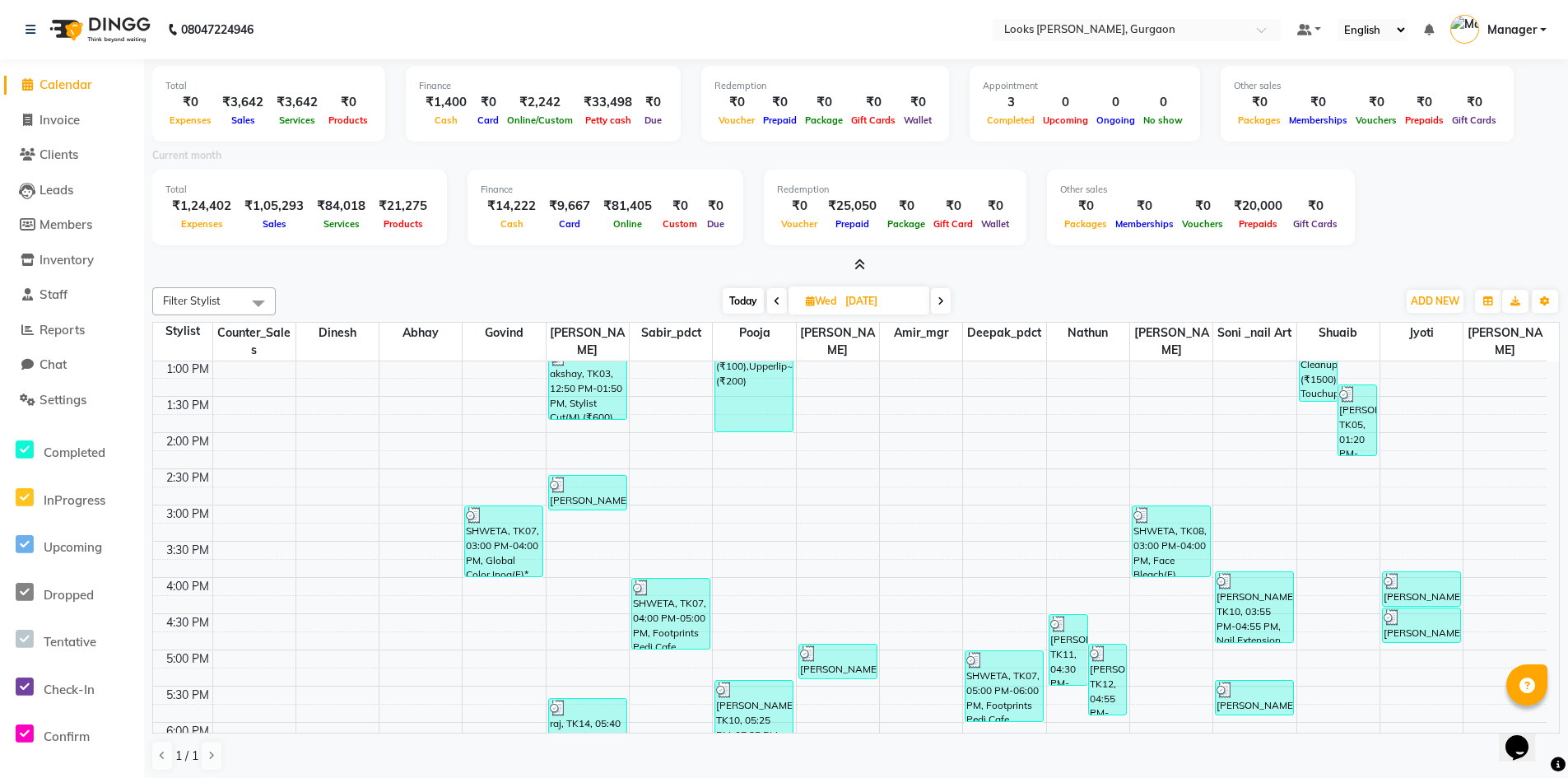
click at [89, 82] on span "Calendar" at bounding box center [65, 84] width 52 height 15
click at [63, 328] on span "Reports" at bounding box center [62, 329] width 46 height 15
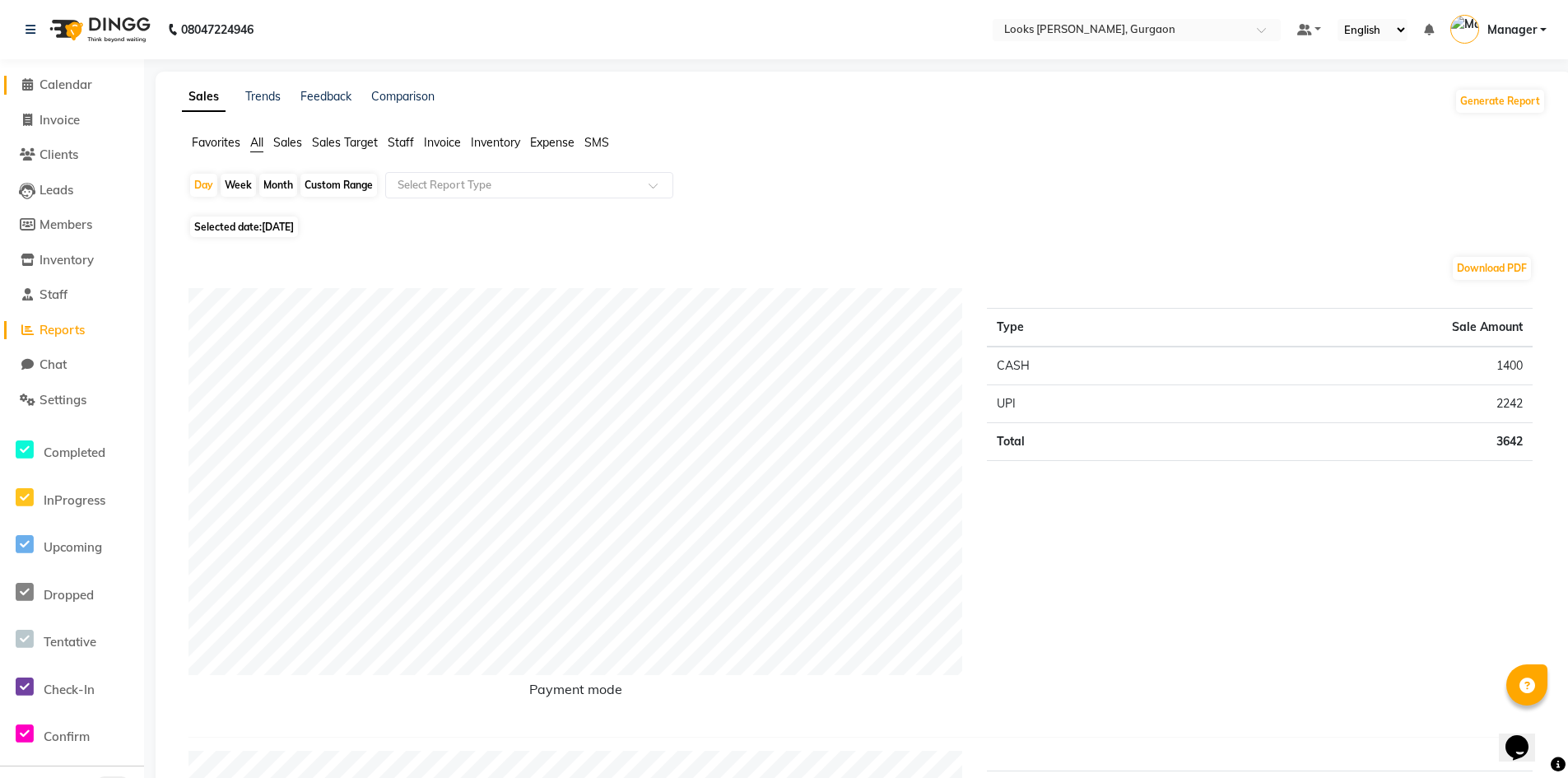
click at [68, 86] on span "Calendar" at bounding box center [65, 84] width 52 height 15
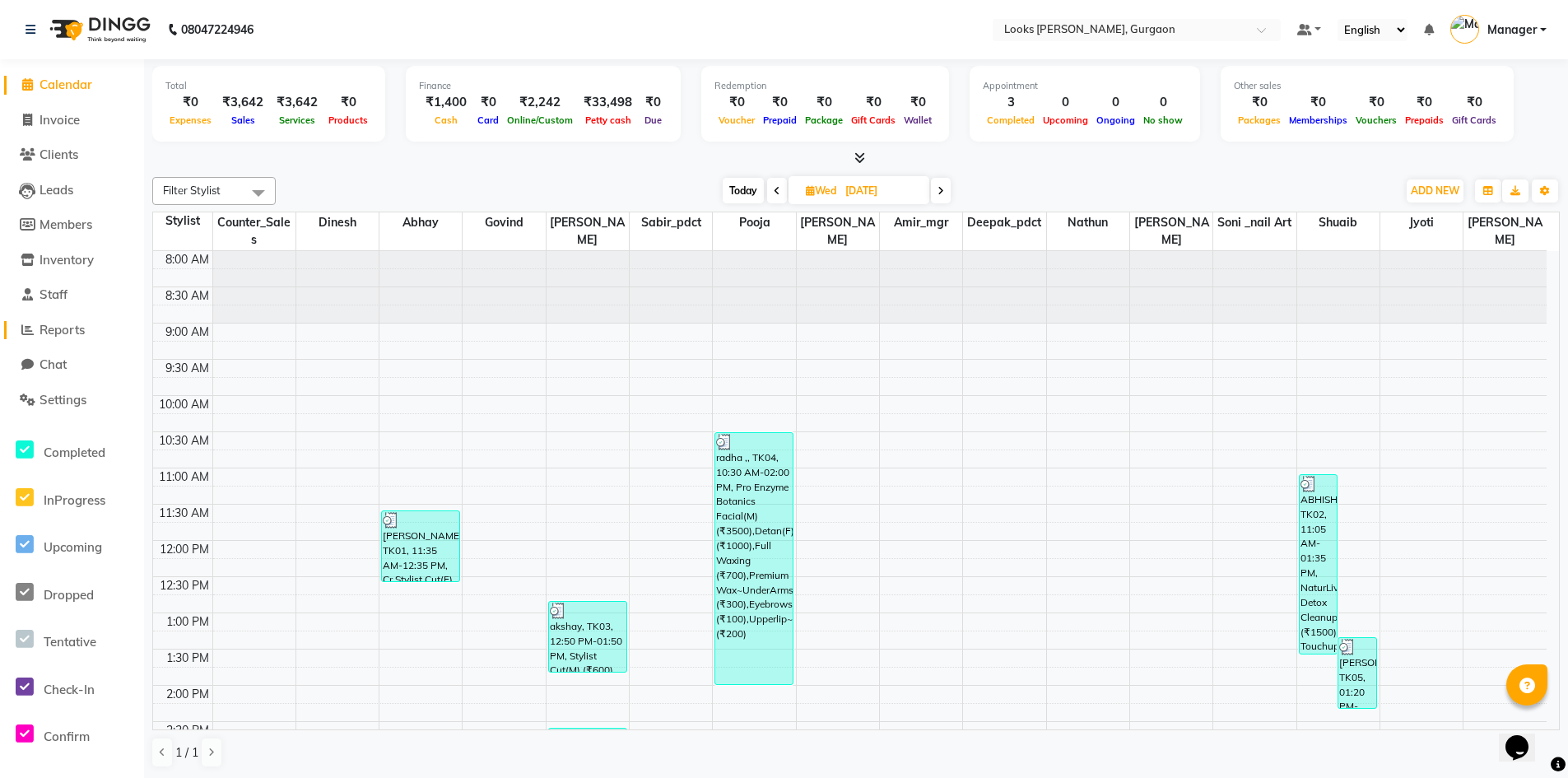
click at [70, 330] on span "Reports" at bounding box center [62, 329] width 46 height 15
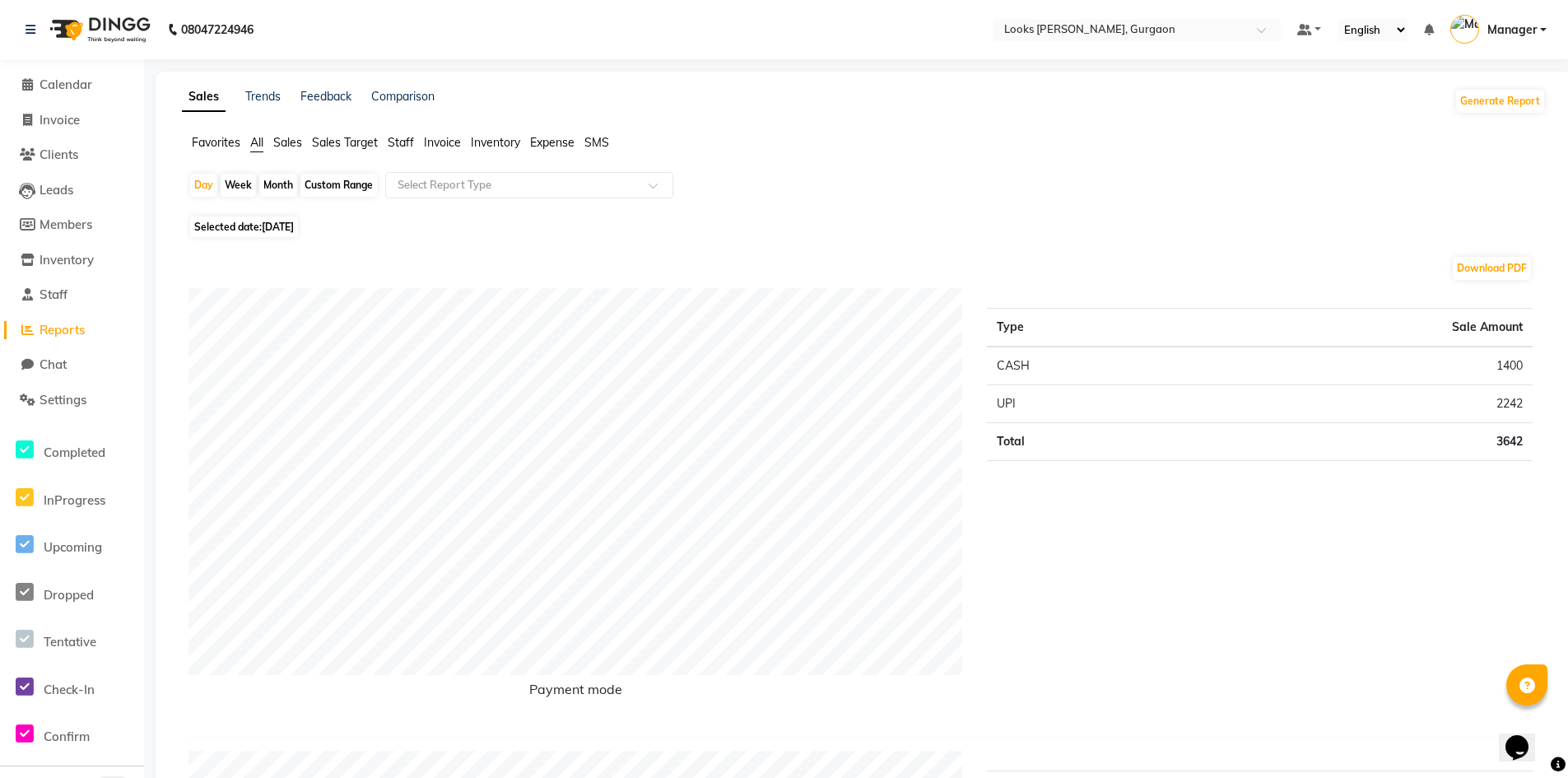
click at [282, 144] on span "Sales" at bounding box center [288, 142] width 29 height 15
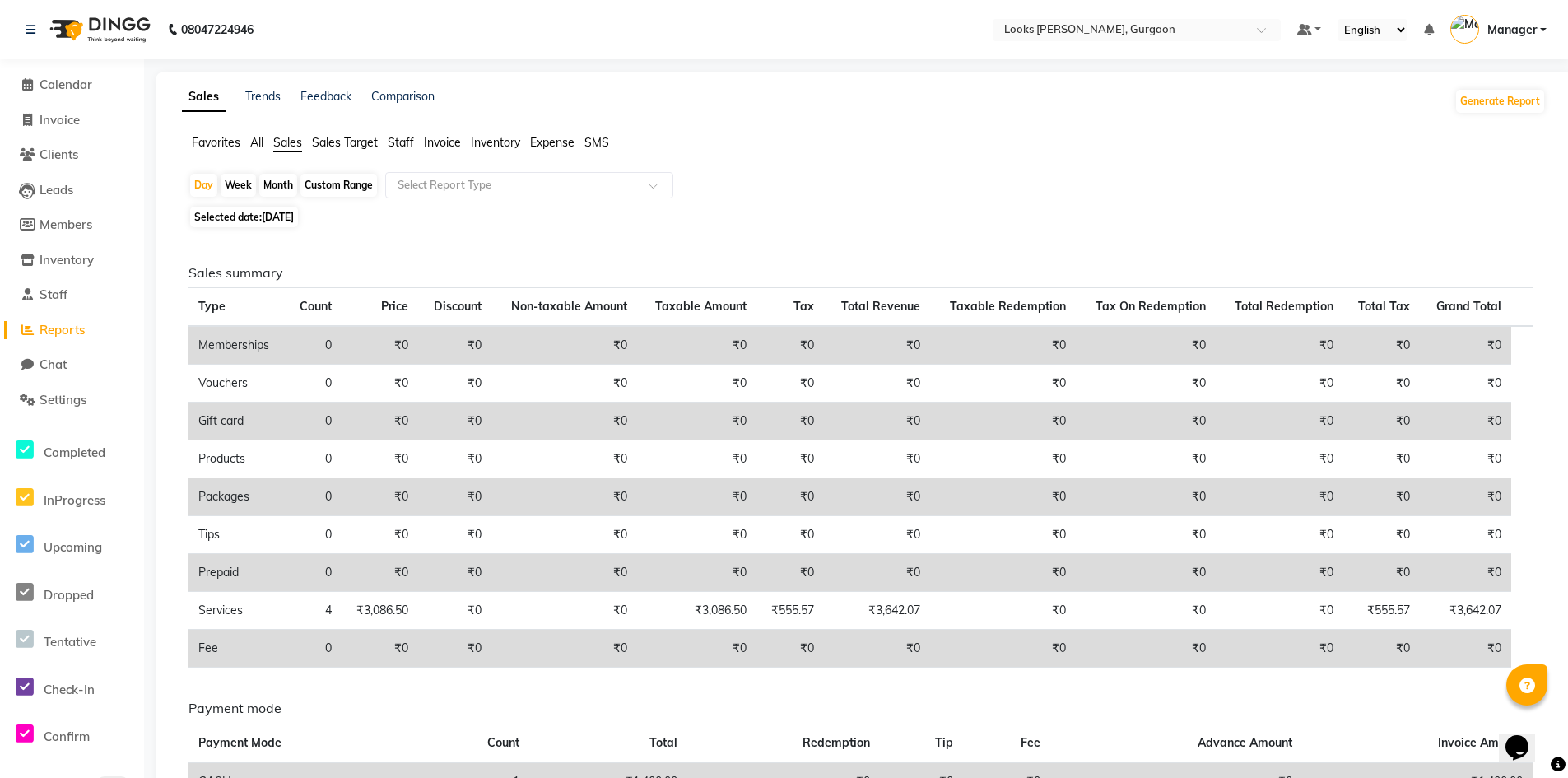
click at [278, 216] on span "[DATE]" at bounding box center [277, 217] width 32 height 12
select select "9"
select select "2025"
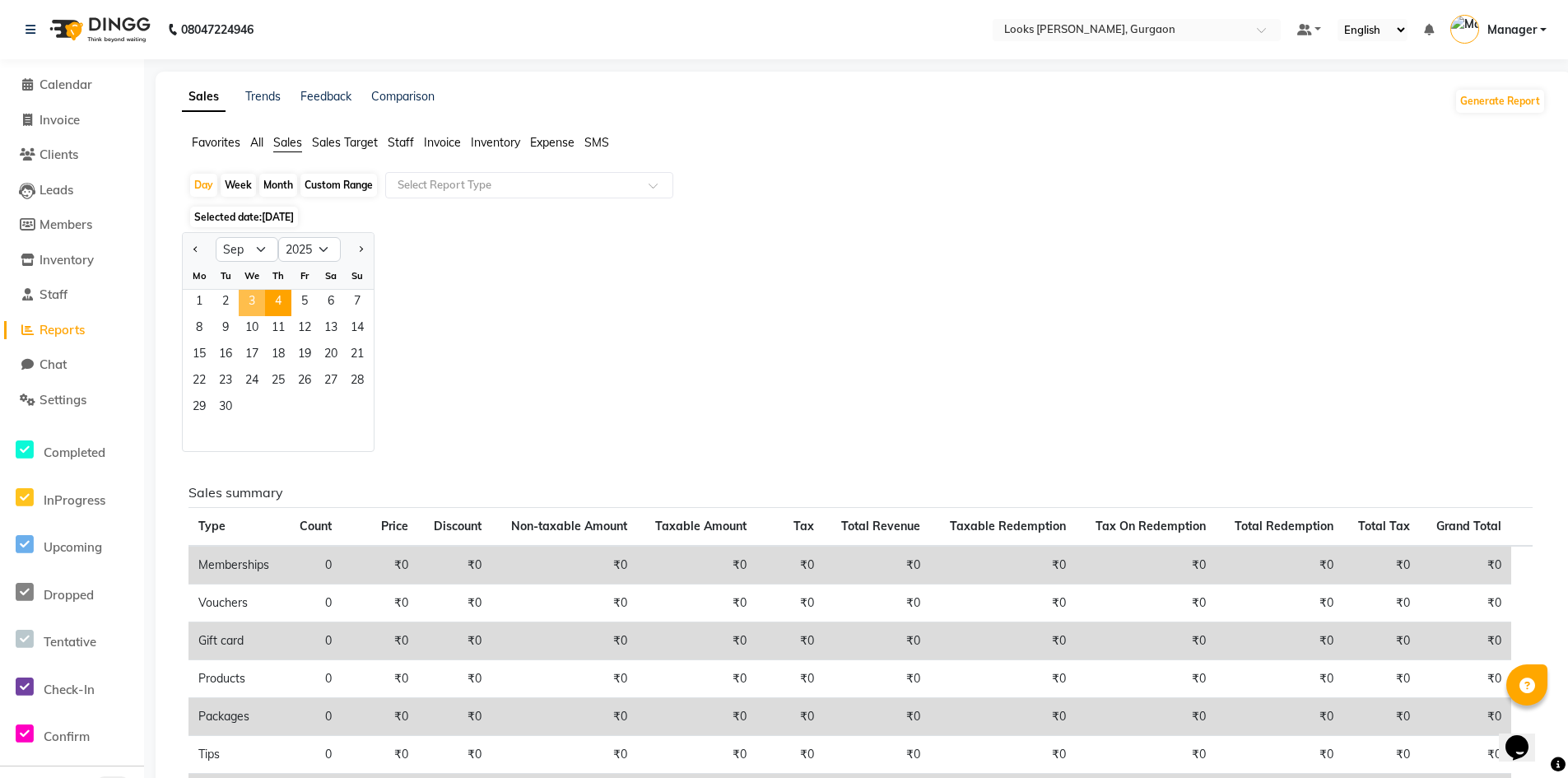
click at [250, 303] on span "3" at bounding box center [252, 303] width 27 height 27
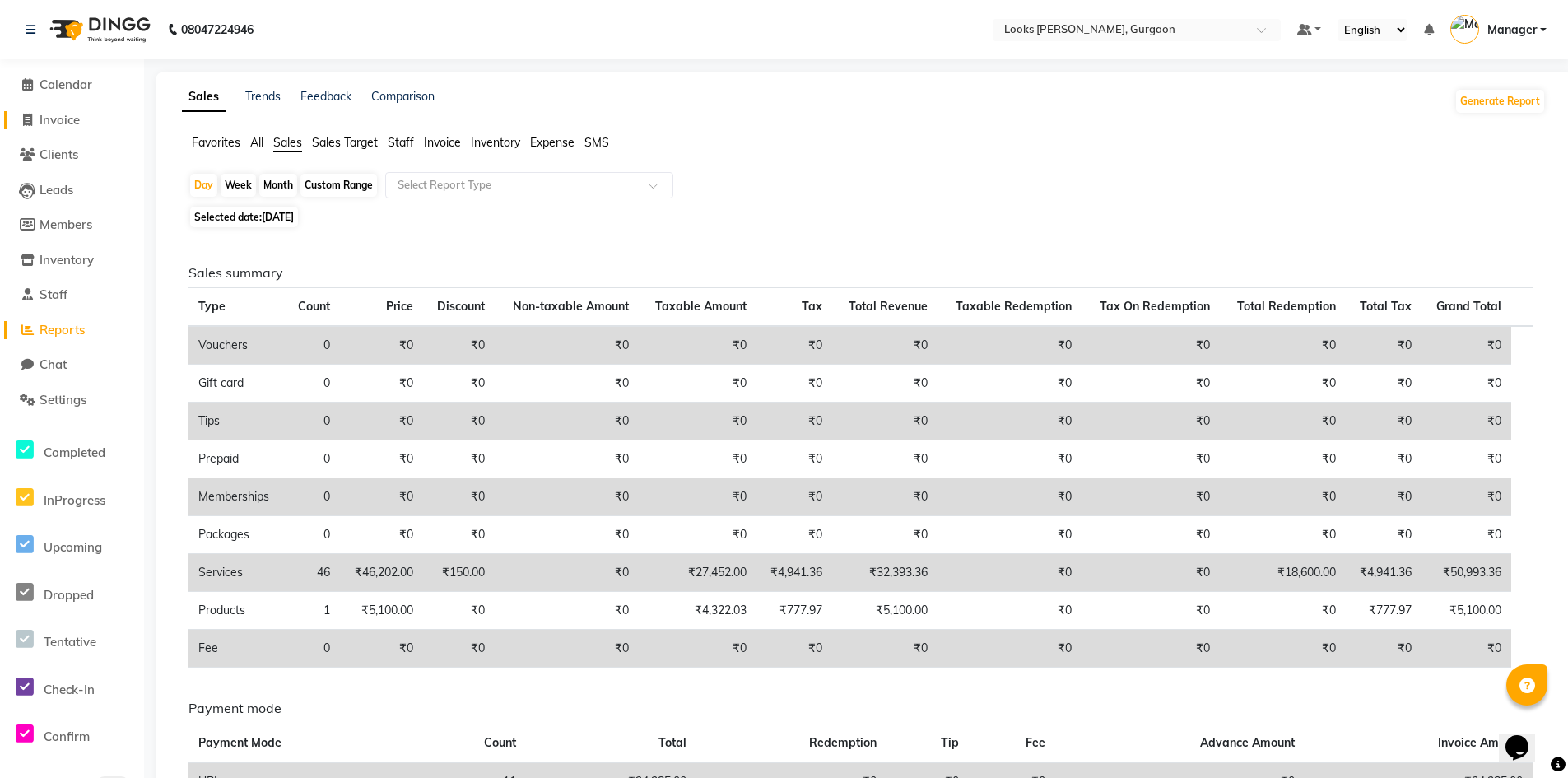
click at [65, 119] on span "Invoice" at bounding box center [59, 119] width 40 height 15
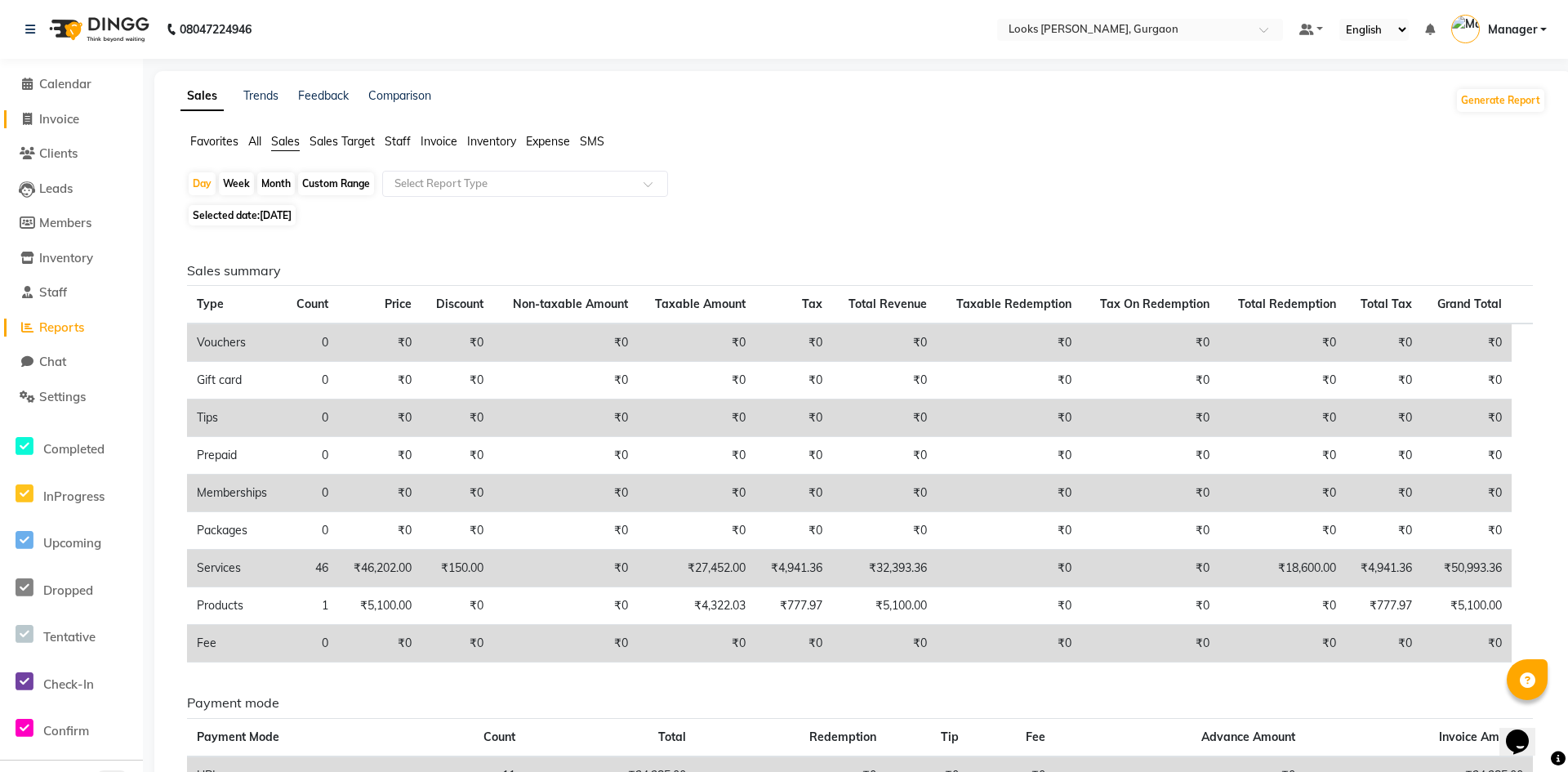
select select "8452"
select select "service"
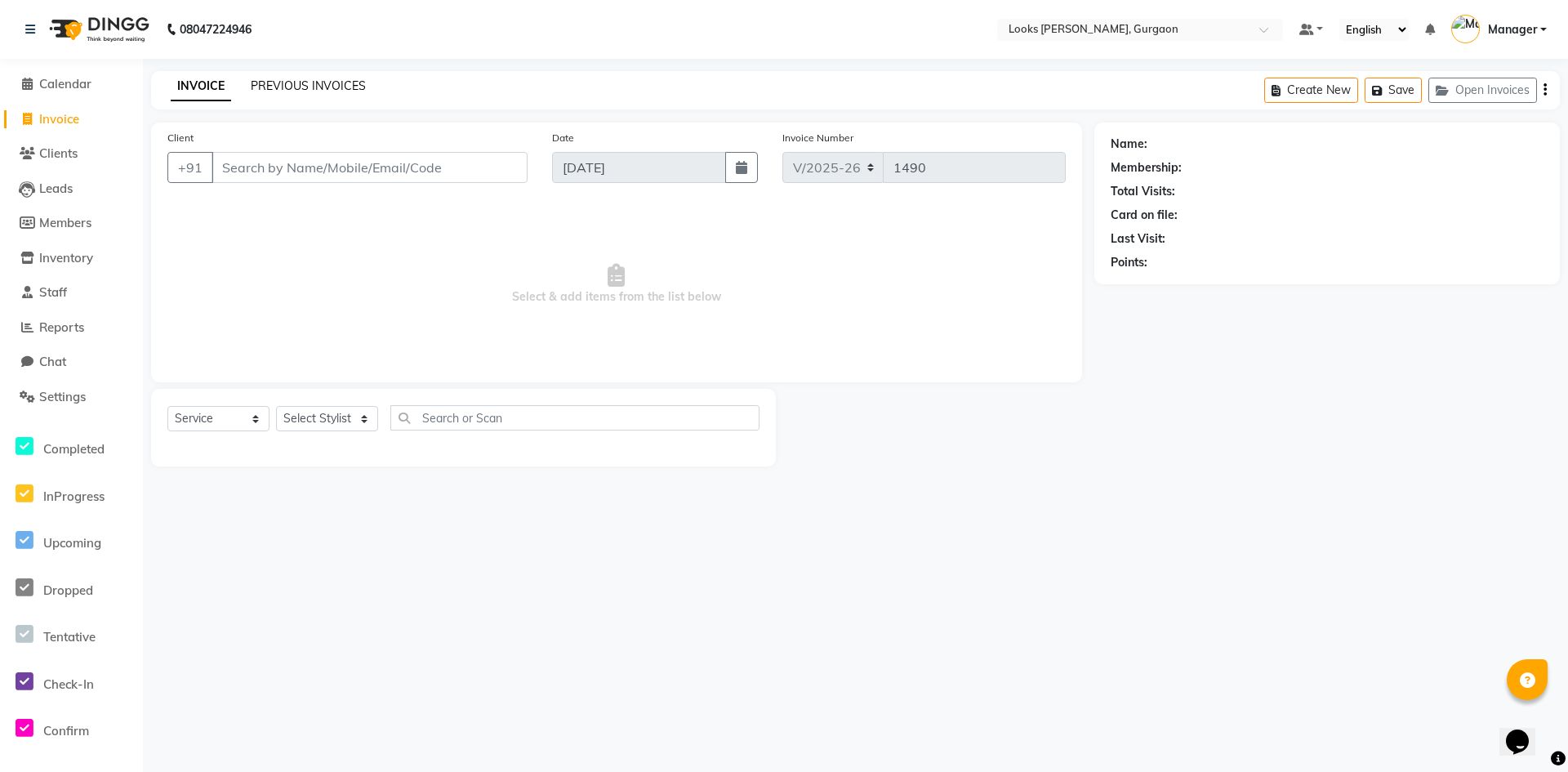
click at [291, 80] on link "PREVIOUS INVOICES" at bounding box center [308, 85] width 115 height 15
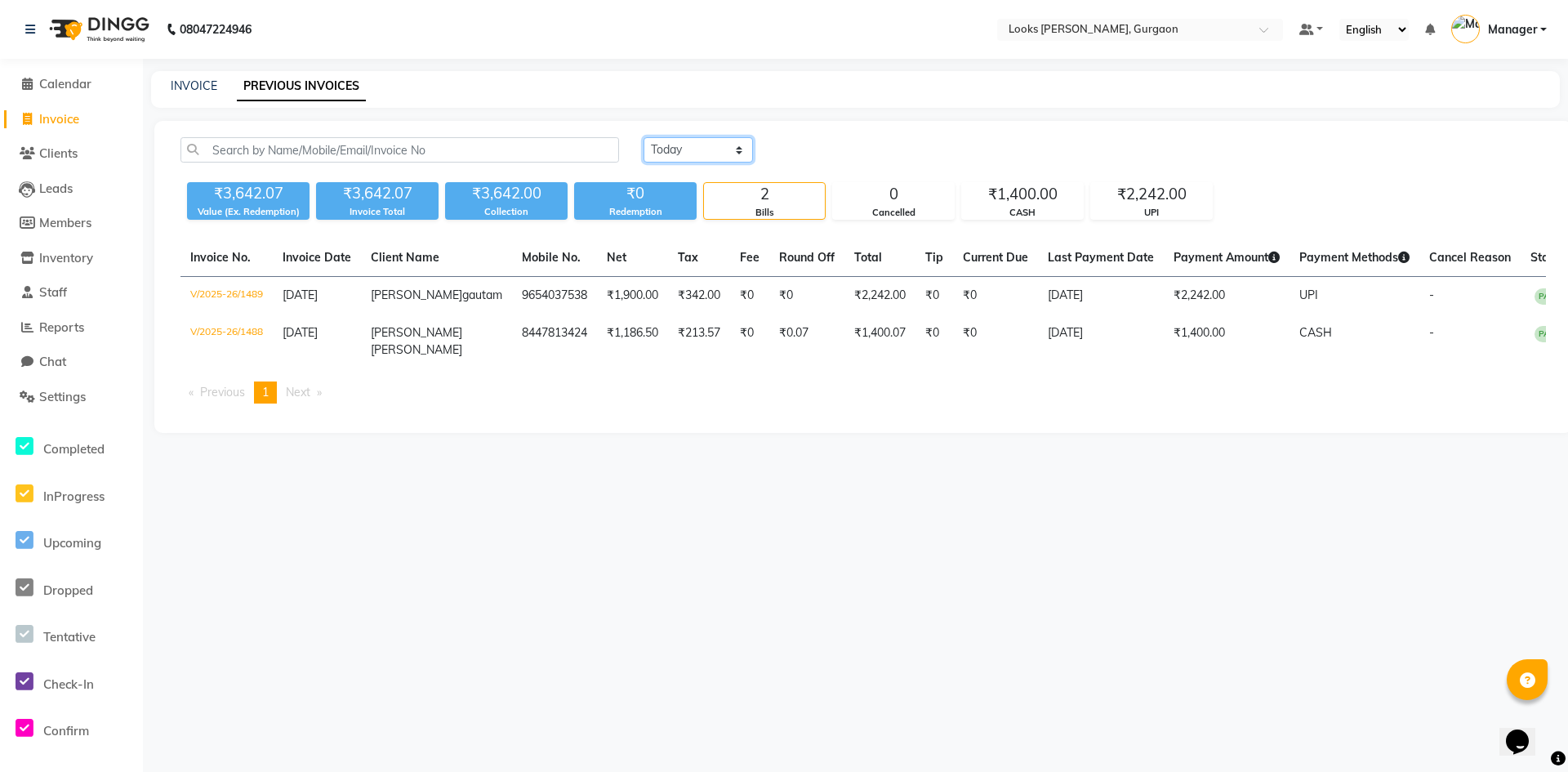
click at [659, 138] on select "[DATE] [DATE] Custom Range" at bounding box center [698, 150] width 109 height 26
select select "[DATE]"
click at [643, 137] on select "[DATE] [DATE] Custom Range" at bounding box center [698, 150] width 109 height 26
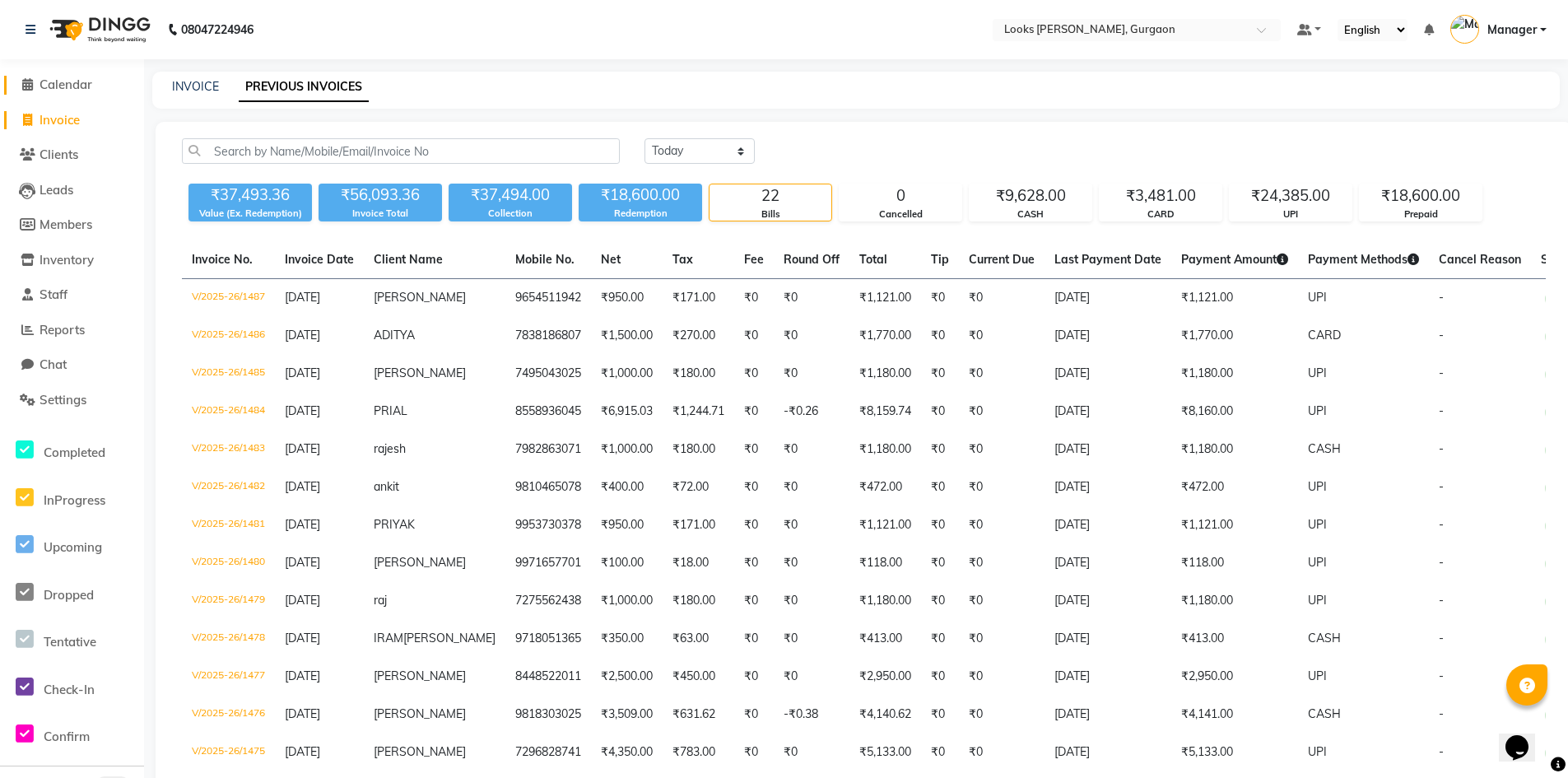
click at [86, 84] on span "Calendar" at bounding box center [65, 84] width 52 height 15
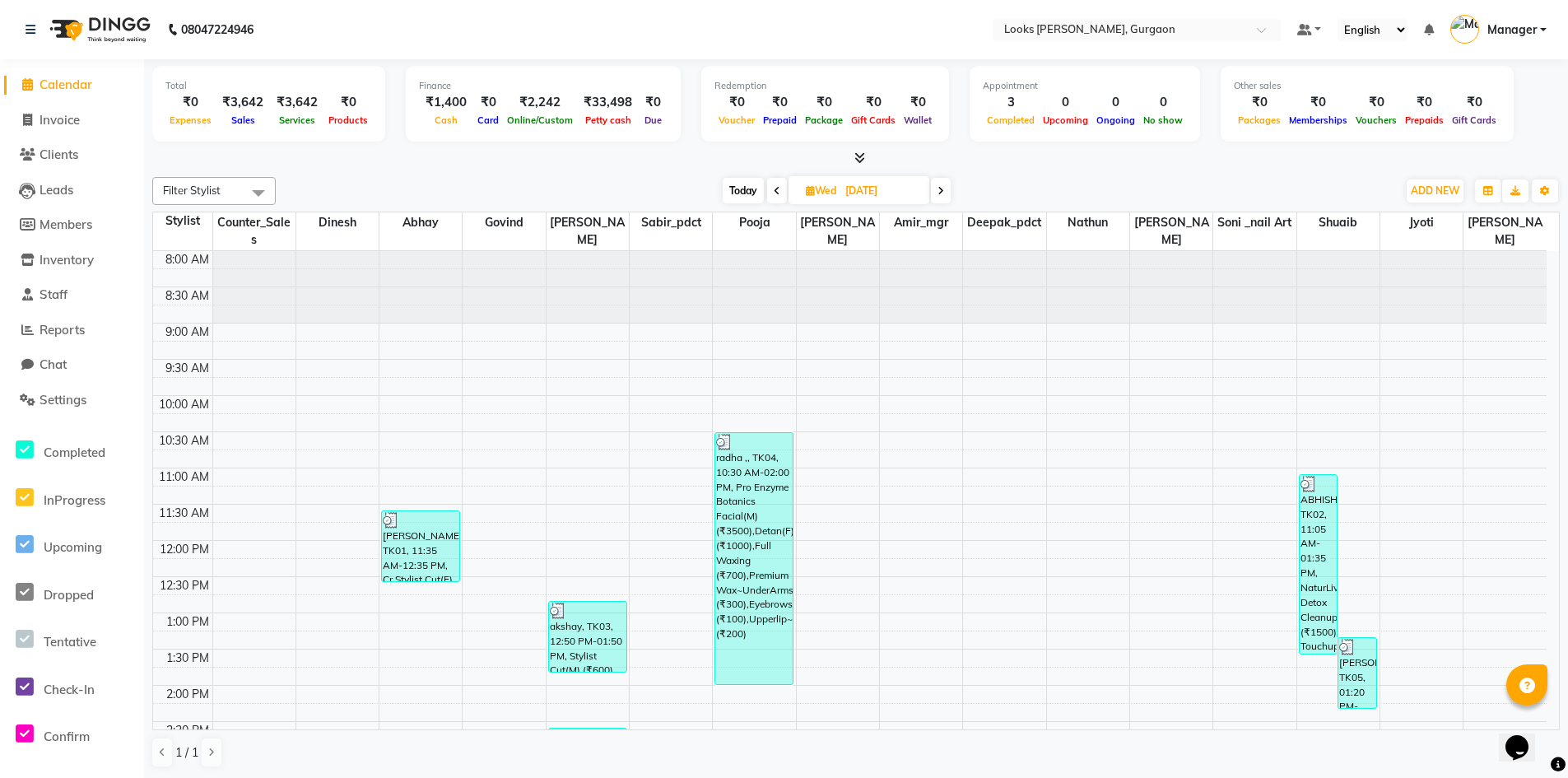
click at [77, 86] on span "Calendar" at bounding box center [65, 84] width 52 height 15
click at [67, 327] on span "Reports" at bounding box center [62, 329] width 46 height 15
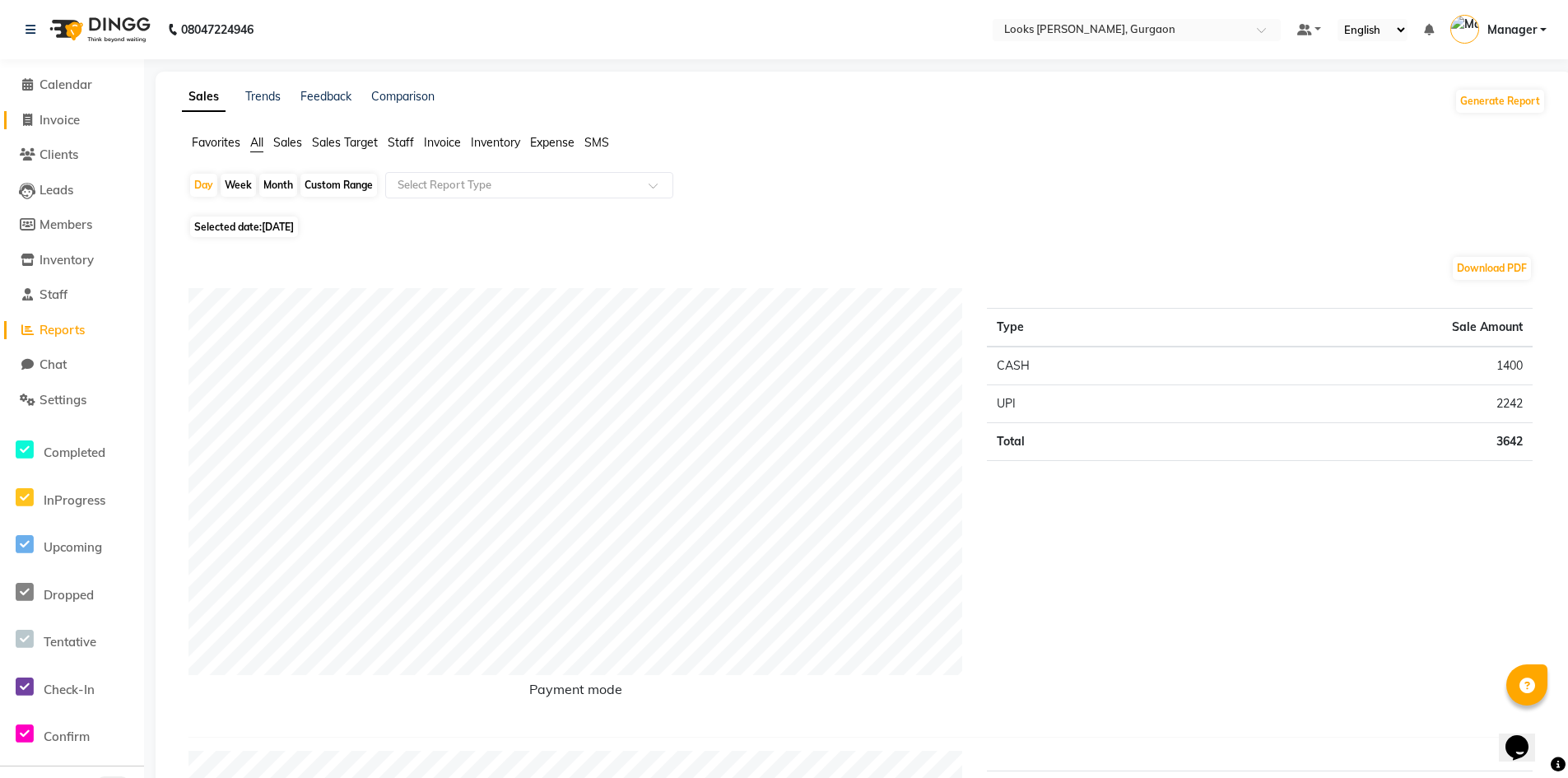
click at [57, 124] on span "Invoice" at bounding box center [59, 119] width 40 height 15
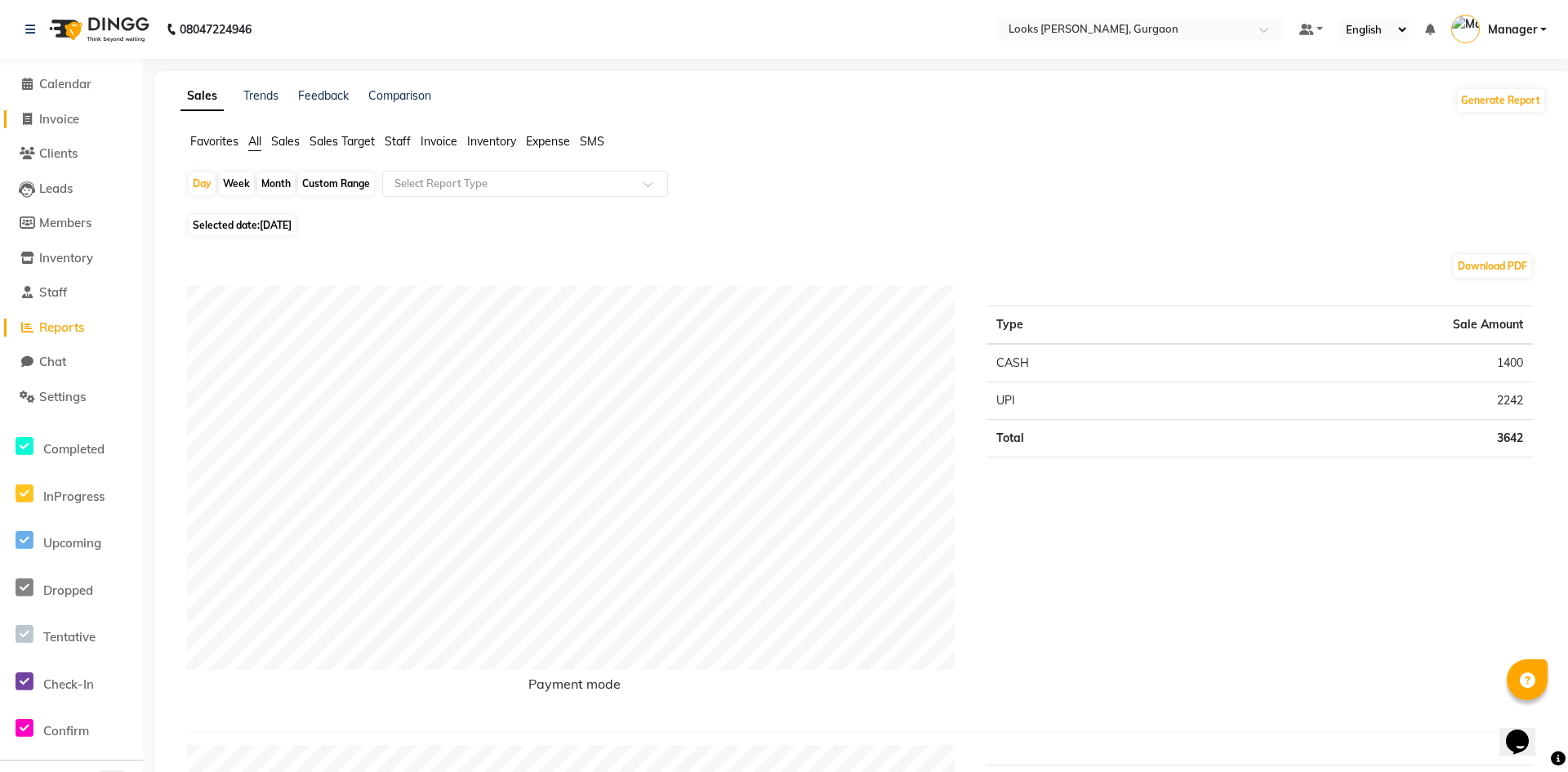
select select "8452"
select select "service"
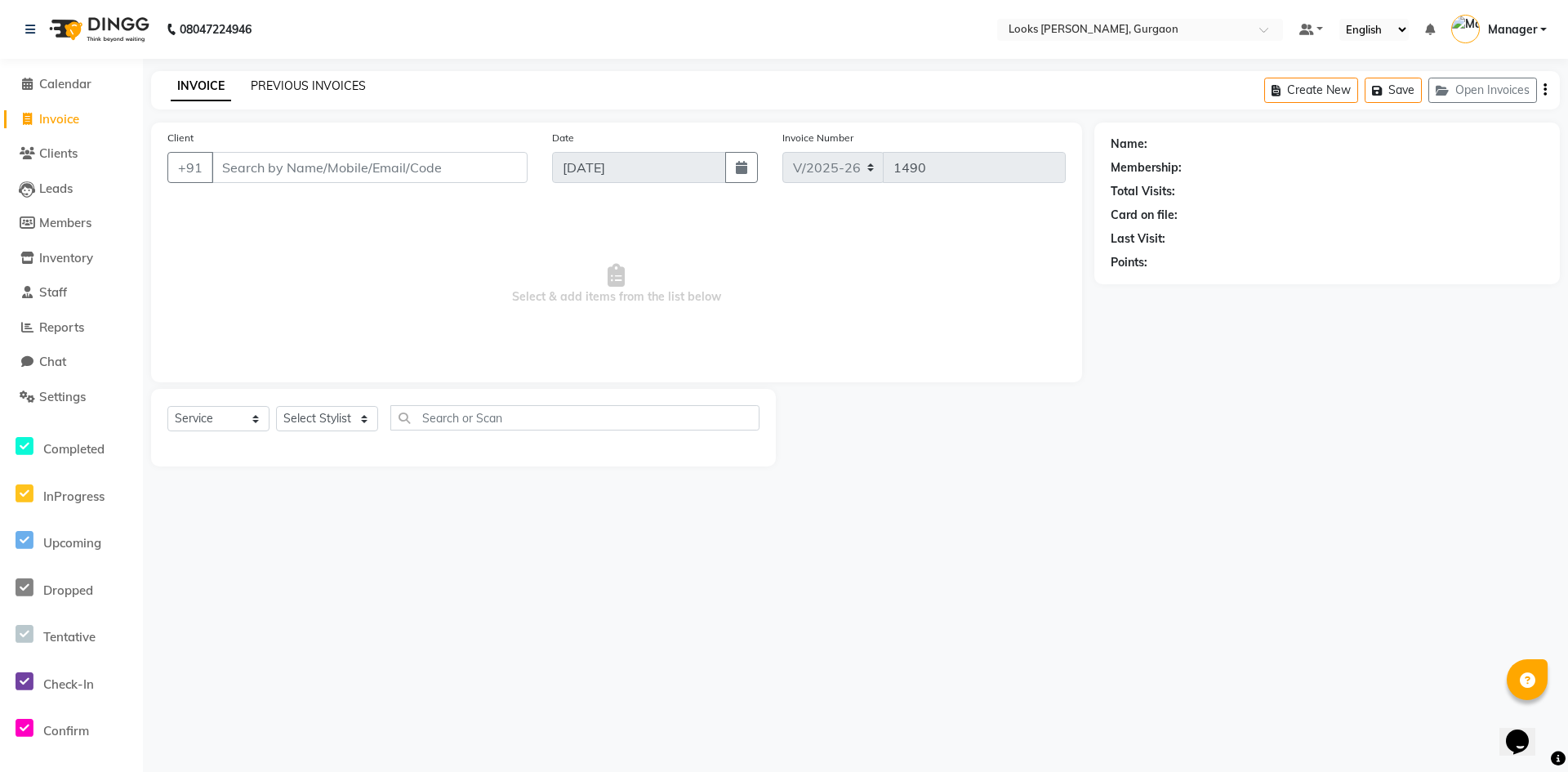
click at [320, 81] on link "PREVIOUS INVOICES" at bounding box center [308, 85] width 115 height 15
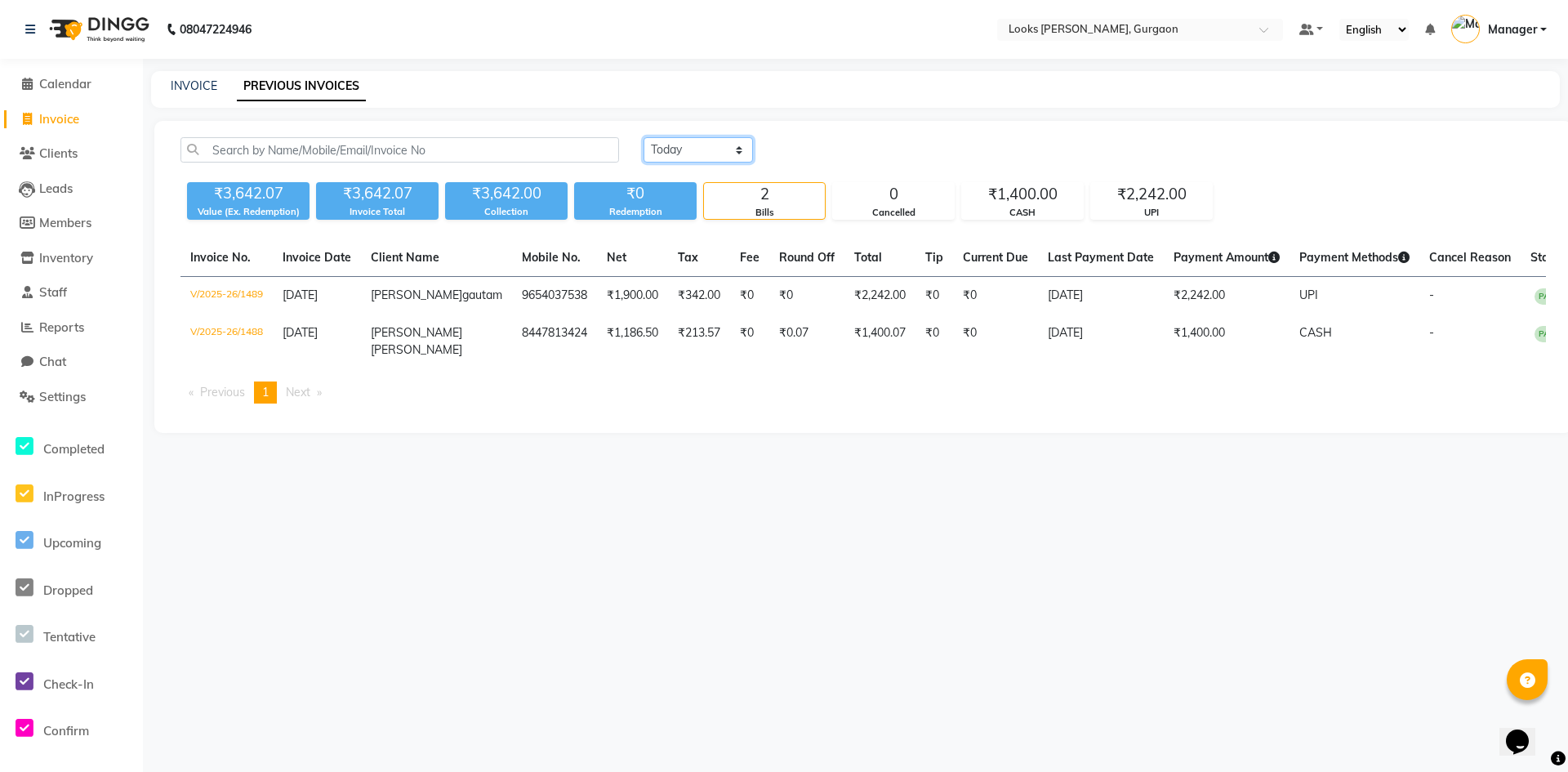
click at [735, 147] on select "[DATE] [DATE] Custom Range" at bounding box center [698, 150] width 109 height 26
select select "[DATE]"
click at [643, 137] on select "[DATE] [DATE] Custom Range" at bounding box center [698, 150] width 109 height 26
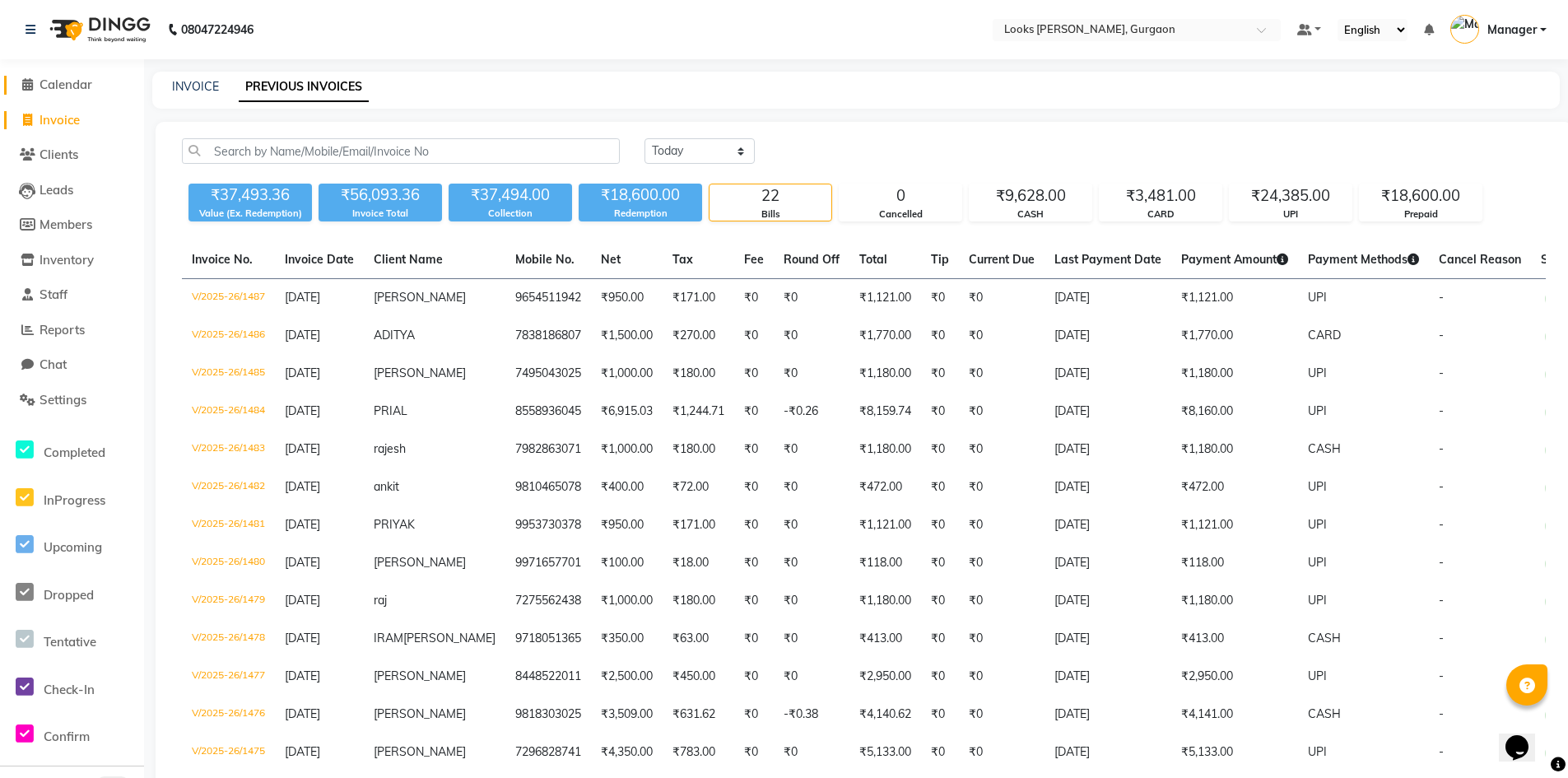
click at [72, 83] on span "Calendar" at bounding box center [65, 84] width 52 height 15
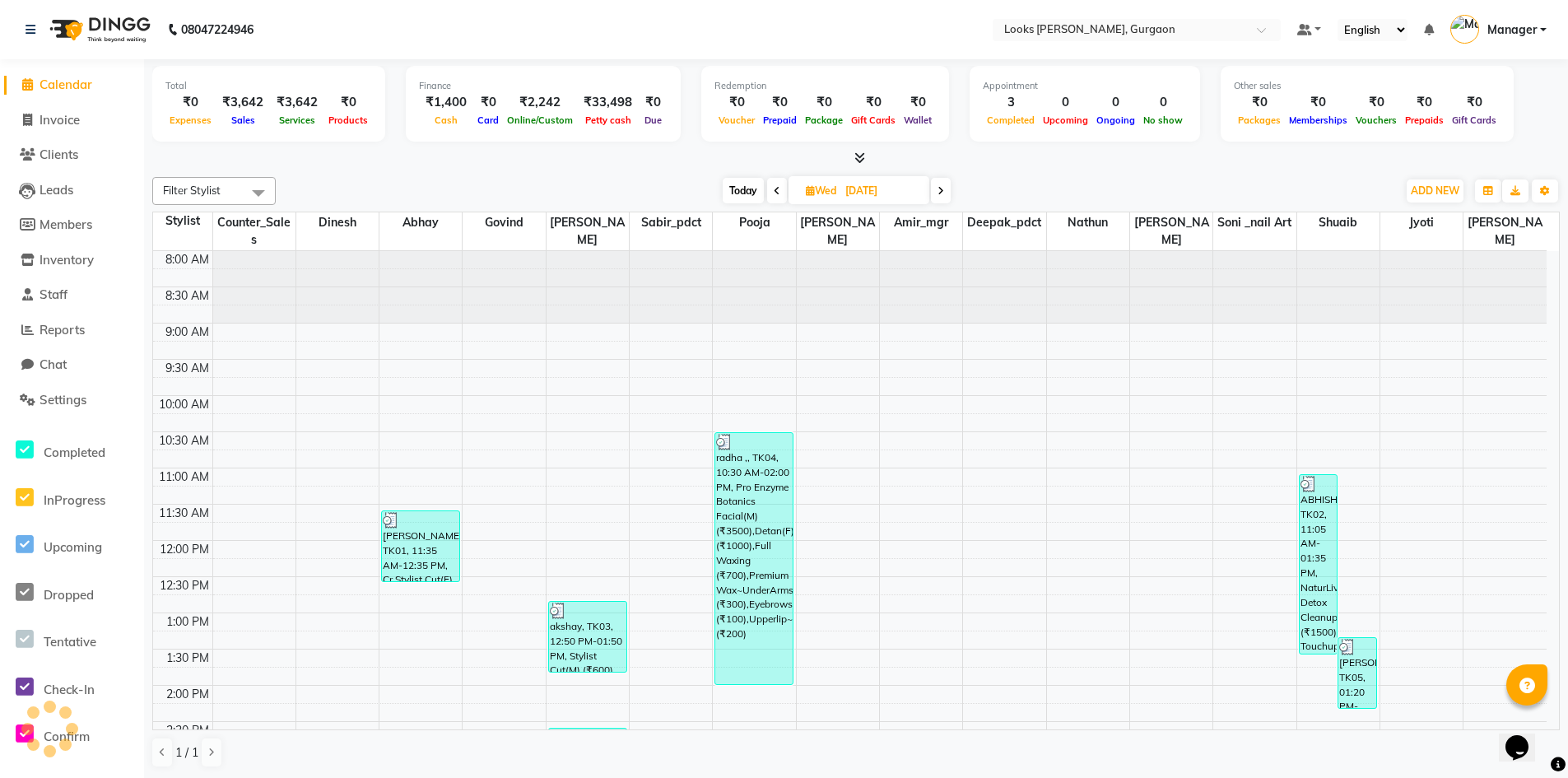
click at [72, 84] on span "Calendar" at bounding box center [65, 84] width 52 height 15
click at [78, 83] on span "Calendar" at bounding box center [65, 84] width 52 height 15
click at [70, 398] on span "Settings" at bounding box center [63, 400] width 47 height 15
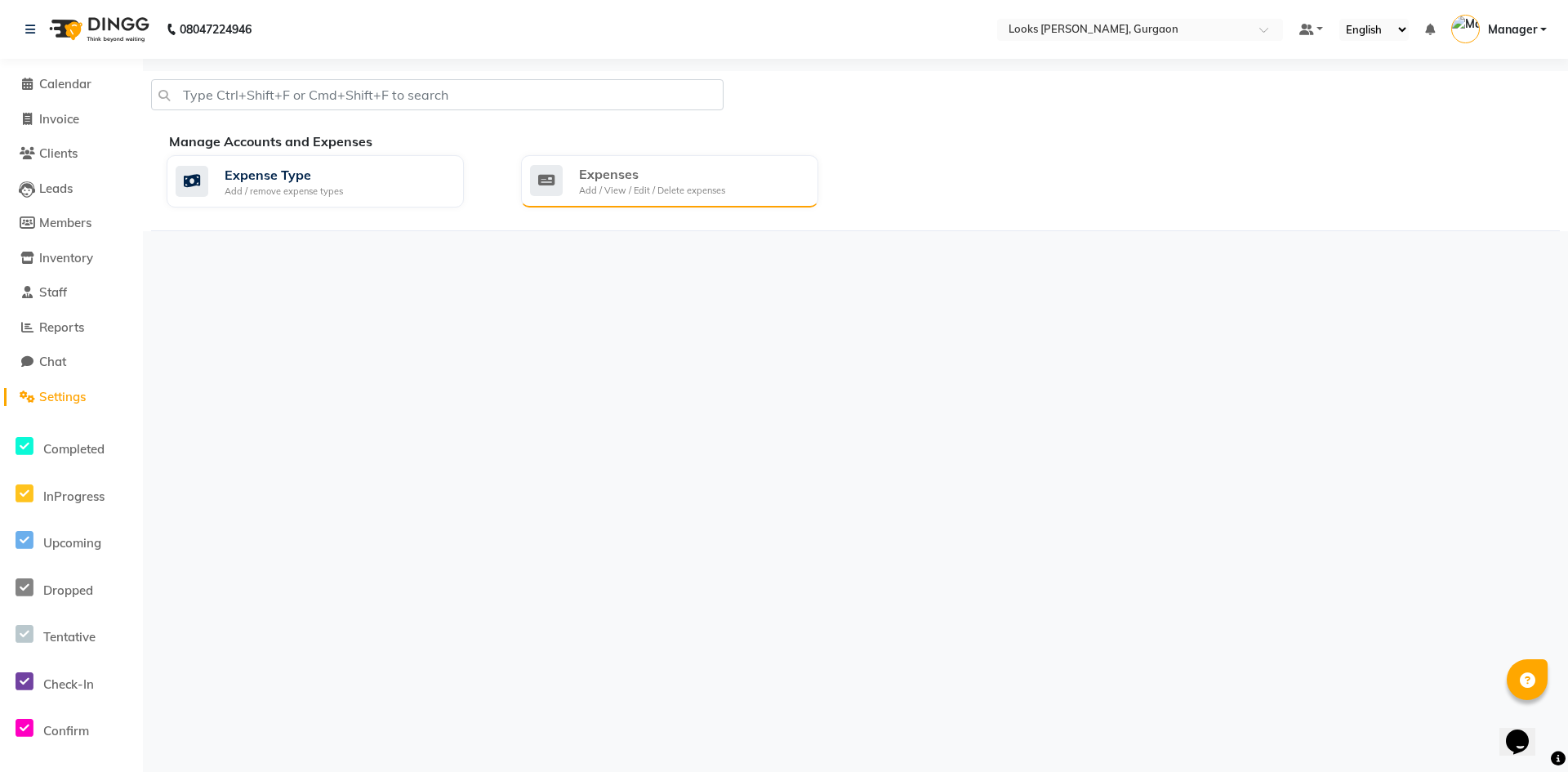
click at [604, 189] on div "Add / View / Edit / Delete expenses" at bounding box center [652, 190] width 146 height 14
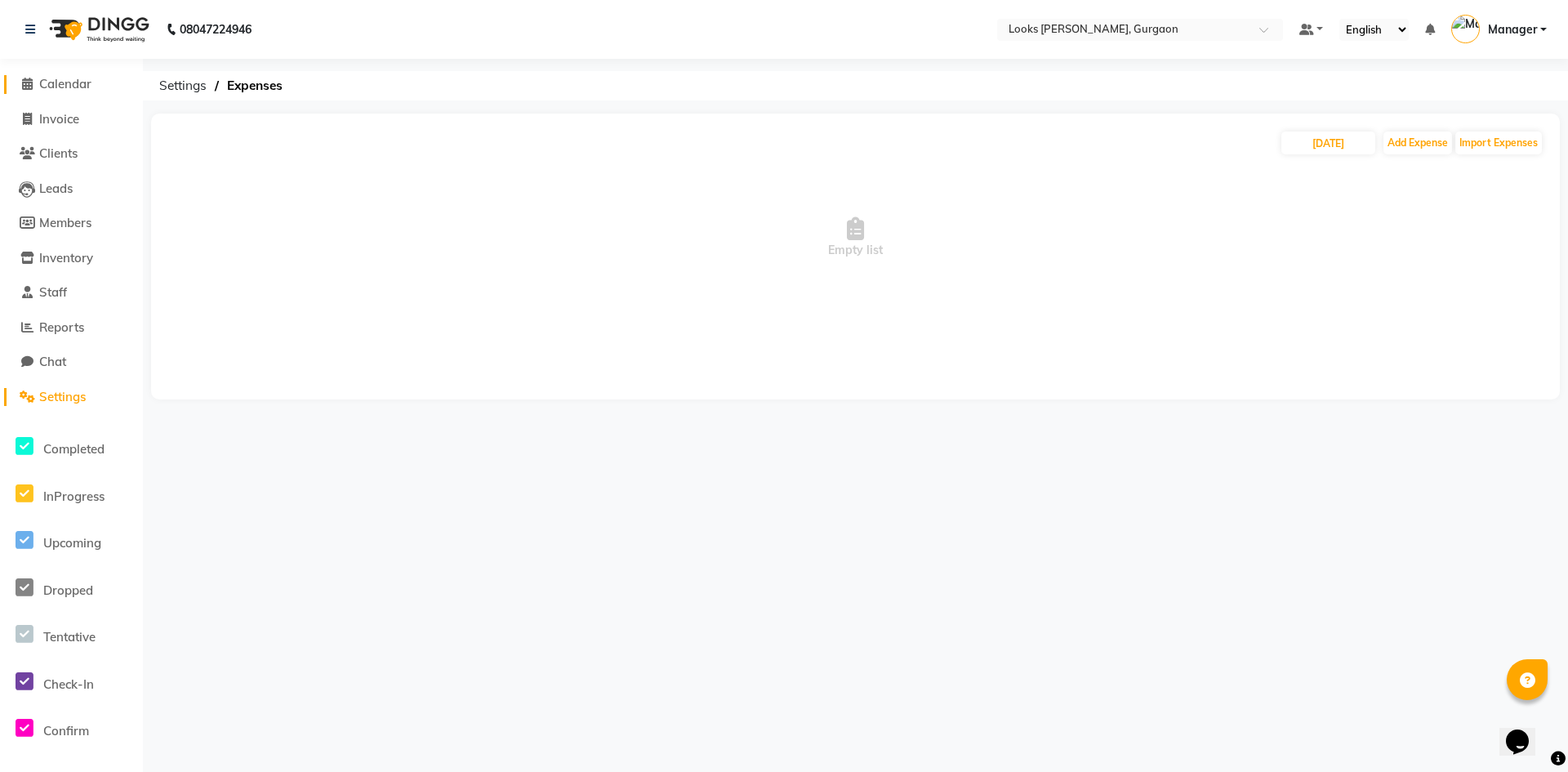
click at [70, 86] on span "Calendar" at bounding box center [65, 84] width 52 height 15
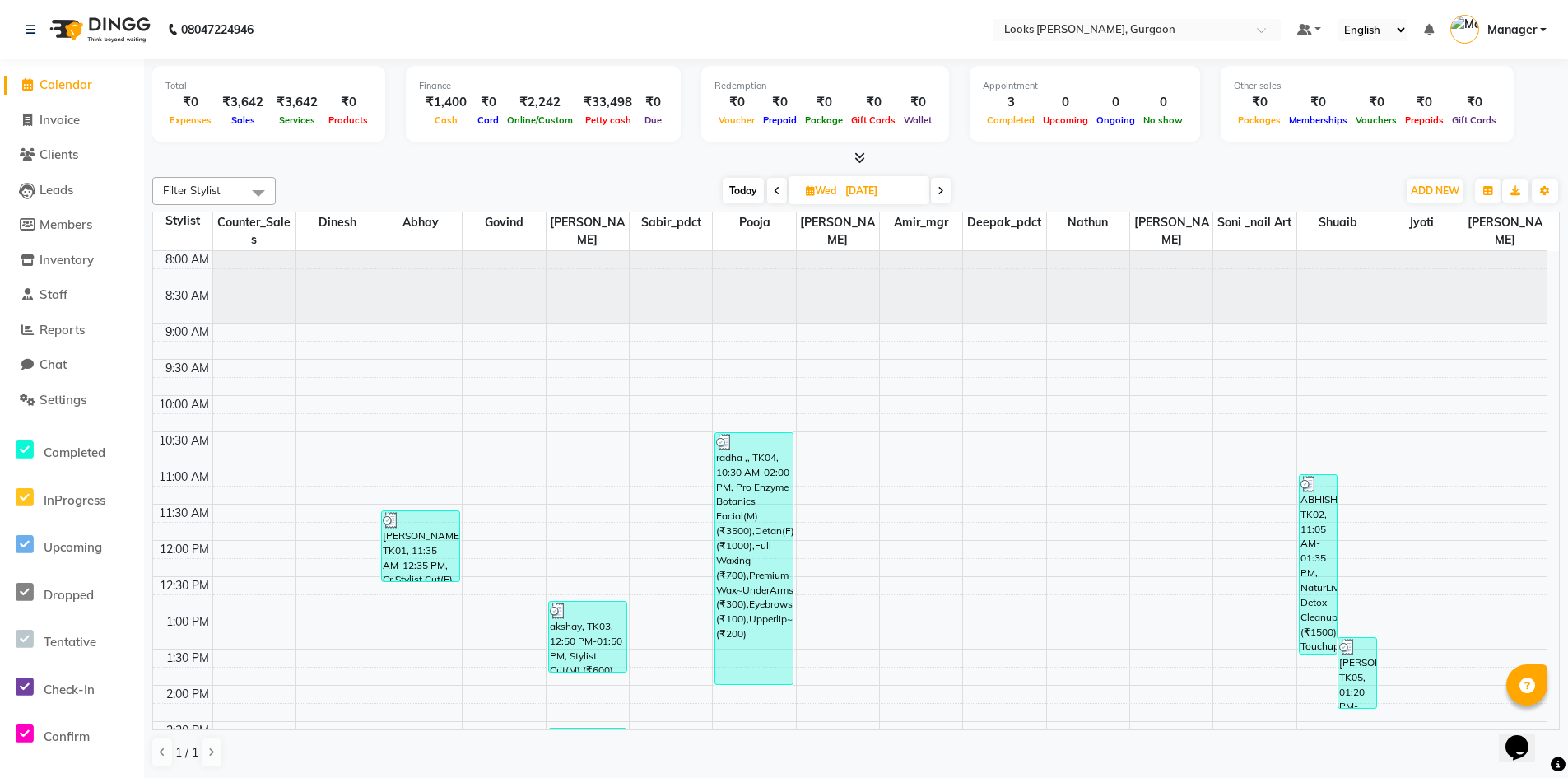
drag, startPoint x: 382, startPoint y: 802, endPoint x: 387, endPoint y: 817, distance: 15.8
drag, startPoint x: 387, startPoint y: 817, endPoint x: 869, endPoint y: 549, distance: 551.5
drag, startPoint x: 869, startPoint y: 549, endPoint x: 729, endPoint y: 545, distance: 140.1
click at [729, 545] on div "radha ,, TK04, 10:30 AM-02:00 PM, Pro Enzyme Botanics Facial(M) (₹3500),Detan(F…" at bounding box center [754, 559] width 77 height 251
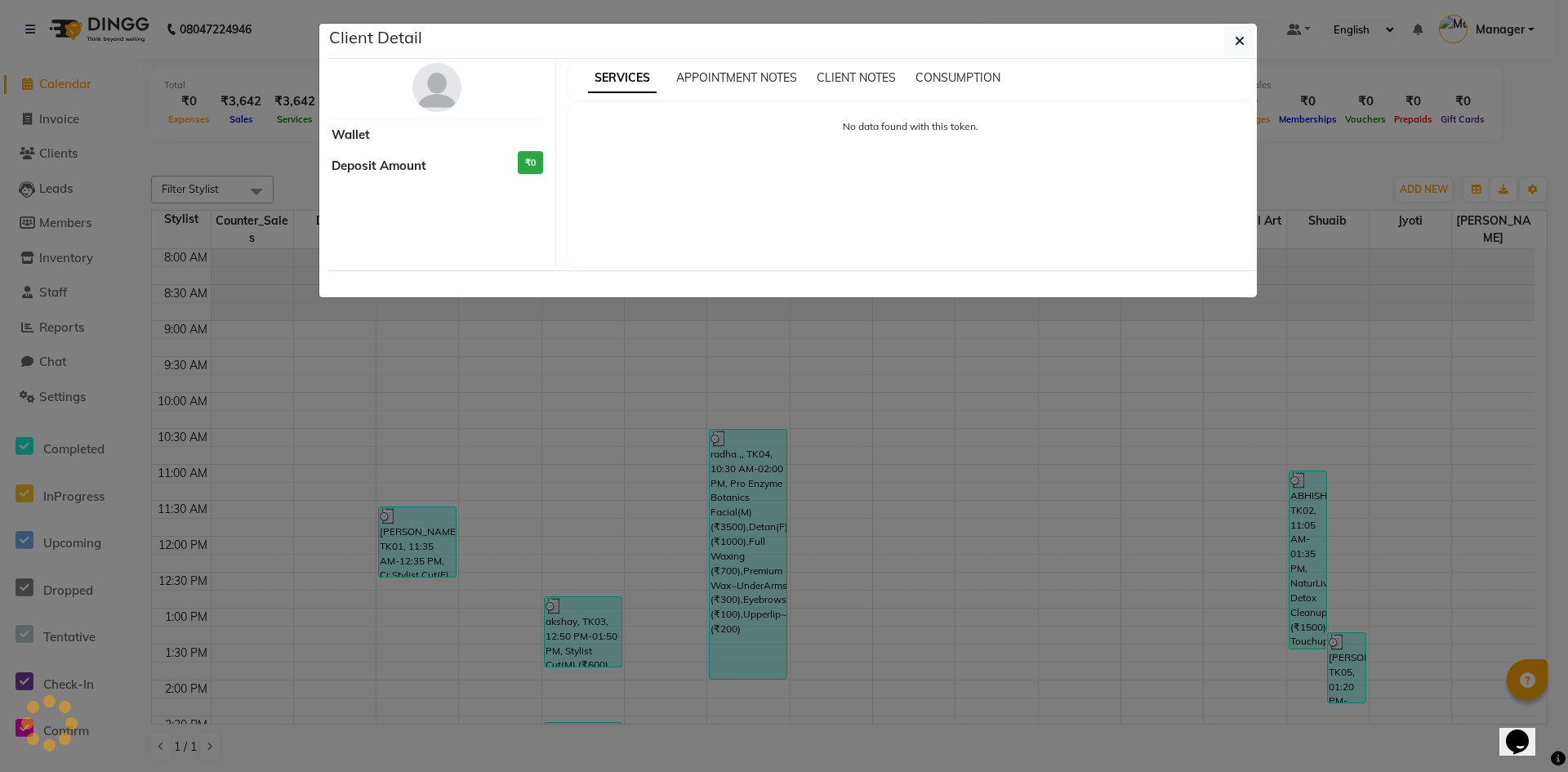
select select "3"
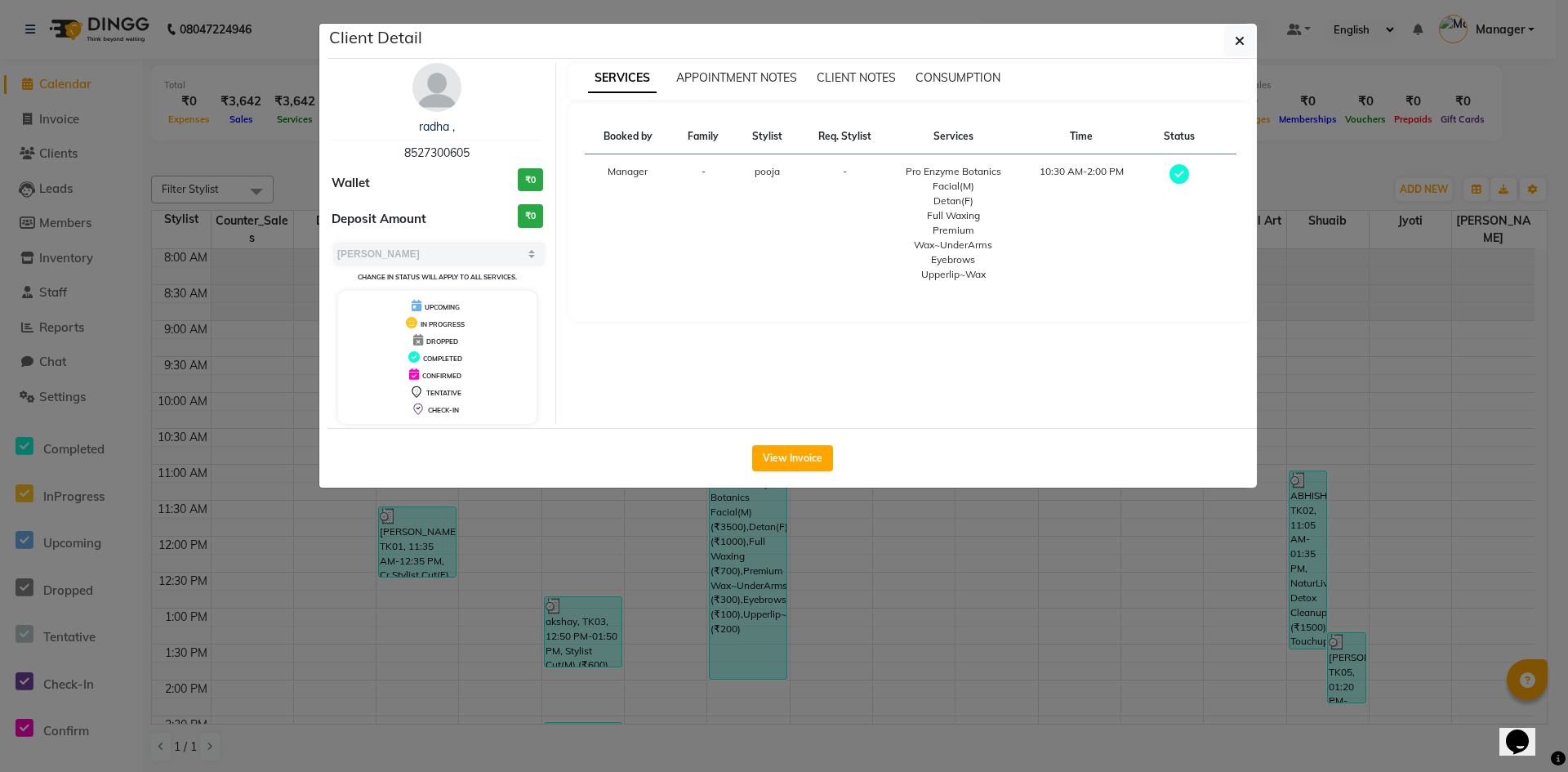
drag, startPoint x: 880, startPoint y: 553, endPoint x: 679, endPoint y: 641, distance: 219.4
click at [681, 641] on ngb-modal-window "Client Detail radha , 8527300605 Wallet ₹0 Deposit Amount ₹0 Select MARK DONE U…" at bounding box center [784, 386] width 1568 height 772
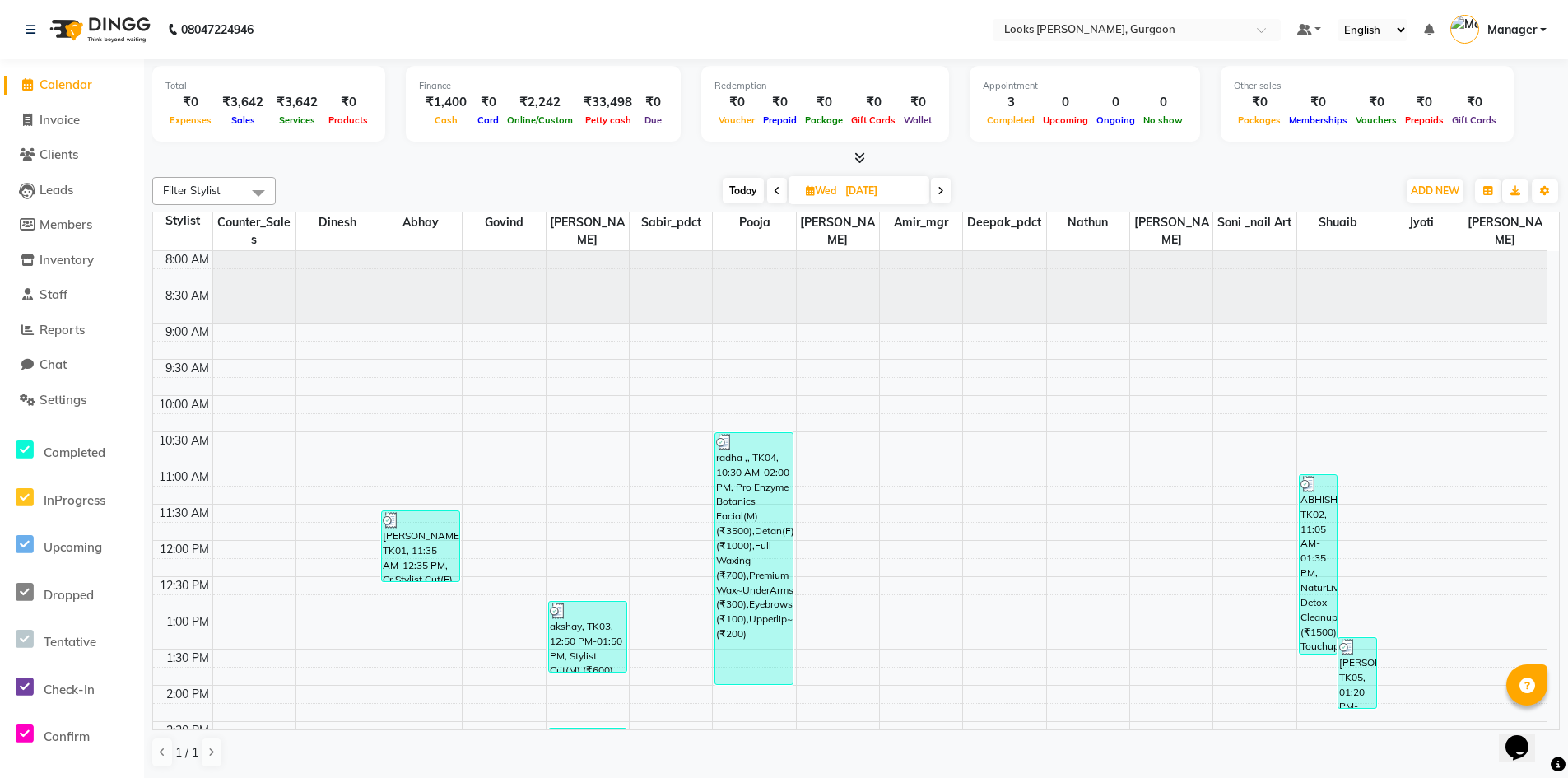
click at [745, 190] on span "Today" at bounding box center [743, 191] width 41 height 26
type input "[DATE]"
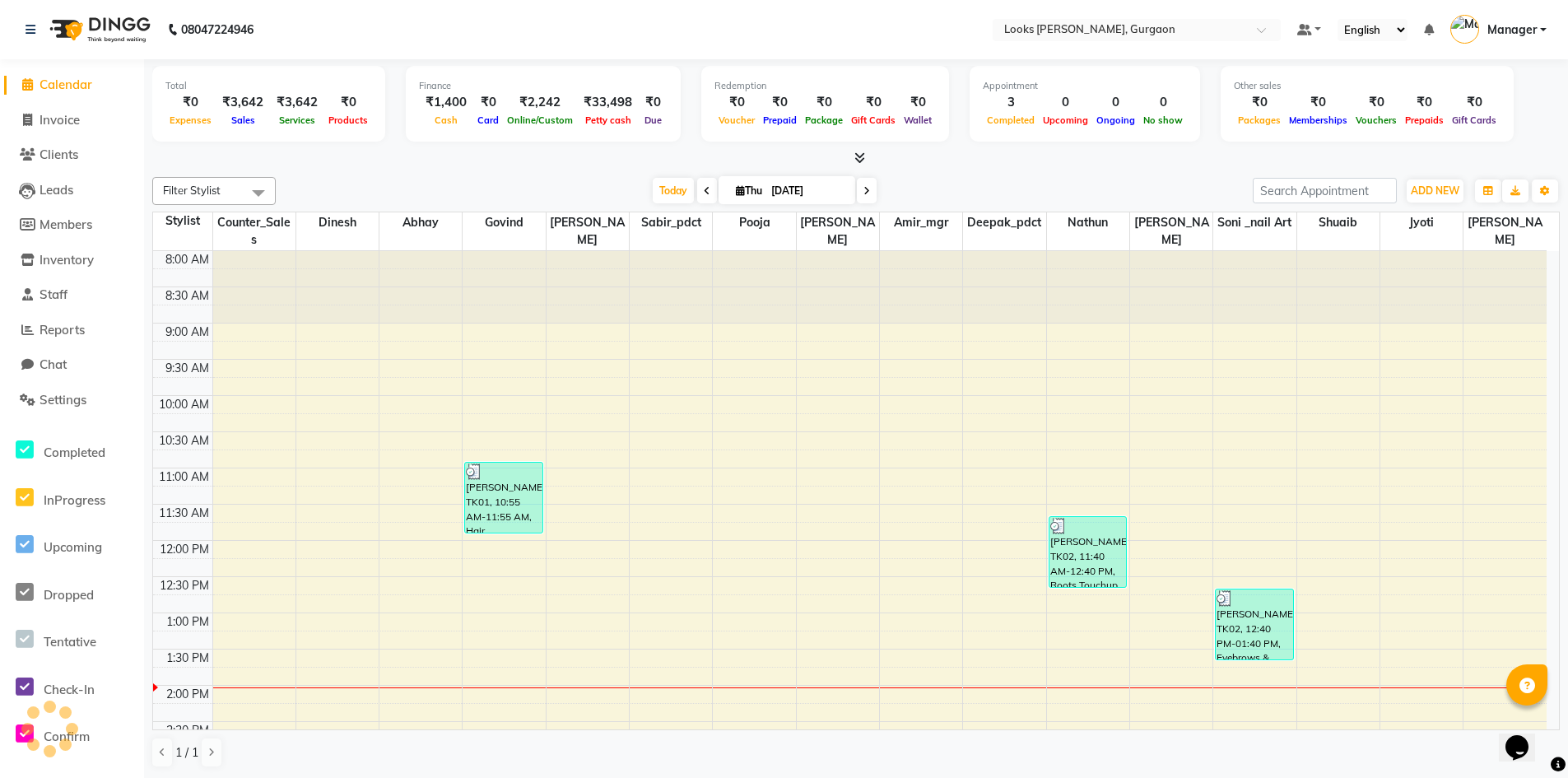
click at [51, 84] on span "Calendar" at bounding box center [65, 84] width 52 height 15
click at [64, 88] on span "Calendar" at bounding box center [65, 84] width 52 height 15
click at [61, 334] on span "Reports" at bounding box center [62, 329] width 46 height 15
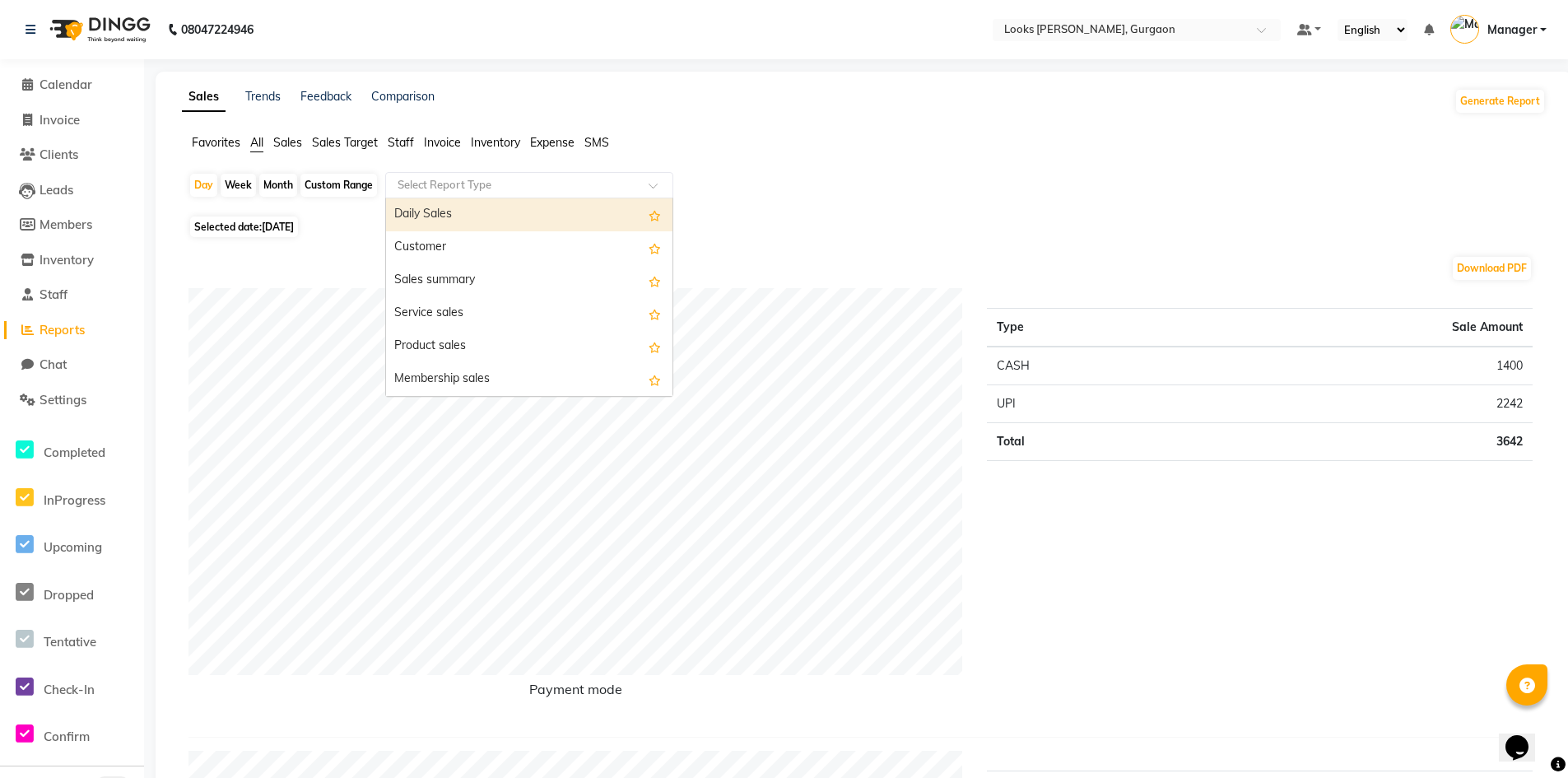
click at [444, 187] on input "text" at bounding box center [513, 185] width 237 height 16
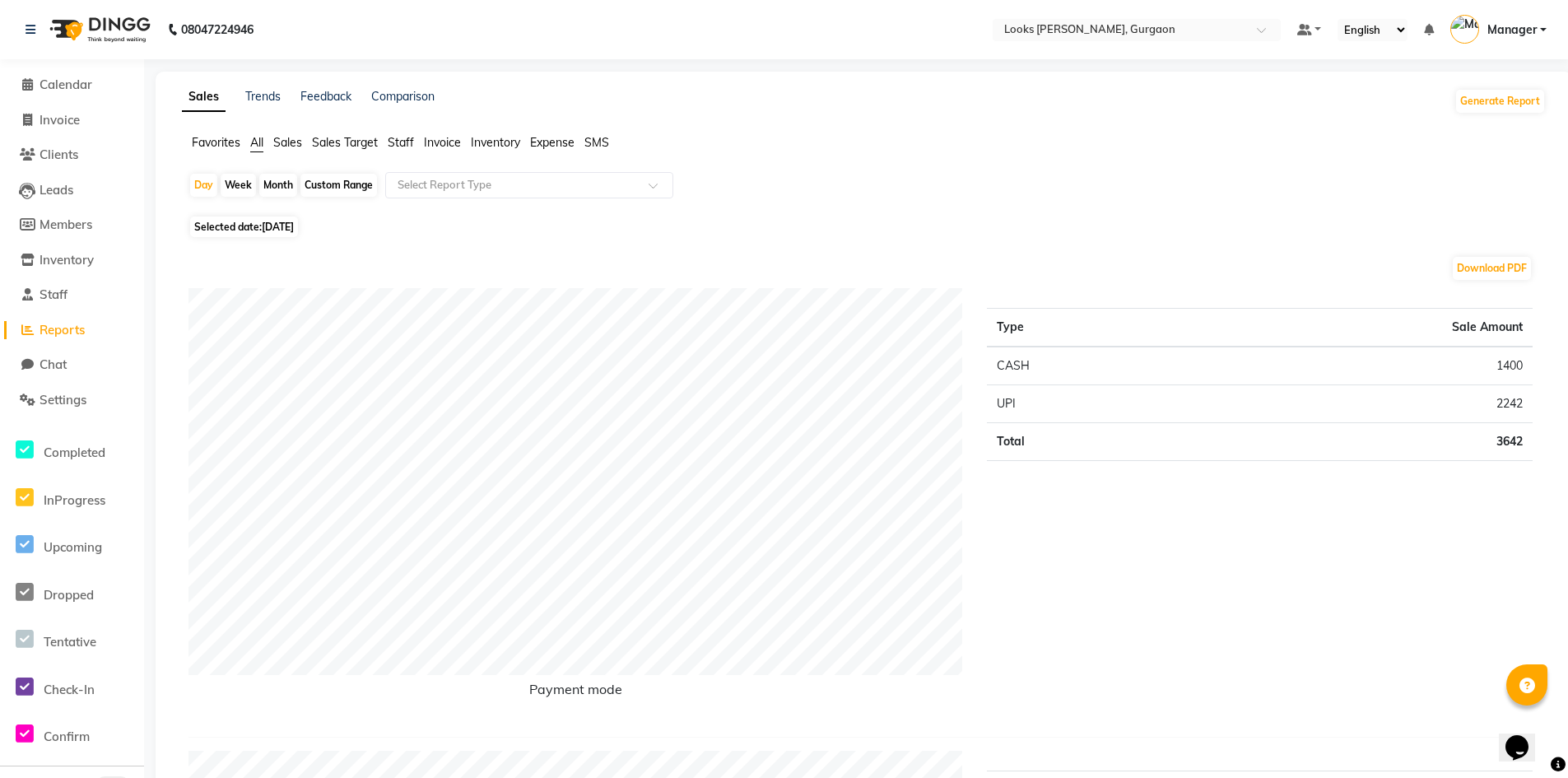
drag, startPoint x: 397, startPoint y: 140, endPoint x: 403, endPoint y: 154, distance: 15.2
click at [398, 144] on span "Staff" at bounding box center [401, 142] width 27 height 15
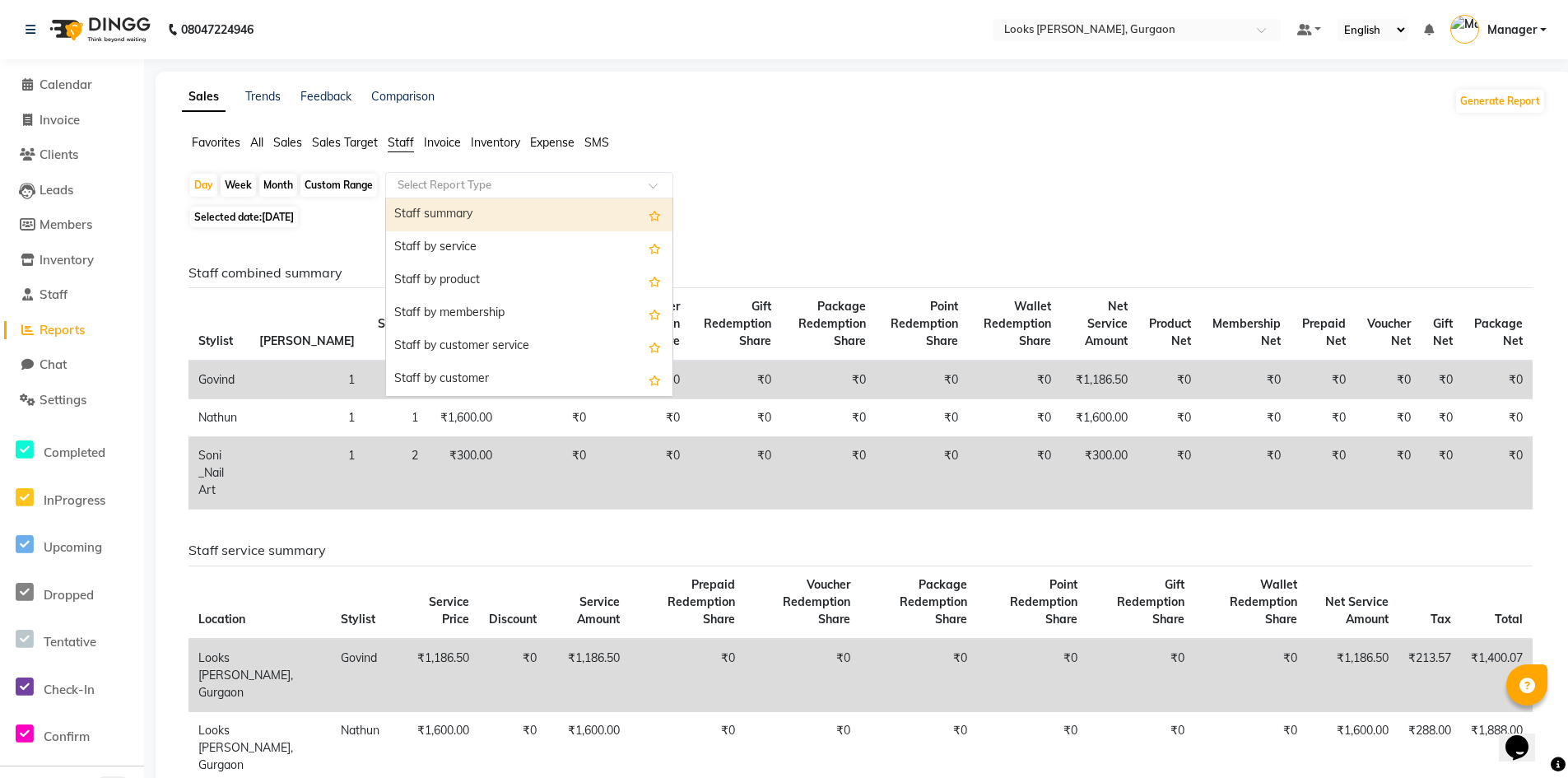
click at [452, 184] on input "text" at bounding box center [513, 185] width 237 height 16
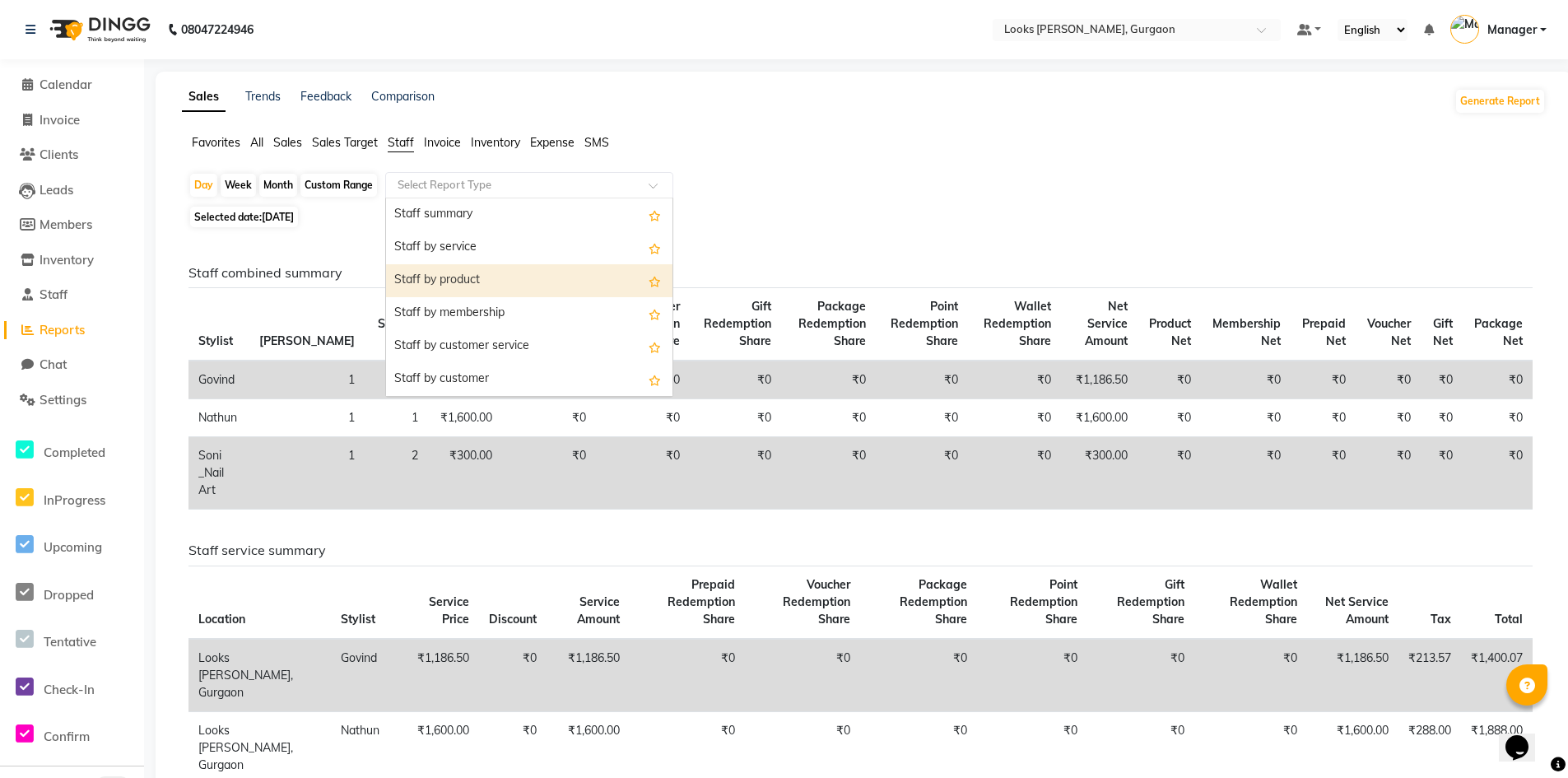
click at [475, 273] on div "Staff by product" at bounding box center [529, 280] width 286 height 33
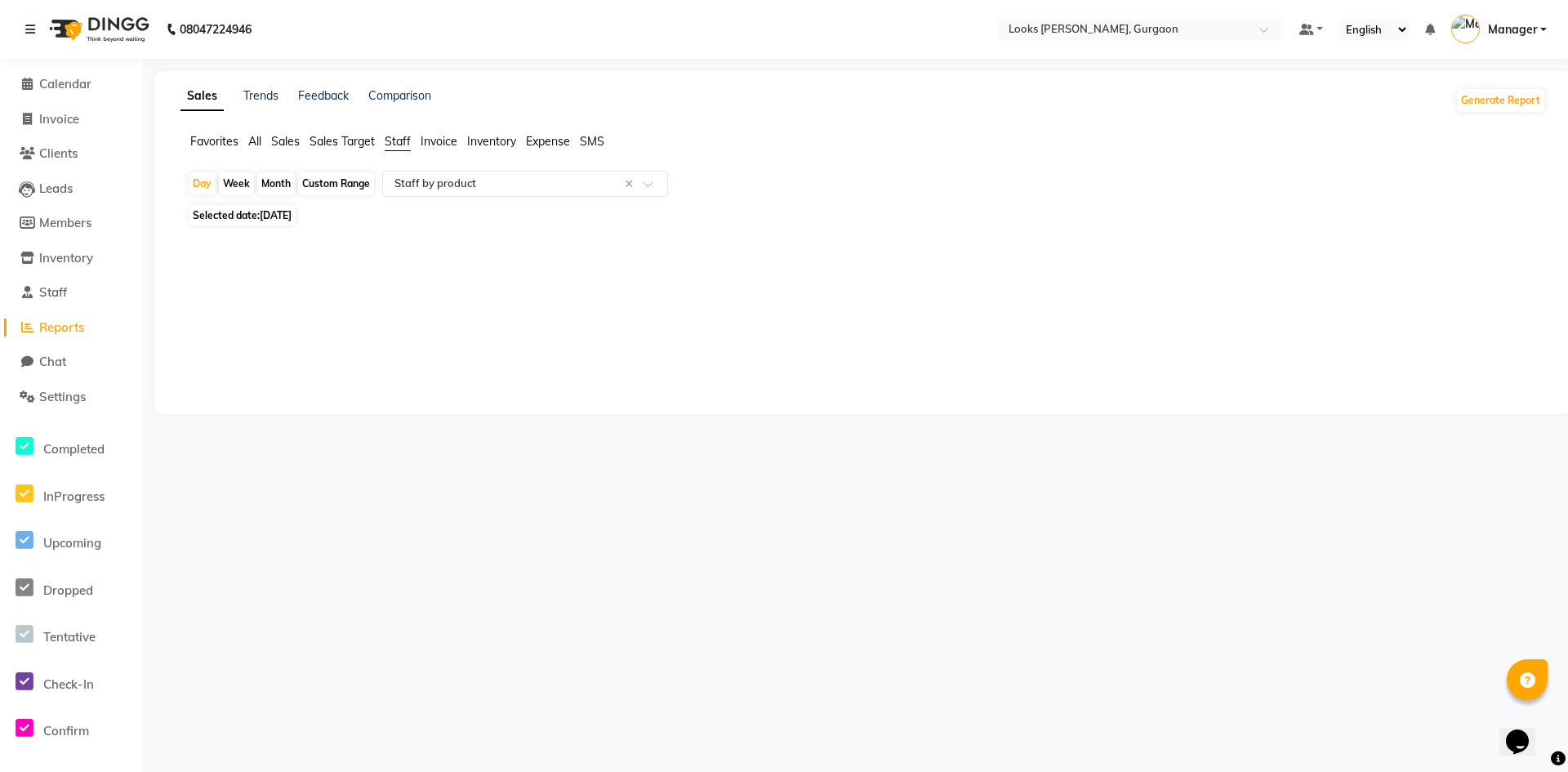
click at [287, 212] on span "[DATE]" at bounding box center [275, 215] width 32 height 12
select select "9"
select select "2025"
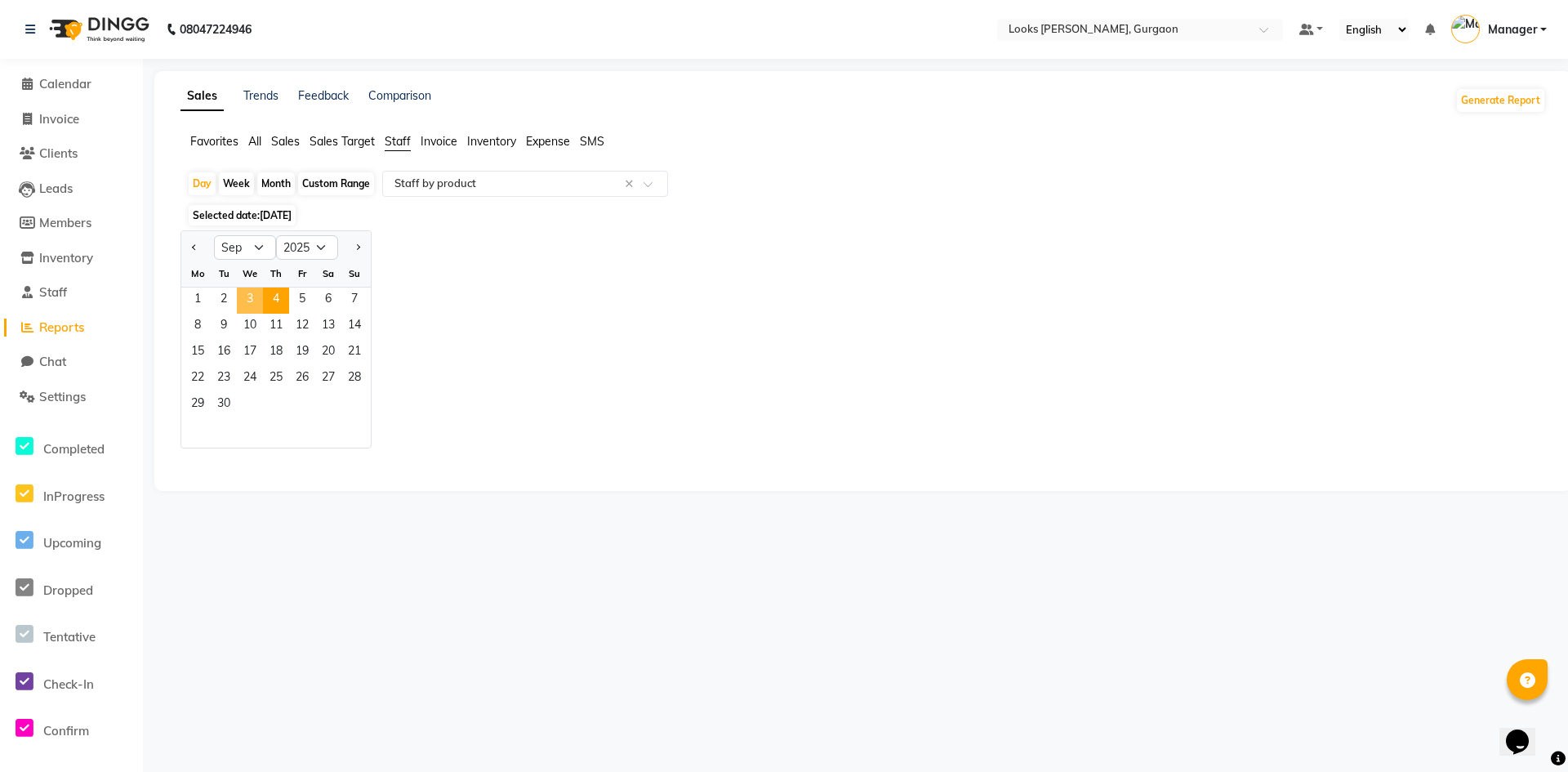
click at [257, 294] on span "3" at bounding box center [250, 300] width 26 height 26
select select "full_report"
select select "pdf"
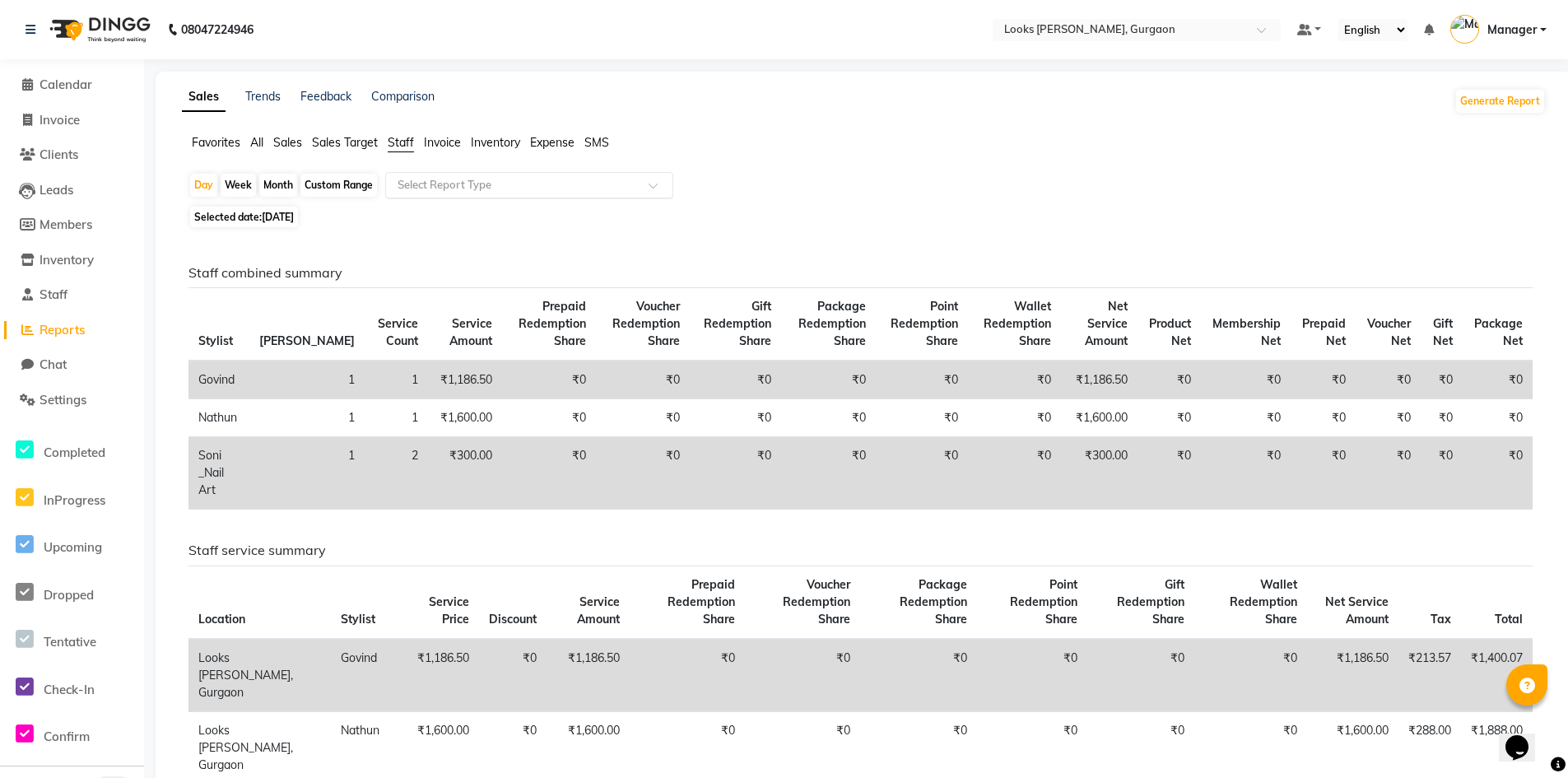
click at [448, 136] on span "Invoice" at bounding box center [442, 142] width 37 height 15
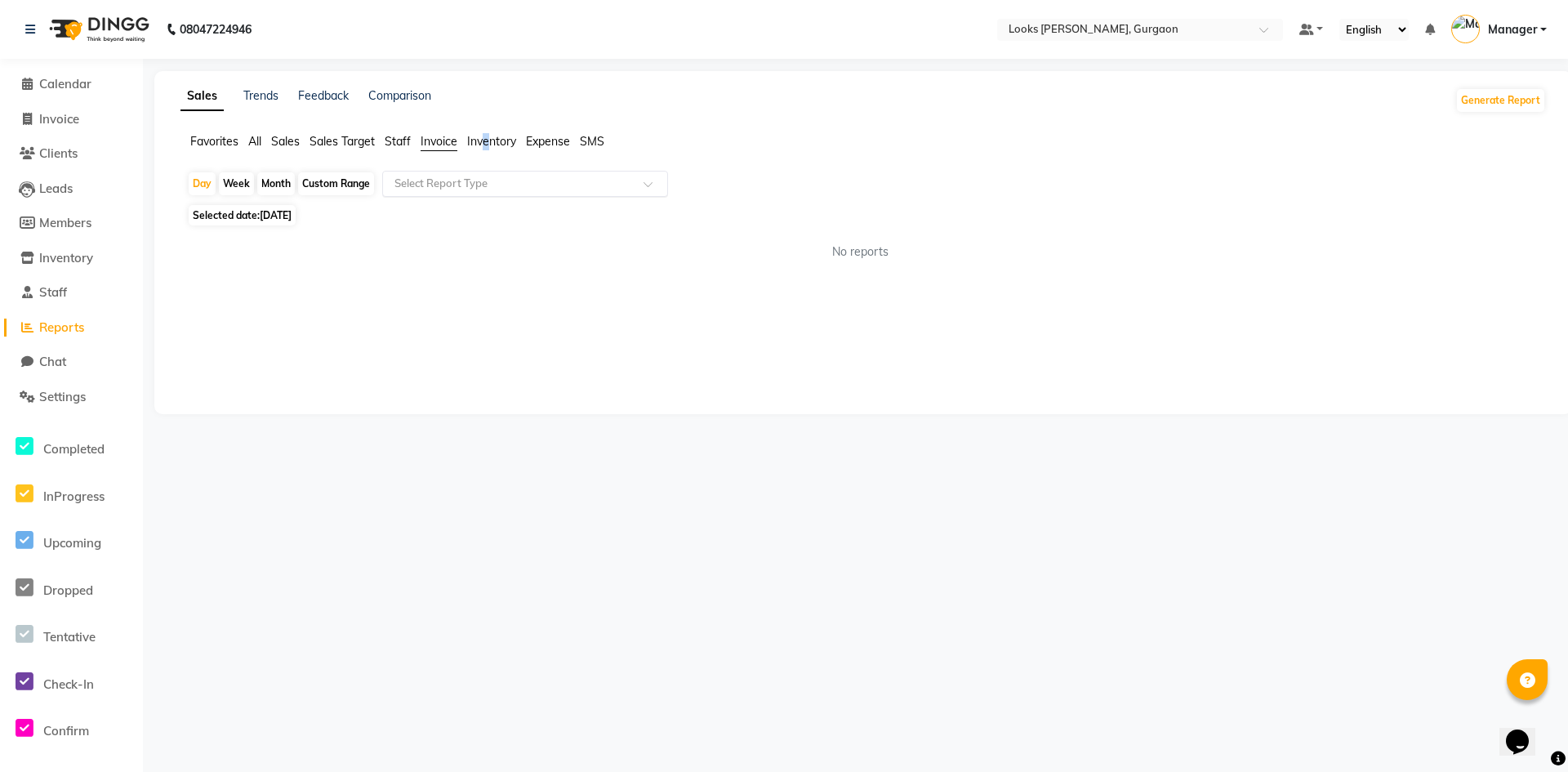
click at [488, 142] on span "Inventory" at bounding box center [491, 141] width 49 height 15
click at [545, 131] on div "Sales Trends Feedback Comparison Generate Report Favorites All Sales Sales Targ…" at bounding box center [863, 242] width 1418 height 343
click at [551, 142] on span "Expense" at bounding box center [548, 141] width 44 height 15
click at [364, 144] on span "Sales Target" at bounding box center [342, 141] width 66 height 15
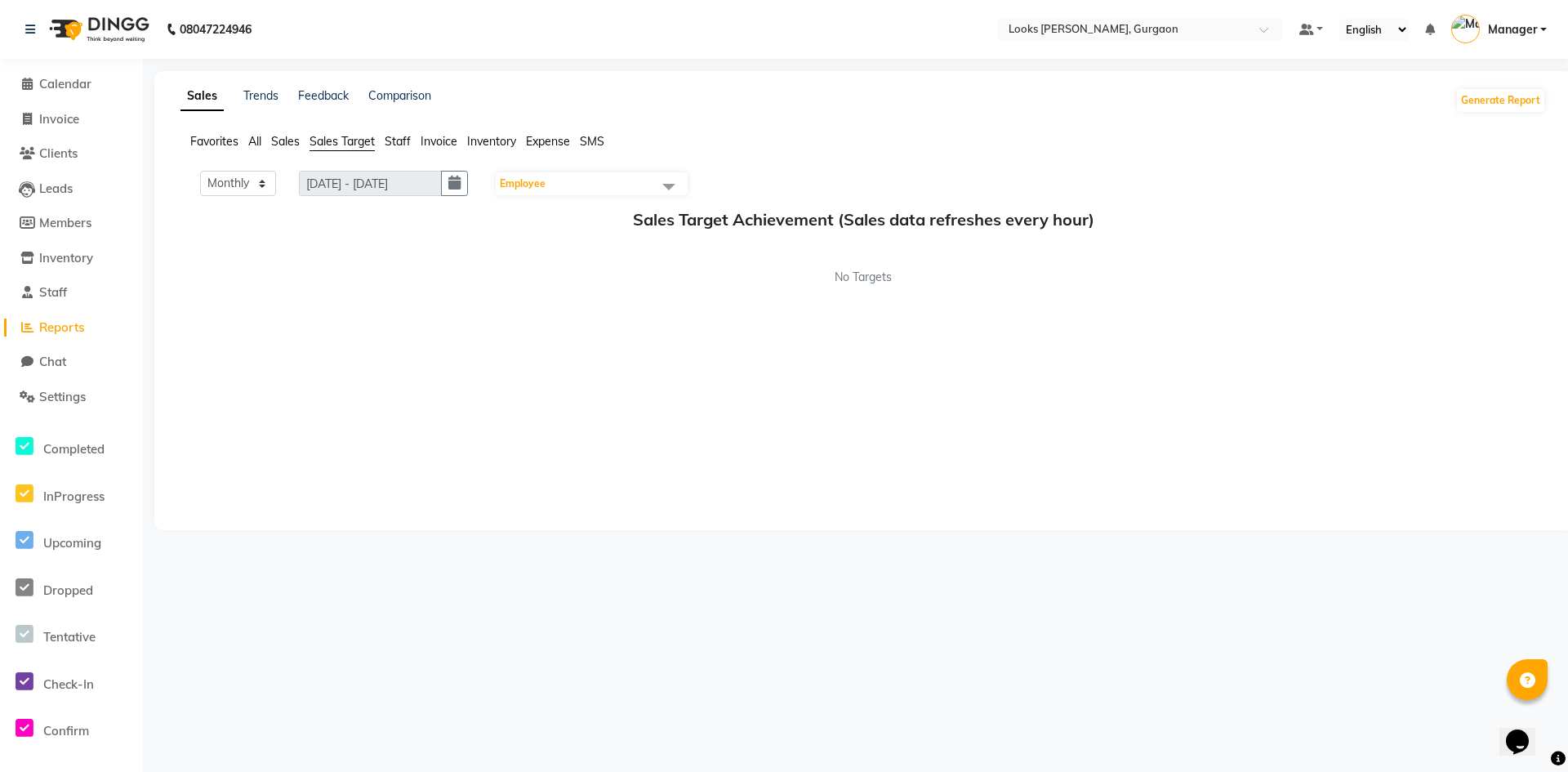
click at [286, 139] on span "Sales" at bounding box center [286, 141] width 29 height 15
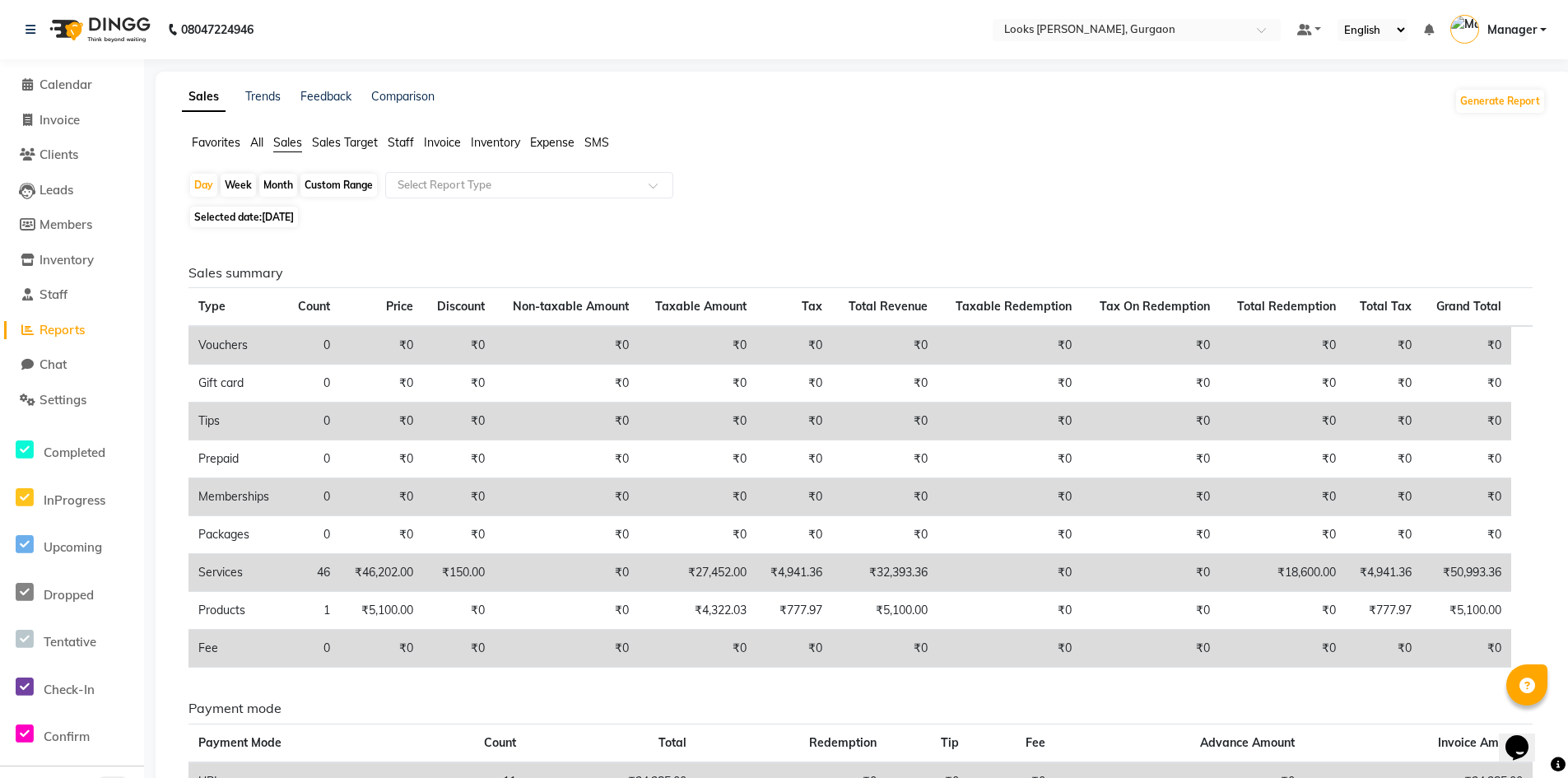
click at [254, 140] on span "All" at bounding box center [256, 142] width 13 height 15
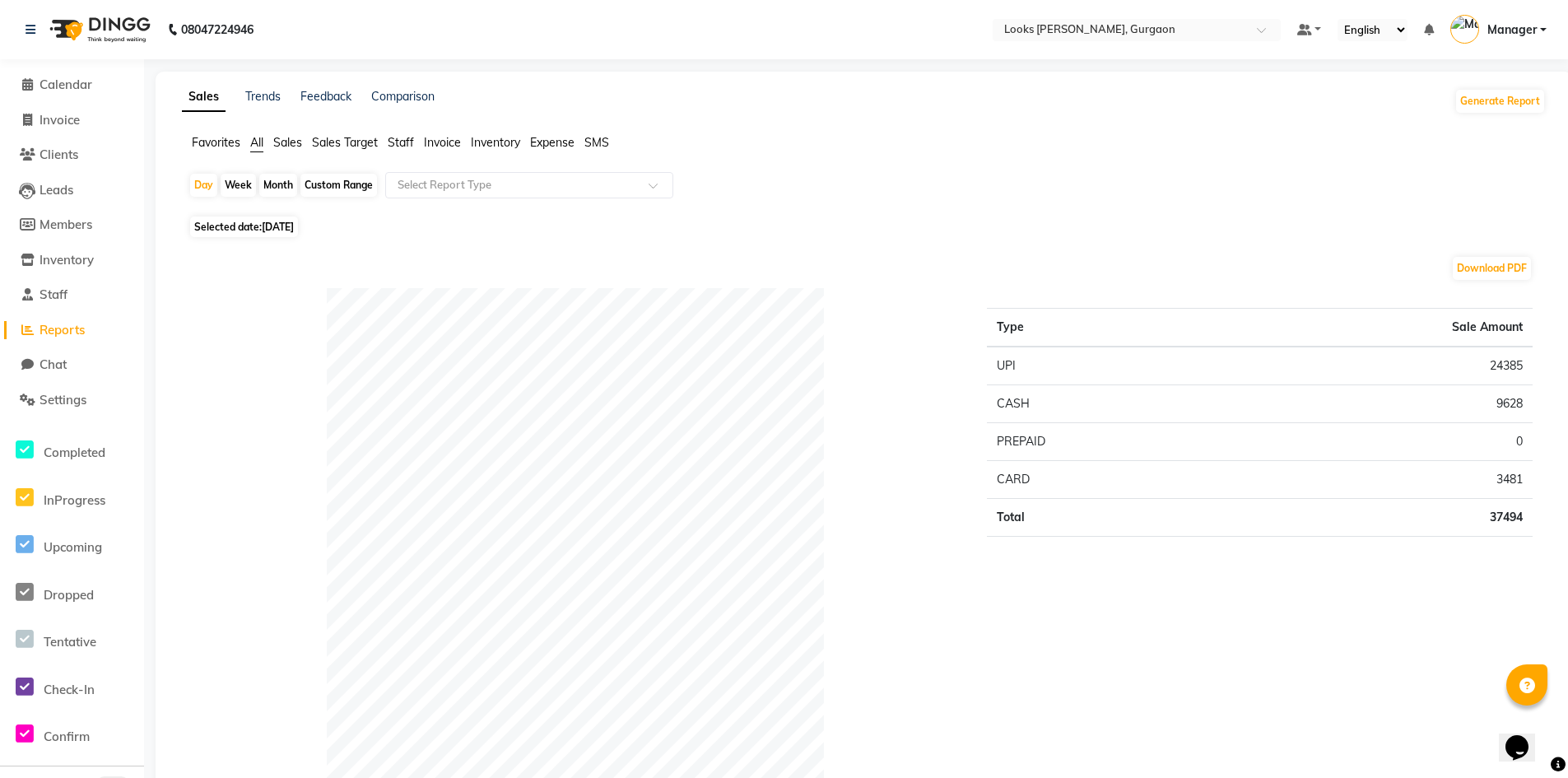
click at [294, 228] on span "[DATE]" at bounding box center [277, 227] width 32 height 12
select select "9"
select select "2025"
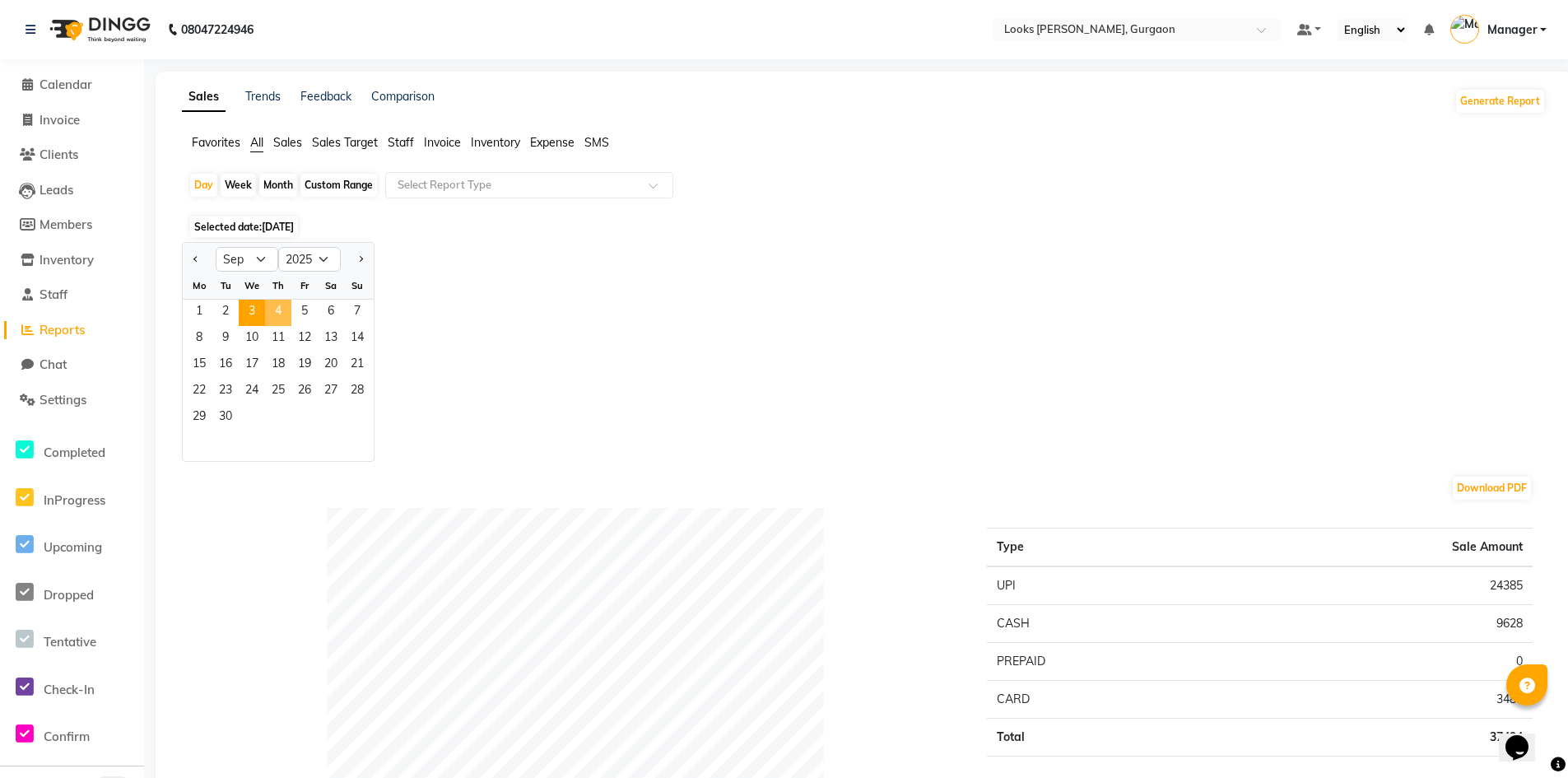
click at [284, 309] on span "4" at bounding box center [278, 312] width 27 height 27
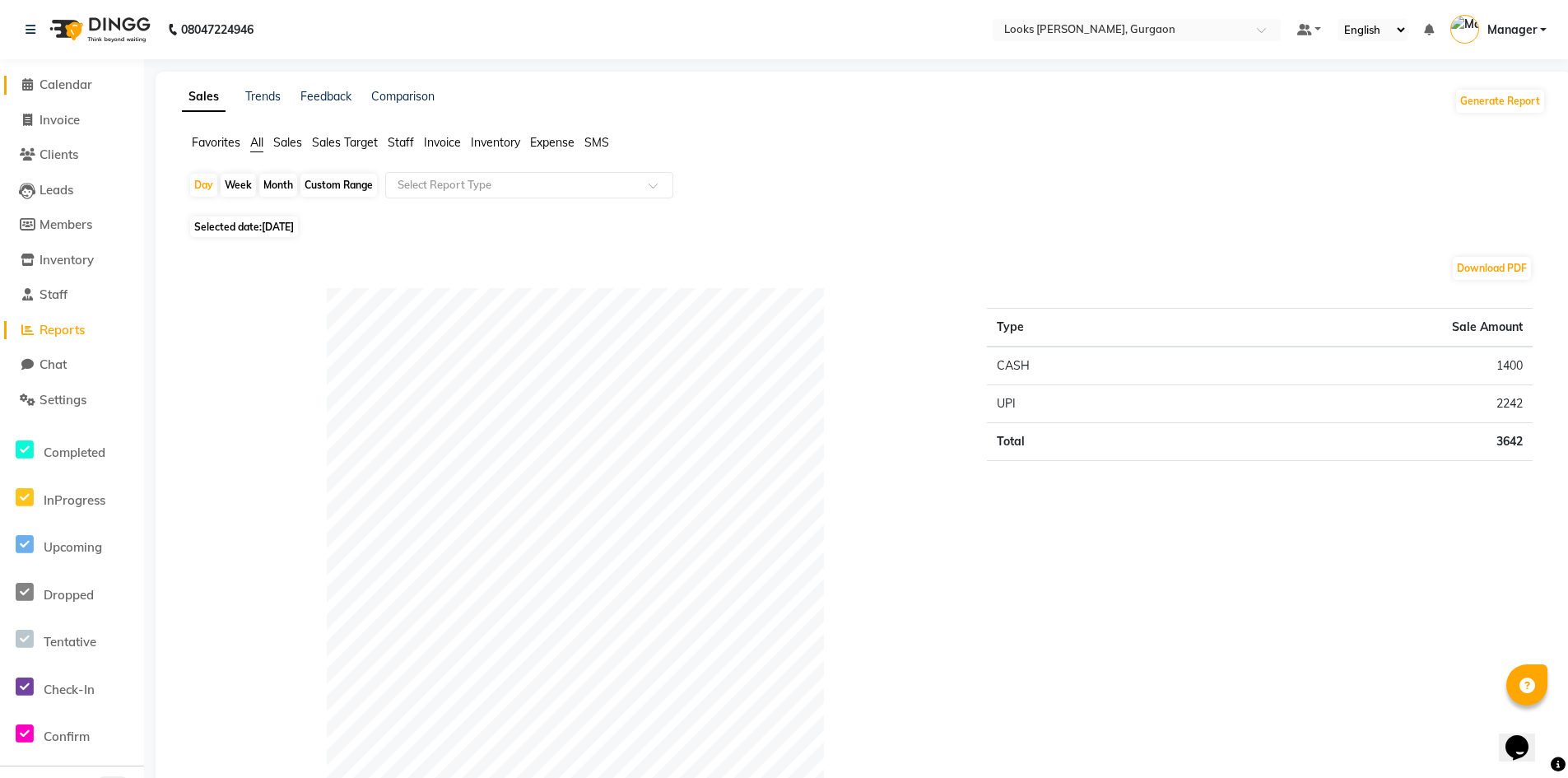
click at [77, 83] on span "Calendar" at bounding box center [65, 84] width 52 height 15
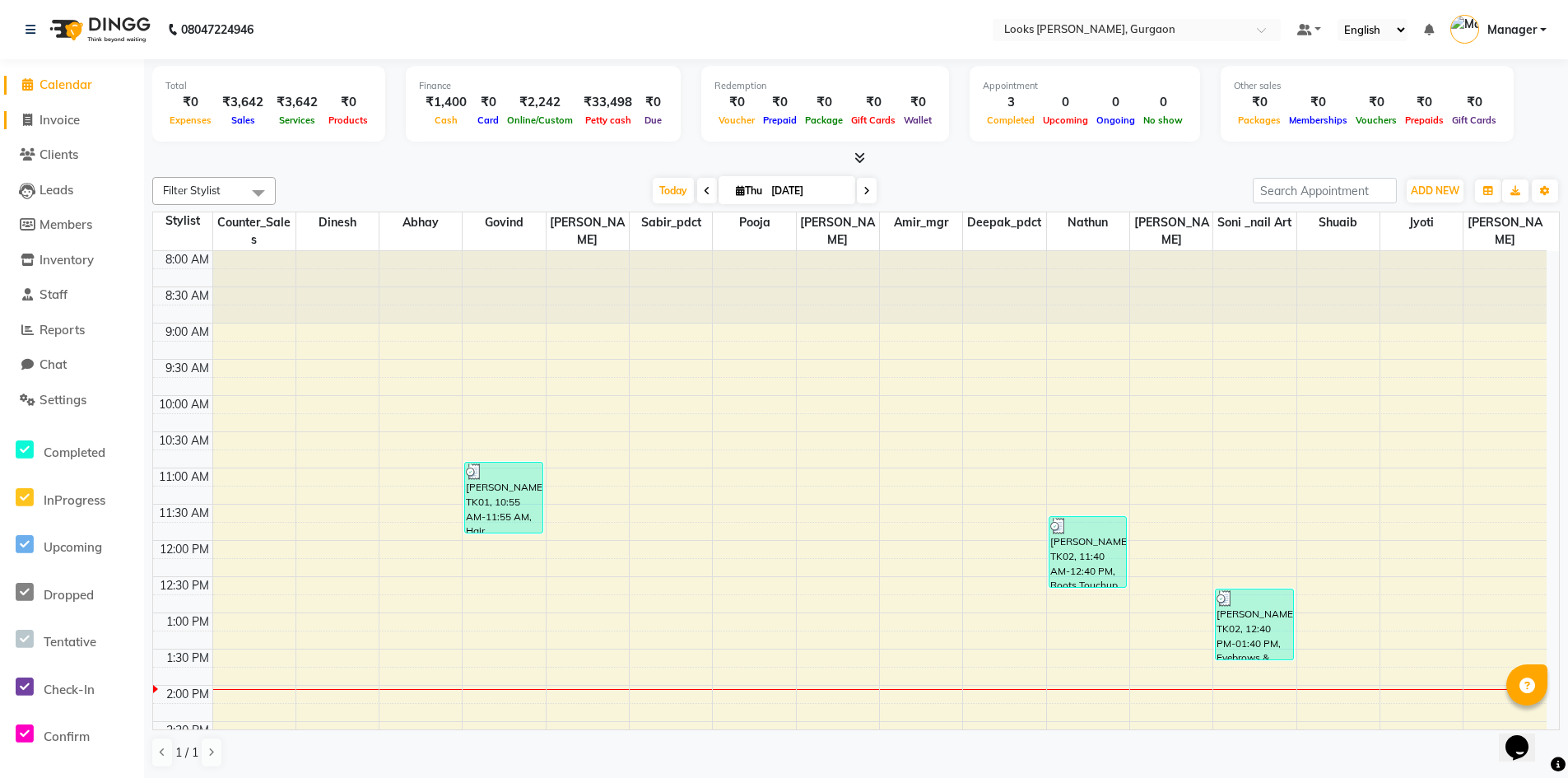
click at [54, 113] on span "Invoice" at bounding box center [59, 119] width 40 height 15
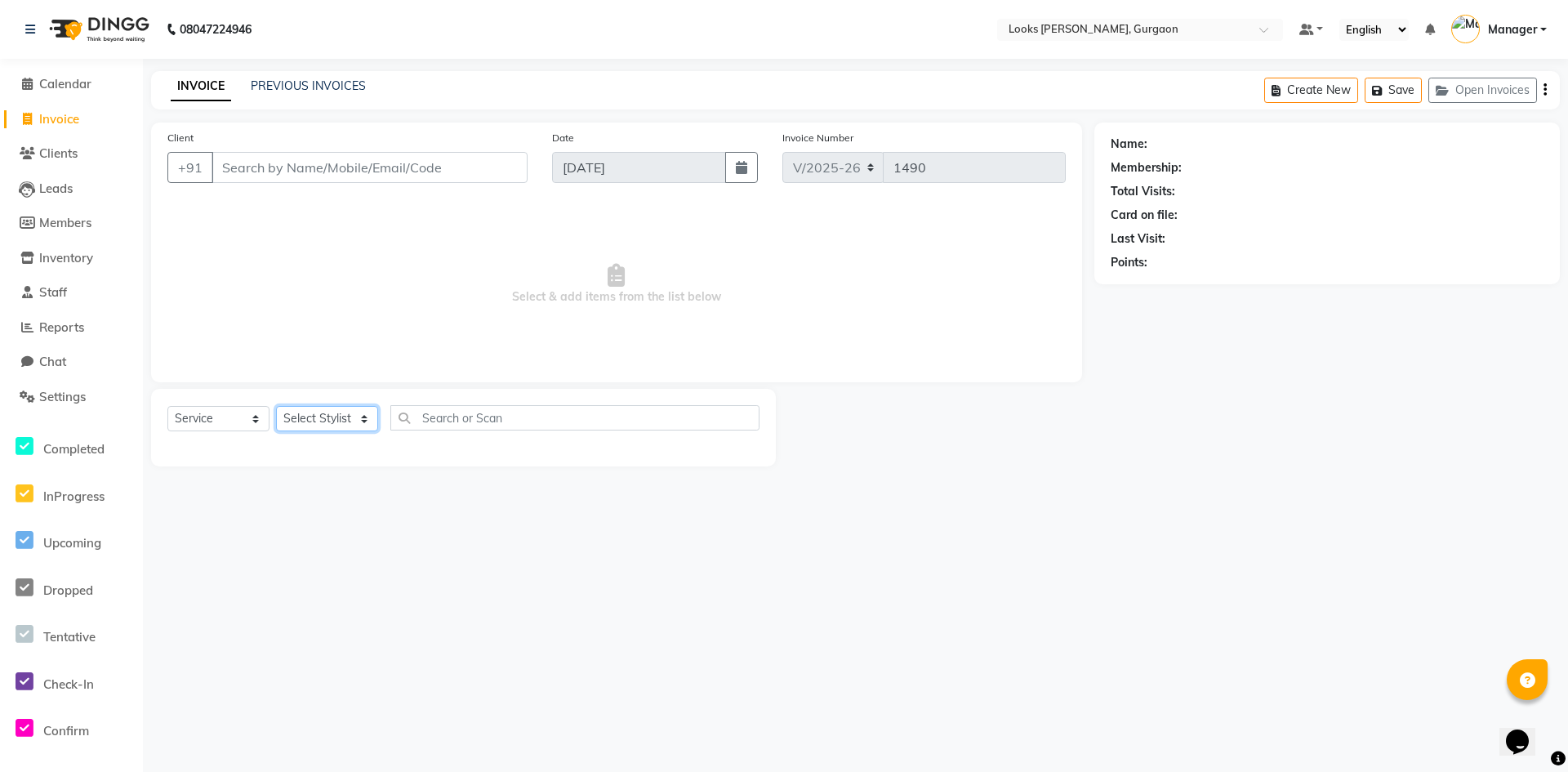
click at [338, 425] on select "Select Stylist [PERSON_NAME] abhay [PERSON_NAME] [PERSON_NAME] Counter_Sales De…" at bounding box center [328, 419] width 102 height 26
click at [276, 406] on select "Select Stylist [PERSON_NAME] abhay [PERSON_NAME] [PERSON_NAME] Counter_Sales De…" at bounding box center [328, 419] width 102 height 26
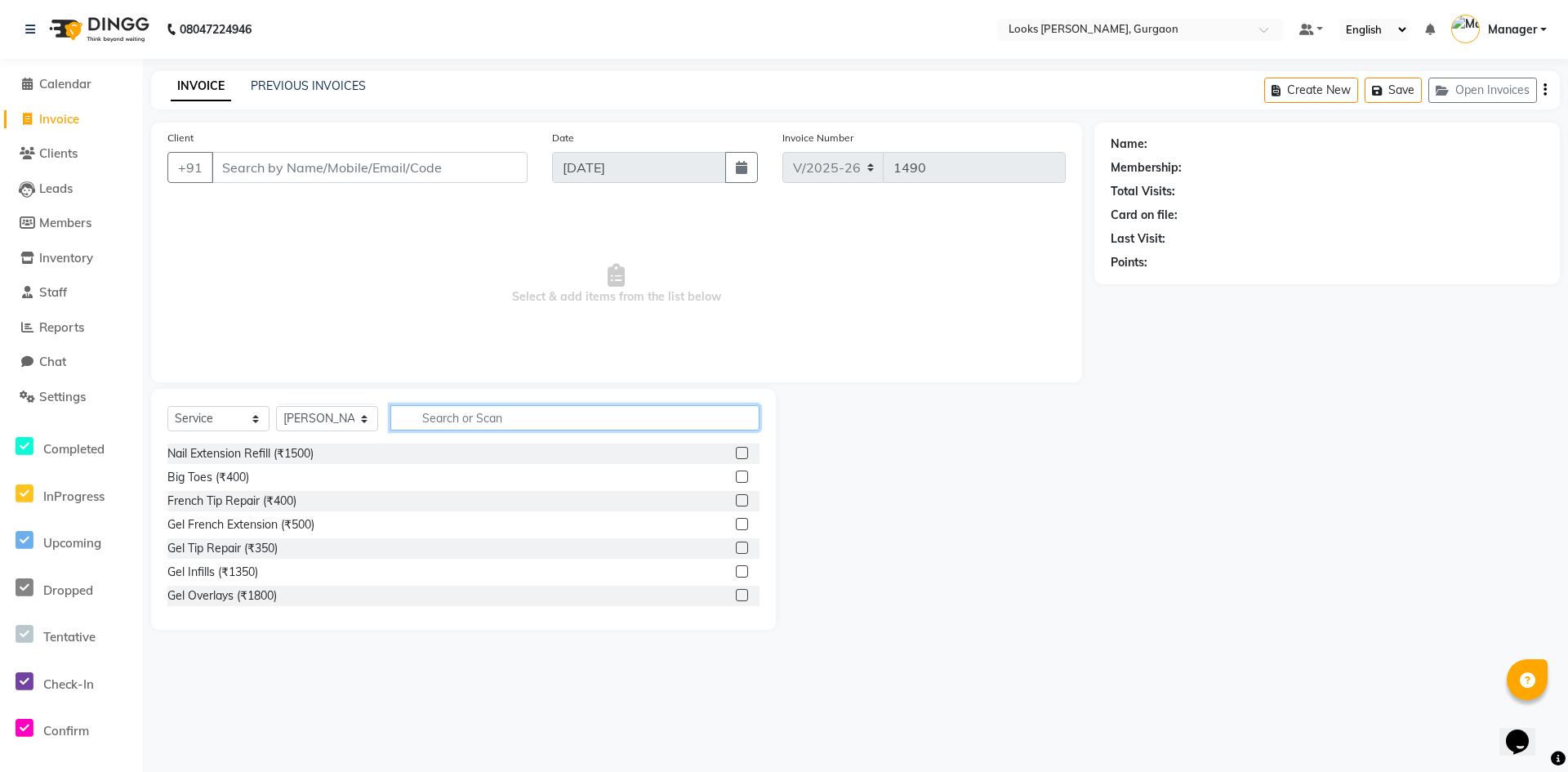
click at [433, 409] on input "text" at bounding box center [575, 418] width 369 height 26
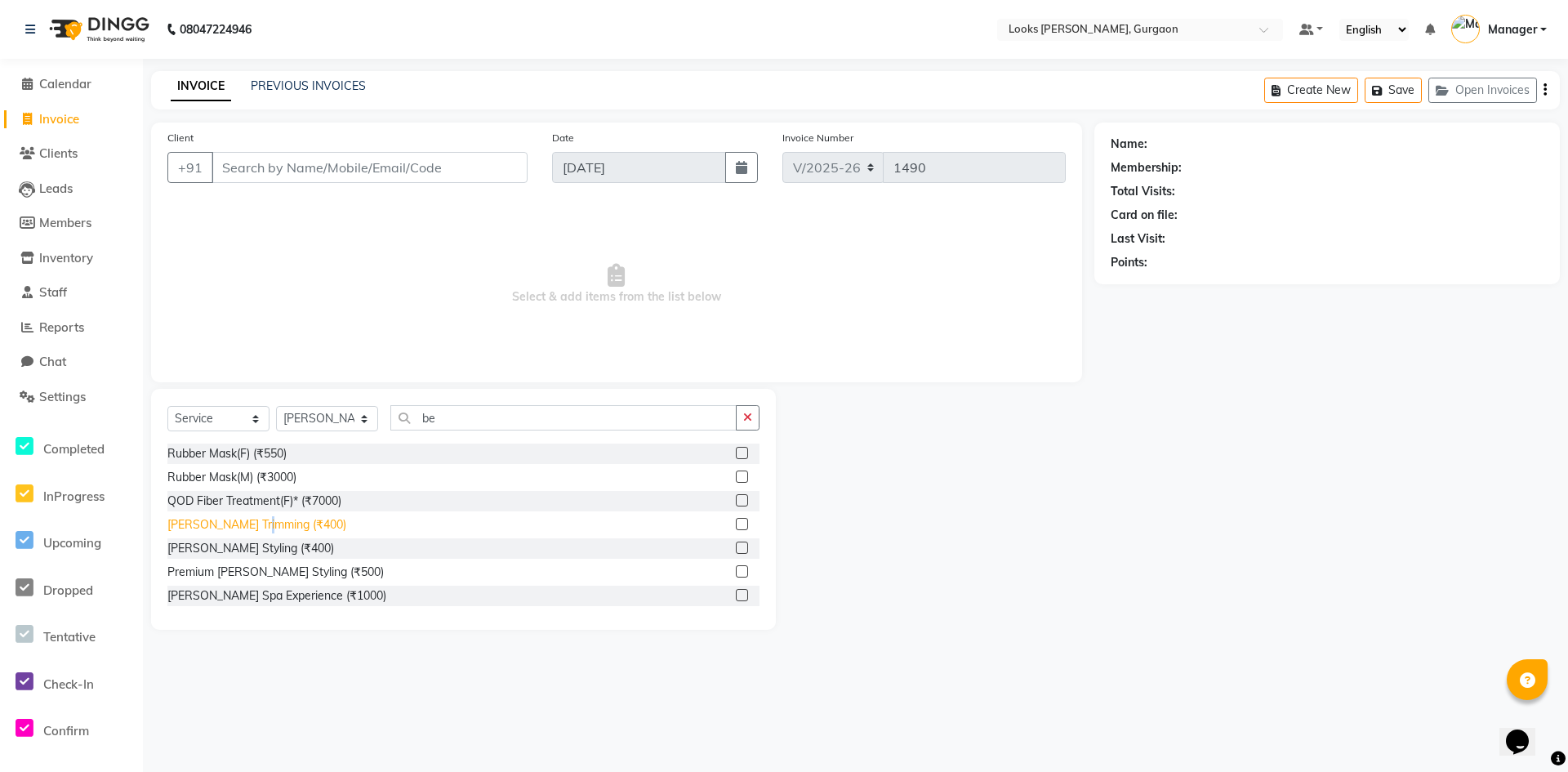
click at [262, 526] on div "[PERSON_NAME] Trimming (₹400)" at bounding box center [257, 525] width 179 height 17
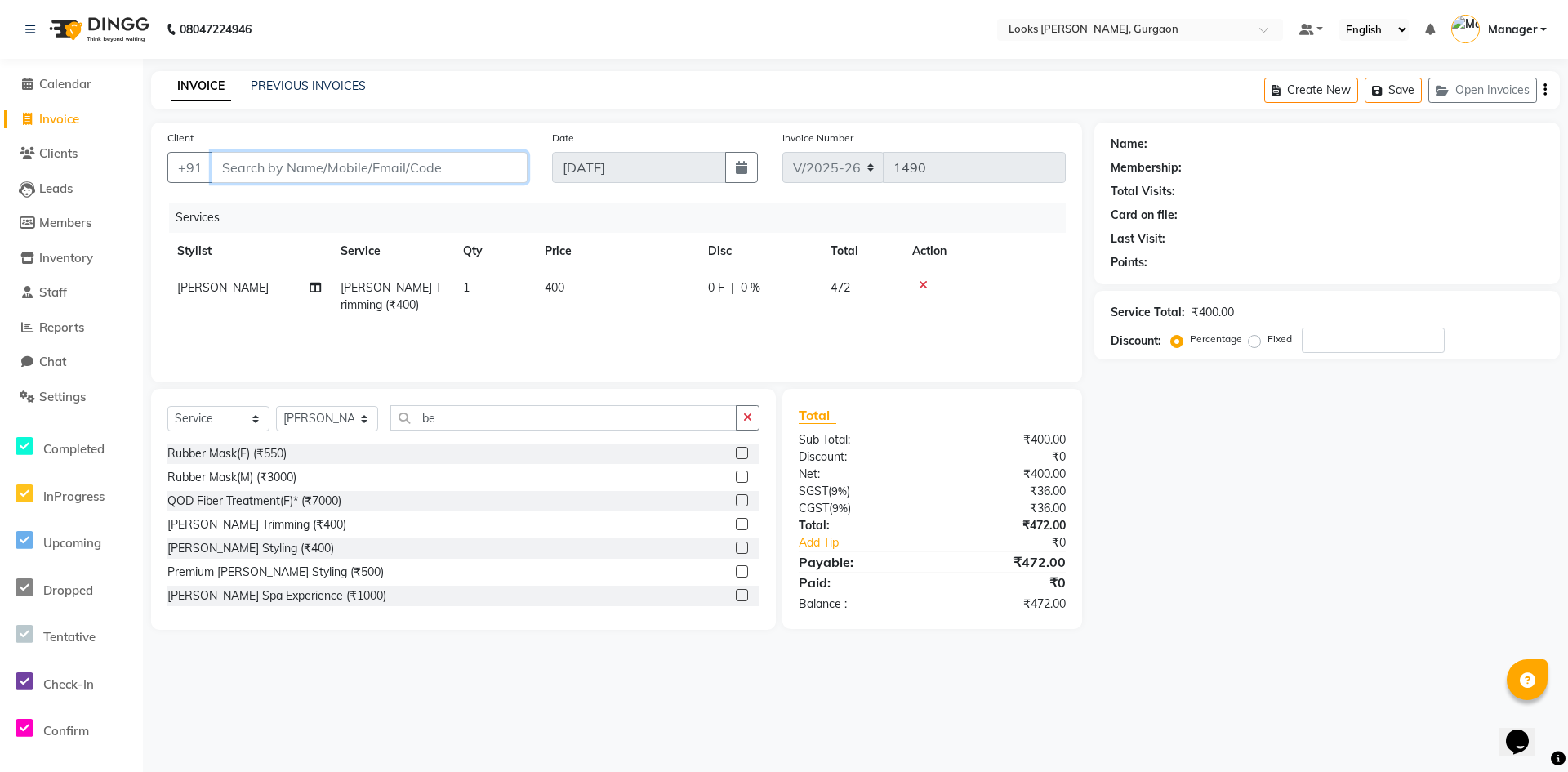
click at [361, 171] on input "Client" at bounding box center [369, 167] width 316 height 31
click at [477, 170] on span "Add Client" at bounding box center [485, 167] width 65 height 16
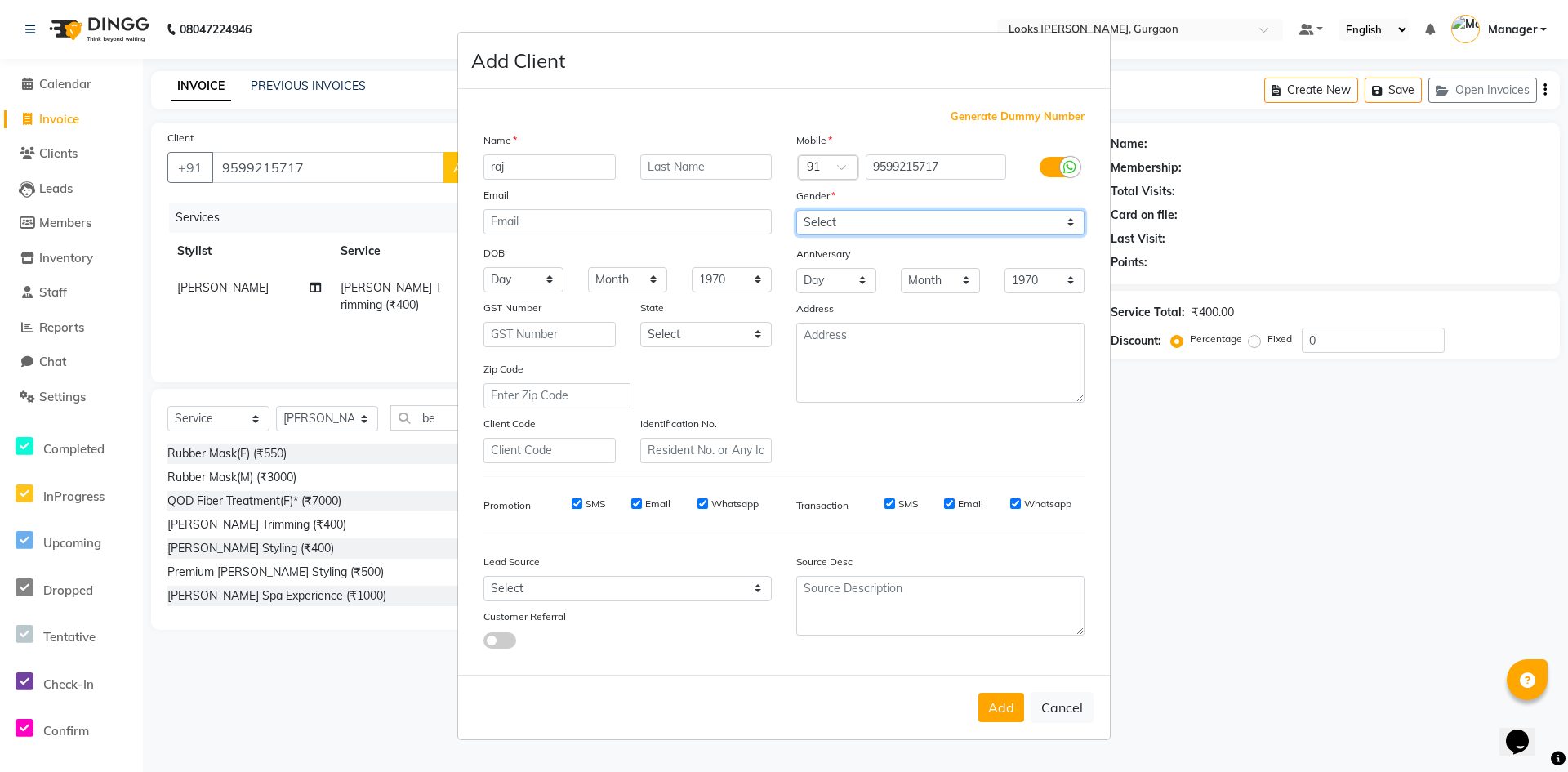
click at [1071, 227] on select "Select [DEMOGRAPHIC_DATA] [DEMOGRAPHIC_DATA] Other Prefer Not To Say" at bounding box center [940, 223] width 288 height 26
click at [796, 210] on select "Select [DEMOGRAPHIC_DATA] [DEMOGRAPHIC_DATA] Other Prefer Not To Say" at bounding box center [940, 223] width 288 height 26
click at [742, 334] on select "Select [GEOGRAPHIC_DATA] [GEOGRAPHIC_DATA] [GEOGRAPHIC_DATA] [GEOGRAPHIC_DATA] …" at bounding box center [706, 334] width 132 height 26
click at [640, 322] on select "Select [GEOGRAPHIC_DATA] [GEOGRAPHIC_DATA] [GEOGRAPHIC_DATA] [GEOGRAPHIC_DATA] …" at bounding box center [706, 334] width 132 height 26
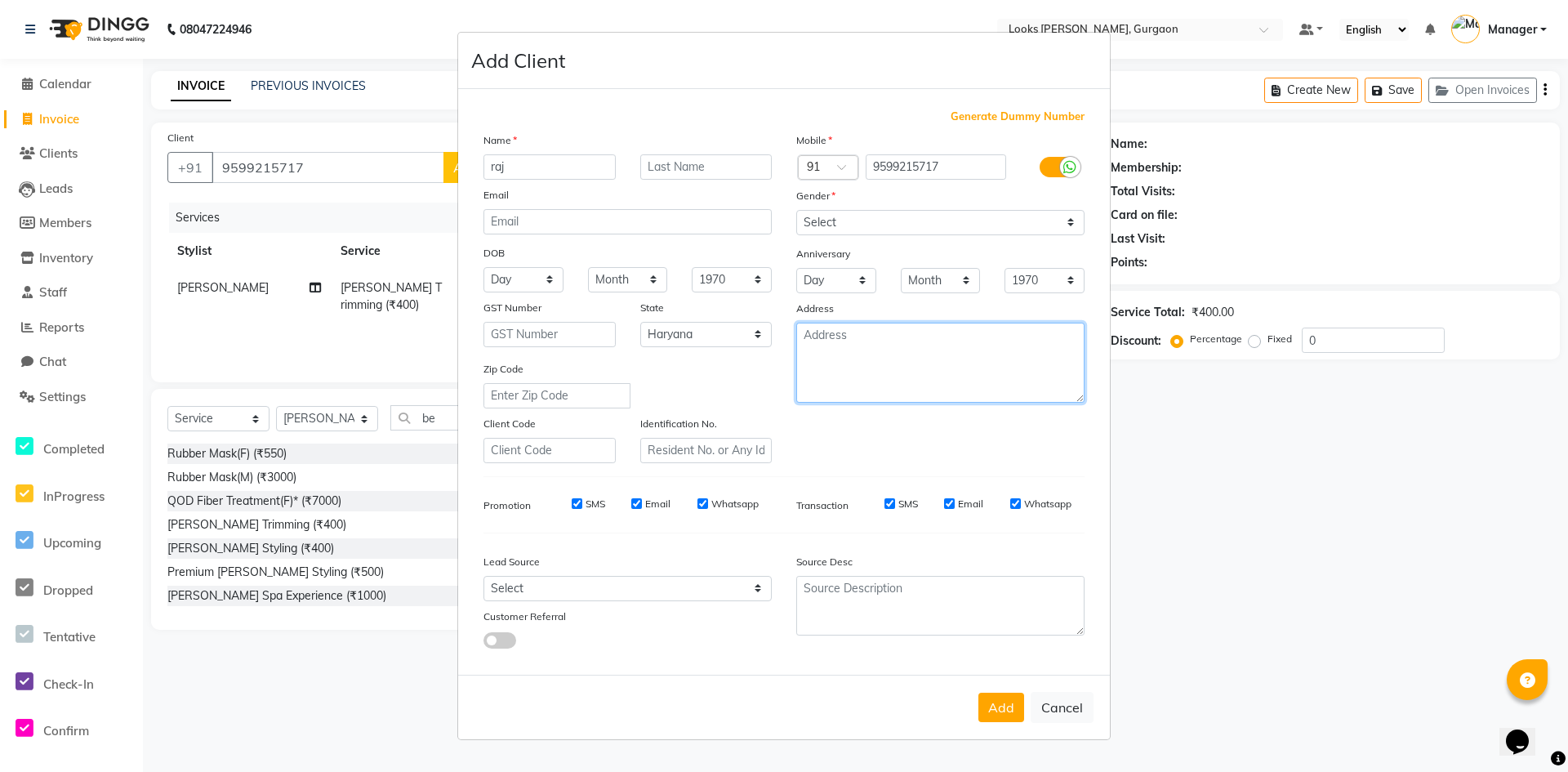
drag, startPoint x: 887, startPoint y: 353, endPoint x: 888, endPoint y: 362, distance: 9.1
click at [888, 362] on textarea at bounding box center [940, 363] width 288 height 80
click at [1008, 699] on button "Add" at bounding box center [1002, 707] width 46 height 29
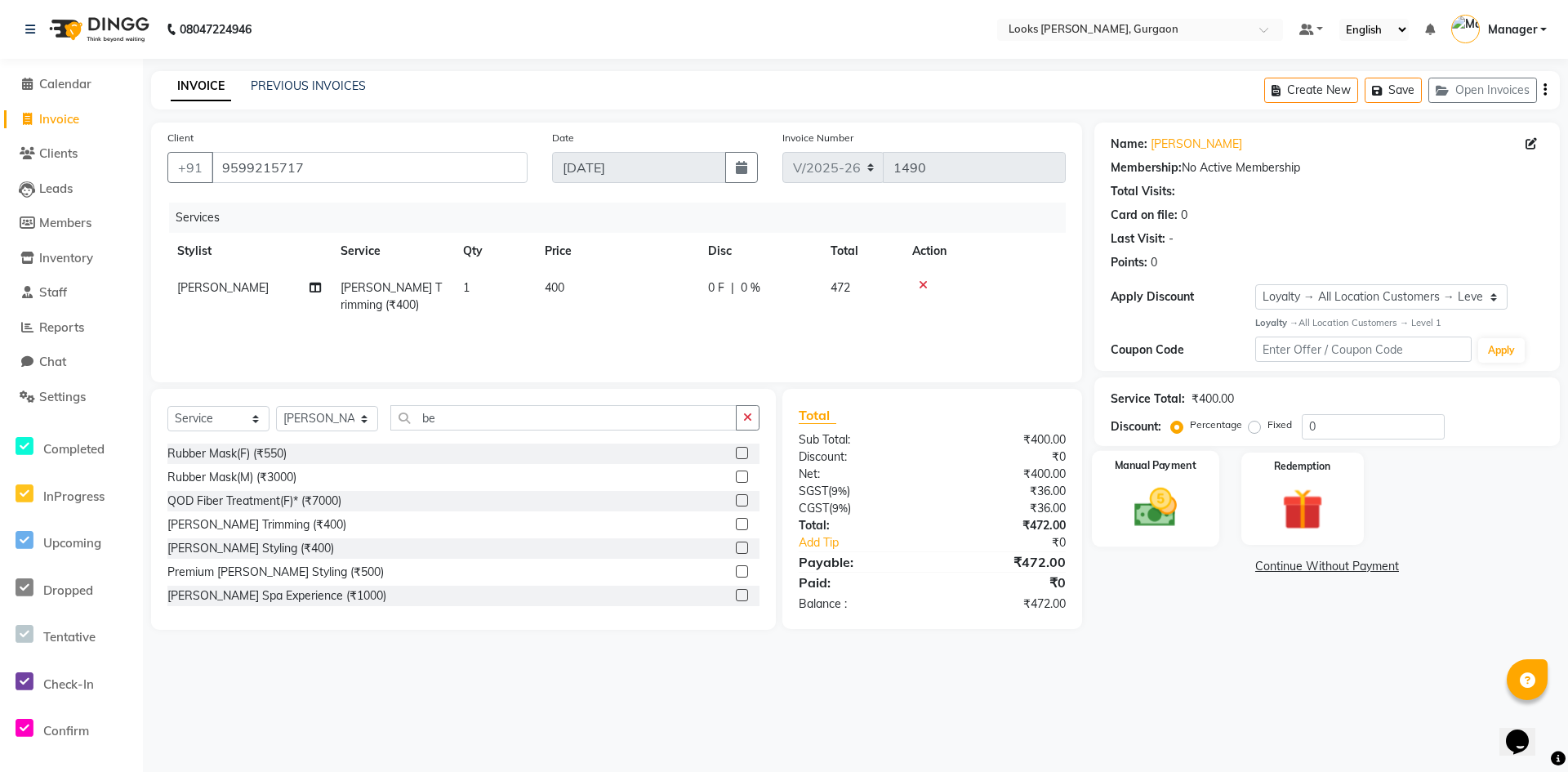
click at [1151, 518] on img at bounding box center [1155, 508] width 70 height 49
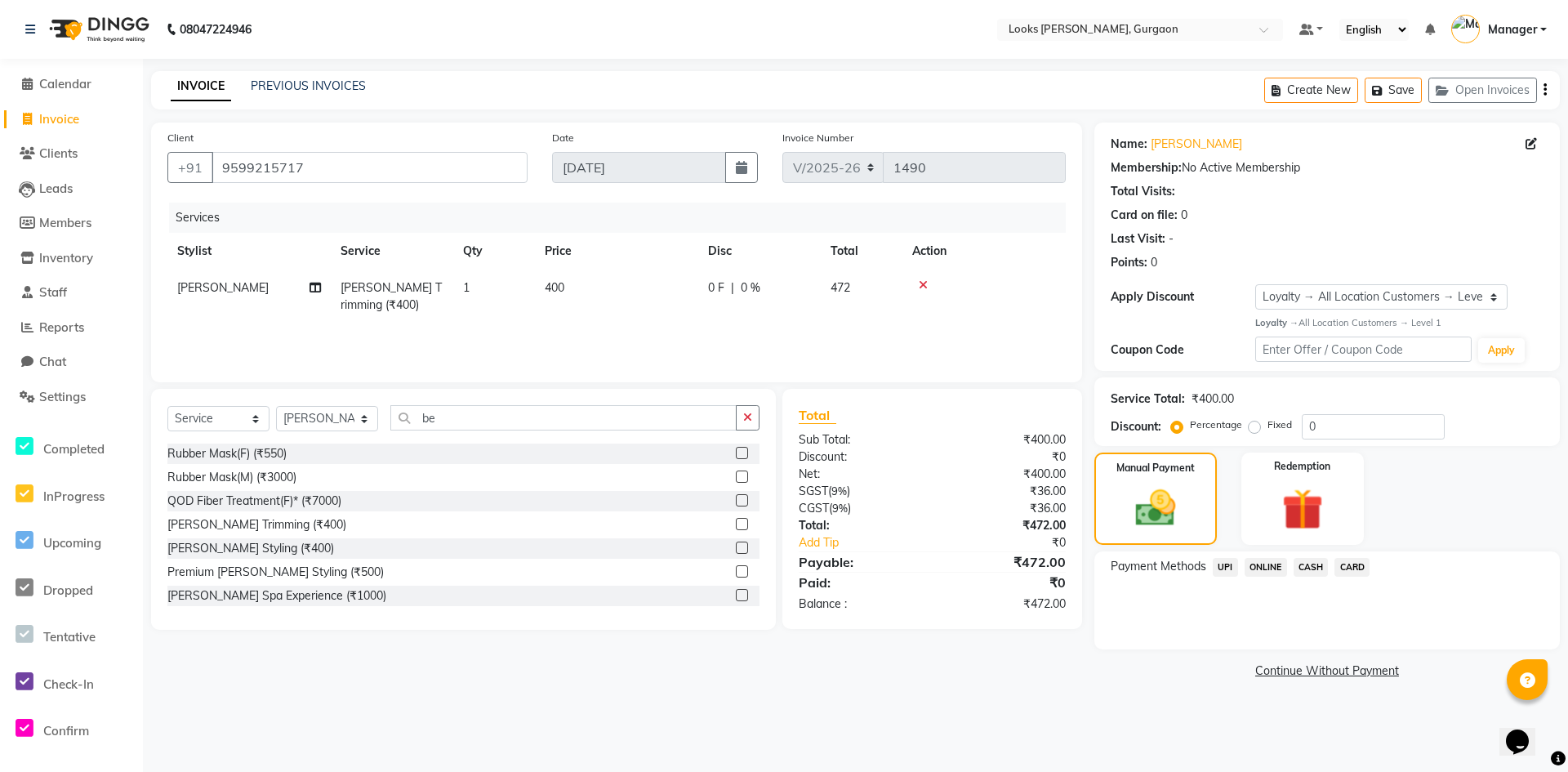
click at [1219, 567] on span "UPI" at bounding box center [1226, 567] width 26 height 19
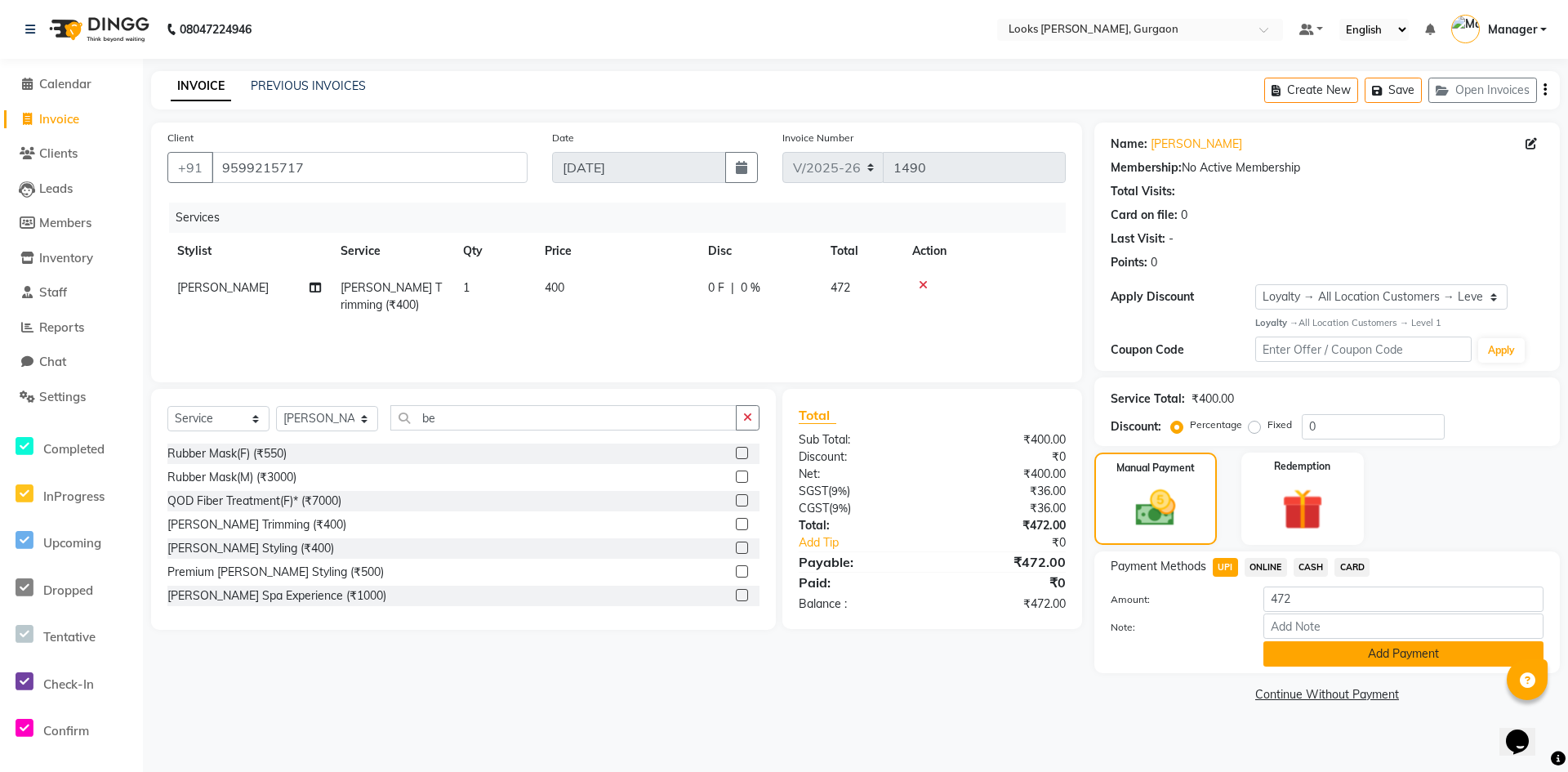
click at [1384, 645] on button "Add Payment" at bounding box center [1403, 653] width 280 height 26
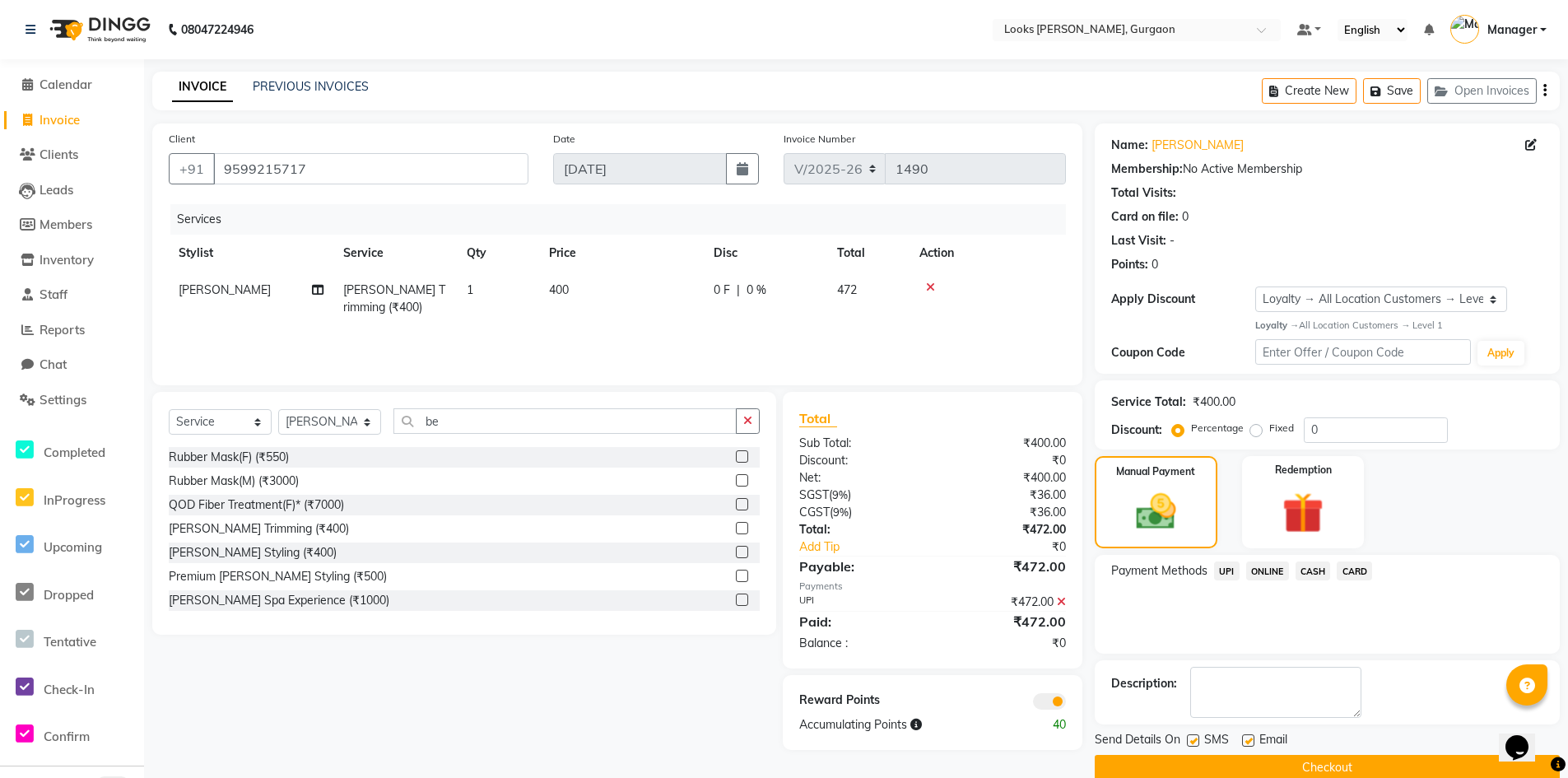
click at [1038, 699] on span at bounding box center [1049, 701] width 33 height 16
click at [1066, 703] on input "checkbox" at bounding box center [1066, 703] width 0 height 0
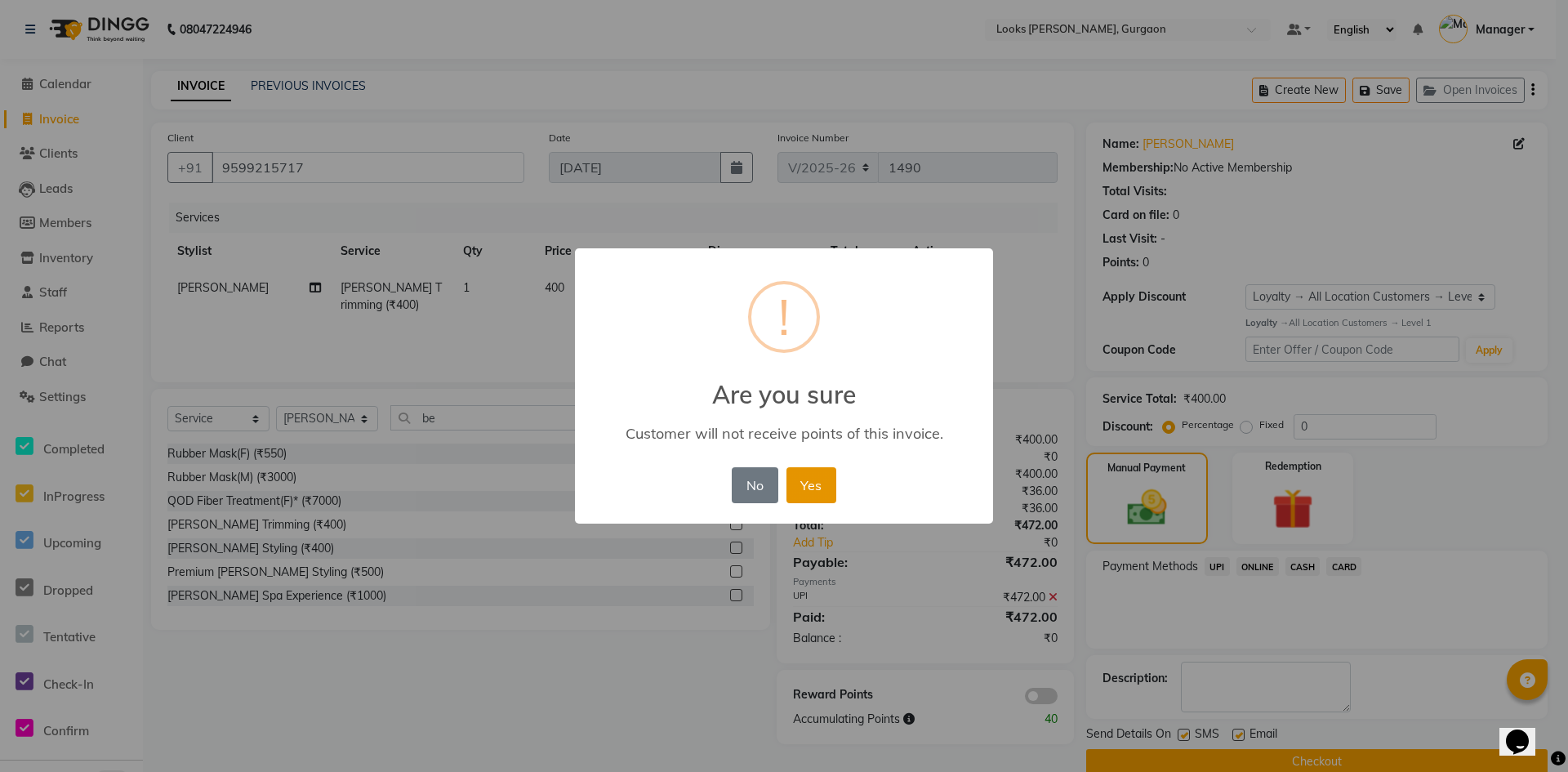
click at [815, 480] on button "Yes" at bounding box center [811, 485] width 49 height 36
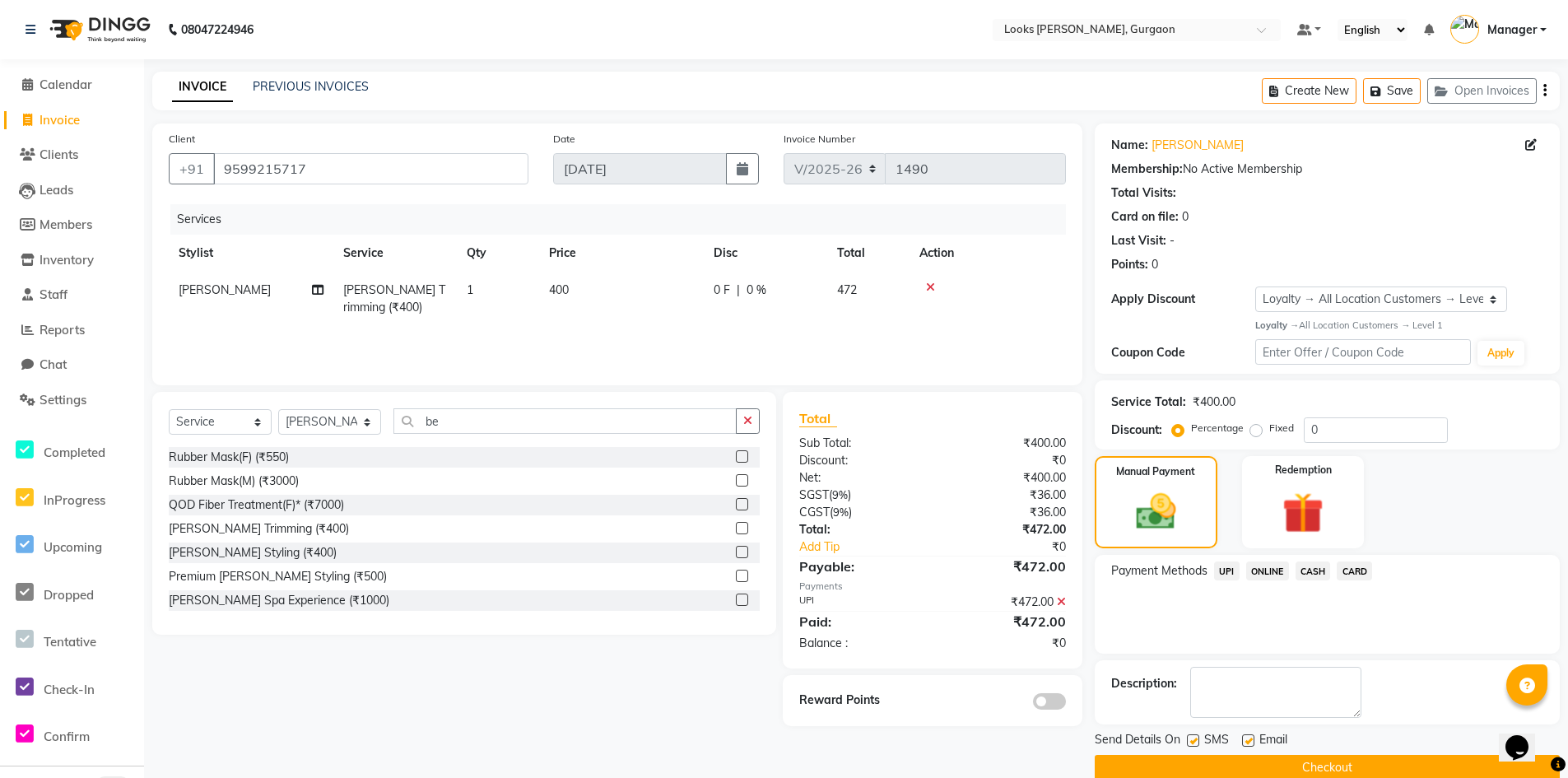
scroll to position [28, 0]
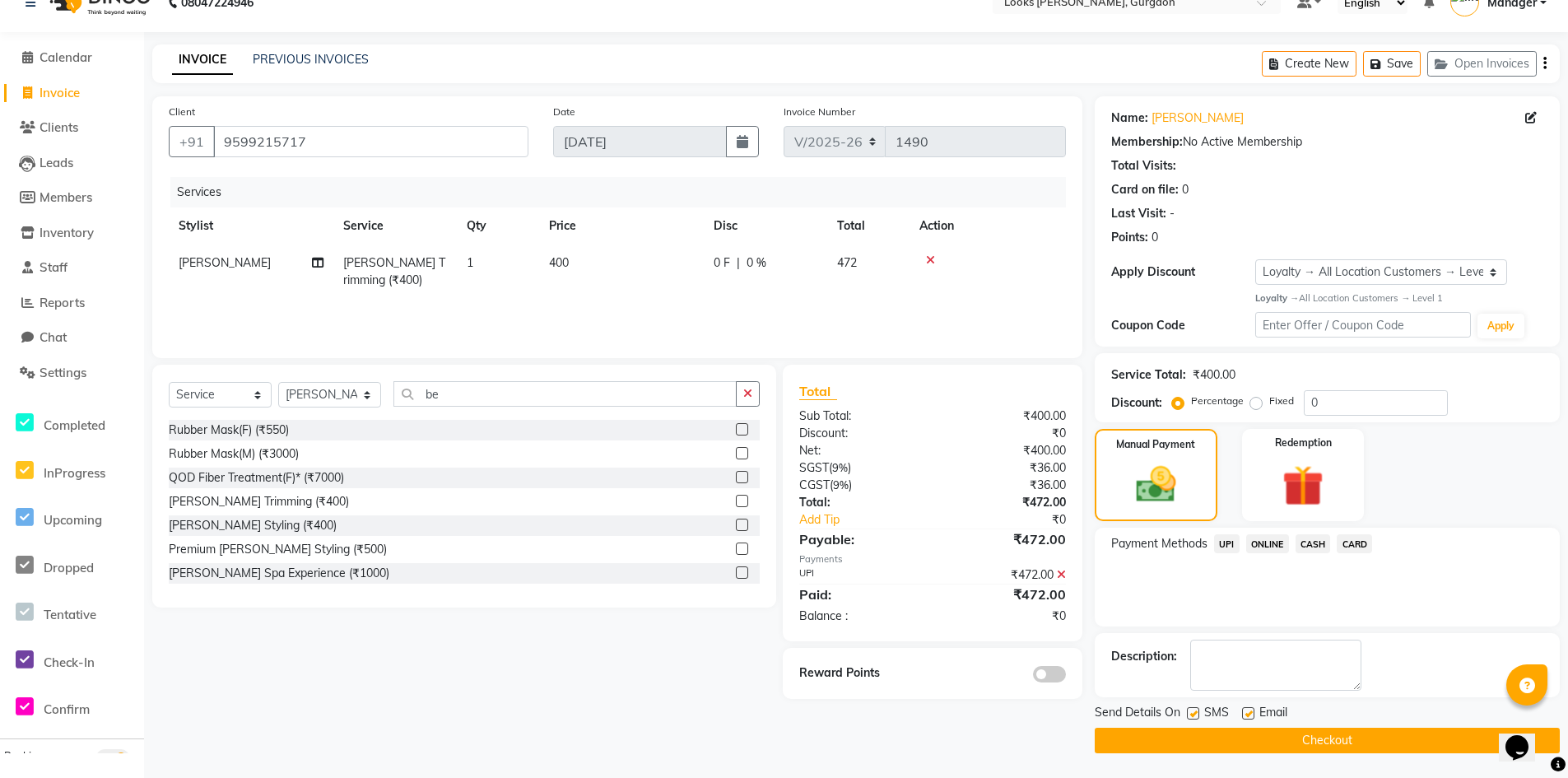
click at [1323, 742] on button "Checkout" at bounding box center [1326, 740] width 465 height 26
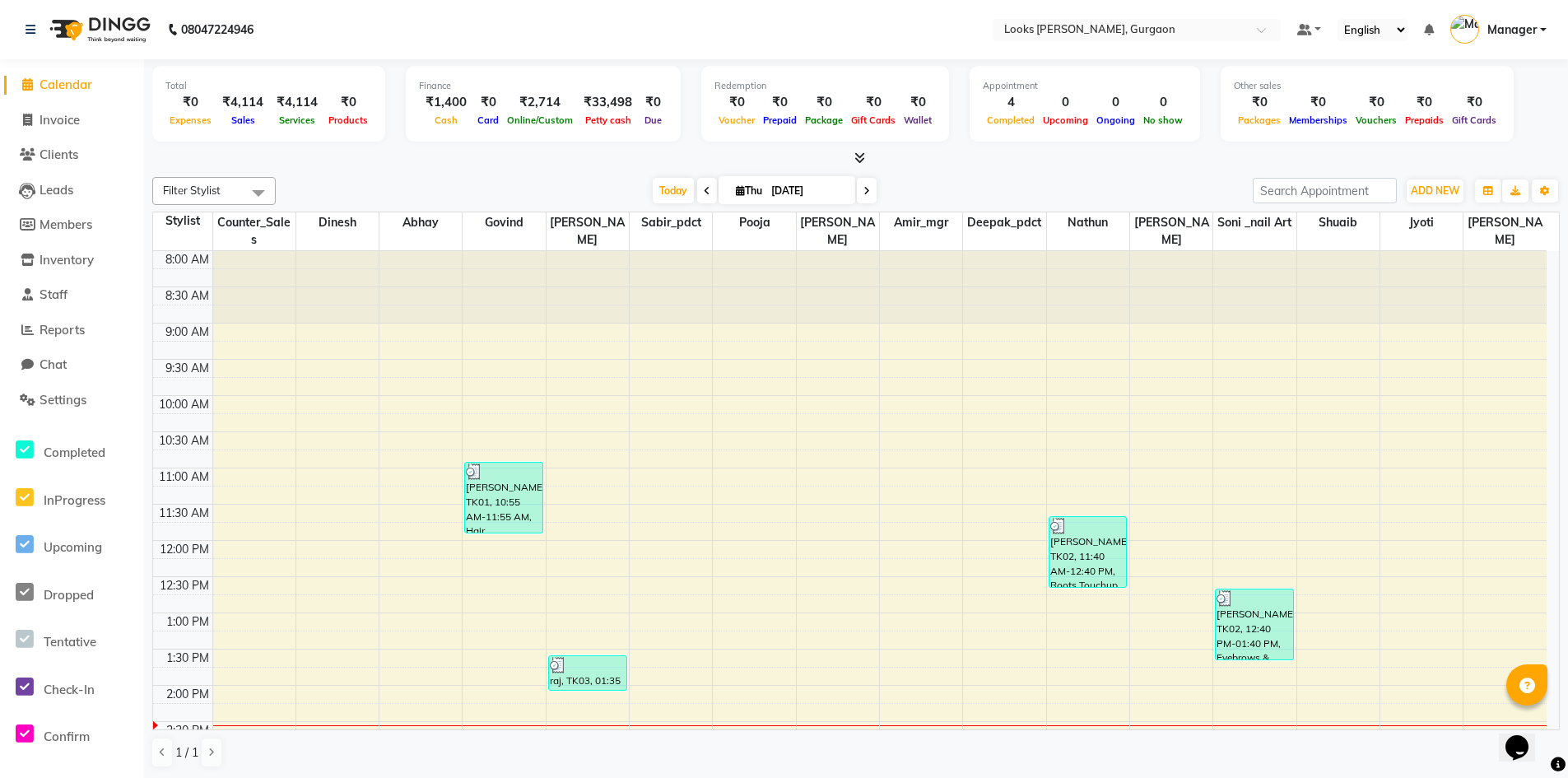
click at [70, 80] on span "Calendar" at bounding box center [65, 84] width 52 height 15
click at [857, 162] on icon at bounding box center [860, 157] width 10 height 12
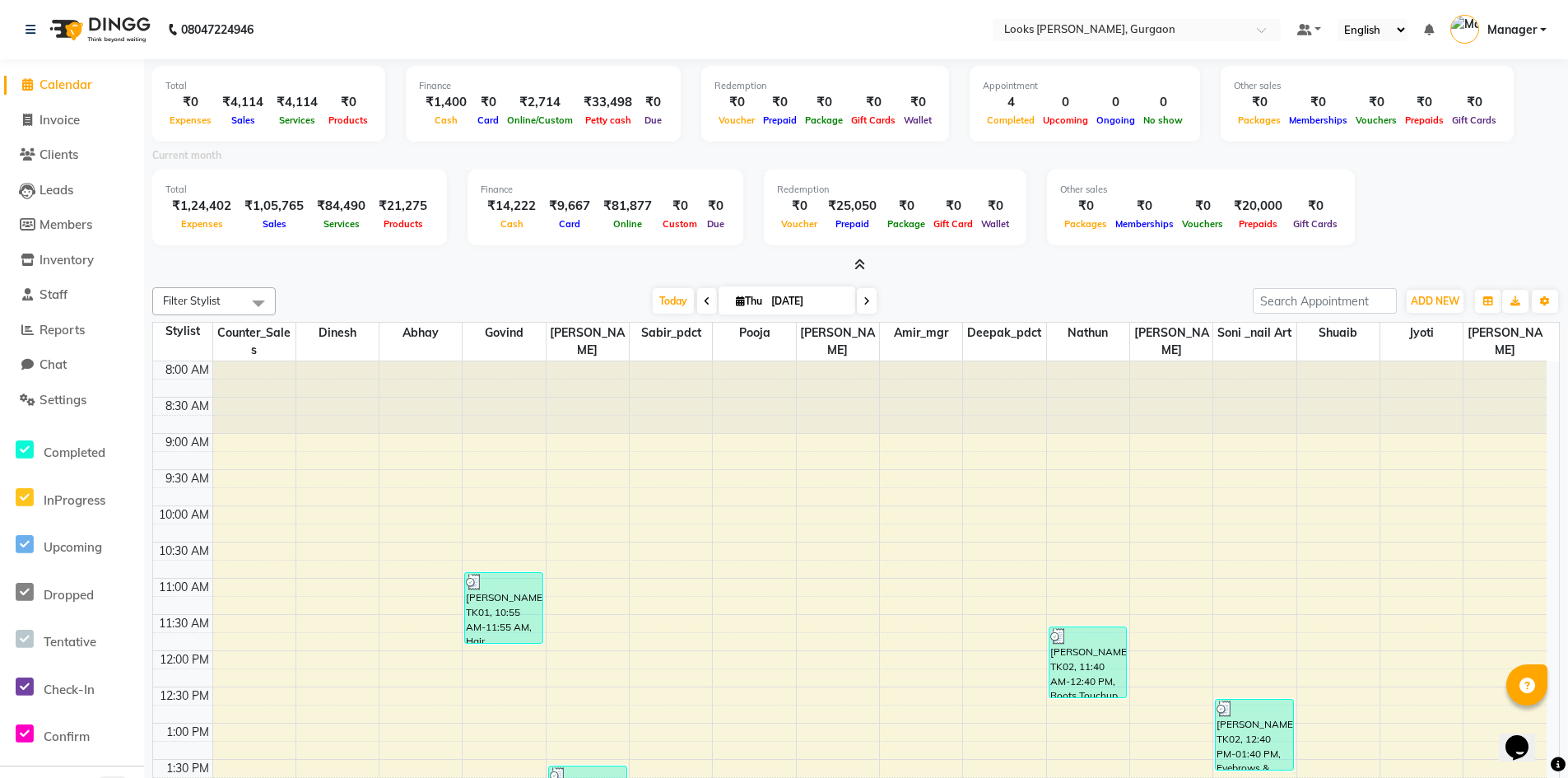
click at [70, 83] on span "Calendar" at bounding box center [65, 84] width 52 height 15
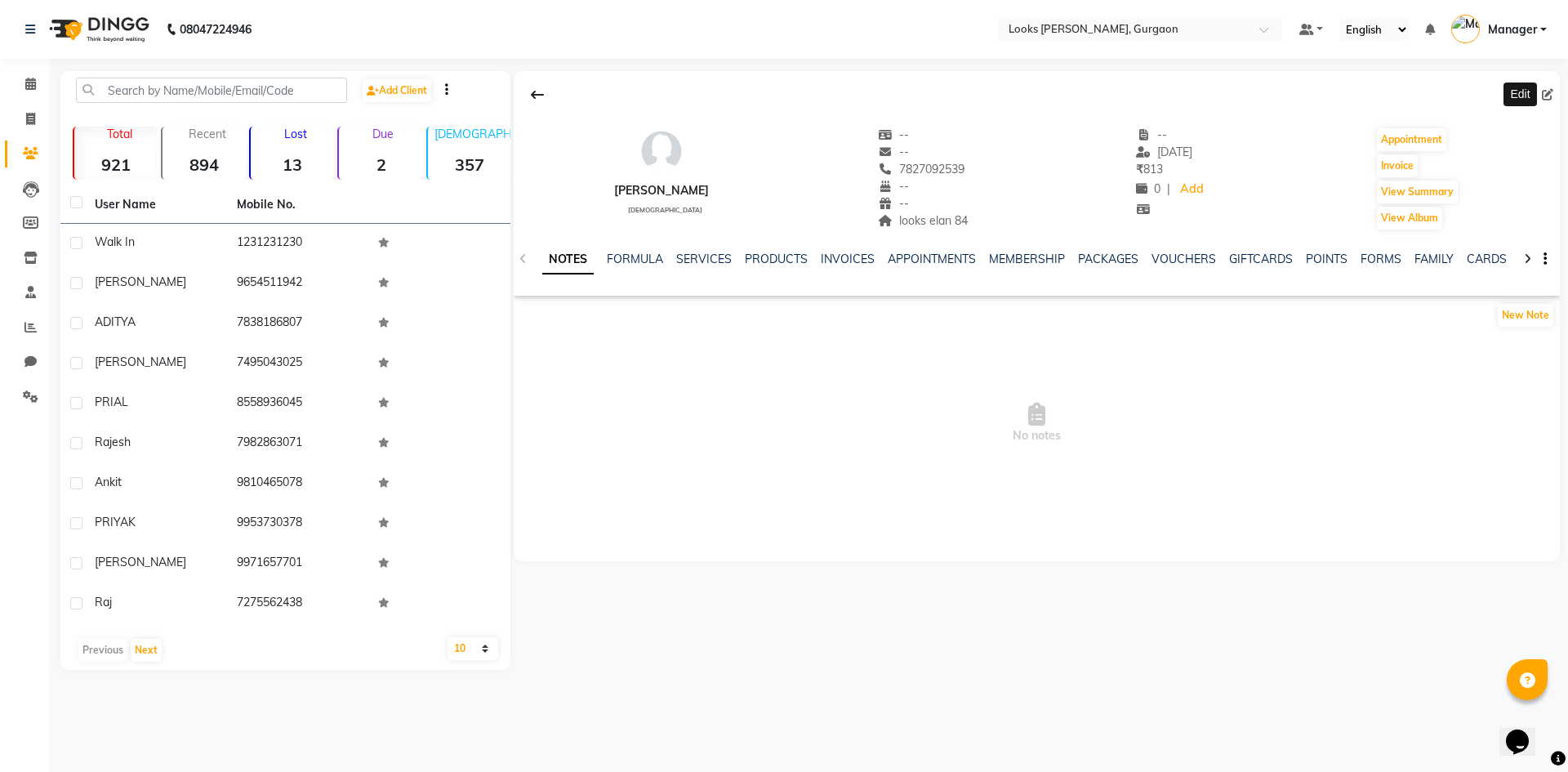
click at [1542, 97] on icon at bounding box center [1547, 94] width 11 height 11
select select "13"
select select "[DEMOGRAPHIC_DATA]"
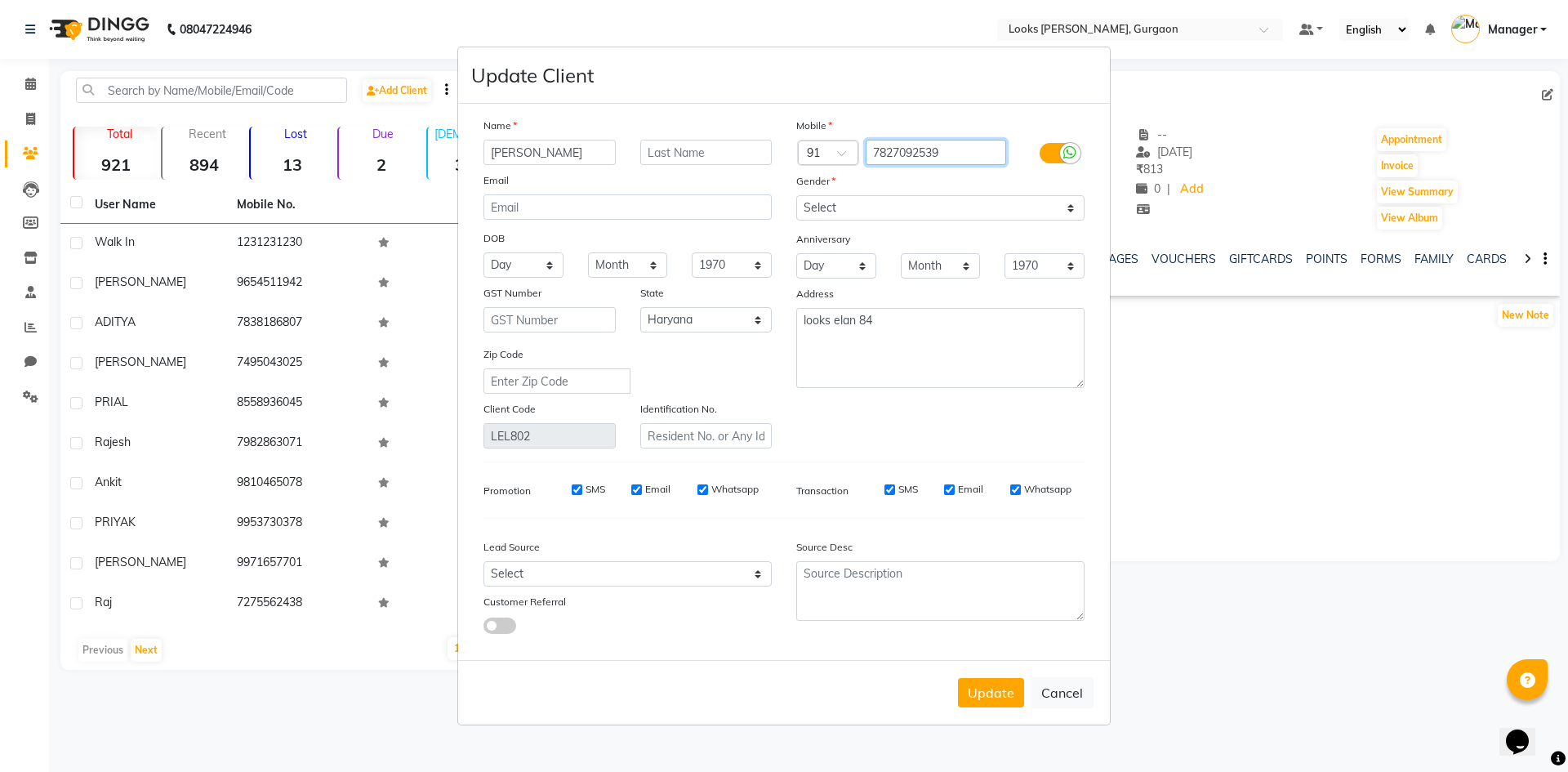
drag, startPoint x: 973, startPoint y: 156, endPoint x: 258, endPoint y: 110, distance: 716.5
click at [306, 109] on ngb-modal-window "Update Client Name asawari Email DOB Day 01 02 03 04 05 06 07 08 09 10 11 12 13…" at bounding box center [784, 386] width 1568 height 772
type input "9"
click at [1066, 696] on button "Cancel" at bounding box center [1062, 693] width 63 height 31
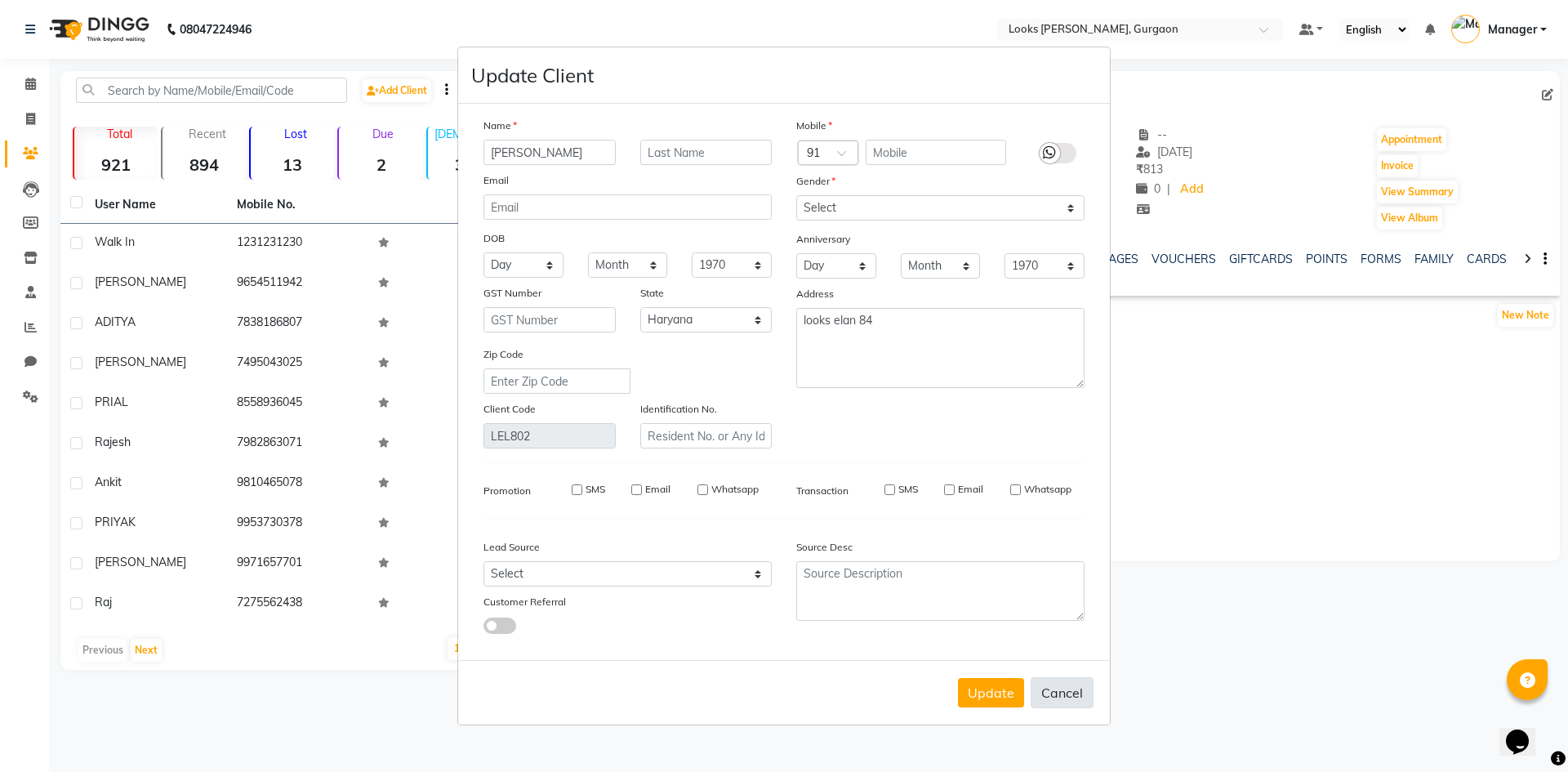
select select
select select "null"
select select
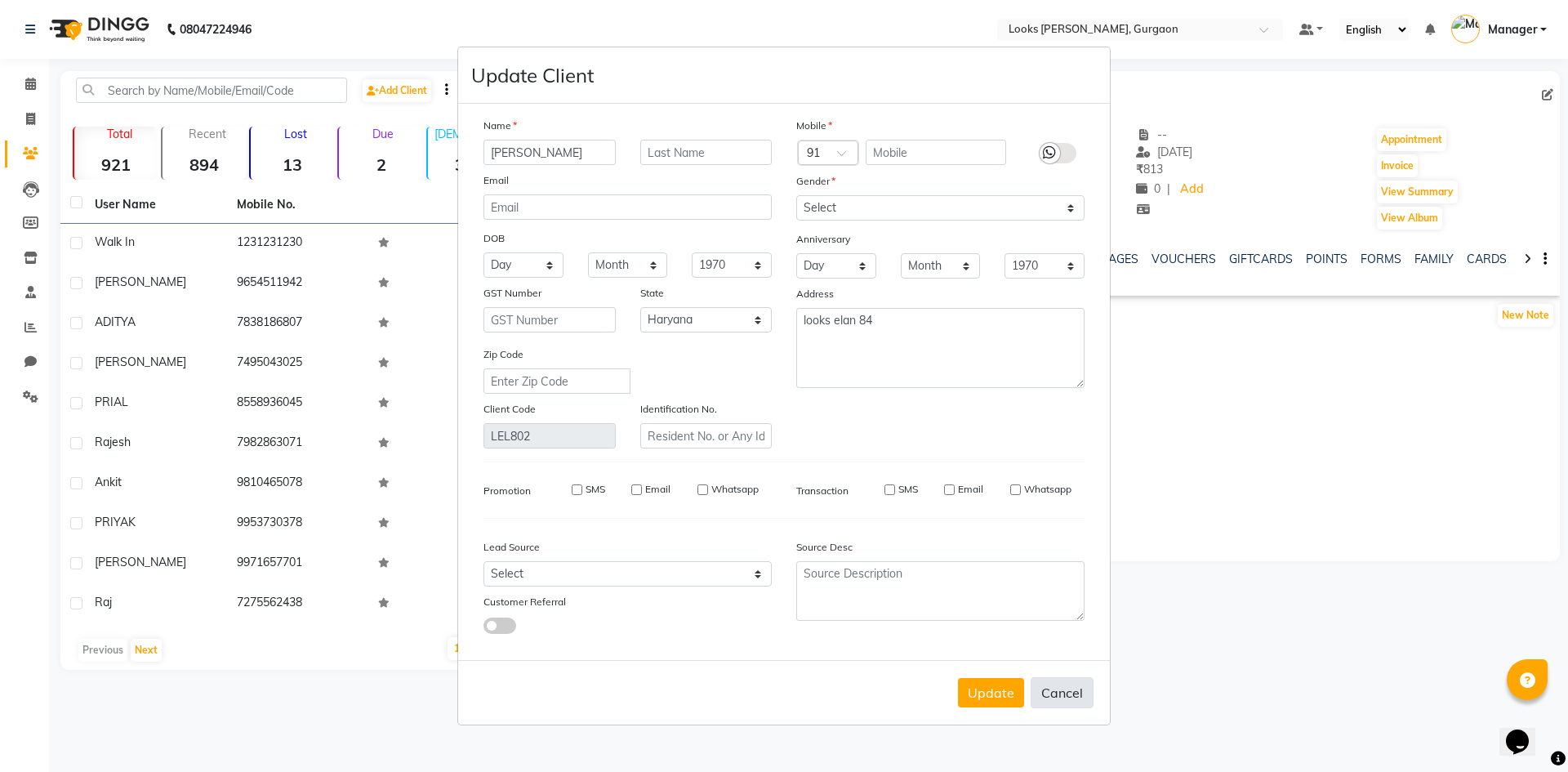
select select
checkbox input "false"
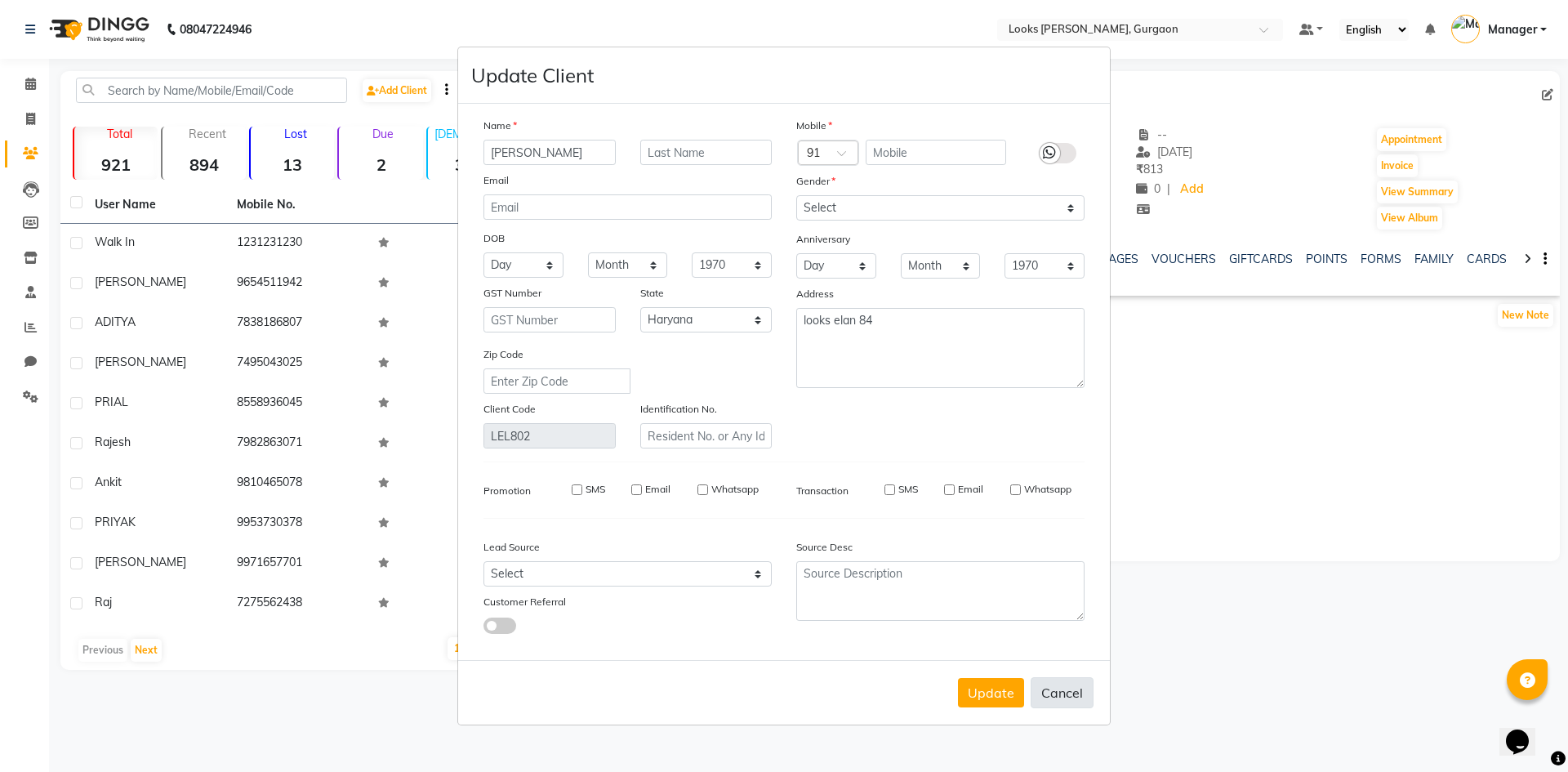
checkbox input "false"
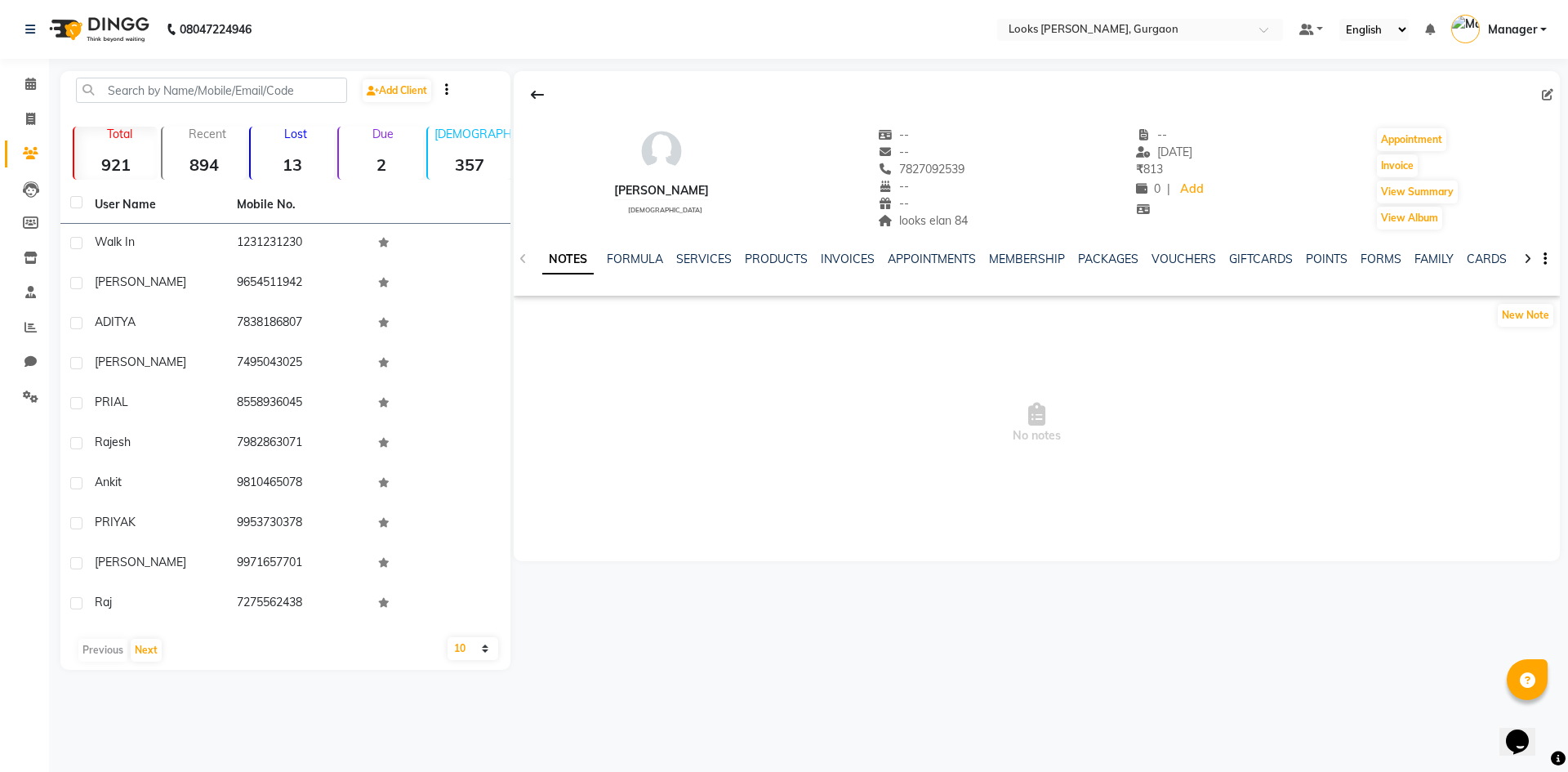
click at [1176, 505] on div "Edit asawari female -- -- 7827092539 -- -- looks elan 84 -- 03-09-2025 ₹ 813 0 …" at bounding box center [1037, 316] width 1046 height 490
click at [1544, 92] on icon at bounding box center [1547, 94] width 11 height 11
select select "13"
select select "[DEMOGRAPHIC_DATA]"
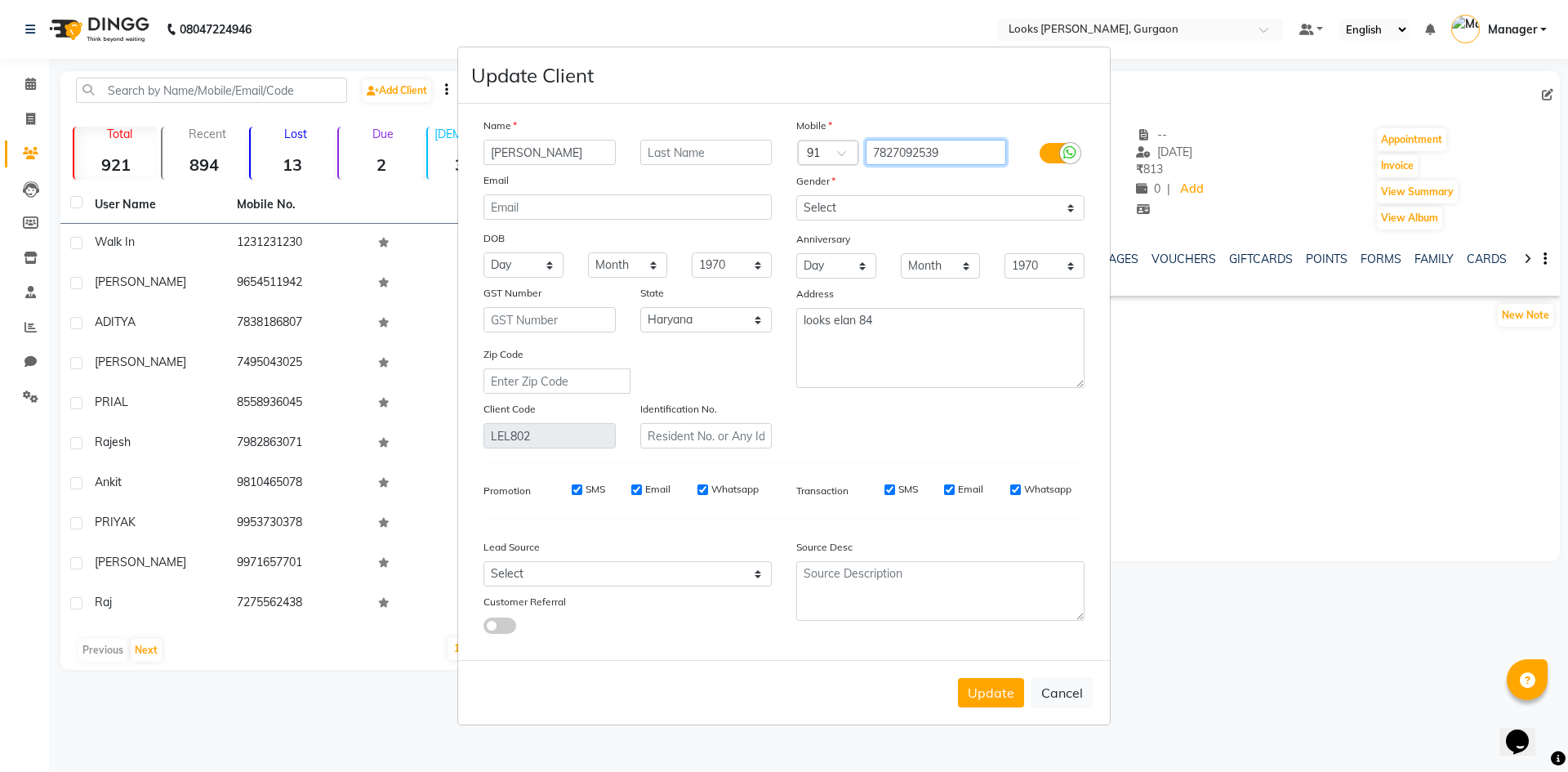
drag, startPoint x: 958, startPoint y: 149, endPoint x: 853, endPoint y: 127, distance: 107.3
click at [854, 127] on div "Mobile Country Code × 91 7827092539 Gender Select Male Female Other Prefer Not …" at bounding box center [940, 282] width 313 height 332
type input "9718051365"
drag, startPoint x: 580, startPoint y: 156, endPoint x: 275, endPoint y: 176, distance: 305.7
click at [280, 176] on ngb-modal-window "Update Client Name asawari Email DOB Day 01 02 03 04 05 06 07 08 09 10 11 12 13…" at bounding box center [784, 386] width 1568 height 772
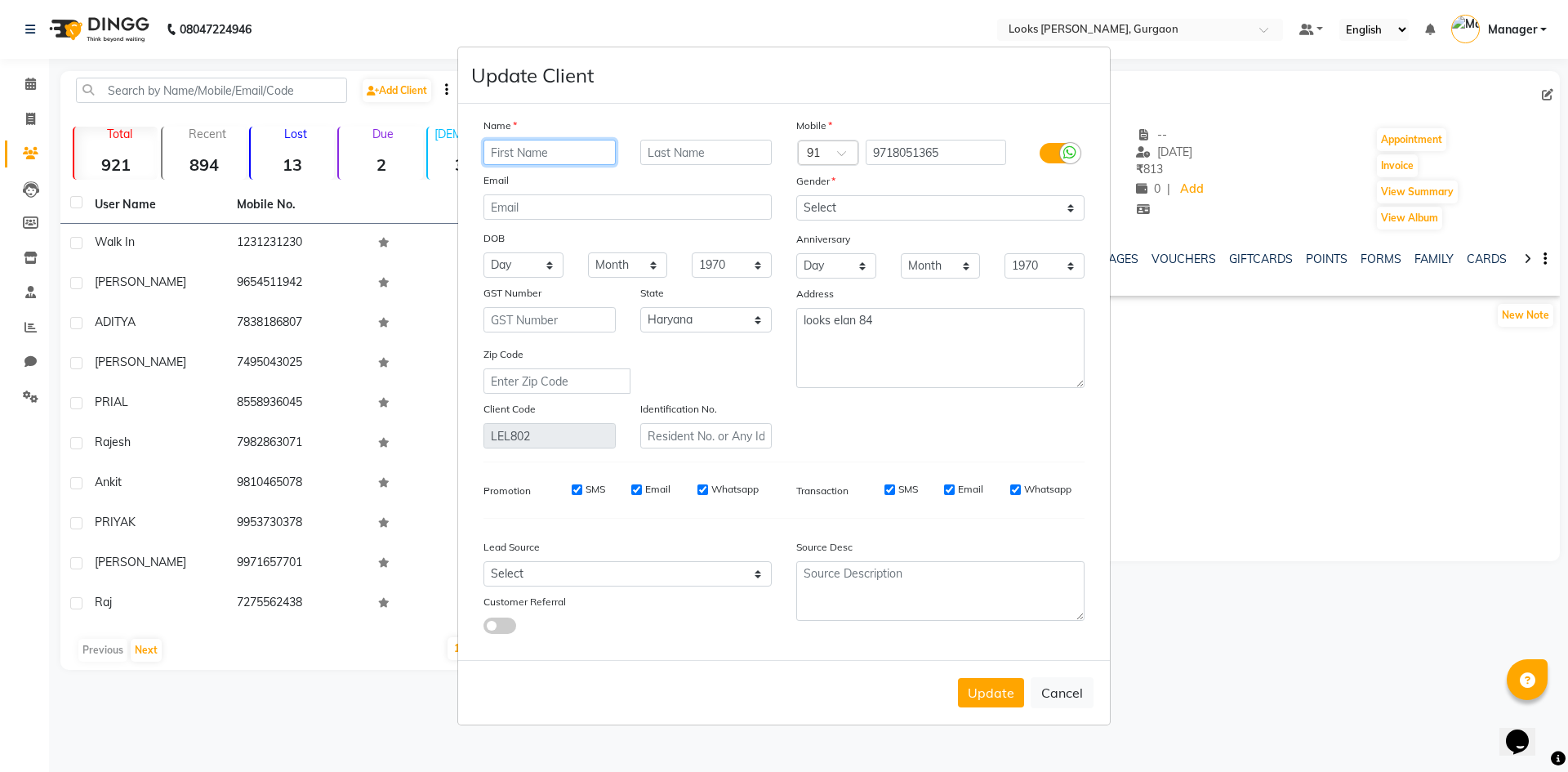
type input "A"
type input "L"
type input "T"
type input "IRAM"
click at [701, 156] on input "text" at bounding box center [706, 153] width 132 height 26
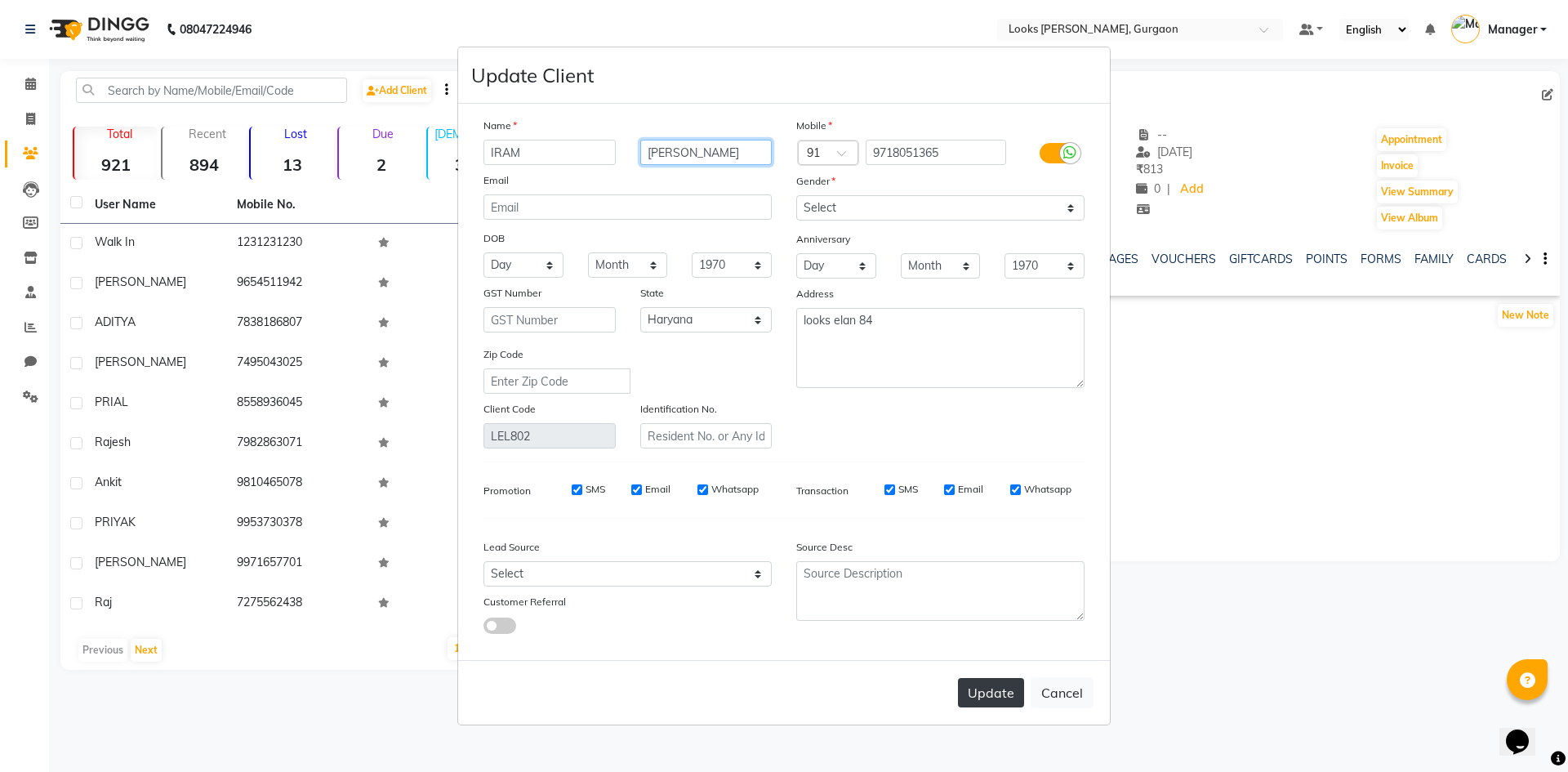
type input "[PERSON_NAME]"
click at [1002, 688] on button "Update" at bounding box center [991, 693] width 67 height 29
select select
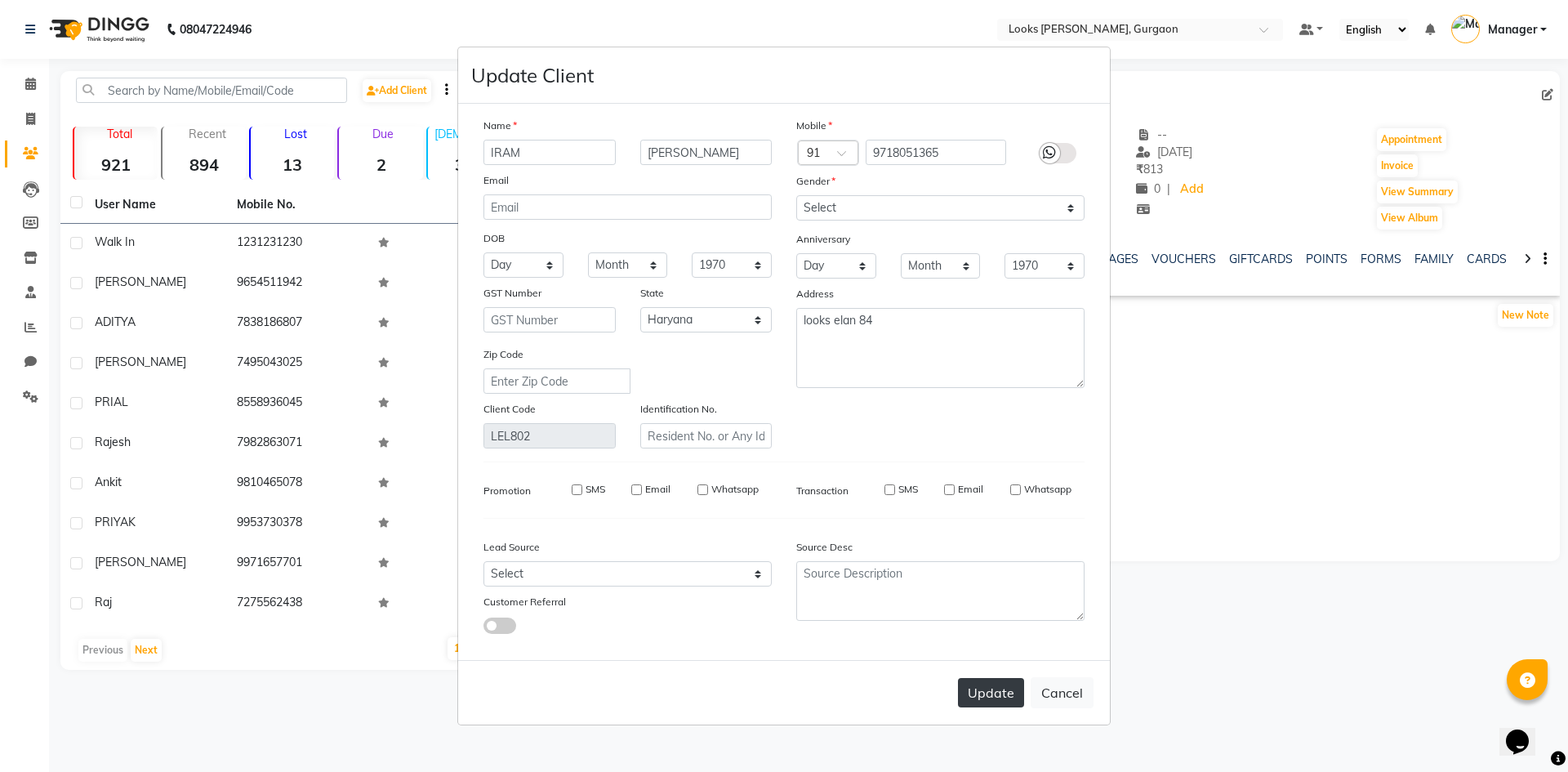
select select "null"
select select
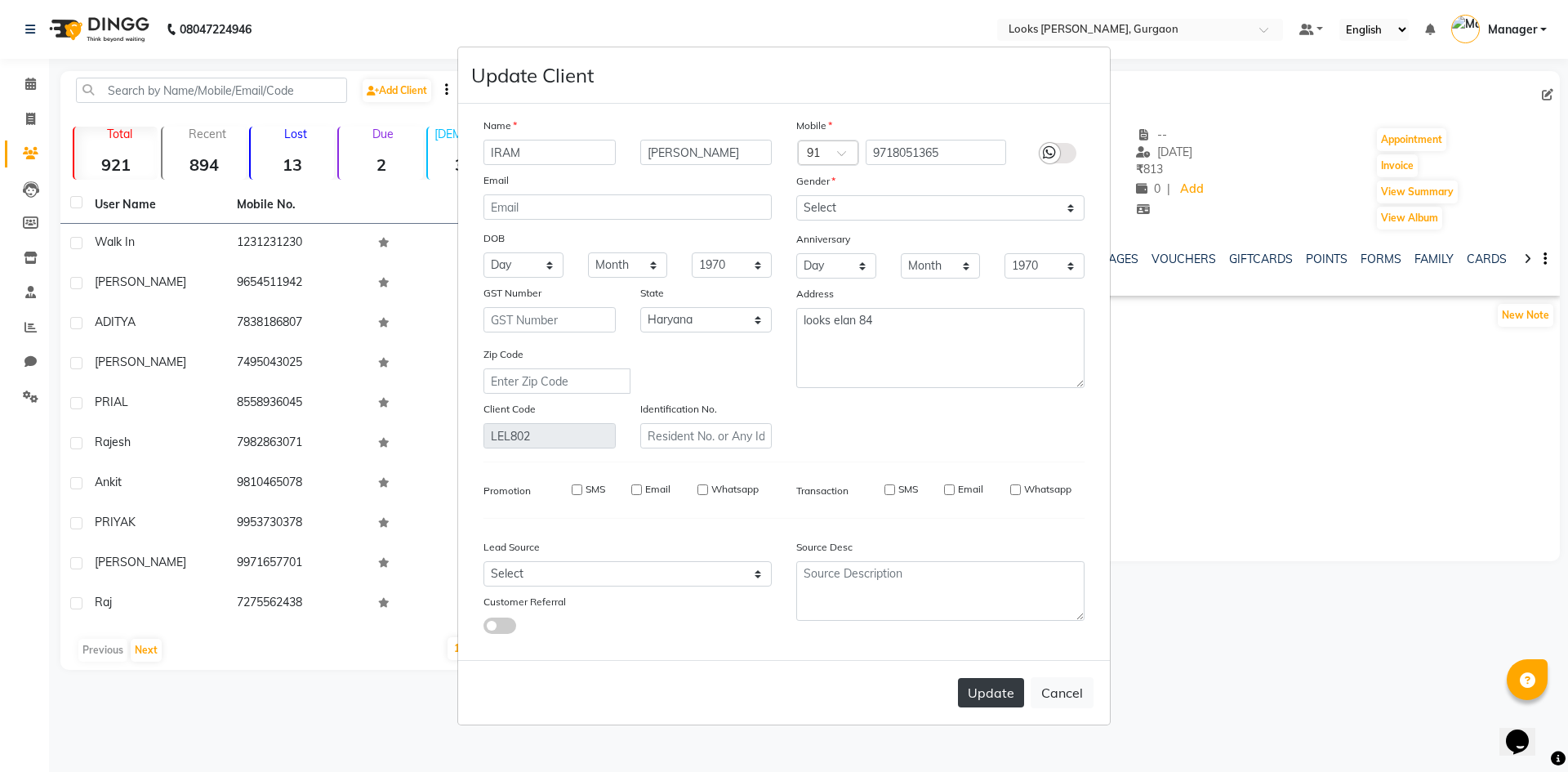
checkbox input "false"
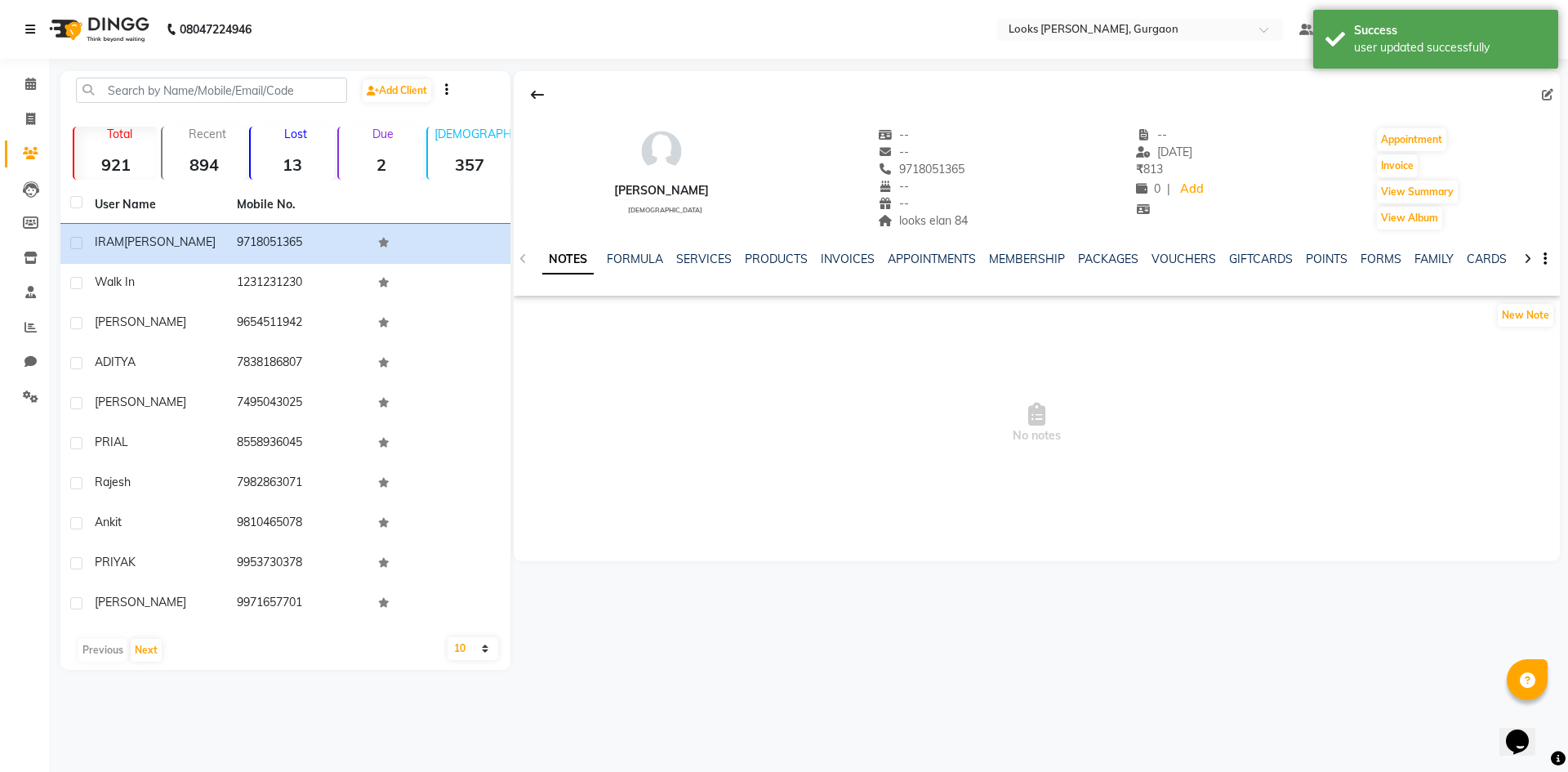
click at [29, 31] on icon at bounding box center [30, 29] width 9 height 11
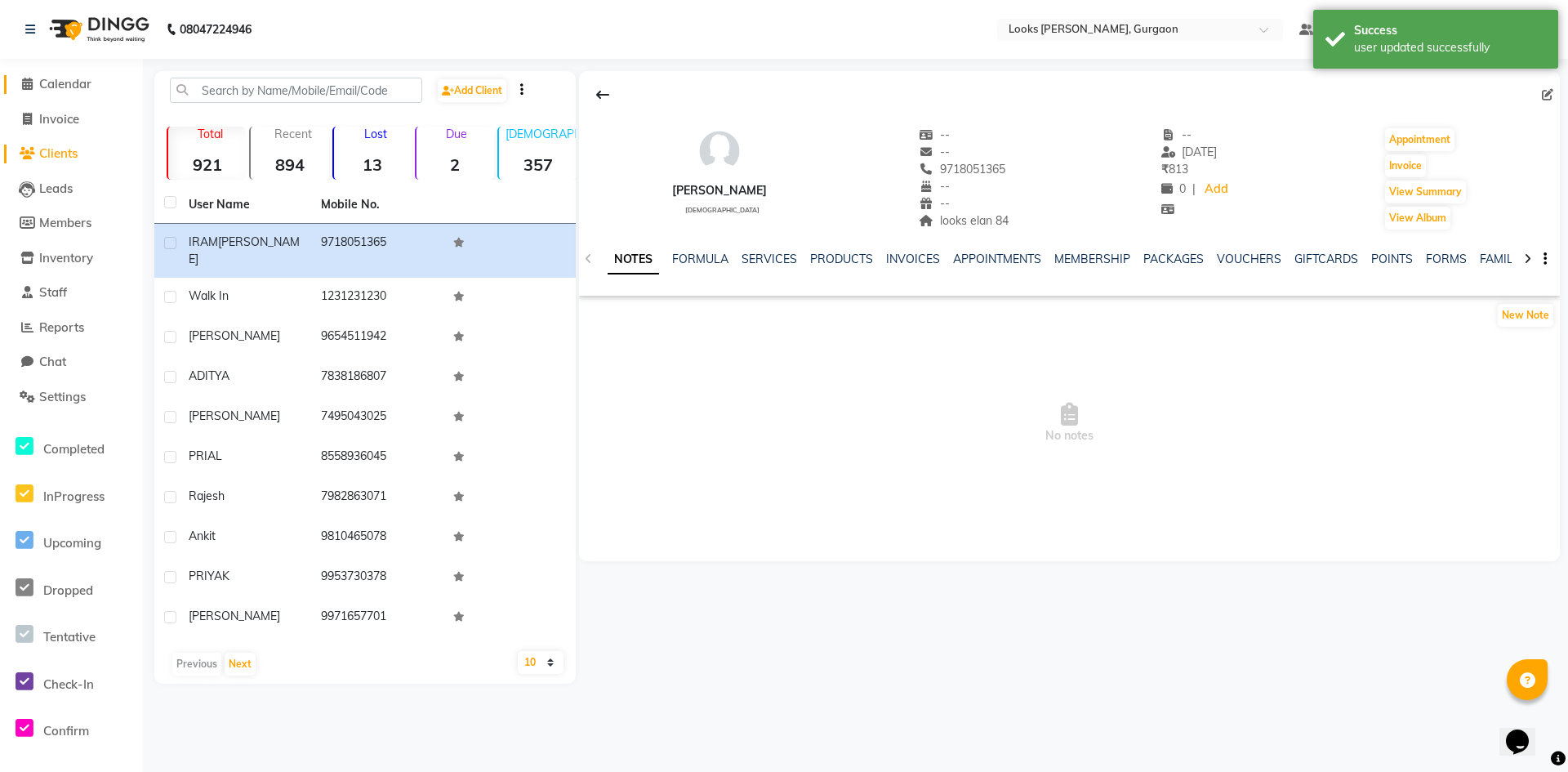
click at [73, 90] on span "Calendar" at bounding box center [65, 84] width 52 height 15
